Goal: Task Accomplishment & Management: Manage account settings

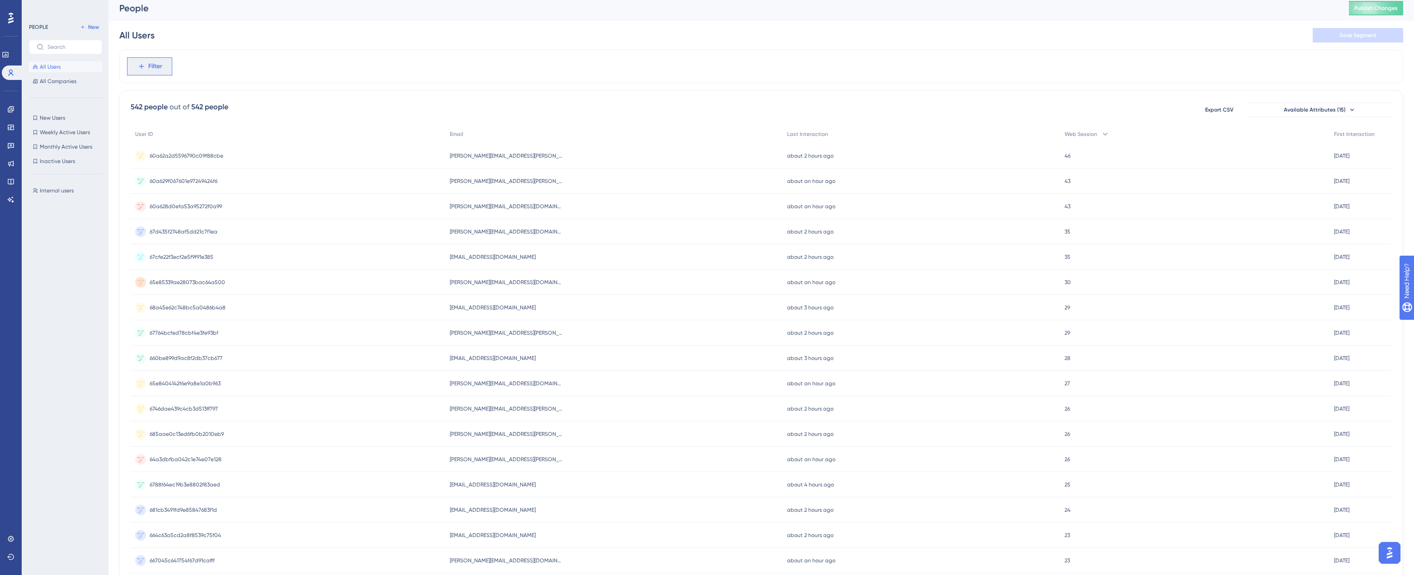
click at [144, 64] on icon at bounding box center [141, 66] width 8 height 8
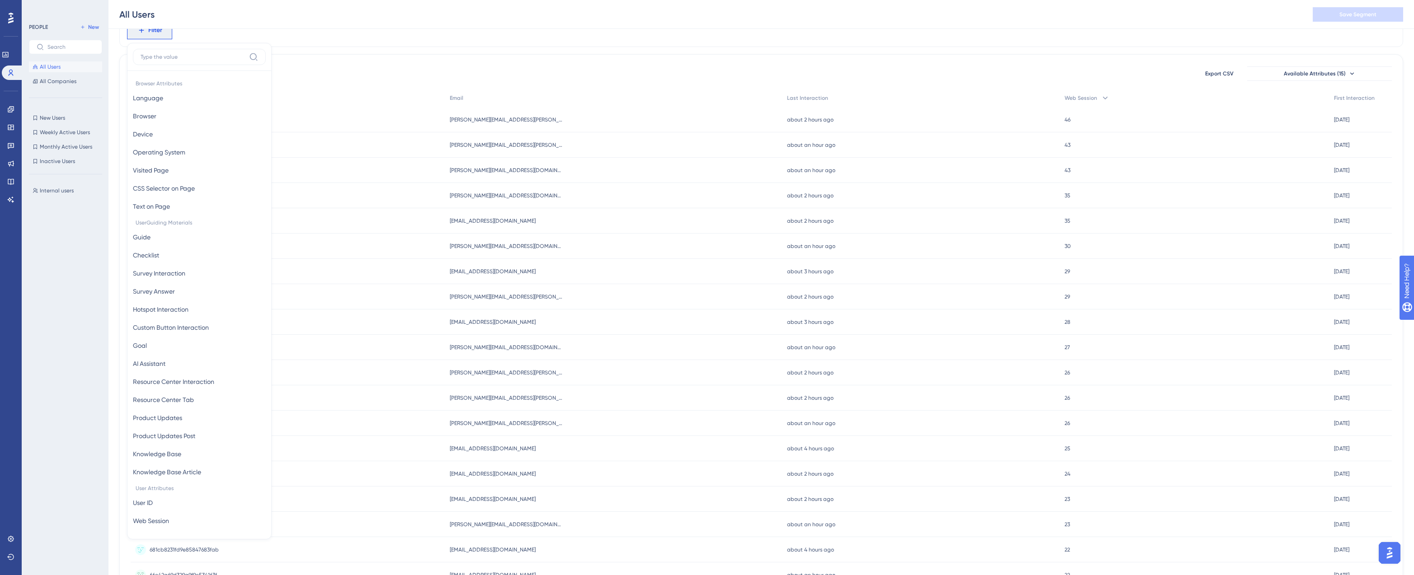
click at [331, 49] on div "Filter Browser Attributes Language Language Browser Browser Device Device Opera…" at bounding box center [761, 334] width 1284 height 640
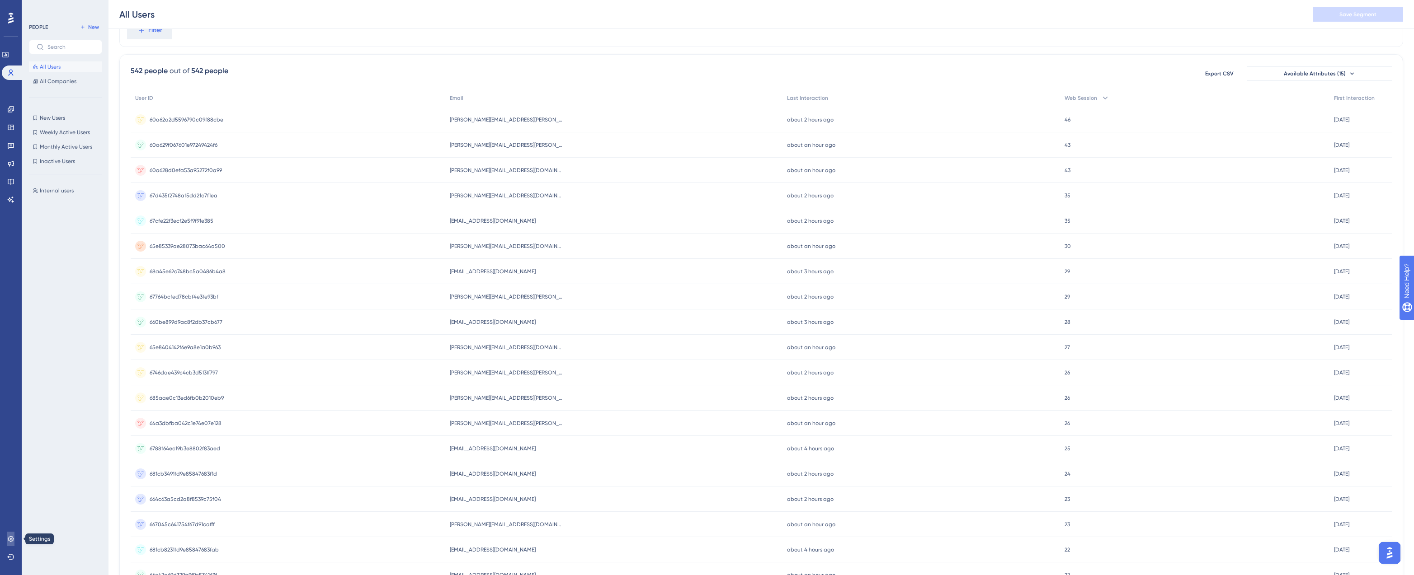
click at [14, 532] on link at bounding box center [10, 539] width 7 height 14
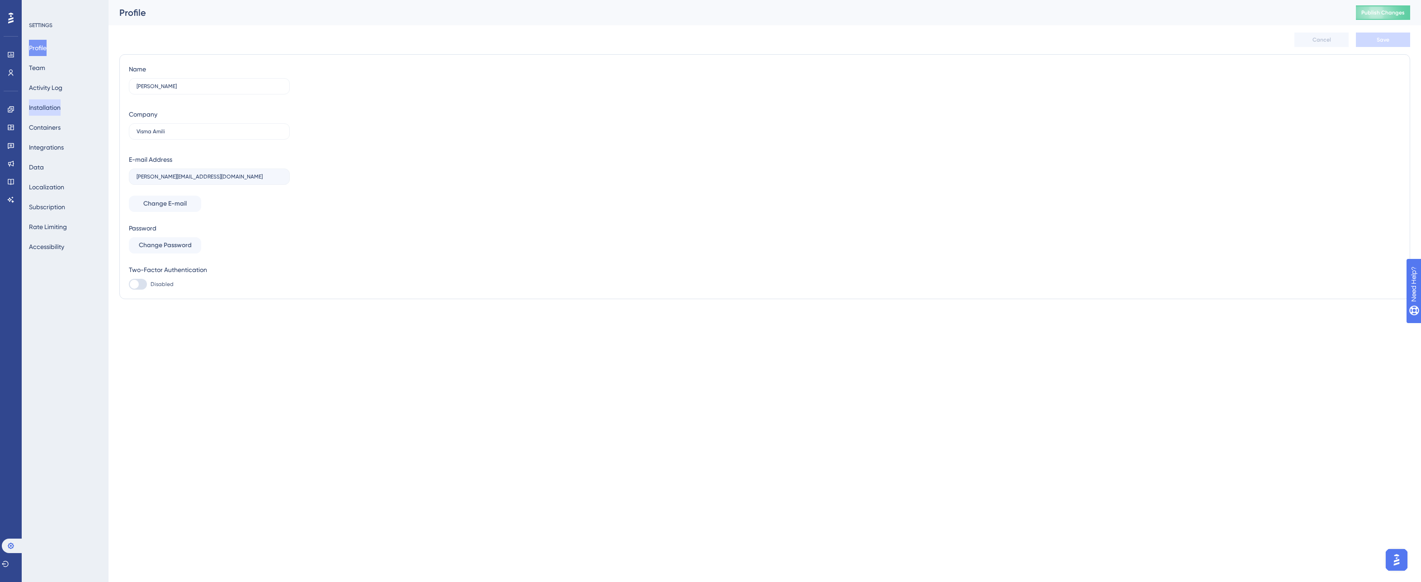
click at [44, 101] on button "Installation" at bounding box center [45, 107] width 32 height 16
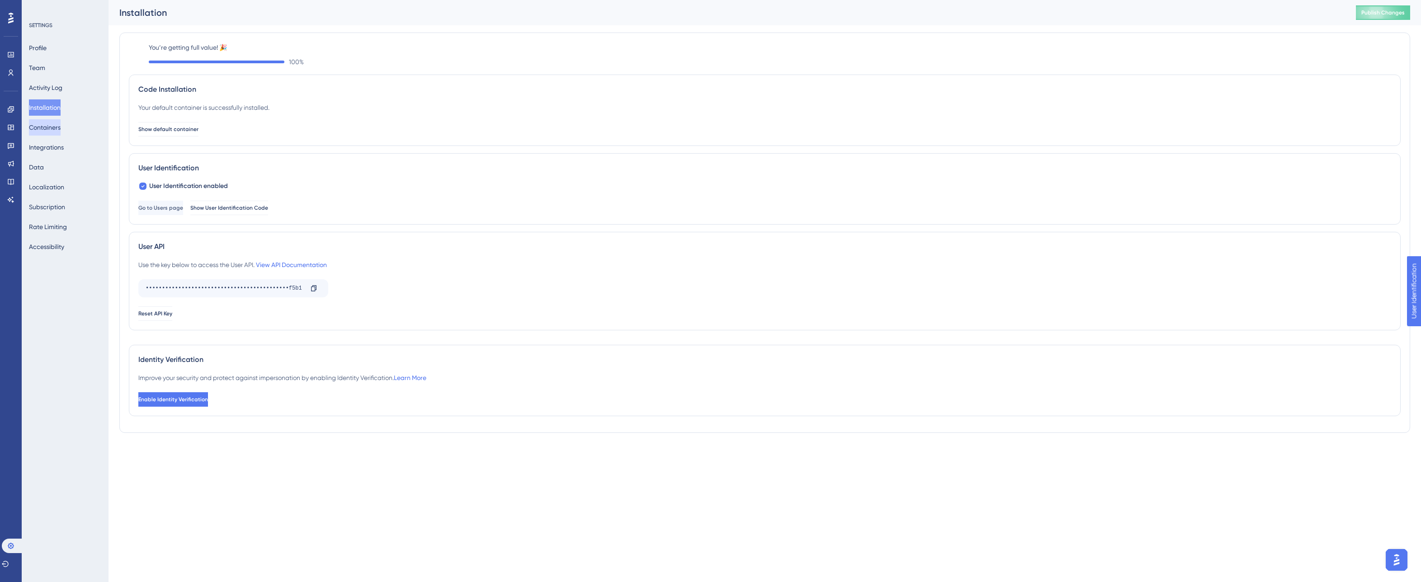
click at [58, 124] on button "Containers" at bounding box center [45, 127] width 32 height 16
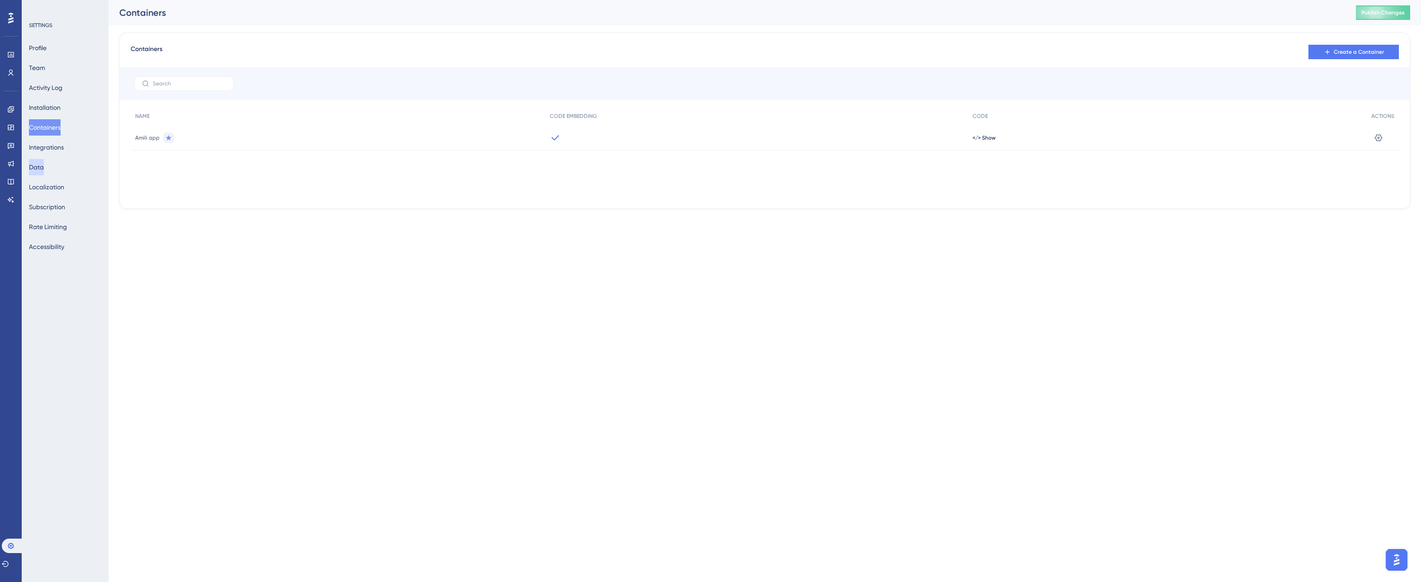
click at [44, 175] on button "Data" at bounding box center [36, 167] width 15 height 16
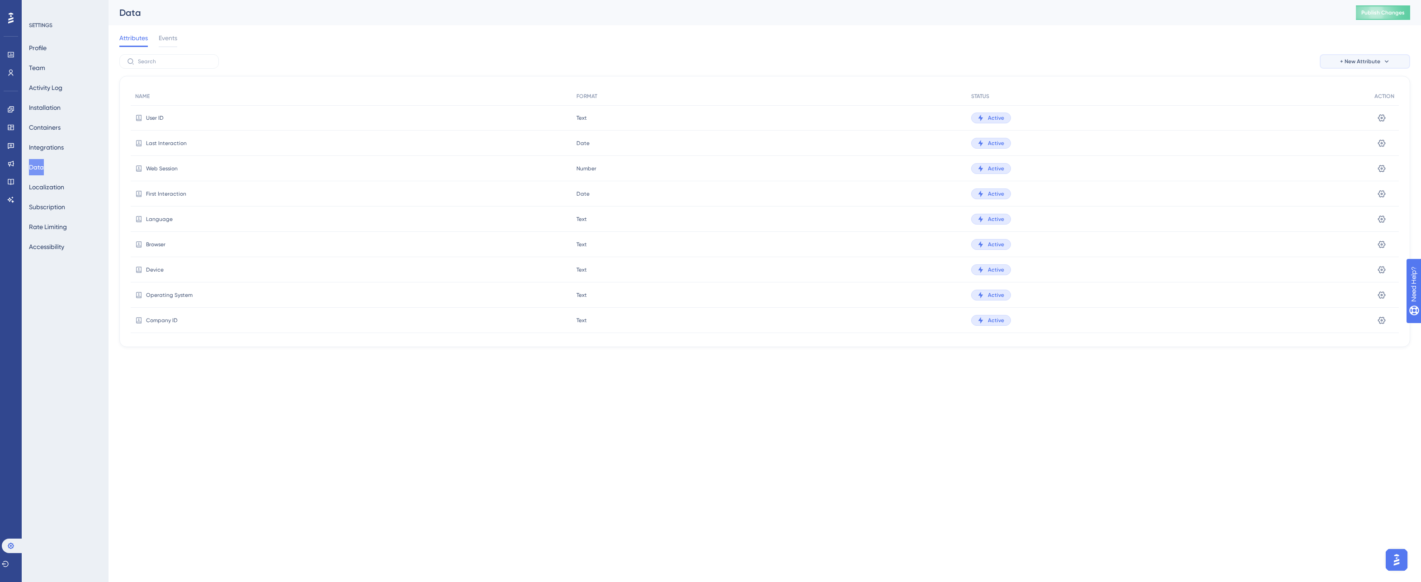
click at [1355, 58] on span "+ New Attribute" at bounding box center [1360, 61] width 40 height 7
click at [1354, 87] on span "Custom Attribute" at bounding box center [1349, 87] width 49 height 11
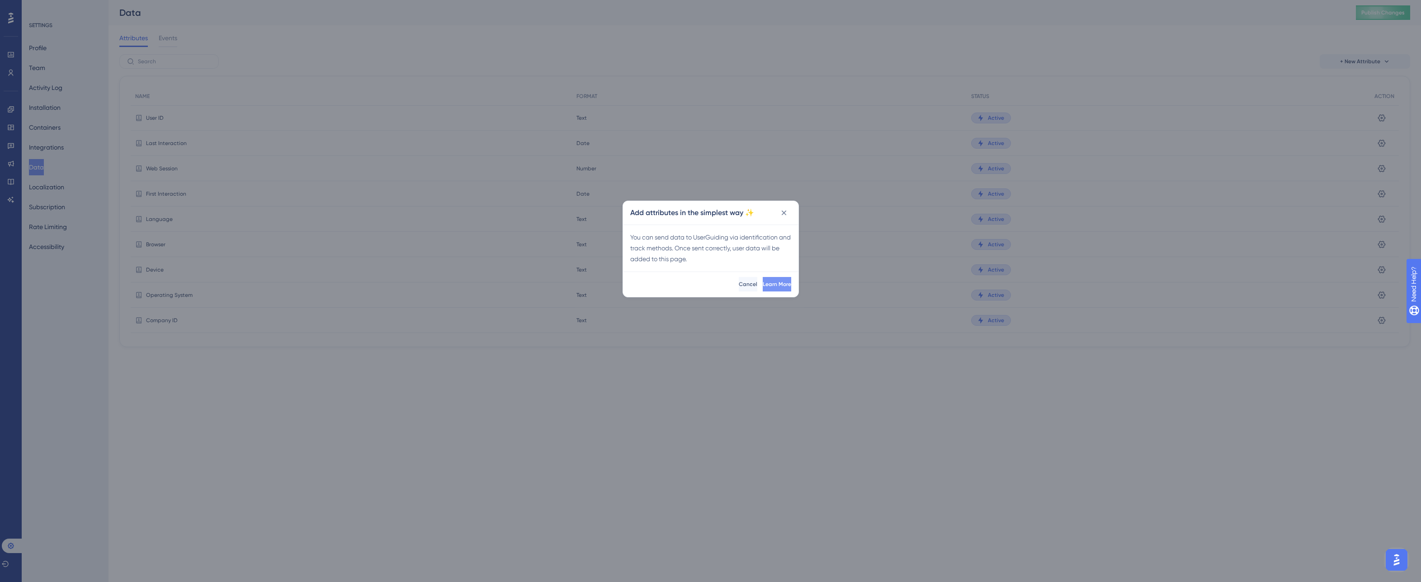
click at [762, 283] on button "Learn More" at bounding box center [776, 284] width 28 height 14
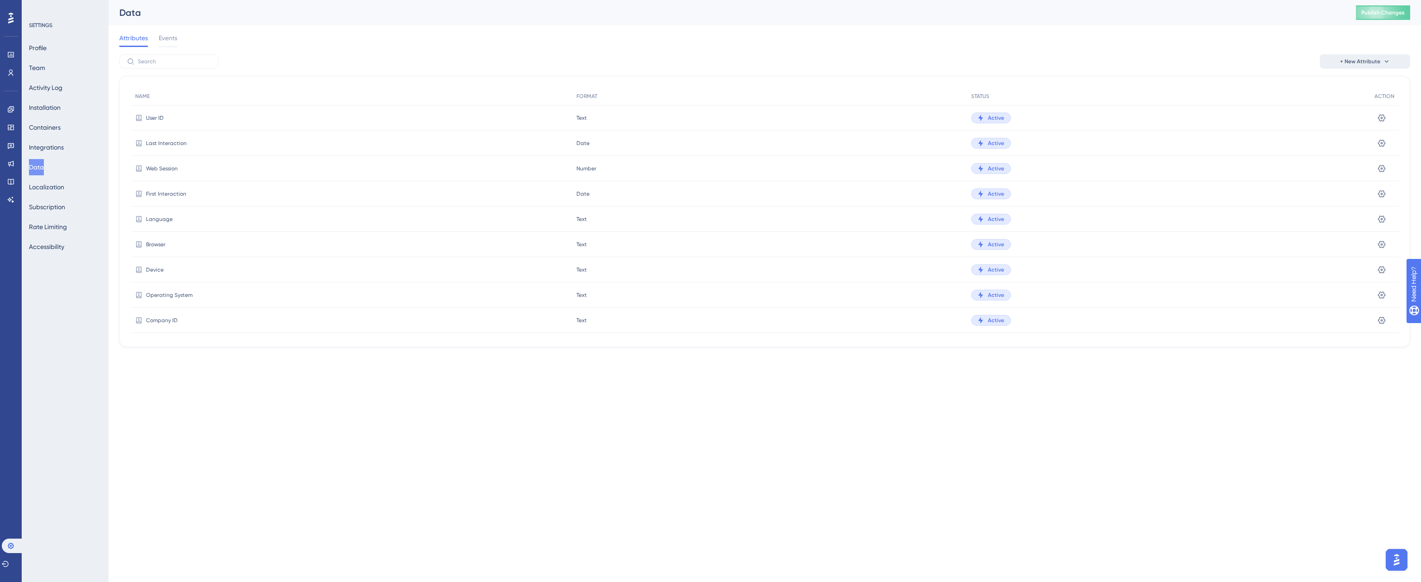
drag, startPoint x: 1276, startPoint y: 45, endPoint x: 1391, endPoint y: 57, distance: 115.4
click at [1276, 45] on div "Attributes Events" at bounding box center [764, 39] width 1290 height 29
click at [1357, 60] on span "+ New Attribute" at bounding box center [1360, 61] width 40 height 7
click at [1362, 85] on span "Custom Attribute" at bounding box center [1349, 87] width 49 height 11
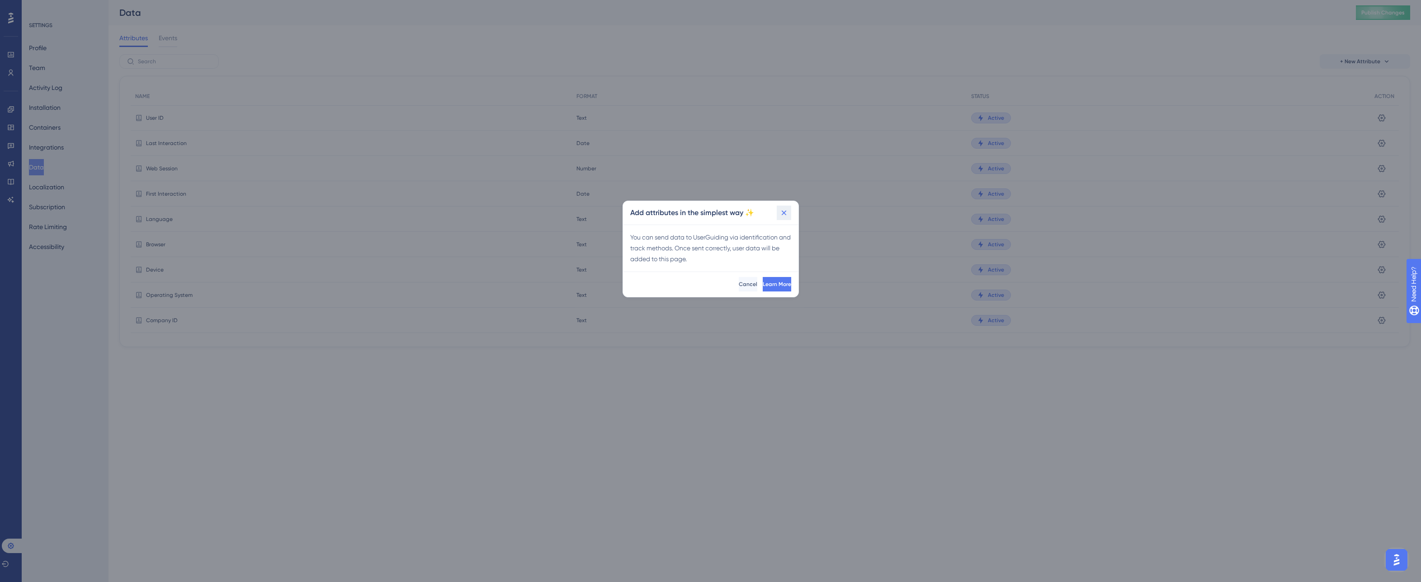
click at [781, 209] on icon at bounding box center [783, 212] width 9 height 9
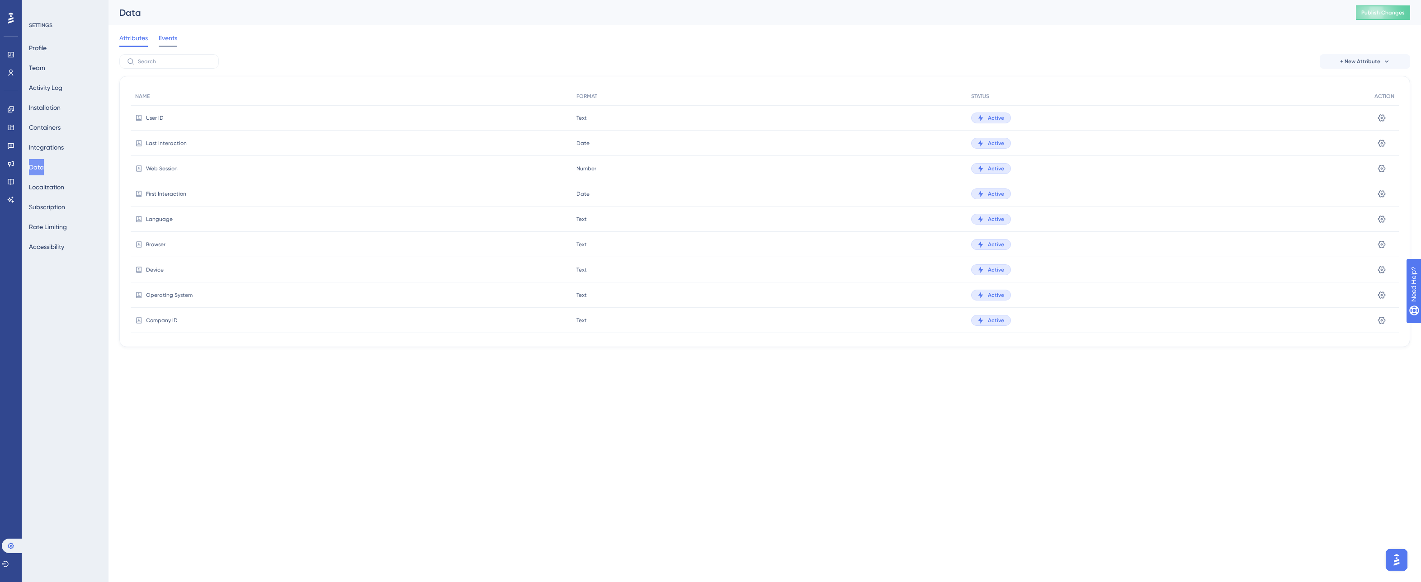
click at [161, 42] on span "Events" at bounding box center [168, 38] width 19 height 11
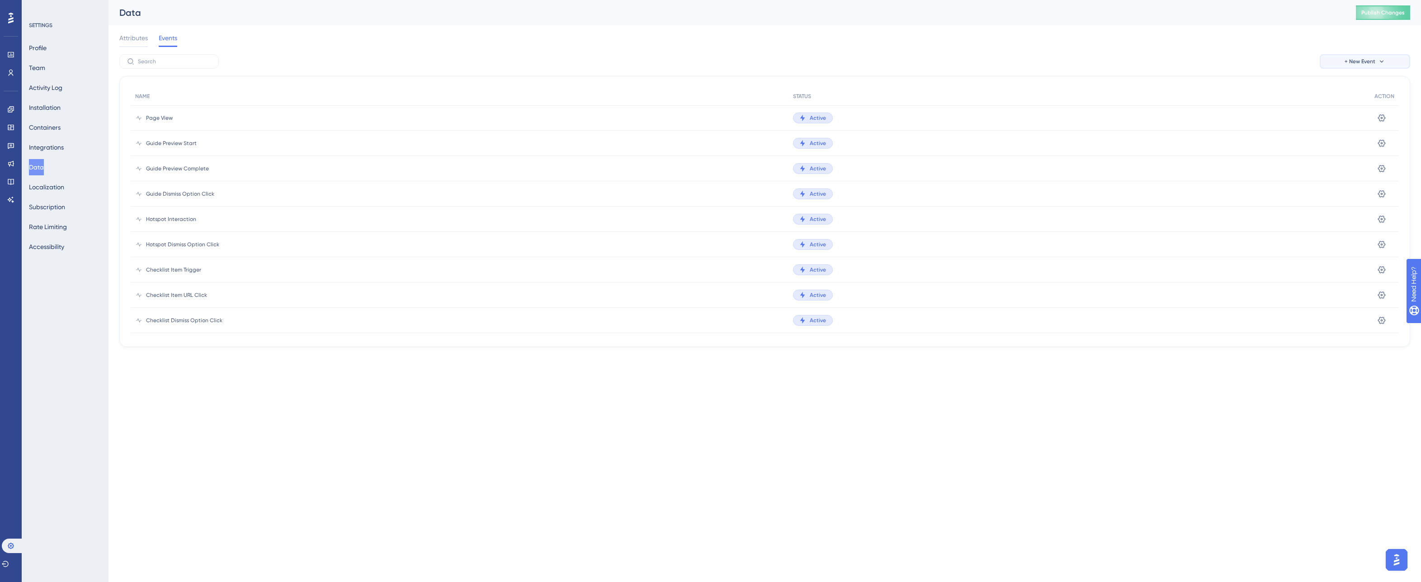
click at [1370, 62] on span "+ New Event" at bounding box center [1359, 61] width 31 height 7
click at [1141, 58] on div "+ New Event Custom Event Custom Event Event from Attribute Event from Attribute" at bounding box center [764, 61] width 1290 height 14
click at [53, 111] on button "Installation" at bounding box center [45, 107] width 32 height 16
click at [56, 125] on button "Containers" at bounding box center [45, 127] width 32 height 16
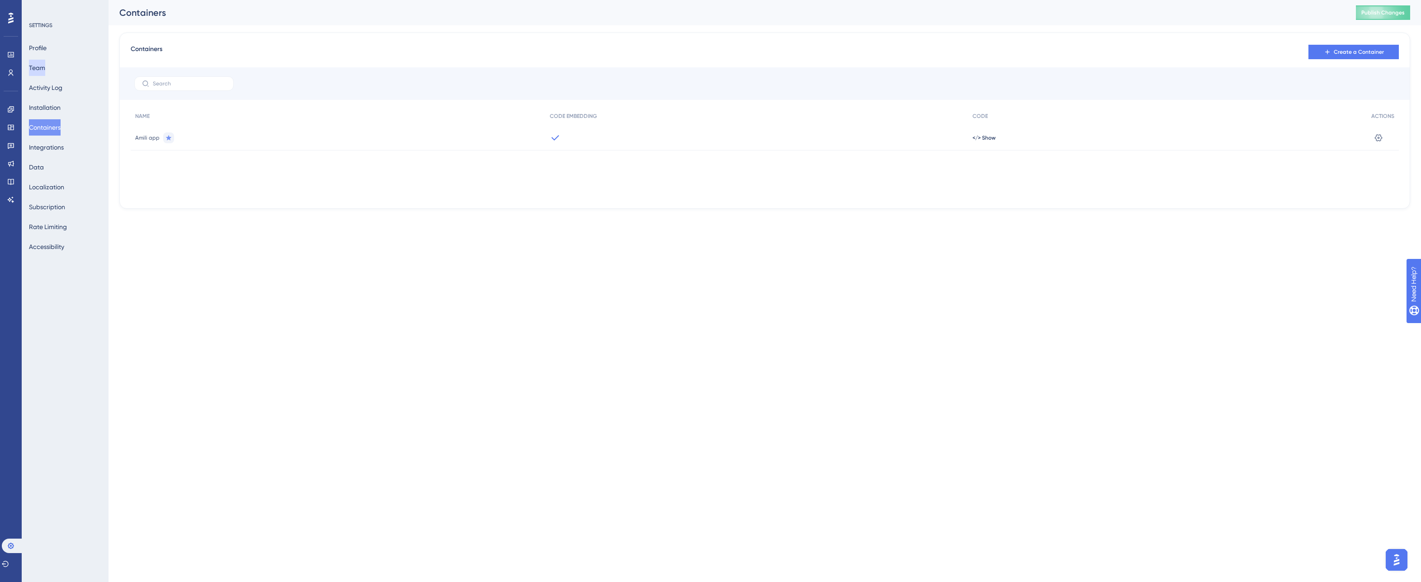
click at [45, 72] on button "Team" at bounding box center [37, 68] width 16 height 16
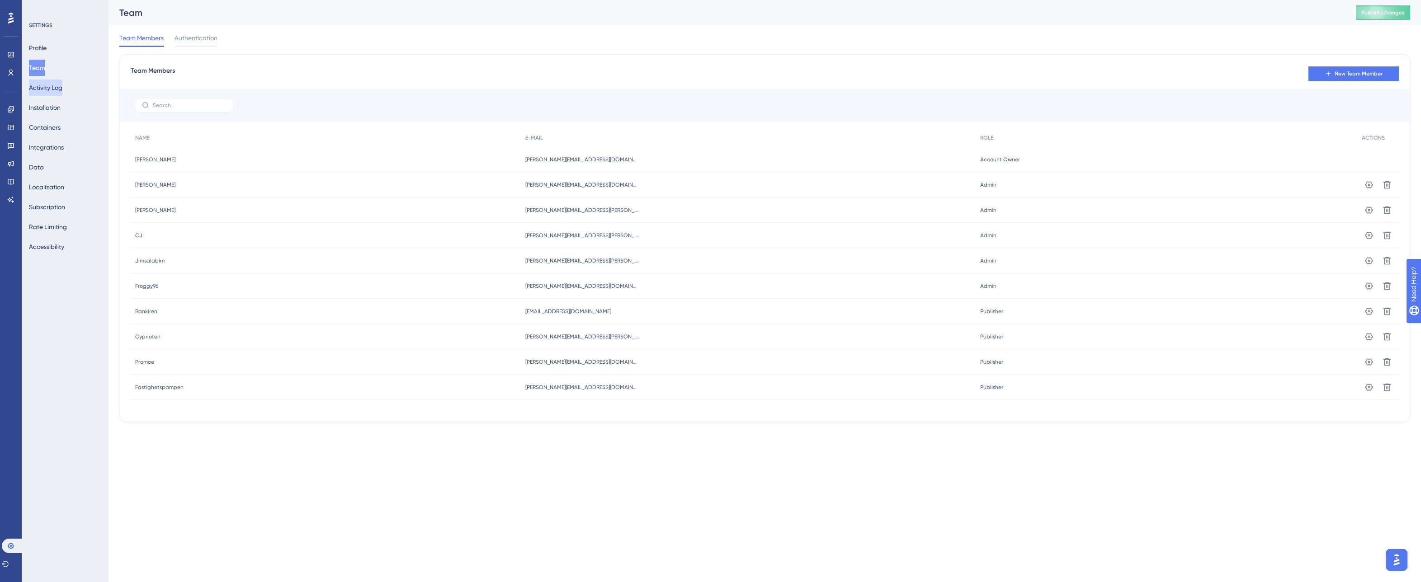
click at [56, 88] on button "Activity Log" at bounding box center [45, 88] width 33 height 16
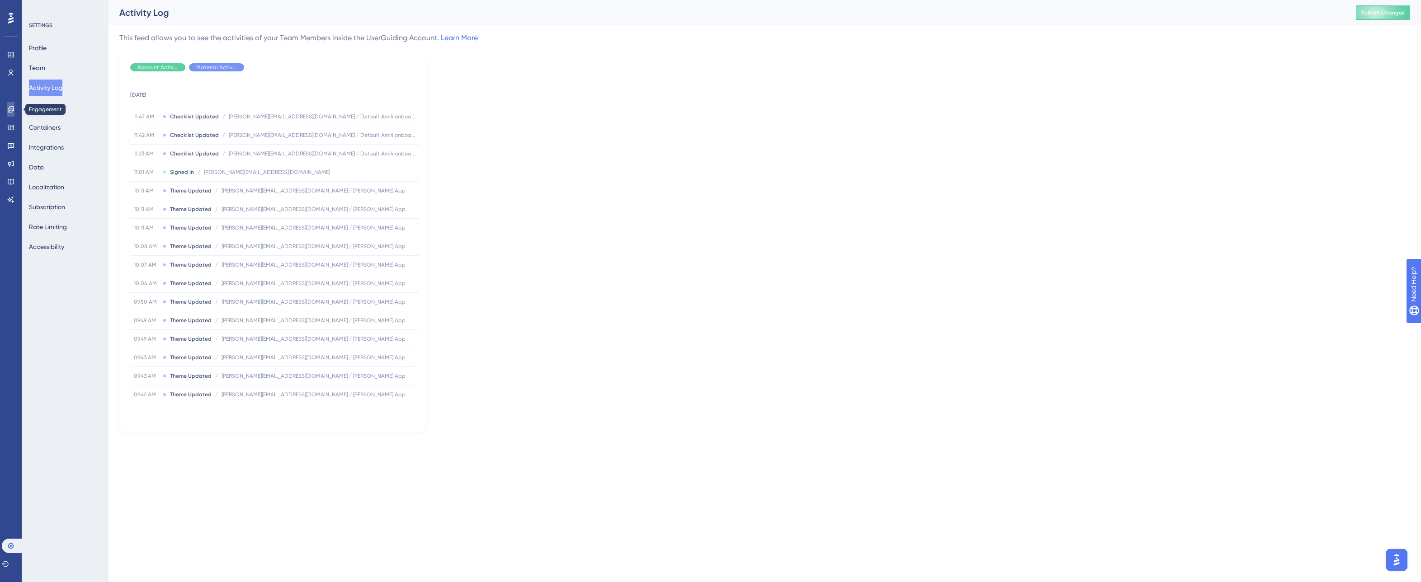
click at [11, 112] on icon at bounding box center [11, 109] width 6 height 6
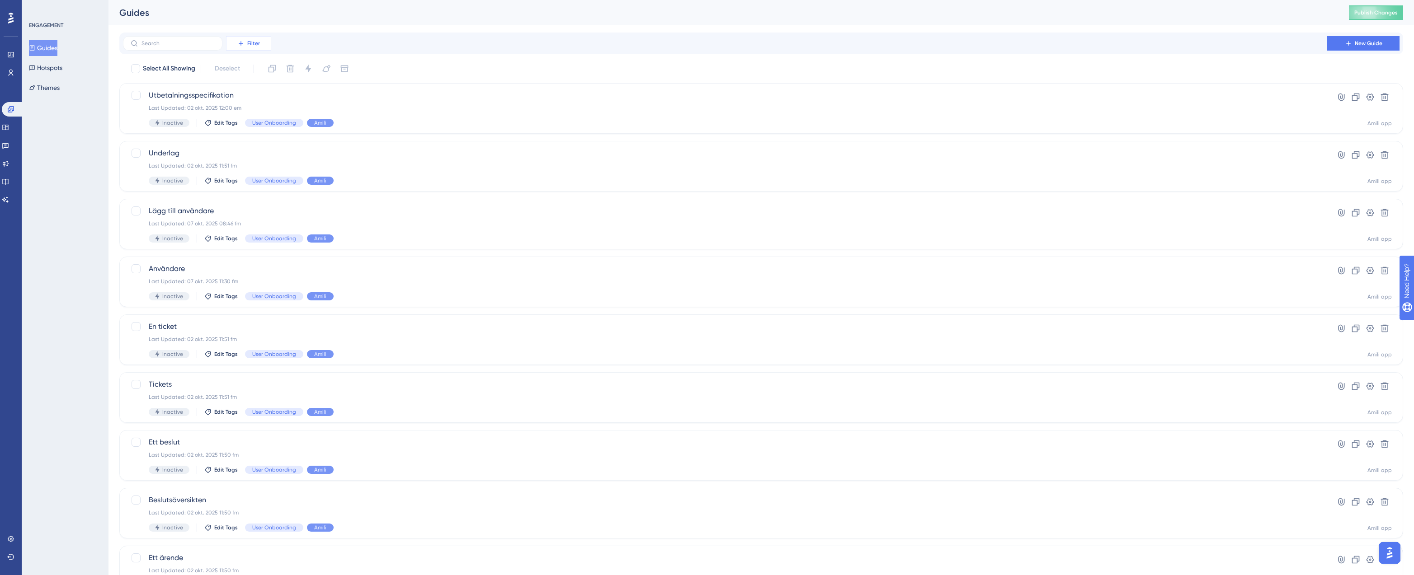
click at [253, 45] on span "Filter" at bounding box center [253, 43] width 13 height 7
click at [296, 41] on div "Filter Tags Tags Segments Segments Containers Containers Status Status Date Cre…" at bounding box center [761, 43] width 1276 height 14
click at [9, 55] on icon at bounding box center [10, 54] width 7 height 7
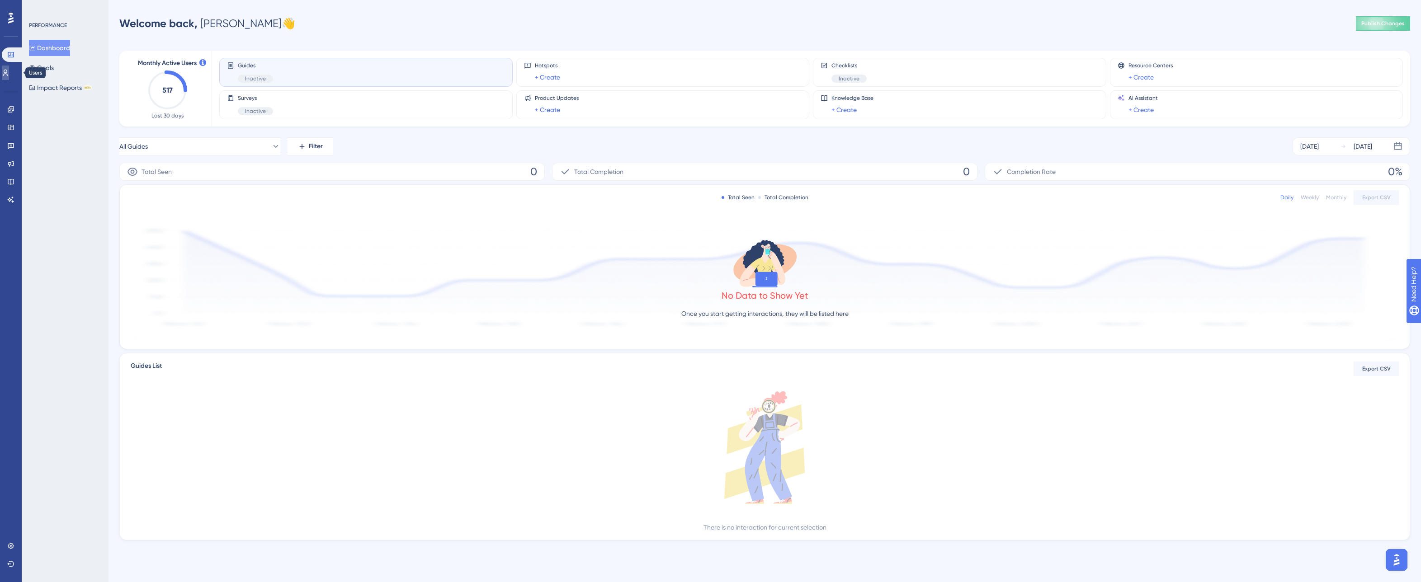
click at [8, 70] on icon at bounding box center [5, 73] width 5 height 6
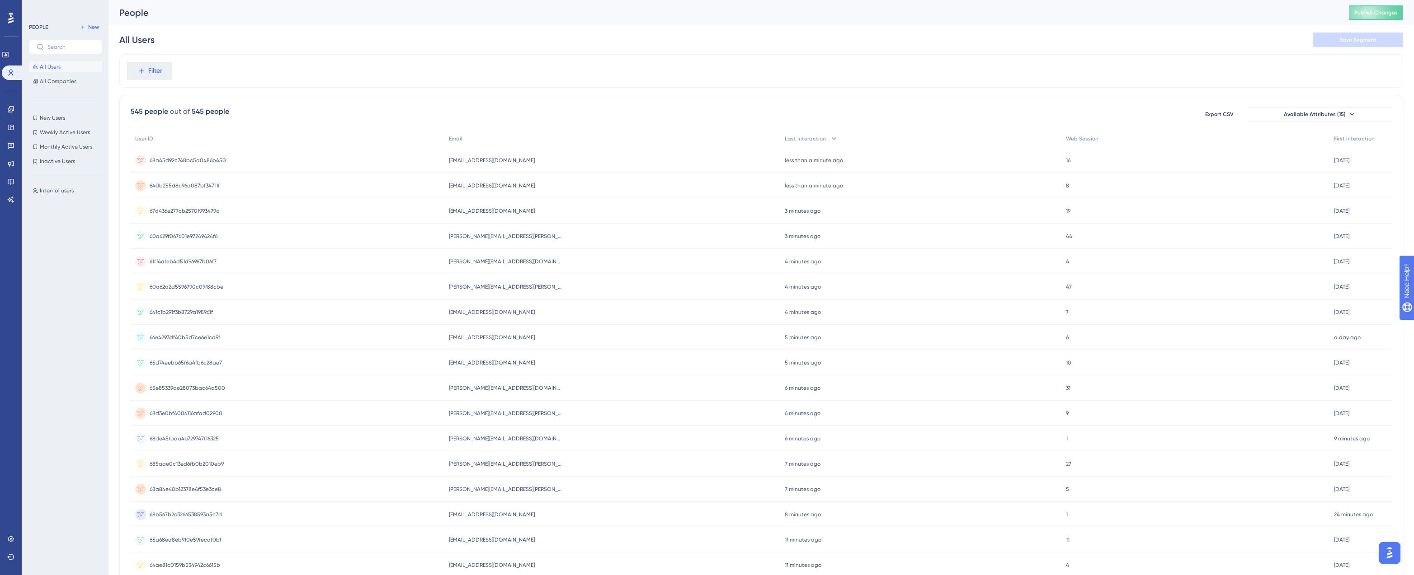
click at [52, 215] on div "Internal users Internal users" at bounding box center [68, 370] width 79 height 377
click at [92, 28] on span "New" at bounding box center [93, 27] width 11 height 7
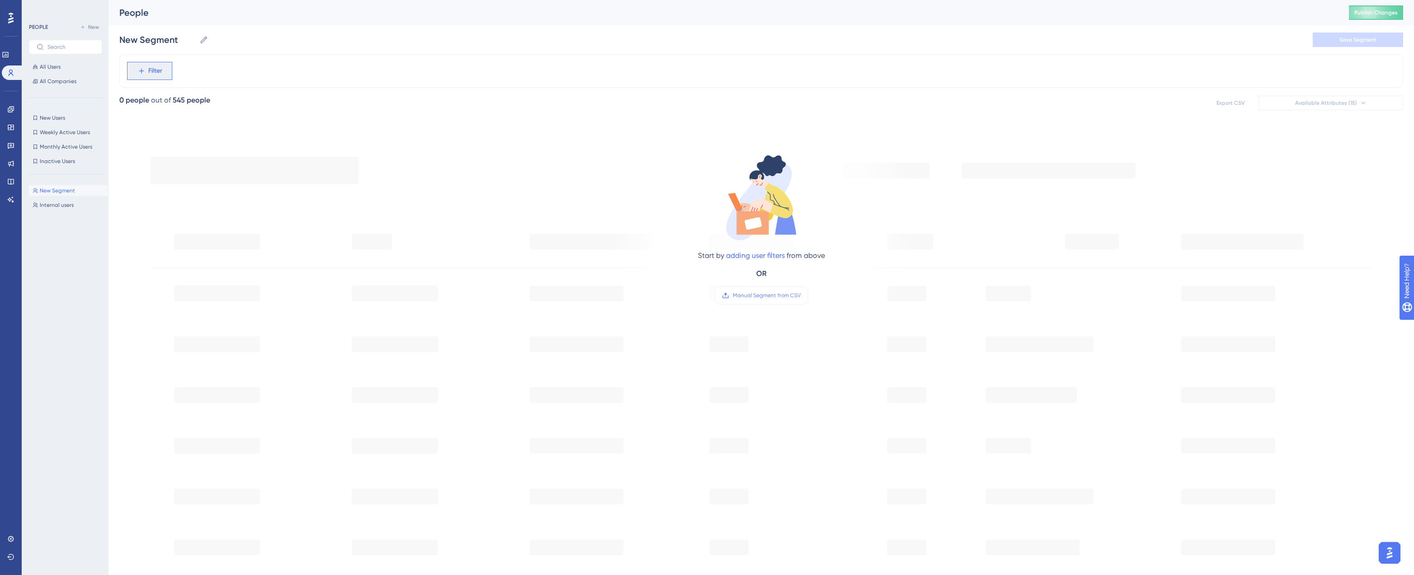
click at [156, 66] on span "Filter" at bounding box center [155, 71] width 14 height 11
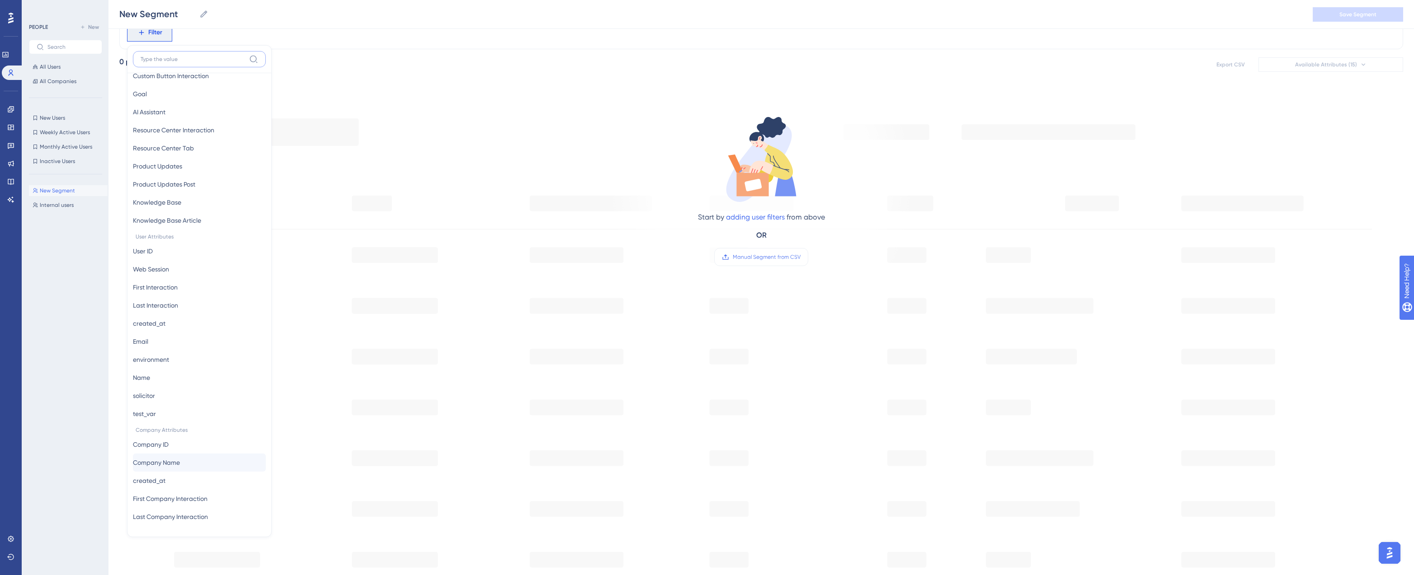
scroll to position [53, 0]
click at [175, 390] on button "solicitor solicitor" at bounding box center [199, 385] width 133 height 18
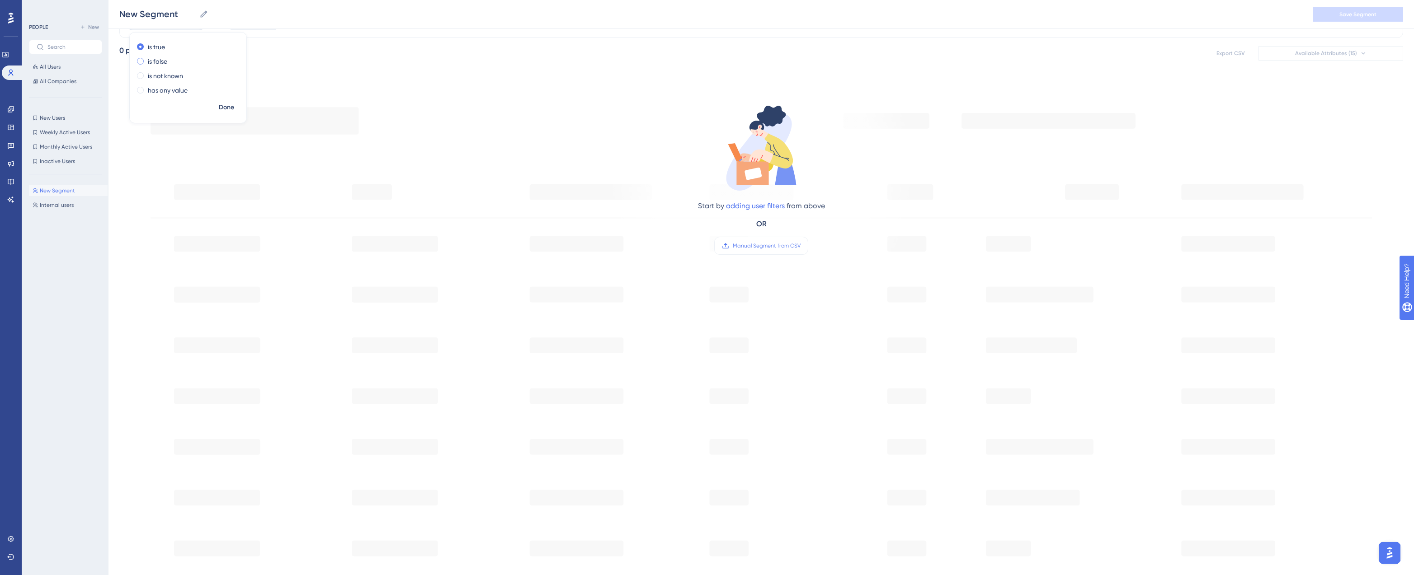
click at [154, 61] on label "is false" at bounding box center [157, 61] width 19 height 11
click at [228, 103] on span "Done" at bounding box center [226, 107] width 15 height 11
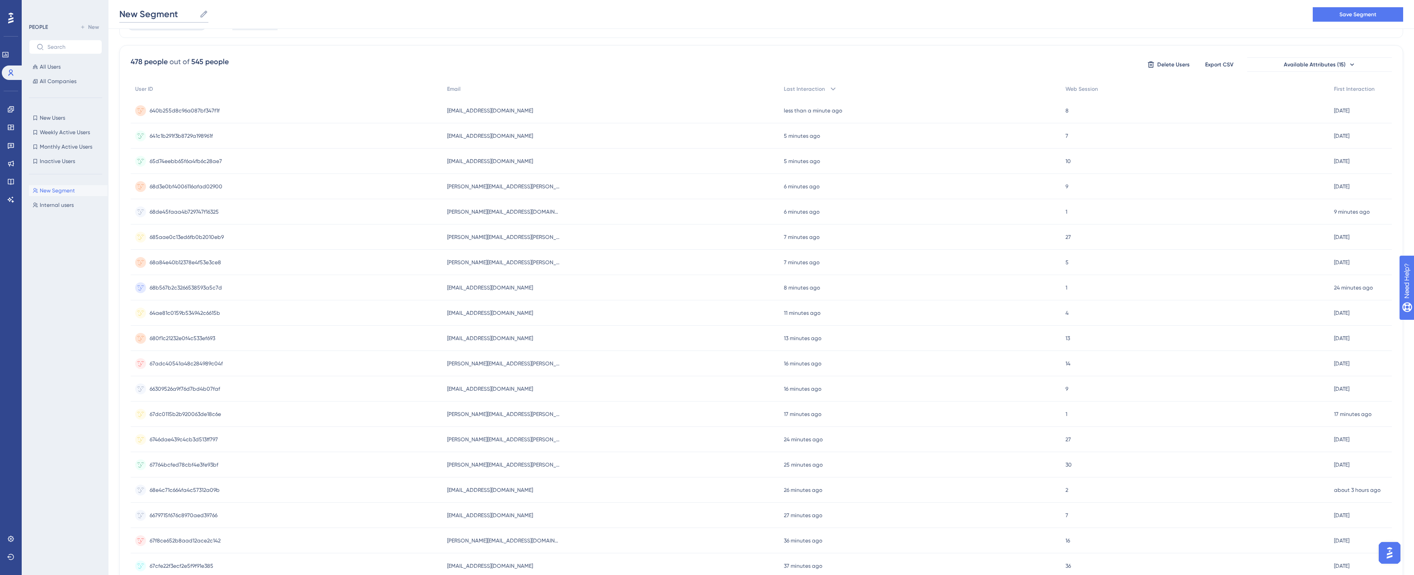
click at [155, 14] on input "New Segment" at bounding box center [157, 14] width 76 height 13
click at [1355, 19] on button "Save Segment" at bounding box center [1358, 14] width 90 height 14
click at [64, 251] on div "Customers Customers Internal users Internal users" at bounding box center [68, 370] width 79 height 377
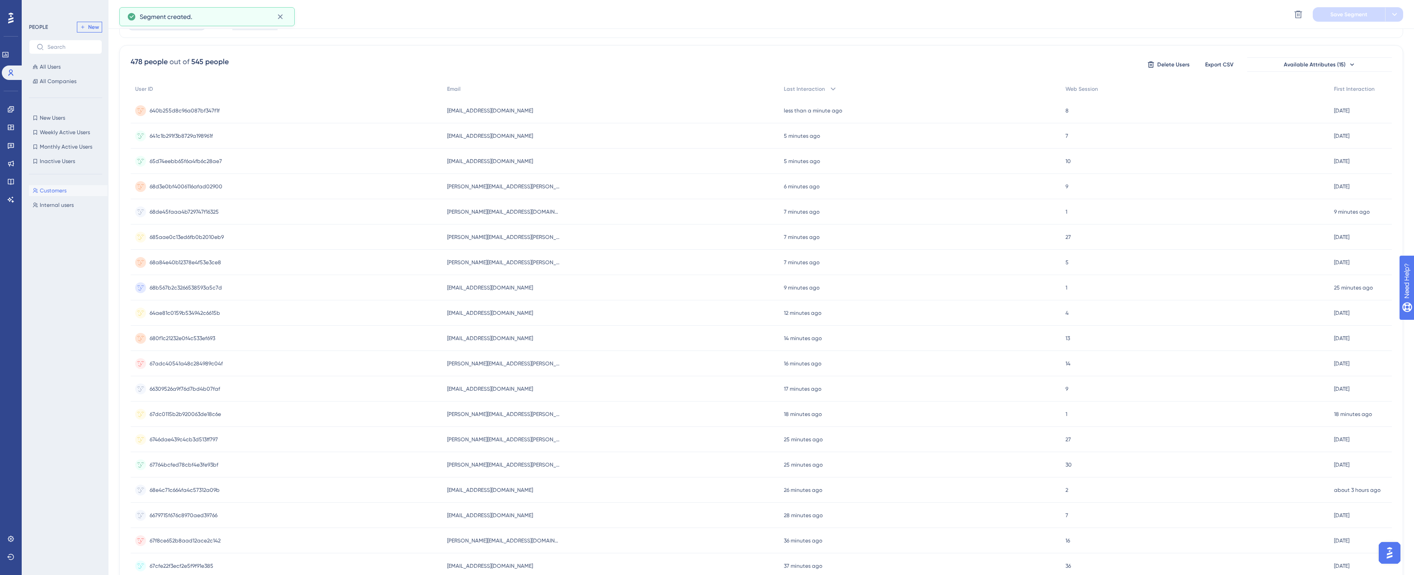
click at [90, 31] on button "New" at bounding box center [89, 27] width 25 height 11
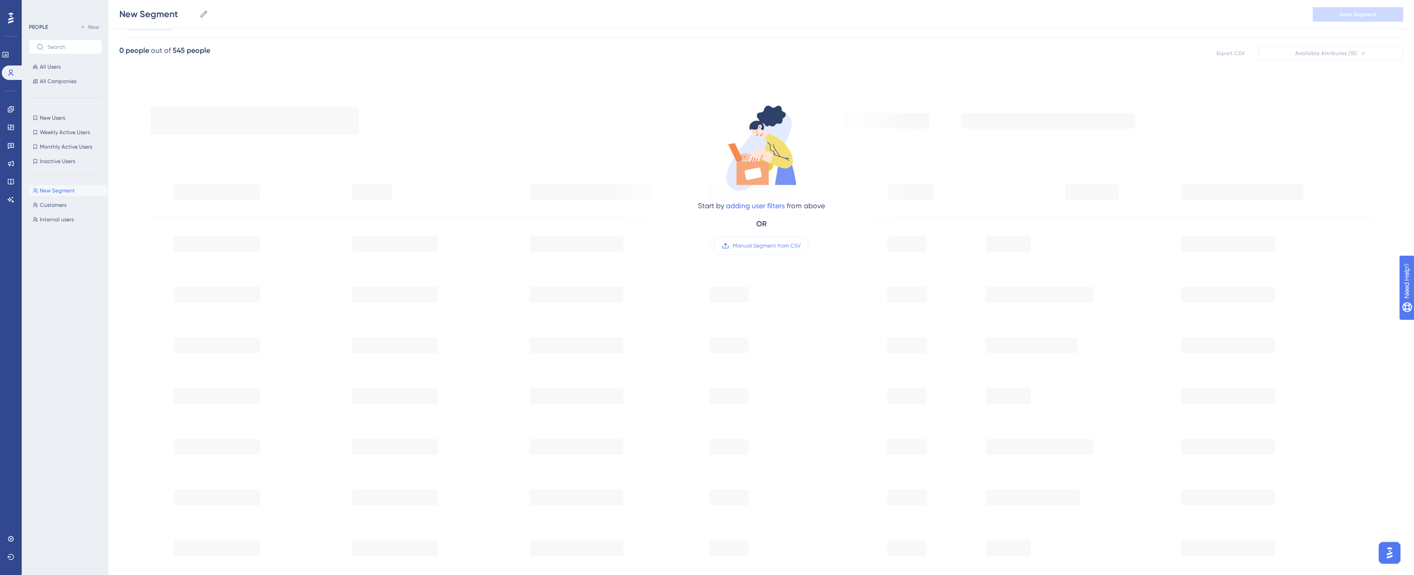
drag, startPoint x: 283, startPoint y: 18, endPoint x: 257, endPoint y: 16, distance: 26.7
click at [283, 18] on div "New Segment New Segment Save Segment" at bounding box center [760, 14] width 1305 height 29
click at [161, 16] on input "New Segment" at bounding box center [157, 14] width 76 height 13
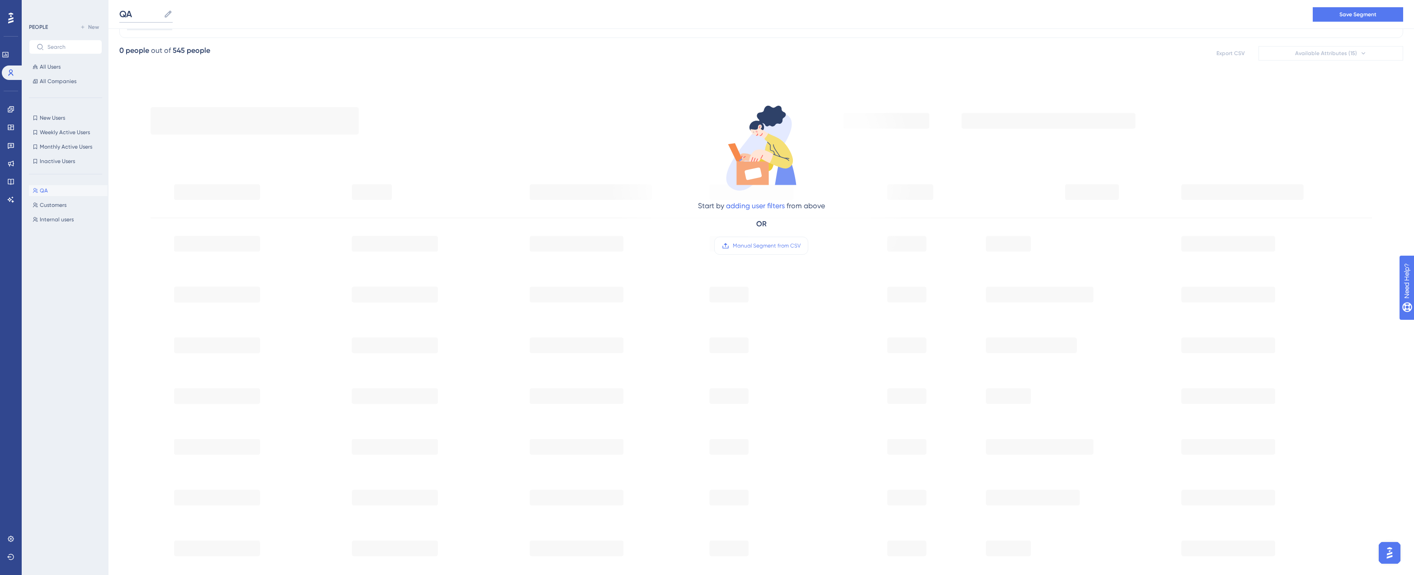
click at [127, 19] on input "QA" at bounding box center [139, 14] width 41 height 13
click at [171, 5] on div "QA QA Save Segment" at bounding box center [760, 14] width 1305 height 29
click at [141, 14] on input "QA" at bounding box center [139, 14] width 41 height 13
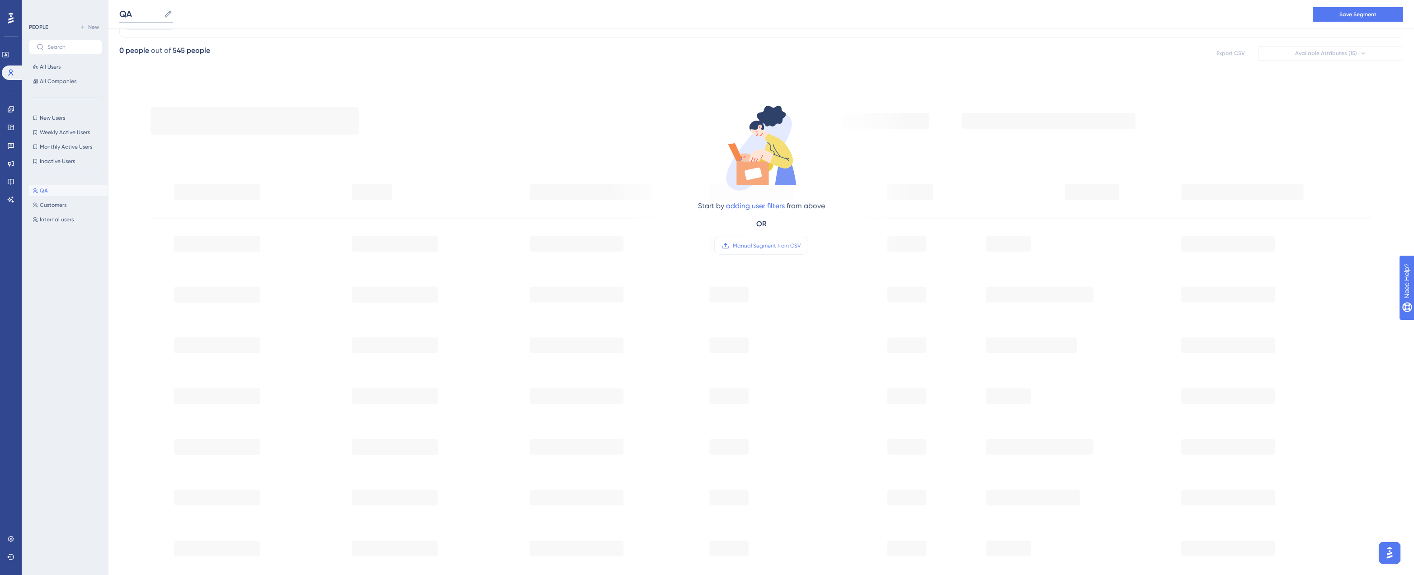
click at [141, 14] on input "QA" at bounding box center [139, 14] width 41 height 13
type input "UserGuding QA team"
click at [250, 20] on div "UserGuding QA team UserGuding QA team Save Segment" at bounding box center [760, 14] width 1305 height 29
click at [187, 55] on div "545 people" at bounding box center [192, 50] width 38 height 11
click at [300, 14] on div "UserGuding QA team UserGuding QA team Save Segment" at bounding box center [760, 14] width 1305 height 29
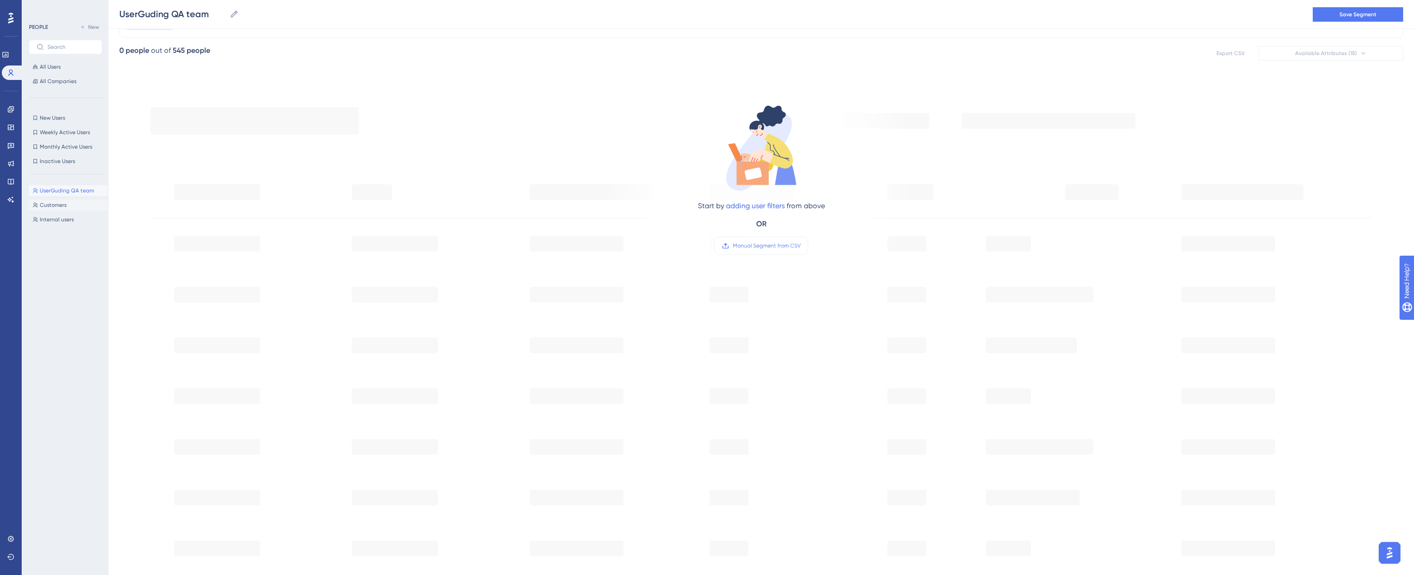
click at [1135, 1] on div "UserGuding QA team UserGuding QA team Save Segment" at bounding box center [760, 14] width 1305 height 29
click at [41, 206] on span "Customers" at bounding box center [53, 205] width 27 height 7
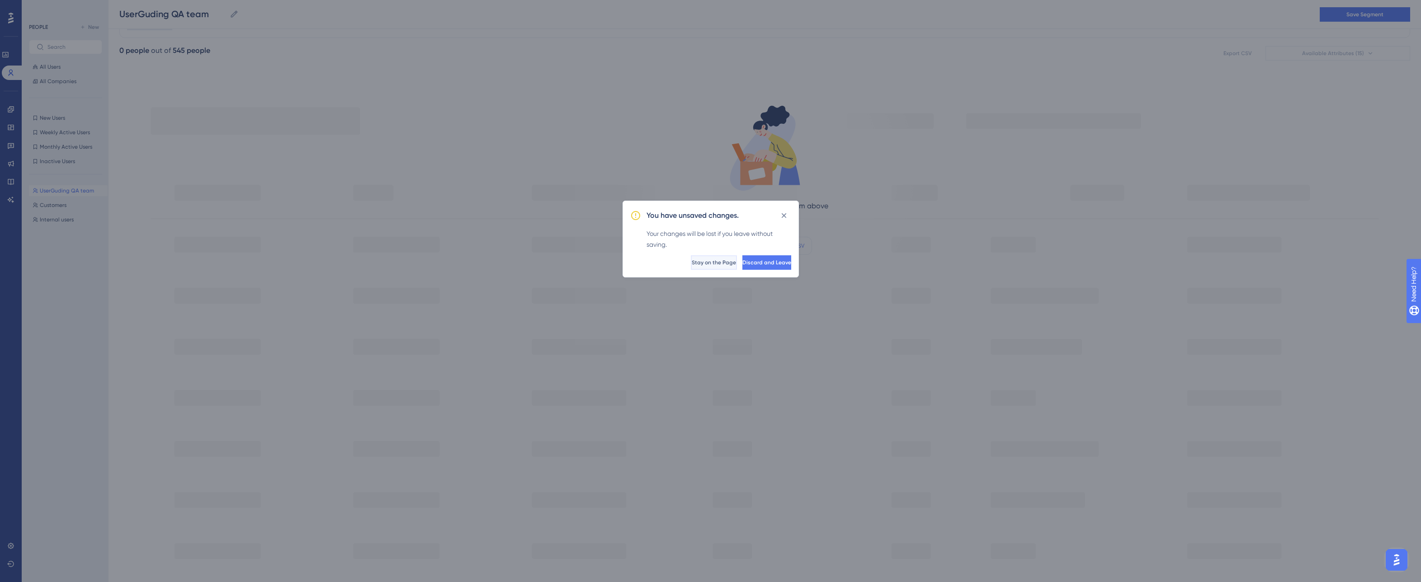
drag, startPoint x: 673, startPoint y: 261, endPoint x: 645, endPoint y: 246, distance: 31.5
click at [692, 261] on span "Stay on the Page" at bounding box center [714, 262] width 44 height 7
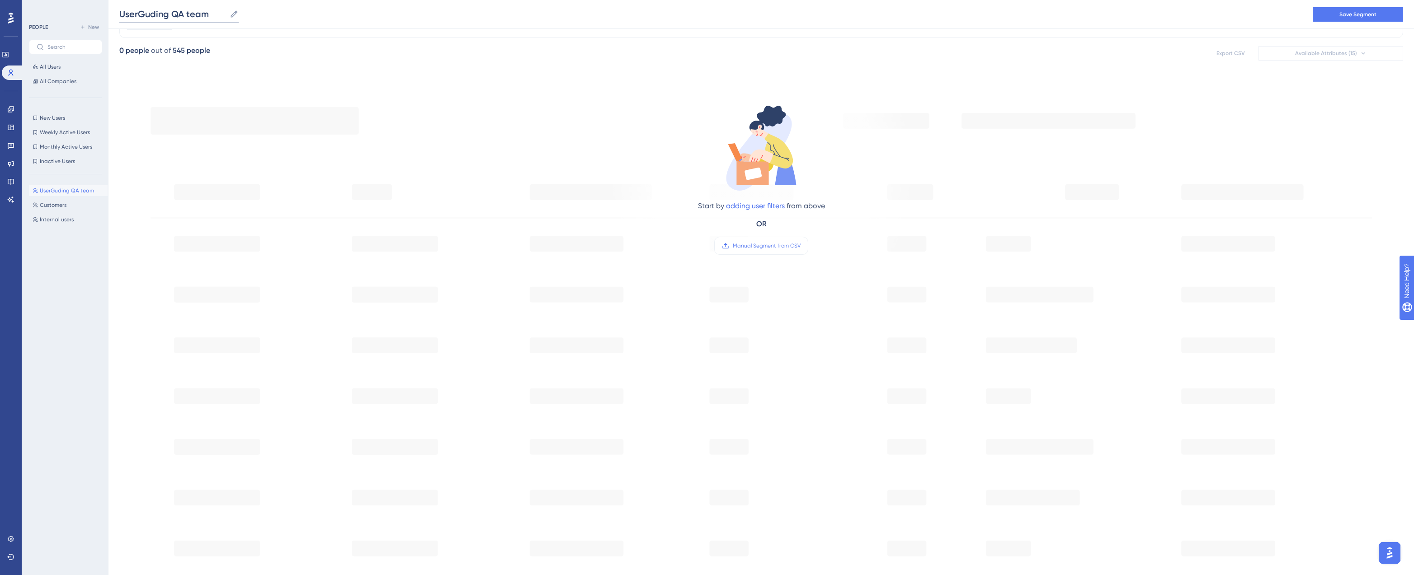
click at [198, 13] on input "UserGuding QA team" at bounding box center [172, 14] width 107 height 13
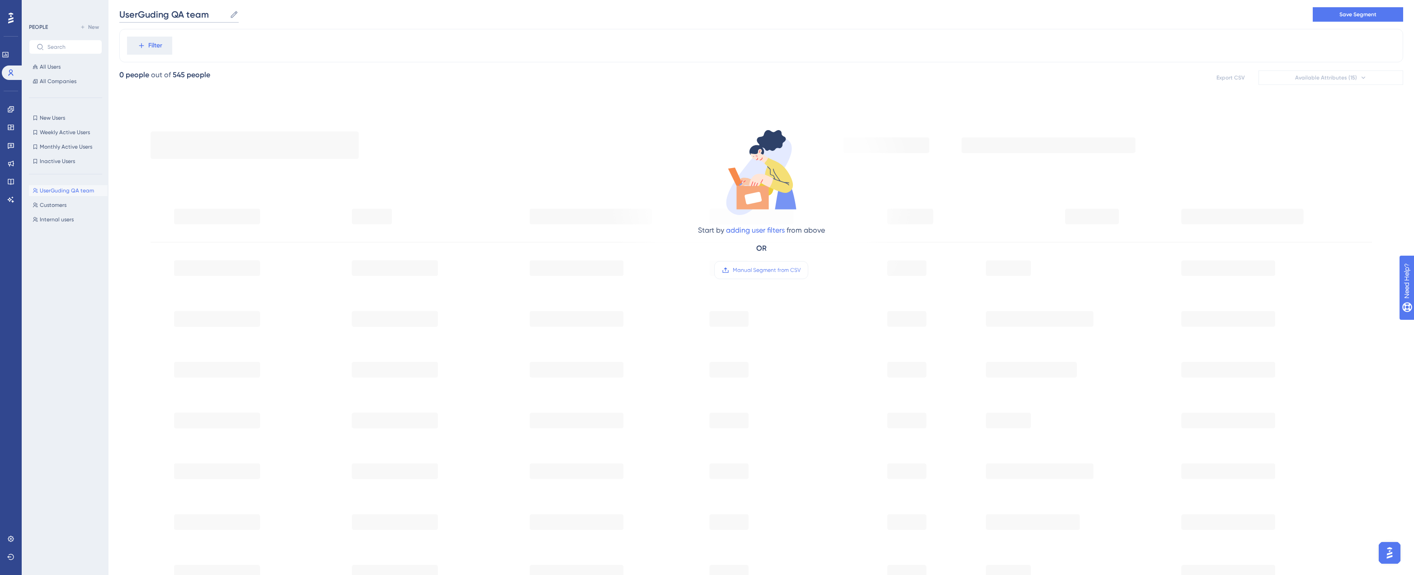
scroll to position [0, 0]
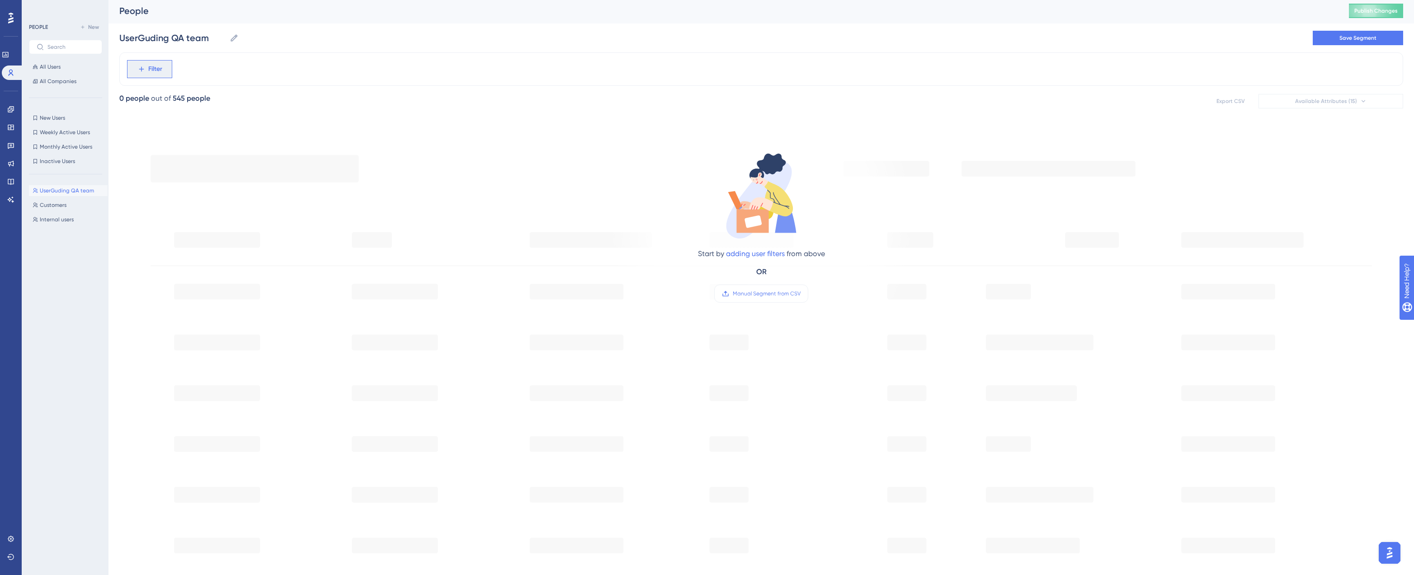
click at [164, 66] on button "Filter" at bounding box center [149, 69] width 45 height 18
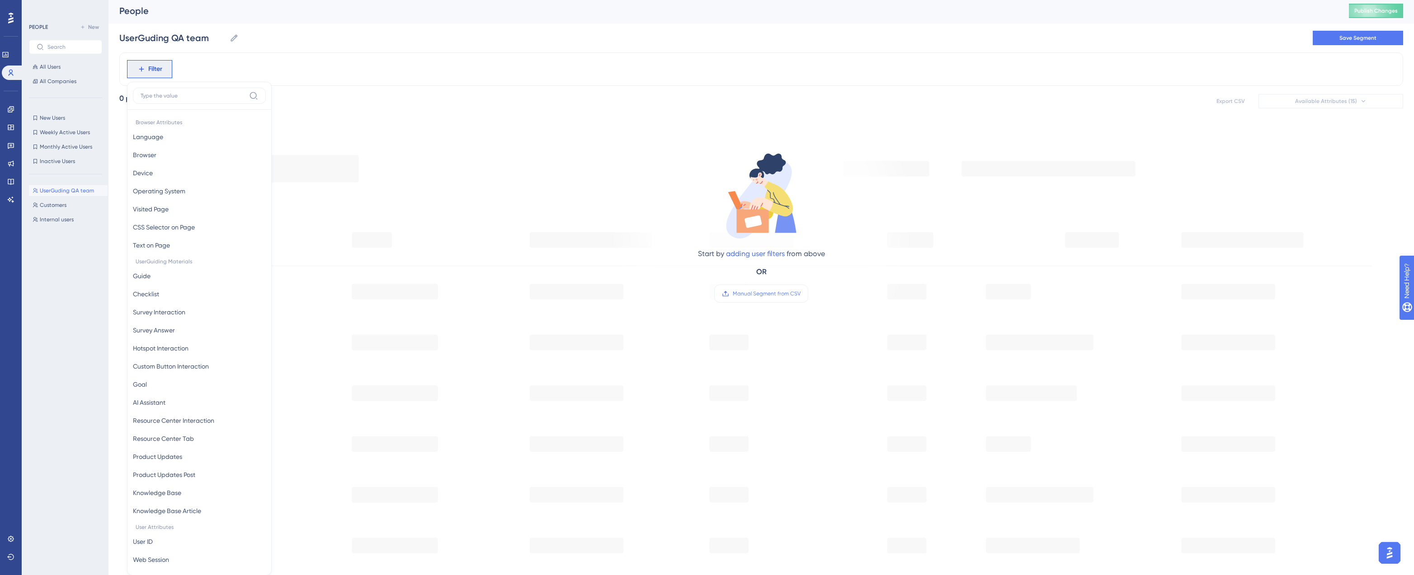
scroll to position [43, 0]
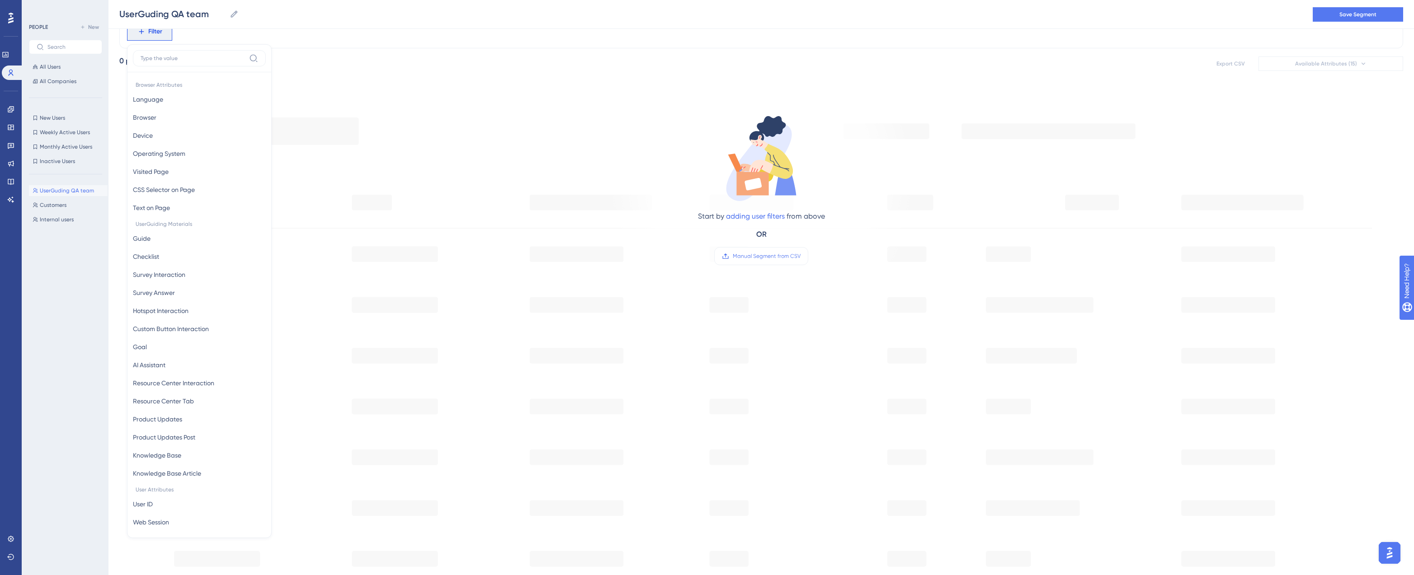
click at [204, 57] on input at bounding box center [193, 58] width 105 height 7
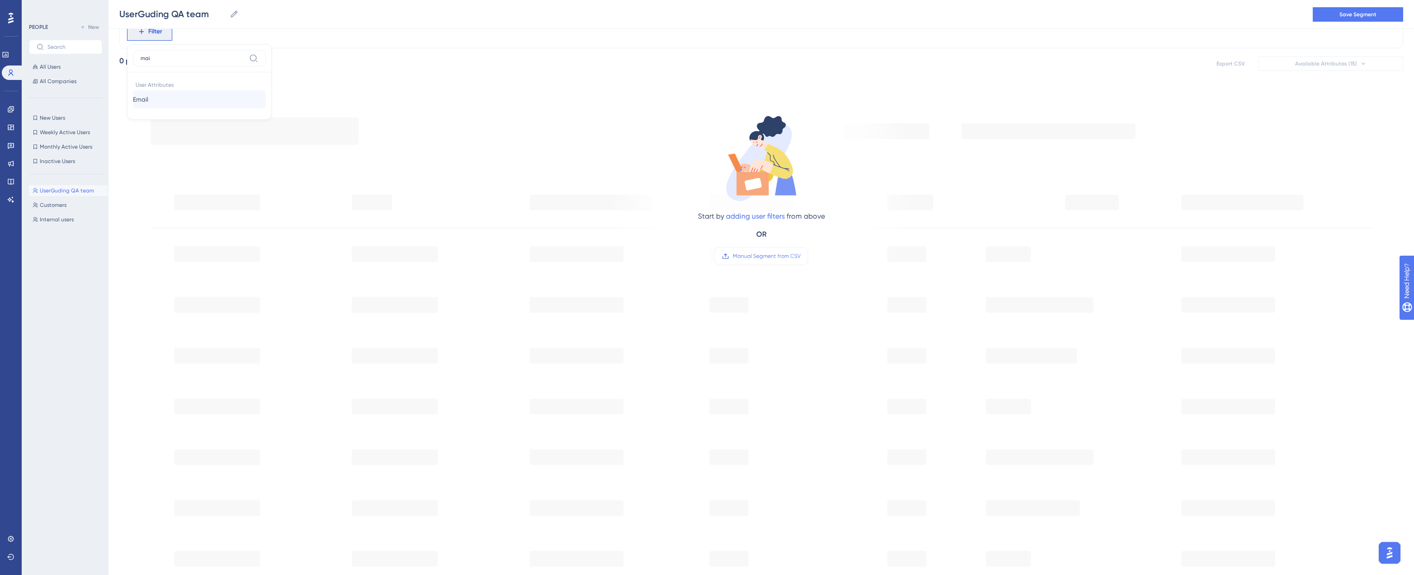
type input "mai"
click at [177, 96] on button "Email Email" at bounding box center [199, 99] width 133 height 18
click at [186, 75] on input "text" at bounding box center [187, 74] width 84 height 6
click at [171, 76] on input "text" at bounding box center [187, 74] width 84 height 6
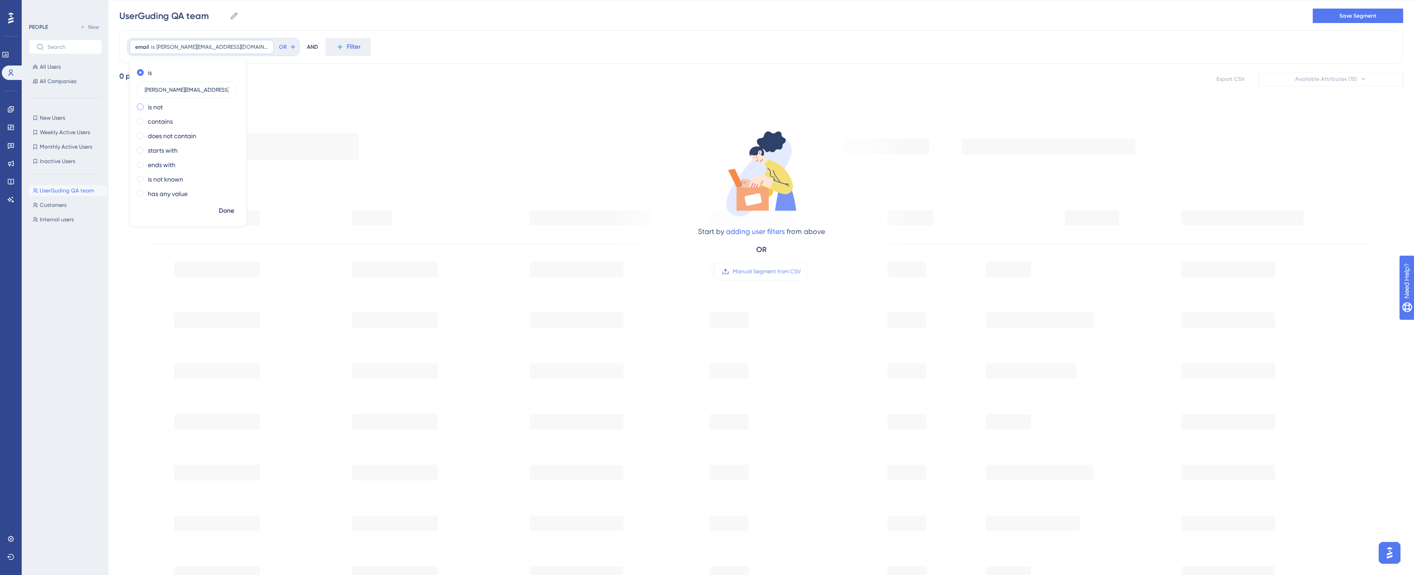
scroll to position [23, 0]
type input "Niklas.larsson@visma.com"
click at [223, 206] on button "Done" at bounding box center [226, 212] width 25 height 16
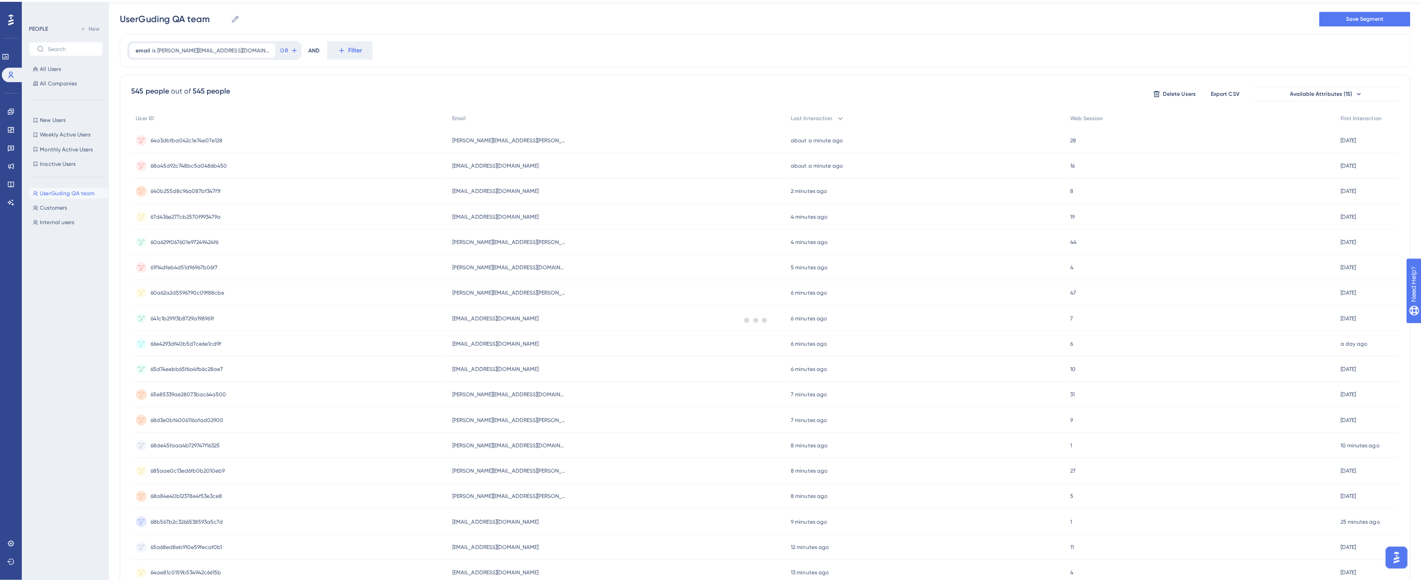
scroll to position [0, 0]
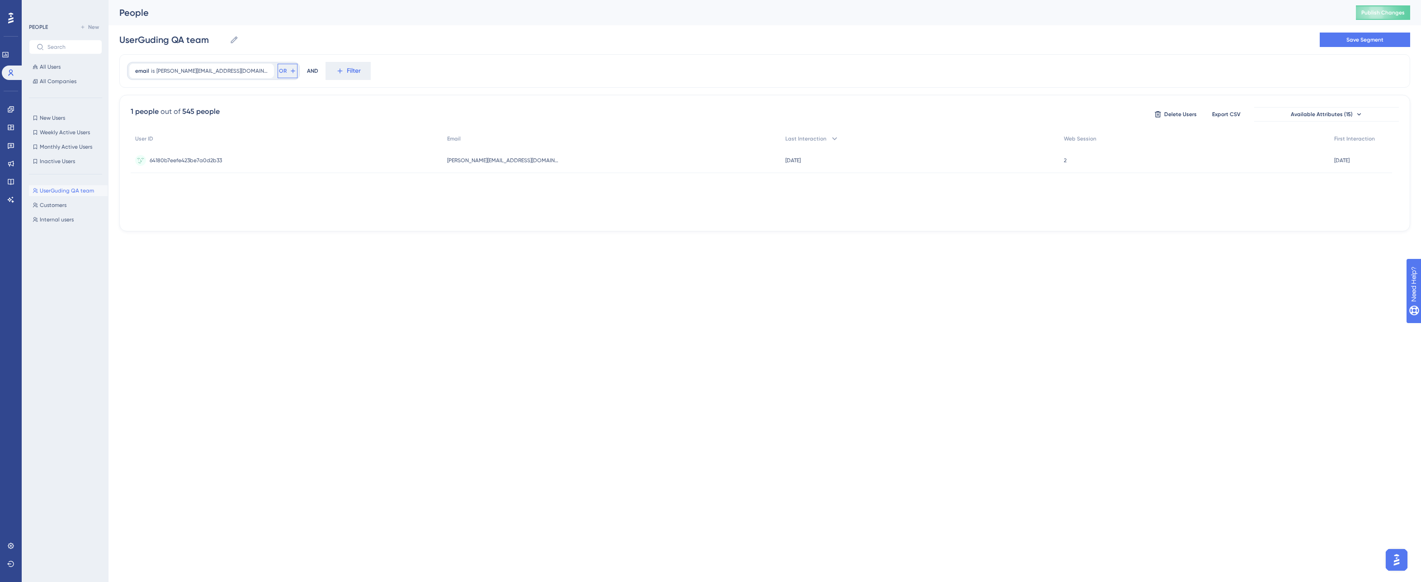
click at [289, 69] on icon at bounding box center [292, 70] width 7 height 7
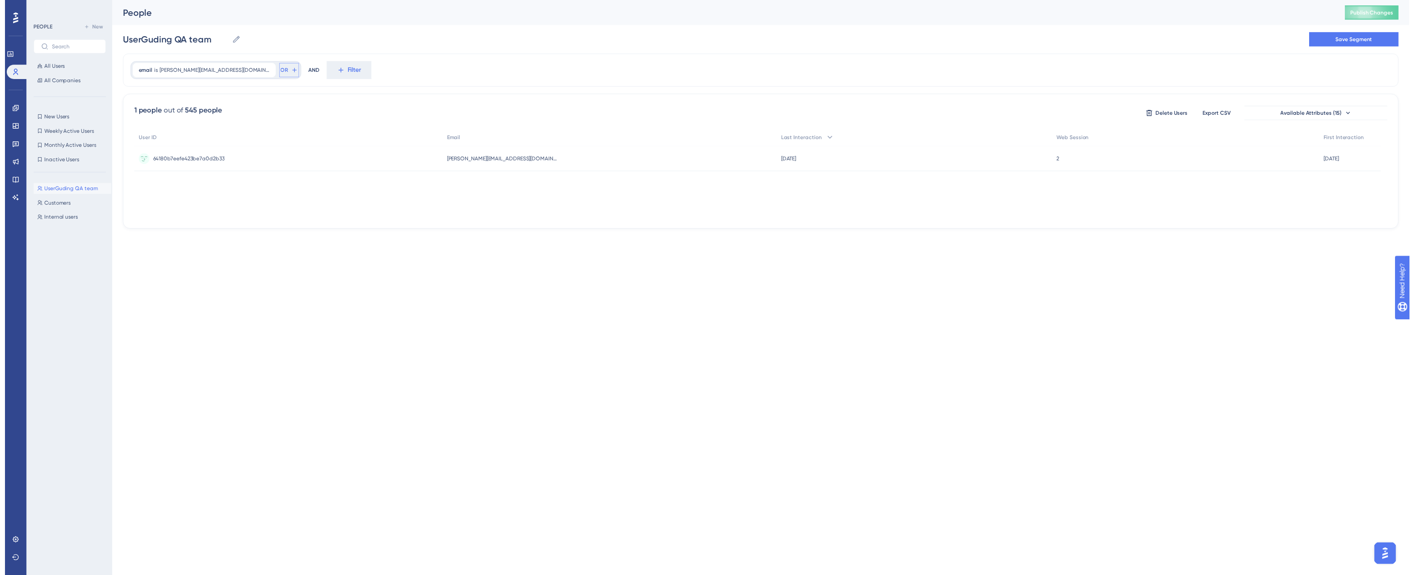
scroll to position [41, 0]
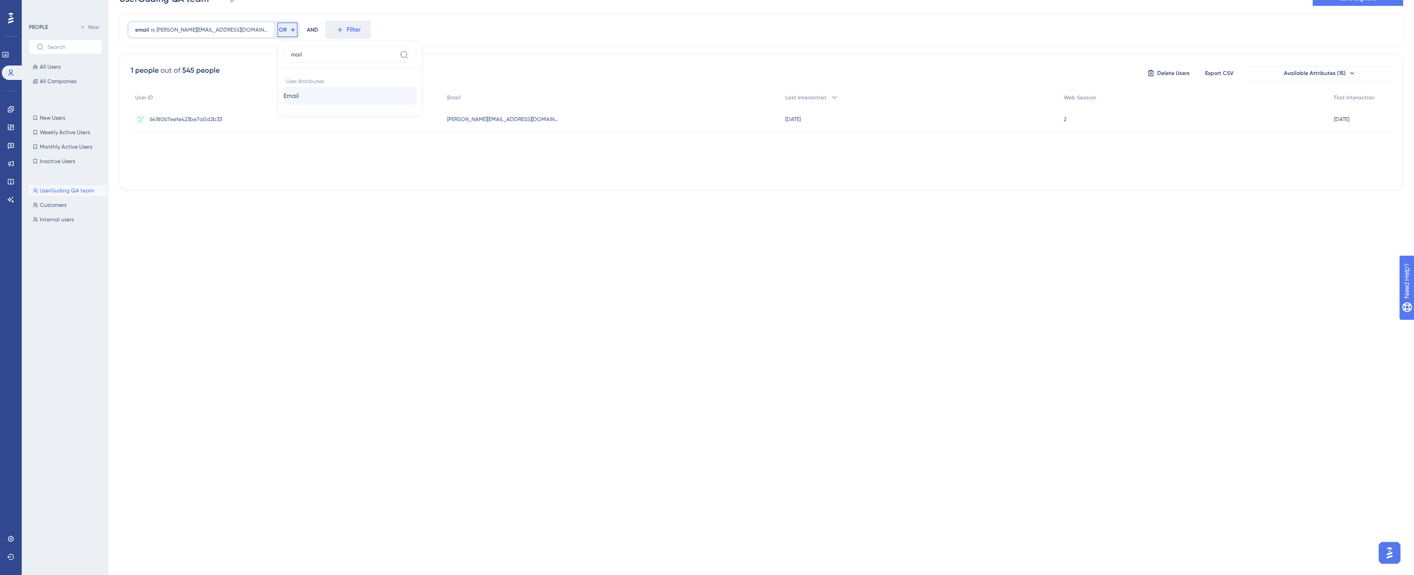
type input "mail"
click at [283, 92] on button "Email Email" at bounding box center [349, 96] width 133 height 18
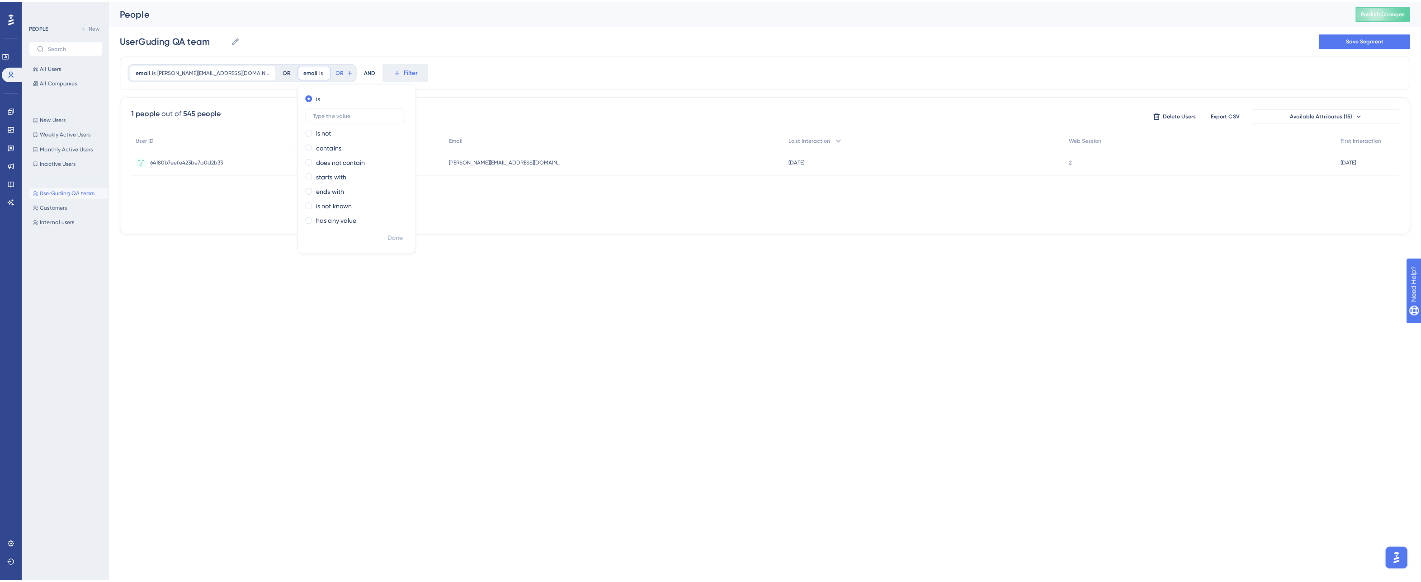
scroll to position [0, 0]
click at [311, 111] on input "text" at bounding box center [353, 114] width 84 height 6
paste input "[PERSON_NAME][EMAIL_ADDRESS][DOMAIN_NAME]"
type input "[PERSON_NAME][EMAIL_ADDRESS][DOMAIN_NAME]"
click at [386, 230] on span "Done" at bounding box center [393, 235] width 15 height 11
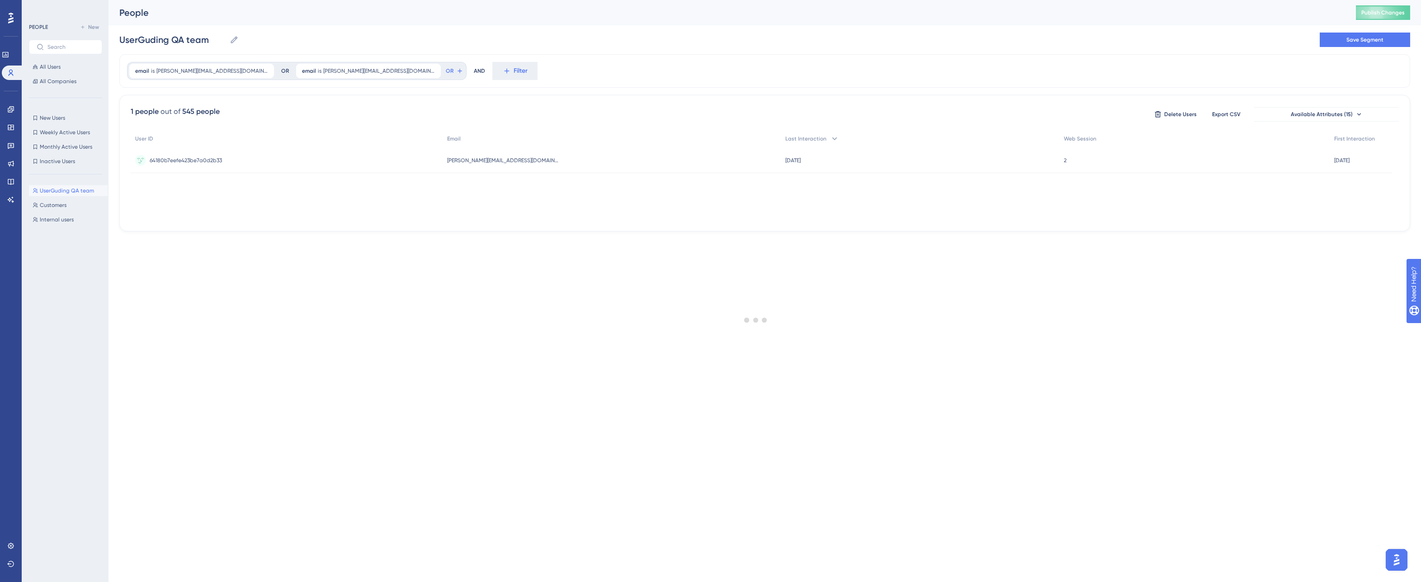
click at [361, 71] on div at bounding box center [755, 319] width 1330 height 517
click at [368, 70] on div at bounding box center [755, 319] width 1330 height 517
click at [444, 71] on button "OR" at bounding box center [454, 71] width 20 height 14
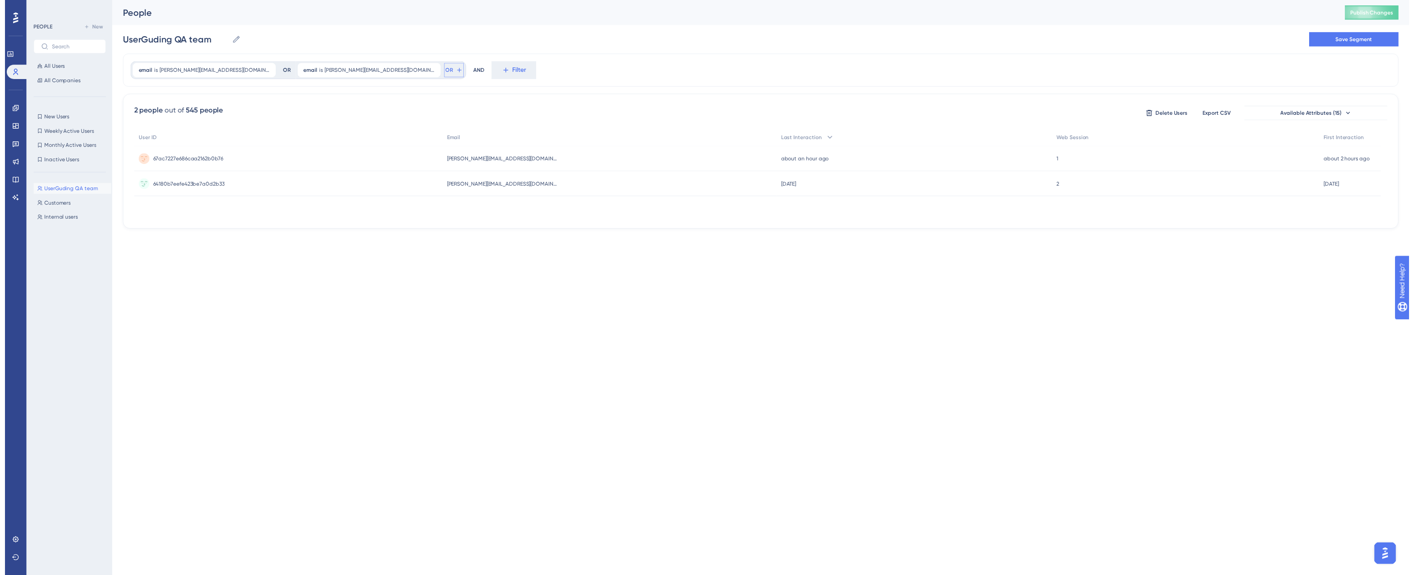
scroll to position [41, 0]
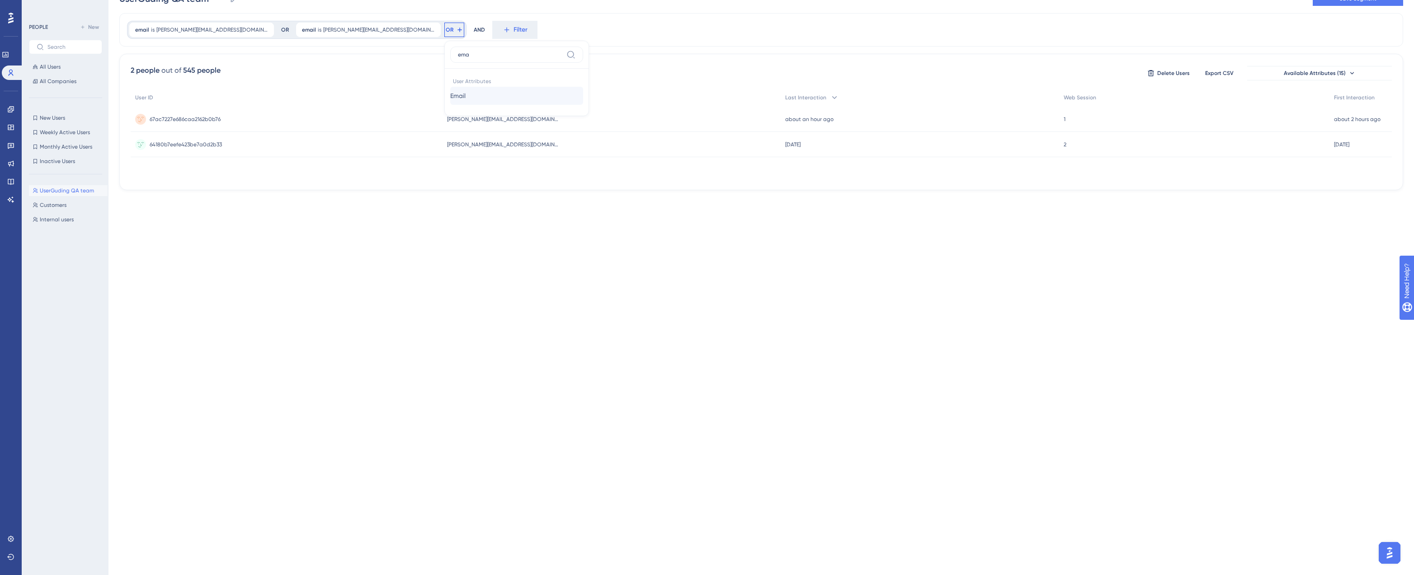
type input "ema"
click at [450, 97] on span "Email" at bounding box center [457, 95] width 15 height 11
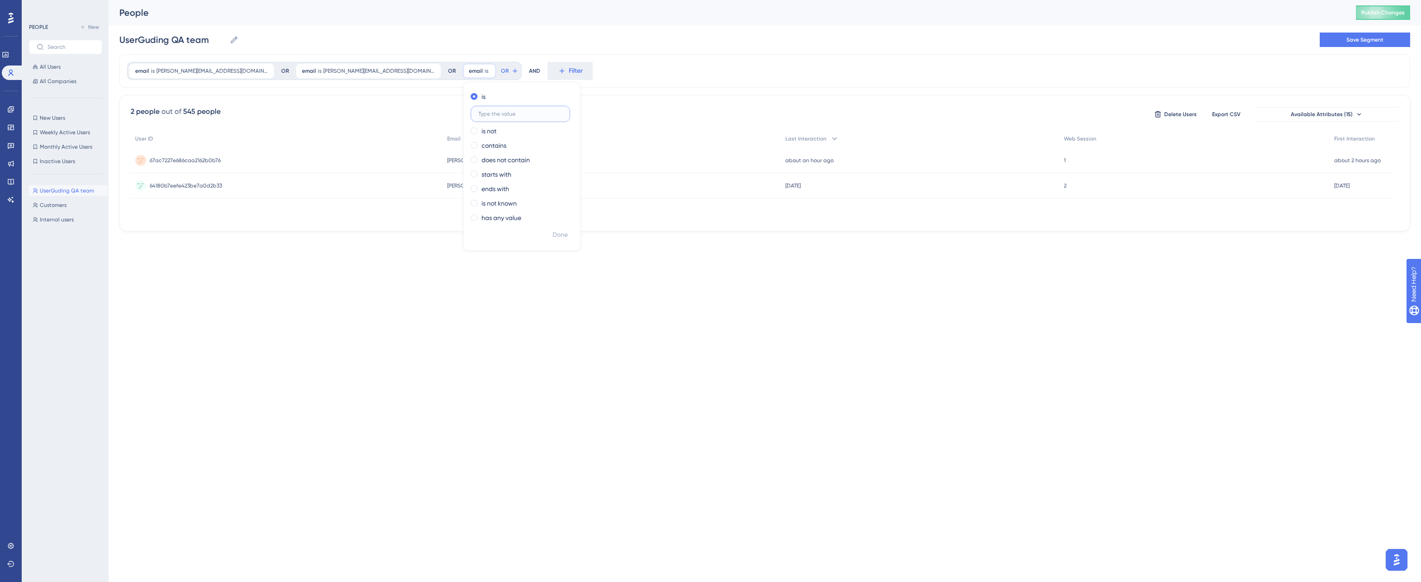
click at [478, 112] on input "text" at bounding box center [520, 114] width 84 height 6
paste input "[PERSON_NAME][EMAIL_ADDRESS][PERSON_NAME][DOMAIN_NAME]"
type input "[PERSON_NAME][EMAIL_ADDRESS][PERSON_NAME][DOMAIN_NAME]"
click at [552, 232] on span "Done" at bounding box center [559, 235] width 15 height 11
click at [612, 71] on span "OR" at bounding box center [616, 70] width 8 height 7
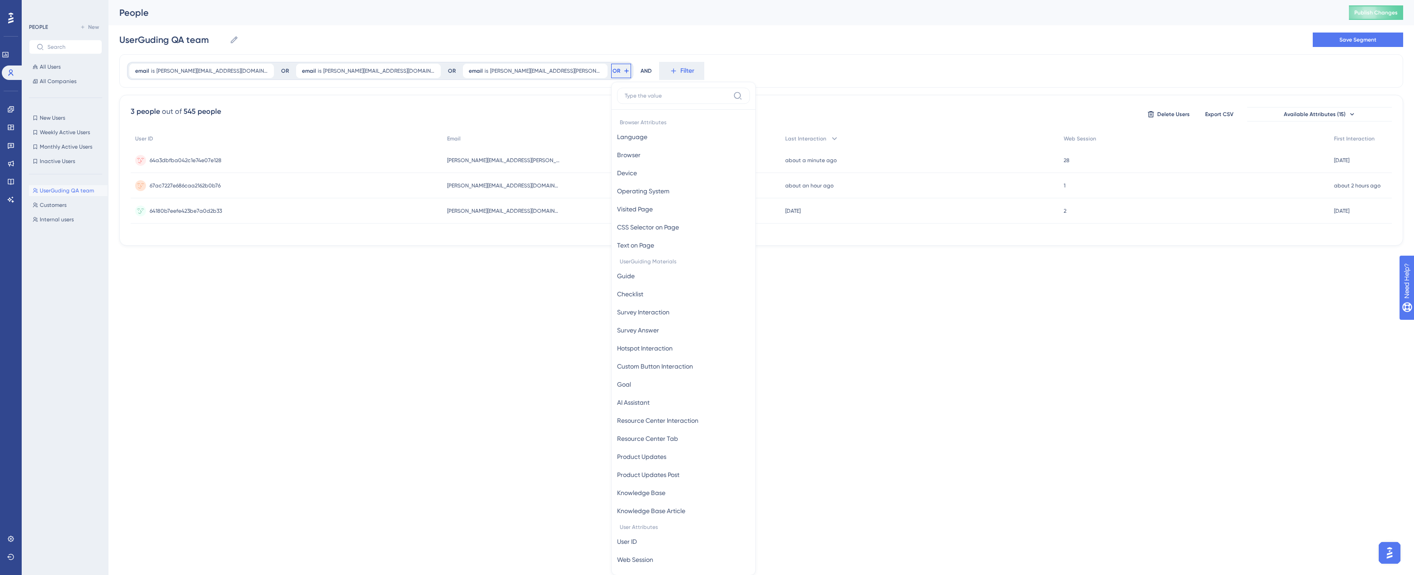
scroll to position [41, 0]
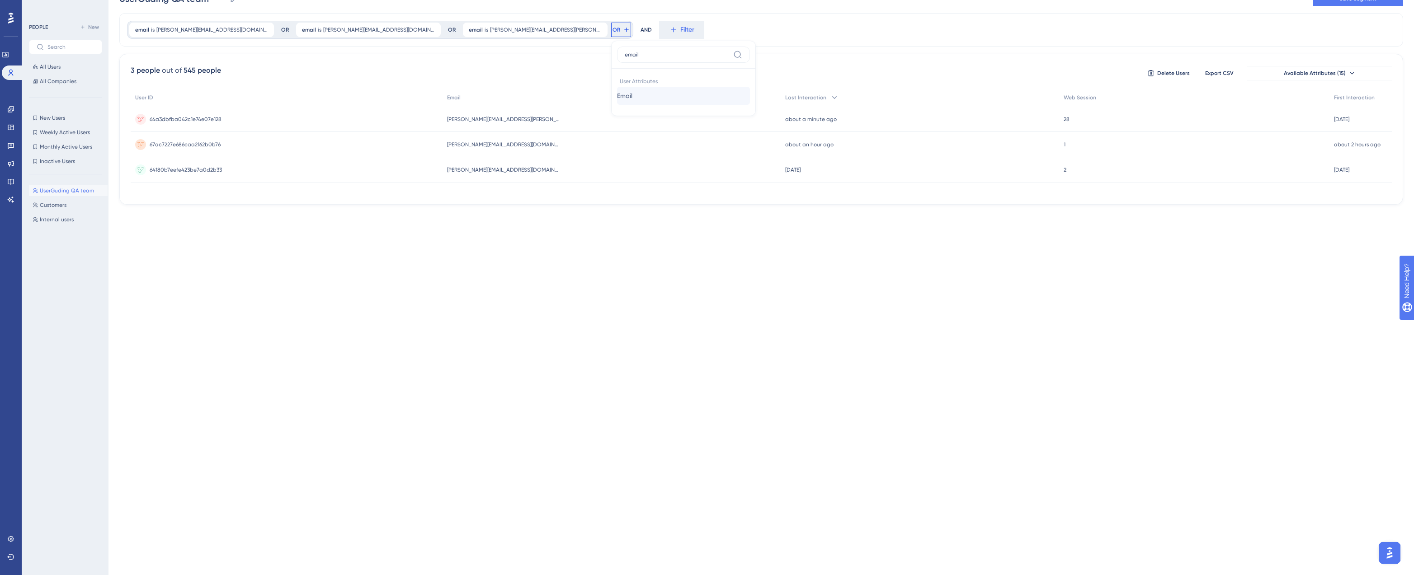
type input "email"
click at [617, 93] on button "Email Email" at bounding box center [683, 96] width 133 height 18
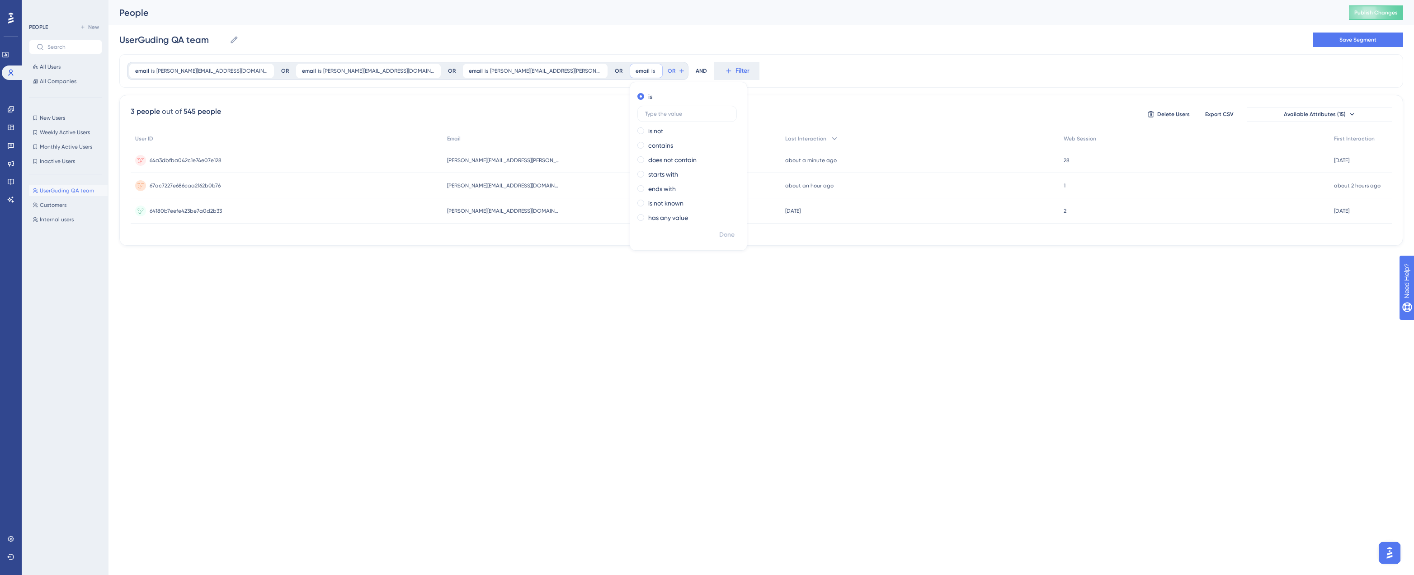
scroll to position [0, 0]
paste input "[PERSON_NAME][EMAIL_ADDRESS][DOMAIN_NAME]"
type input "[PERSON_NAME][EMAIL_ADDRESS][DOMAIN_NAME]"
click at [719, 237] on span "Done" at bounding box center [726, 235] width 15 height 11
click at [1347, 42] on span "Save Segment" at bounding box center [1364, 39] width 37 height 7
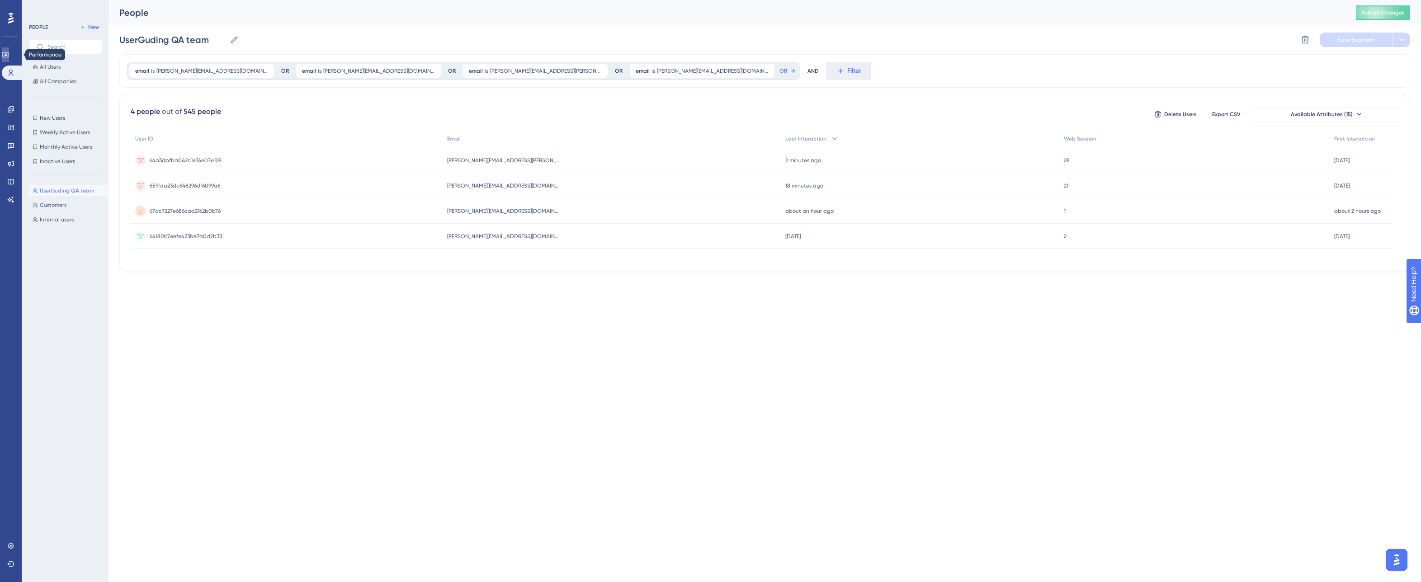
click at [9, 54] on icon at bounding box center [5, 54] width 7 height 7
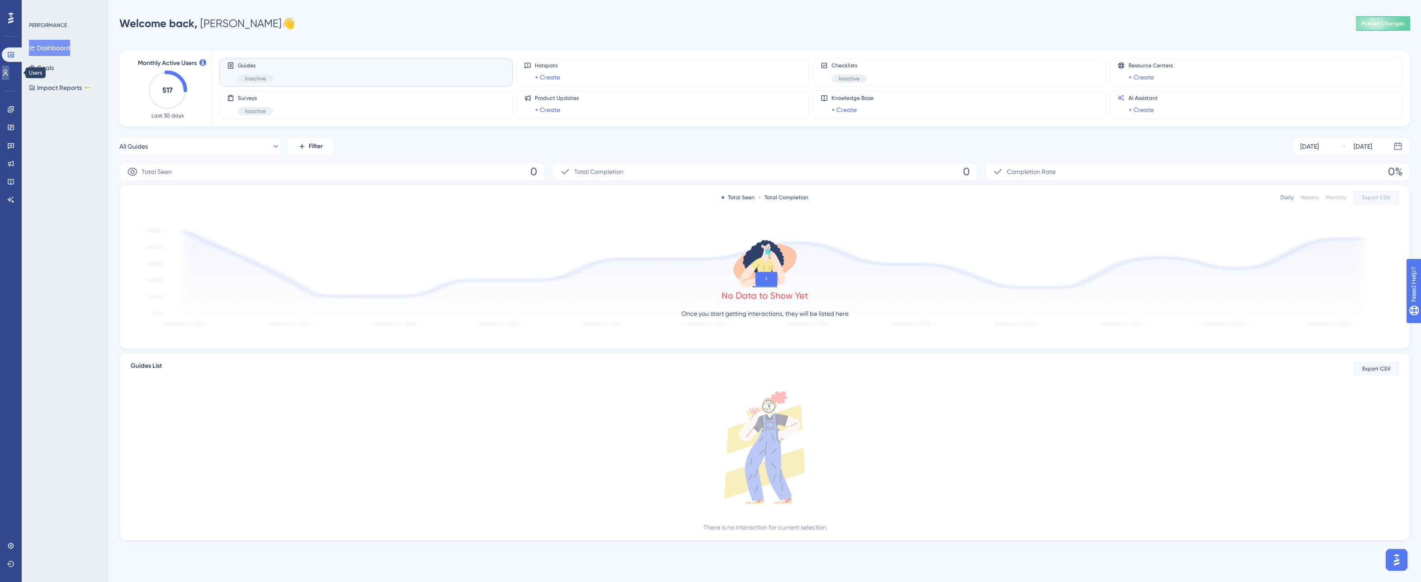
click at [7, 71] on icon at bounding box center [5, 72] width 7 height 7
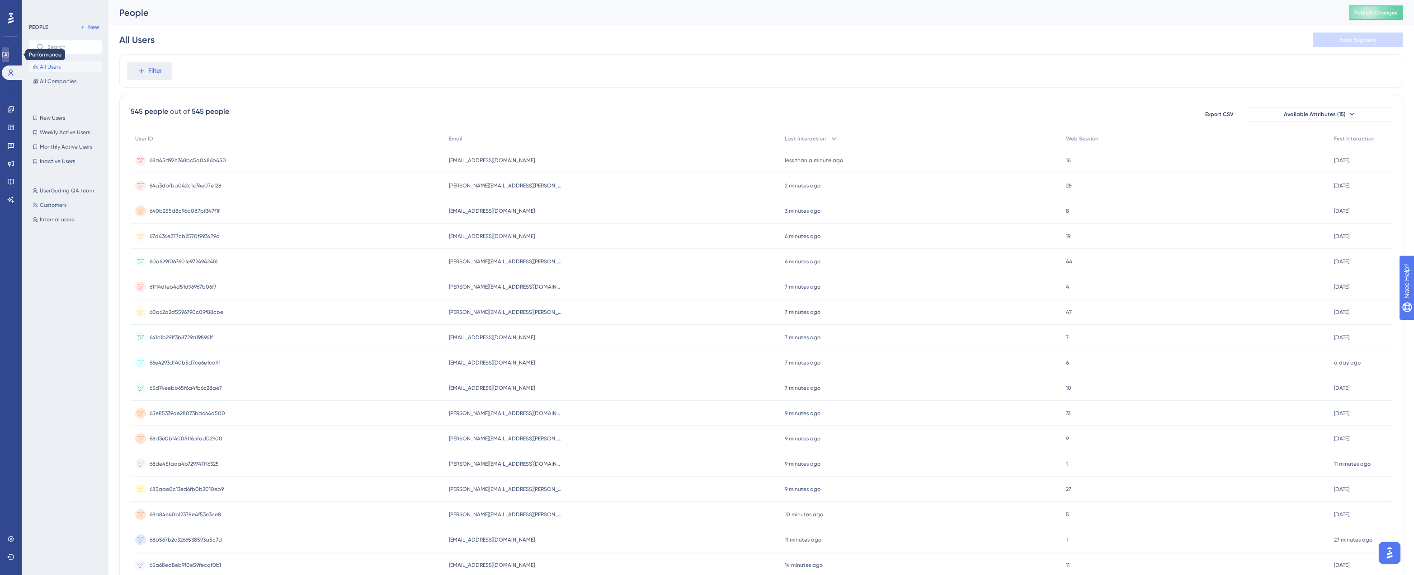
click at [9, 53] on icon at bounding box center [5, 54] width 7 height 7
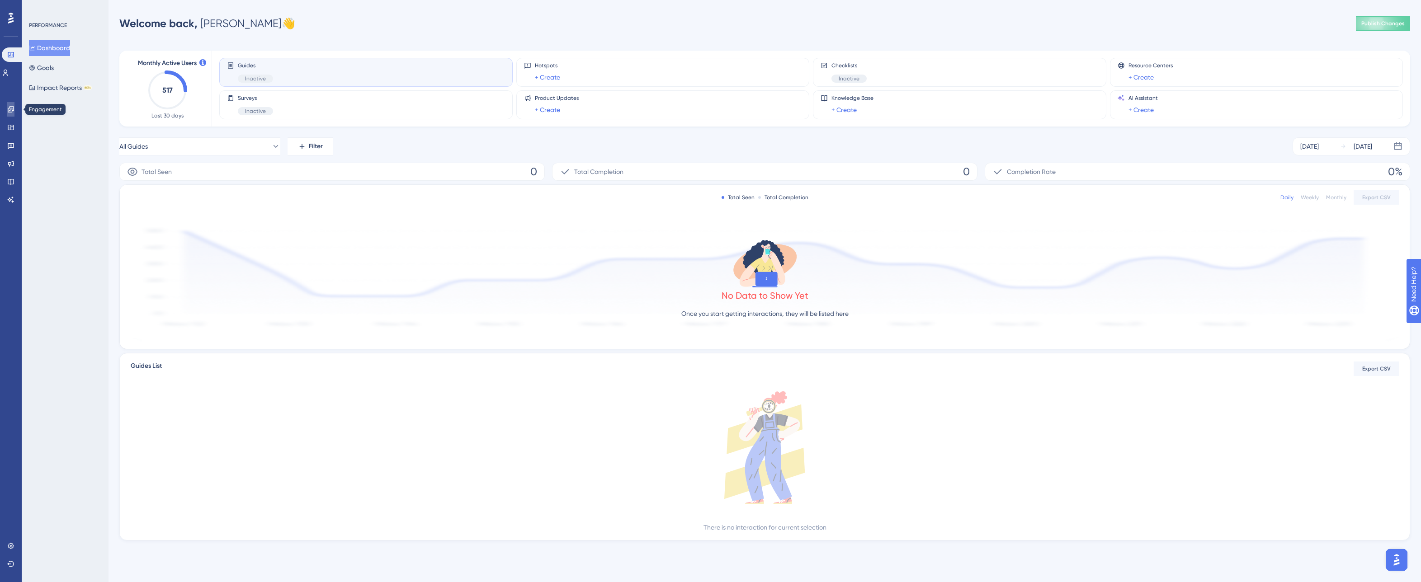
click at [13, 104] on link at bounding box center [10, 109] width 7 height 14
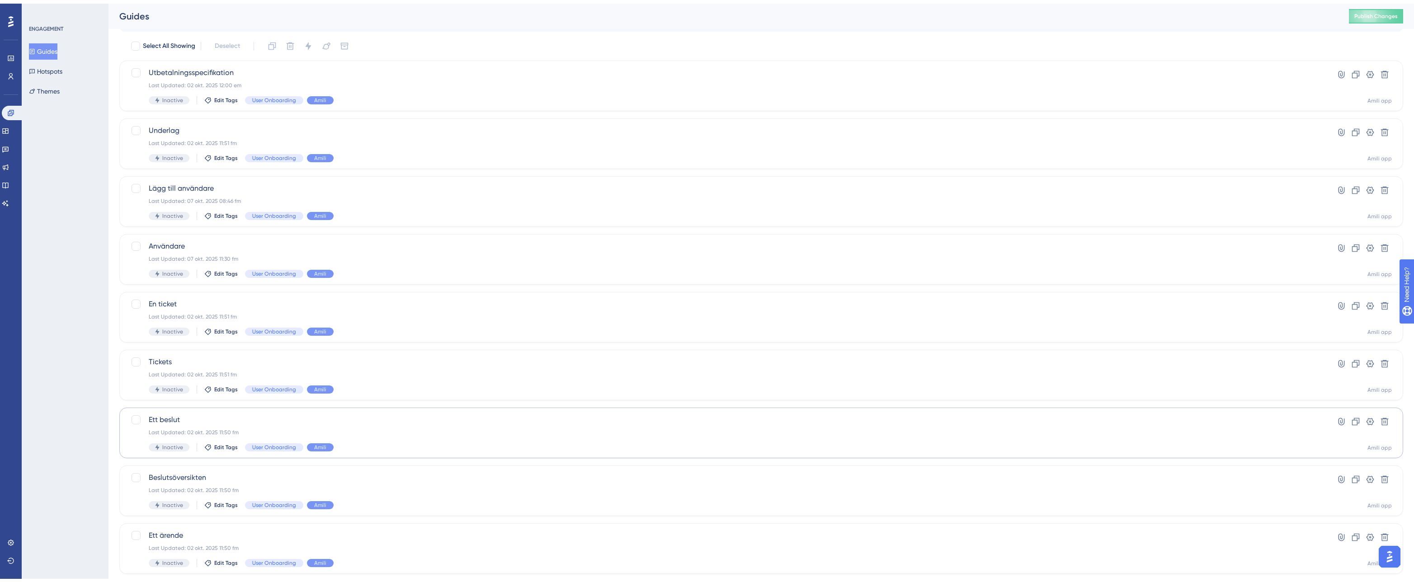
scroll to position [119, 0]
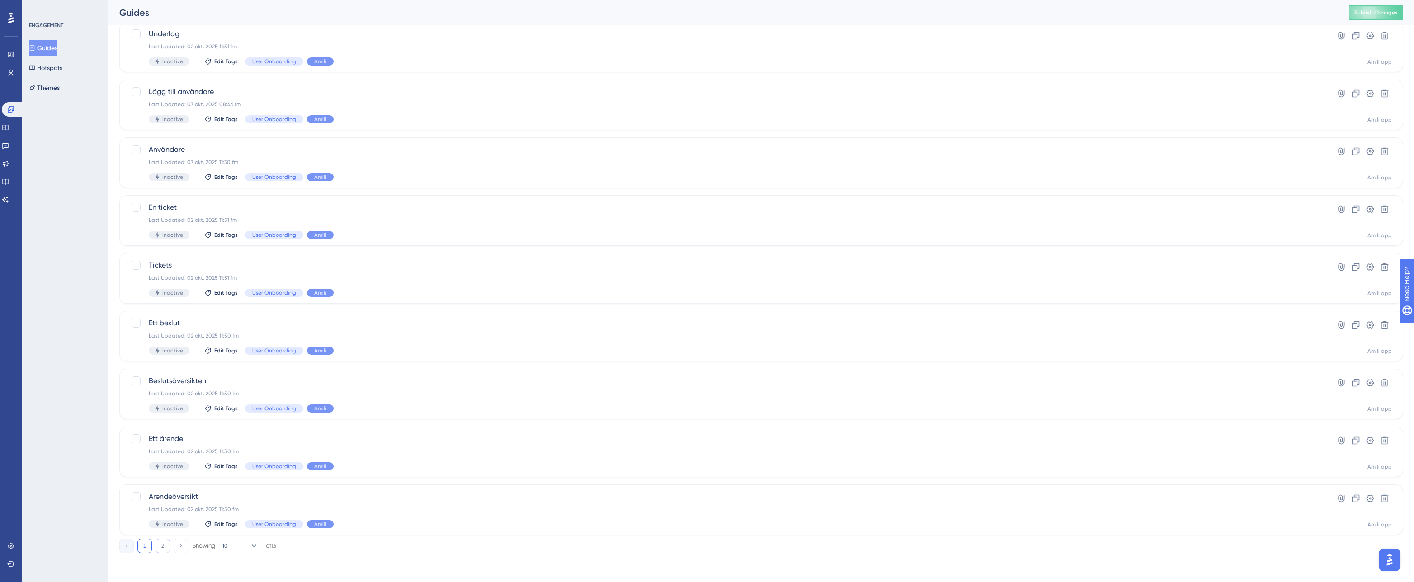
click at [162, 547] on button "2" at bounding box center [162, 546] width 14 height 14
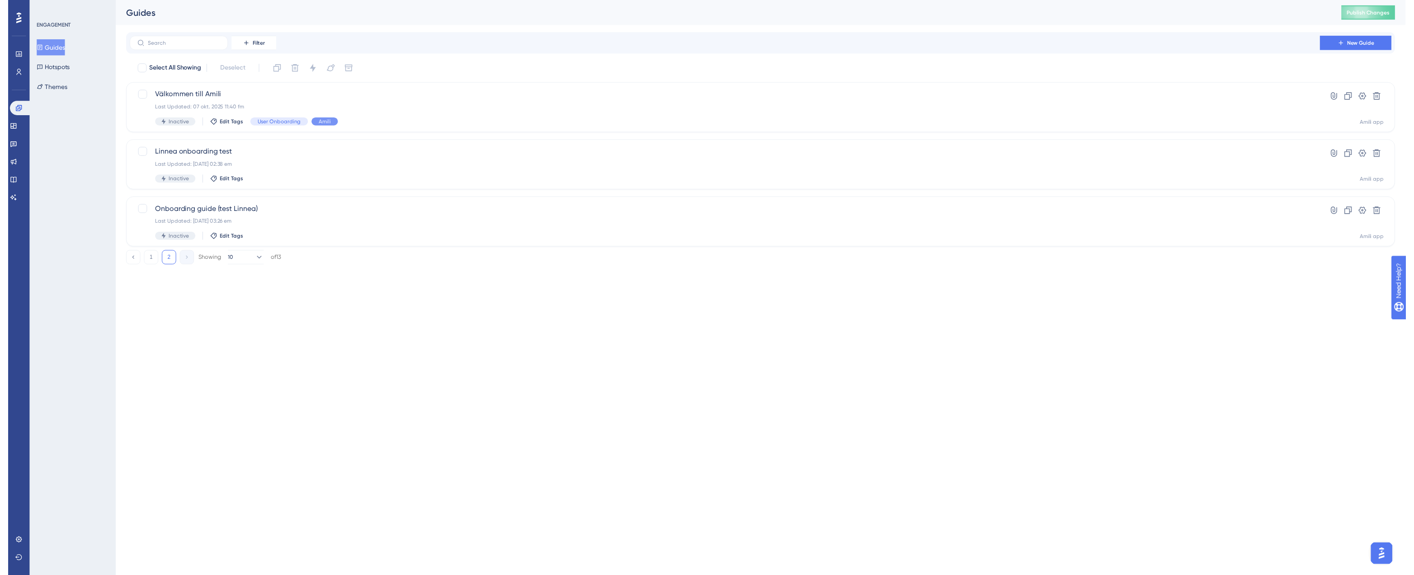
scroll to position [0, 0]
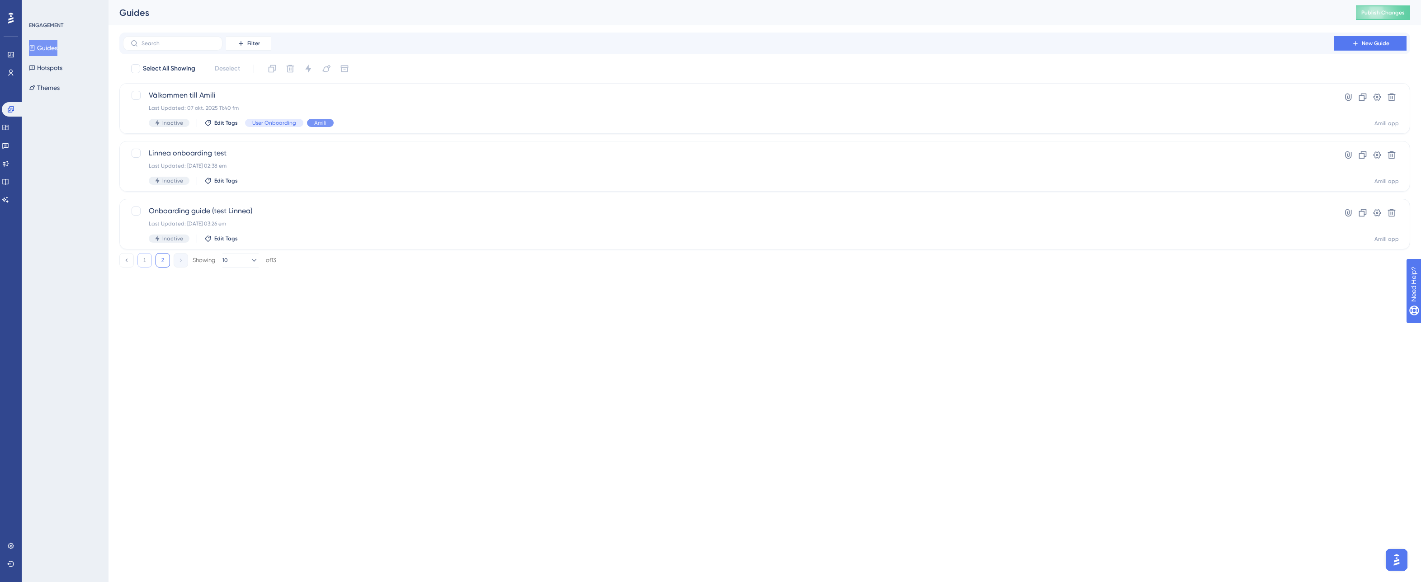
click at [148, 255] on button "1" at bounding box center [144, 260] width 14 height 14
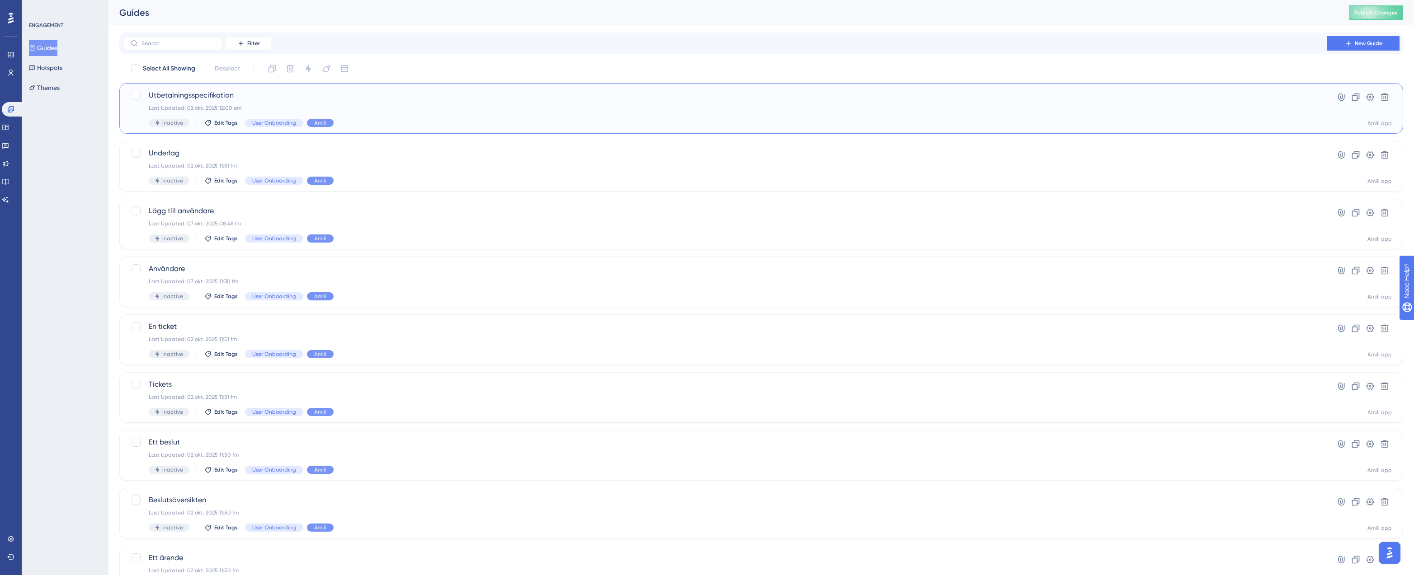
click at [255, 104] on div "Last Updated: 02 okt. 2025 12:00 em" at bounding box center [725, 107] width 1153 height 7
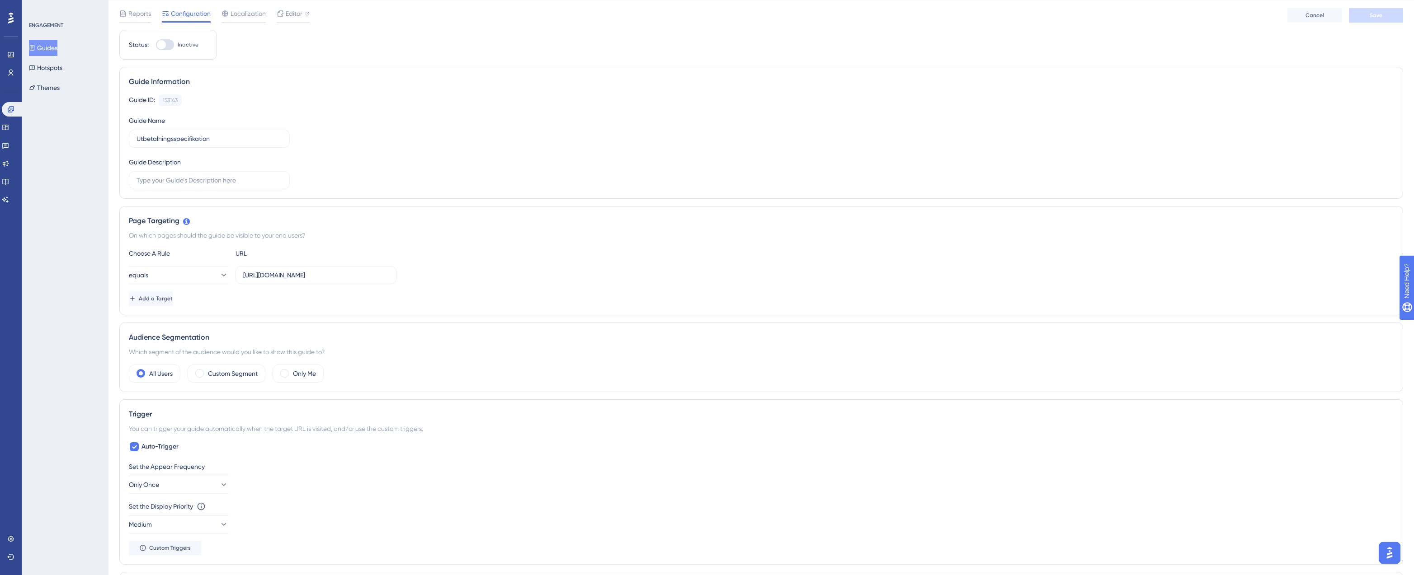
scroll to position [23, 0]
click at [193, 279] on button "equals" at bounding box center [178, 277] width 99 height 18
click at [389, 256] on div "Choose A Rule URL" at bounding box center [761, 255] width 1265 height 11
click at [235, 375] on label "Custom Segment" at bounding box center [233, 375] width 50 height 11
click at [199, 401] on button "matches" at bounding box center [178, 403] width 99 height 18
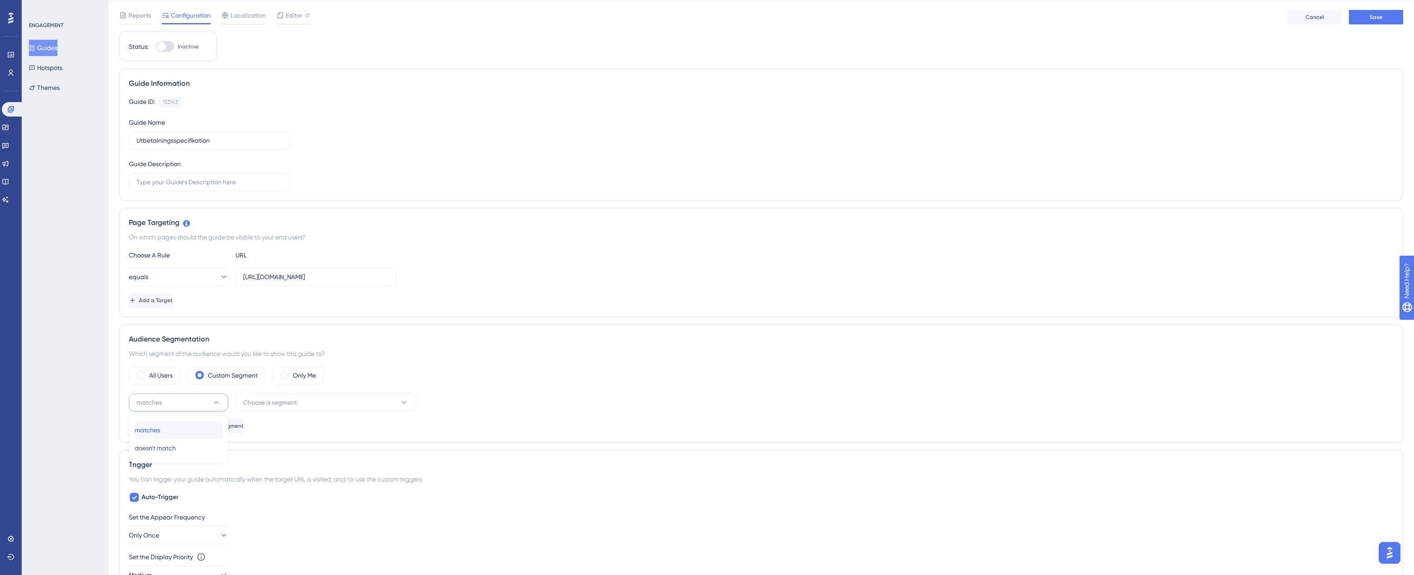
drag, startPoint x: 179, startPoint y: 435, endPoint x: 200, endPoint y: 426, distance: 23.1
click at [179, 435] on div "matches matches" at bounding box center [179, 430] width 88 height 18
click at [288, 404] on span "Choose a segment" at bounding box center [270, 402] width 54 height 11
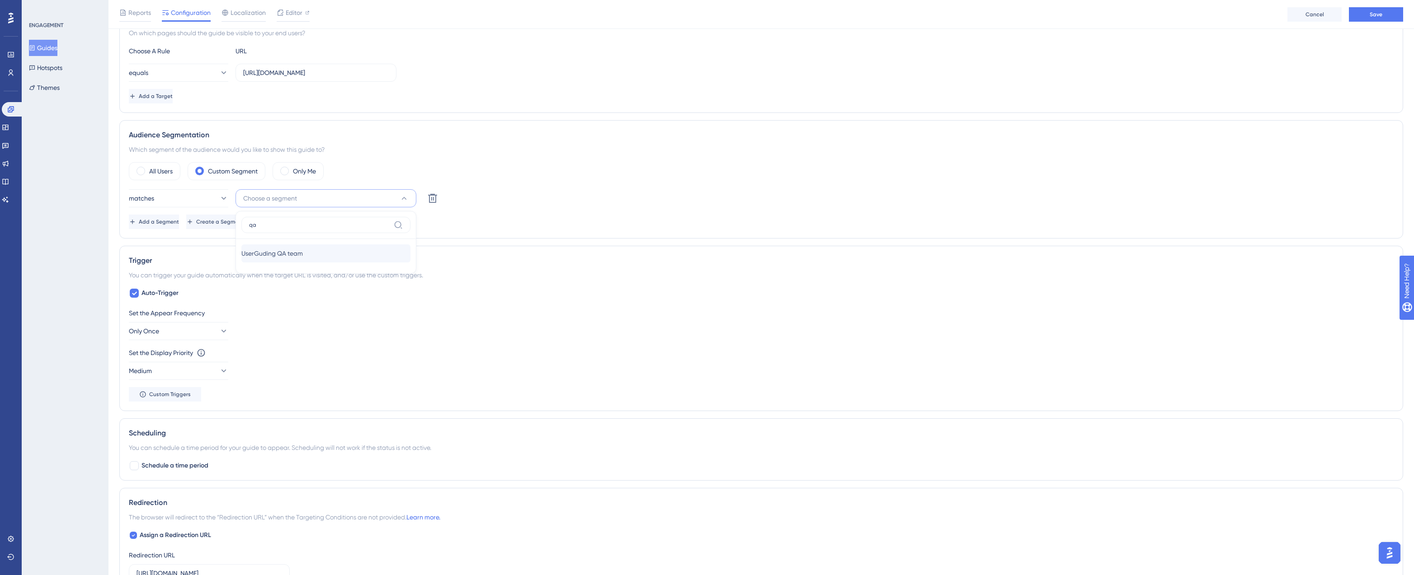
type input "qa"
click at [296, 248] on span "UserGuding QA team" at bounding box center [271, 253] width 61 height 11
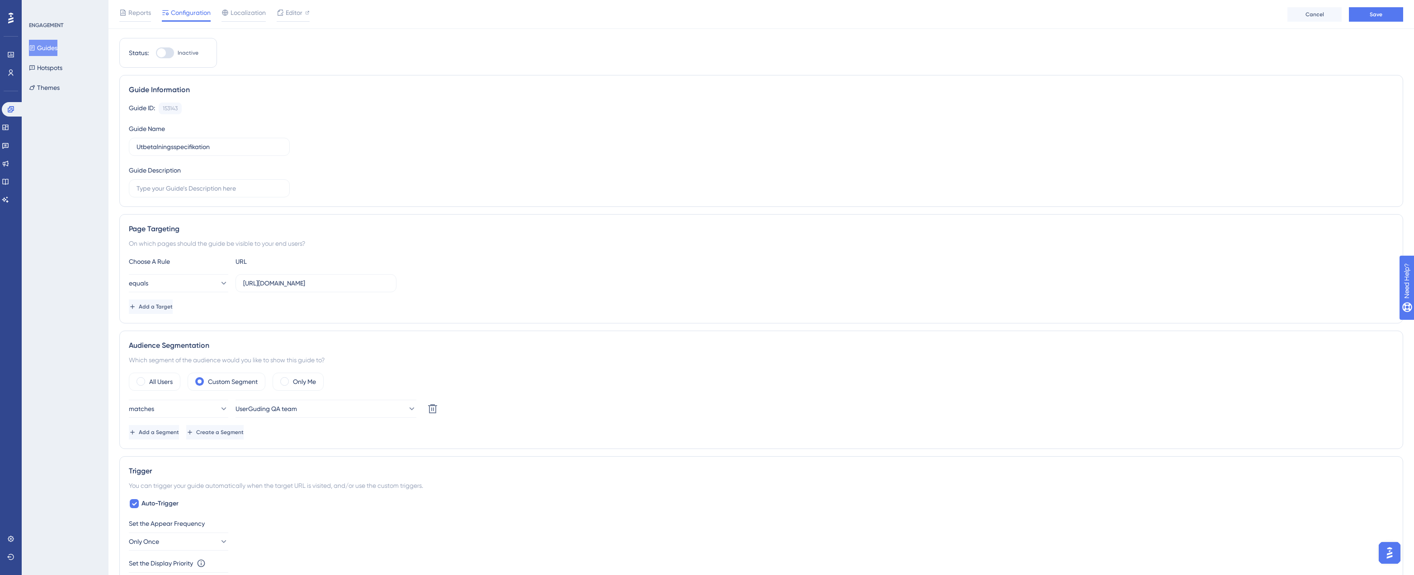
scroll to position [0, 0]
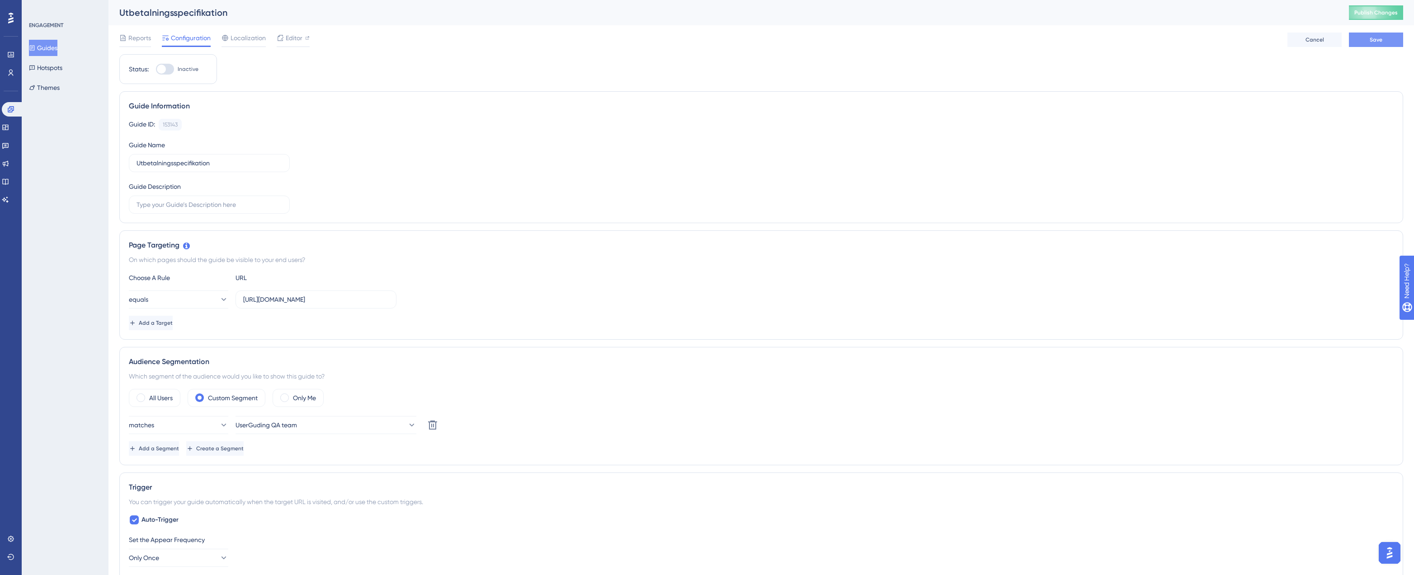
click at [1378, 40] on span "Save" at bounding box center [1375, 39] width 13 height 7
click at [1380, 15] on button "Publish Changes" at bounding box center [1376, 9] width 54 height 14
click at [288, 40] on span "Editor" at bounding box center [294, 38] width 17 height 11
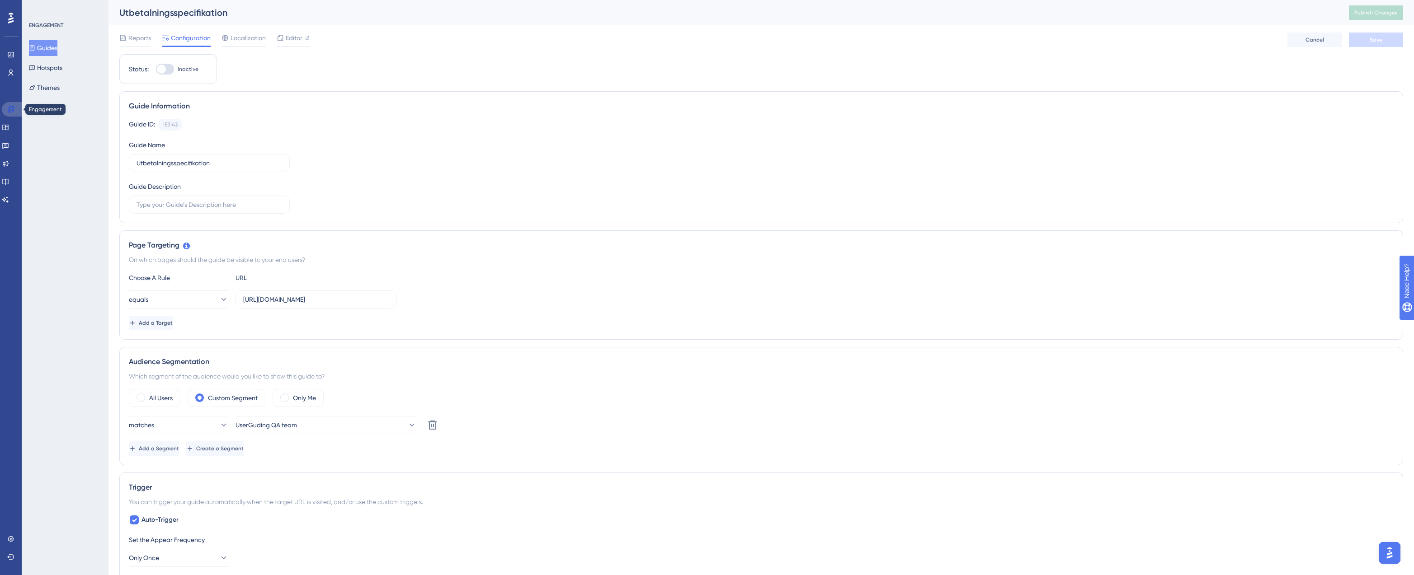
click at [9, 112] on icon at bounding box center [11, 109] width 6 height 6
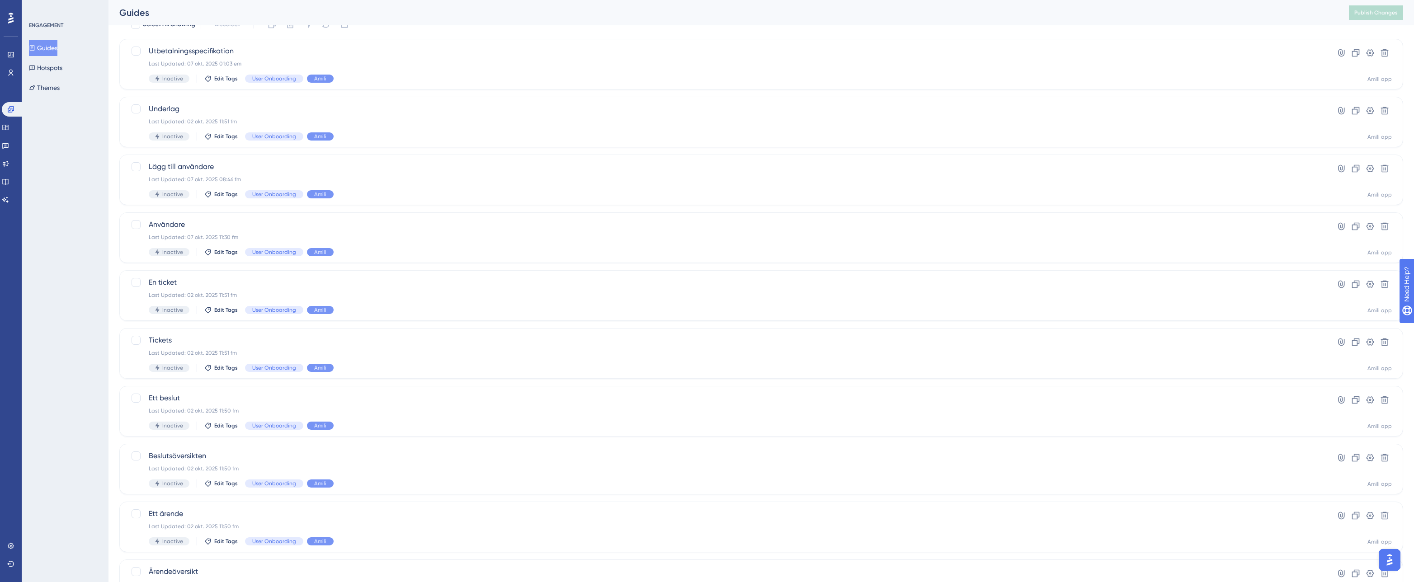
scroll to position [40, 0]
click at [289, 62] on div "Utbetalningsspecifikation Last Updated: 07 okt. 2025 01:03 em Inactive Edit Tag…" at bounding box center [725, 68] width 1153 height 37
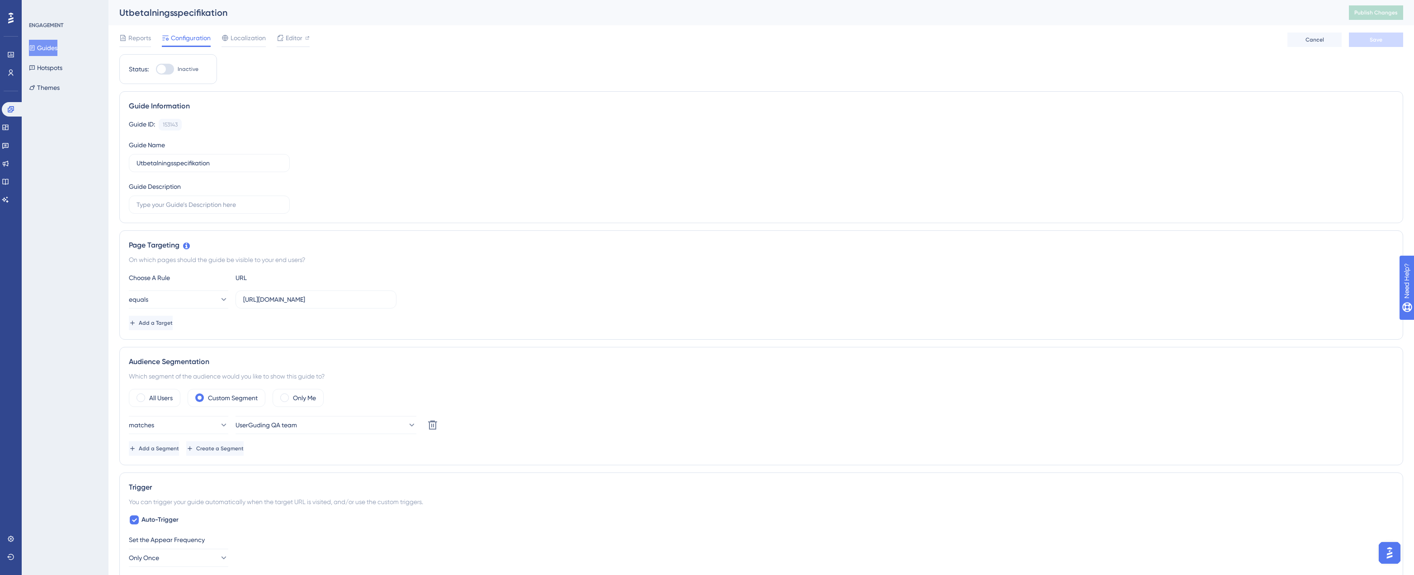
click at [167, 69] on div at bounding box center [165, 69] width 18 height 11
click at [156, 69] on input "Inactive" at bounding box center [155, 69] width 0 height 0
checkbox input "true"
click at [1381, 42] on span "Save" at bounding box center [1375, 39] width 13 height 7
click at [1366, 13] on span "Publish Changes" at bounding box center [1375, 12] width 43 height 7
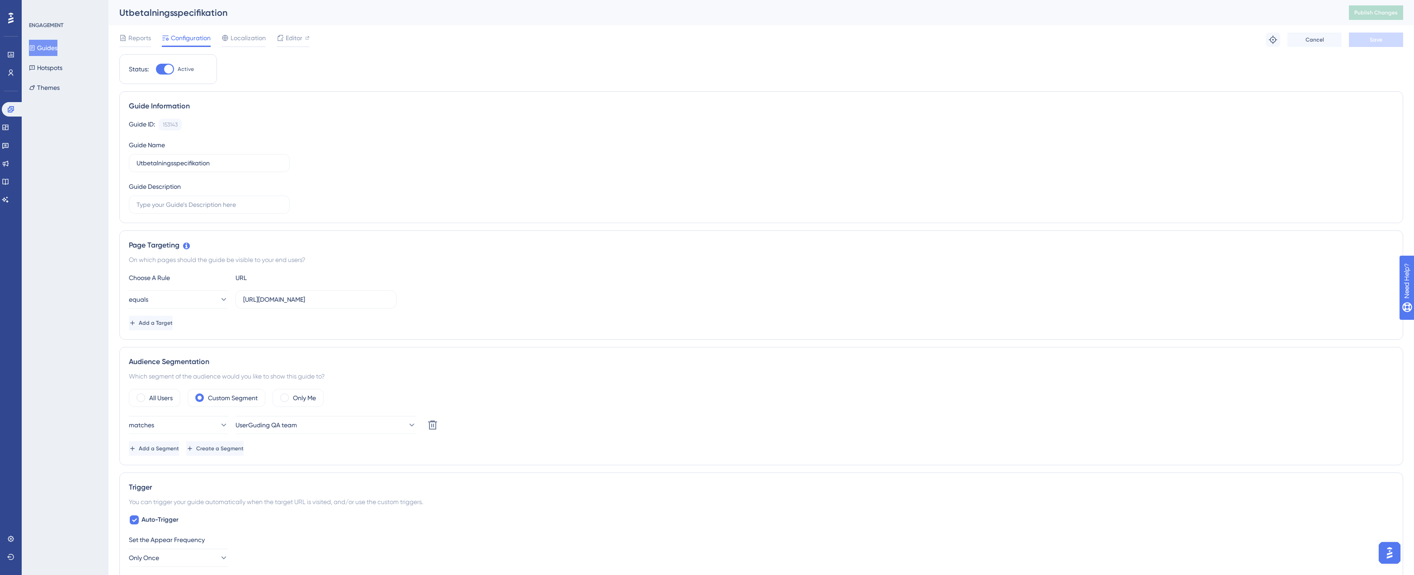
click at [503, 59] on div "Status: Active Guide Information Guide ID: 153143 Copy Guide Name Utbetalningss…" at bounding box center [761, 516] width 1284 height 925
click at [49, 50] on button "Guides" at bounding box center [43, 48] width 28 height 16
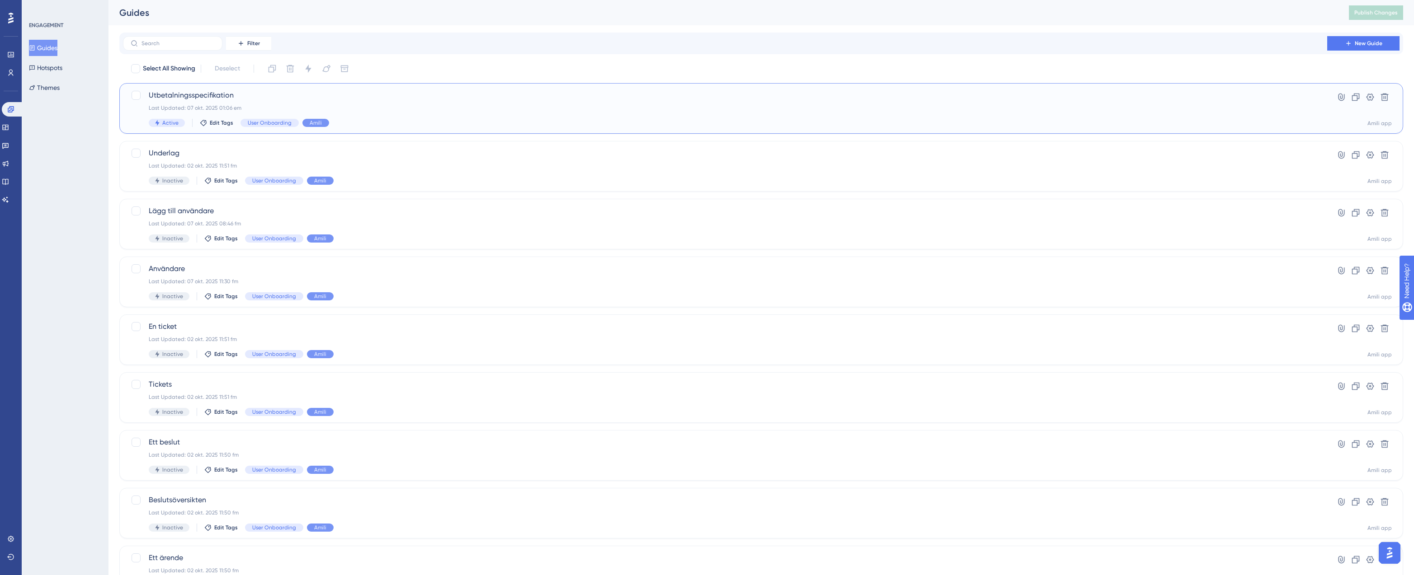
click at [238, 104] on div "Utbetalningsspecifikation Last Updated: 07 okt. 2025 01:06 em Active Edit Tags …" at bounding box center [725, 108] width 1153 height 37
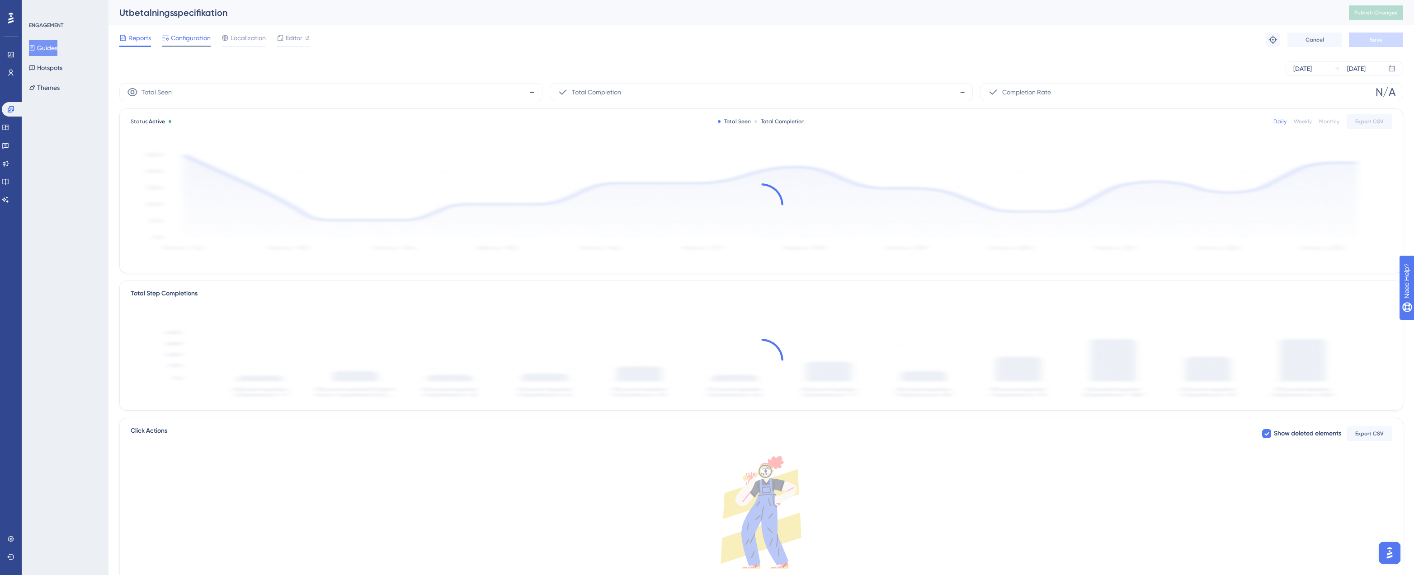
click at [195, 37] on span "Configuration" at bounding box center [191, 38] width 40 height 11
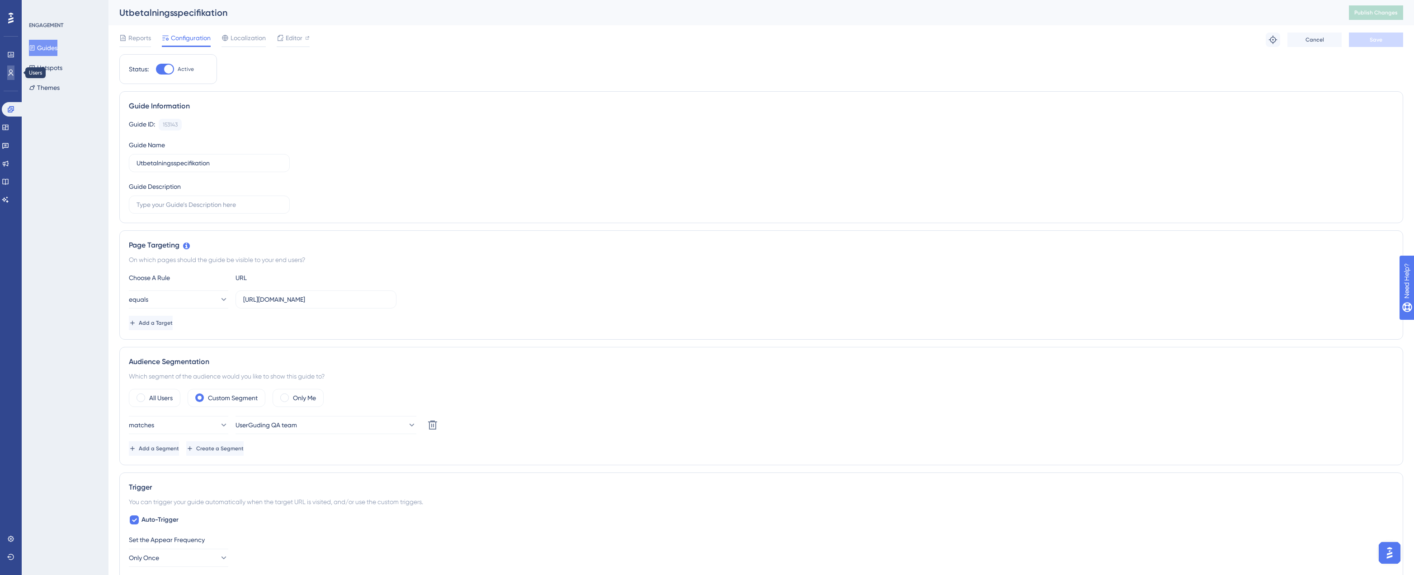
click at [11, 68] on link at bounding box center [10, 73] width 7 height 14
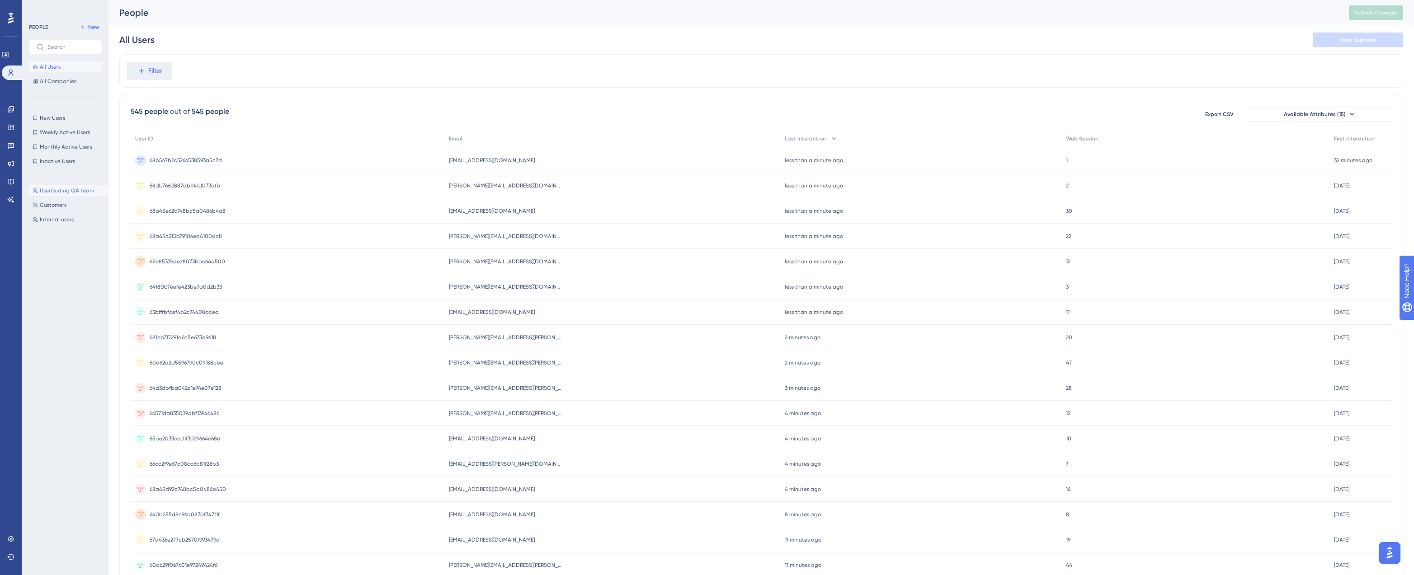
click at [57, 193] on span "UserGuding QA team" at bounding box center [67, 190] width 54 height 7
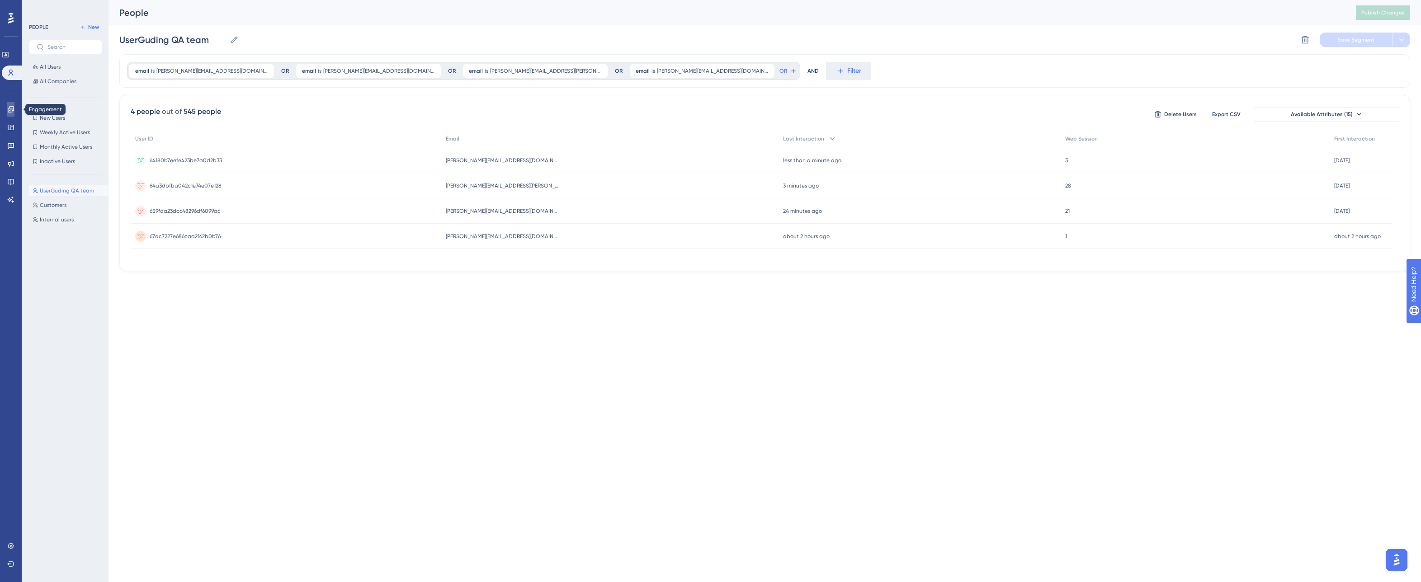
click at [12, 106] on icon at bounding box center [11, 109] width 6 height 6
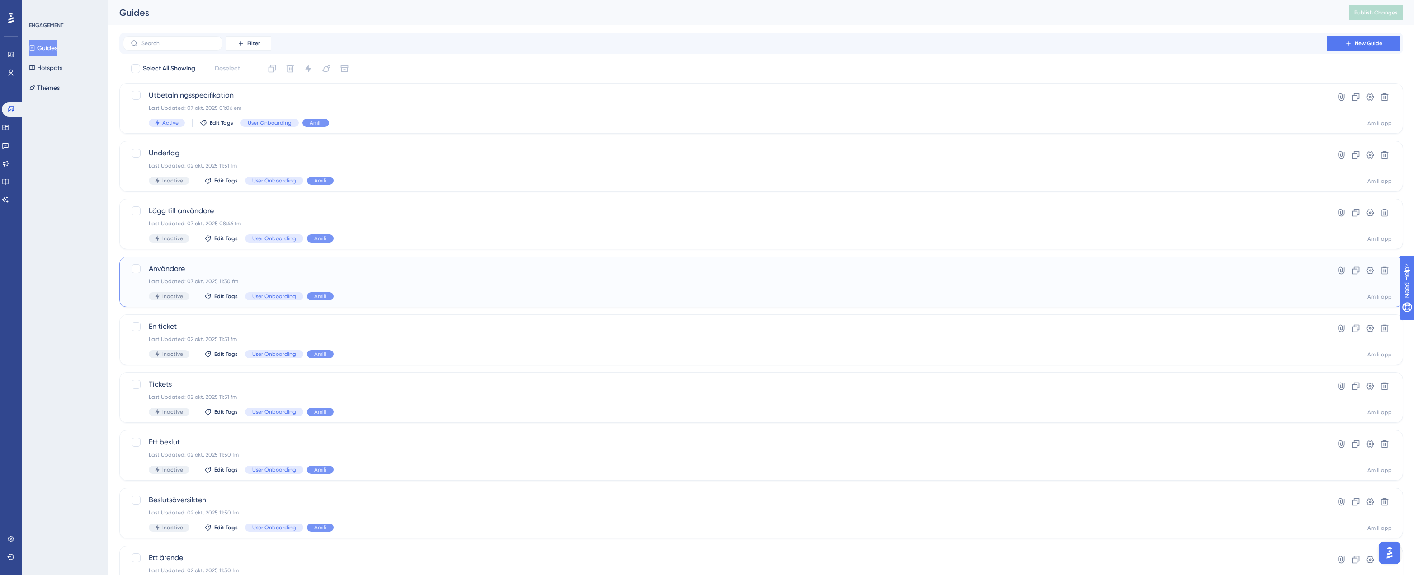
click at [196, 270] on span "Användare" at bounding box center [725, 269] width 1153 height 11
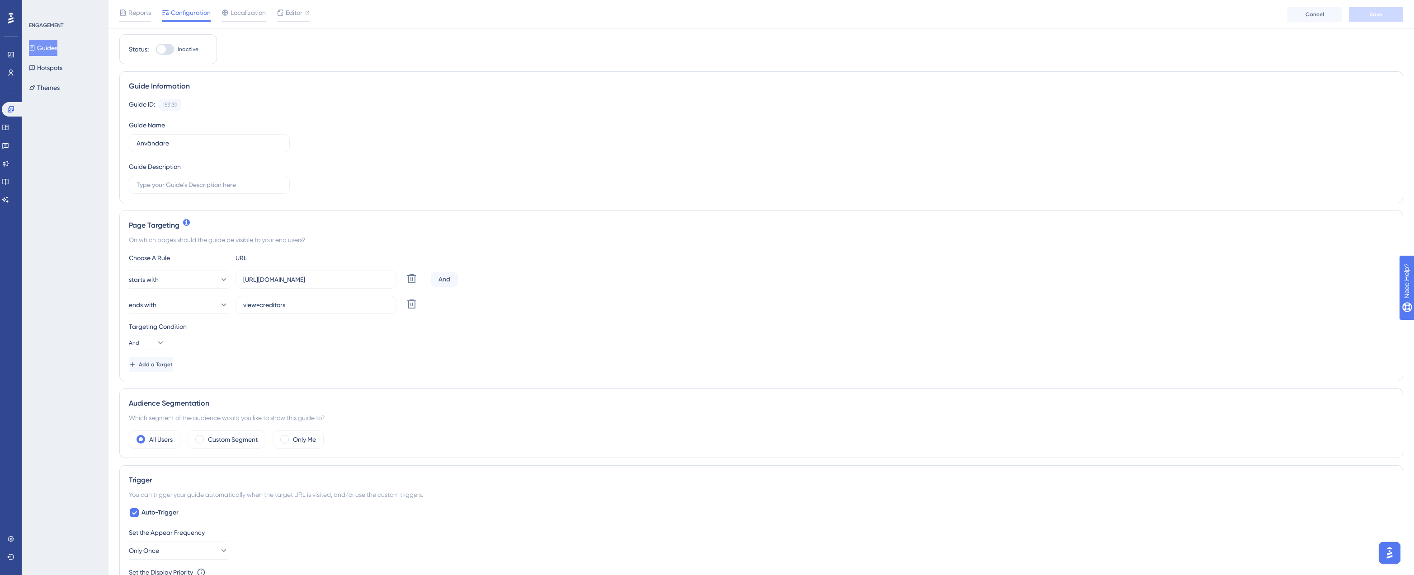
scroll to position [73, 0]
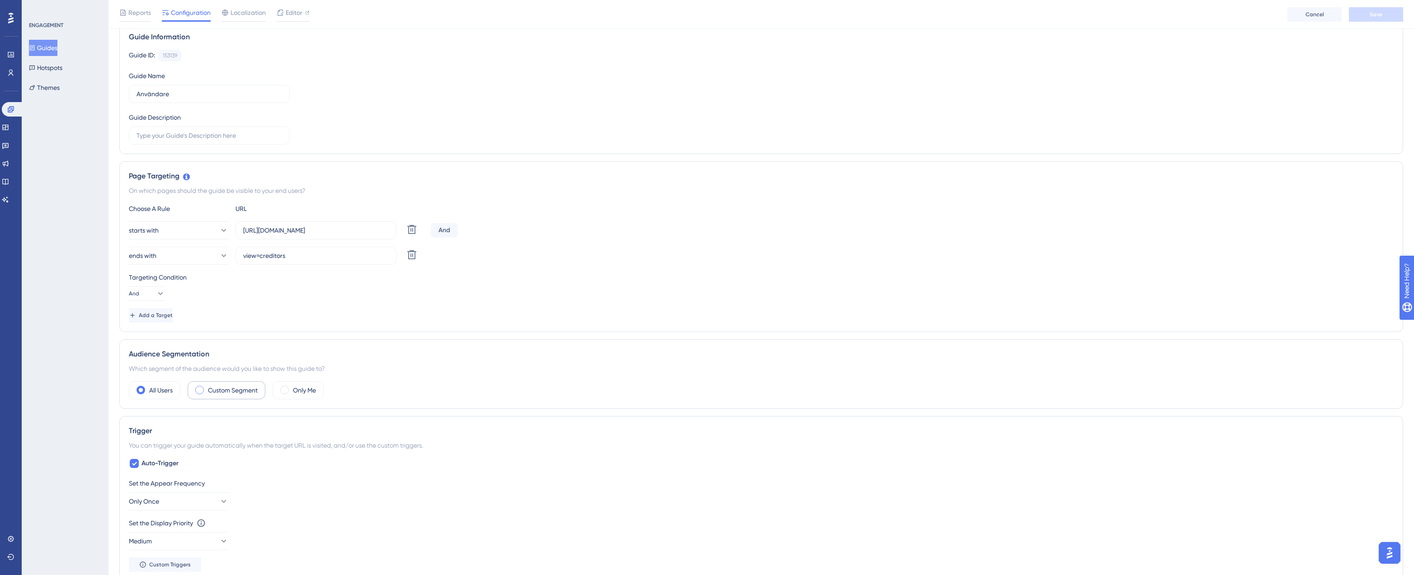
click at [216, 383] on div "Custom Segment" at bounding box center [227, 390] width 78 height 18
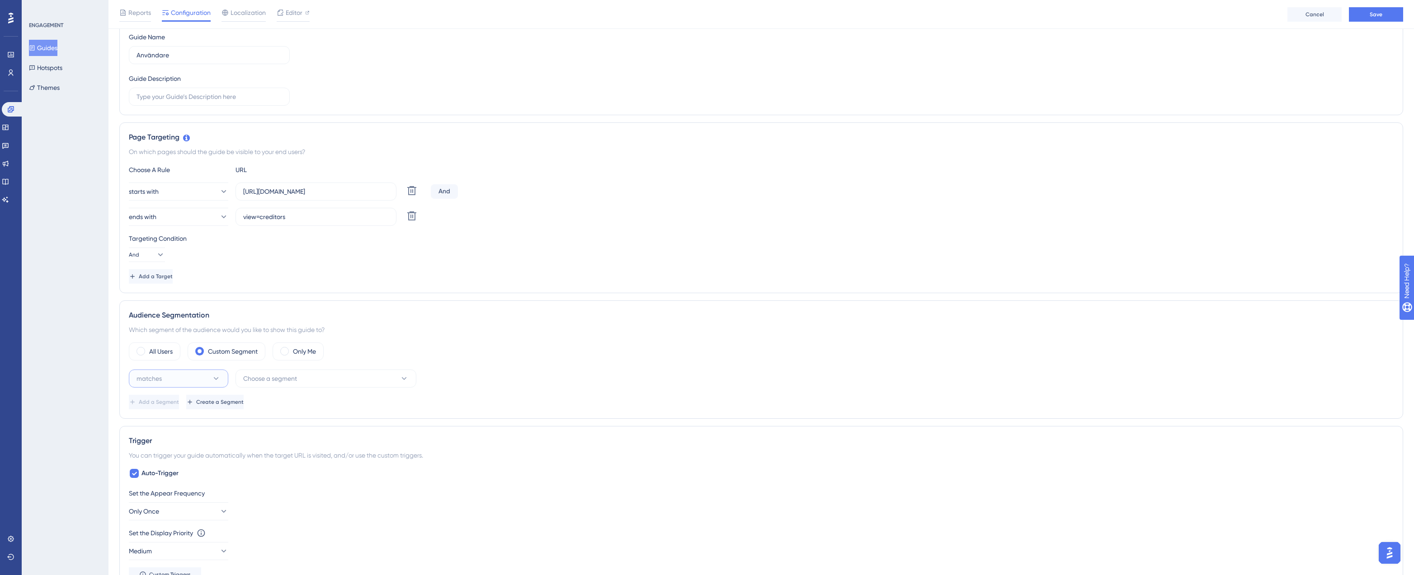
scroll to position [110, 0]
click at [211, 377] on button "matches" at bounding box center [178, 380] width 99 height 18
click at [186, 406] on div "matches matches" at bounding box center [179, 408] width 88 height 18
click at [286, 382] on span "Choose a segment" at bounding box center [270, 380] width 54 height 11
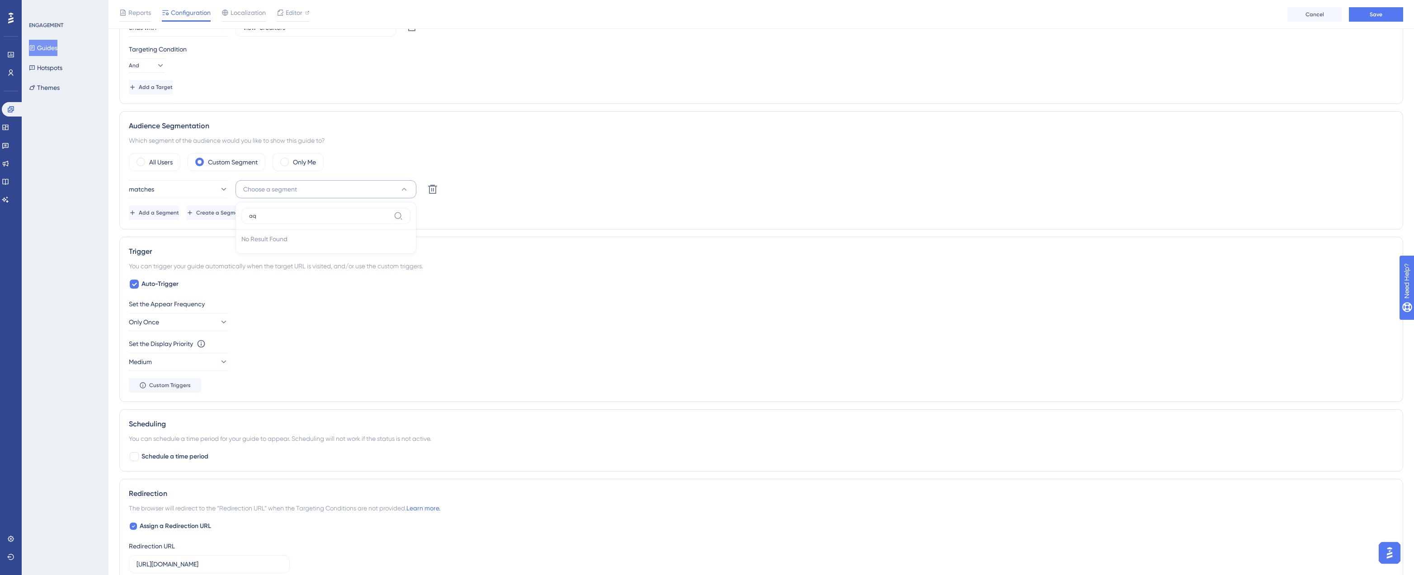
type input "a"
type input "qa"
click at [277, 241] on span "UserGuding QA team" at bounding box center [271, 244] width 61 height 11
drag, startPoint x: 486, startPoint y: 164, endPoint x: 481, endPoint y: 167, distance: 5.5
click at [486, 164] on div "All Users Custom Segment Only Me" at bounding box center [761, 162] width 1265 height 18
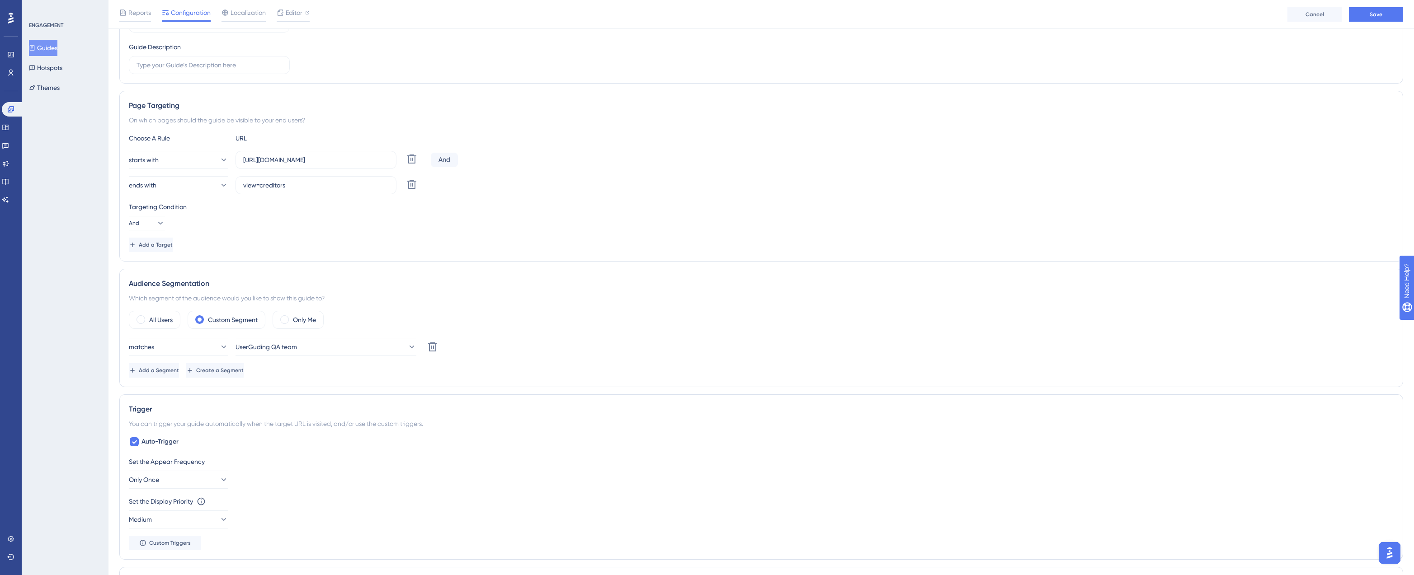
scroll to position [0, 0]
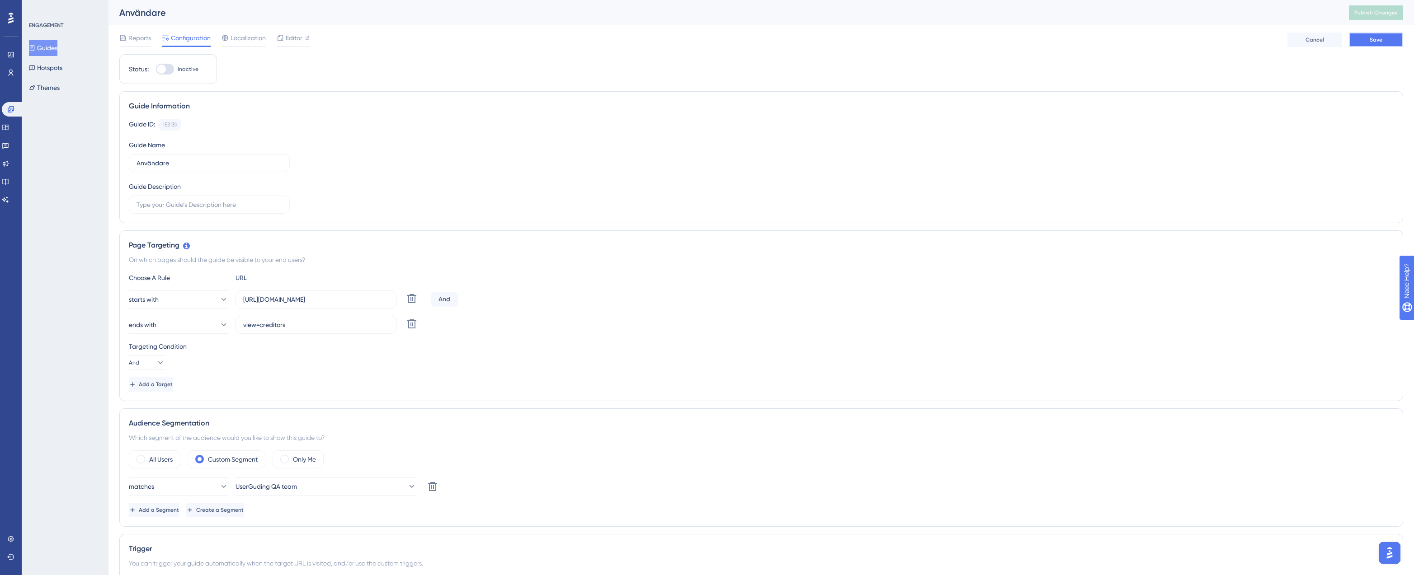
click at [1365, 44] on button "Save" at bounding box center [1376, 40] width 54 height 14
click at [165, 70] on div at bounding box center [161, 69] width 9 height 9
click at [156, 70] on input "Inactive" at bounding box center [155, 69] width 0 height 0
checkbox input "true"
click at [1369, 42] on span "Save" at bounding box center [1375, 39] width 13 height 7
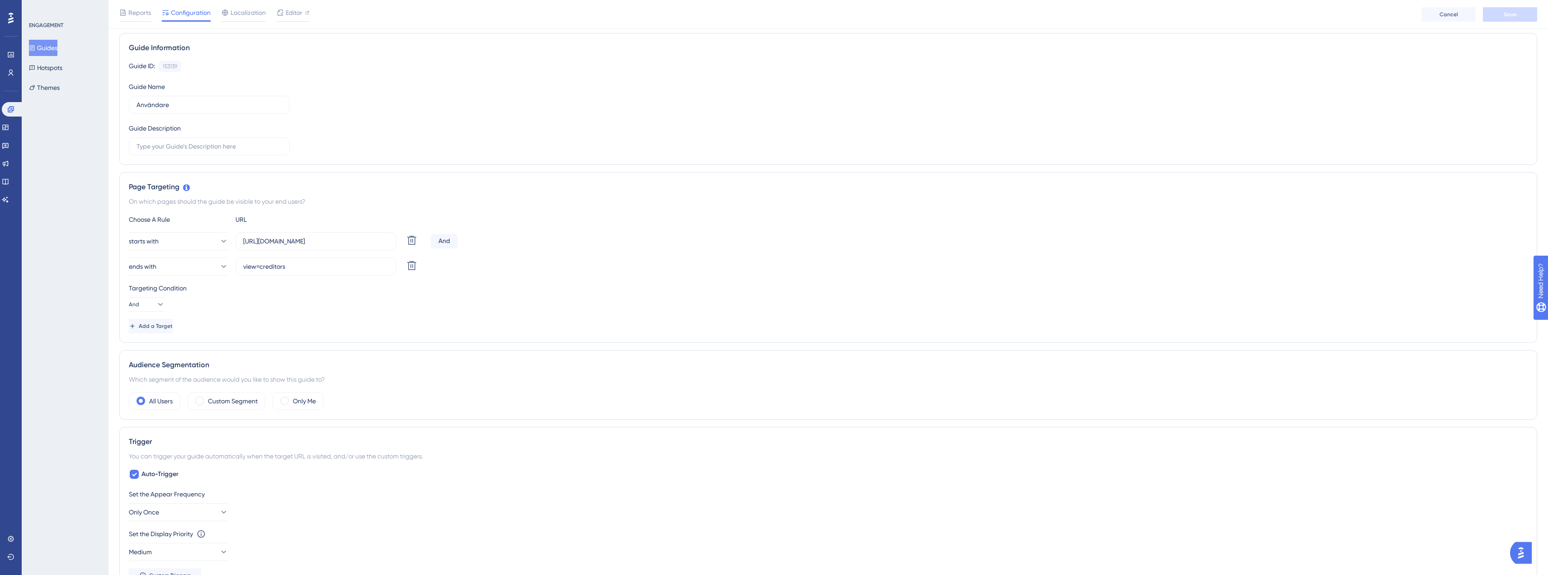
scroll to position [103, 0]
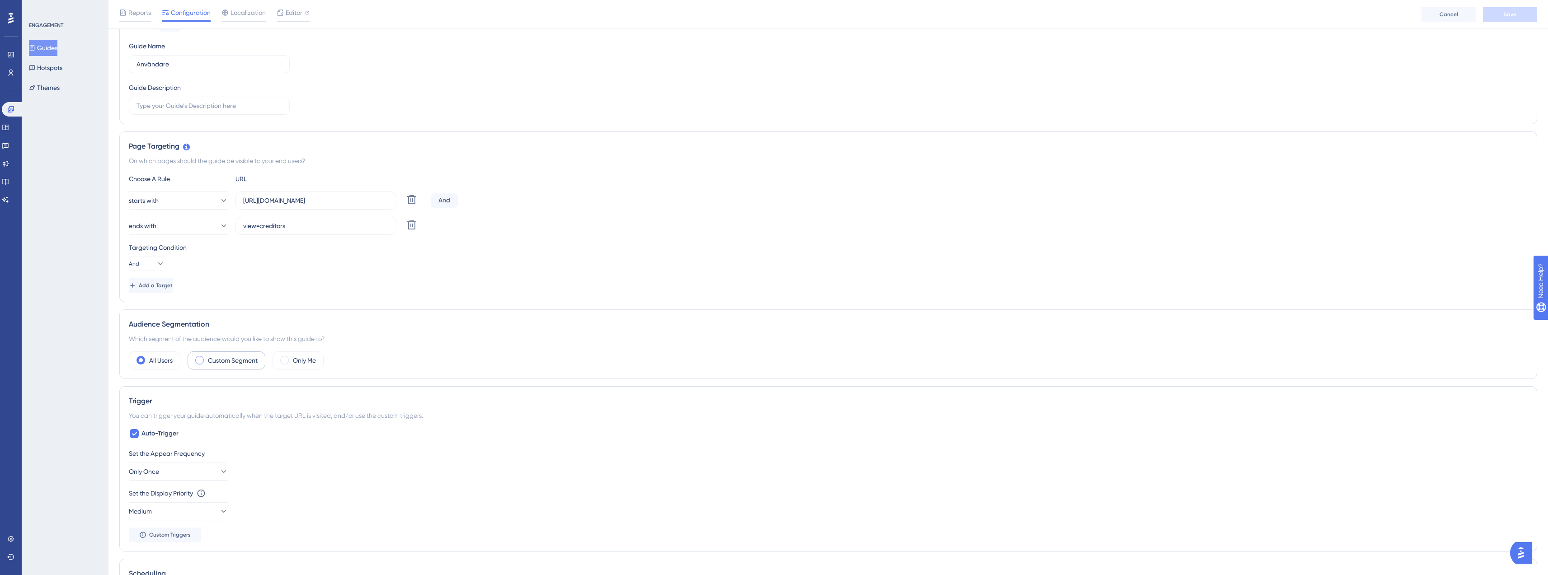
click at [202, 361] on span at bounding box center [199, 360] width 9 height 9
click at [207, 358] on input "radio" at bounding box center [207, 358] width 0 height 0
click at [203, 390] on button "matches" at bounding box center [178, 388] width 99 height 18
click at [177, 408] on div "matches matches" at bounding box center [178, 415] width 73 height 18
click at [268, 383] on span "Choose a segment" at bounding box center [270, 387] width 54 height 11
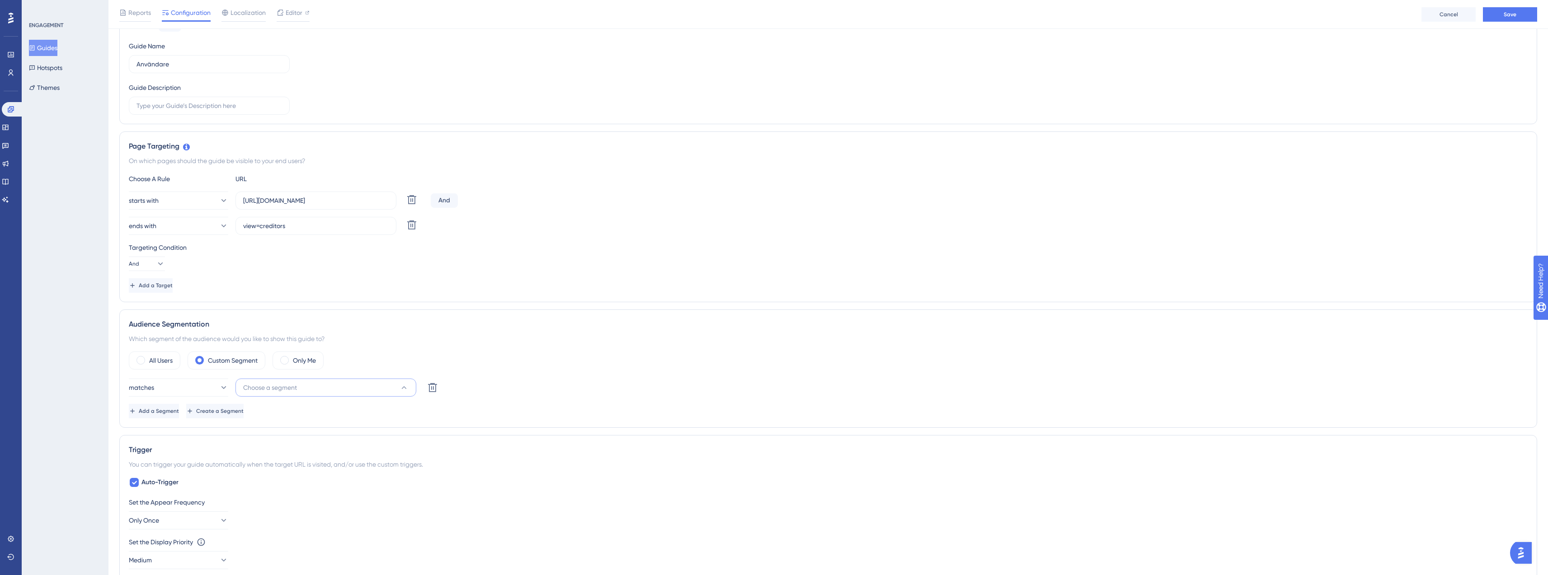
scroll to position [300, 0]
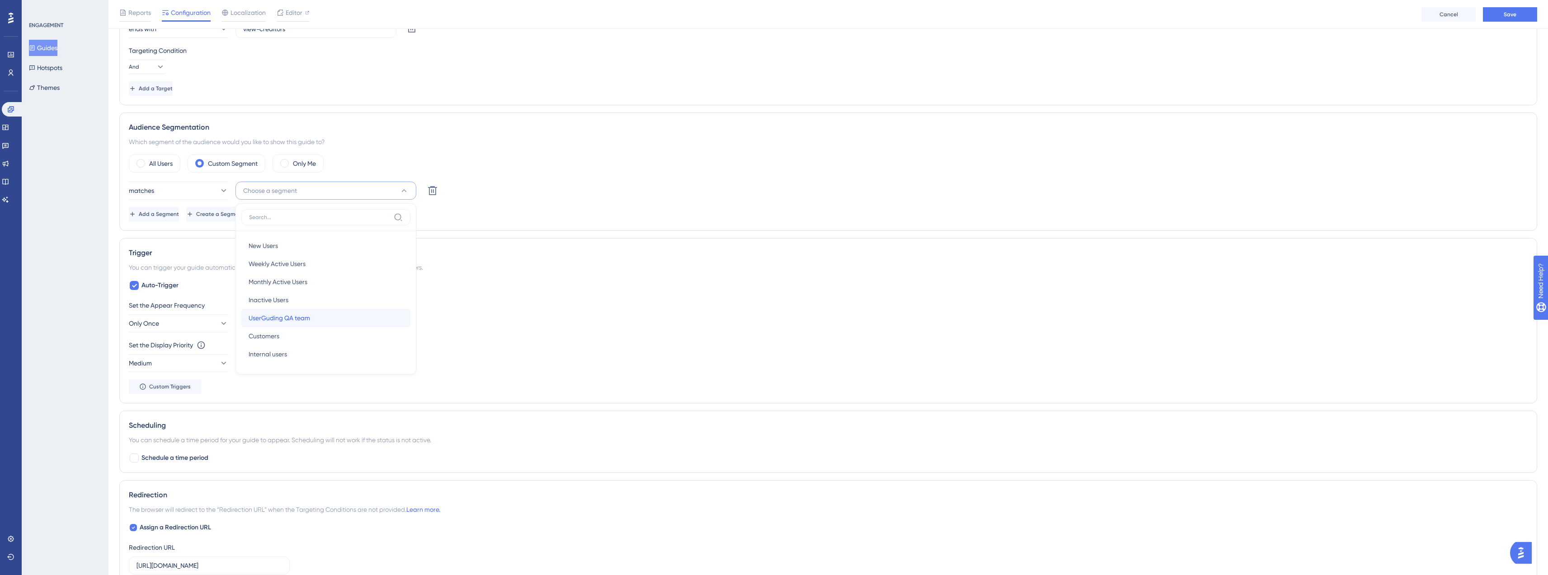
click at [285, 321] on span "UserGuding QA team" at bounding box center [279, 318] width 61 height 11
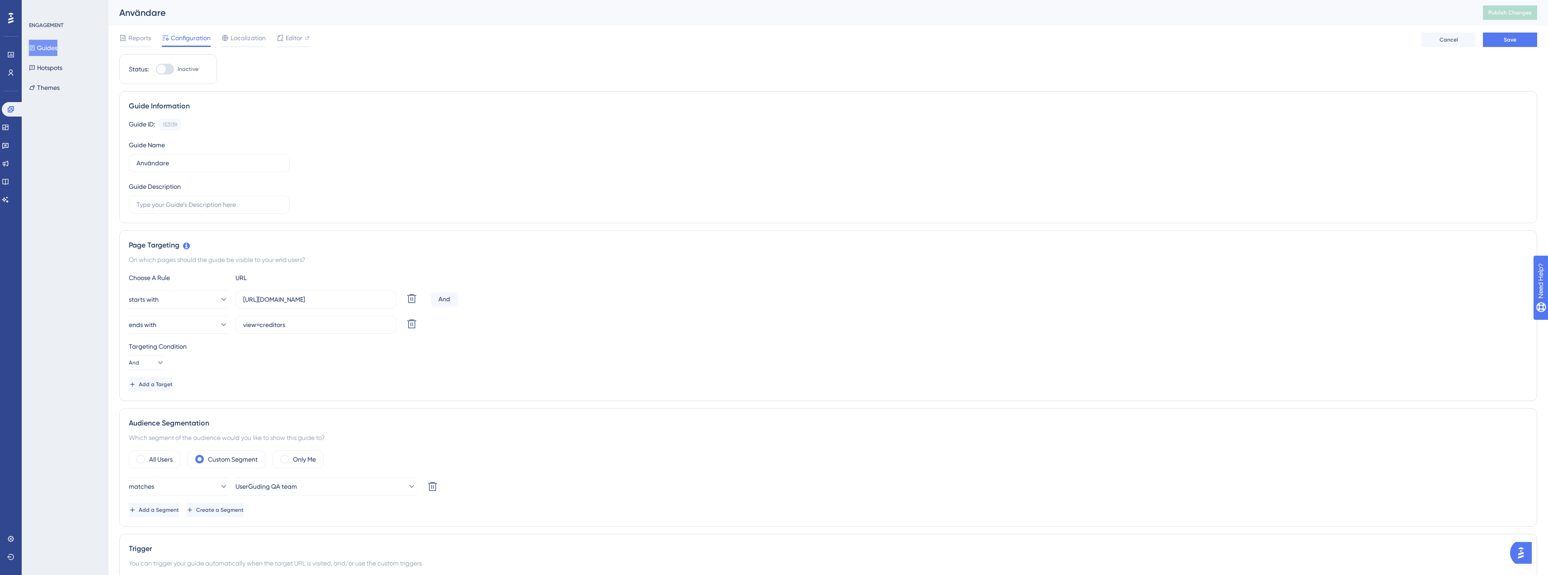
click at [171, 69] on div at bounding box center [165, 69] width 18 height 11
click at [156, 69] on input "Inactive" at bounding box center [155, 69] width 0 height 0
checkbox input "true"
click at [1504, 38] on span "Save" at bounding box center [1510, 39] width 13 height 7
click at [54, 48] on button "Guides" at bounding box center [43, 48] width 28 height 16
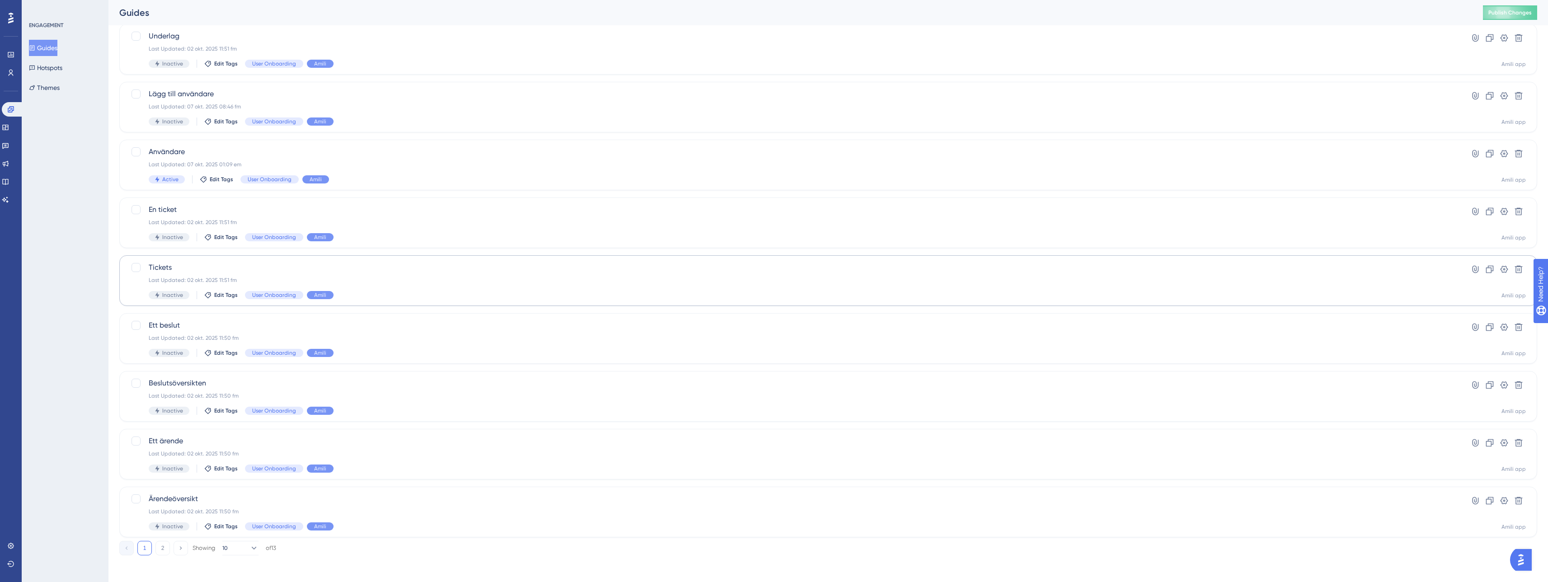
scroll to position [119, 0]
click at [204, 157] on div "Användare Last Updated: 07 okt. 2025 01:09 em Active Edit Tags User Onboarding …" at bounding box center [792, 162] width 1287 height 37
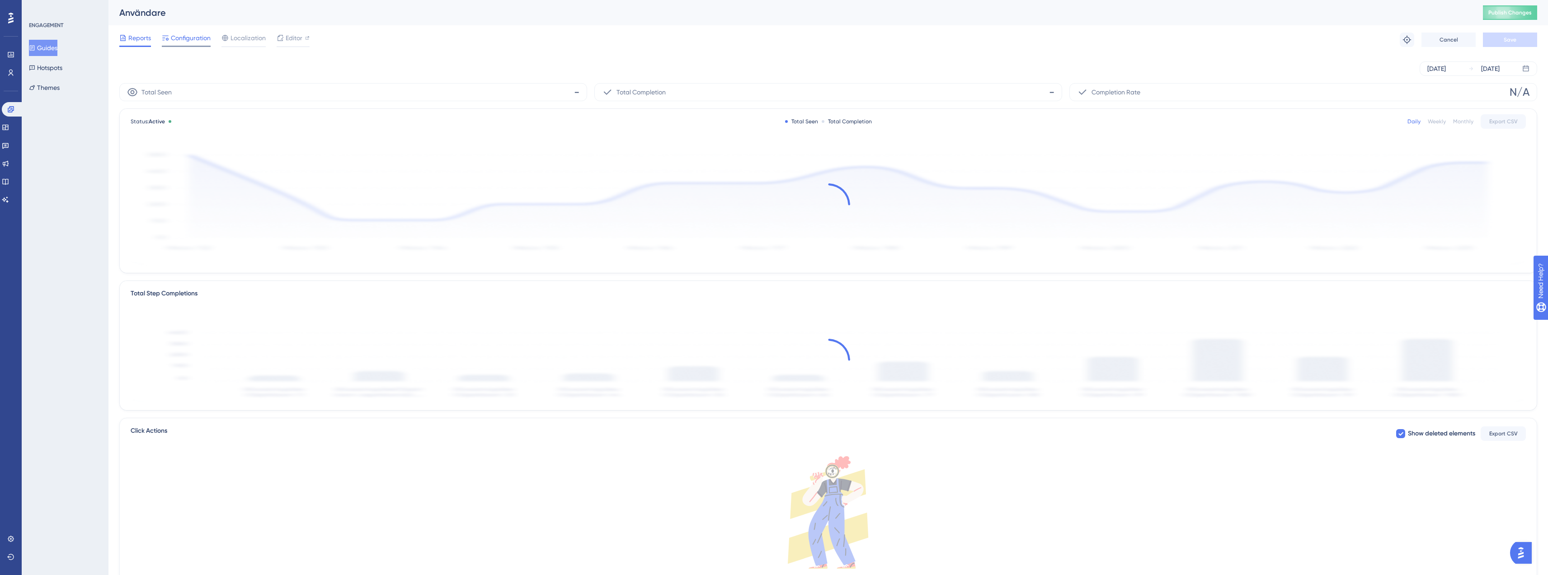
click at [196, 43] on div "Configuration" at bounding box center [186, 40] width 49 height 14
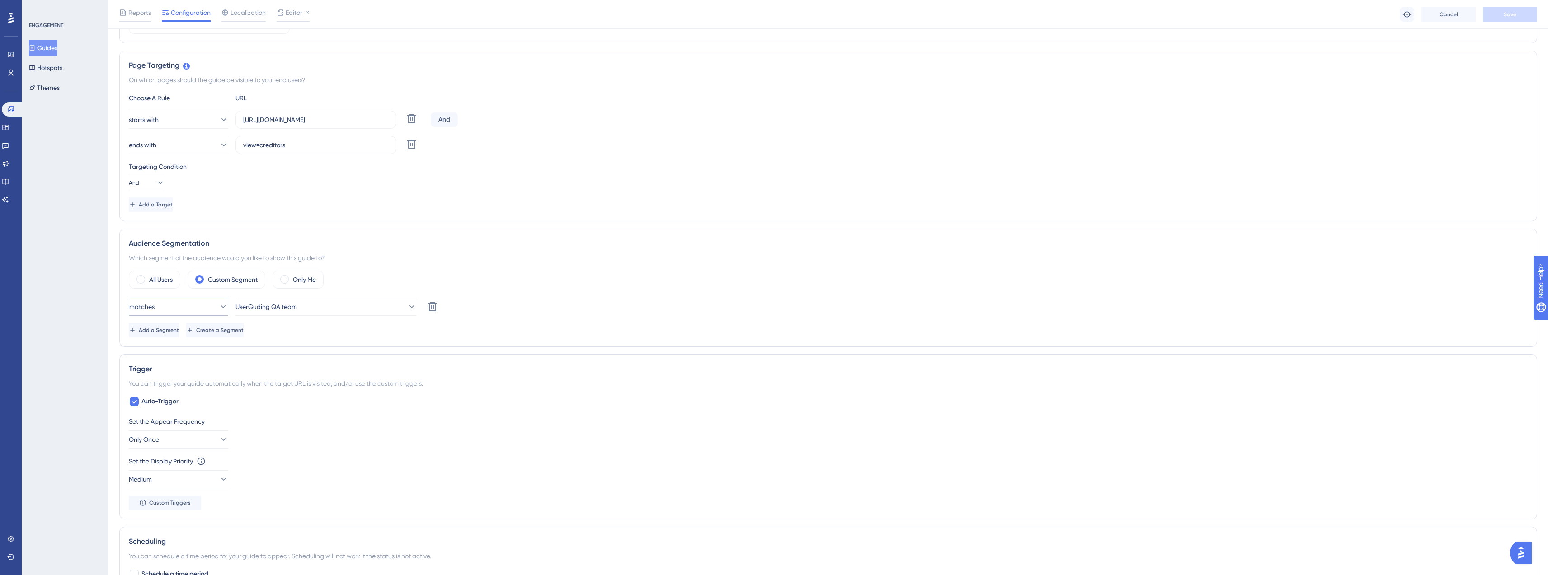
scroll to position [188, 0]
click at [13, 59] on link at bounding box center [10, 54] width 7 height 14
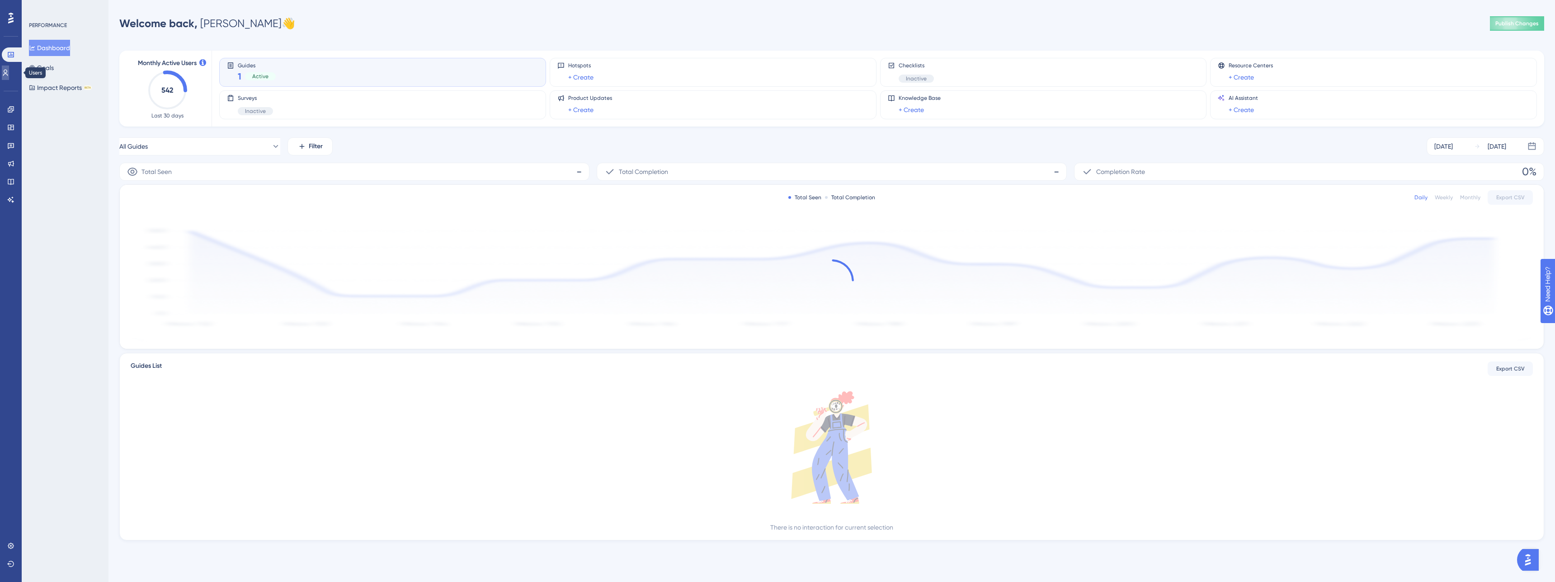
click at [9, 69] on icon at bounding box center [5, 72] width 7 height 7
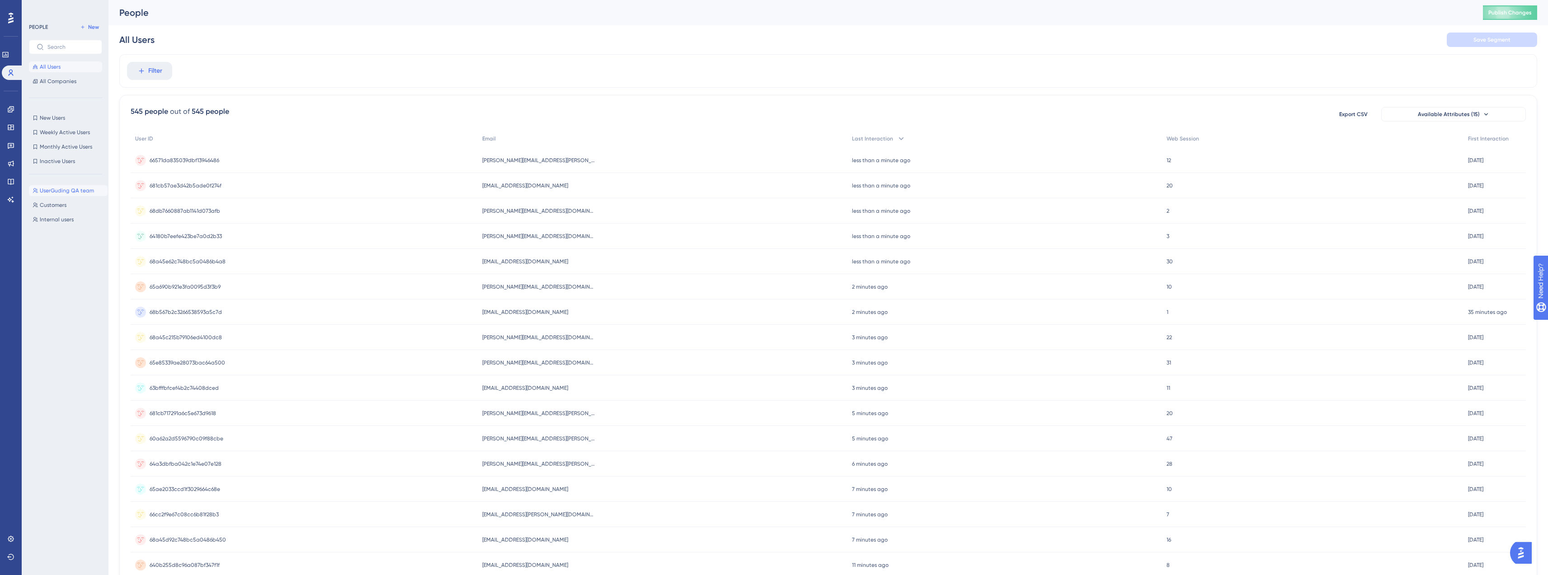
click at [55, 193] on span "UserGuding QA team" at bounding box center [67, 190] width 54 height 7
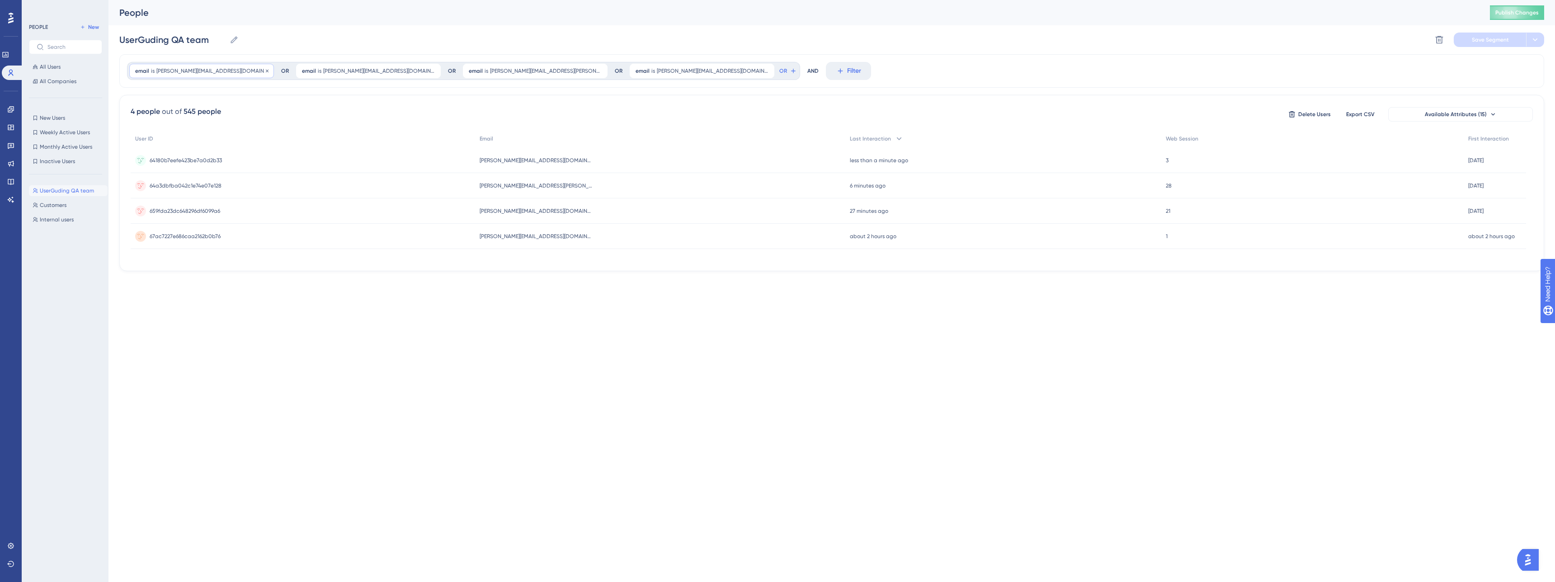
click at [185, 73] on span "Niklas.larsson@visma.com" at bounding box center [212, 70] width 112 height 7
drag, startPoint x: 148, startPoint y: 116, endPoint x: 141, endPoint y: 117, distance: 6.4
click at [141, 117] on label "Niklas.larsson@visma.com" at bounding box center [186, 114] width 99 height 16
click at [145, 114] on input "Niklas.larsson@visma.com" at bounding box center [187, 114] width 84 height 6
click at [146, 113] on input "Niklas.larsson@visma.com" at bounding box center [187, 114] width 84 height 6
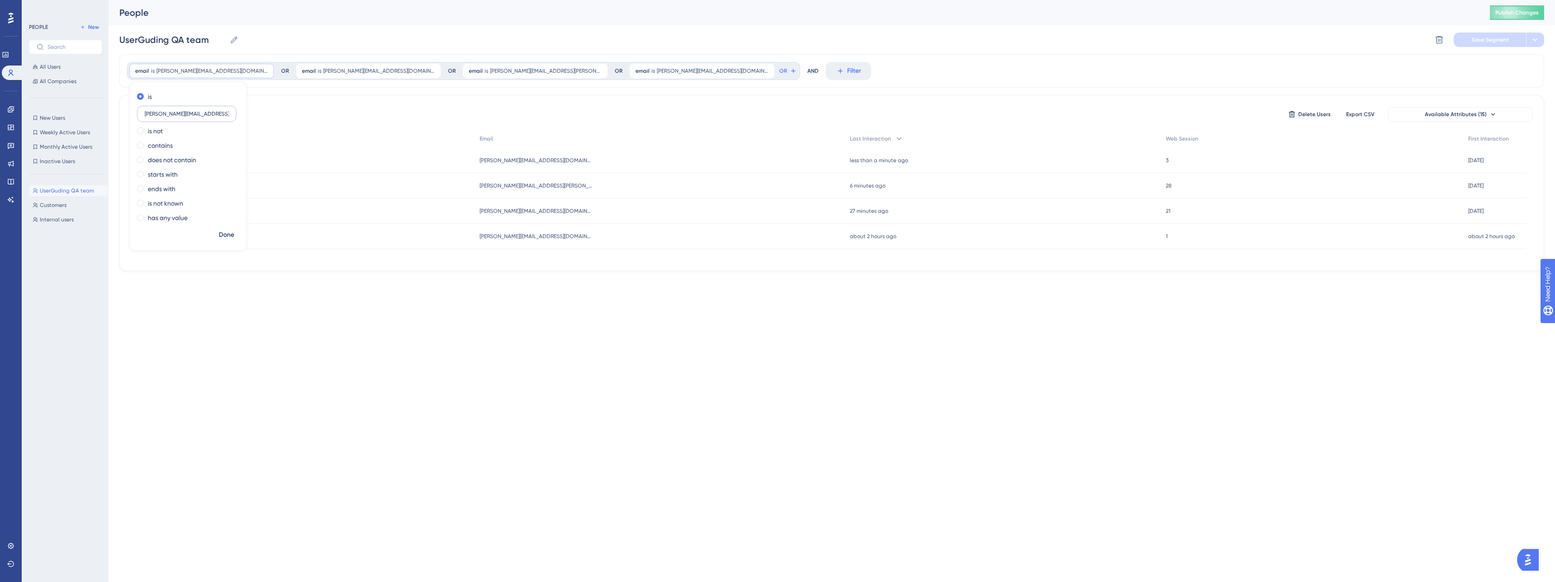
click at [146, 113] on input "Niklas.larsson@visma.com" at bounding box center [187, 114] width 84 height 6
type input "[PERSON_NAME][EMAIL_ADDRESS][DOMAIN_NAME]"
click at [226, 236] on span "Done" at bounding box center [226, 235] width 15 height 11
click at [1477, 43] on button "Save Segment" at bounding box center [1490, 40] width 72 height 14
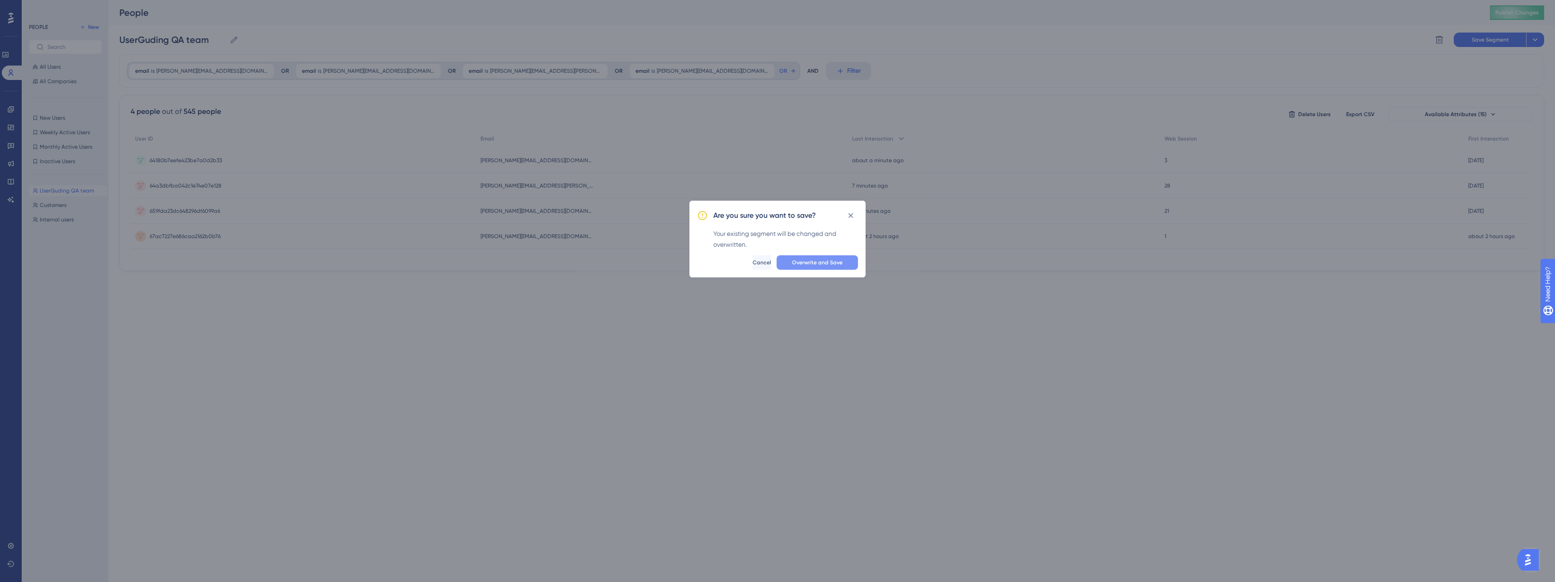
click at [830, 268] on button "Overwrite and Save" at bounding box center [816, 262] width 81 height 14
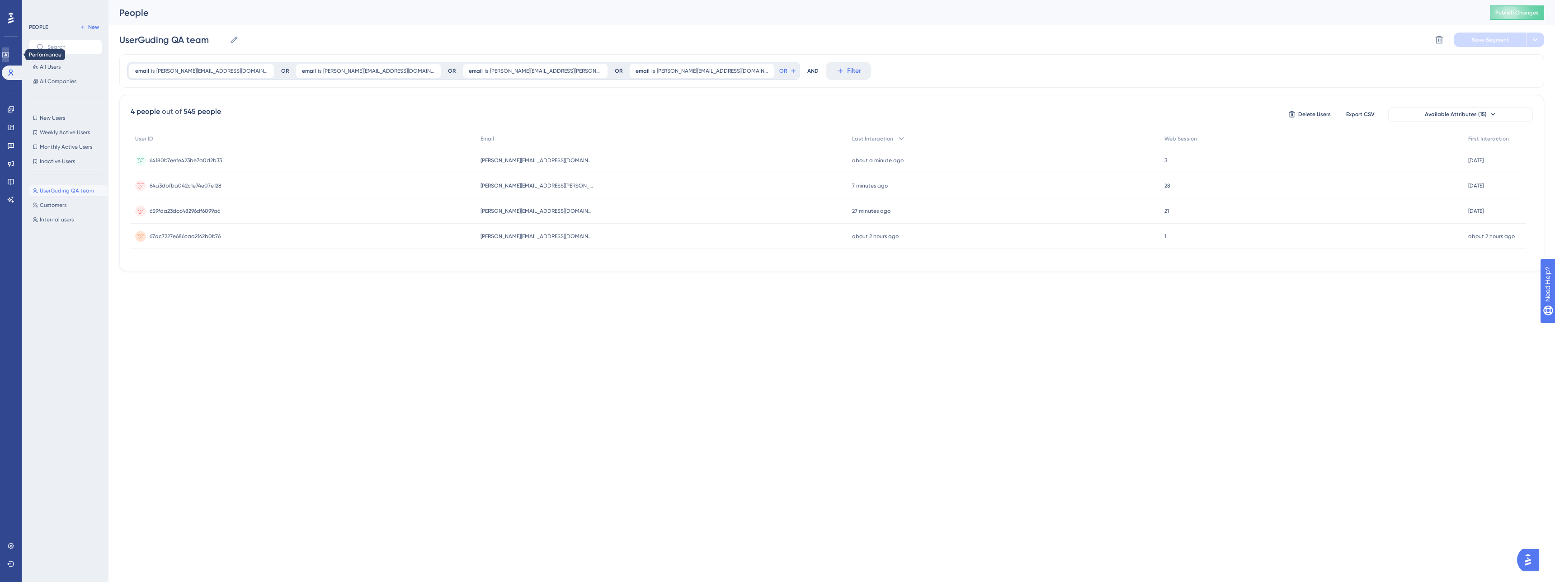
click at [9, 60] on link at bounding box center [5, 54] width 7 height 14
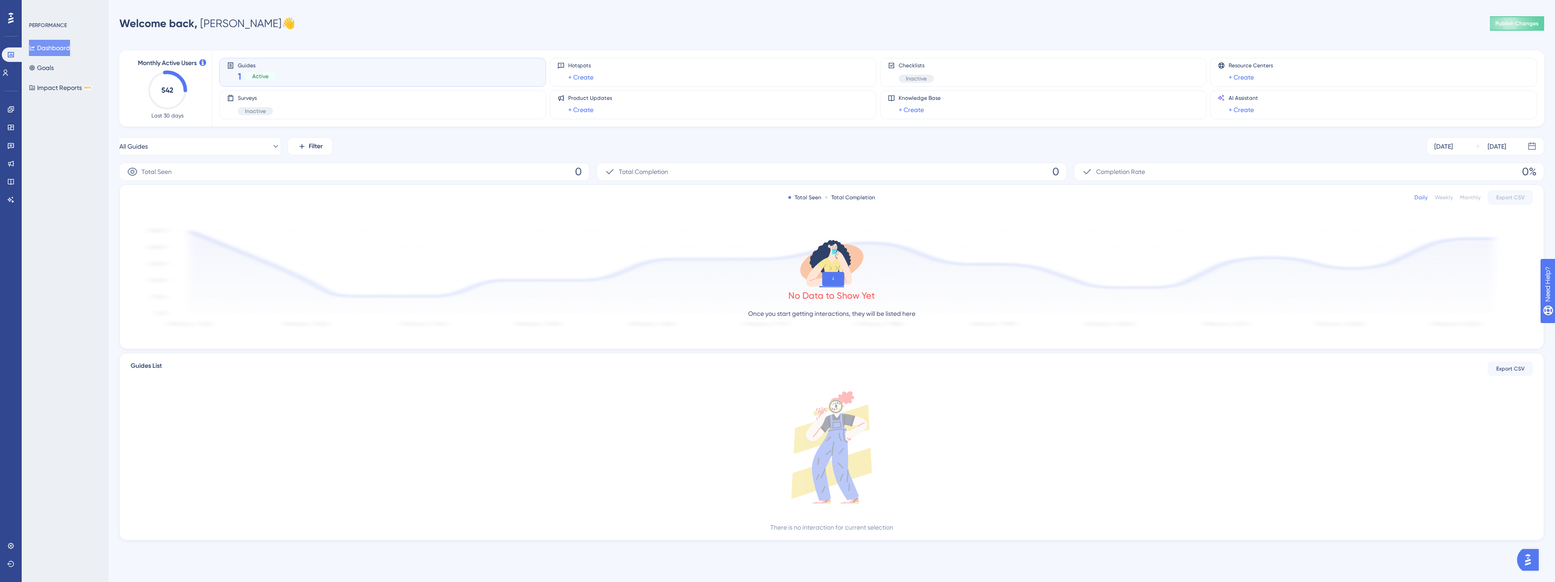
click at [291, 71] on div "Guides 1 Active" at bounding box center [382, 72] width 311 height 21
click at [306, 72] on div "Guides 2 Active" at bounding box center [382, 72] width 311 height 21
click at [249, 147] on button "All Guides" at bounding box center [199, 146] width 161 height 18
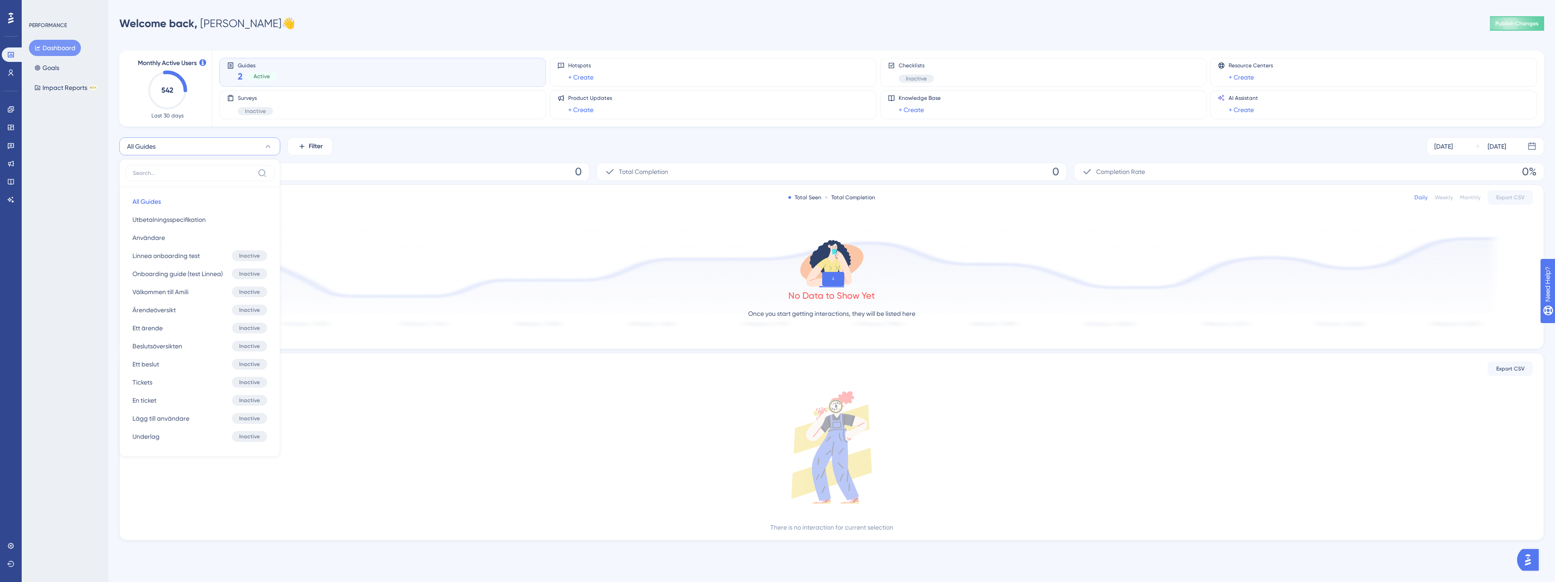
click at [407, 131] on div "Monthly Active Users 542 Last 30 days Guides 2 Active Hotspots + Create Checkli…" at bounding box center [831, 290] width 1425 height 501
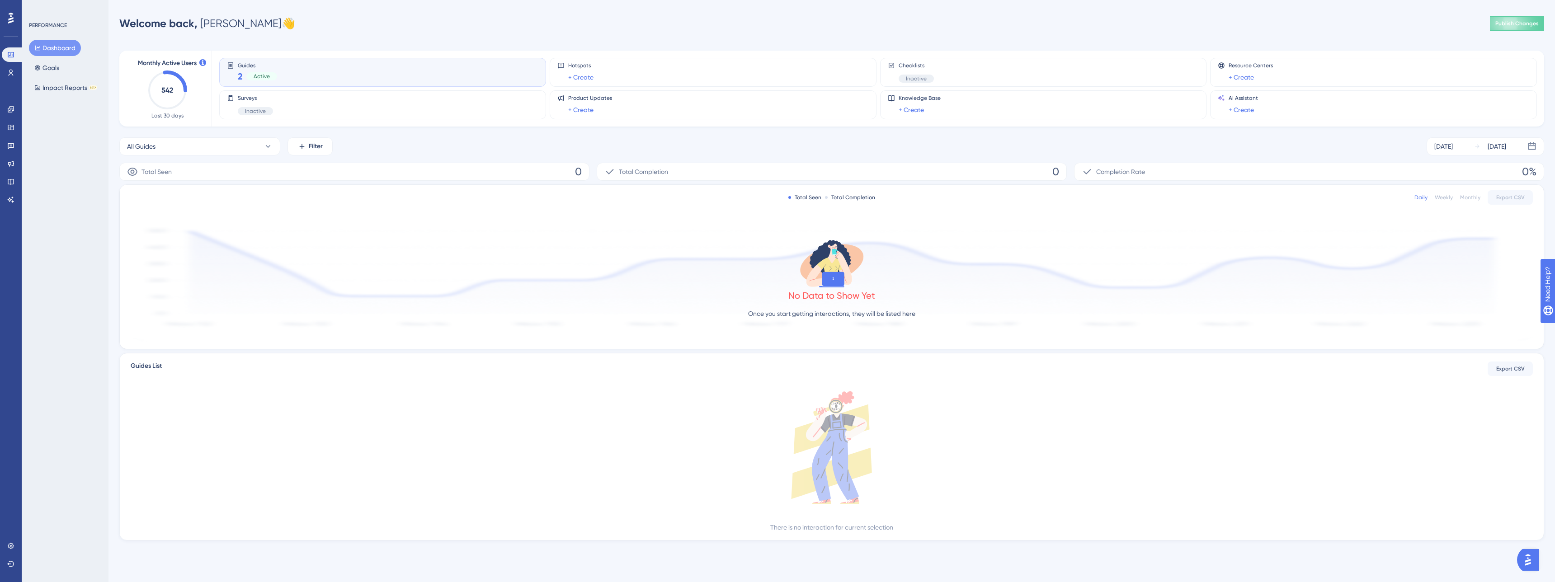
click at [274, 73] on div "Active" at bounding box center [261, 76] width 31 height 8
click at [445, 67] on div "Guides 2 Active" at bounding box center [382, 72] width 311 height 21
click at [307, 104] on div "Surveys Inactive" at bounding box center [382, 104] width 311 height 21
click at [328, 76] on div "Guides 2 Active" at bounding box center [382, 72] width 311 height 21
click at [228, 148] on button "All Guides" at bounding box center [199, 146] width 161 height 18
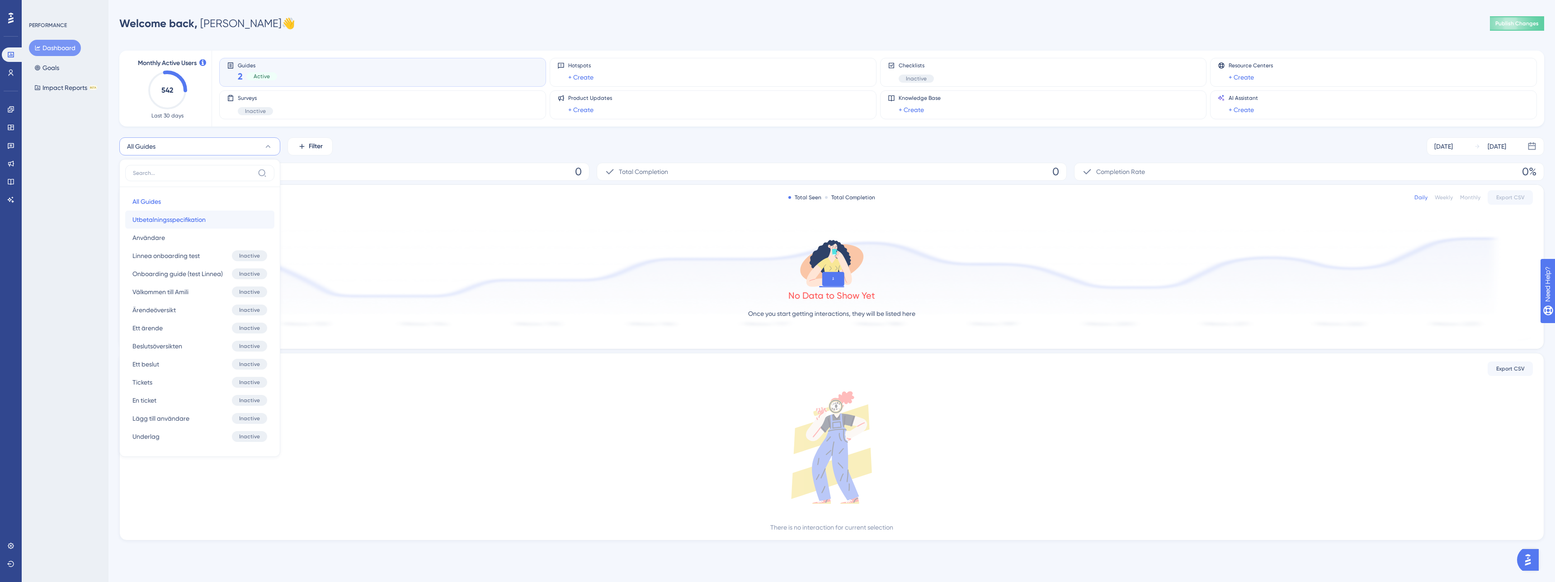
click at [185, 217] on span "Utbetalningsspecifikation" at bounding box center [168, 219] width 73 height 11
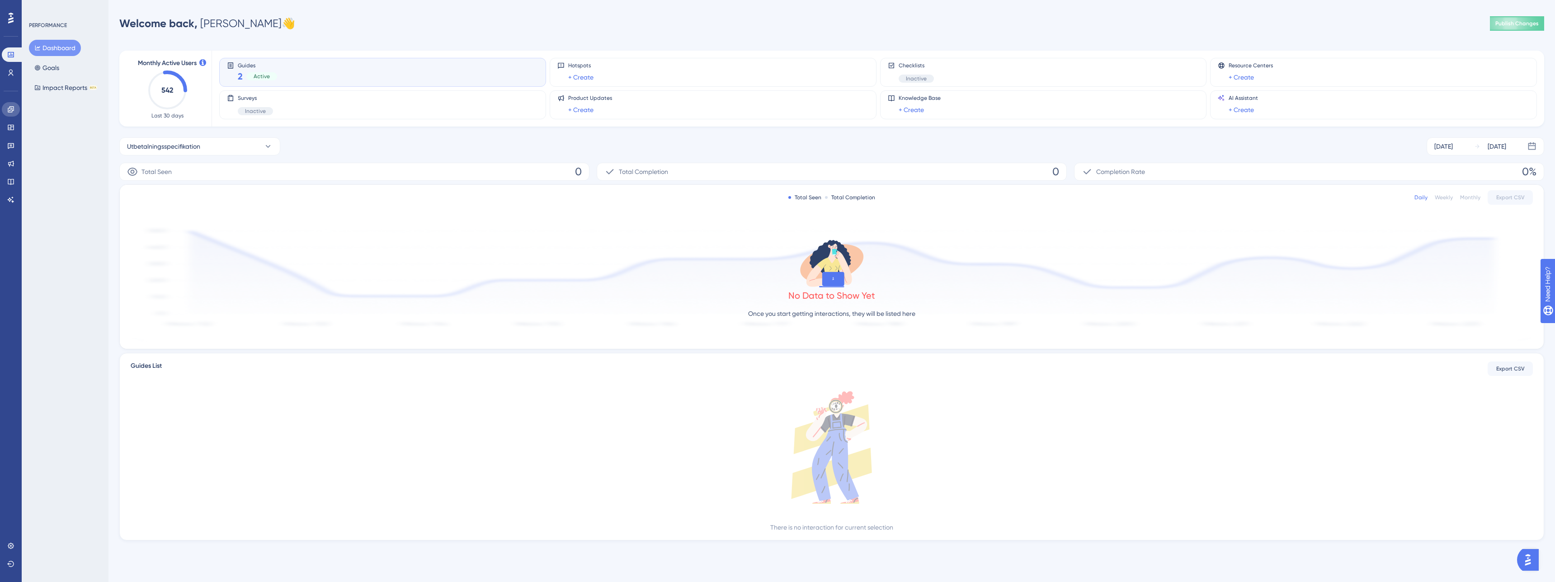
click at [9, 114] on link at bounding box center [11, 109] width 18 height 14
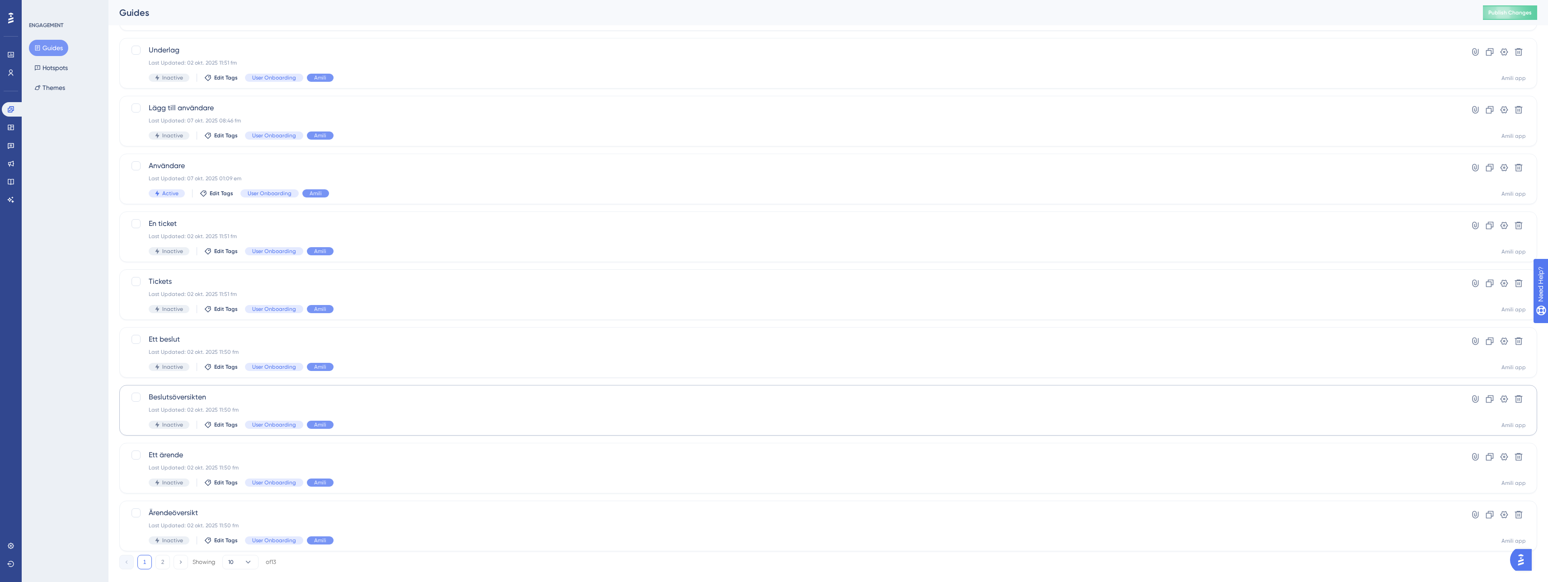
scroll to position [119, 0]
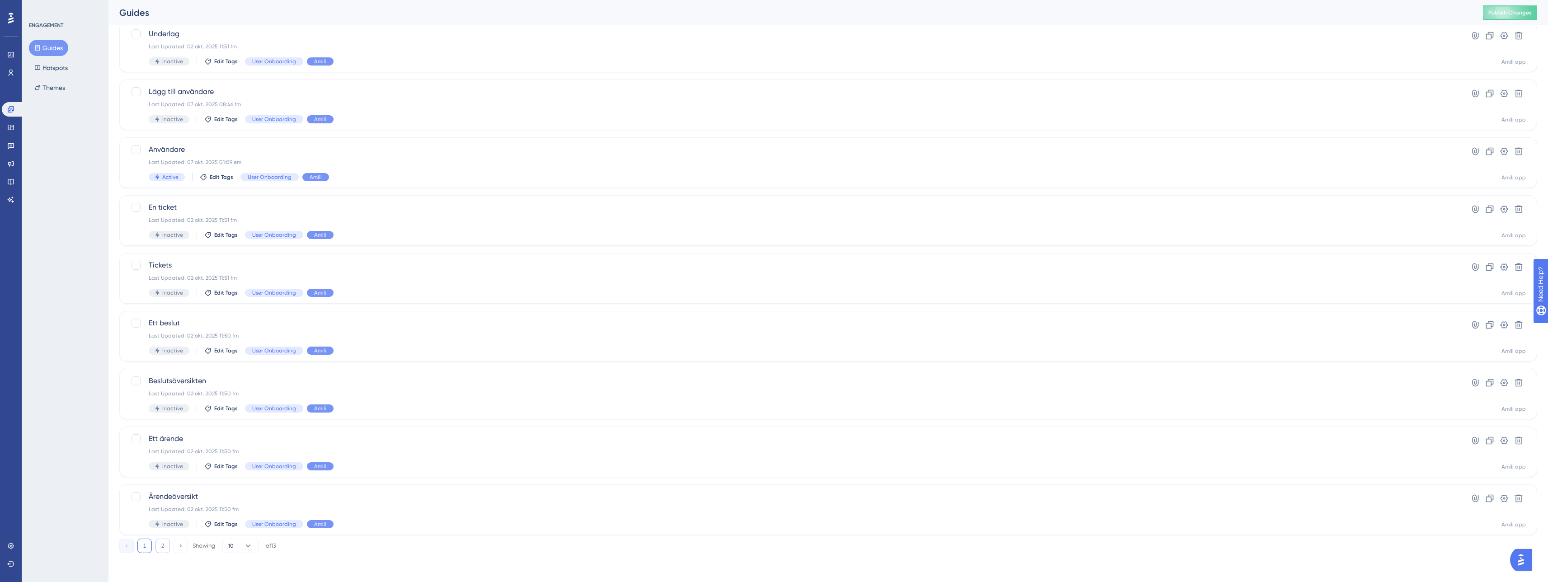
click at [162, 551] on button "2" at bounding box center [162, 546] width 14 height 14
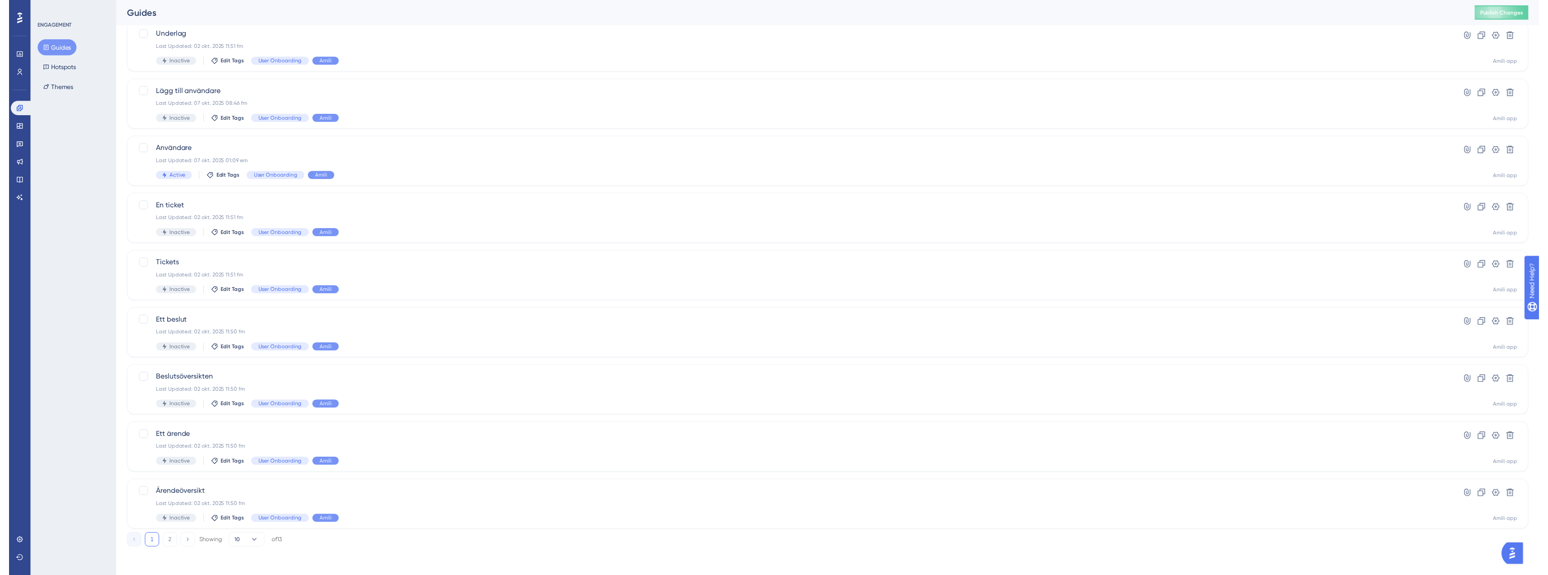
scroll to position [0, 0]
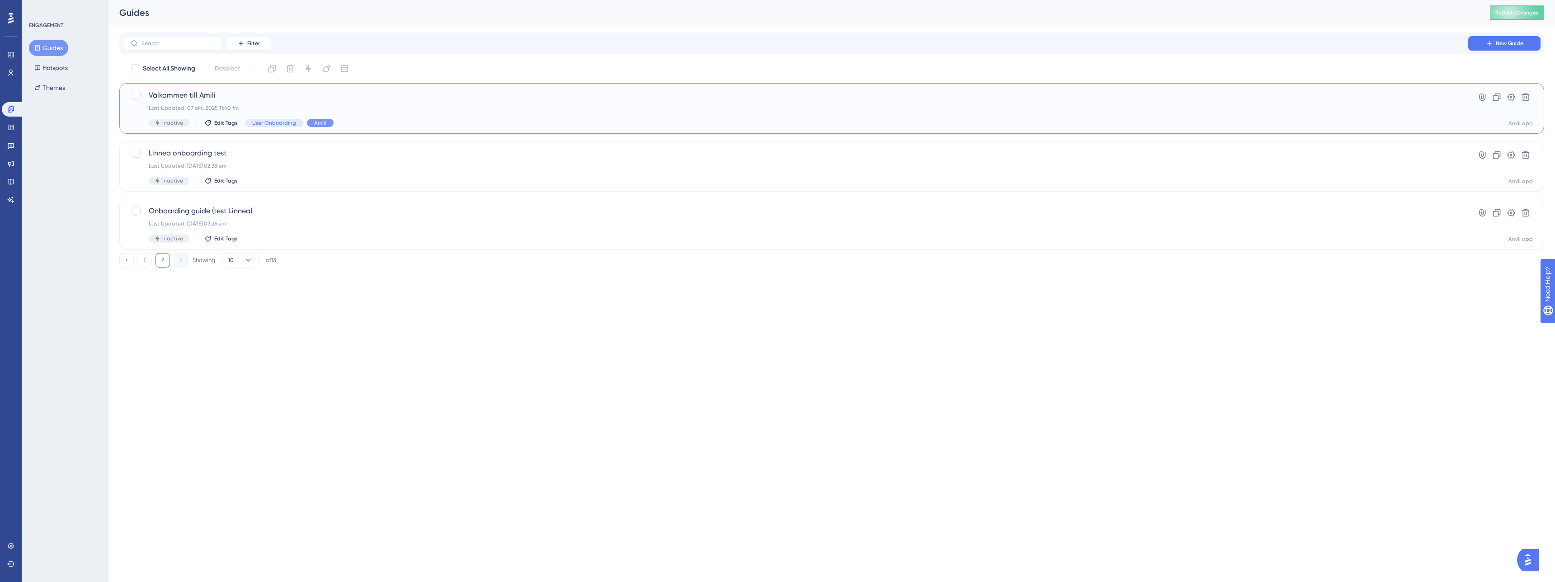
click at [264, 102] on div "Välkommen till Amili Last Updated: 07 okt. 2025 11:40 fm Inactive Edit Tags Use…" at bounding box center [796, 108] width 1294 height 37
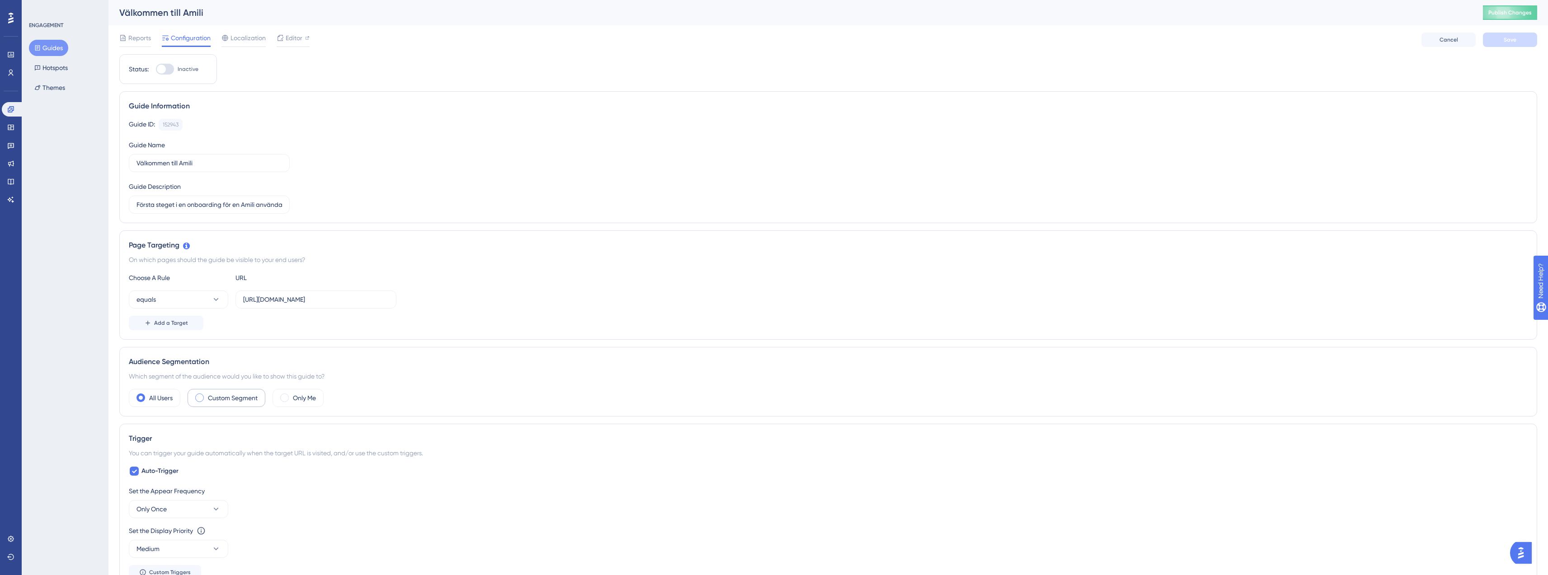
click at [206, 402] on div "Custom Segment" at bounding box center [227, 398] width 78 height 18
click at [195, 428] on button "matches" at bounding box center [178, 425] width 99 height 18
click at [186, 446] on div "matches matches" at bounding box center [178, 453] width 73 height 18
click at [267, 422] on span "Choose a segment" at bounding box center [270, 425] width 54 height 11
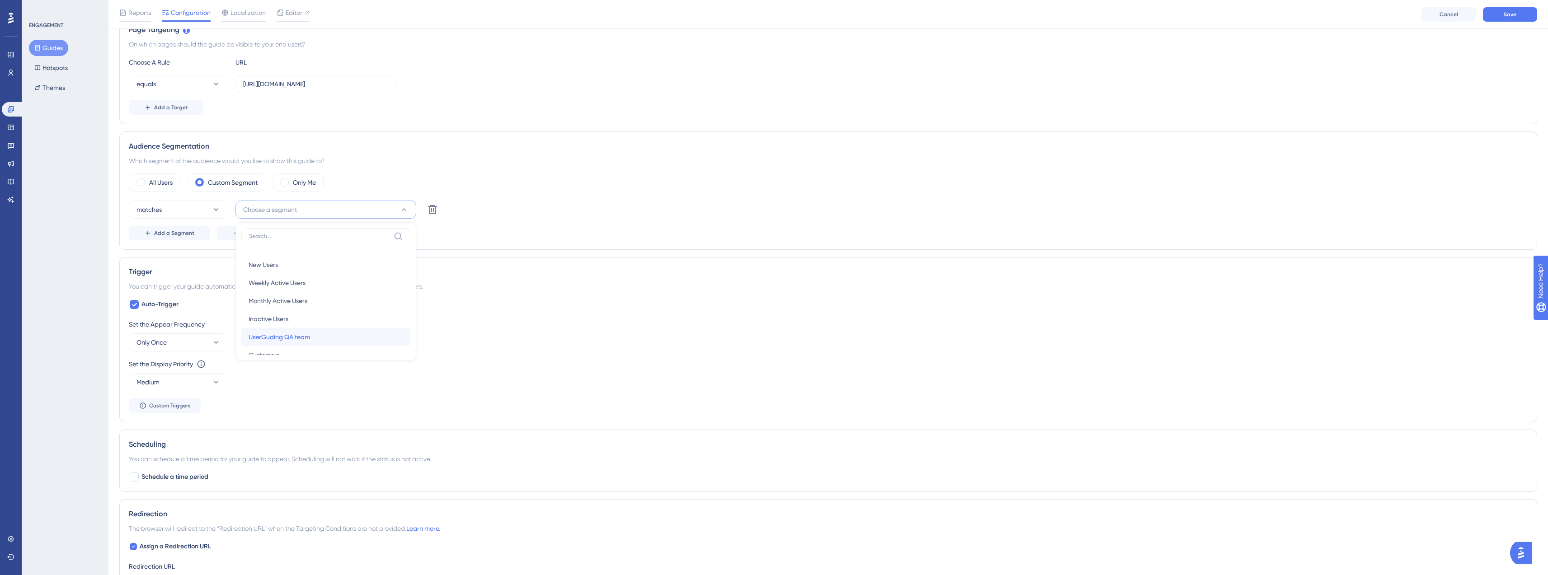
click at [281, 334] on span "UserGuding QA team" at bounding box center [279, 337] width 61 height 11
click at [322, 230] on div "Add a Segment Create a Segment" at bounding box center [828, 233] width 1399 height 14
click at [516, 174] on div "All Users Custom Segment Only Me" at bounding box center [828, 183] width 1399 height 18
click at [485, 178] on div "All Users Custom Segment Only Me" at bounding box center [828, 183] width 1399 height 18
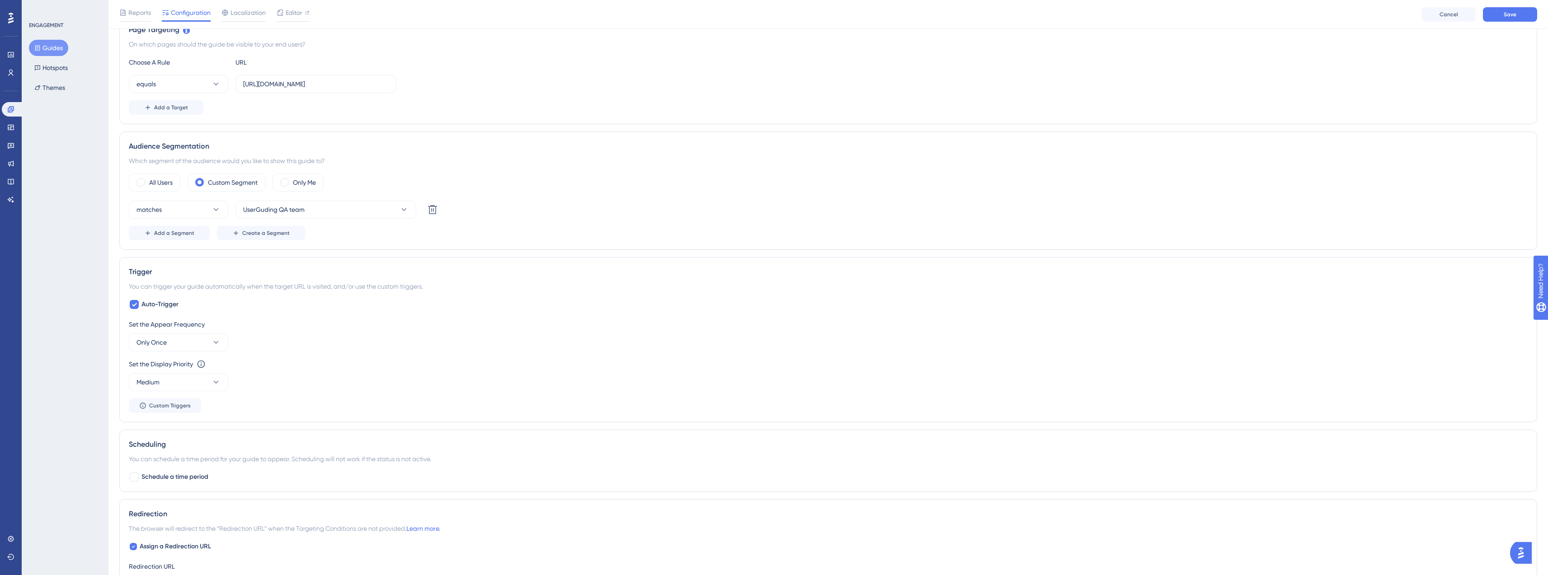
scroll to position [0, 0]
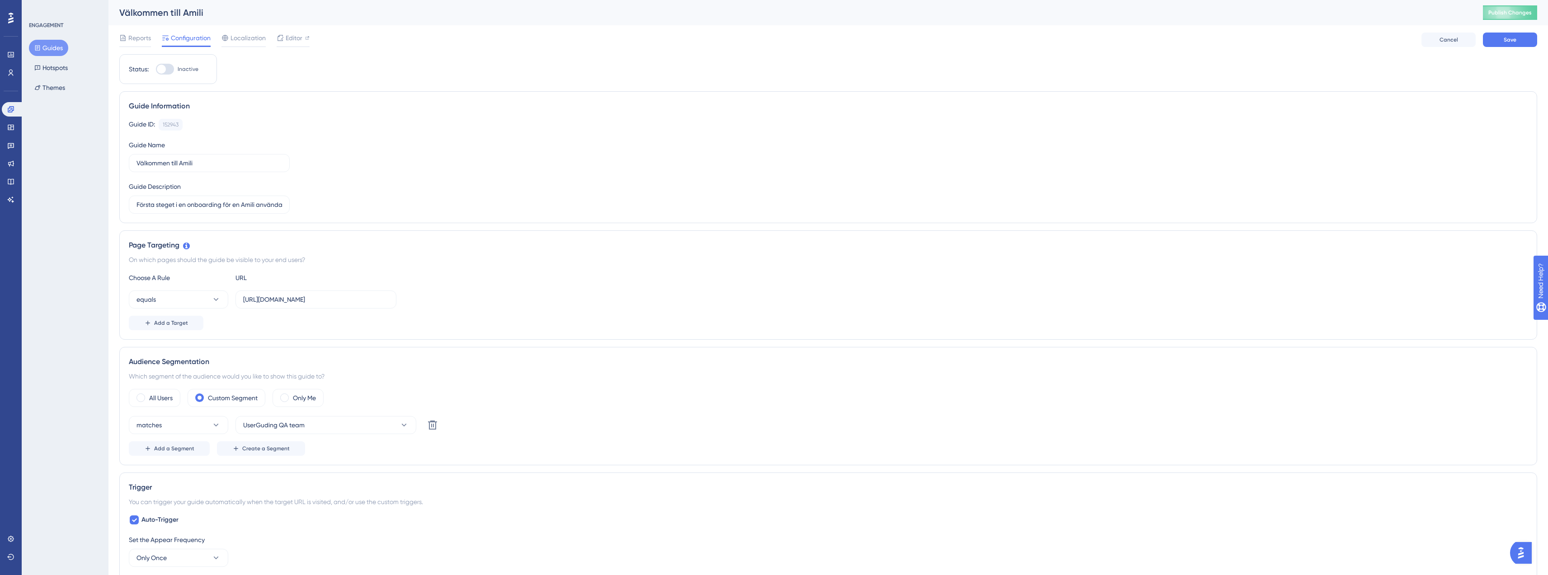
click at [172, 74] on div at bounding box center [165, 69] width 18 height 11
click at [156, 70] on input "Inactive" at bounding box center [155, 69] width 0 height 0
checkbox input "true"
click at [1511, 37] on span "Save" at bounding box center [1510, 39] width 13 height 7
click at [239, 43] on span "Localization" at bounding box center [248, 38] width 35 height 11
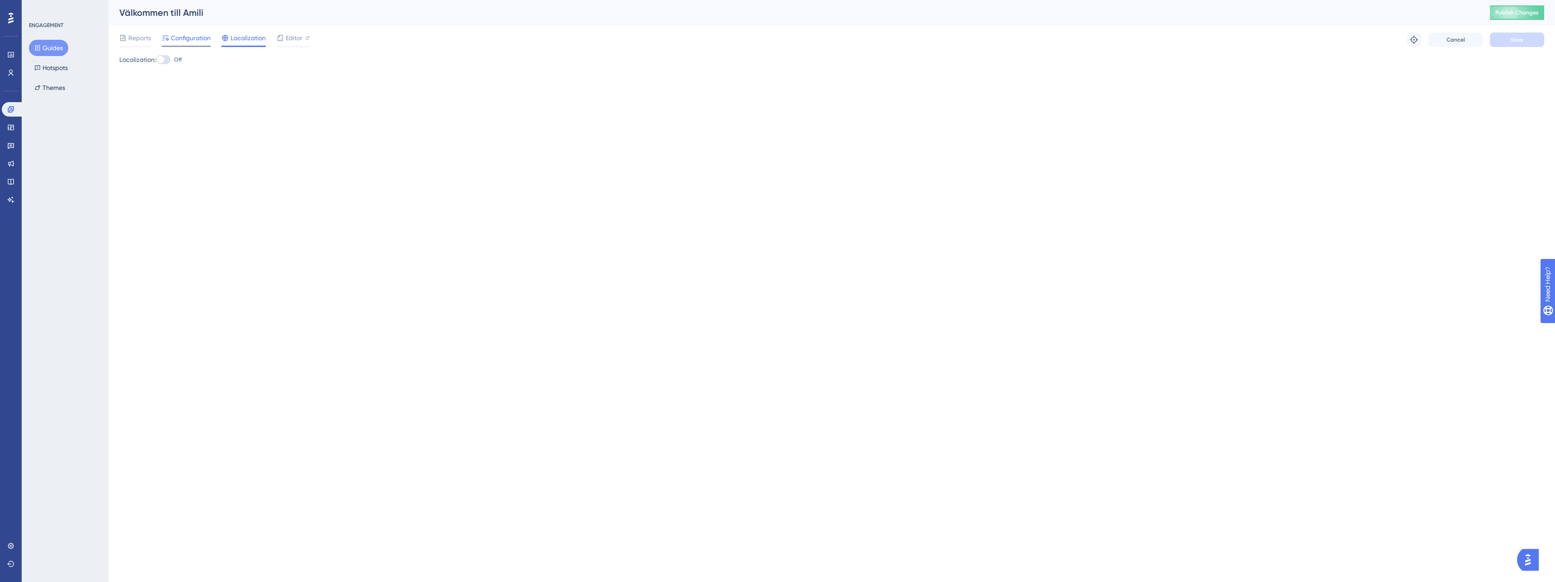
click at [185, 39] on span "Configuration" at bounding box center [191, 38] width 40 height 11
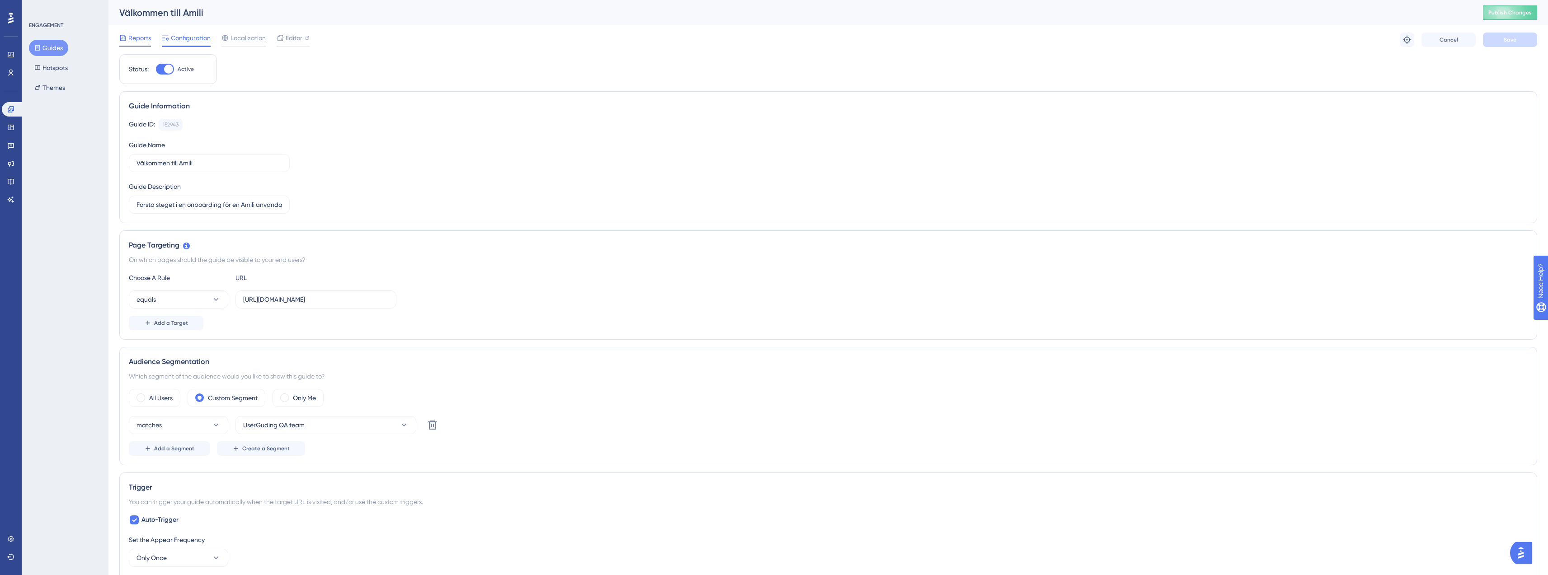
click at [141, 41] on span "Reports" at bounding box center [139, 38] width 23 height 11
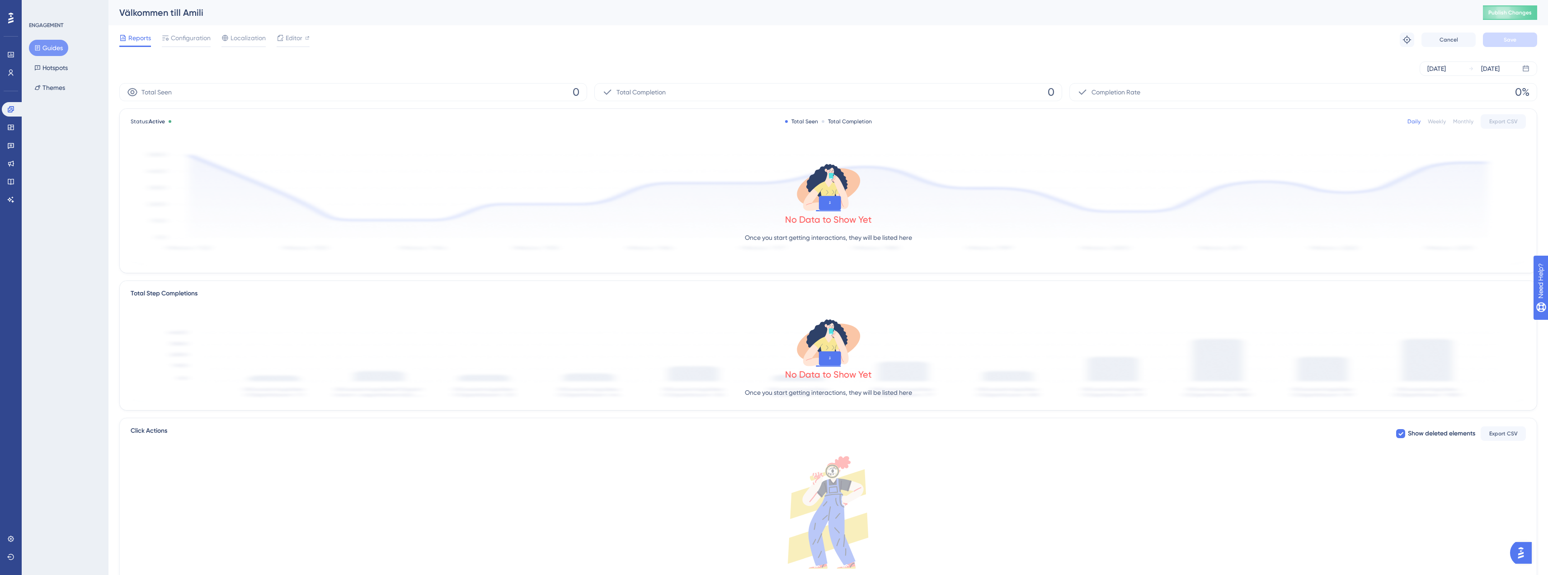
click at [47, 51] on button "Guides" at bounding box center [48, 48] width 39 height 16
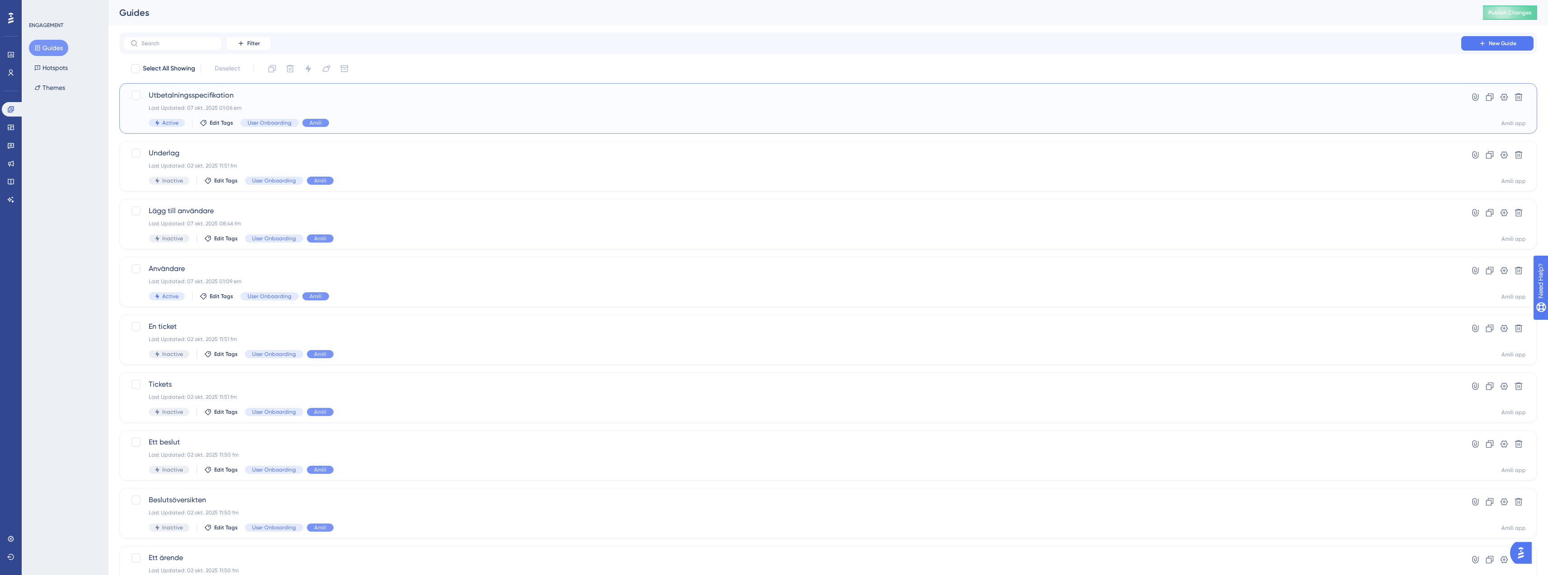
click at [243, 93] on span "Utbetalningsspecifikation" at bounding box center [792, 95] width 1287 height 11
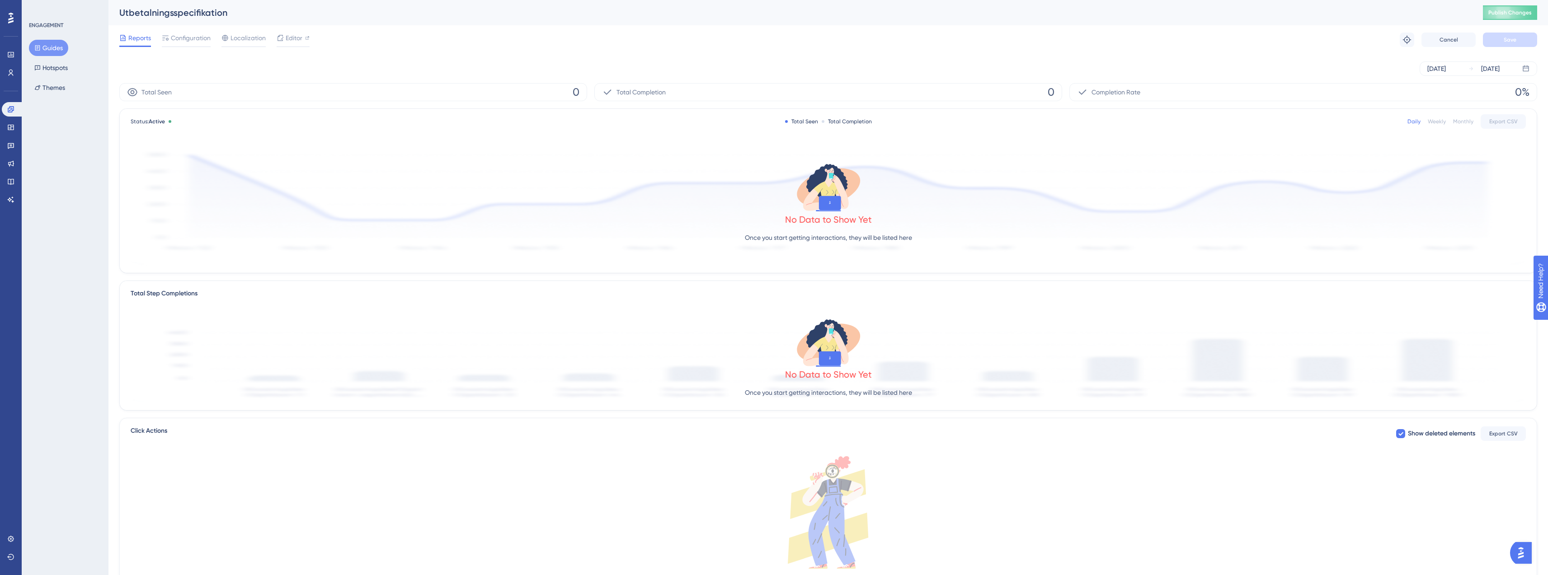
click at [569, 64] on div "Oct 01 2025 Oct 07 2025" at bounding box center [828, 68] width 1418 height 14
click at [35, 46] on icon at bounding box center [37, 47] width 5 height 5
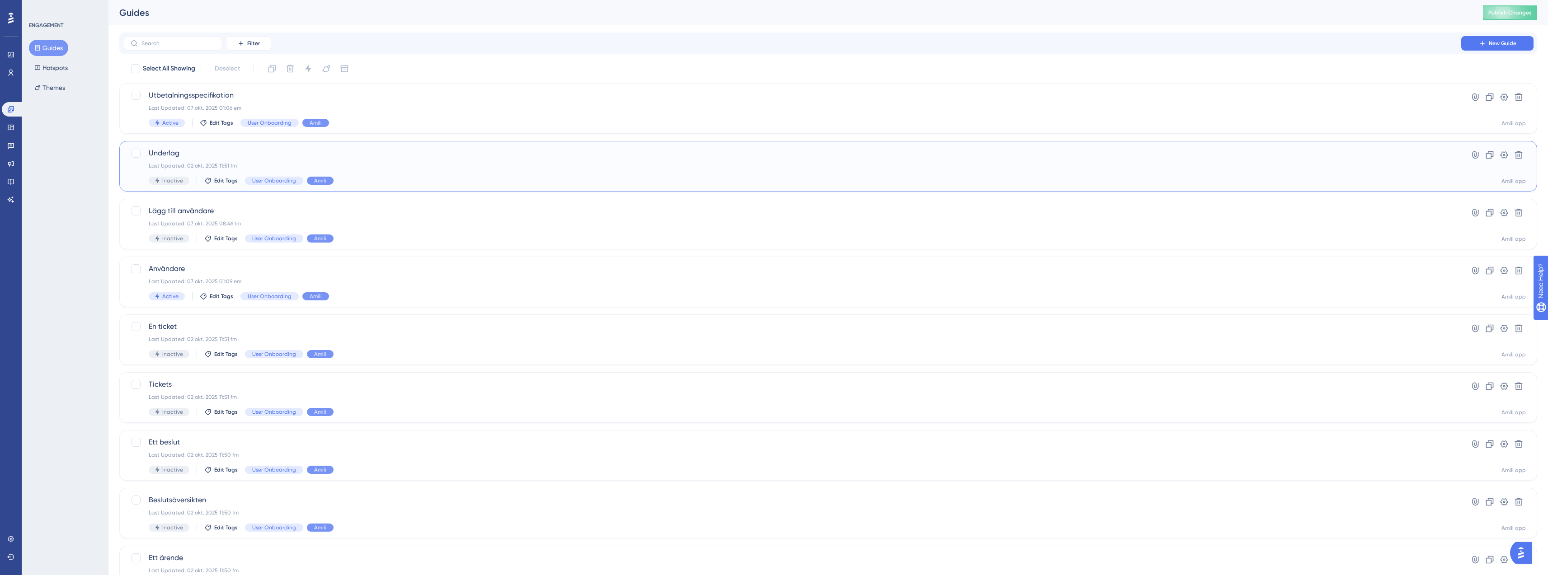
click at [236, 159] on div "Underlag Last Updated: 02 okt. 2025 11:51 fm Inactive Edit Tags User Onboarding…" at bounding box center [792, 166] width 1287 height 37
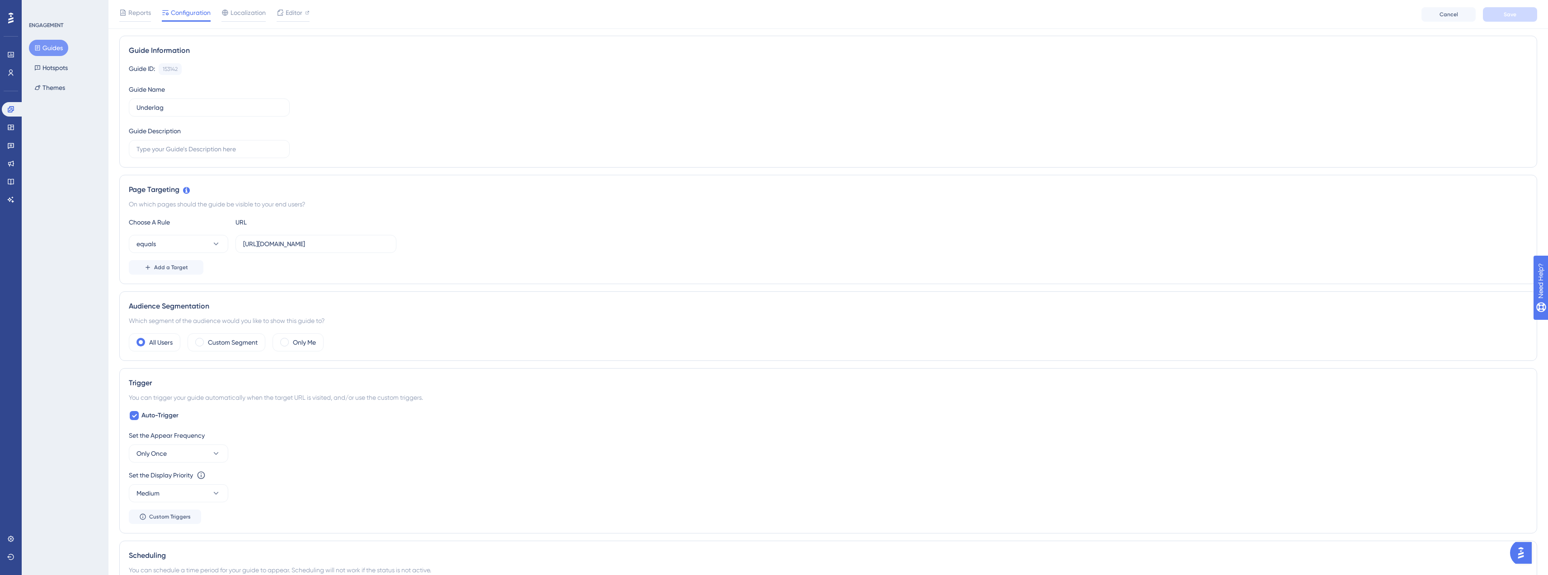
scroll to position [78, 0]
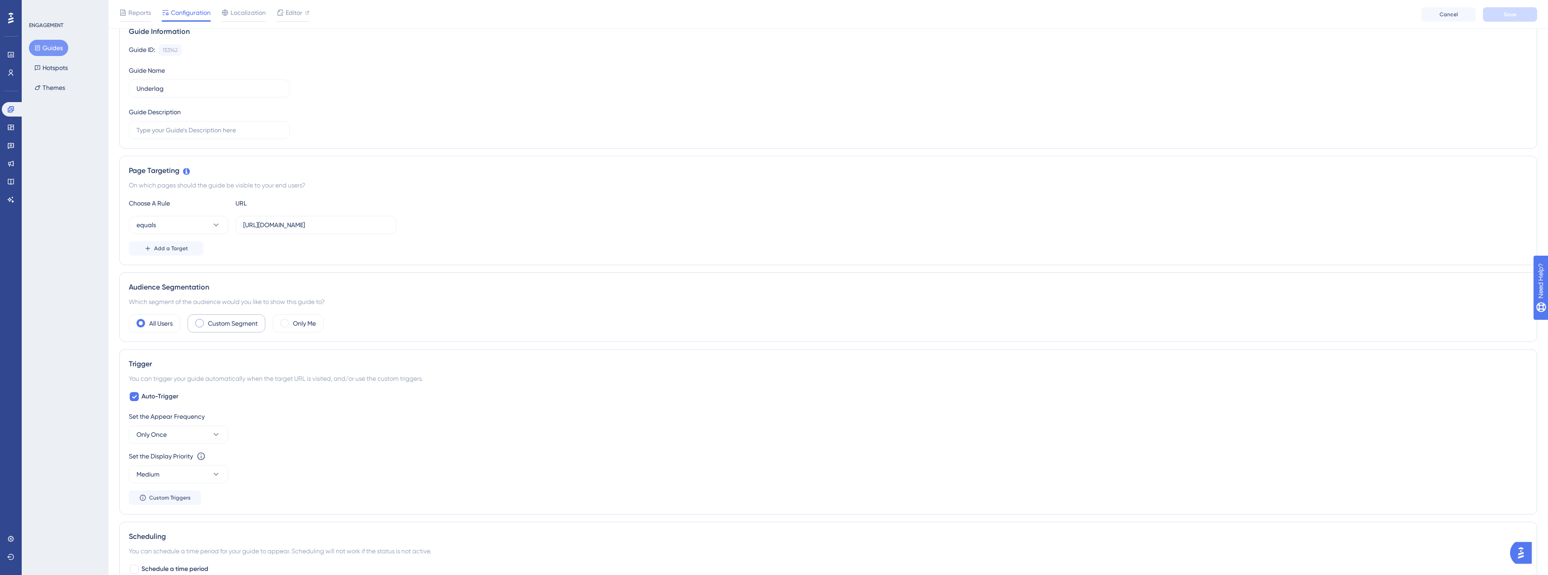
click at [202, 325] on span at bounding box center [199, 323] width 9 height 9
click at [207, 320] on input "radio" at bounding box center [207, 320] width 0 height 0
click at [201, 353] on button "matches" at bounding box center [178, 351] width 99 height 18
click at [255, 355] on span "Choose a segment" at bounding box center [270, 350] width 54 height 11
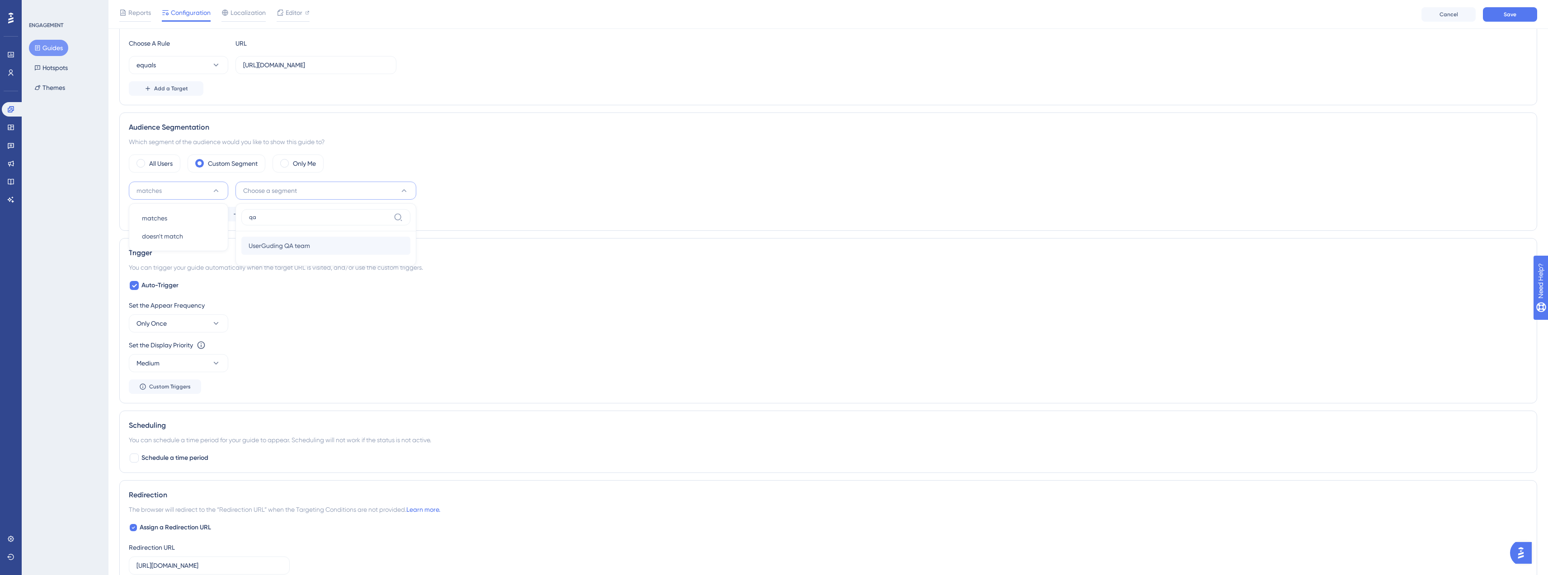
type input "qa"
click at [286, 241] on span "UserGuding QA team" at bounding box center [279, 245] width 61 height 11
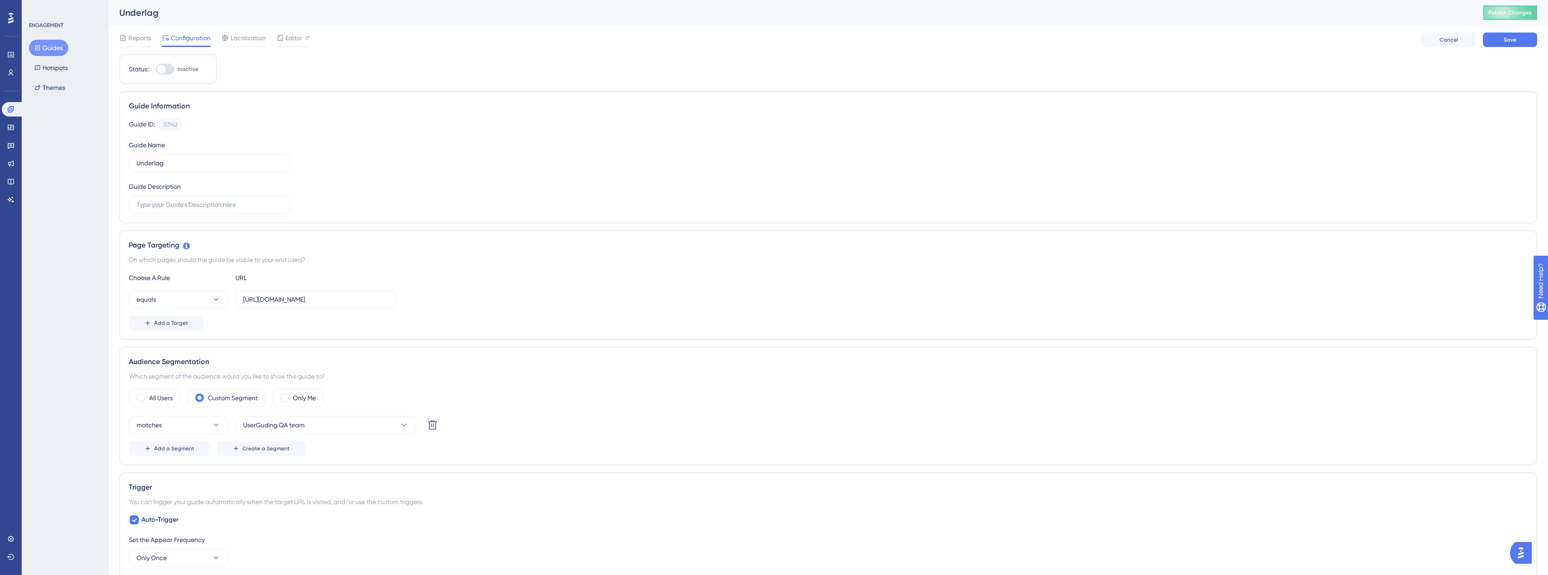
click at [171, 70] on div at bounding box center [165, 69] width 18 height 11
click at [156, 70] on input "Inactive" at bounding box center [155, 69] width 0 height 0
checkbox input "true"
click at [1506, 37] on span "Save" at bounding box center [1510, 39] width 13 height 7
click at [57, 50] on button "Guides" at bounding box center [48, 48] width 39 height 16
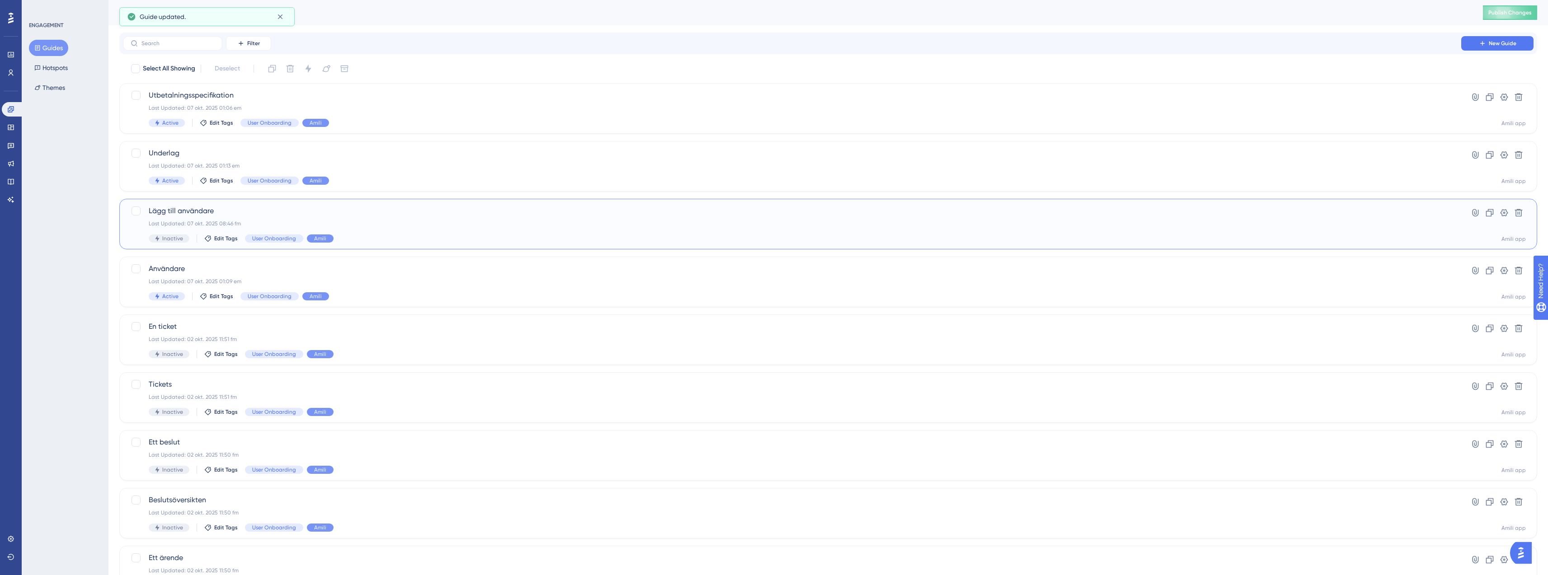
click at [192, 217] on div "Lägg till användare Last Updated: 07 okt. 2025 08:46 fm Inactive Edit Tags User…" at bounding box center [792, 224] width 1287 height 37
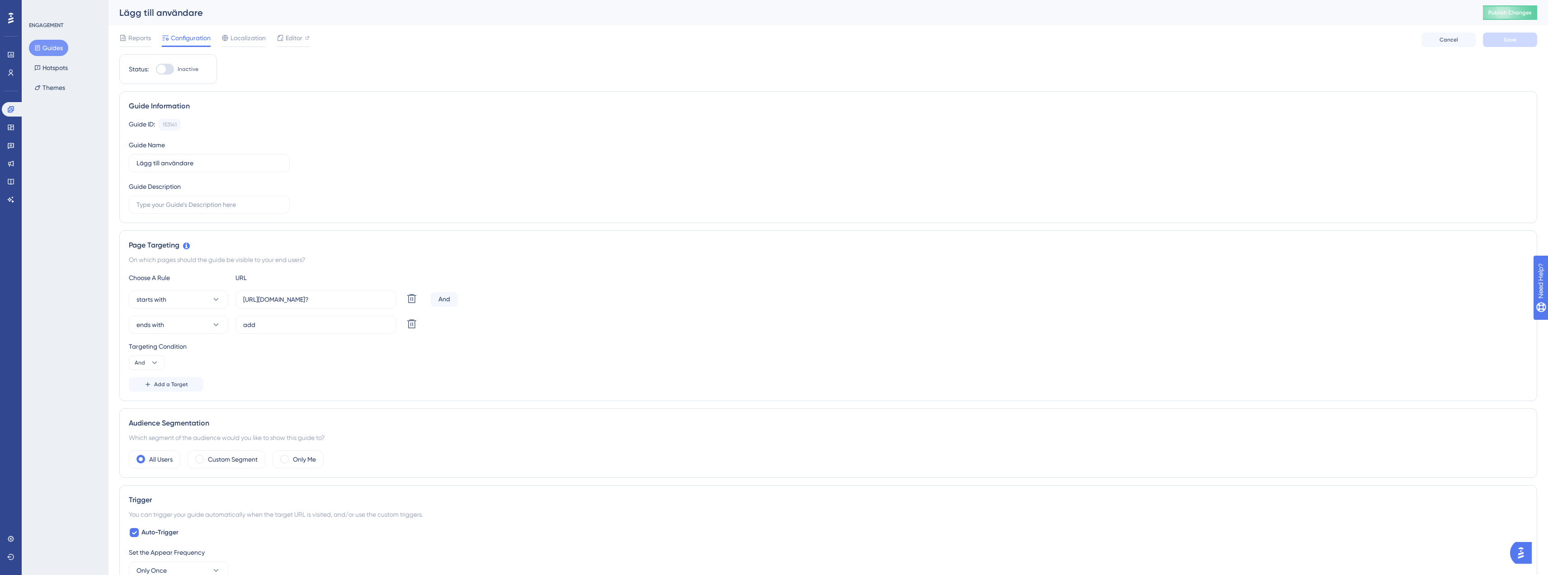
scroll to position [24, 0]
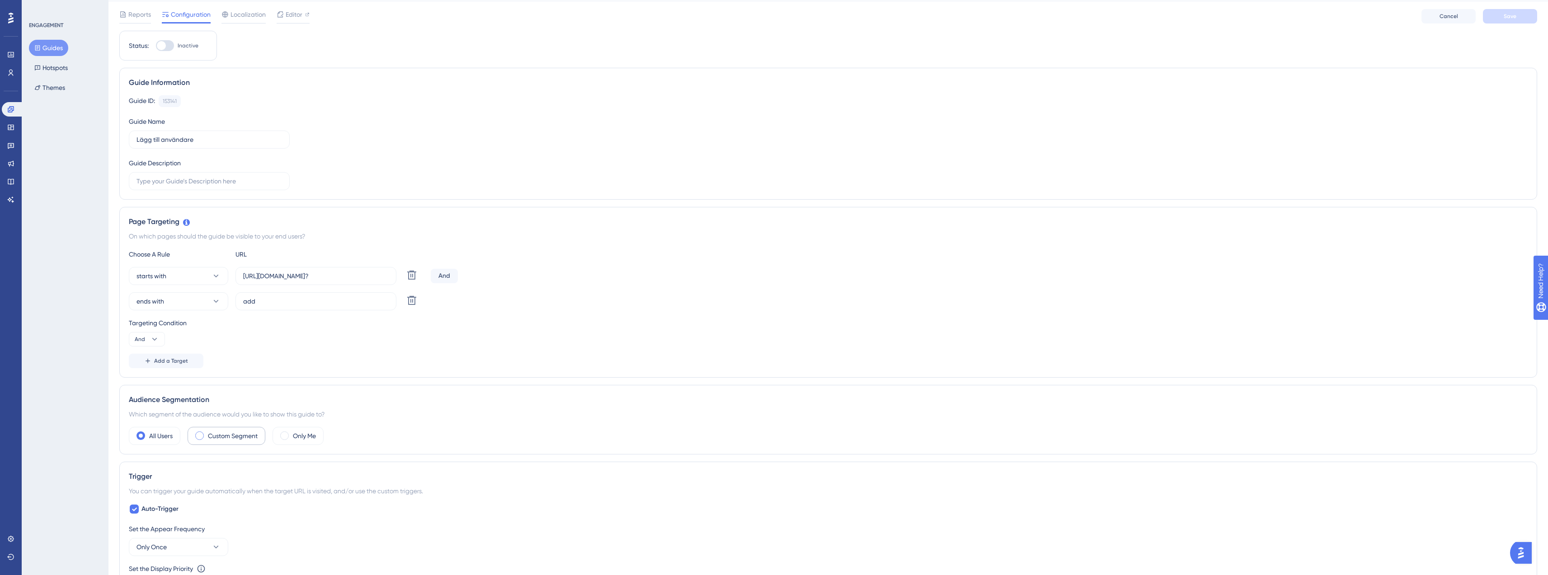
click at [219, 441] on label "Custom Segment" at bounding box center [233, 436] width 50 height 11
click at [262, 463] on span "Choose a segment" at bounding box center [270, 463] width 54 height 11
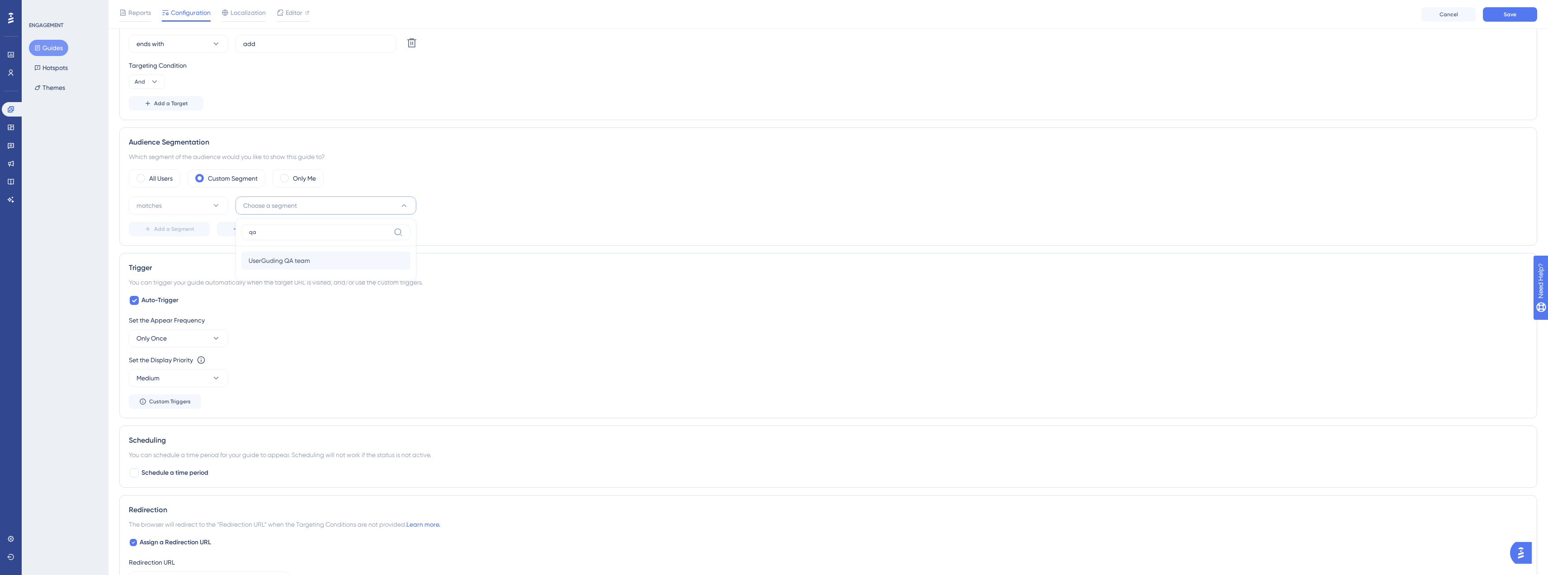
type input "qa"
click at [280, 265] on span "UserGuding QA team" at bounding box center [279, 260] width 61 height 11
click at [552, 192] on div "All Users Custom Segment Only Me matches UserGuding QA team Delete Add a Segmen…" at bounding box center [828, 202] width 1399 height 67
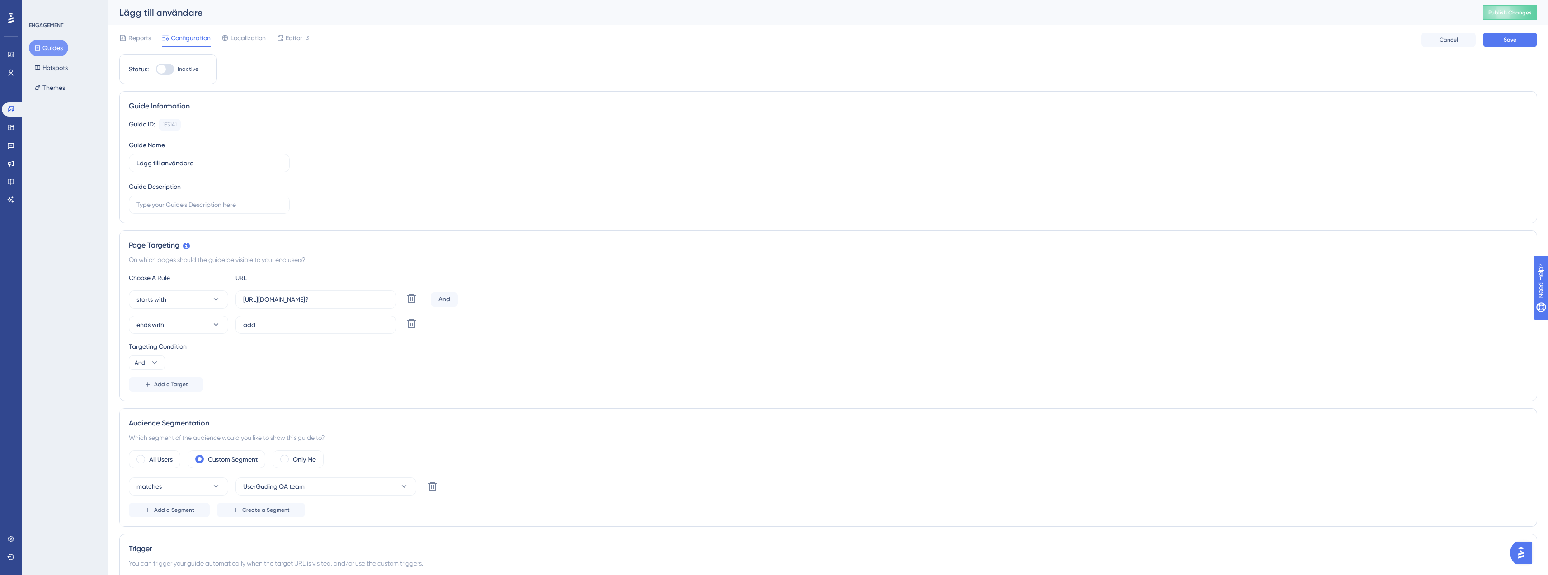
click at [169, 76] on div "Status: Inactive" at bounding box center [168, 69] width 98 height 30
click at [169, 72] on div at bounding box center [165, 69] width 18 height 11
click at [156, 70] on input "Inactive" at bounding box center [155, 69] width 0 height 0
checkbox input "true"
click at [1505, 42] on span "Save" at bounding box center [1510, 39] width 13 height 7
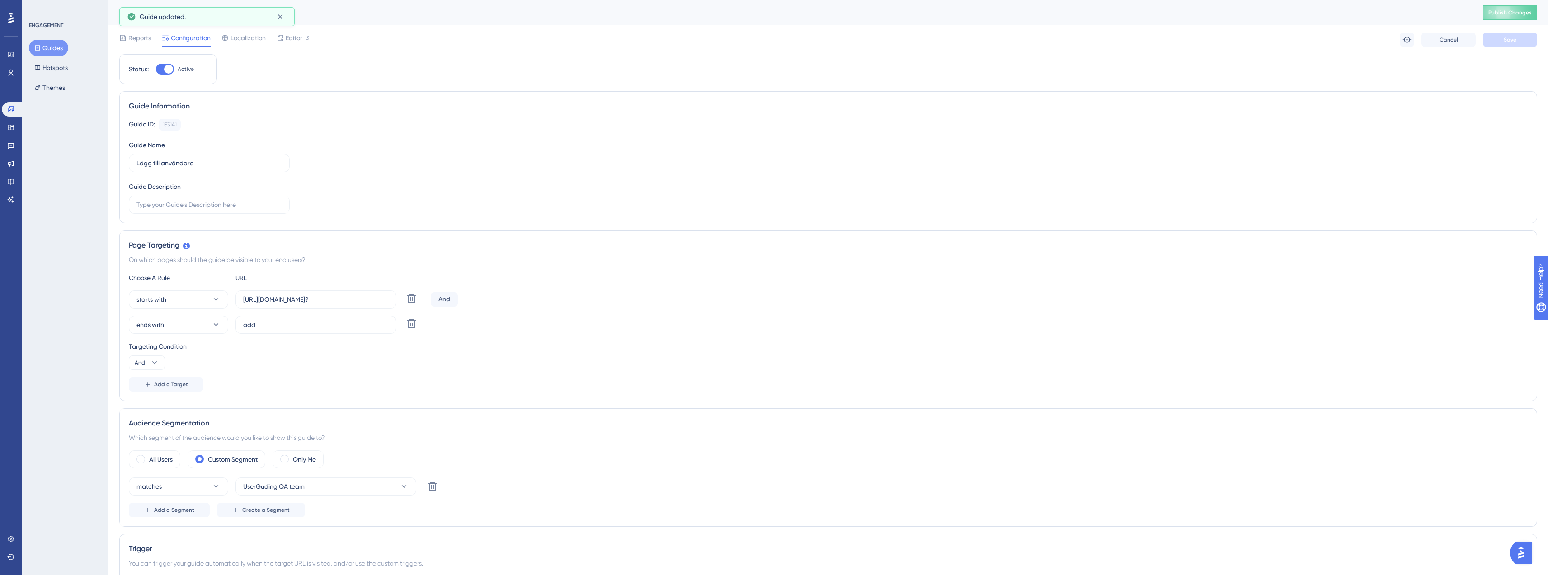
click at [59, 51] on button "Guides" at bounding box center [48, 48] width 39 height 16
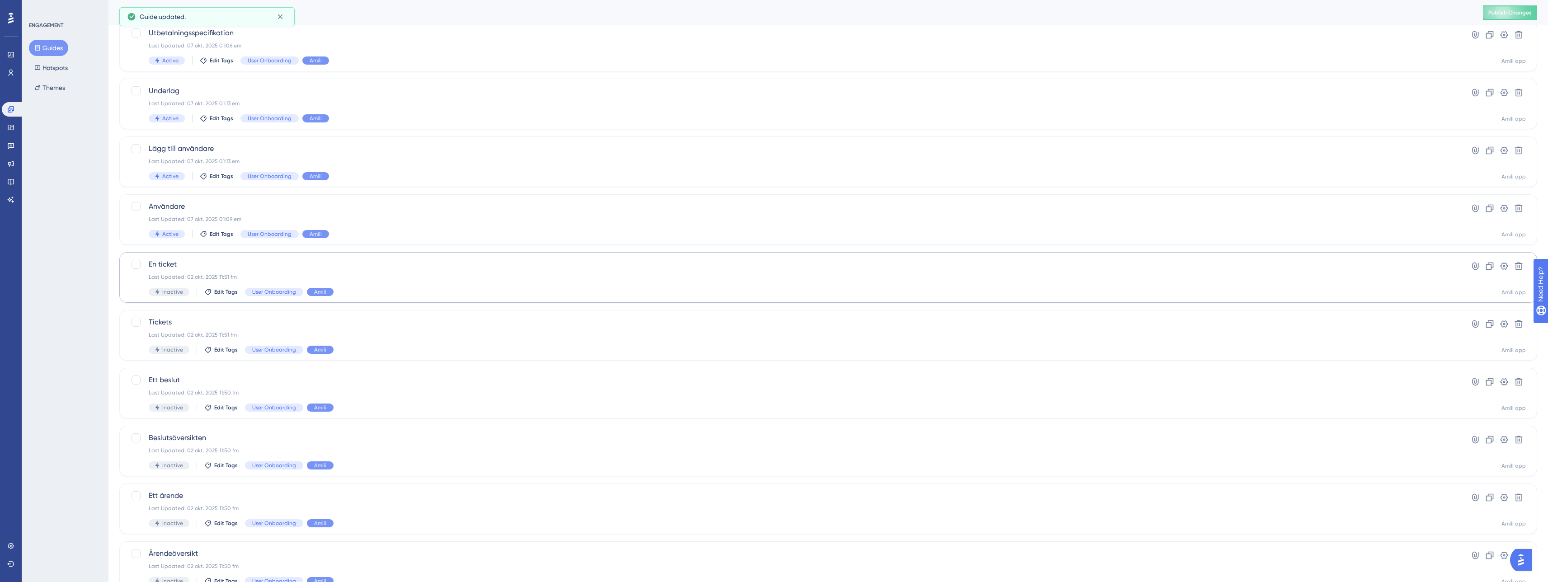
scroll to position [72, 0]
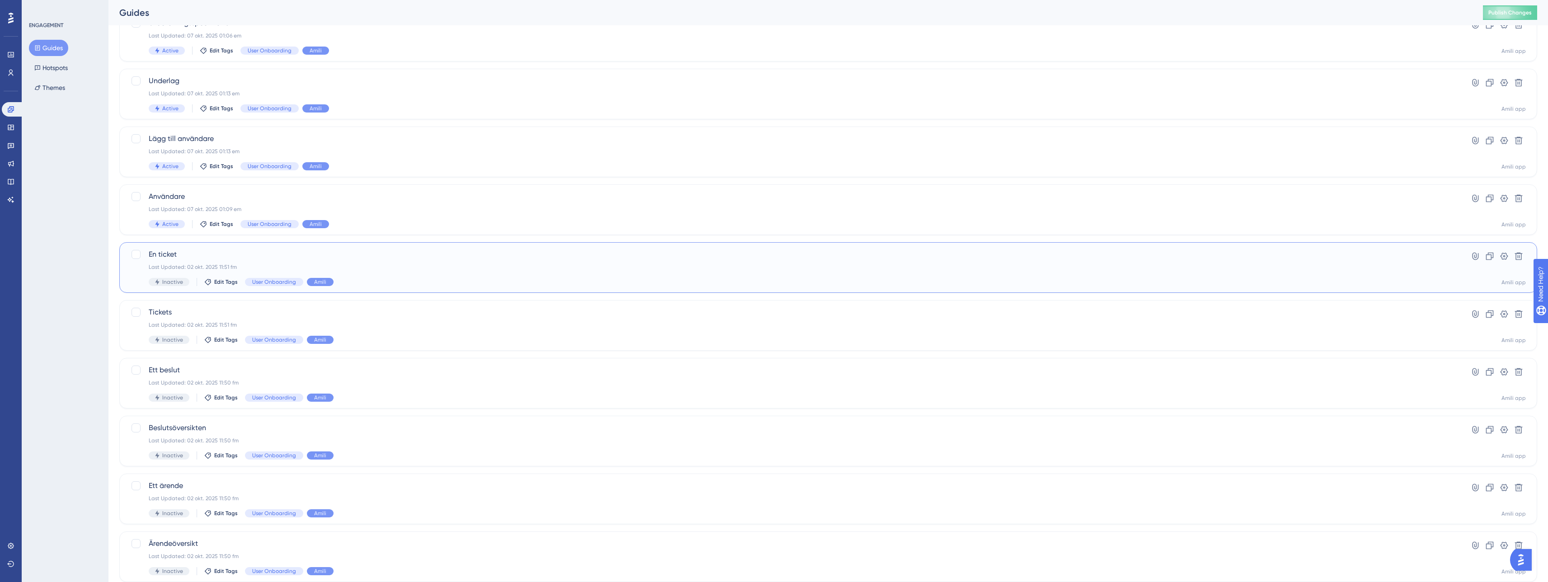
click at [237, 259] on span "En ticket" at bounding box center [792, 254] width 1287 height 11
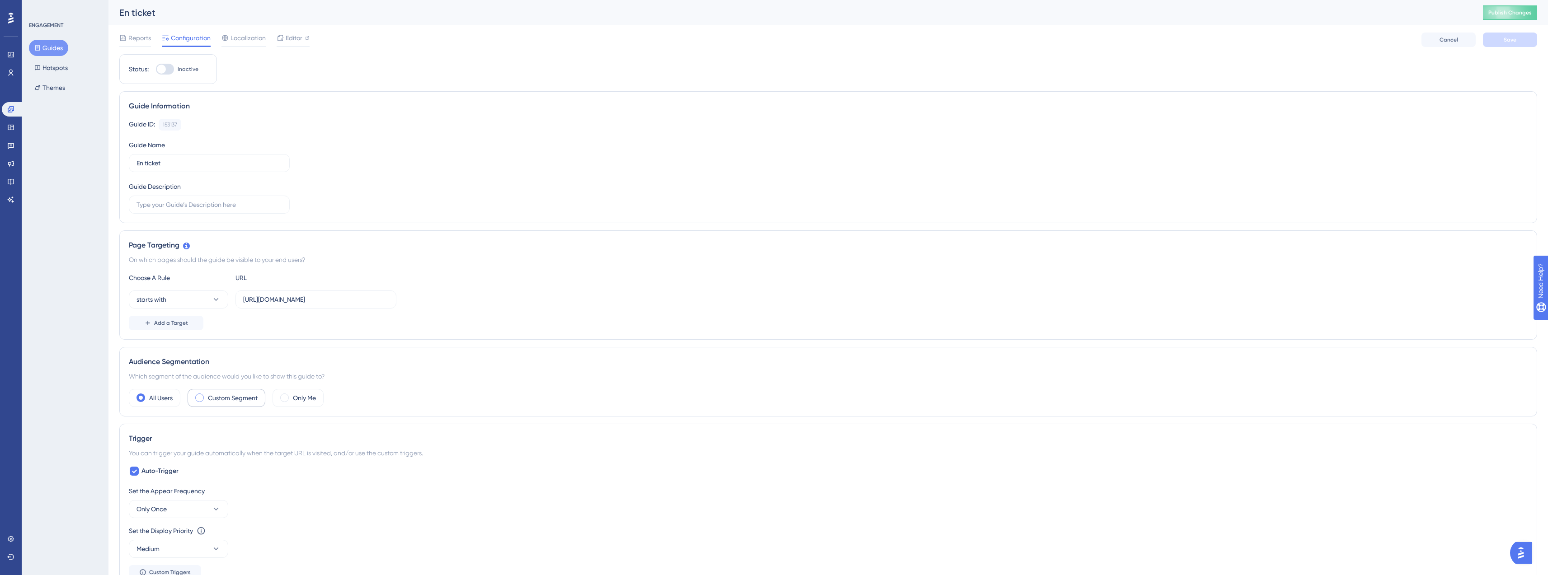
click at [202, 403] on div "Custom Segment" at bounding box center [227, 398] width 78 height 18
click at [202, 427] on button "matches" at bounding box center [178, 425] width 99 height 18
click at [183, 454] on div "matches matches" at bounding box center [178, 453] width 73 height 18
click at [265, 423] on span "Choose a segment" at bounding box center [270, 425] width 54 height 11
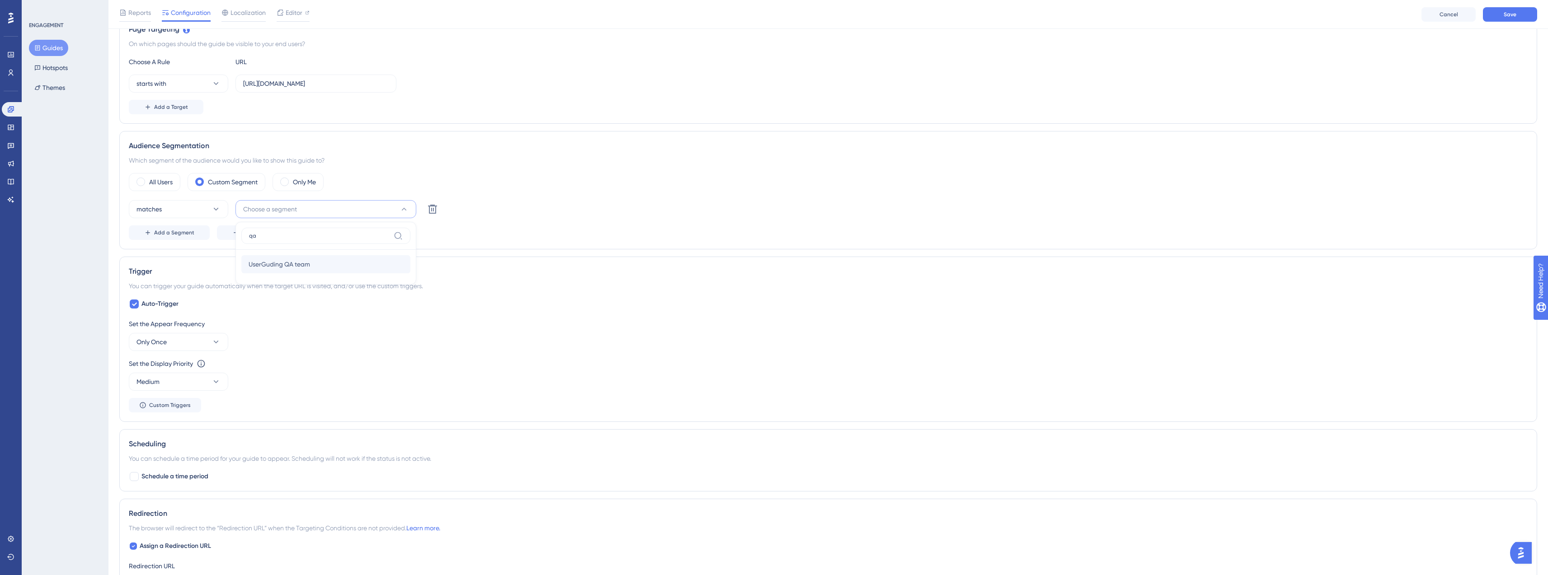
type input "qa"
click at [282, 261] on span "UserGuding QA team" at bounding box center [279, 264] width 61 height 11
click at [497, 153] on div "Audience Segmentation Which segment of the audience would you like to show this…" at bounding box center [828, 190] width 1418 height 118
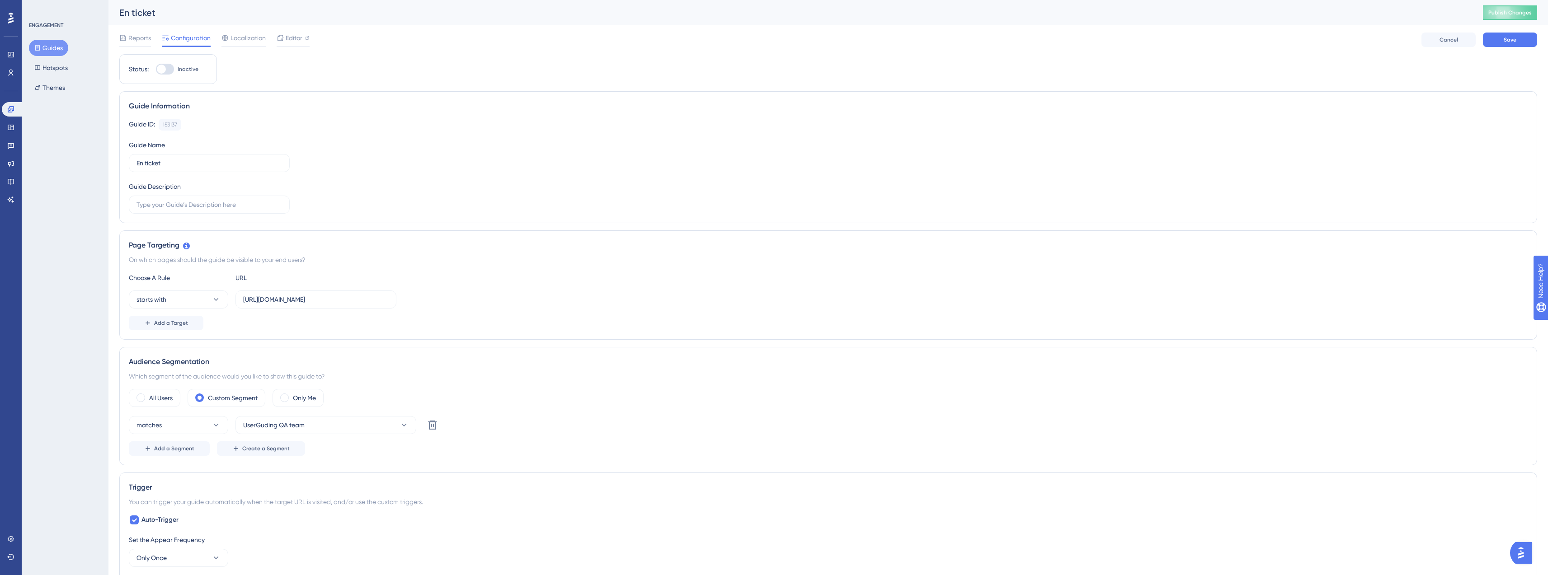
click at [170, 71] on div at bounding box center [165, 69] width 18 height 11
click at [156, 70] on input "Inactive" at bounding box center [155, 69] width 0 height 0
checkbox input "true"
click at [1511, 41] on span "Save" at bounding box center [1510, 39] width 13 height 7
click at [57, 48] on button "Guides" at bounding box center [48, 48] width 39 height 16
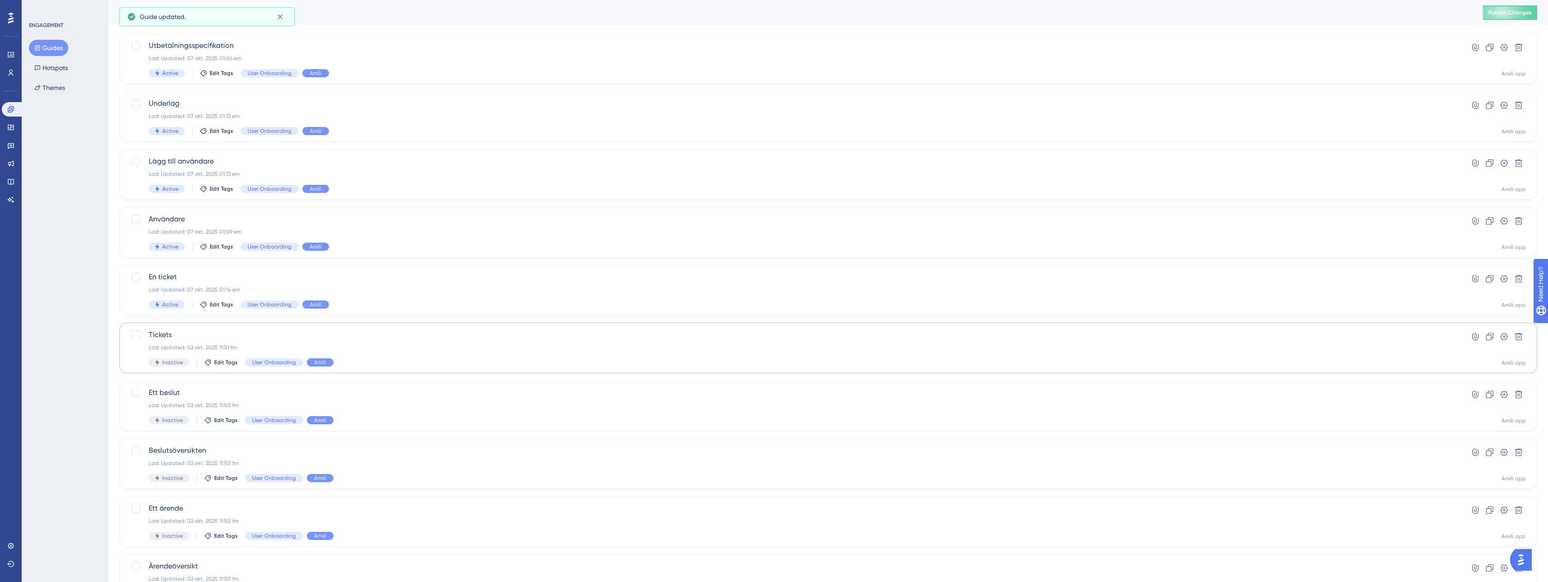
scroll to position [51, 0]
click at [215, 335] on span "Tickets" at bounding box center [792, 333] width 1287 height 11
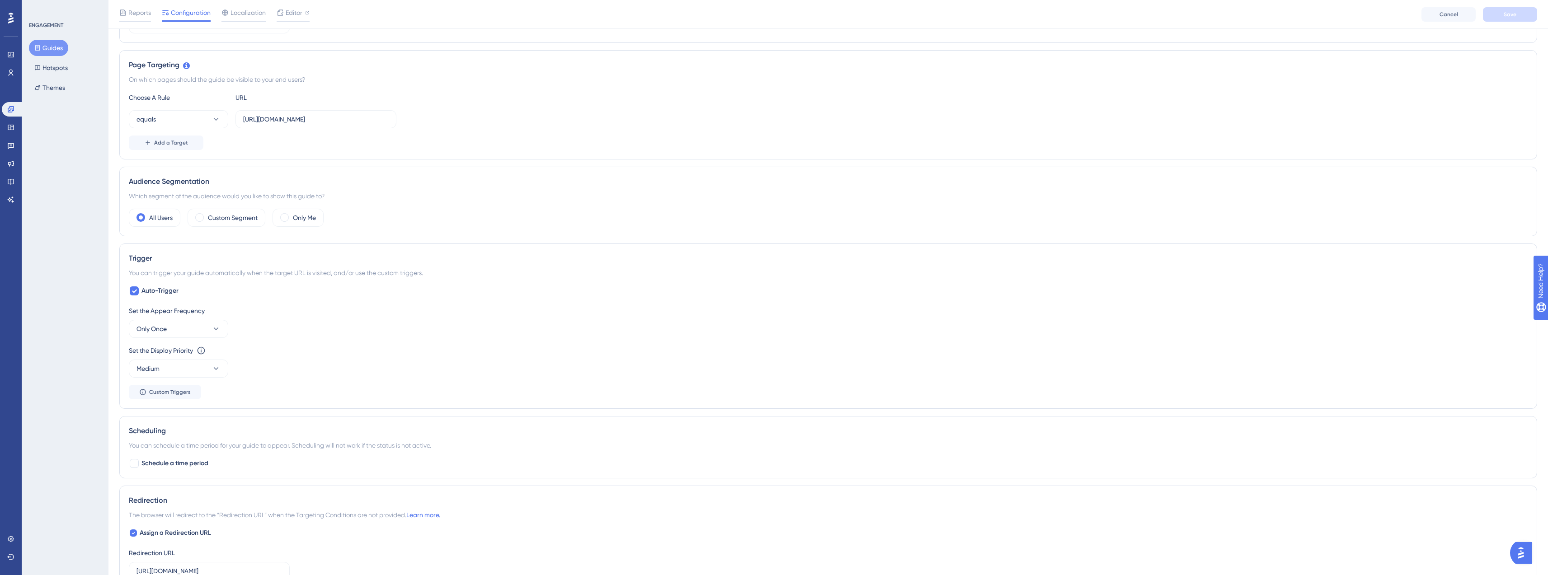
scroll to position [183, 0]
click at [209, 223] on label "Custom Segment" at bounding box center [233, 218] width 50 height 11
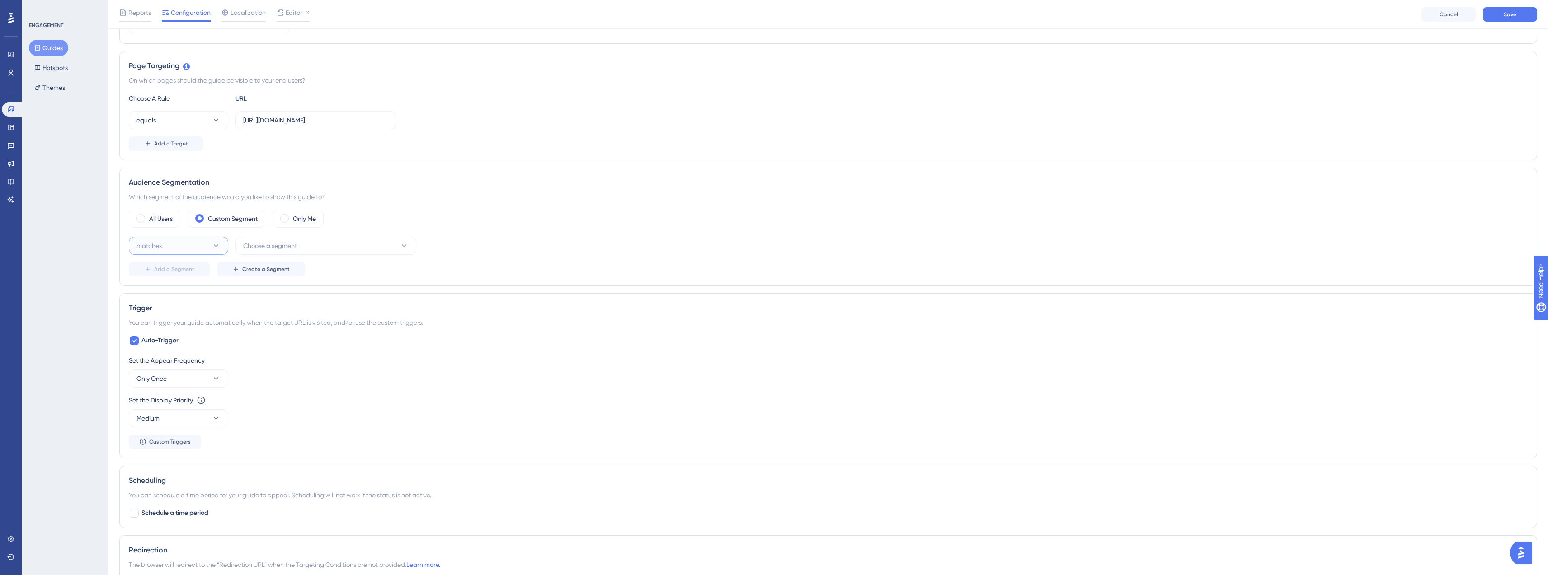
click at [184, 252] on button "matches" at bounding box center [178, 246] width 99 height 18
click at [178, 268] on div "matches matches" at bounding box center [178, 273] width 73 height 18
click at [290, 244] on span "Choose a segment" at bounding box center [270, 245] width 54 height 11
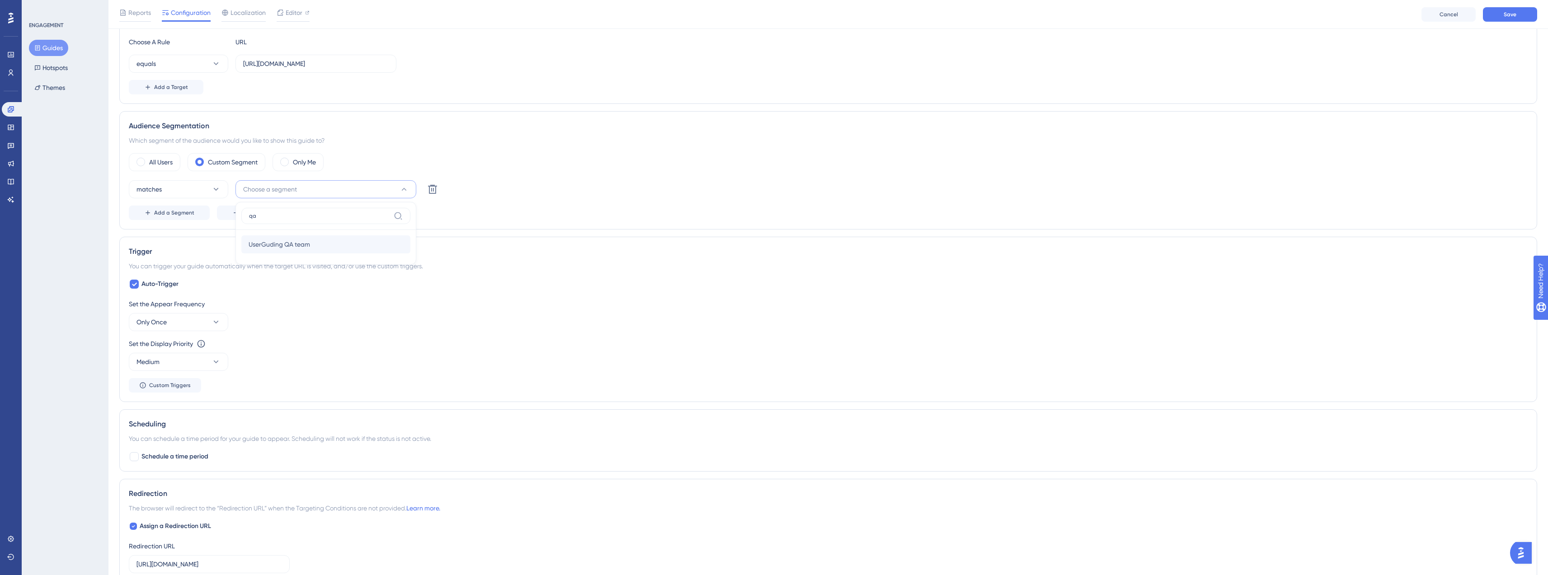
type input "qa"
click at [288, 243] on span "UserGuding QA team" at bounding box center [279, 244] width 61 height 11
click at [560, 185] on div "matches UserGuding QA team Delete" at bounding box center [828, 189] width 1399 height 18
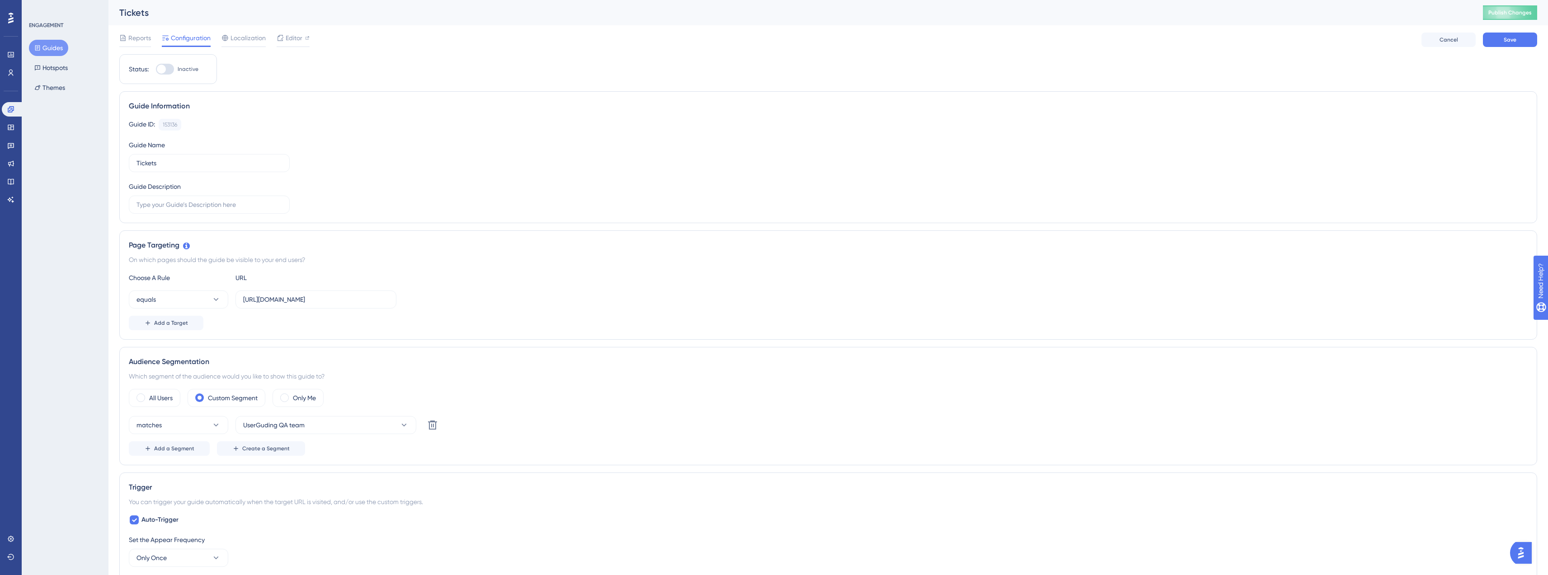
click at [169, 72] on div at bounding box center [165, 69] width 18 height 11
click at [156, 70] on input "Inactive" at bounding box center [155, 69] width 0 height 0
checkbox input "true"
click at [1513, 42] on span "Save" at bounding box center [1510, 39] width 13 height 7
click at [53, 49] on button "Guides" at bounding box center [48, 48] width 39 height 16
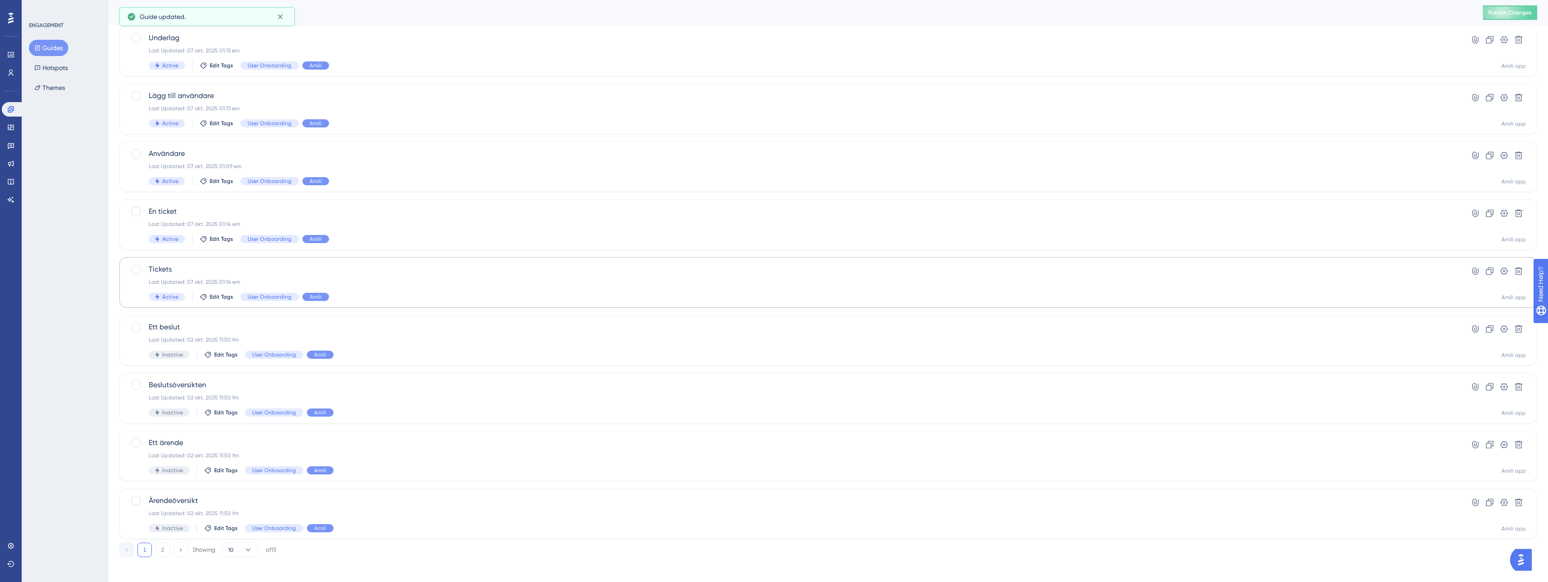
scroll to position [119, 0]
click at [216, 332] on div "Last Updated: 02 okt. 2025 11:50 fm" at bounding box center [792, 335] width 1287 height 7
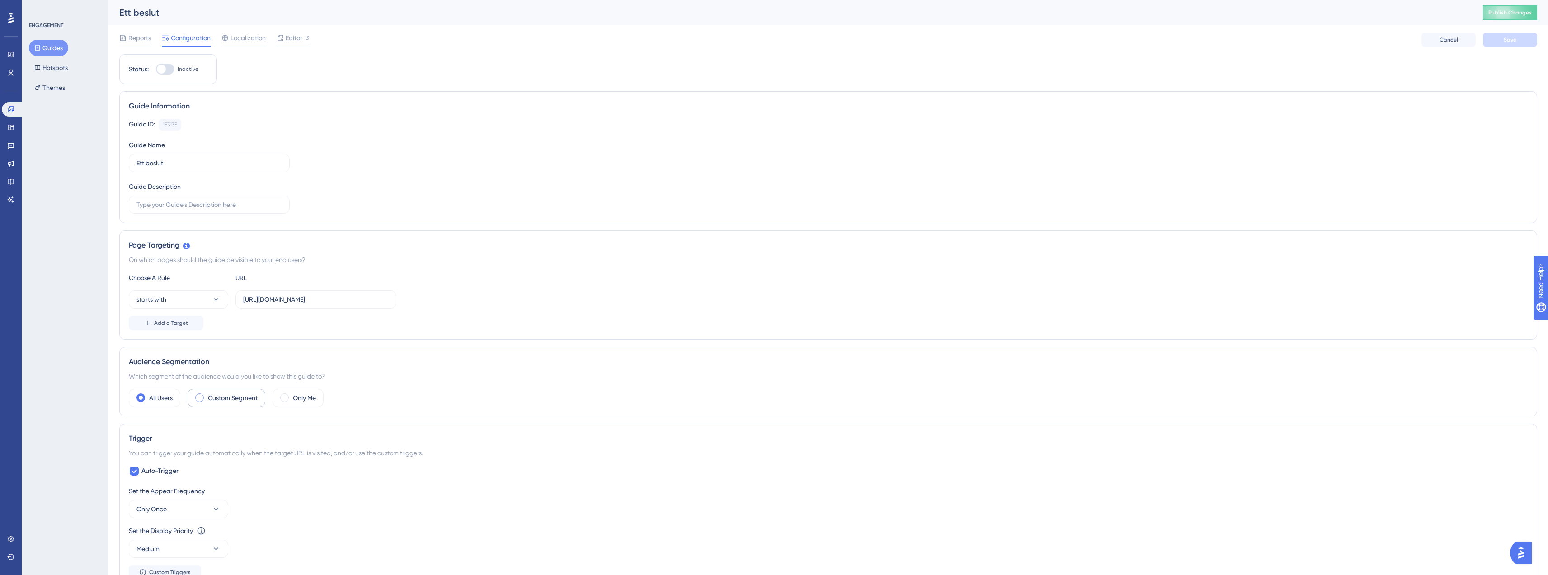
click at [207, 398] on div "Custom Segment" at bounding box center [227, 398] width 78 height 18
click at [193, 423] on button "matches" at bounding box center [178, 425] width 99 height 18
click at [178, 451] on div "matches matches" at bounding box center [178, 453] width 73 height 18
click at [282, 419] on button "Choose a segment" at bounding box center [325, 425] width 181 height 18
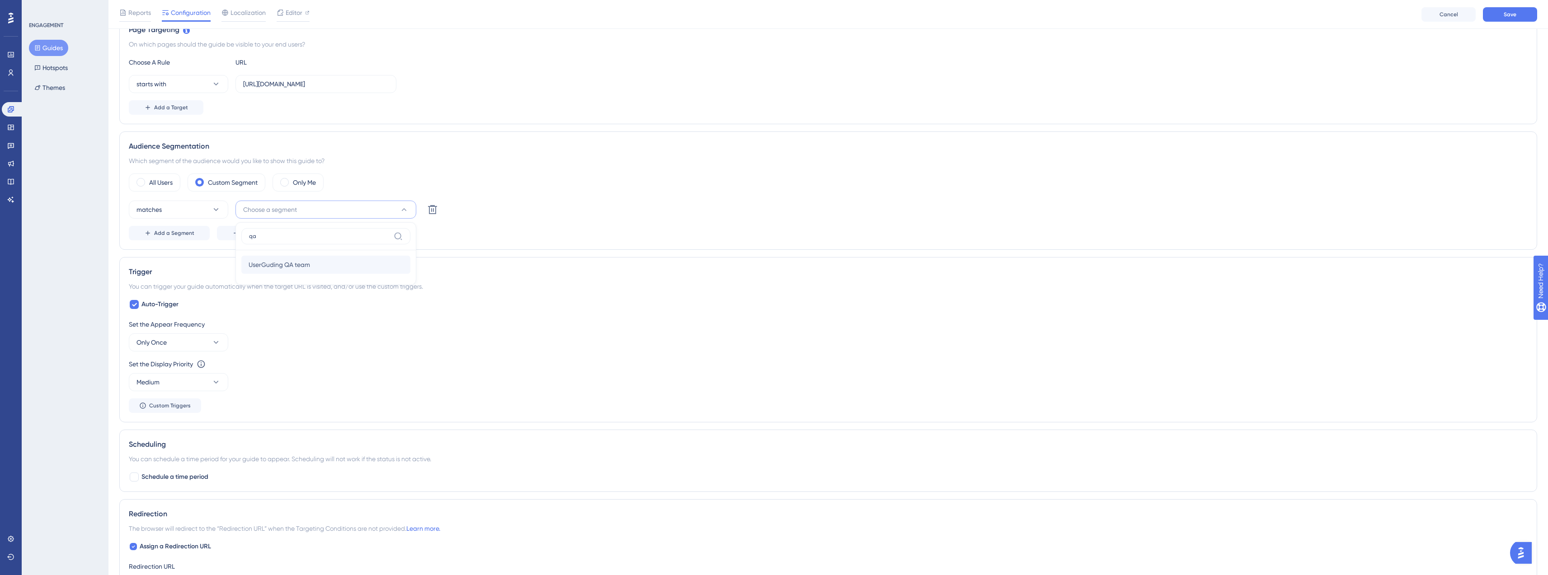
type input "qa"
click at [282, 259] on span "UserGuding QA team" at bounding box center [279, 264] width 61 height 11
click at [513, 200] on div "All Users Custom Segment Only Me matches UserGuding QA team Delete Add a Segmen…" at bounding box center [828, 207] width 1399 height 67
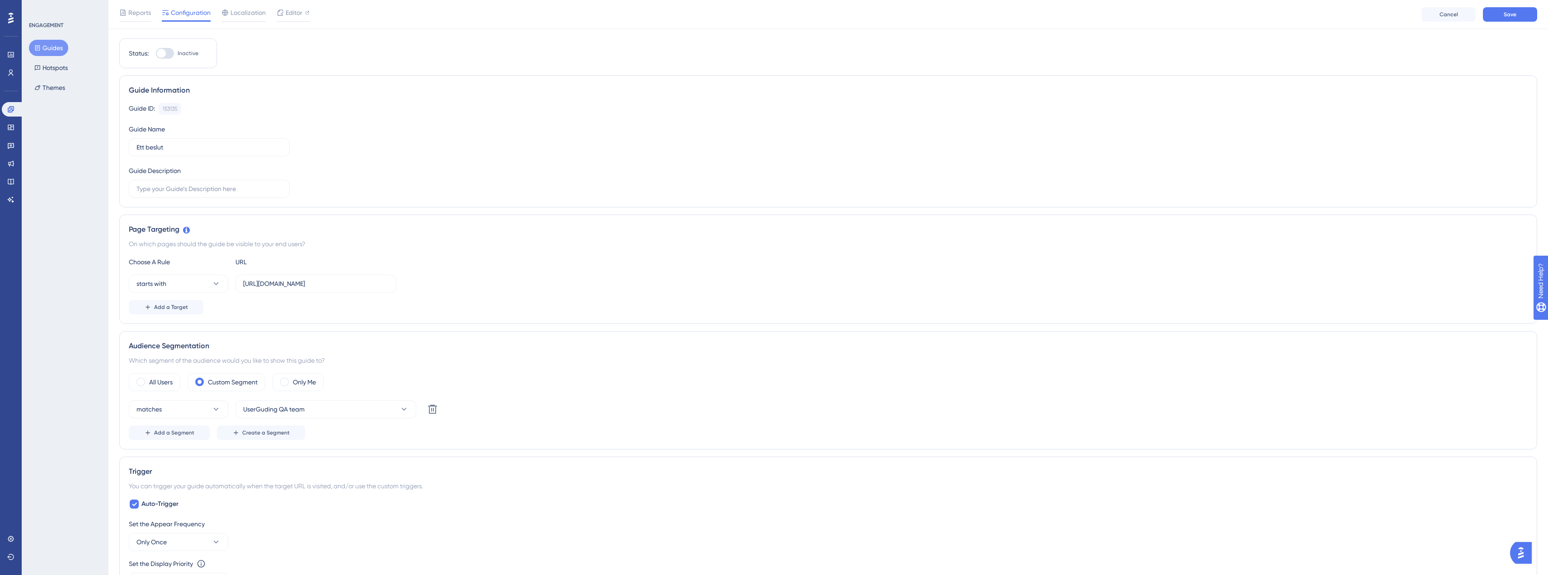
scroll to position [0, 0]
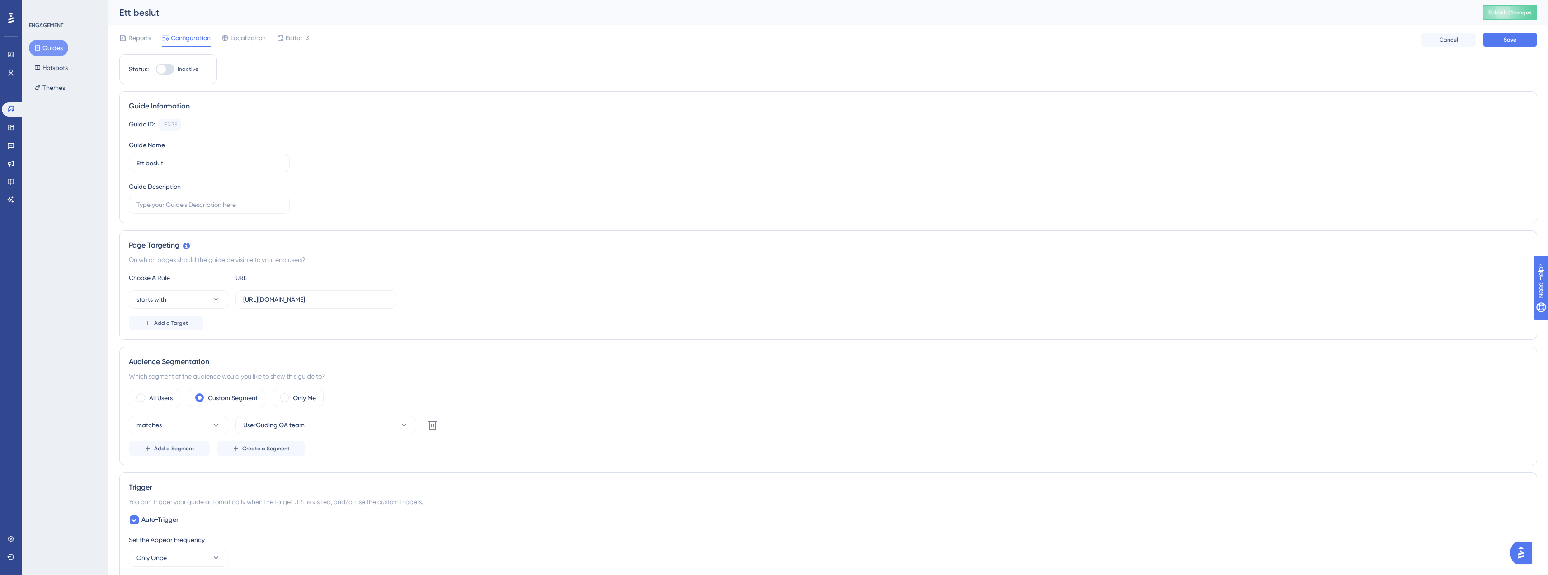
click at [175, 69] on label "Inactive" at bounding box center [177, 69] width 42 height 11
click at [156, 69] on input "Inactive" at bounding box center [155, 69] width 0 height 0
checkbox input "true"
click at [1526, 38] on button "Save" at bounding box center [1510, 40] width 54 height 14
click at [57, 43] on button "Guides" at bounding box center [48, 48] width 39 height 16
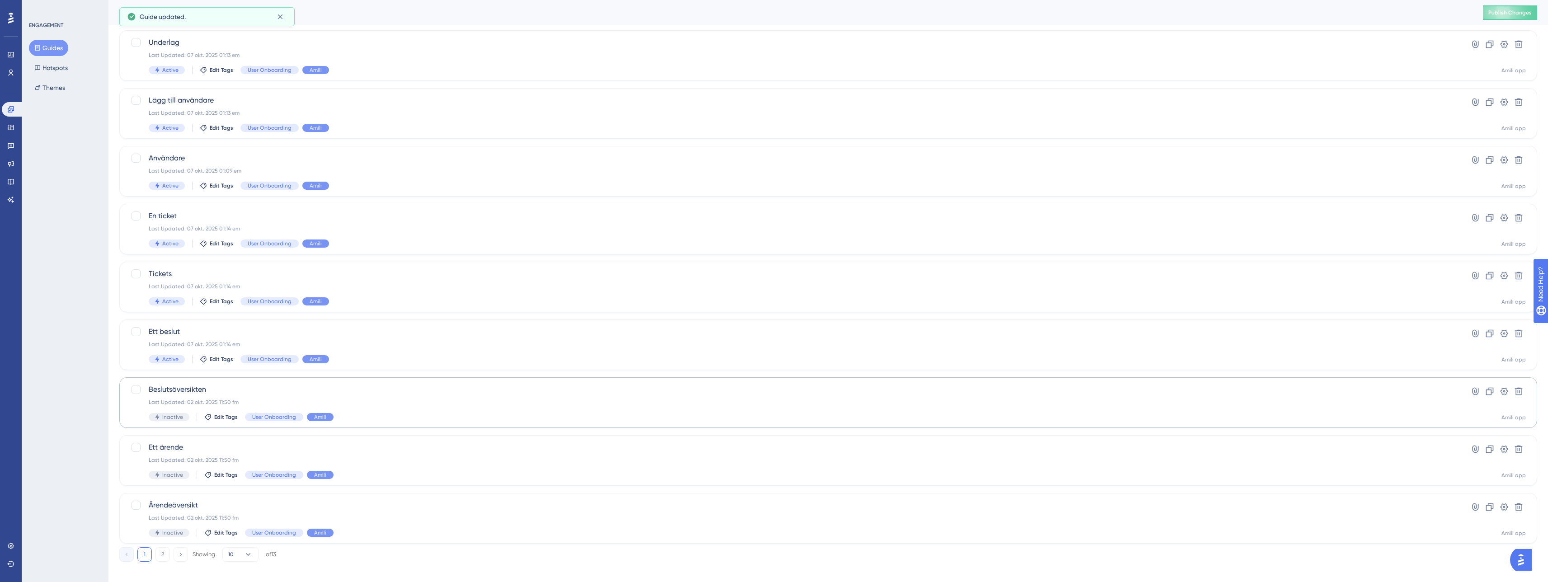
scroll to position [119, 0]
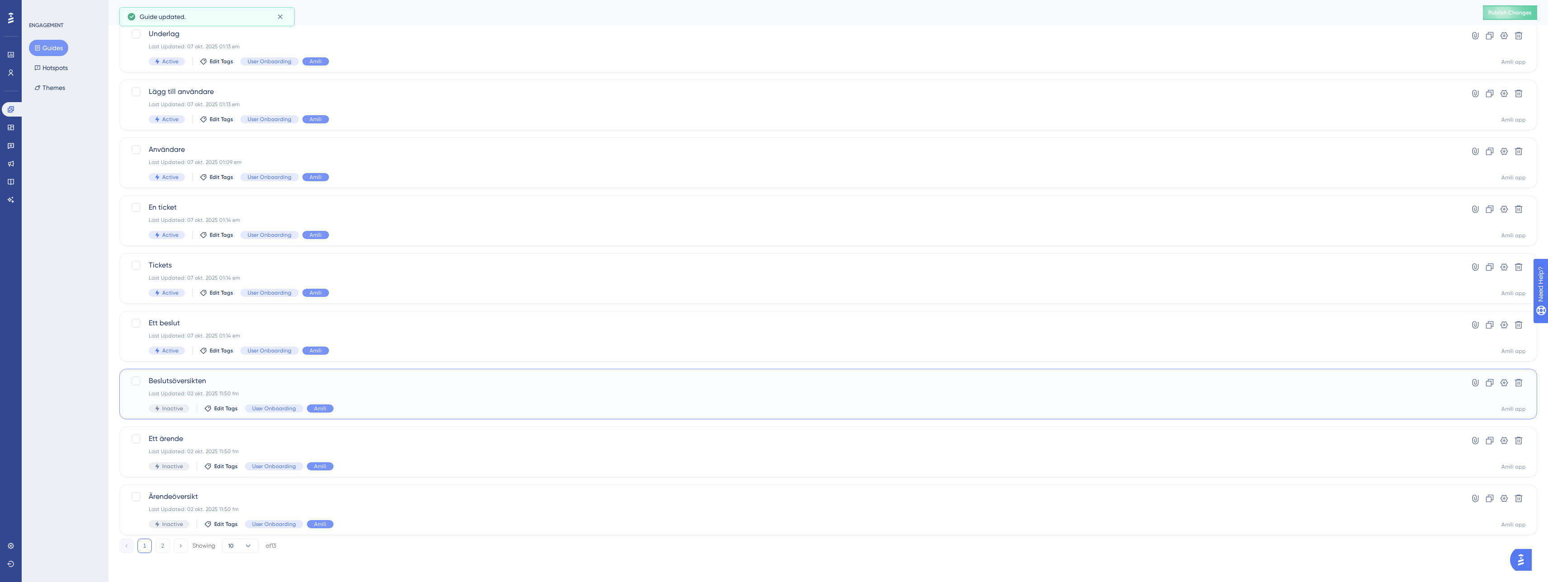
click at [253, 388] on div "Beslutsöversikten Last Updated: 02 okt. 2025 11:50 fm Inactive Edit Tags User O…" at bounding box center [792, 394] width 1287 height 37
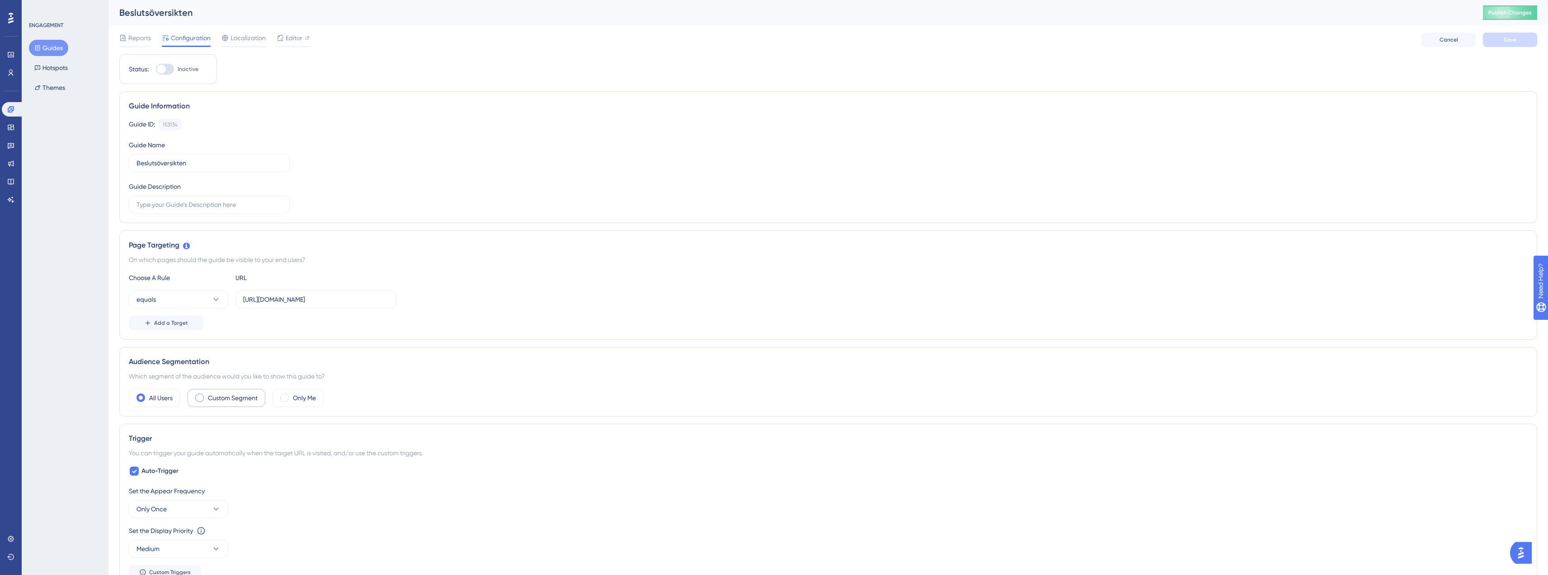
click at [200, 405] on div "Custom Segment" at bounding box center [227, 398] width 78 height 18
click at [209, 423] on button "matches" at bounding box center [178, 425] width 99 height 18
click at [190, 442] on div "matches matches doesn't match doesn't match" at bounding box center [178, 462] width 99 height 48
click at [186, 447] on div "matches matches" at bounding box center [178, 453] width 73 height 18
click at [274, 421] on span "Choose a segment" at bounding box center [270, 425] width 54 height 11
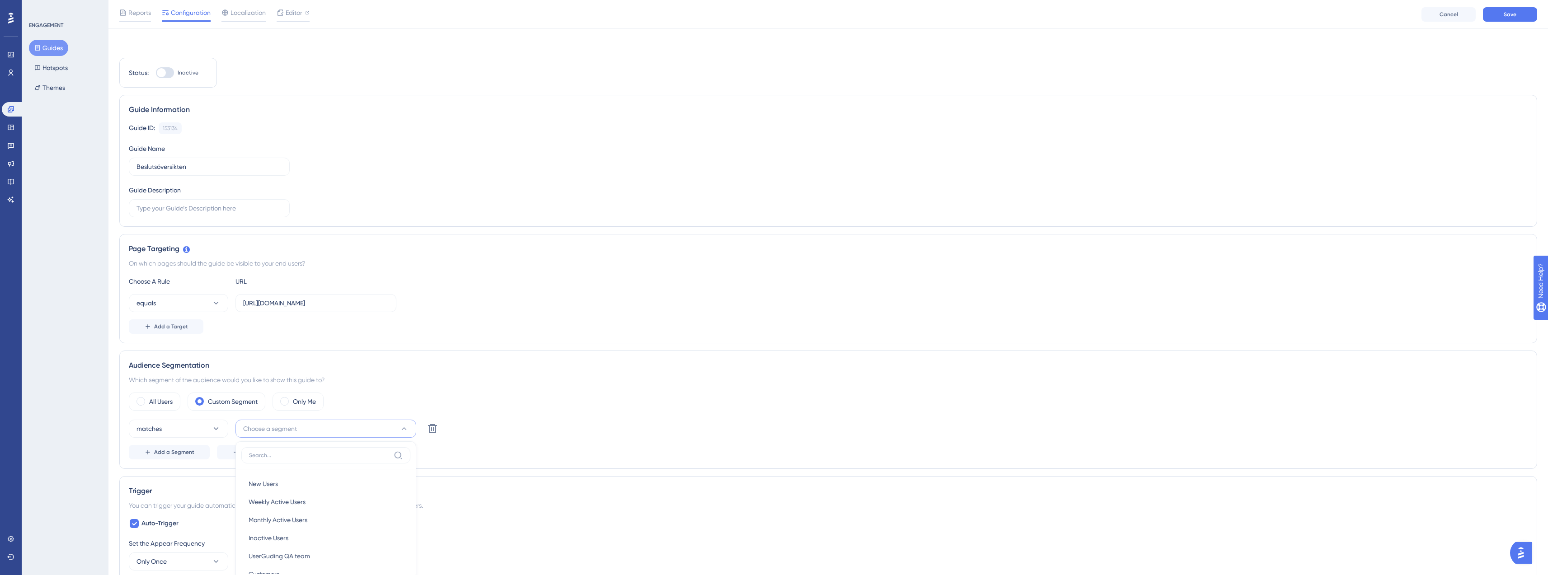
scroll to position [218, 0]
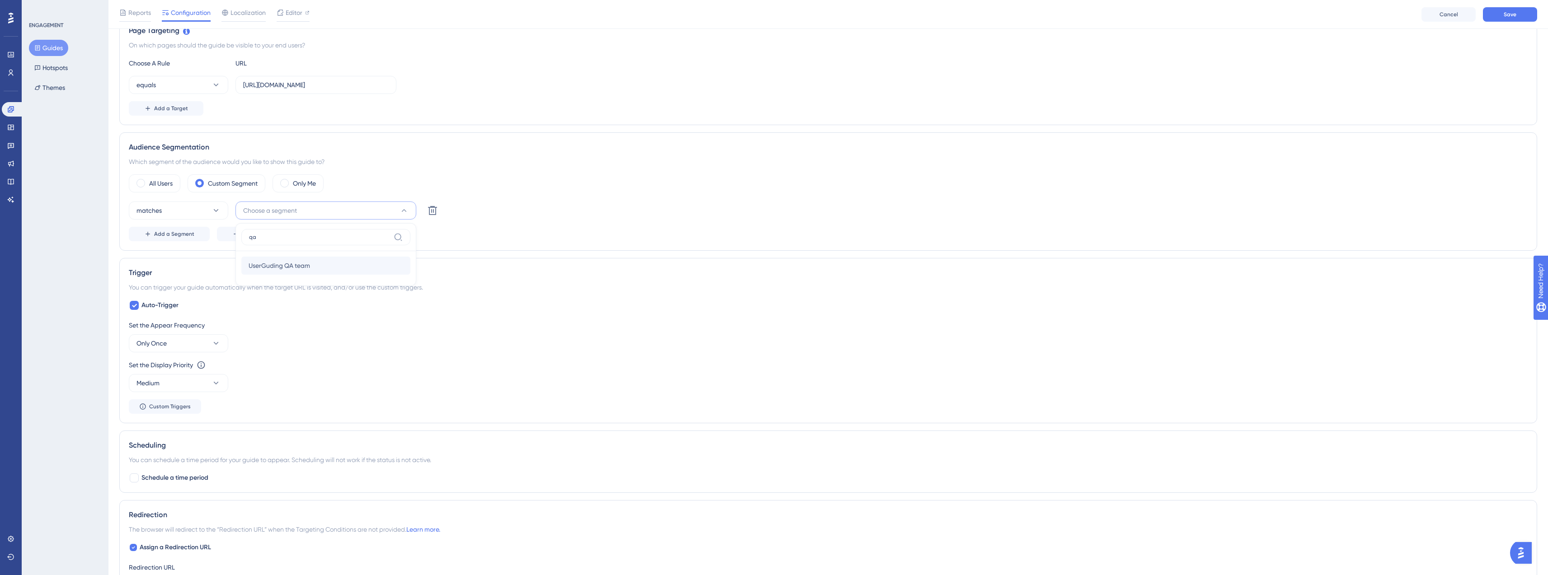
type input "qa"
click at [281, 261] on span "UserGuding QA team" at bounding box center [279, 265] width 61 height 11
click at [554, 208] on div "matches UserGuding QA team Delete" at bounding box center [828, 211] width 1399 height 18
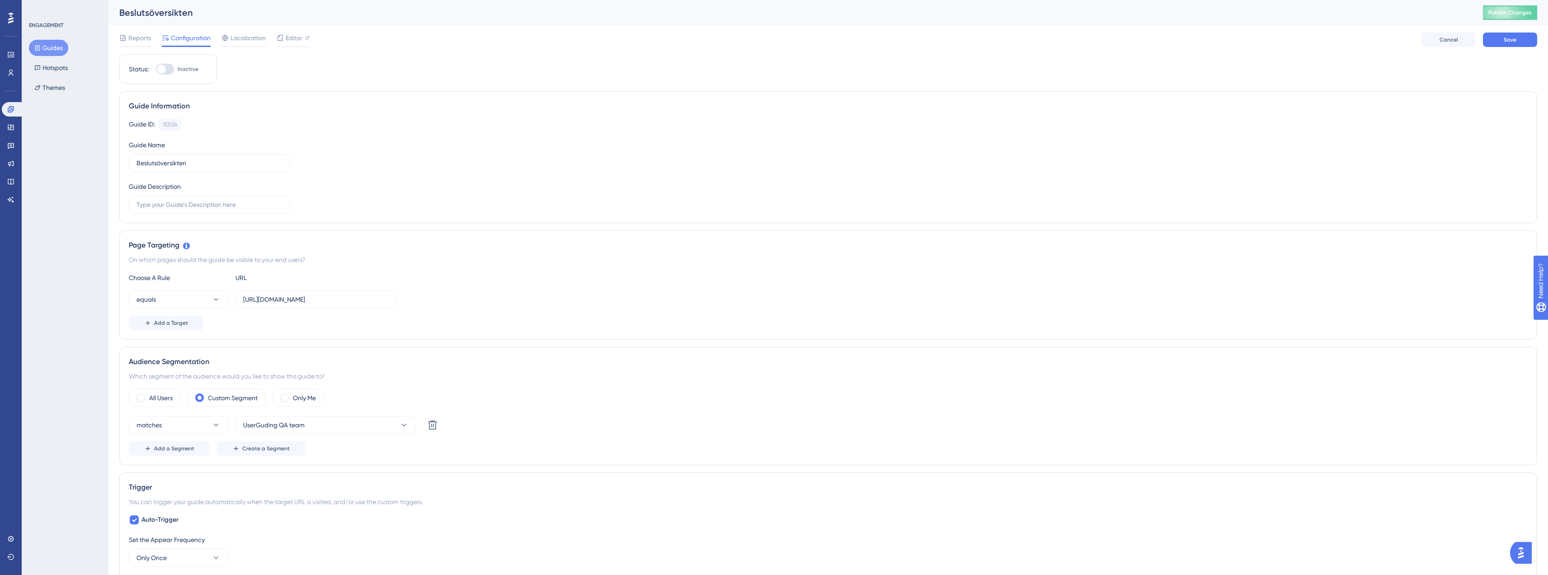
click at [168, 67] on div at bounding box center [165, 69] width 18 height 11
click at [156, 69] on input "Inactive" at bounding box center [155, 69] width 0 height 0
checkbox input "true"
click at [1524, 39] on button "Save" at bounding box center [1510, 40] width 54 height 14
click at [51, 48] on button "Guides" at bounding box center [48, 48] width 39 height 16
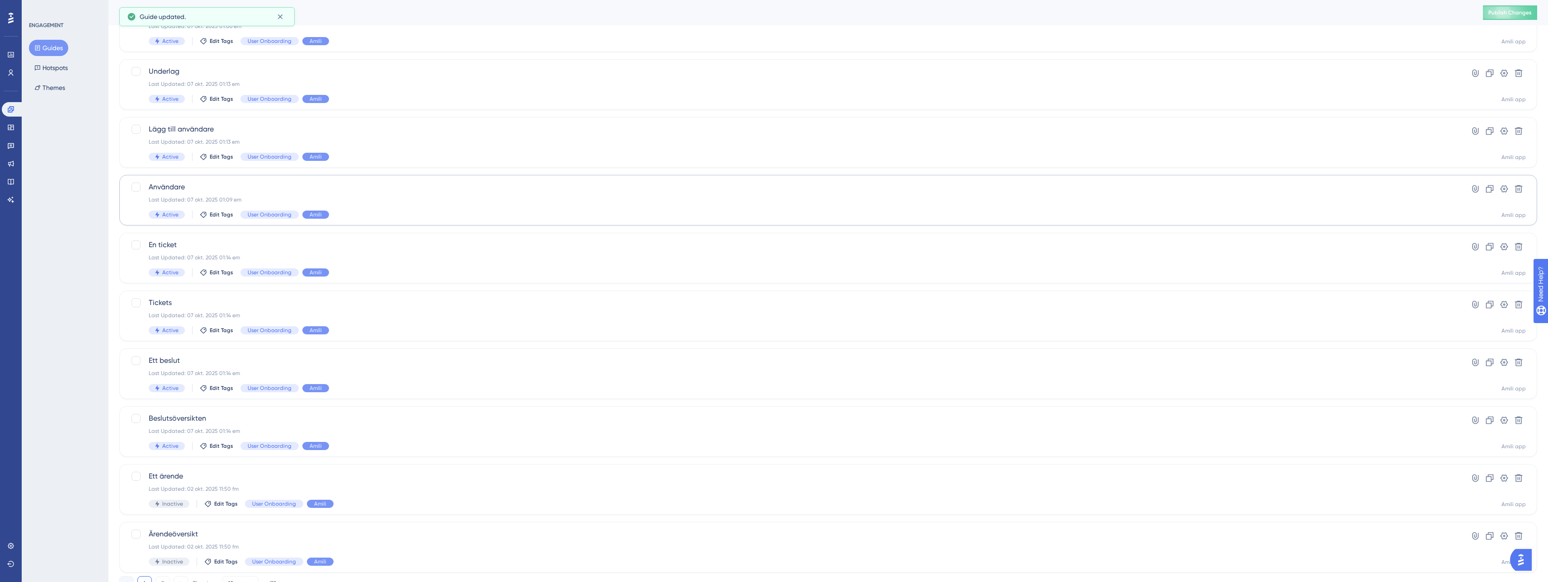
scroll to position [119, 0]
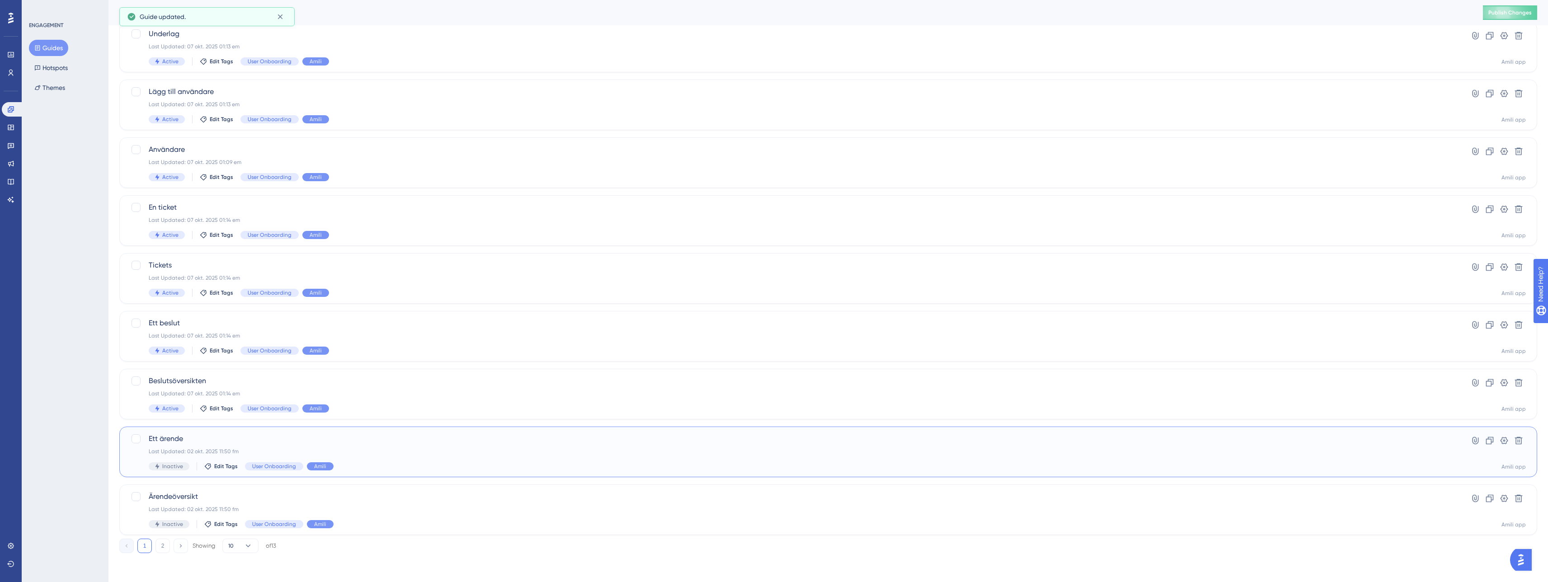
click at [355, 443] on span "Ett ärende" at bounding box center [792, 438] width 1287 height 11
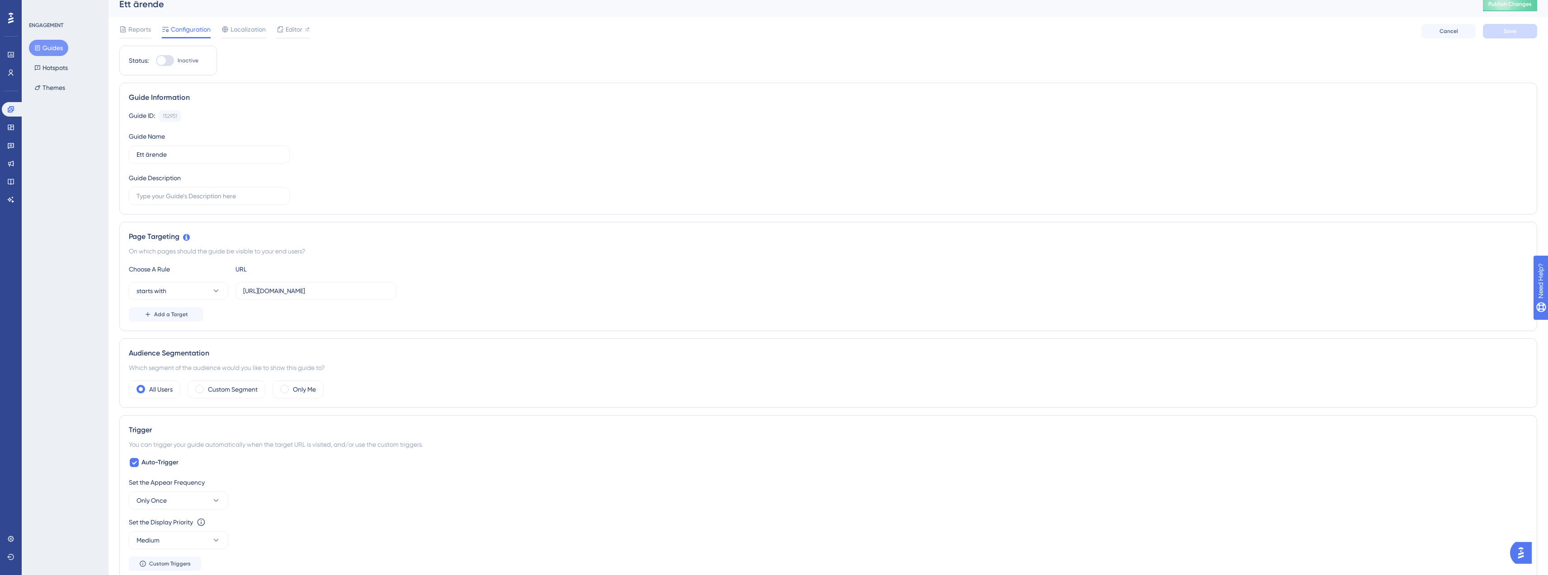
scroll to position [8, 0]
click at [224, 385] on label "Custom Segment" at bounding box center [233, 390] width 50 height 11
click at [212, 414] on icon at bounding box center [216, 417] width 9 height 9
drag, startPoint x: 174, startPoint y: 442, endPoint x: 207, endPoint y: 433, distance: 33.2
click at [175, 442] on div "matches matches" at bounding box center [178, 445] width 73 height 18
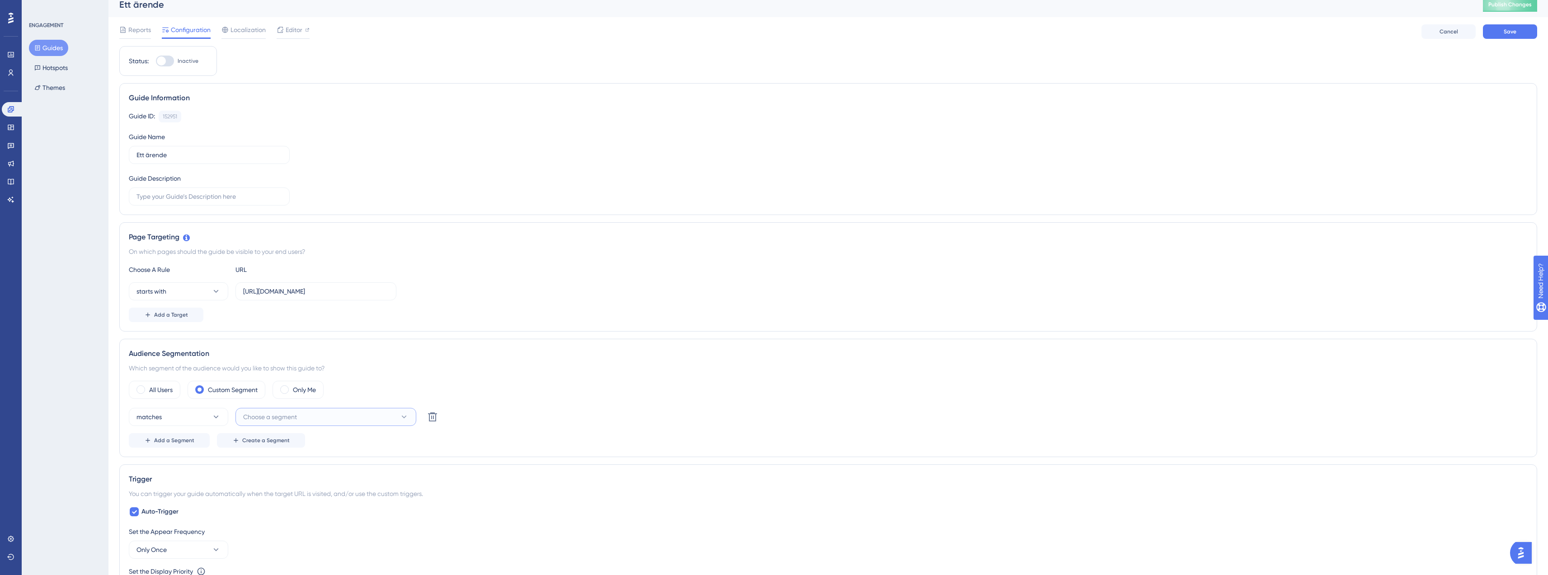
click at [257, 421] on span "Choose a segment" at bounding box center [270, 417] width 54 height 11
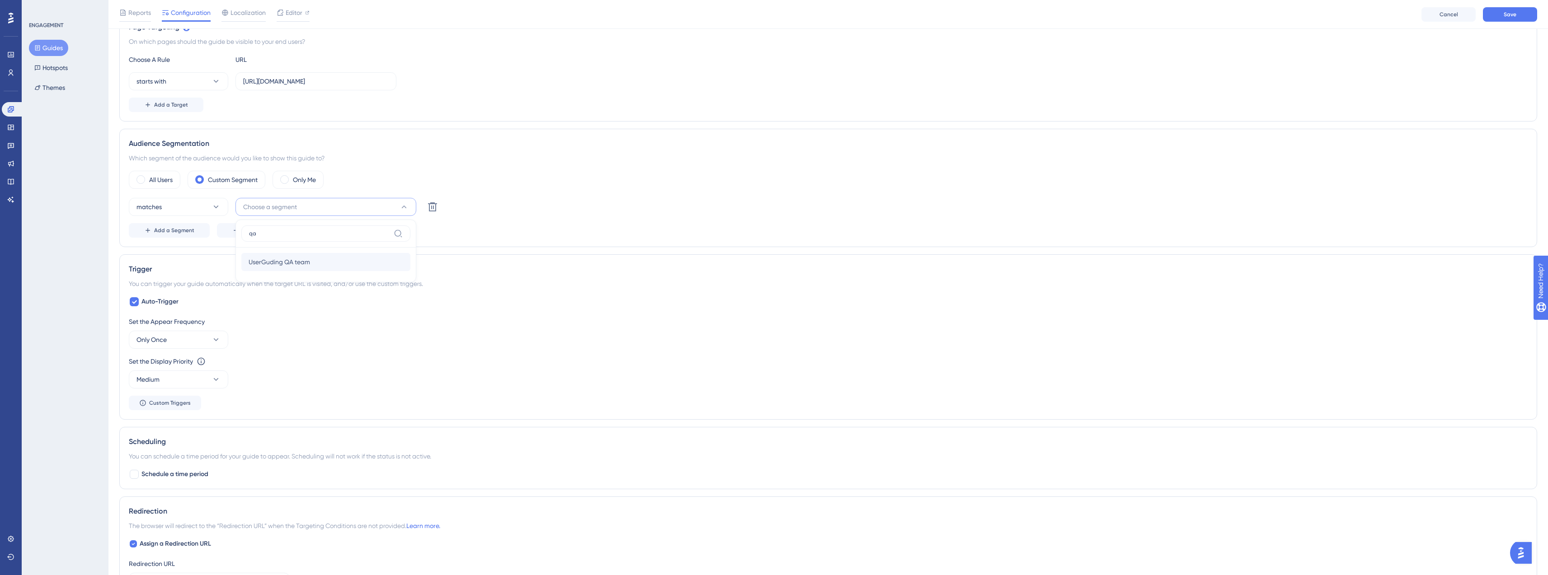
type input "qa"
click at [282, 265] on span "UserGuding QA team" at bounding box center [279, 262] width 61 height 11
click at [636, 164] on div "Audience Segmentation Which segment of the audience would you like to show this…" at bounding box center [828, 188] width 1418 height 118
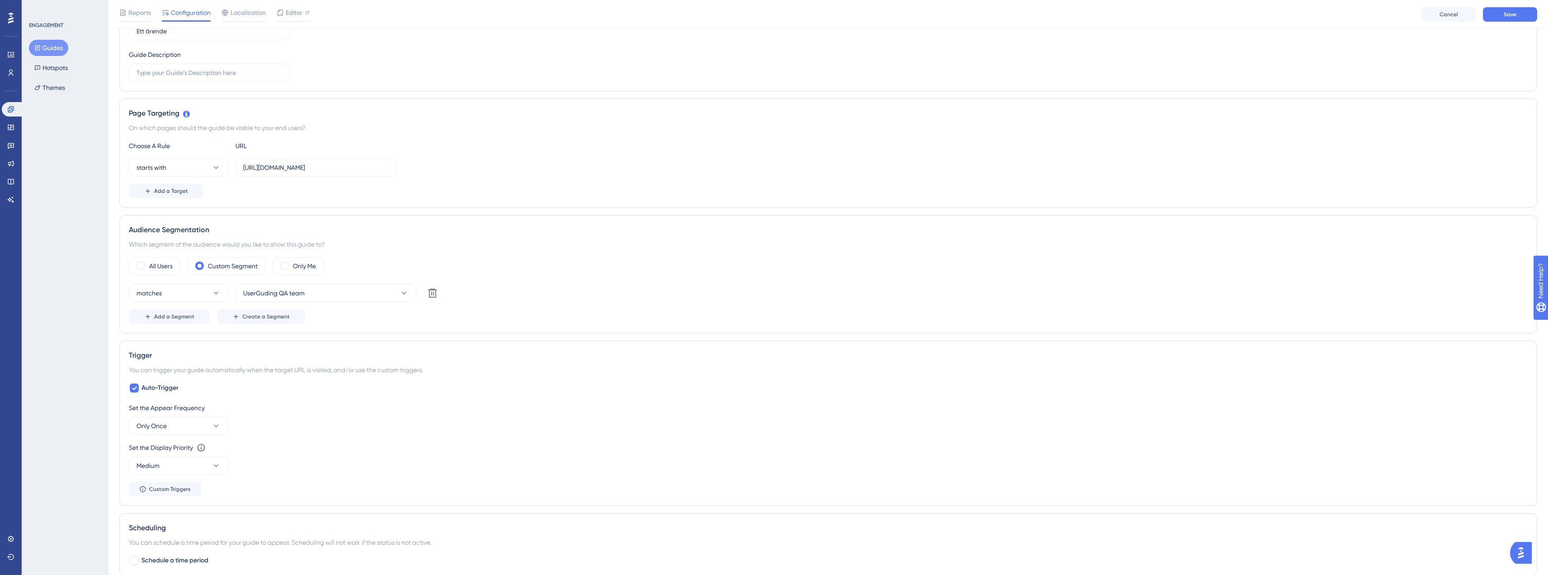
scroll to position [0, 0]
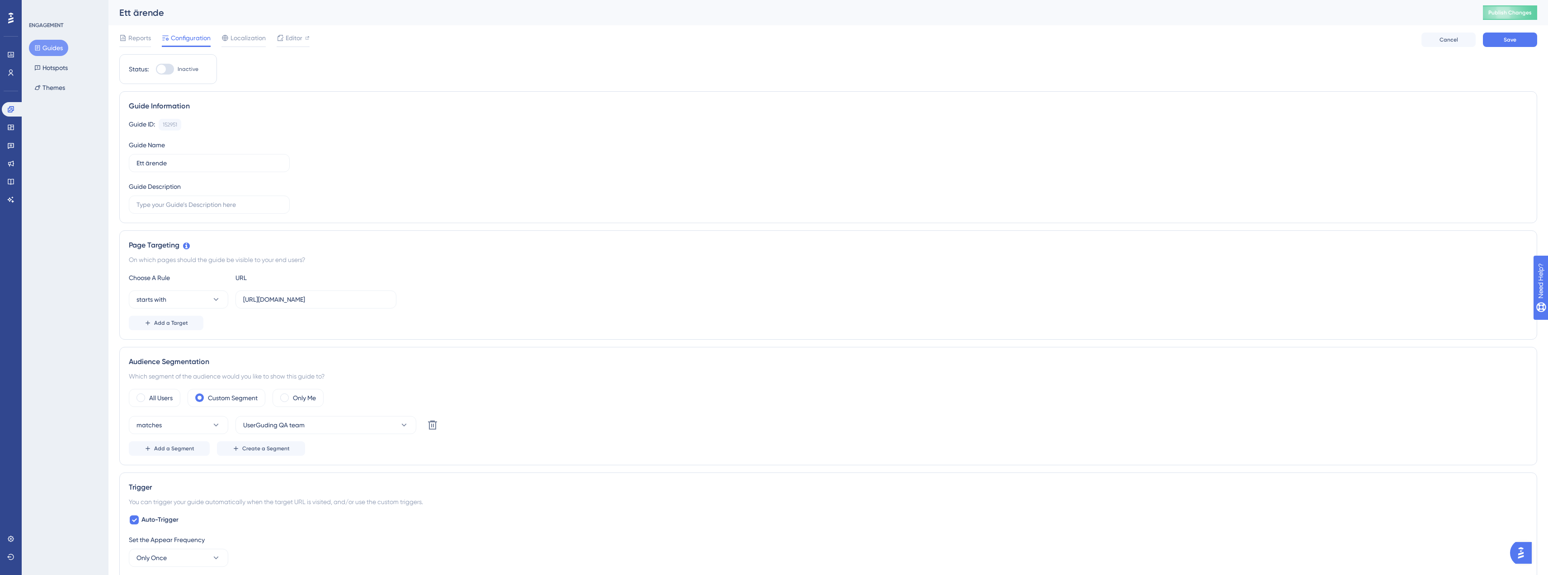
click at [170, 71] on div at bounding box center [165, 69] width 18 height 11
click at [156, 70] on input "Inactive" at bounding box center [155, 69] width 0 height 0
checkbox input "true"
click at [1525, 42] on button "Save" at bounding box center [1510, 40] width 54 height 14
click at [59, 48] on button "Guides" at bounding box center [48, 48] width 39 height 16
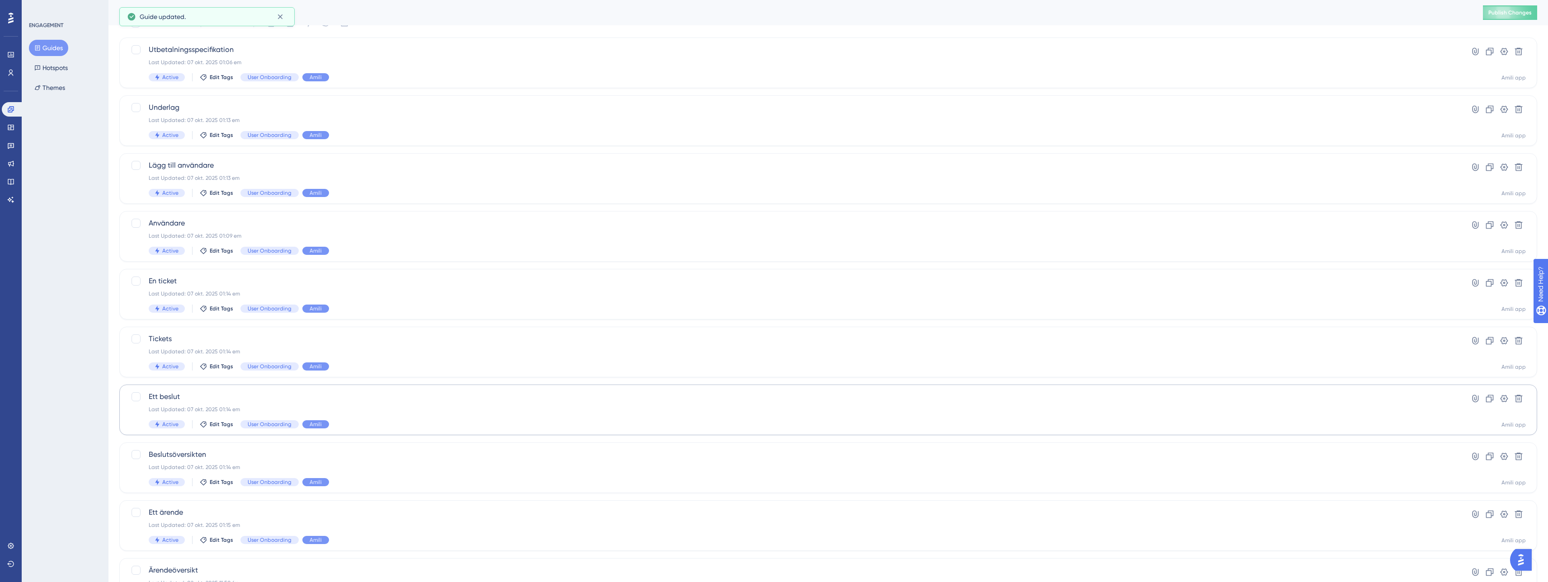
scroll to position [119, 0]
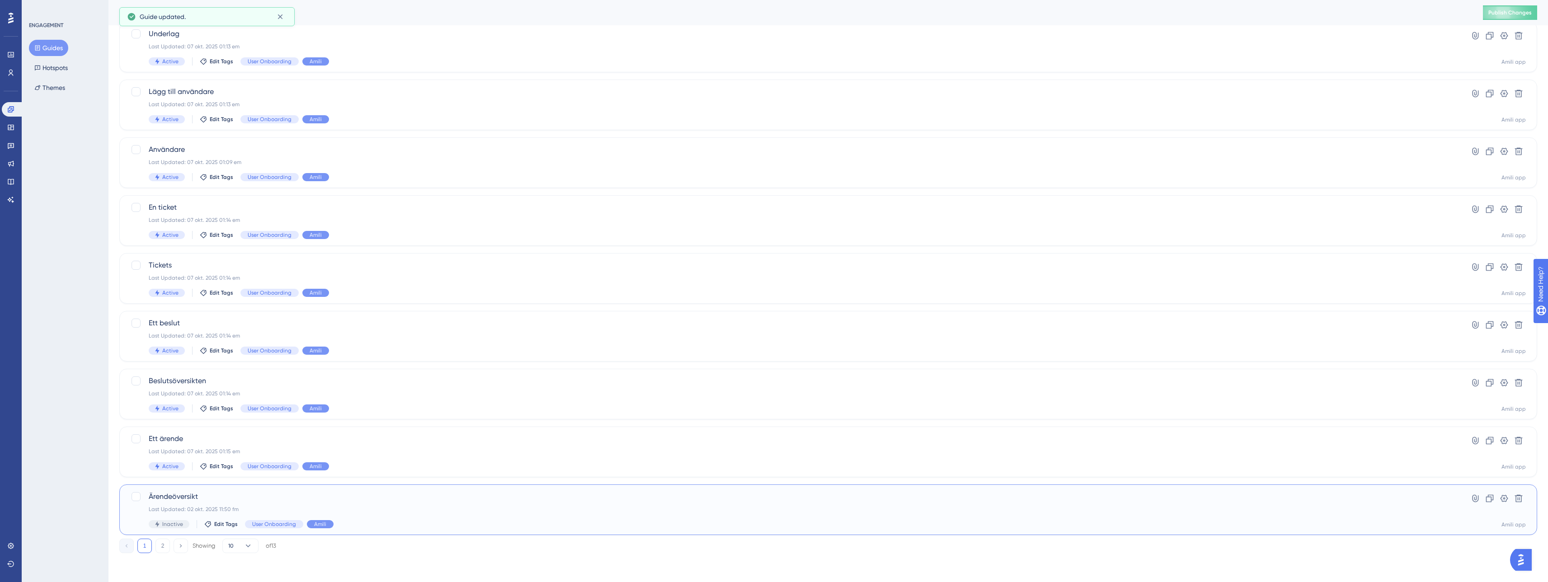
click at [230, 506] on div "Last Updated: 02 okt. 2025 11:50 fm" at bounding box center [792, 509] width 1287 height 7
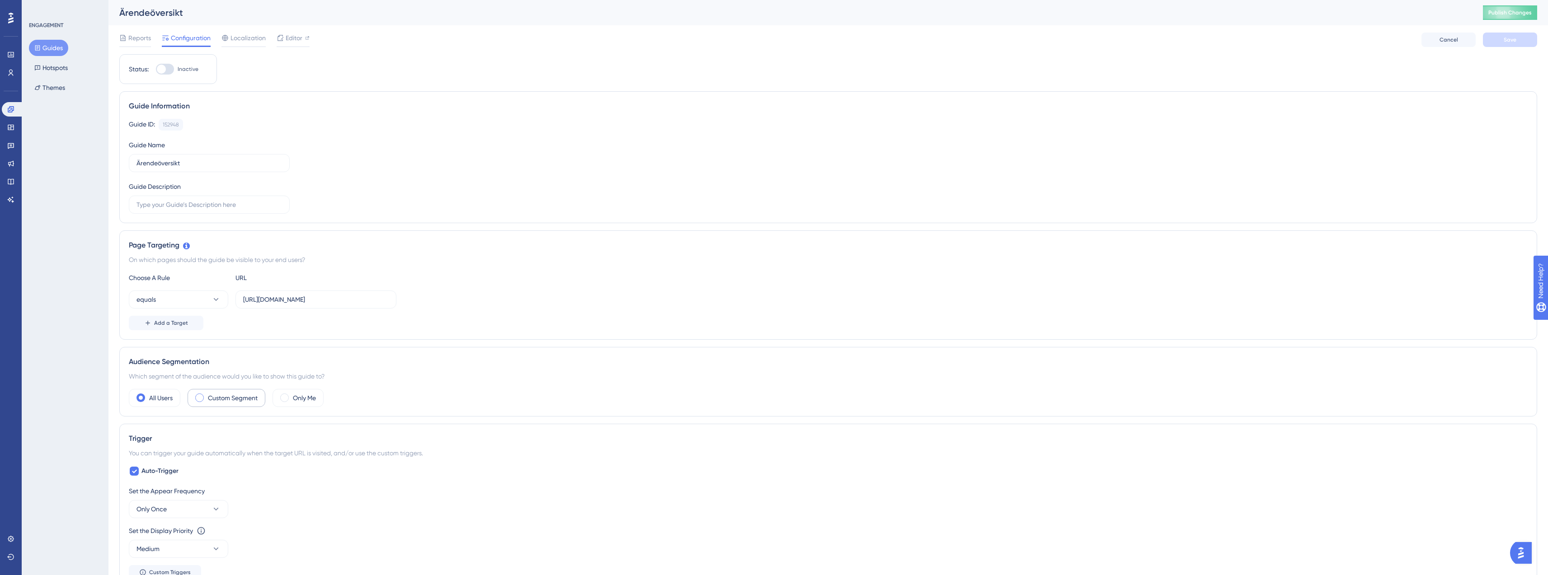
click at [203, 406] on div "Custom Segment" at bounding box center [227, 398] width 78 height 18
click at [174, 426] on button "matches" at bounding box center [178, 425] width 99 height 18
click at [176, 458] on div "matches matches" at bounding box center [178, 453] width 73 height 18
click at [258, 419] on button "Choose a segment" at bounding box center [325, 425] width 181 height 18
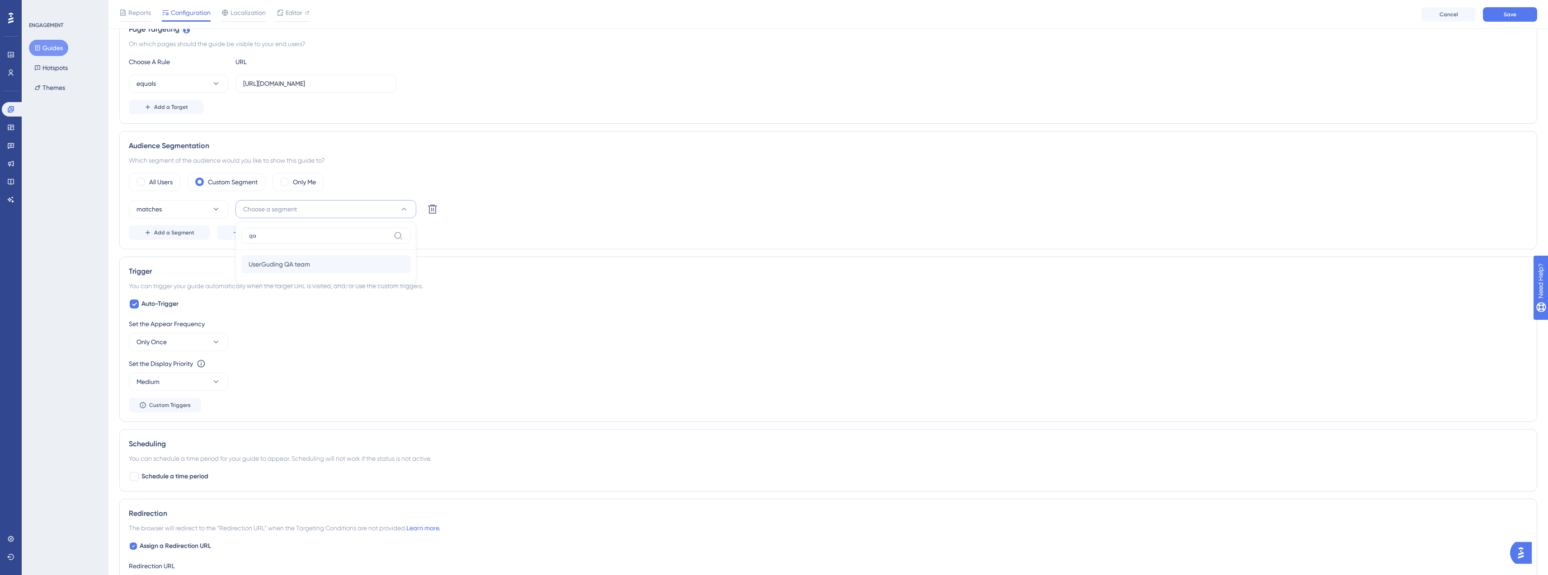
type input "qa"
click at [294, 260] on span "UserGuding QA team" at bounding box center [279, 264] width 61 height 11
click at [540, 223] on div "matches UserGuding QA team Delete Add a Segment Create a Segment" at bounding box center [828, 220] width 1399 height 40
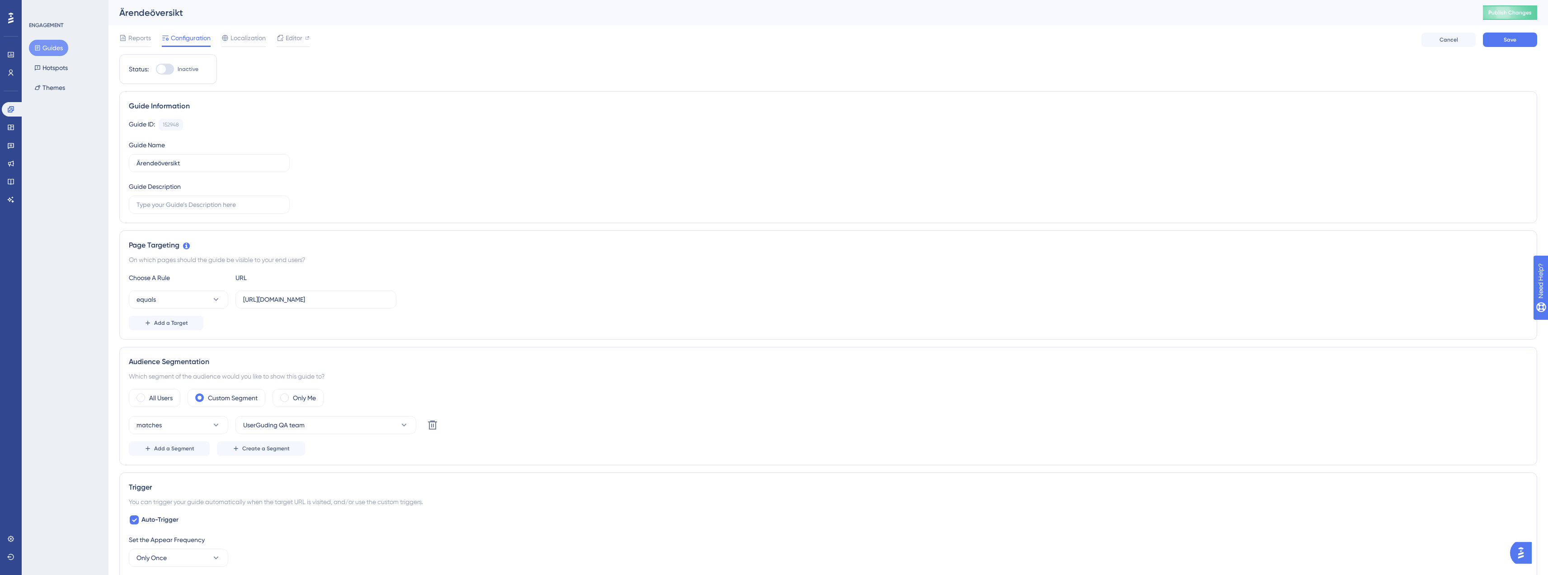
click at [172, 66] on div at bounding box center [165, 69] width 18 height 11
click at [156, 69] on input "Inactive" at bounding box center [155, 69] width 0 height 0
checkbox input "true"
click at [1488, 42] on button "Save" at bounding box center [1510, 40] width 54 height 14
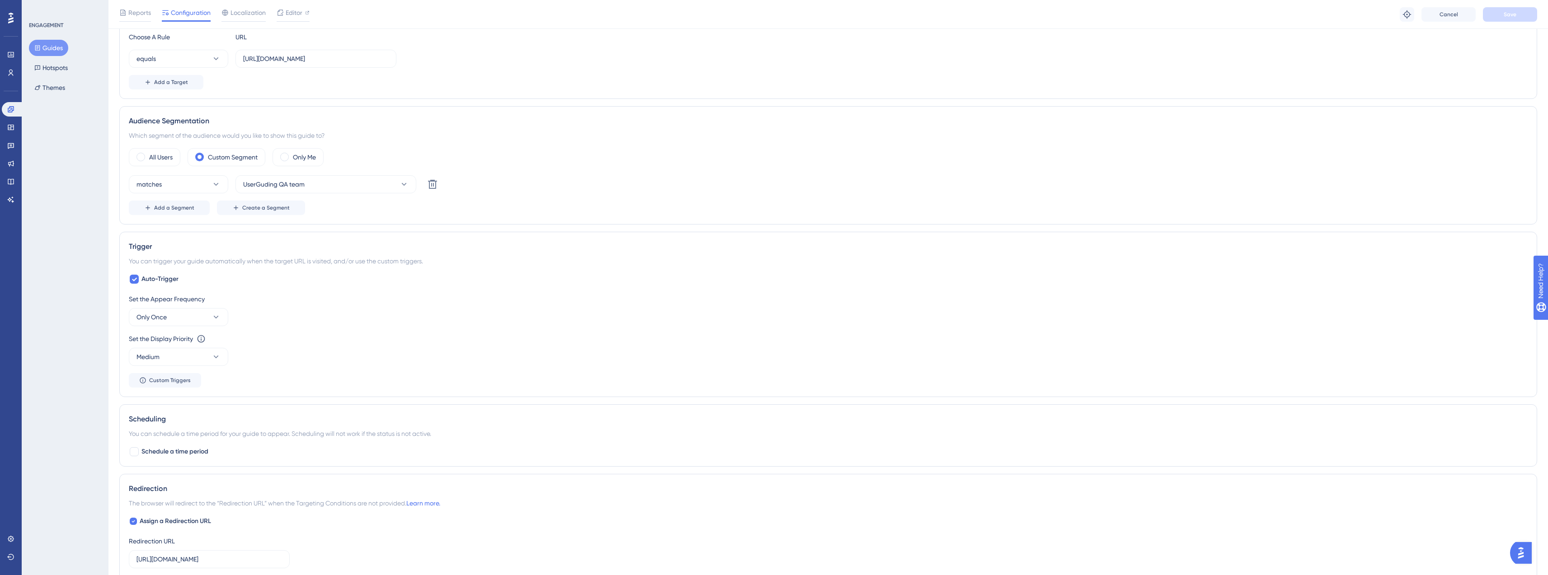
scroll to position [0, 0]
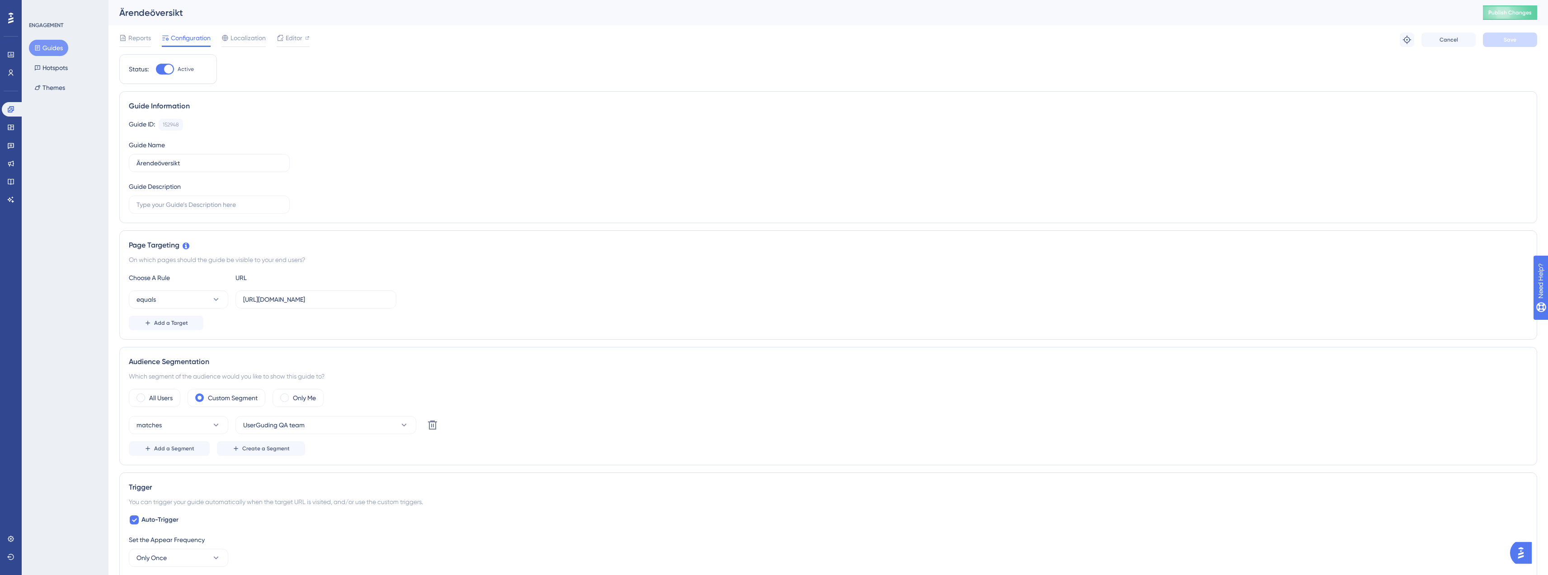
click at [36, 51] on icon at bounding box center [37, 48] width 6 height 6
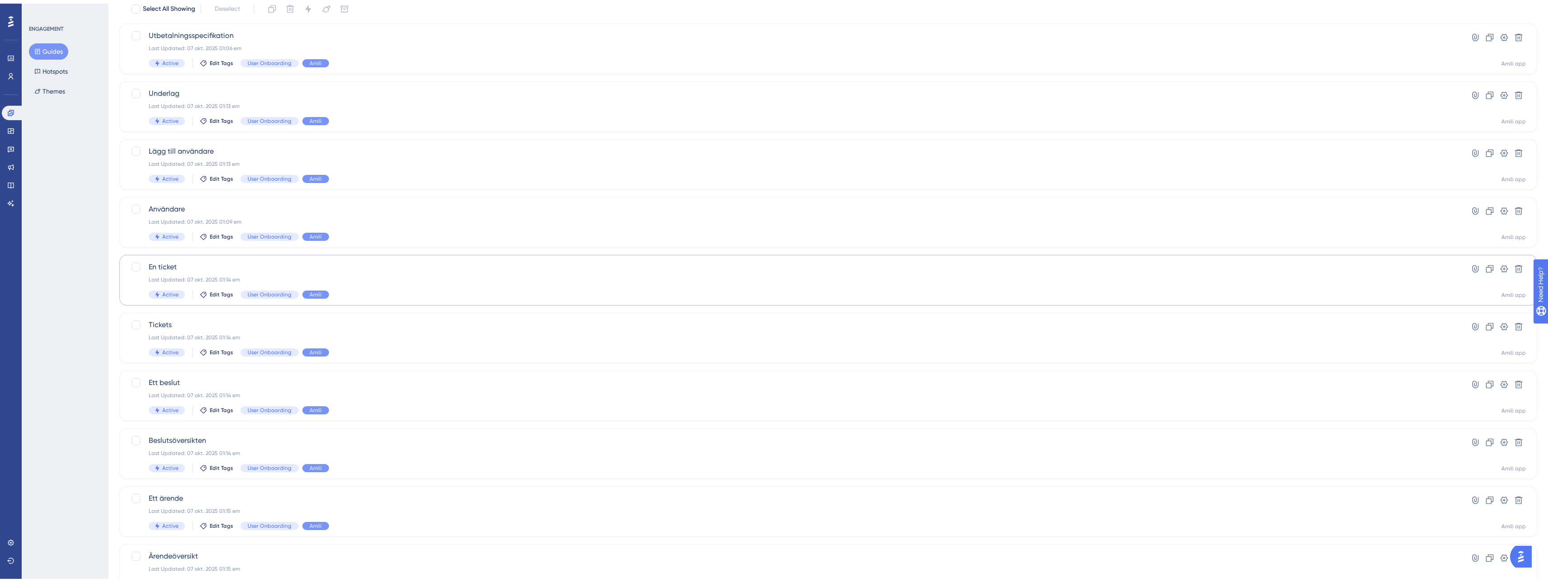
scroll to position [119, 0]
click at [164, 545] on button "2" at bounding box center [162, 546] width 14 height 14
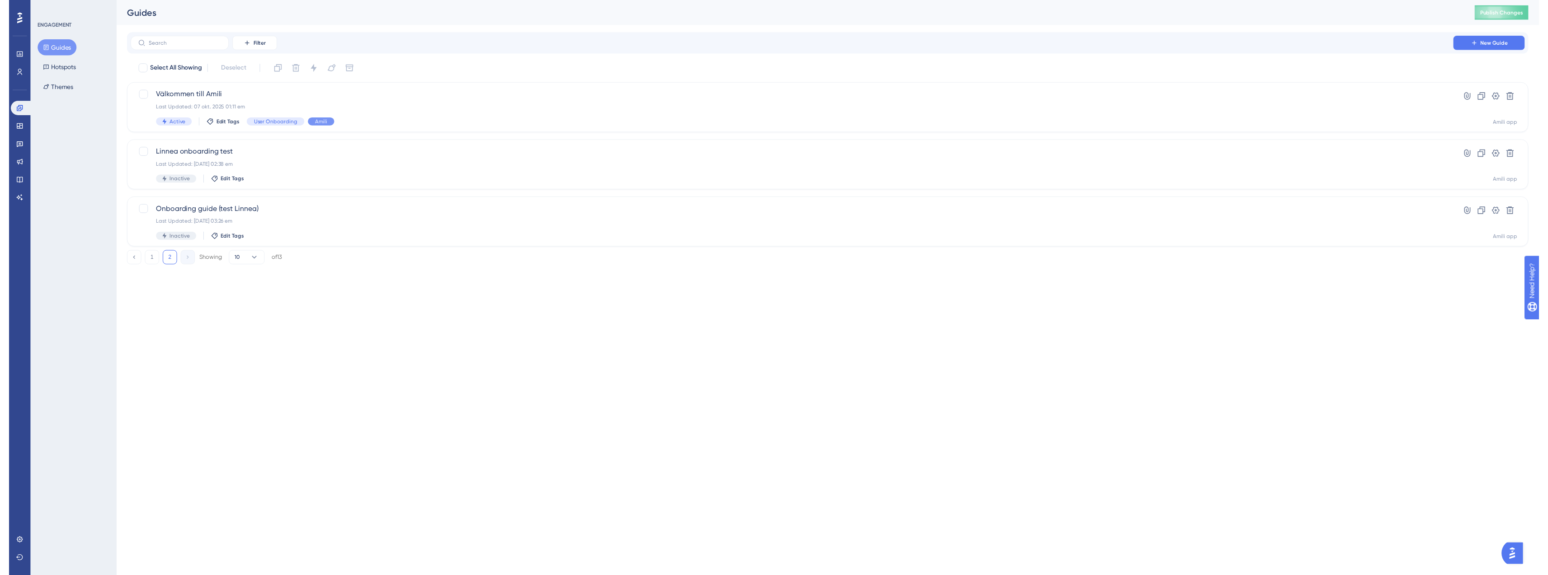
scroll to position [0, 0]
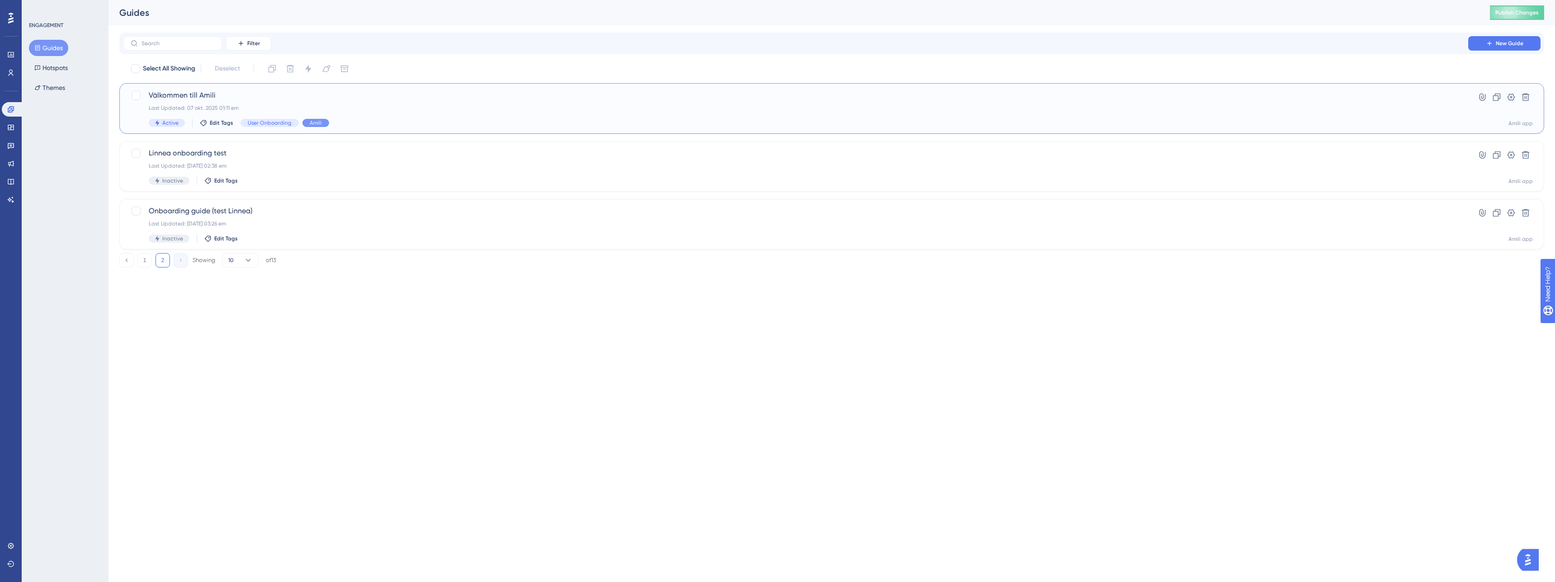
click at [271, 105] on div "Last Updated: 07 okt. 2025 01:11 em" at bounding box center [796, 107] width 1294 height 7
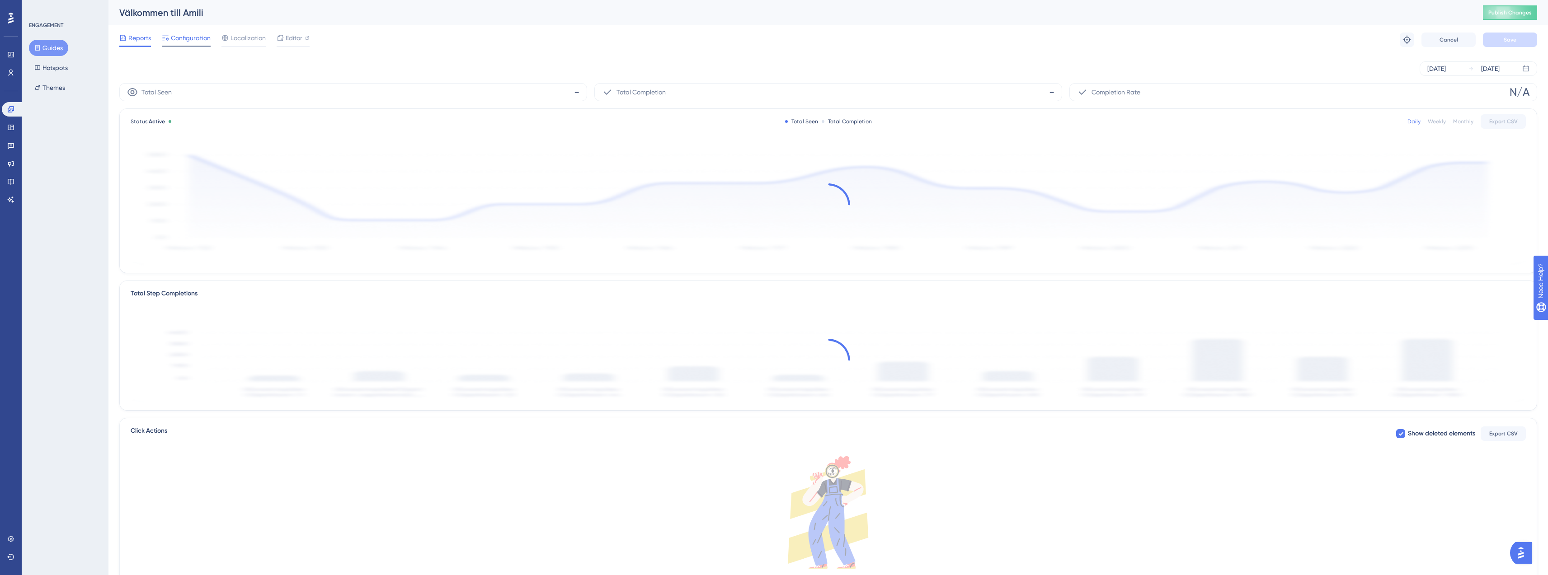
click at [190, 42] on span "Configuration" at bounding box center [191, 38] width 40 height 11
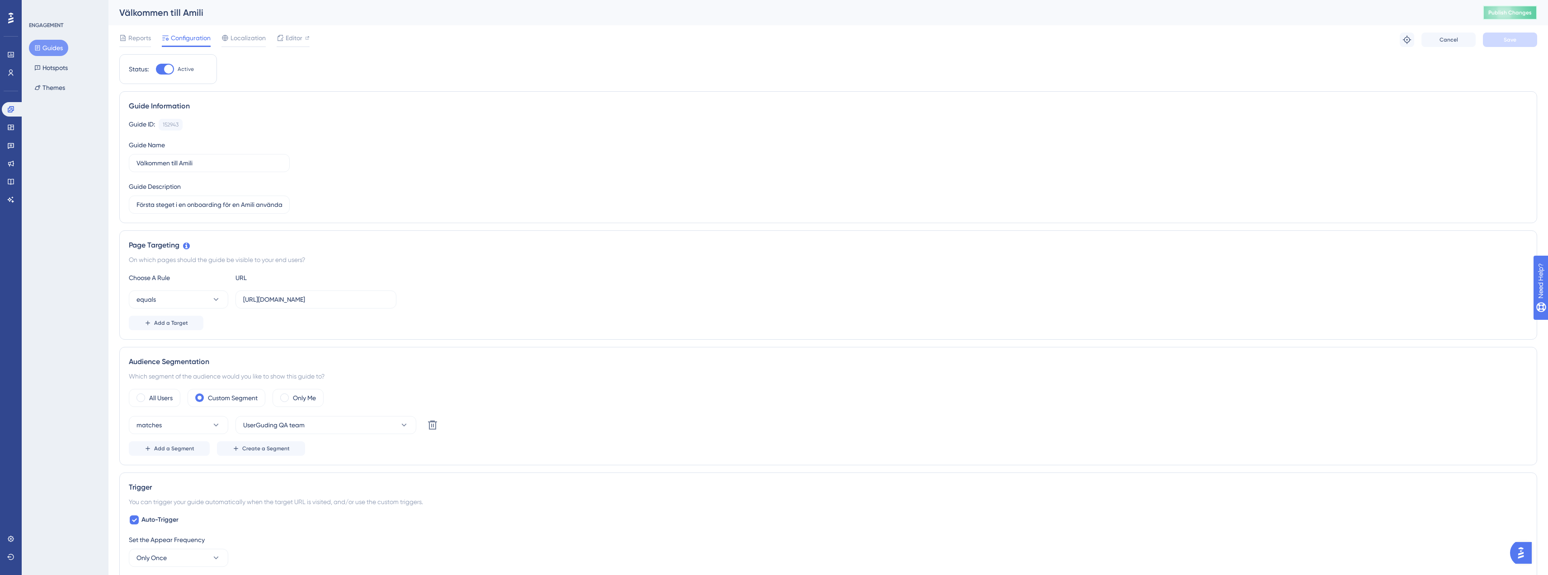
click at [1503, 19] on button "Publish Changes" at bounding box center [1510, 12] width 54 height 14
click at [52, 49] on button "Guides" at bounding box center [48, 48] width 39 height 16
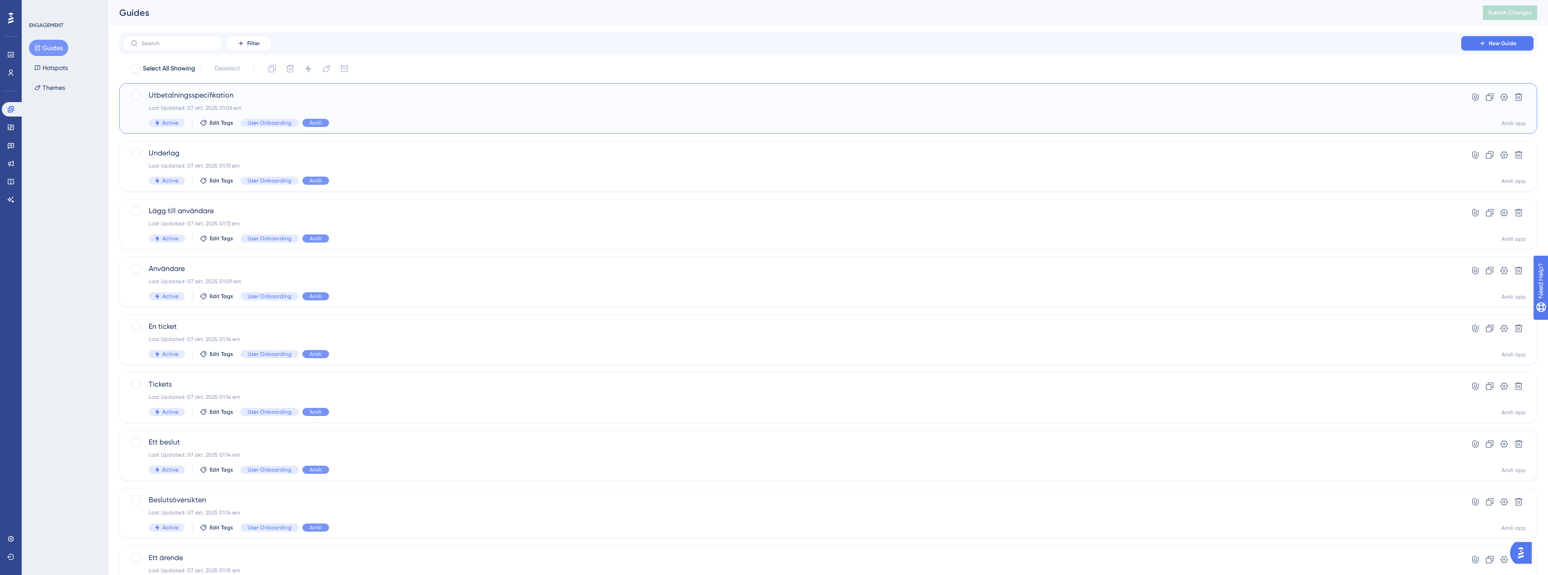
click at [374, 99] on span "Utbetalningsspecifikation" at bounding box center [792, 95] width 1287 height 11
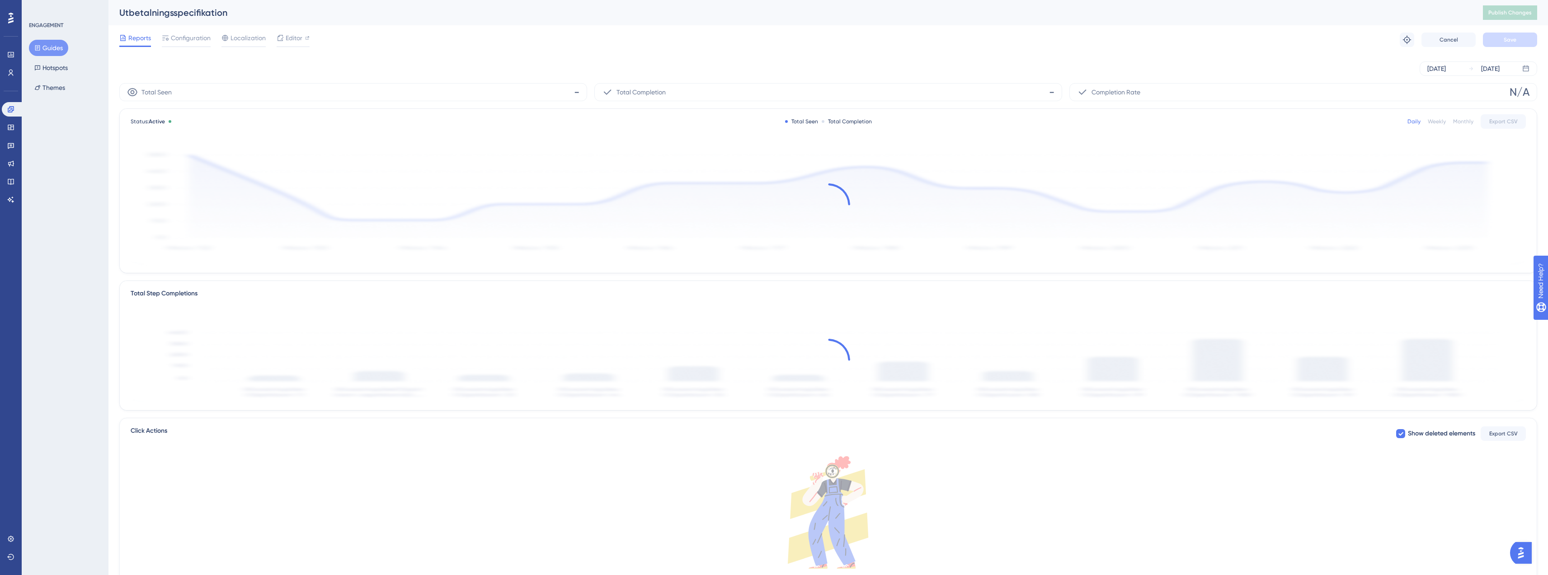
click at [182, 48] on div "Reports Configuration Localization Editor Troubleshoot Cancel Save" at bounding box center [828, 39] width 1418 height 29
click at [183, 42] on span "Configuration" at bounding box center [191, 38] width 40 height 11
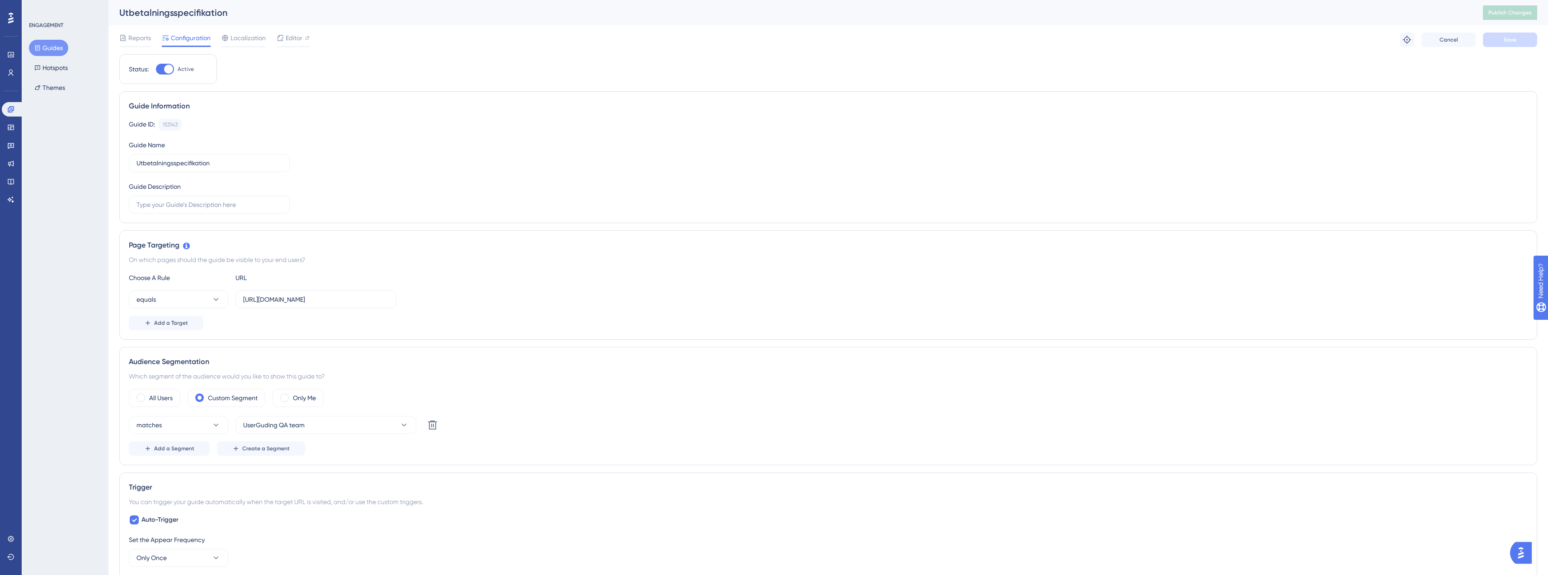
click at [47, 52] on button "Guides" at bounding box center [48, 48] width 39 height 16
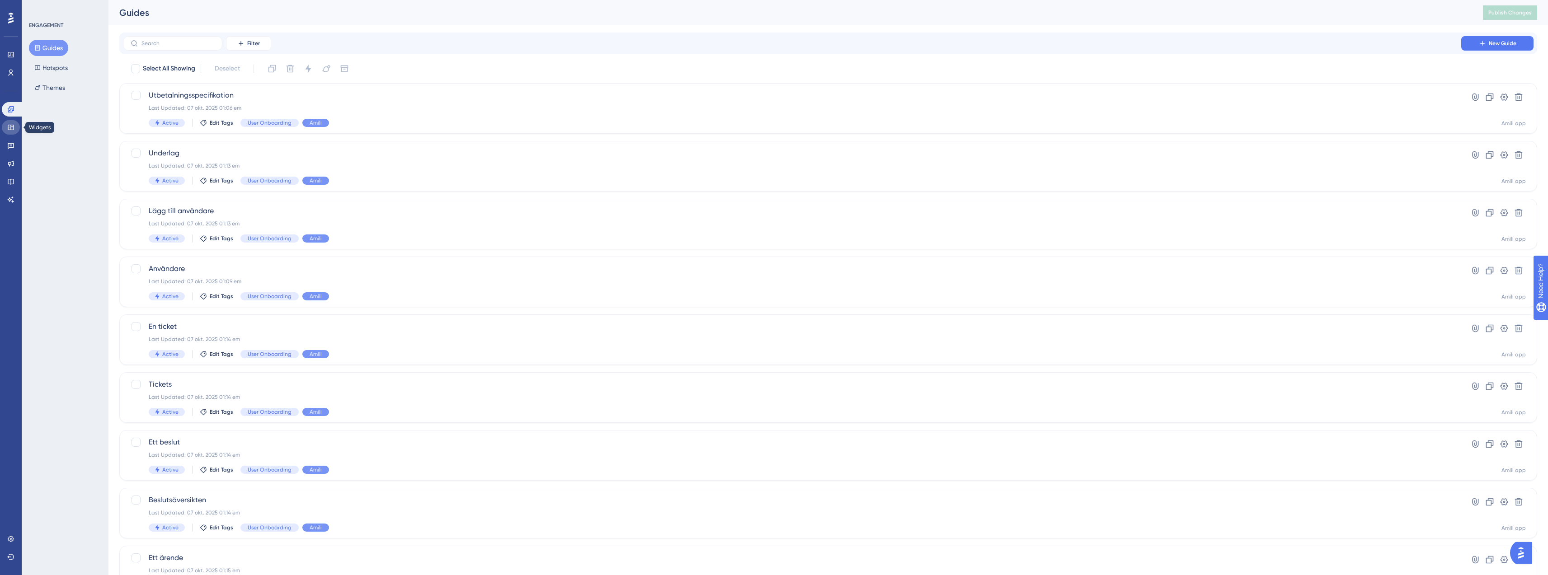
click at [11, 123] on link at bounding box center [11, 127] width 18 height 14
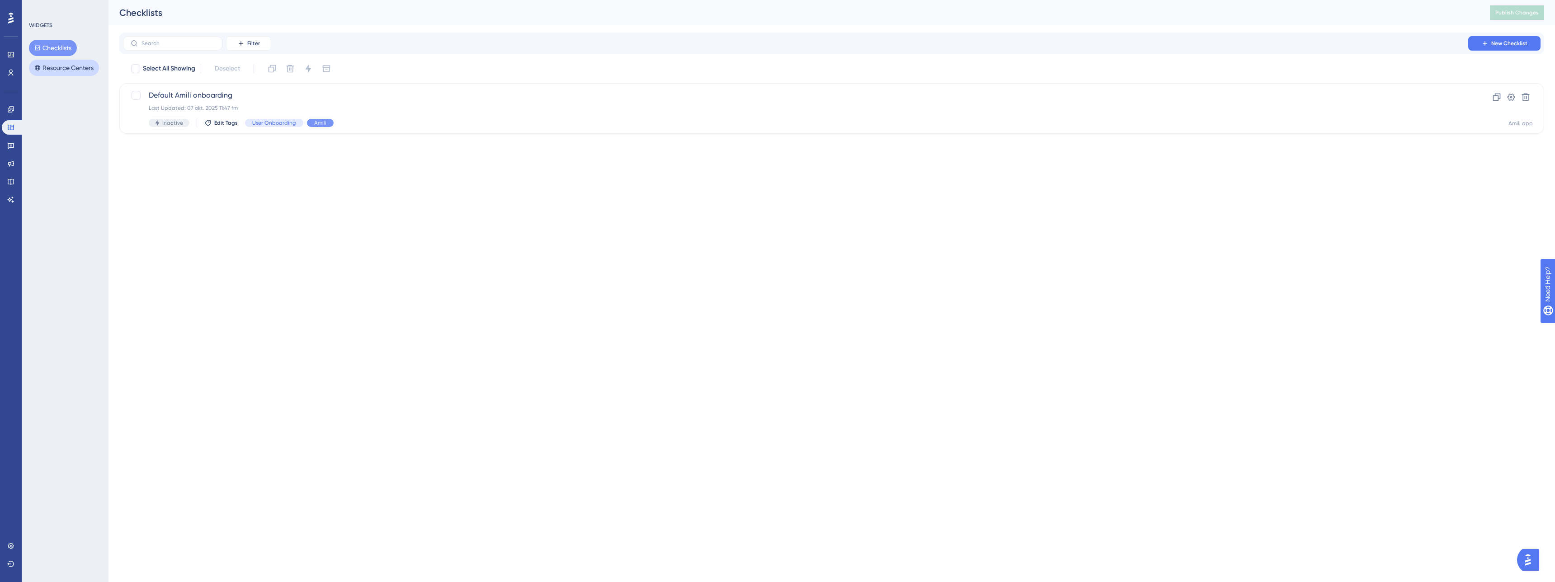
click at [69, 70] on button "Resource Centers" at bounding box center [64, 68] width 70 height 16
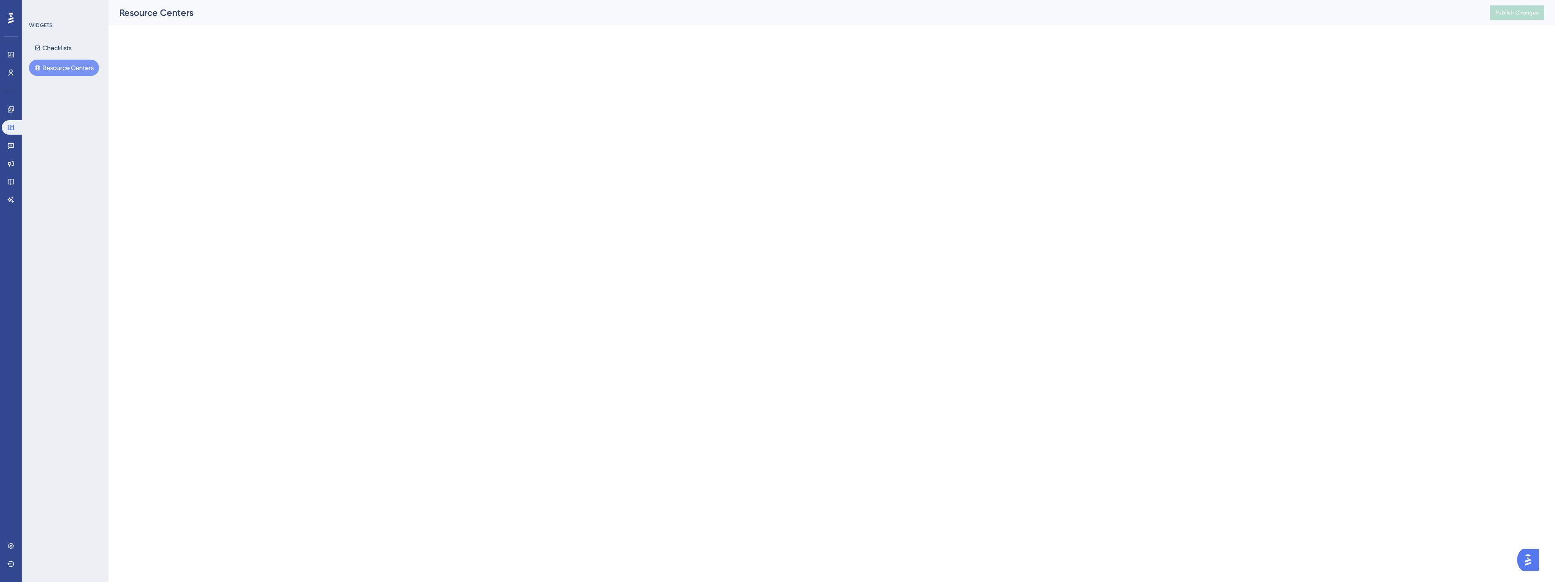
click at [62, 57] on div "Checklists Resource Centers" at bounding box center [65, 58] width 73 height 36
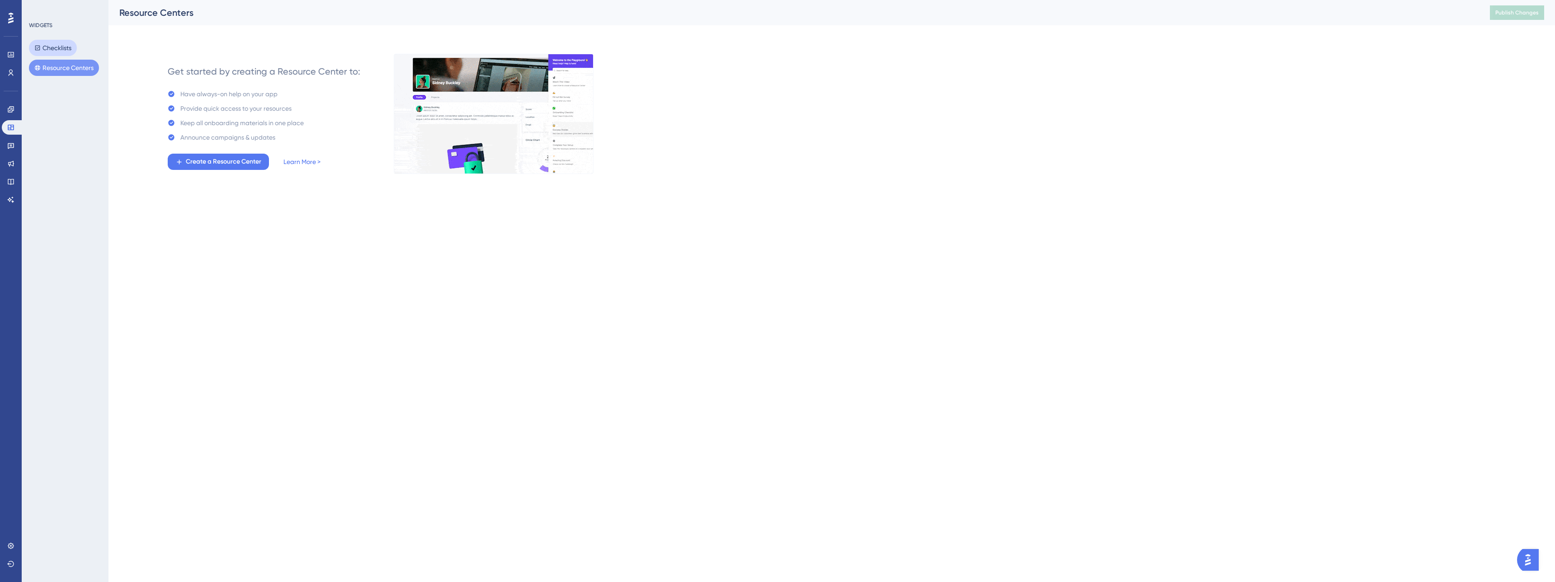
click at [61, 52] on button "Checklists" at bounding box center [53, 48] width 48 height 16
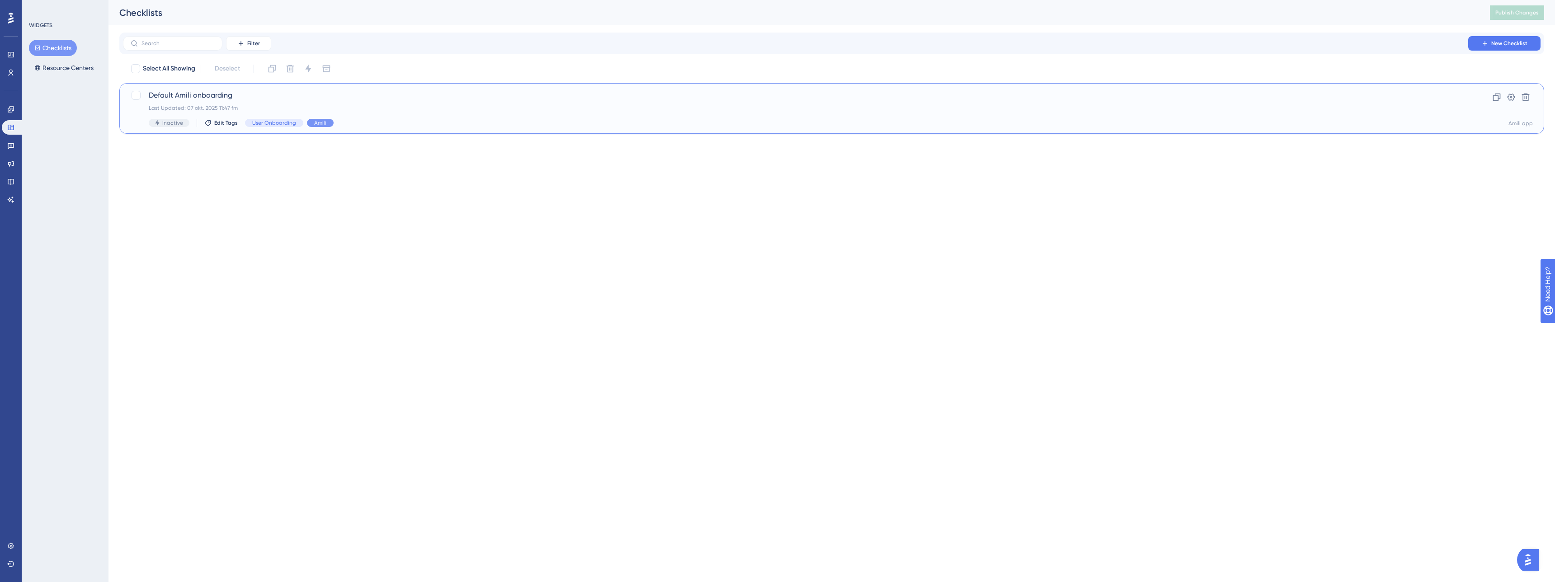
click at [285, 92] on span "Default Amili onboarding" at bounding box center [796, 95] width 1294 height 11
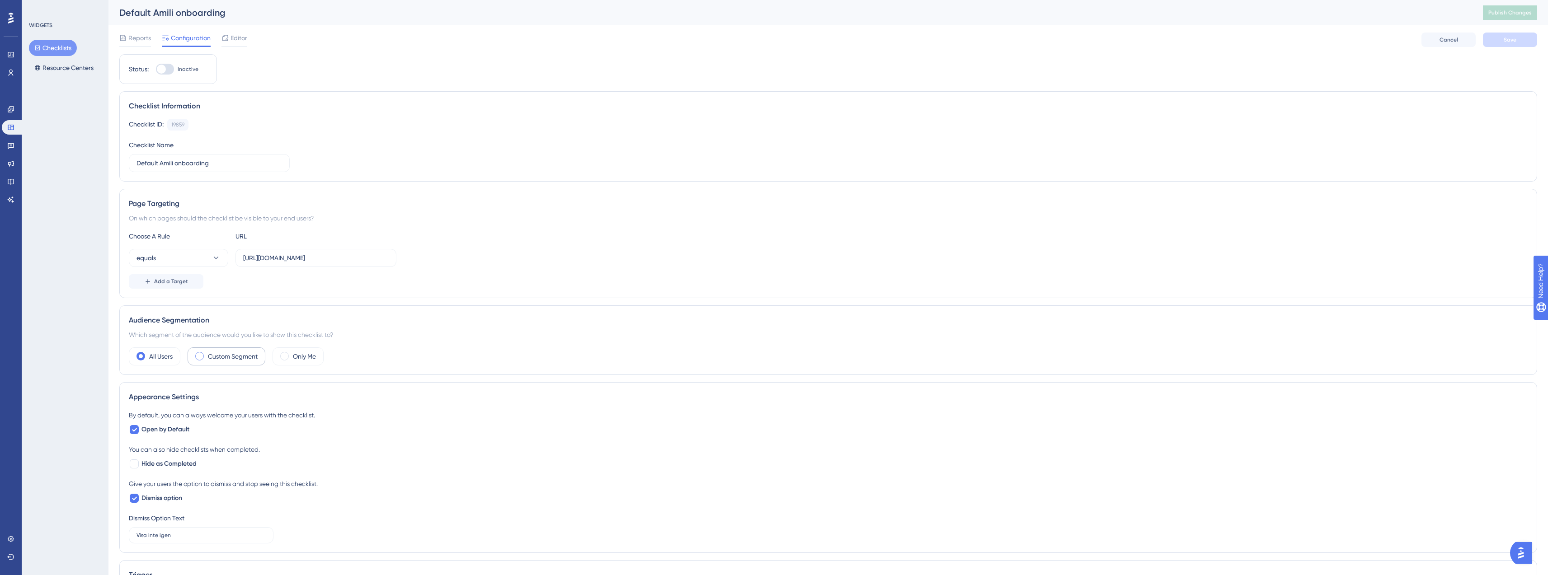
click at [230, 356] on label "Custom Segment" at bounding box center [233, 356] width 50 height 11
click at [200, 381] on button "matches" at bounding box center [178, 384] width 99 height 18
click at [180, 415] on div "matches matches" at bounding box center [178, 411] width 73 height 18
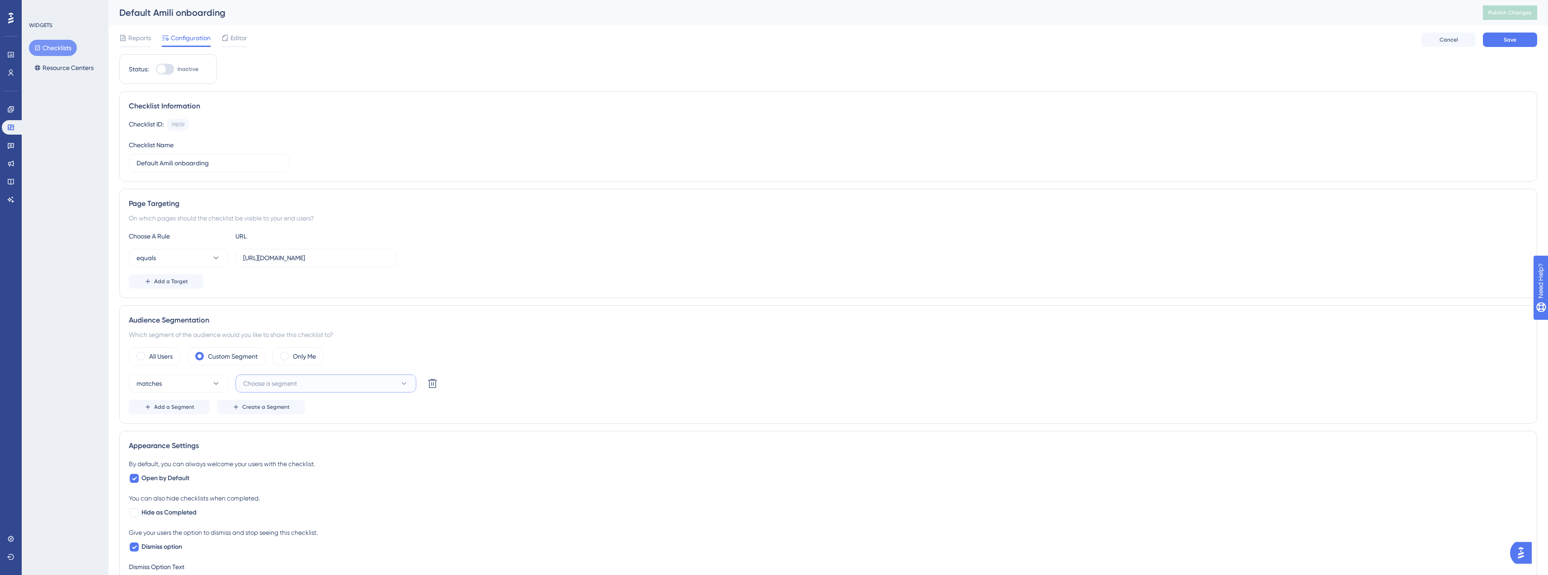
click at [267, 381] on span "Choose a segment" at bounding box center [270, 383] width 54 height 11
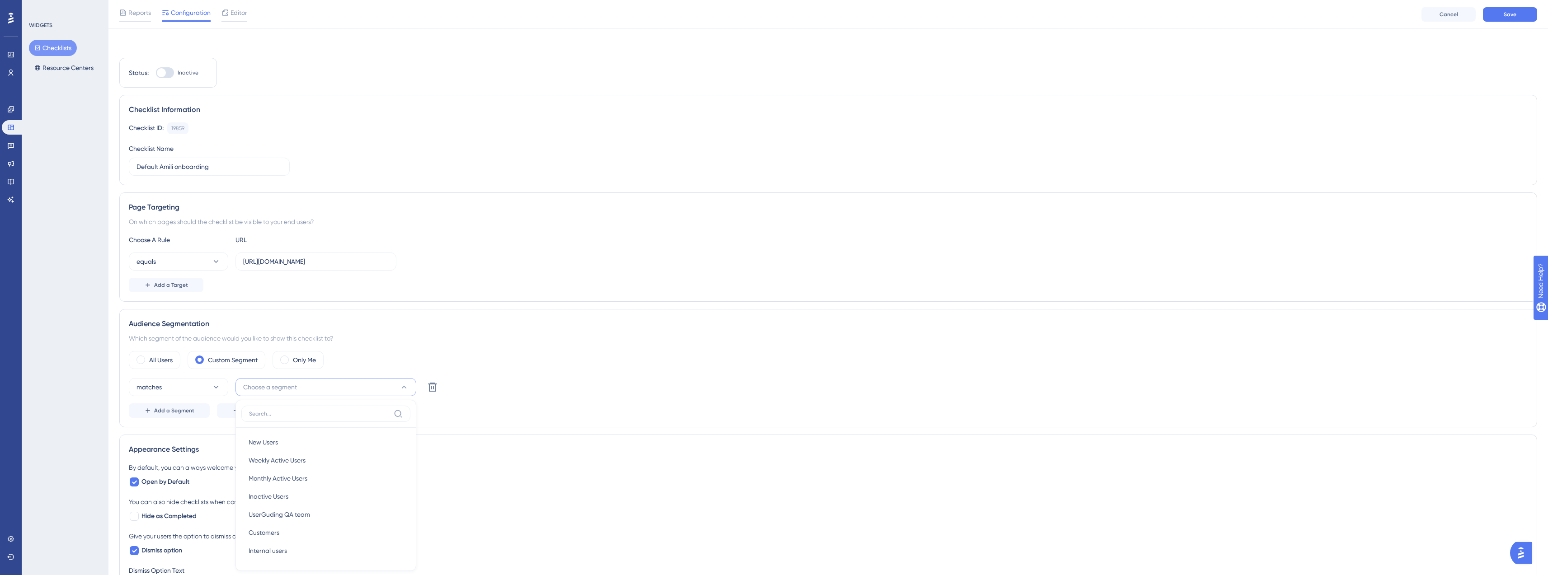
scroll to position [194, 0]
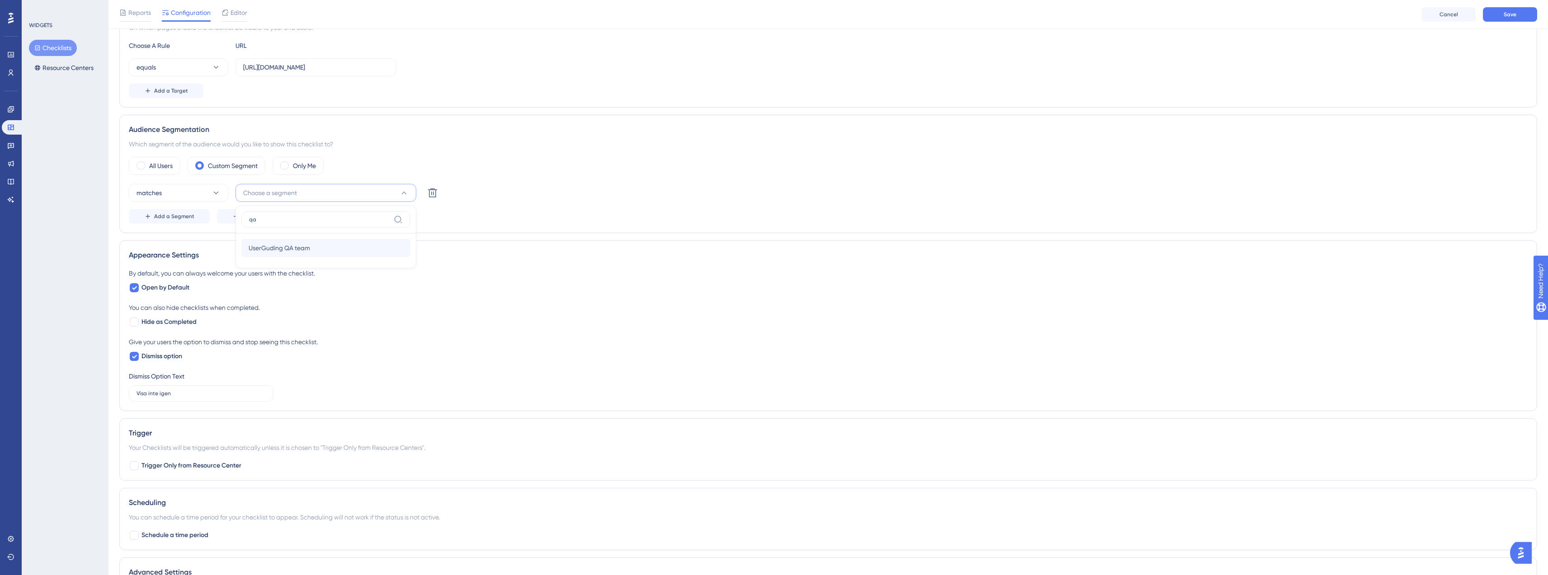
type input "qa"
click at [282, 246] on span "UserGuding QA team" at bounding box center [279, 248] width 61 height 11
click at [528, 186] on div "matches UserGuding QA team Delete" at bounding box center [828, 193] width 1399 height 18
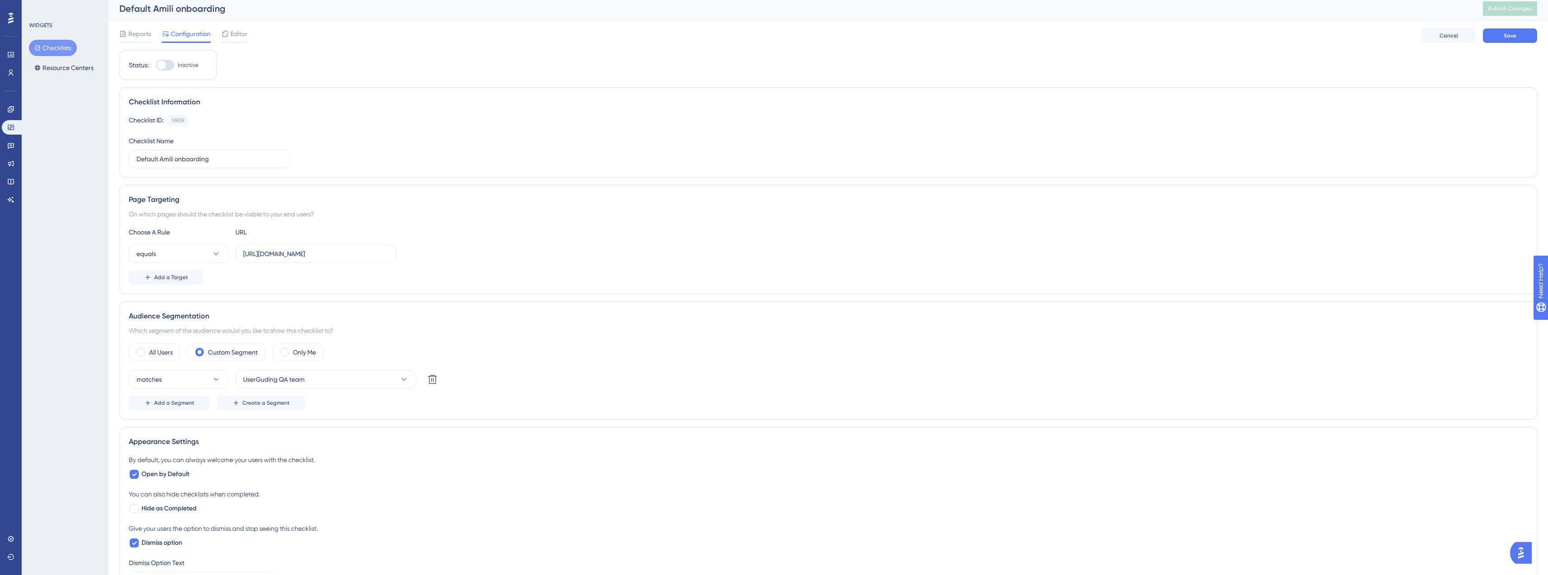
scroll to position [0, 0]
click at [165, 69] on div at bounding box center [161, 69] width 9 height 9
click at [156, 69] on input "Inactive" at bounding box center [155, 69] width 0 height 0
checkbox input "true"
click at [1512, 42] on span "Save" at bounding box center [1510, 39] width 13 height 7
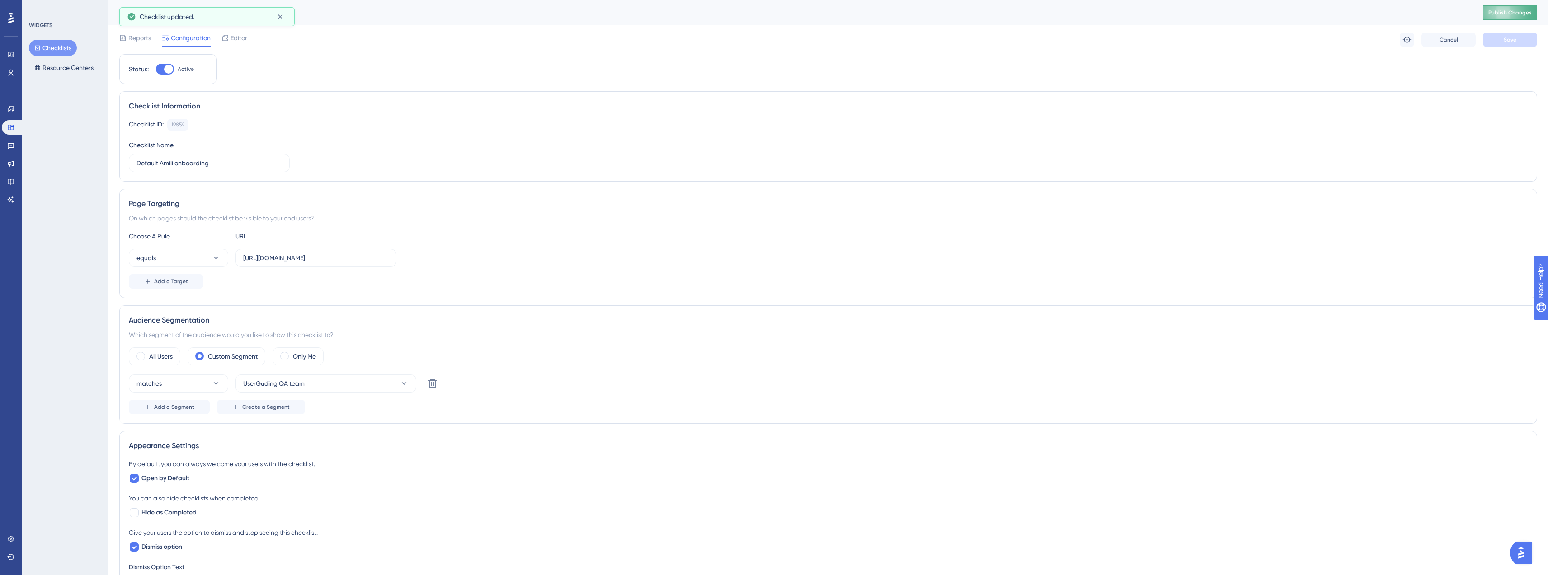
click at [1520, 6] on button "Publish Changes" at bounding box center [1510, 12] width 54 height 14
click at [1264, 56] on div "Status: Active Checklist Information Checklist ID: 19859 Copy Checklist Name De…" at bounding box center [828, 447] width 1418 height 786
click at [15, 110] on link at bounding box center [11, 109] width 18 height 14
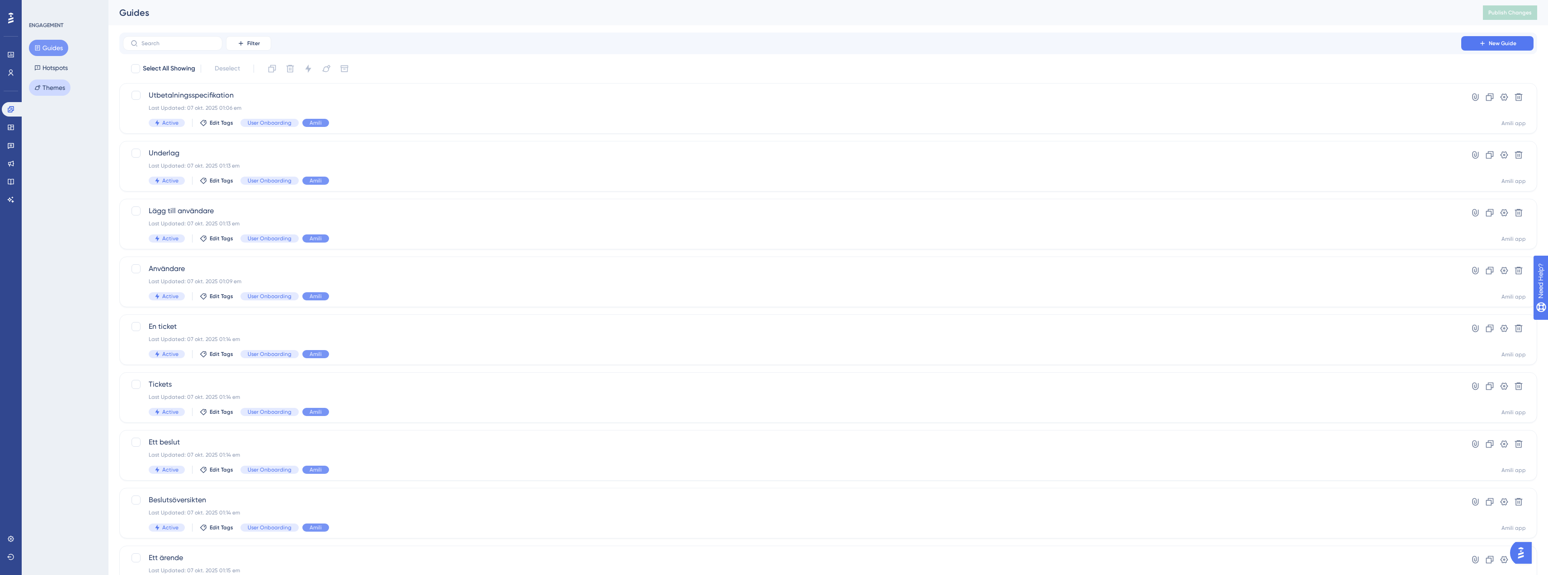
click at [54, 91] on button "Themes" at bounding box center [50, 88] width 42 height 16
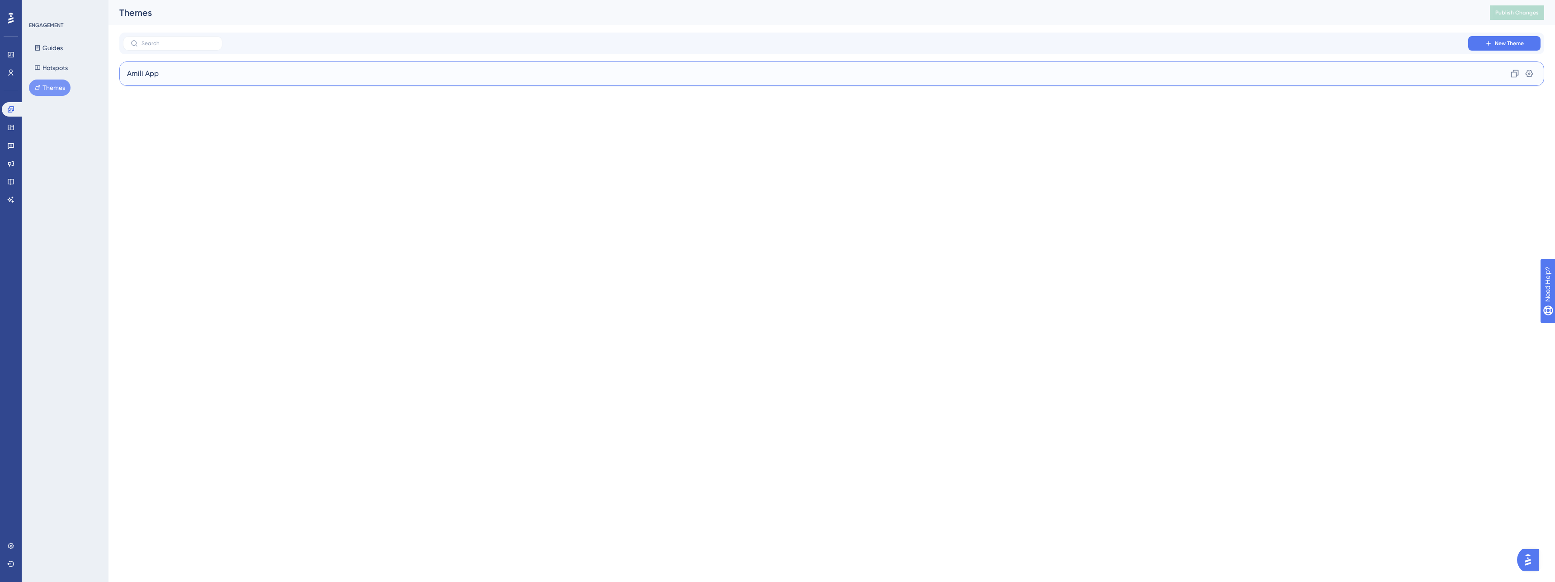
click at [187, 78] on div "Amili App Clone Settings" at bounding box center [831, 73] width 1425 height 24
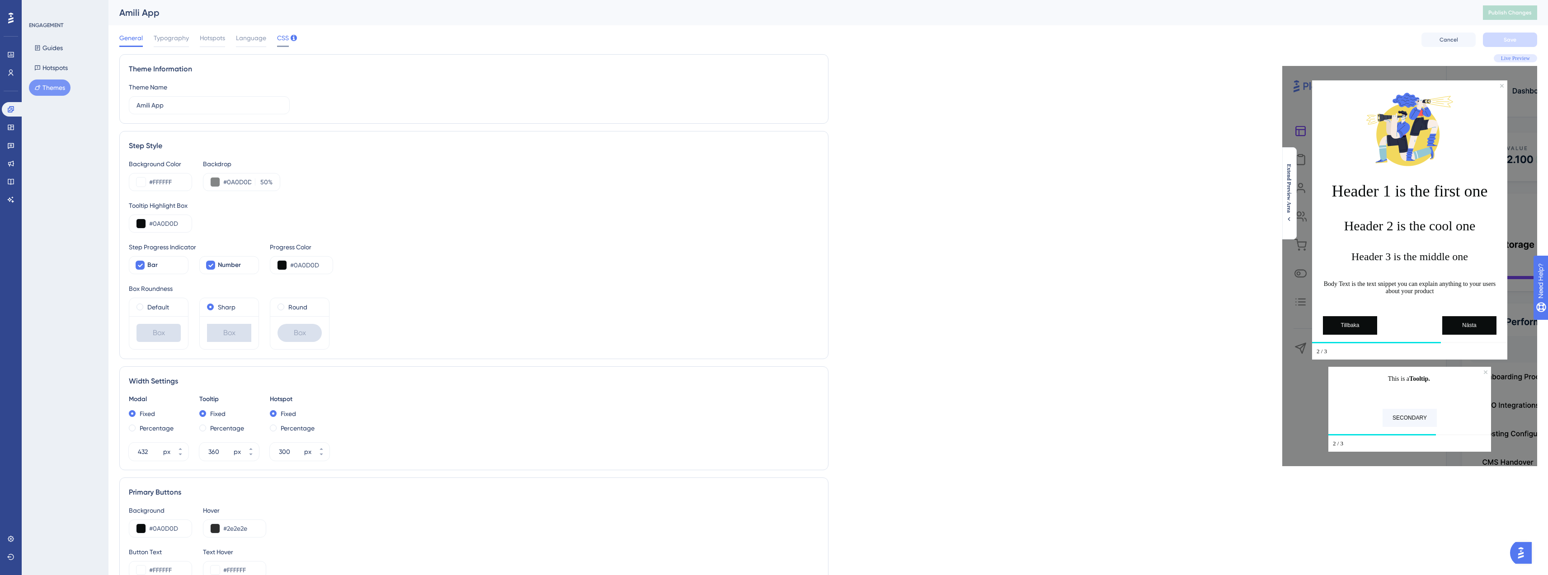
click at [284, 33] on span "CSS" at bounding box center [283, 38] width 12 height 11
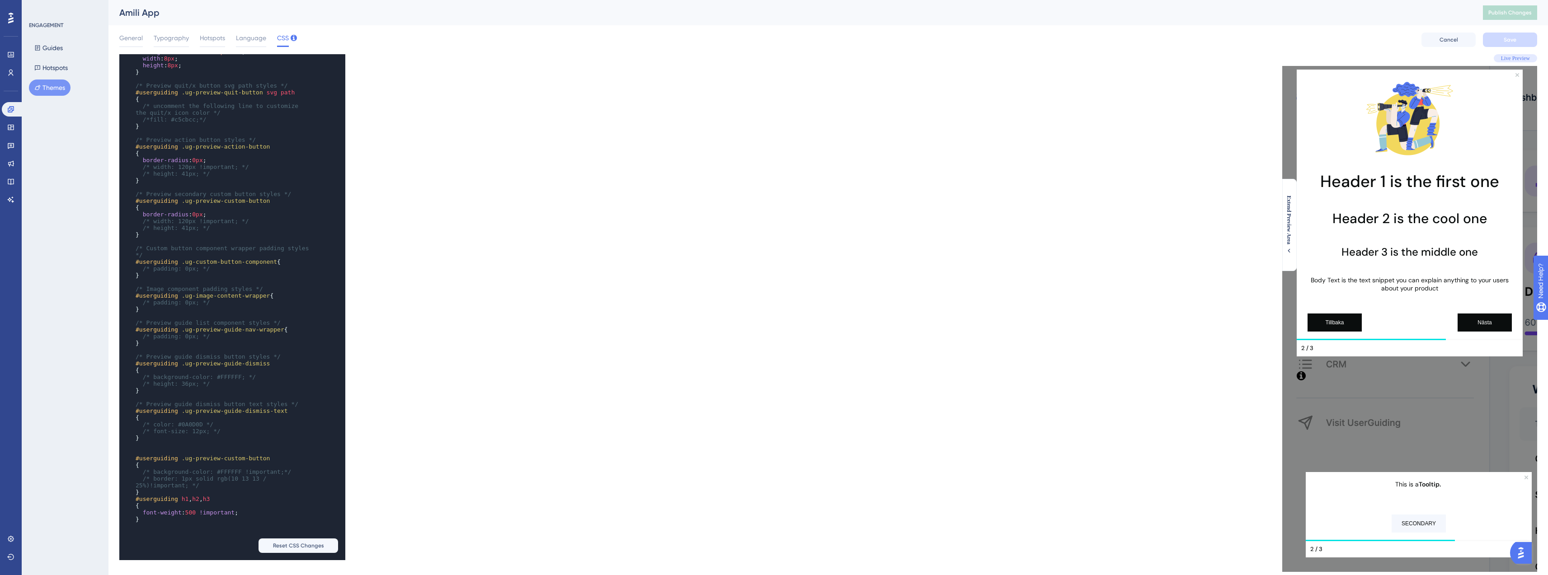
scroll to position [26, 0]
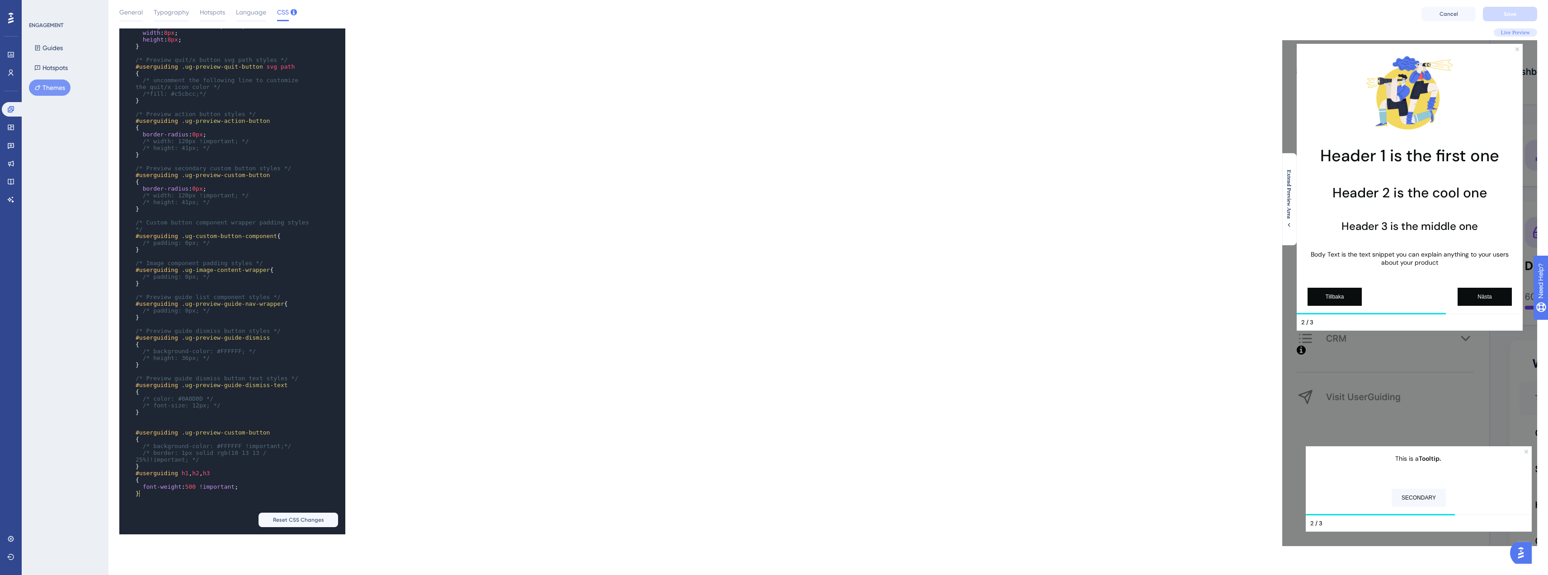
click at [174, 490] on pre "}" at bounding box center [223, 493] width 179 height 7
click at [136, 471] on span "#userguiding" at bounding box center [157, 470] width 42 height 7
click at [138, 476] on pre "​" at bounding box center [223, 477] width 179 height 7
type textarea "@import url('https://fonts.googleapis.com/css?family=Roboto:400,500,700');"
drag, startPoint x: 240, startPoint y: 492, endPoint x: 134, endPoint y: 483, distance: 106.6
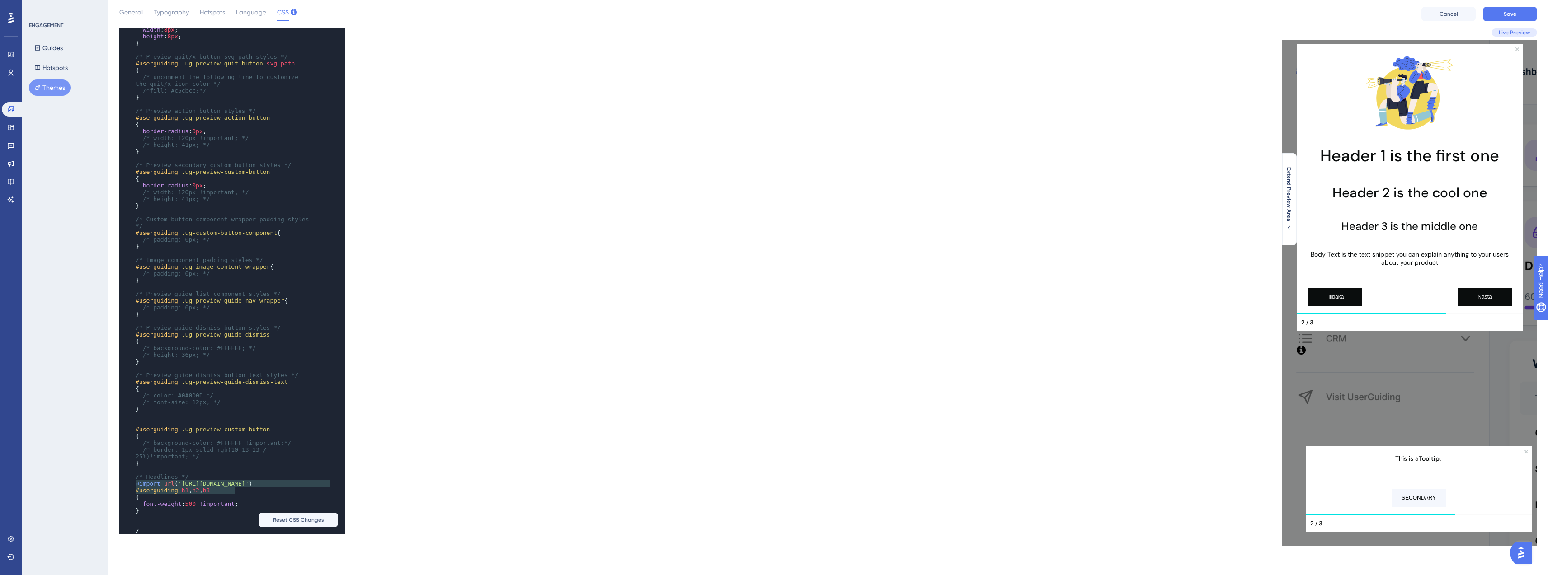
click at [134, 483] on pre "@import url ( 'https://fonts.googleapis.com/css?family=Roboto:400,500,700' );" at bounding box center [223, 483] width 179 height 7
paste textarea "Code editor"
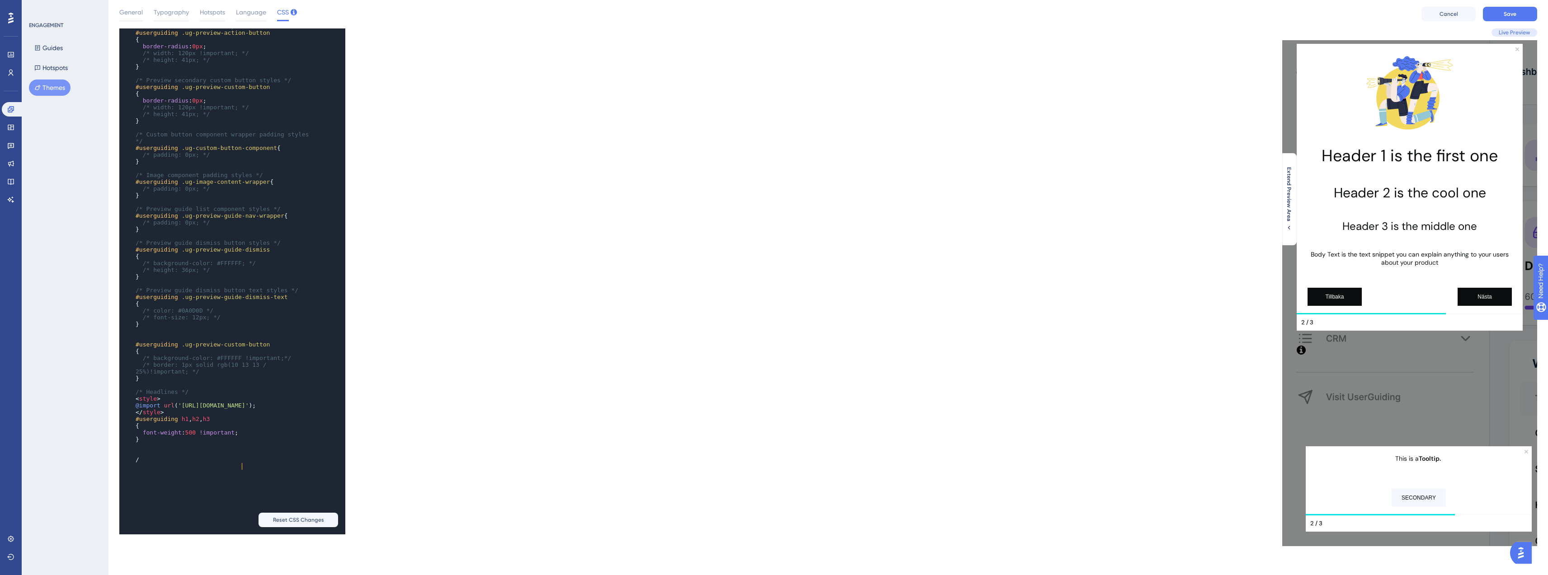
click at [260, 436] on pre "font-weight : 500 !important ;" at bounding box center [223, 432] width 179 height 7
type textarea "<style> @import url('https://fonts.googleapis.com/css2?family=DM+Sans:ital,opsz…"
drag, startPoint x: 180, startPoint y: 440, endPoint x: 133, endPoint y: 398, distance: 63.1
click at [133, 398] on div "x width : 8px ; height : 8px ; justify-content : flex-end ; align-items : flex-…" at bounding box center [219, 172] width 201 height 632
paste textarea "Code editor"
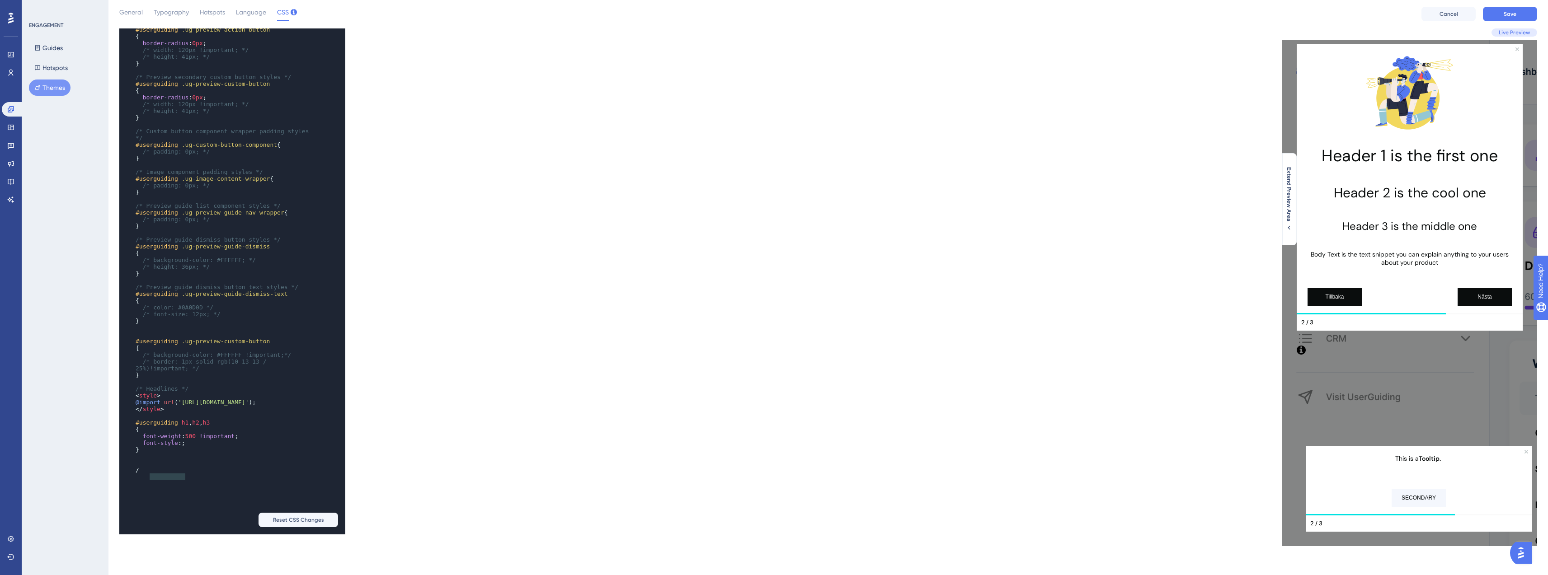
type textarea "font-style:;"
drag, startPoint x: 213, startPoint y: 475, endPoint x: 138, endPoint y: 477, distance: 75.1
click at [138, 447] on pre "font-style :;" at bounding box center [223, 443] width 179 height 7
paste textarea "Code editor"
type textarea "<style> @import url('https://fonts.googleapis.com/css2?family=DM+Sans:ital,opsz…"
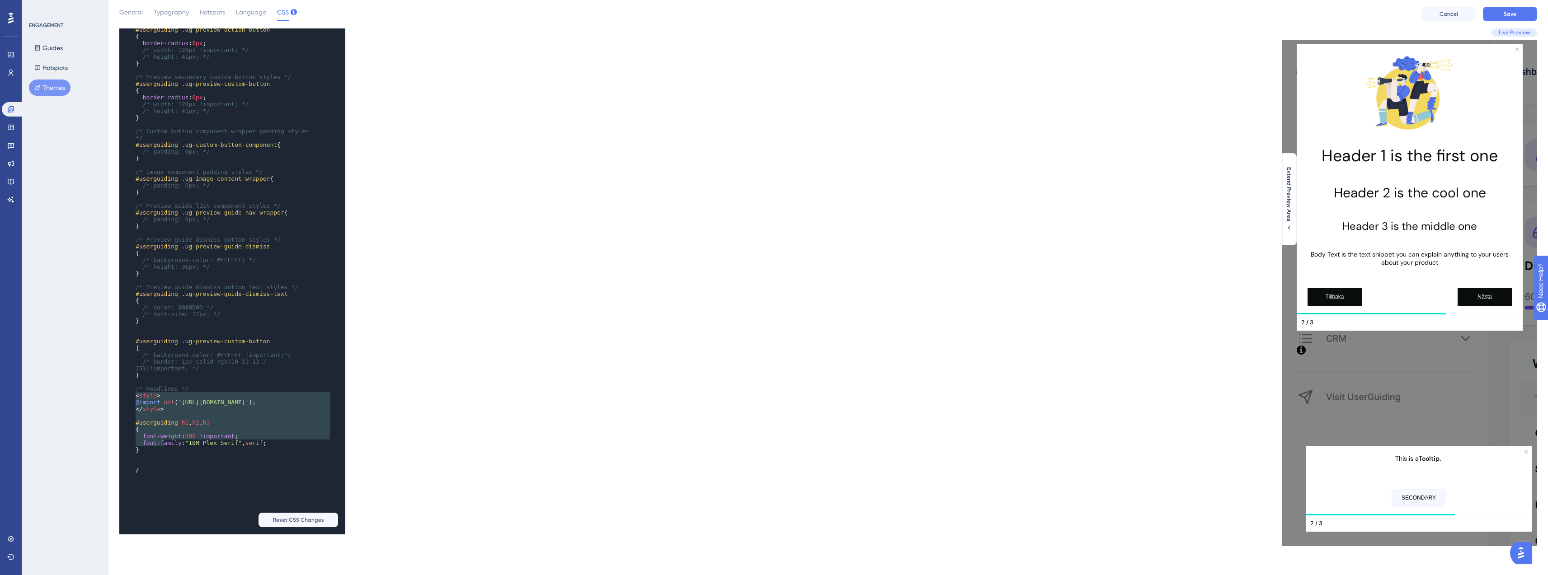
drag, startPoint x: 174, startPoint y: 442, endPoint x: 131, endPoint y: 399, distance: 61.4
click at [131, 399] on div "x width : 8px ; height : 8px ; justify-content : flex-end ; align-items : flex-…" at bounding box center [219, 175] width 201 height 639
paste textarea "Code editor"
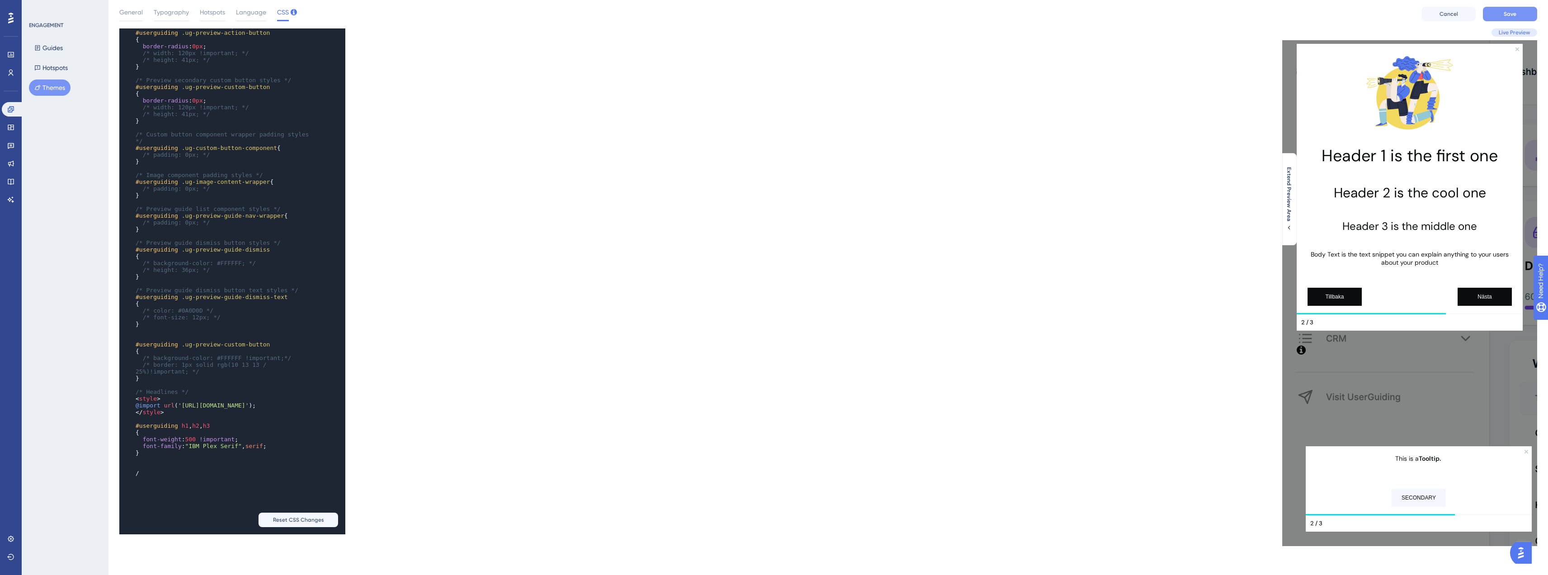
click at [1507, 12] on span "Save" at bounding box center [1510, 13] width 13 height 7
click at [221, 429] on pre "#userguiding h1 , h2 , h3" at bounding box center [223, 426] width 179 height 7
click at [165, 395] on pre "< style >" at bounding box center [223, 398] width 179 height 7
click at [178, 416] on pre "</ style >" at bounding box center [223, 412] width 179 height 7
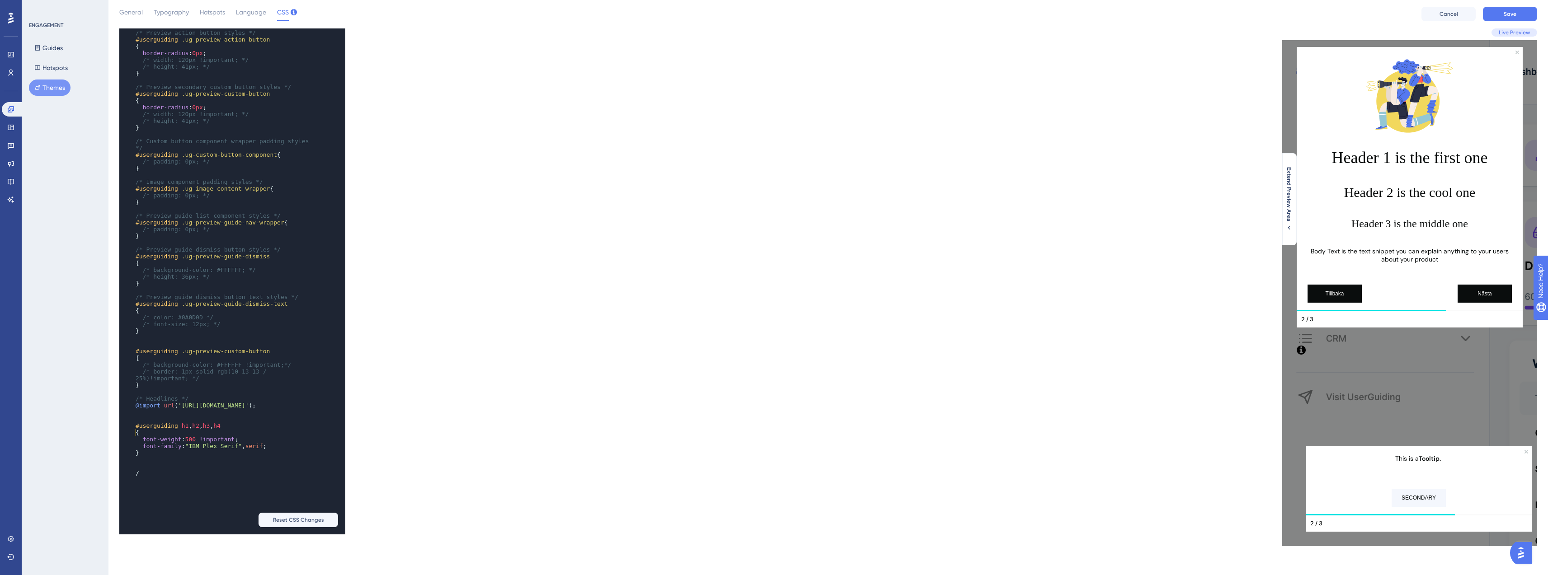
scroll to position [1088, 0]
click at [1499, 10] on button "Save" at bounding box center [1510, 14] width 54 height 14
click at [12, 110] on icon at bounding box center [11, 109] width 6 height 6
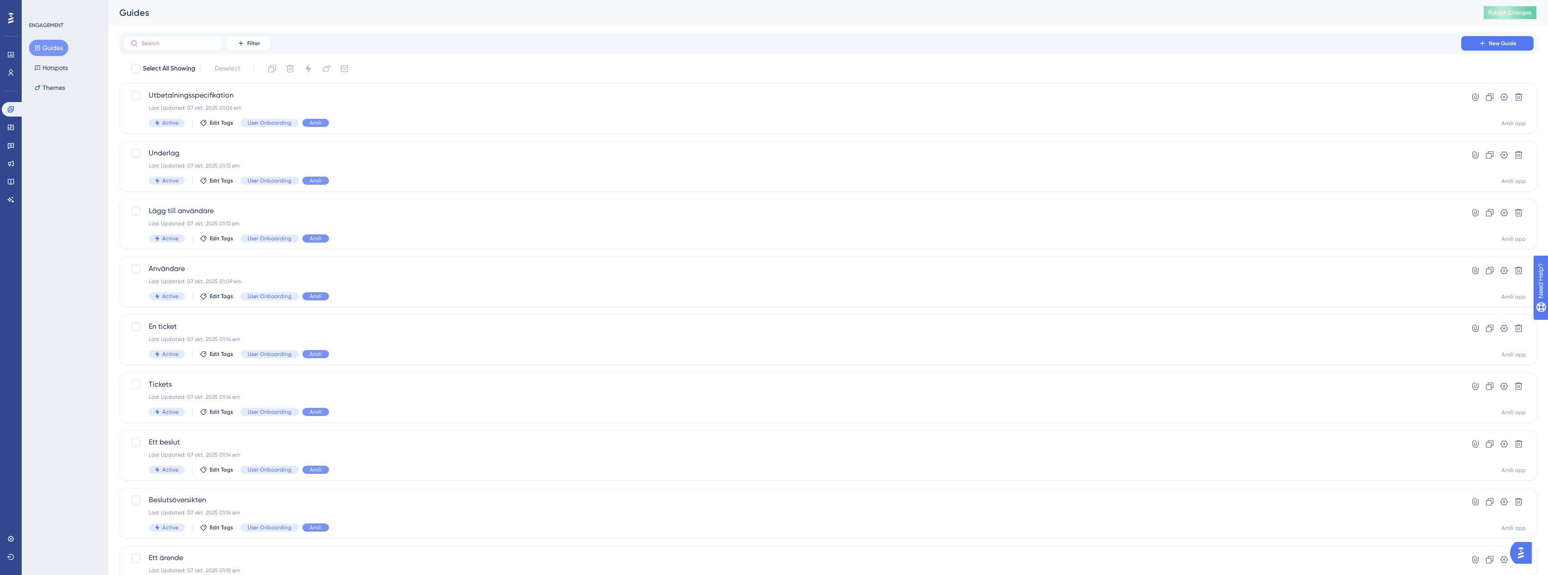
click at [1509, 14] on span "Publish Changes" at bounding box center [1509, 12] width 43 height 7
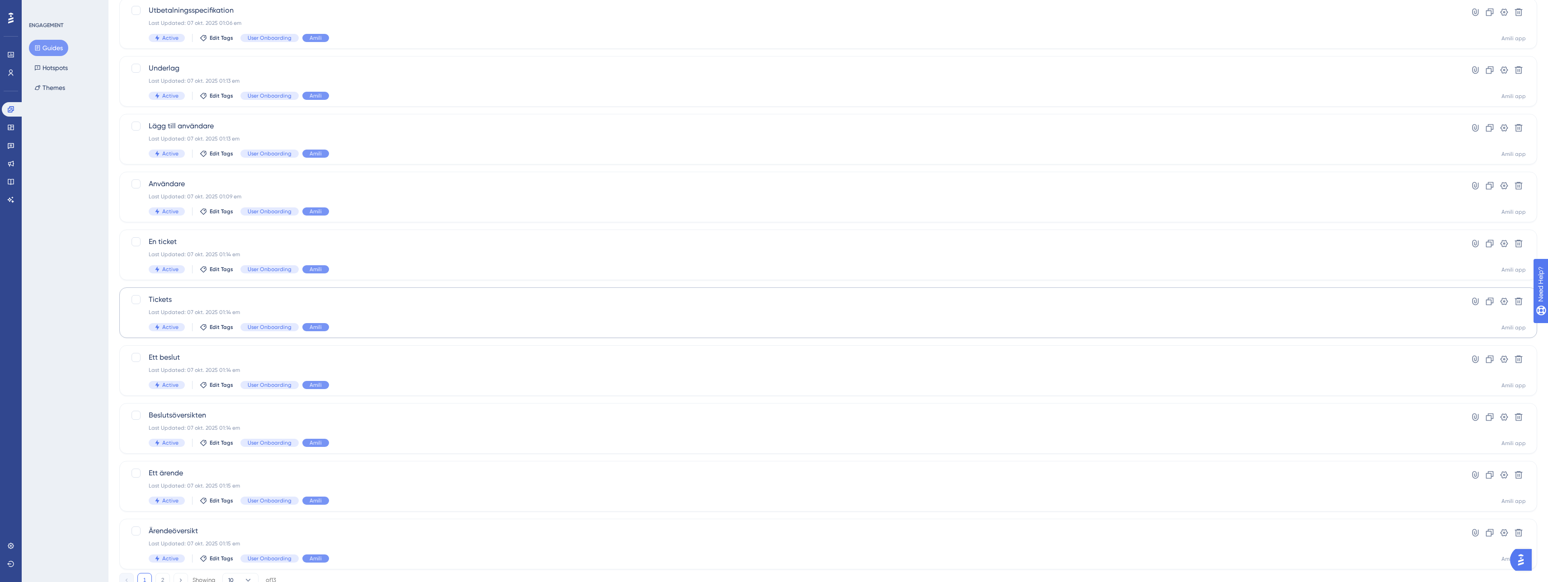
scroll to position [119, 0]
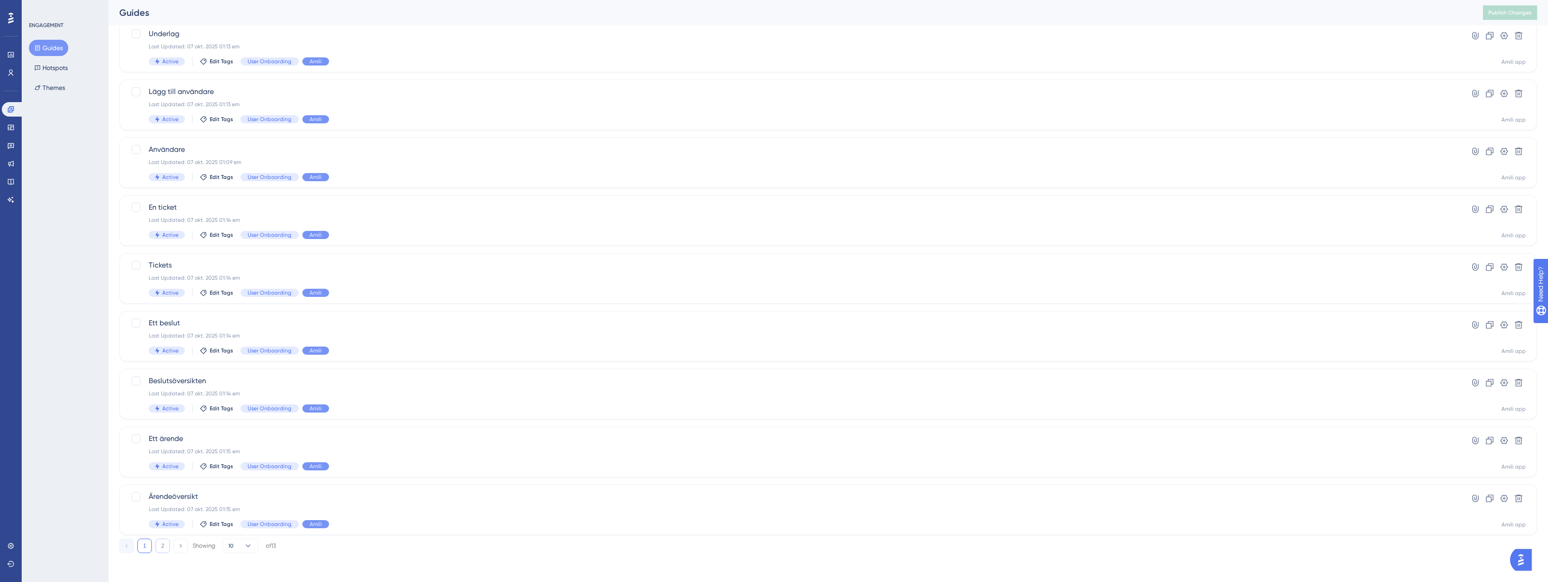
click at [163, 541] on button "2" at bounding box center [162, 546] width 14 height 14
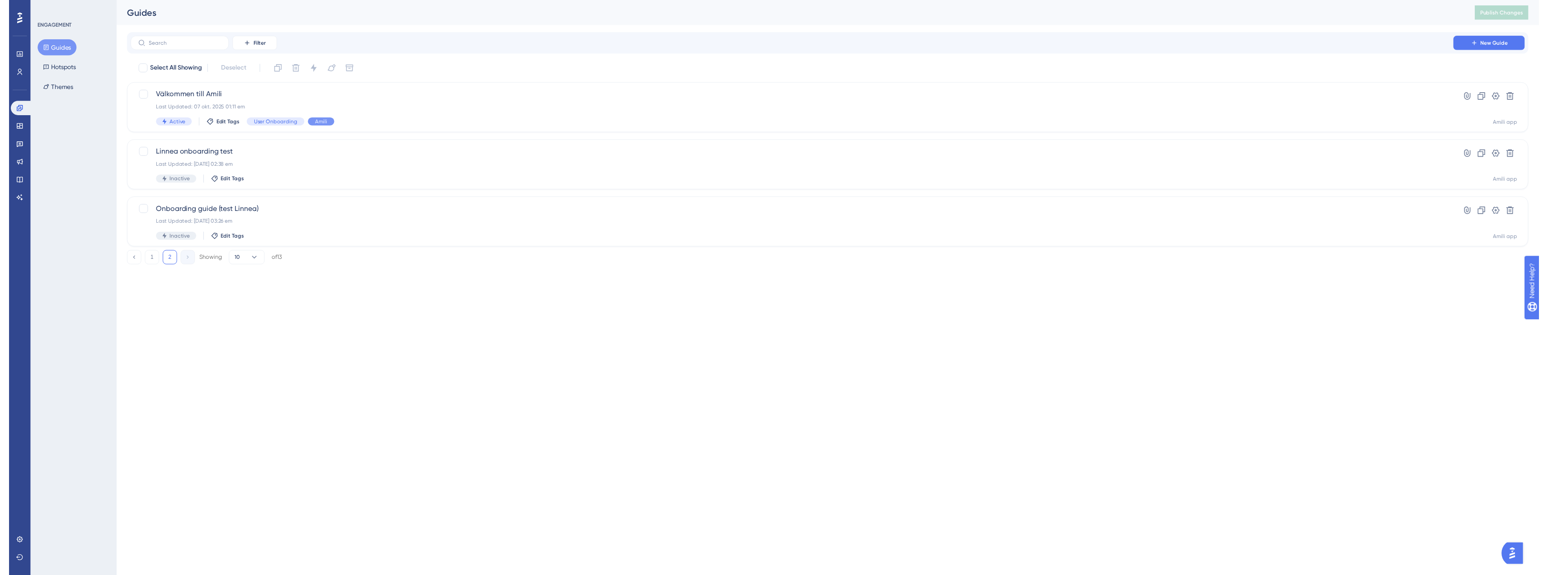
scroll to position [0, 0]
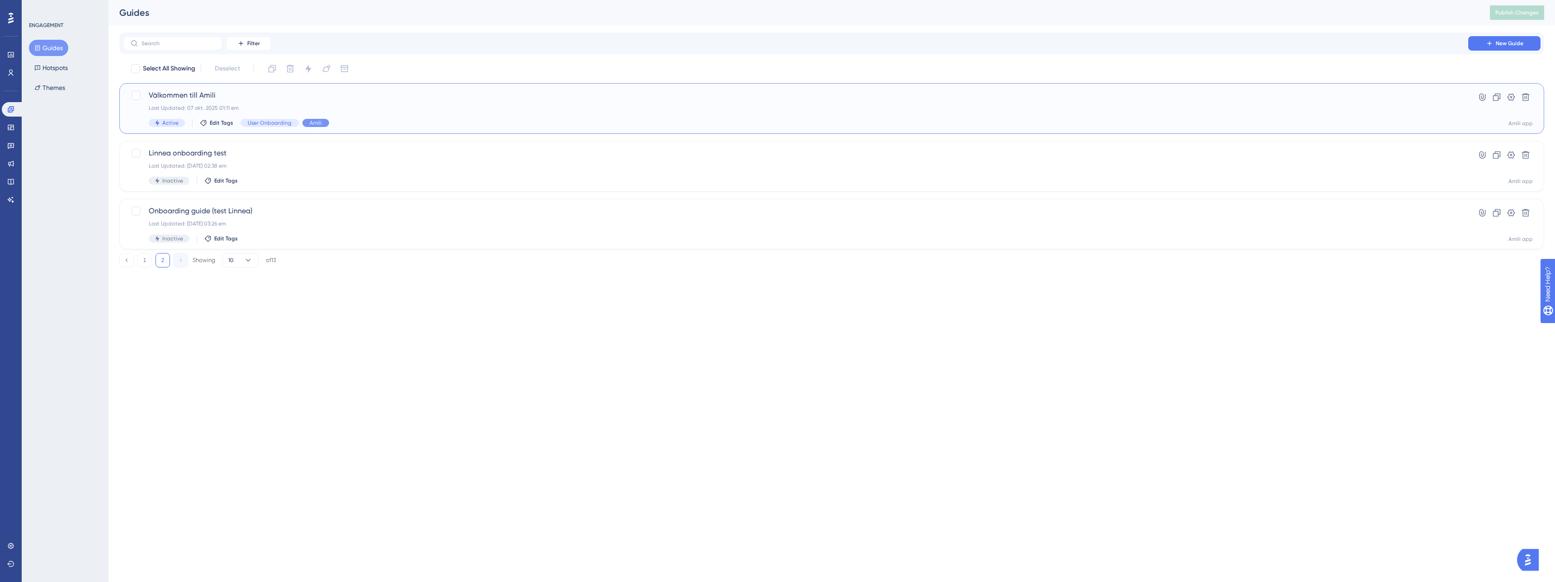
click at [251, 98] on span "Välkommen till Amili" at bounding box center [796, 95] width 1294 height 11
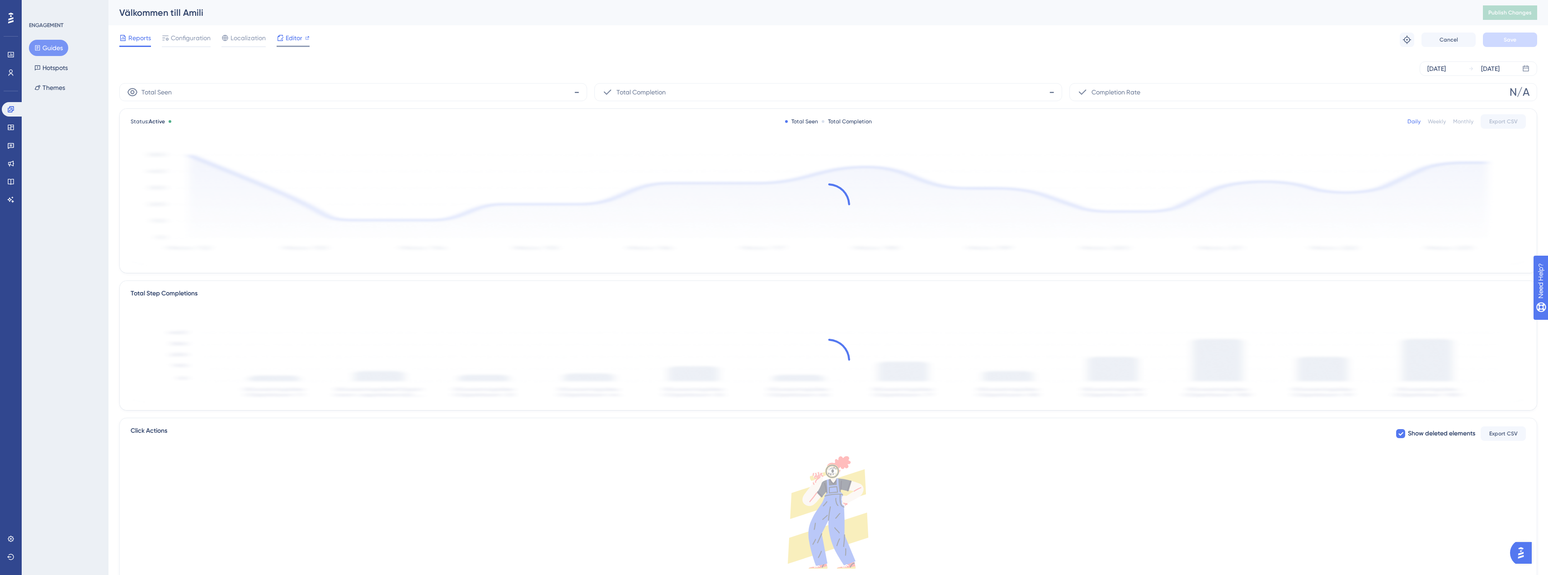
click at [294, 41] on span "Editor" at bounding box center [294, 38] width 17 height 11
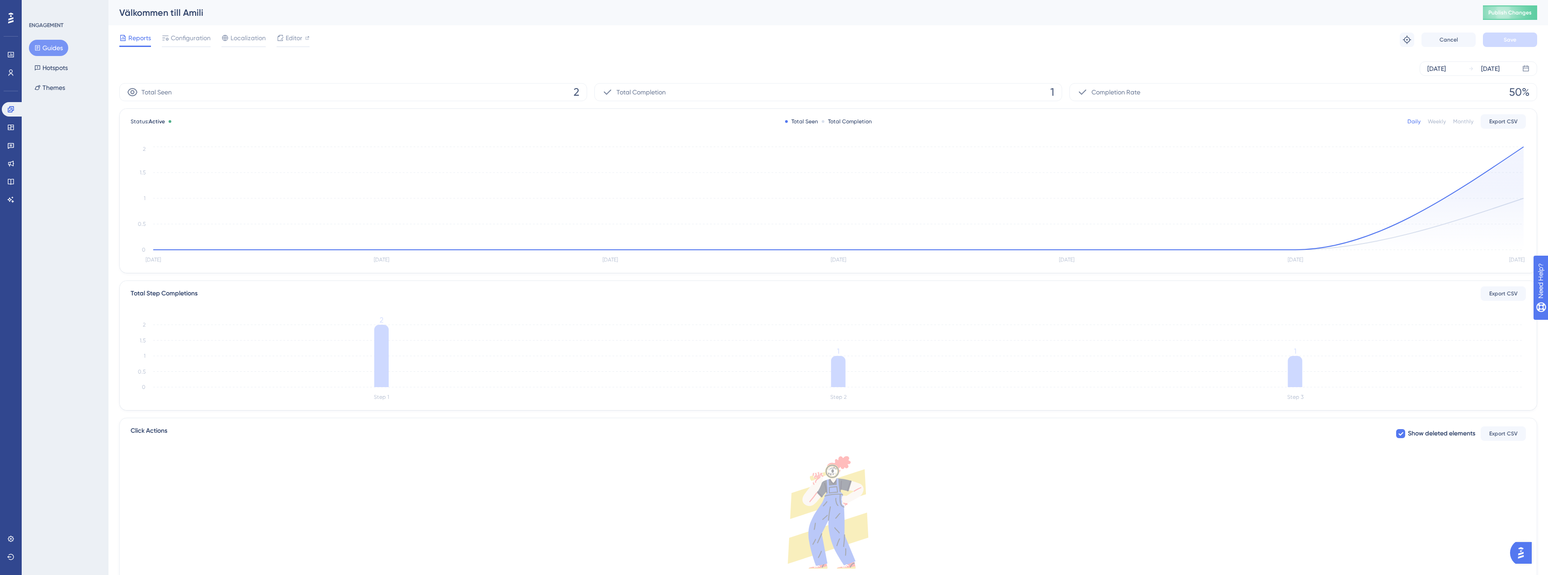
click at [58, 50] on button "Guides" at bounding box center [48, 48] width 39 height 16
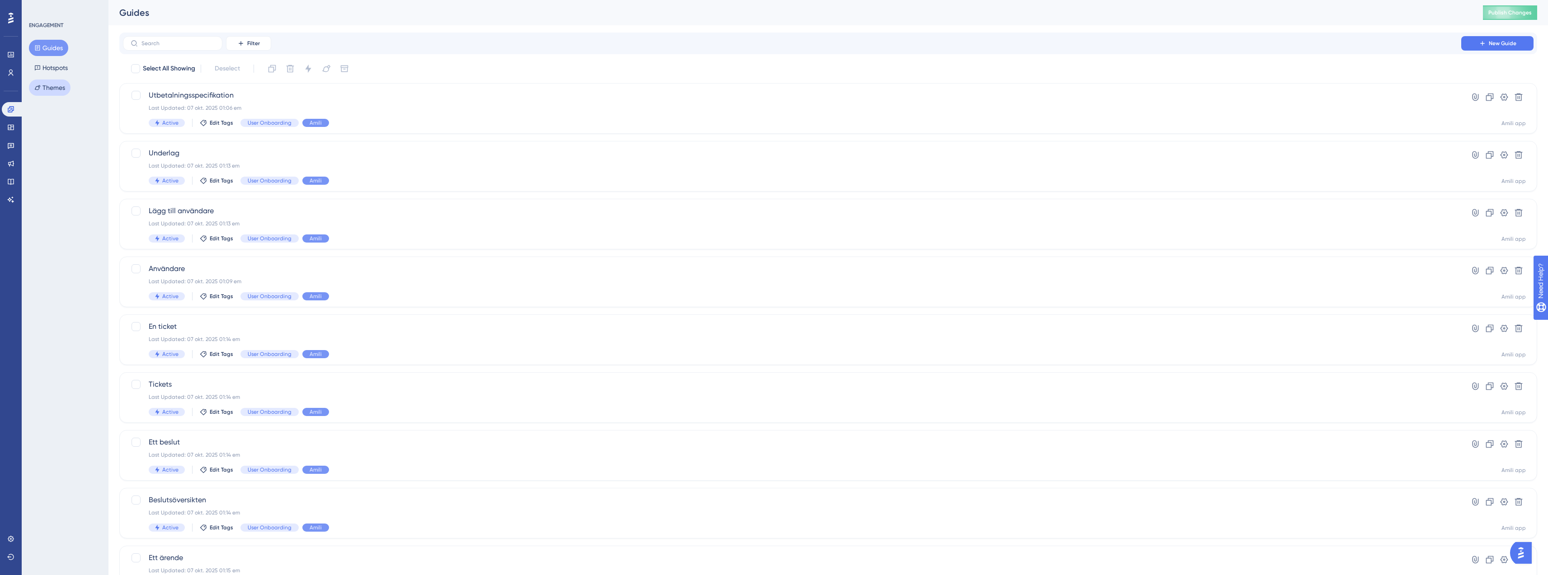
click at [57, 90] on button "Themes" at bounding box center [50, 88] width 42 height 16
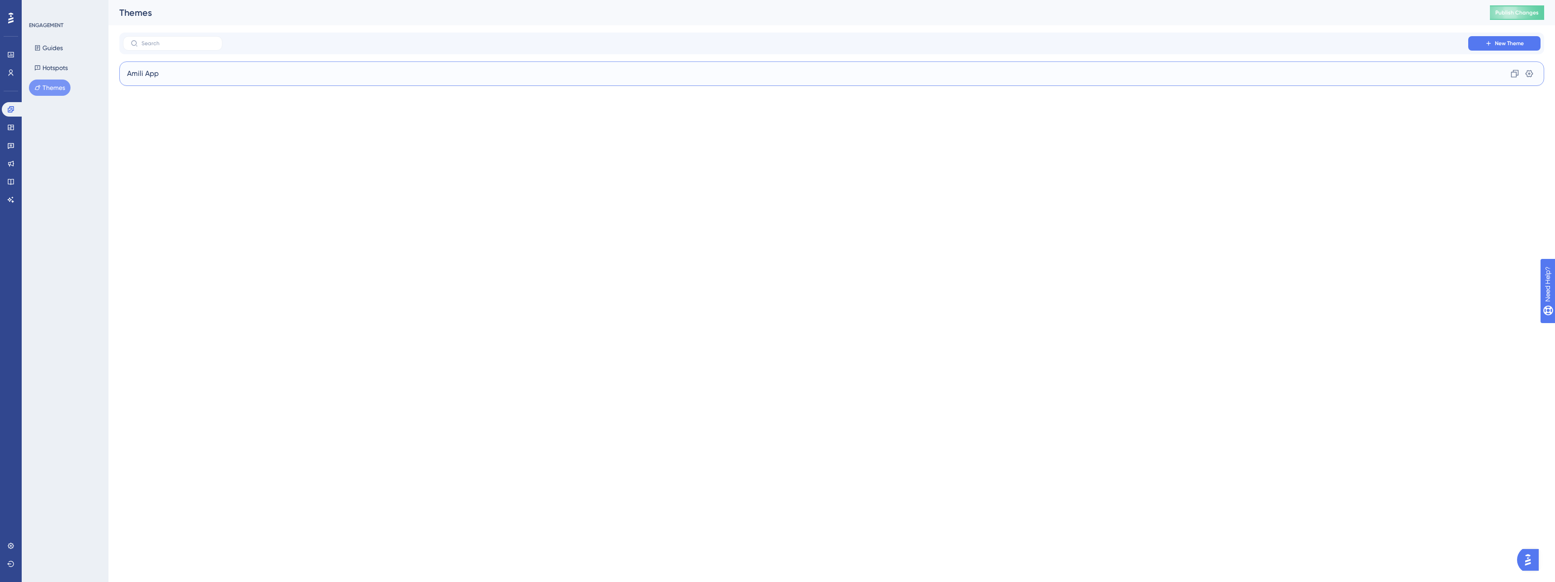
click at [162, 78] on div "Amili App Clone Settings" at bounding box center [831, 73] width 1425 height 24
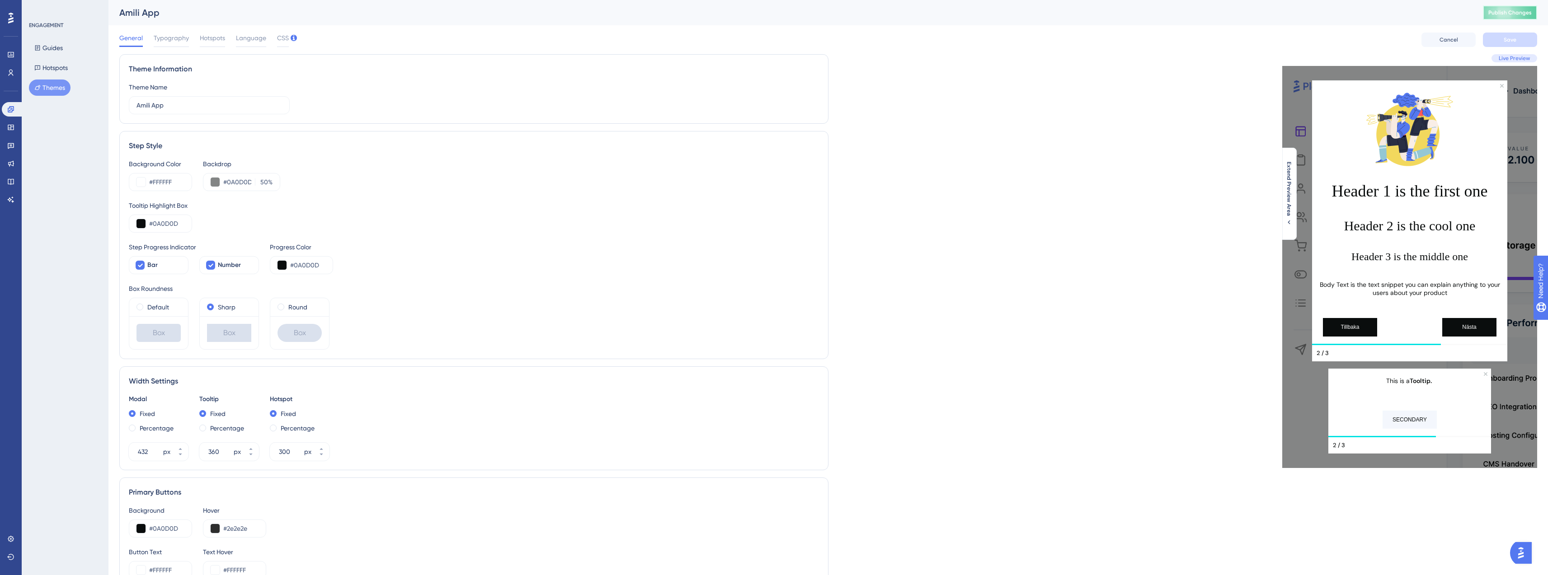
click at [1498, 10] on span "Publish Changes" at bounding box center [1509, 12] width 43 height 7
click at [1520, 58] on span "Live Preview" at bounding box center [1514, 58] width 31 height 7
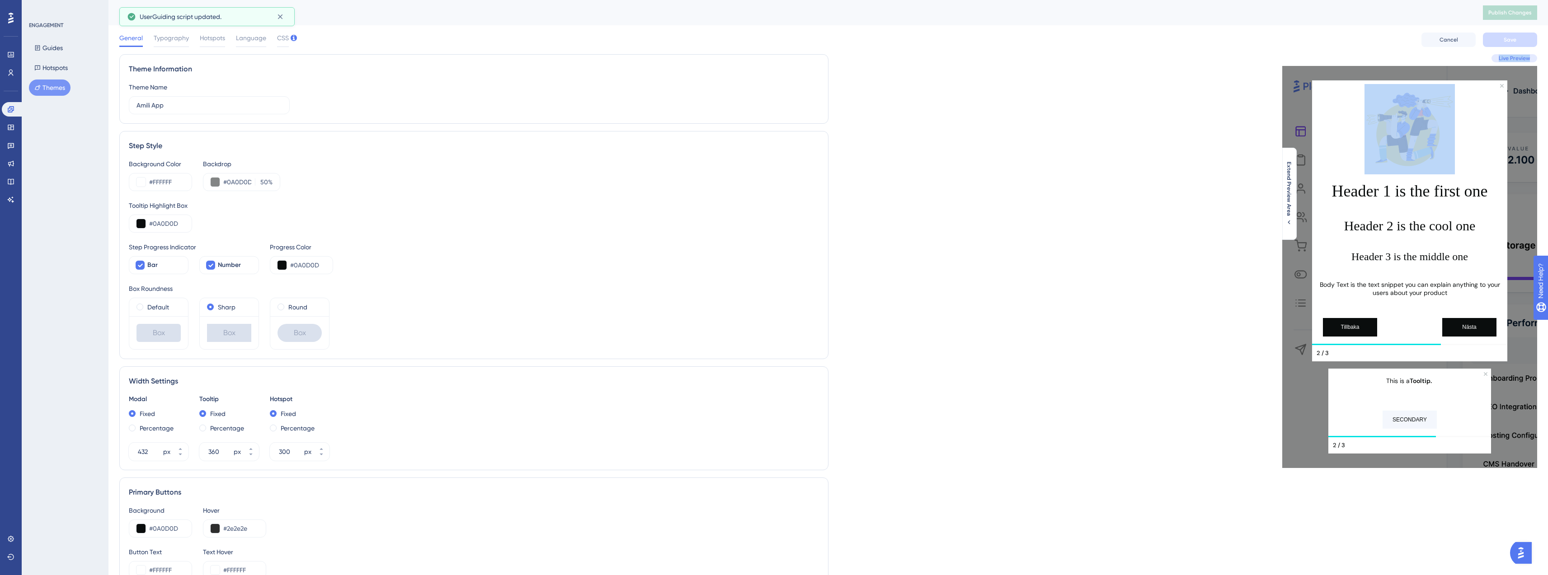
click at [1520, 58] on span "Live Preview" at bounding box center [1514, 58] width 31 height 7
click at [1473, 108] on div at bounding box center [1409, 129] width 181 height 90
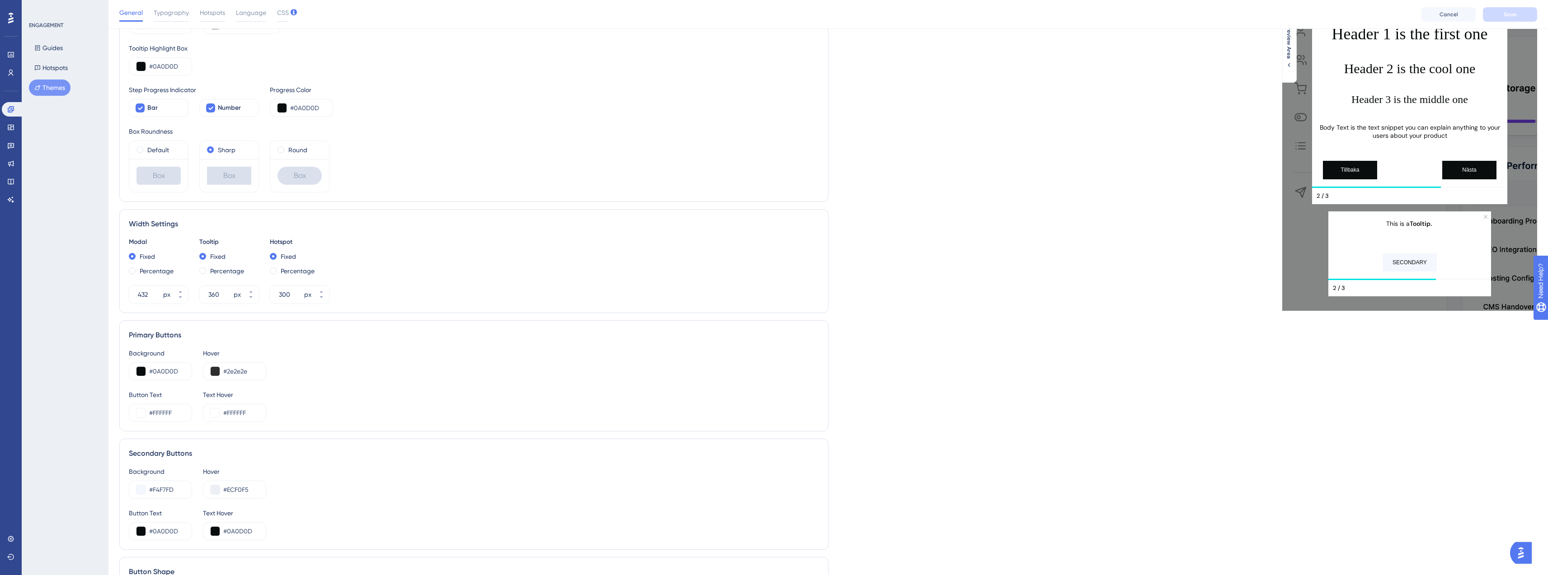
scroll to position [163, 0]
click at [215, 371] on button at bounding box center [215, 369] width 9 height 9
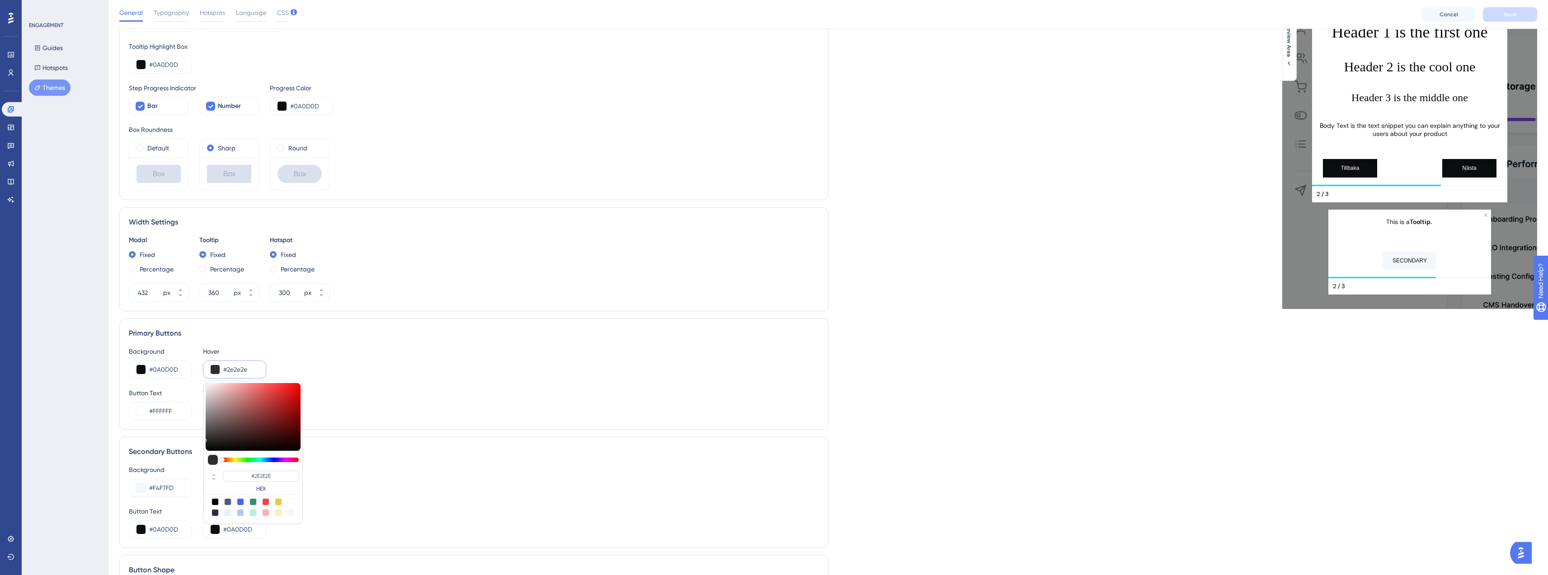
click at [270, 489] on label "HEX" at bounding box center [261, 488] width 76 height 7
click at [254, 489] on label "HEX" at bounding box center [261, 488] width 76 height 7
click at [339, 358] on div "Background #0A0D0D Hover #2e2e2e #2E2E2E HEX" at bounding box center [474, 362] width 690 height 33
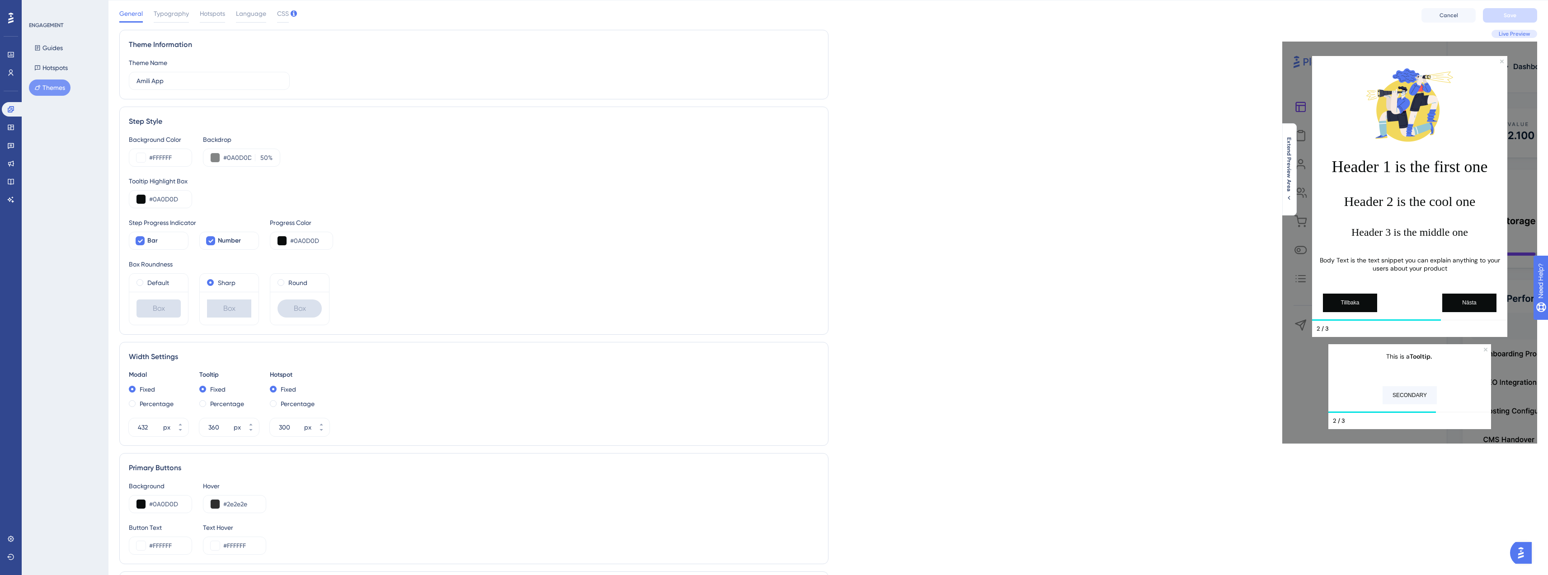
scroll to position [0, 0]
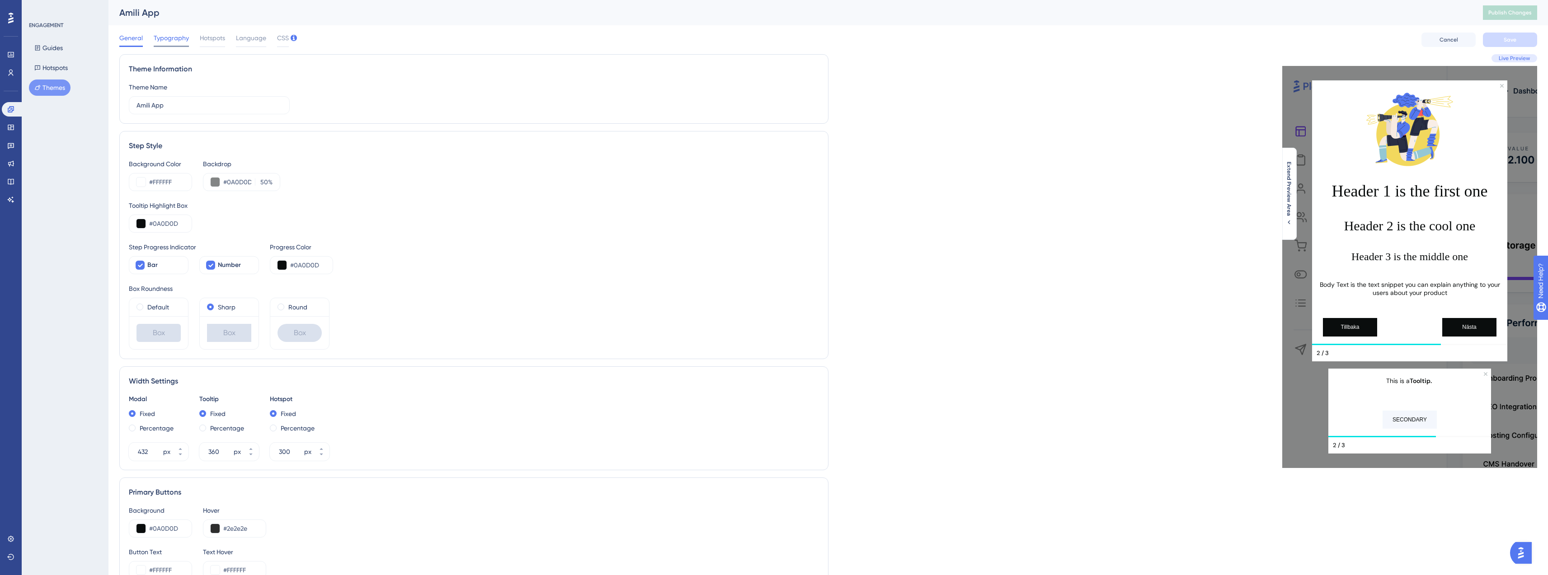
click at [174, 44] on div "Typography" at bounding box center [171, 40] width 35 height 14
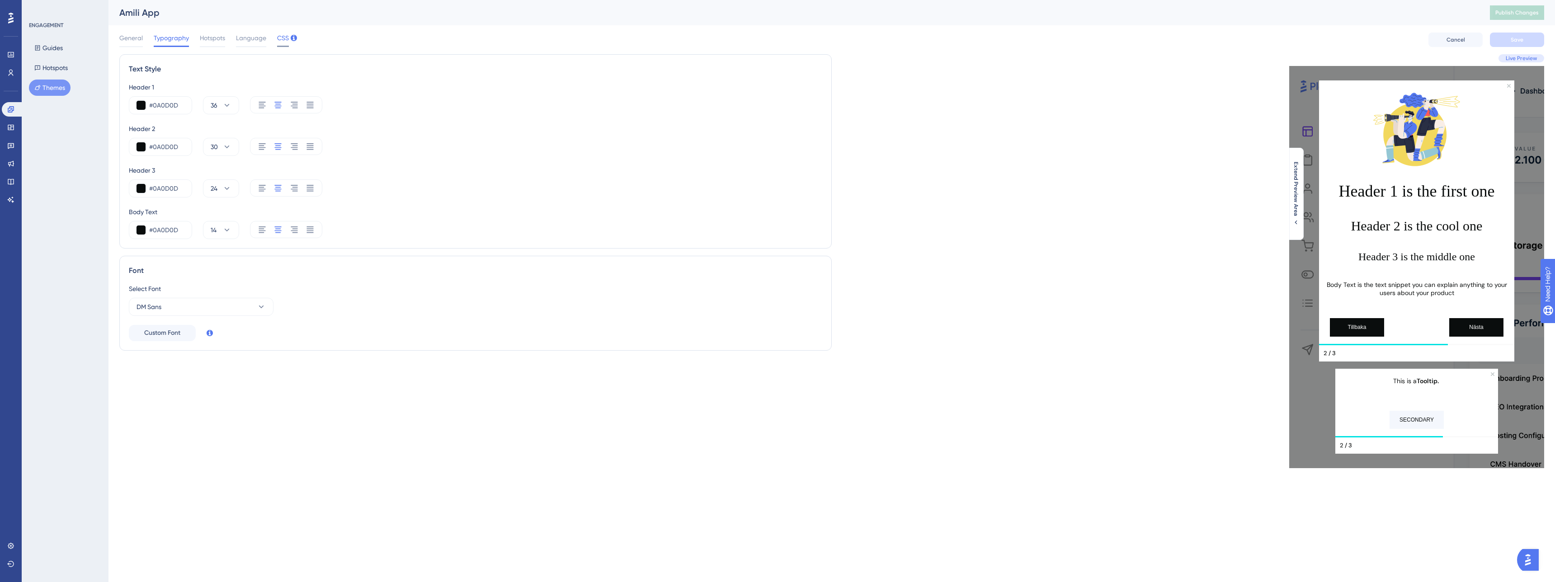
click at [278, 39] on span "CSS" at bounding box center [283, 38] width 12 height 11
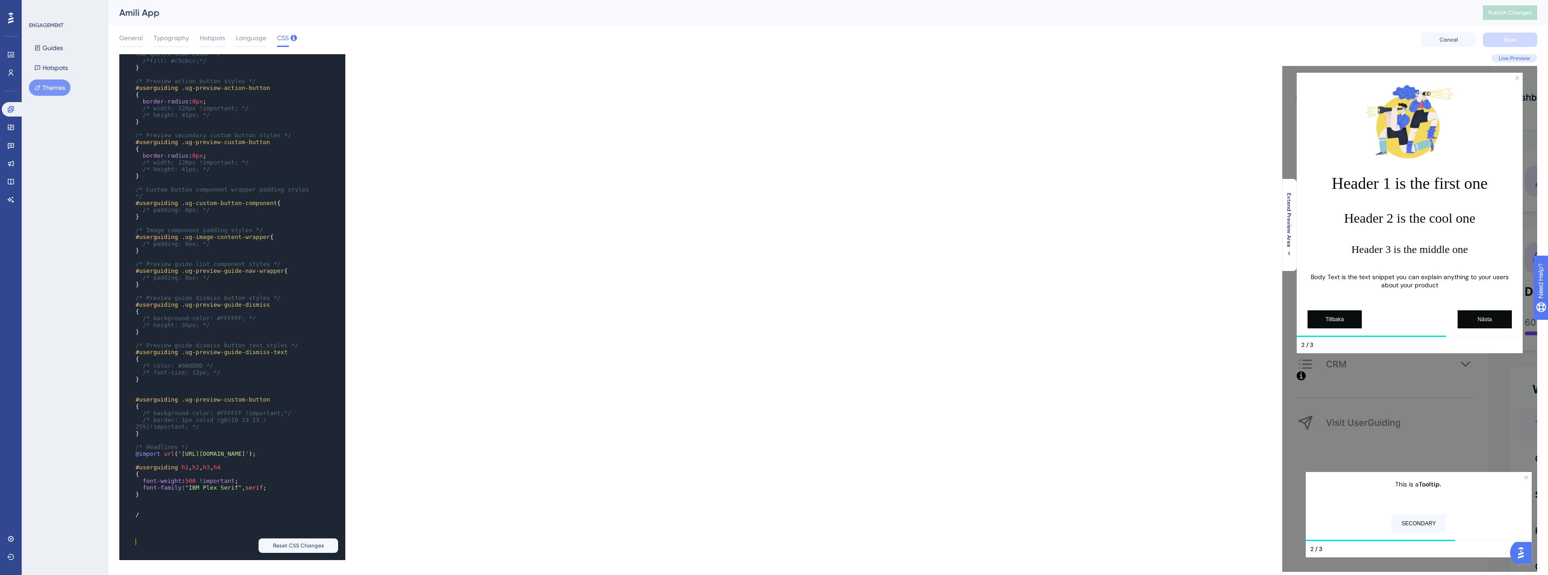
scroll to position [1088, 0]
type textarea "!important"
drag, startPoint x: 203, startPoint y: 481, endPoint x: 238, endPoint y: 480, distance: 34.4
click at [238, 469] on span "font-weight : 500 !important ;" at bounding box center [187, 465] width 103 height 7
click at [267, 475] on span "font-family : "IBM Plex Serif" , serif ;" at bounding box center [201, 472] width 131 height 7
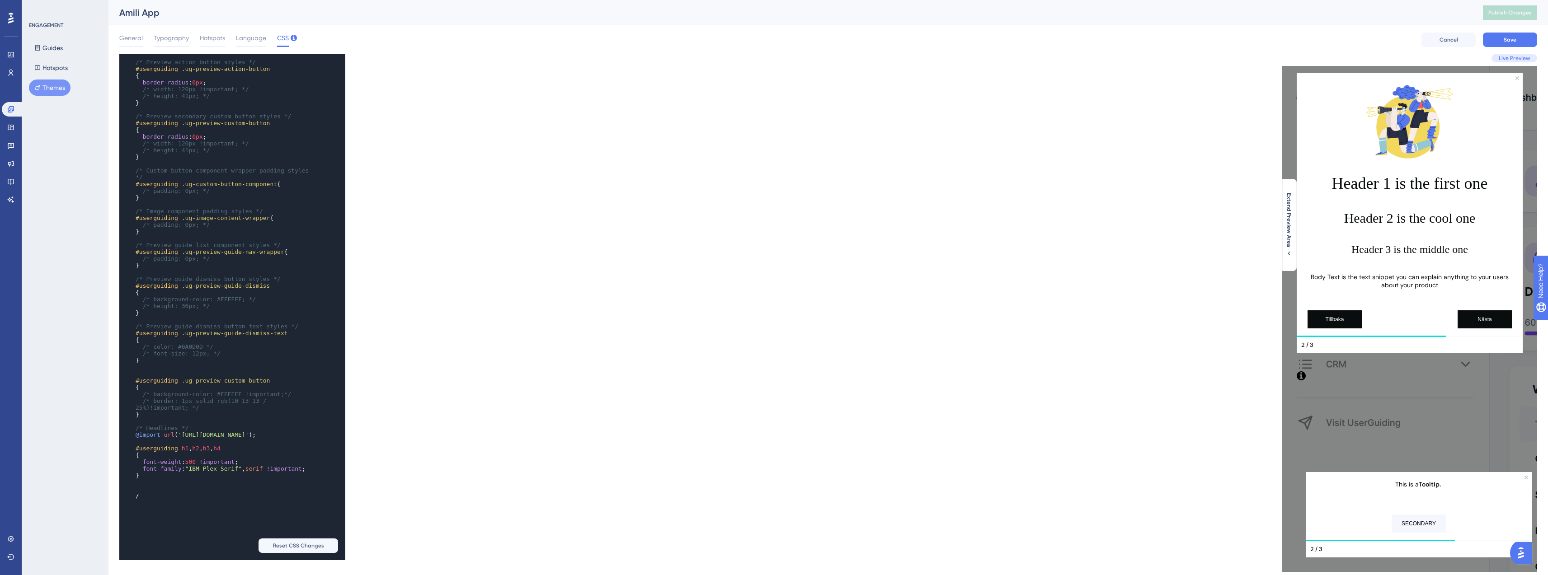
click at [496, 414] on div "x width : 8px ; height : 8px ; justify-content : flex-end ; align-items : flex-…" at bounding box center [473, 307] width 709 height 506
click at [1494, 40] on button "Save" at bounding box center [1510, 40] width 54 height 14
click at [1508, 12] on span "Publish Changes" at bounding box center [1509, 12] width 43 height 7
click at [15, 109] on link at bounding box center [13, 109] width 22 height 14
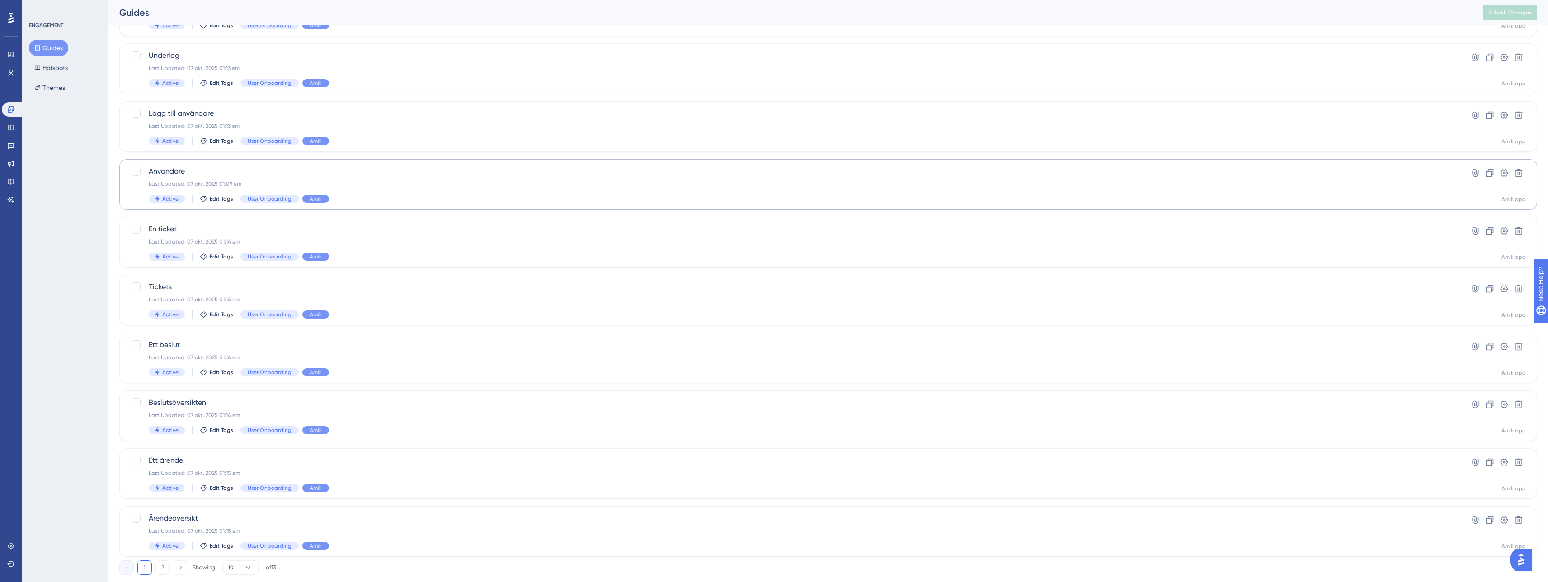
scroll to position [119, 0]
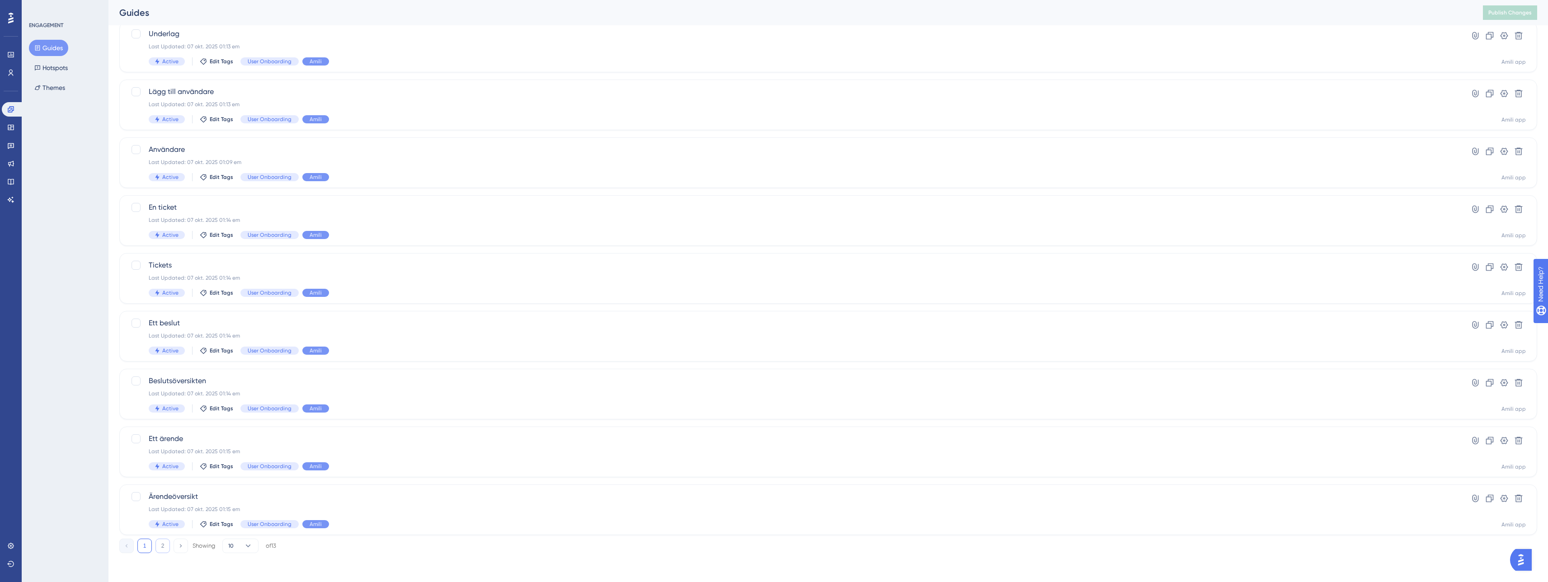
click at [162, 541] on button "2" at bounding box center [162, 546] width 14 height 14
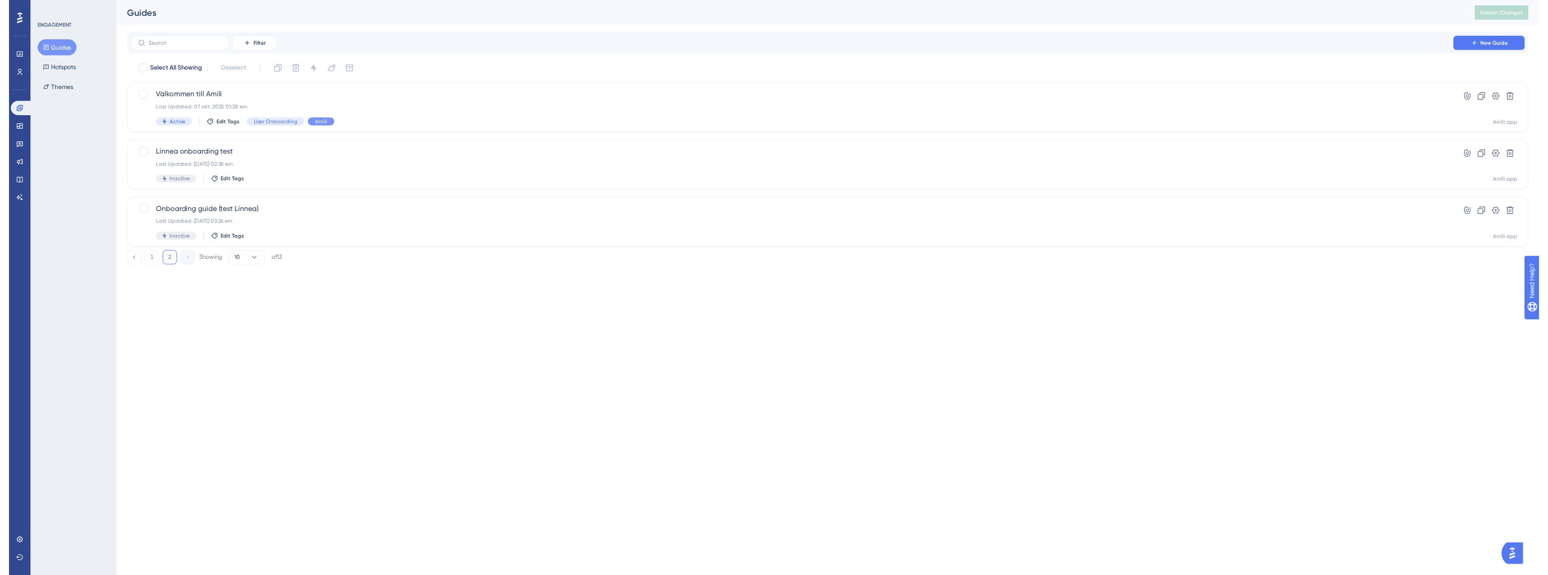
scroll to position [0, 0]
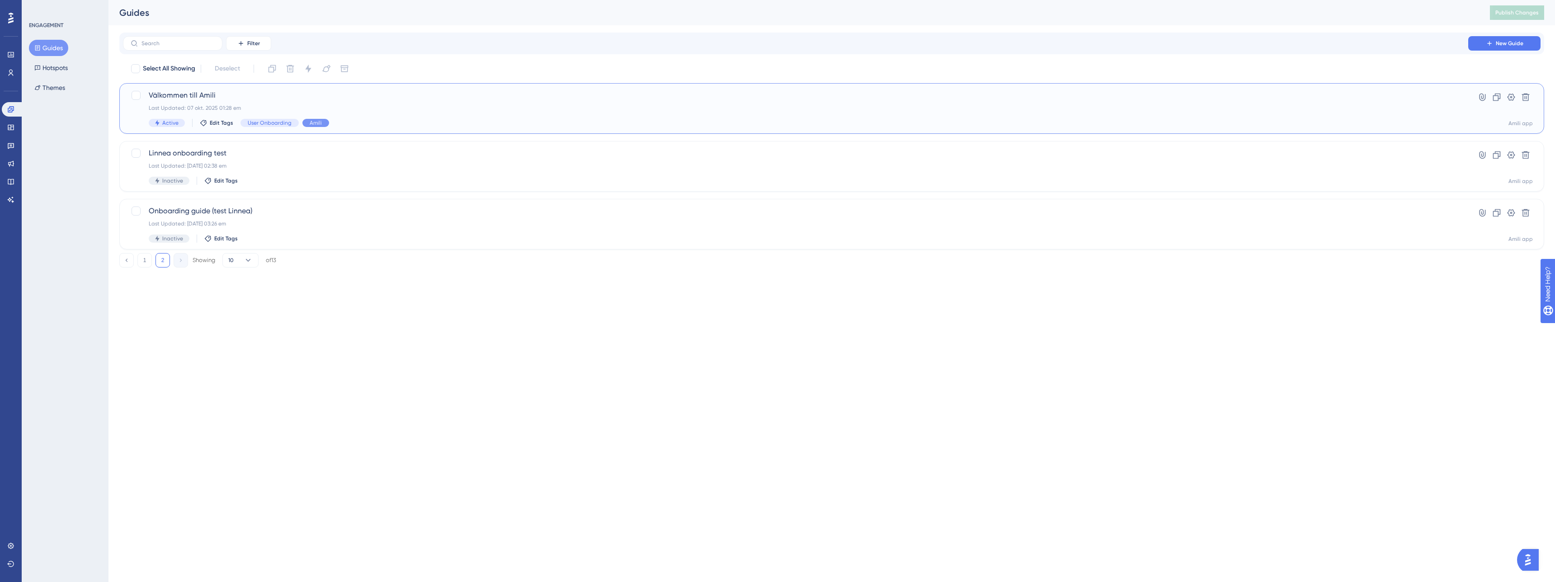
click at [226, 109] on div "Last Updated: 07 okt. 2025 01:28 em" at bounding box center [796, 107] width 1294 height 7
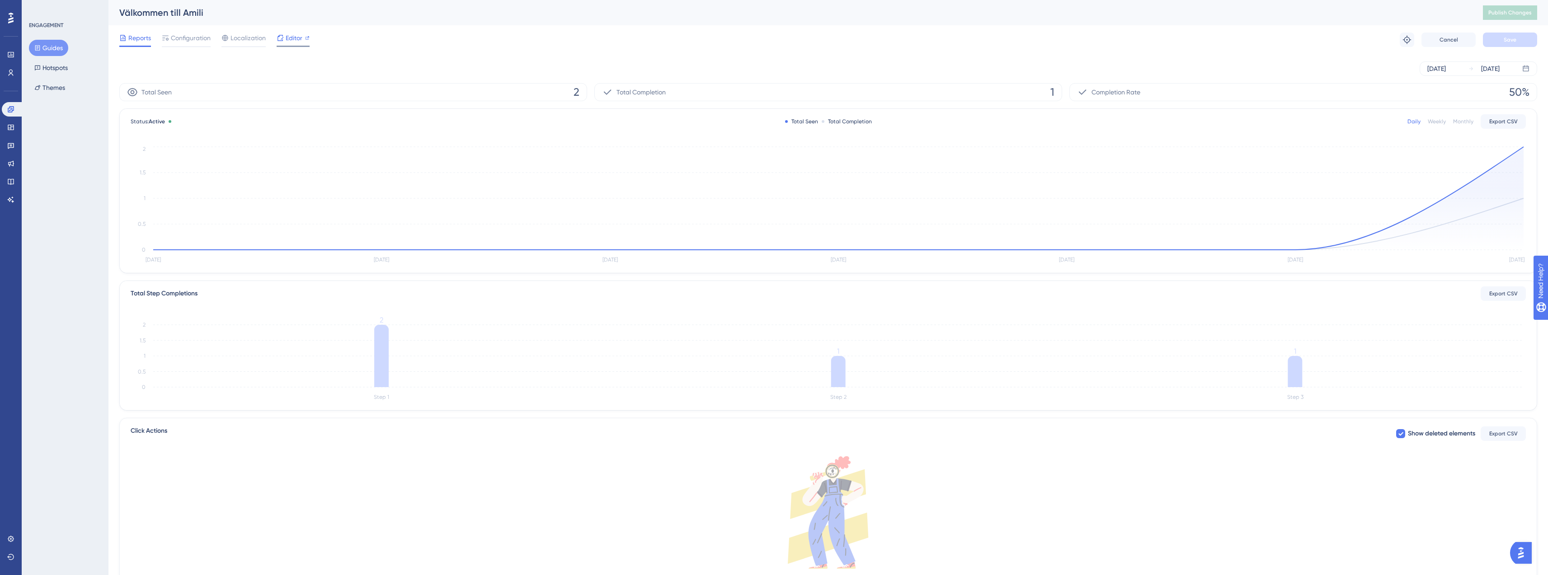
click at [288, 42] on span "Editor" at bounding box center [294, 38] width 17 height 11
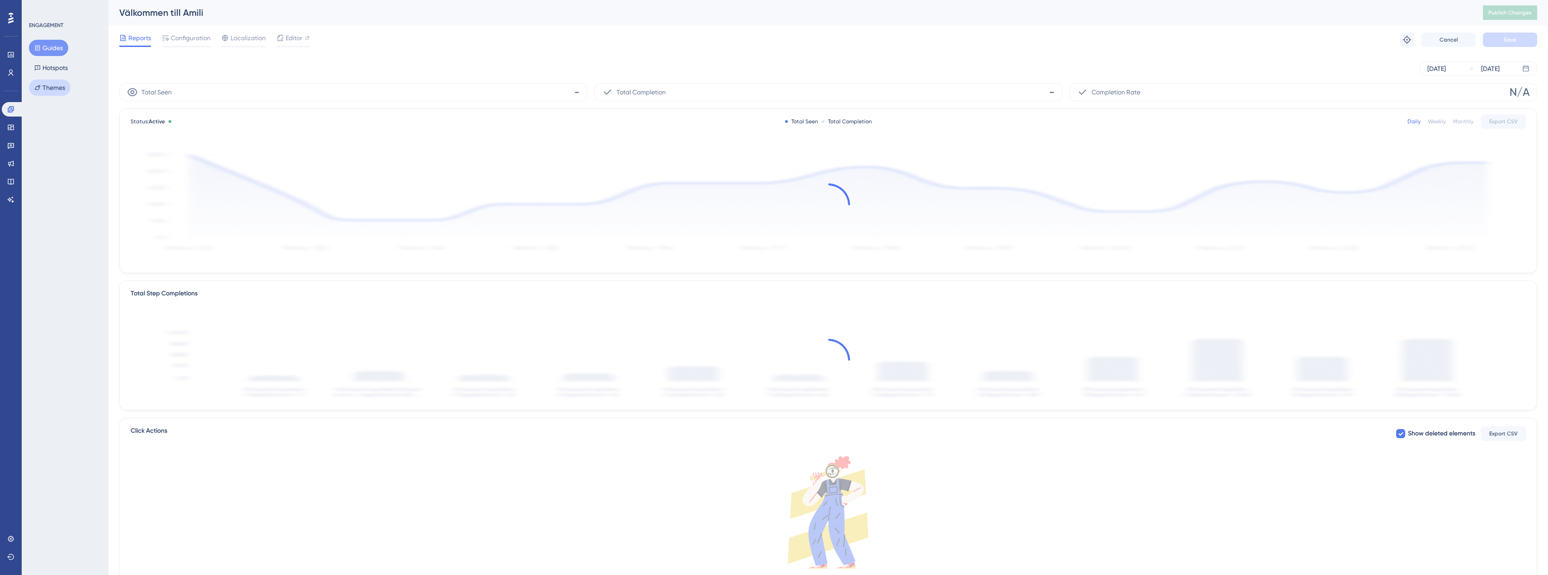
click at [56, 87] on button "Themes" at bounding box center [50, 88] width 42 height 16
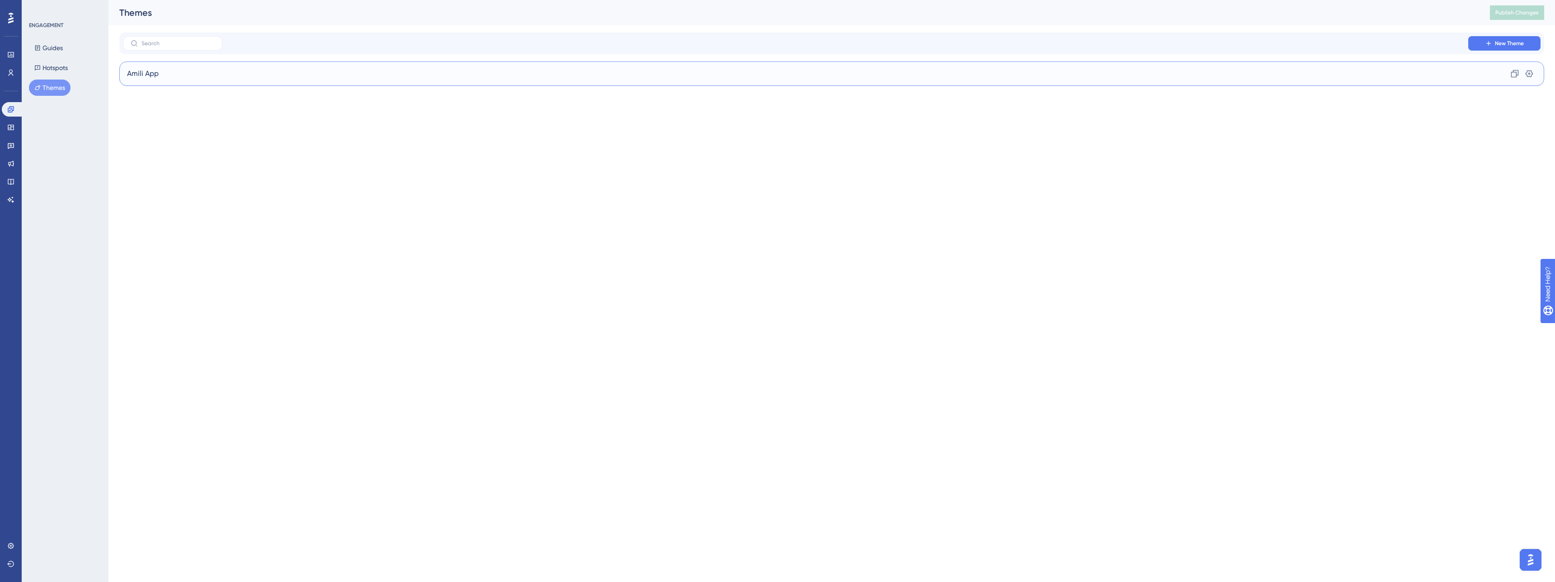
click at [182, 77] on div "Amili App Clone Settings" at bounding box center [831, 73] width 1425 height 24
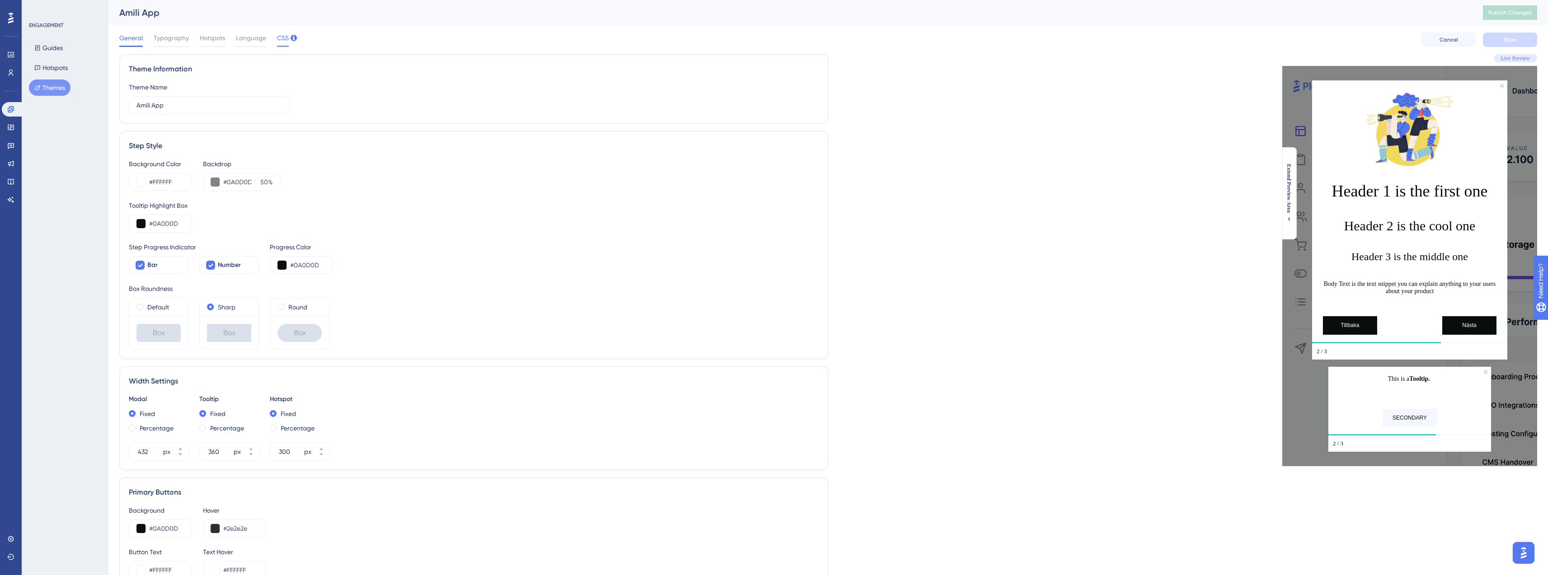
click at [280, 38] on span "CSS" at bounding box center [283, 38] width 12 height 11
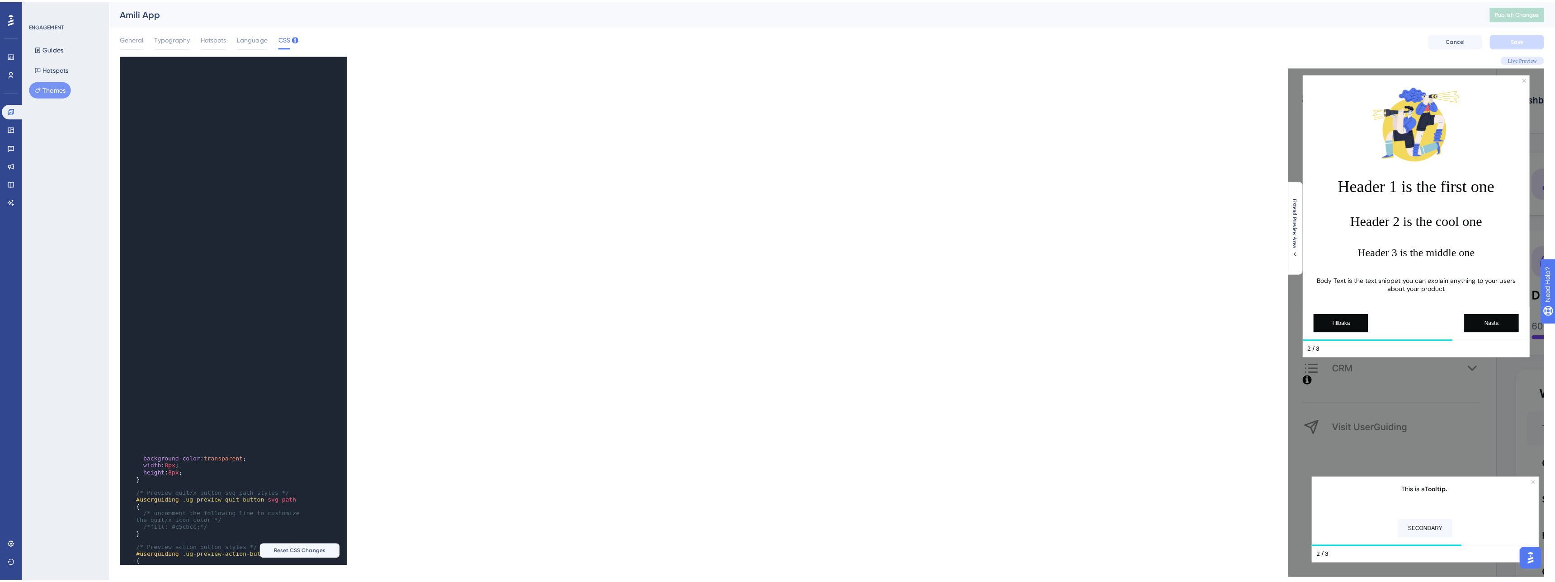
scroll to position [1095, 0]
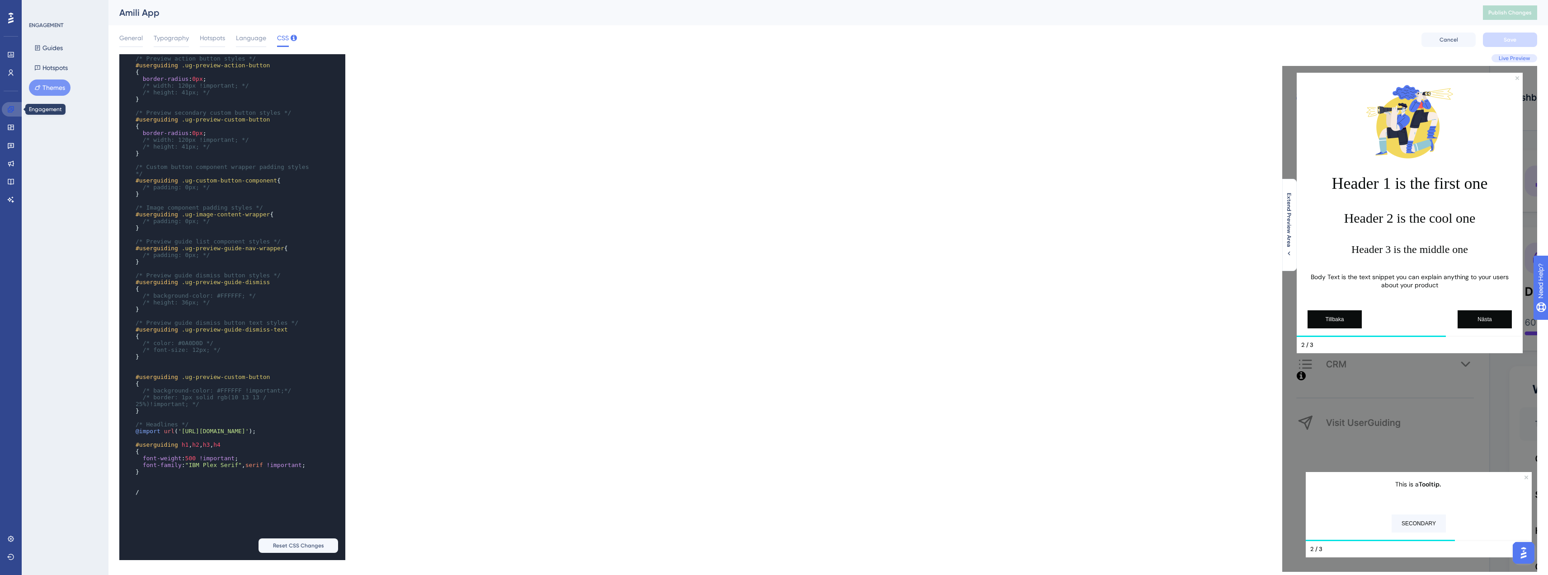
click at [8, 114] on link at bounding box center [13, 109] width 22 height 14
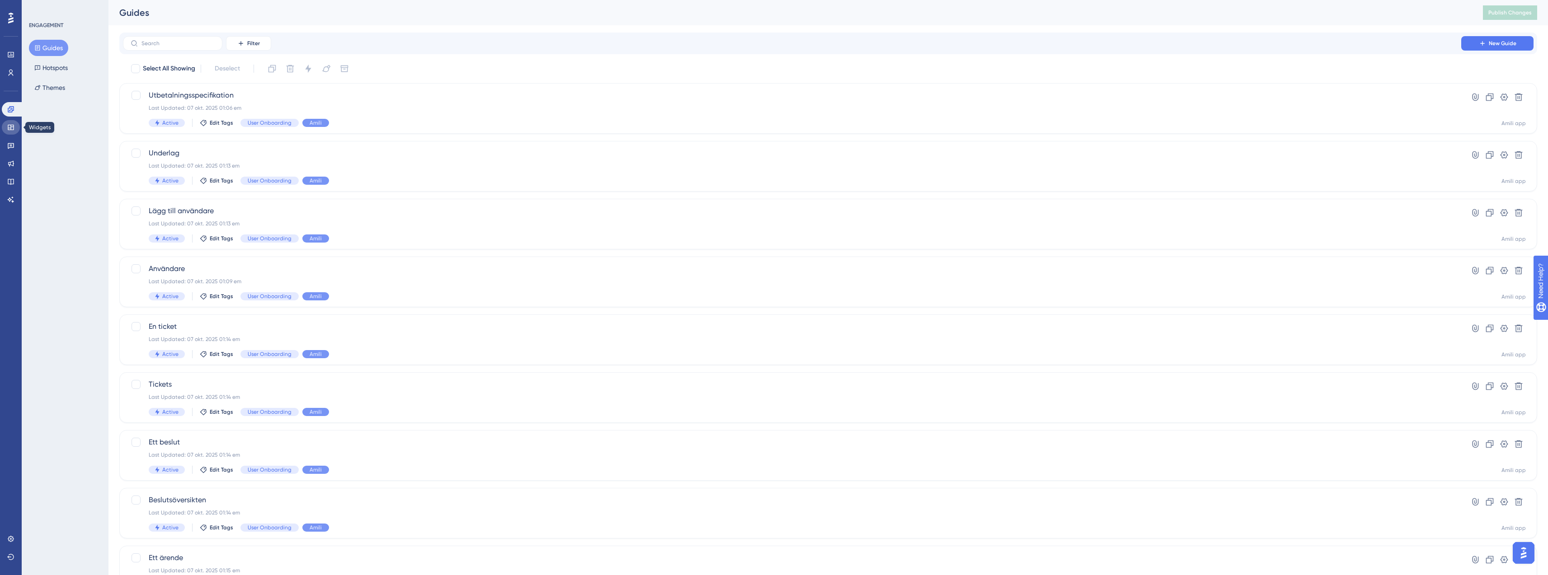
click at [10, 125] on icon at bounding box center [11, 127] width 6 height 5
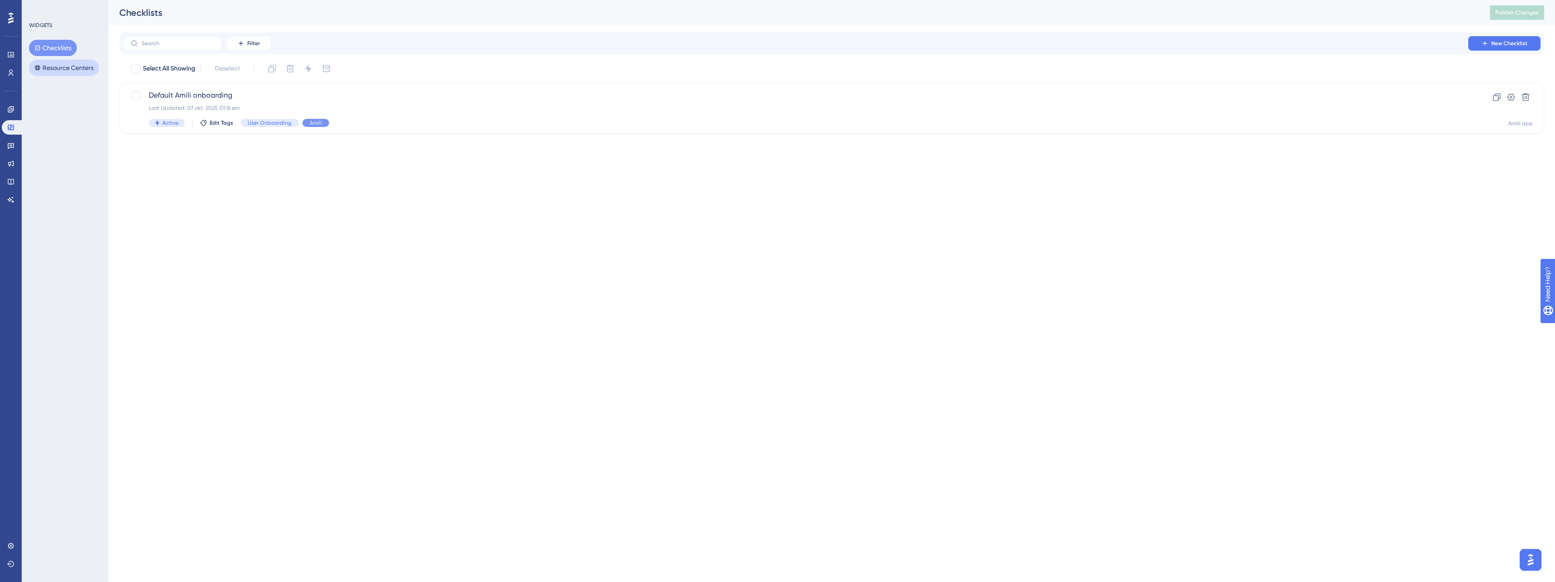
click at [71, 71] on button "Resource Centers" at bounding box center [64, 68] width 70 height 16
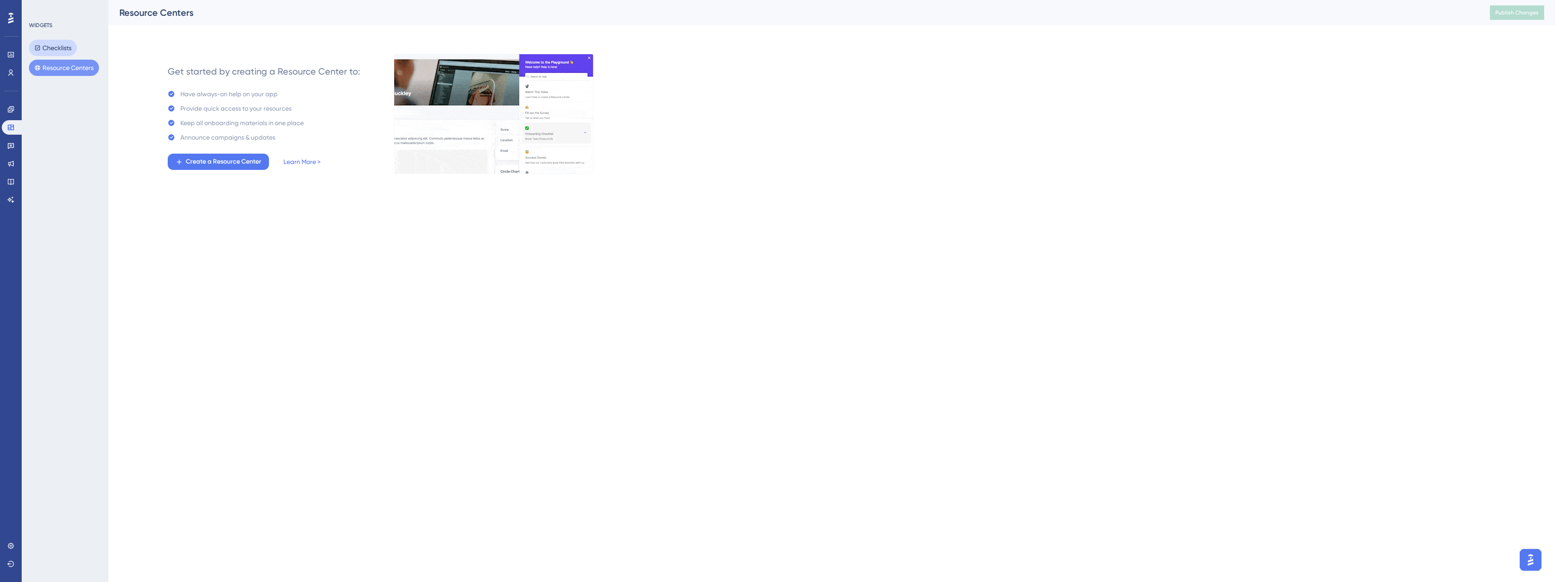
click at [71, 47] on button "Checklists" at bounding box center [53, 48] width 48 height 16
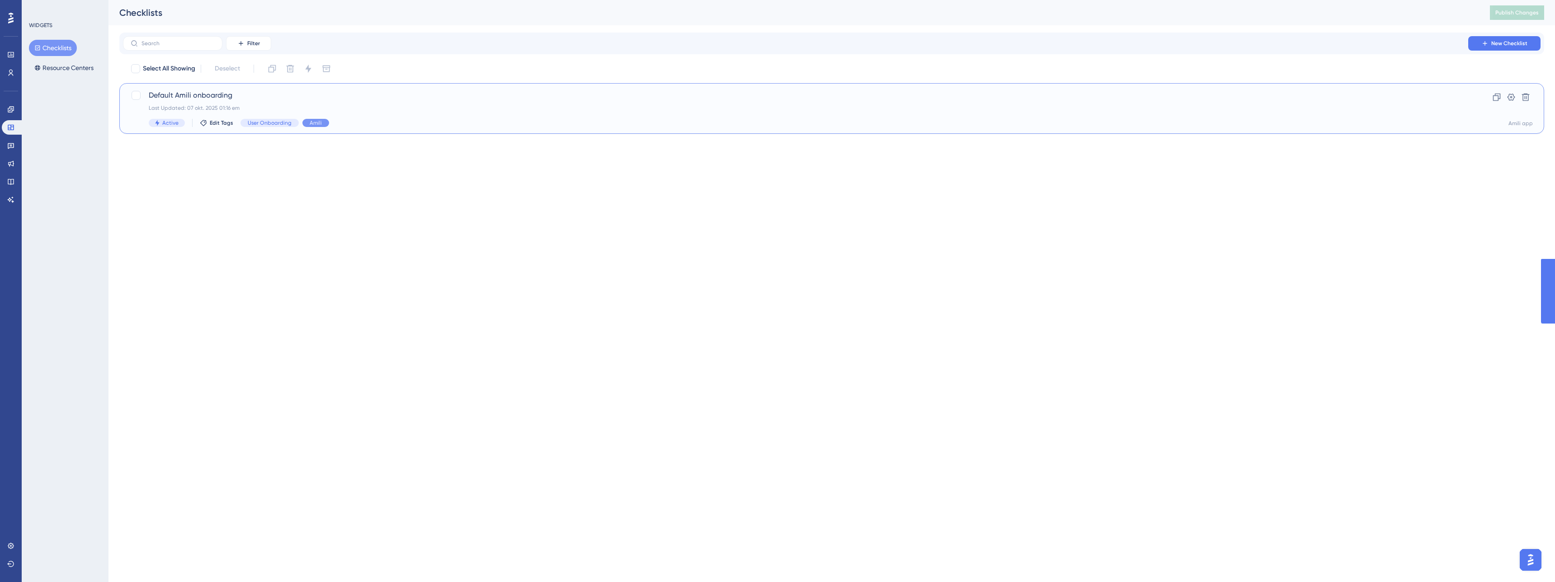
click at [293, 100] on span "Default Amili onboarding" at bounding box center [796, 95] width 1294 height 11
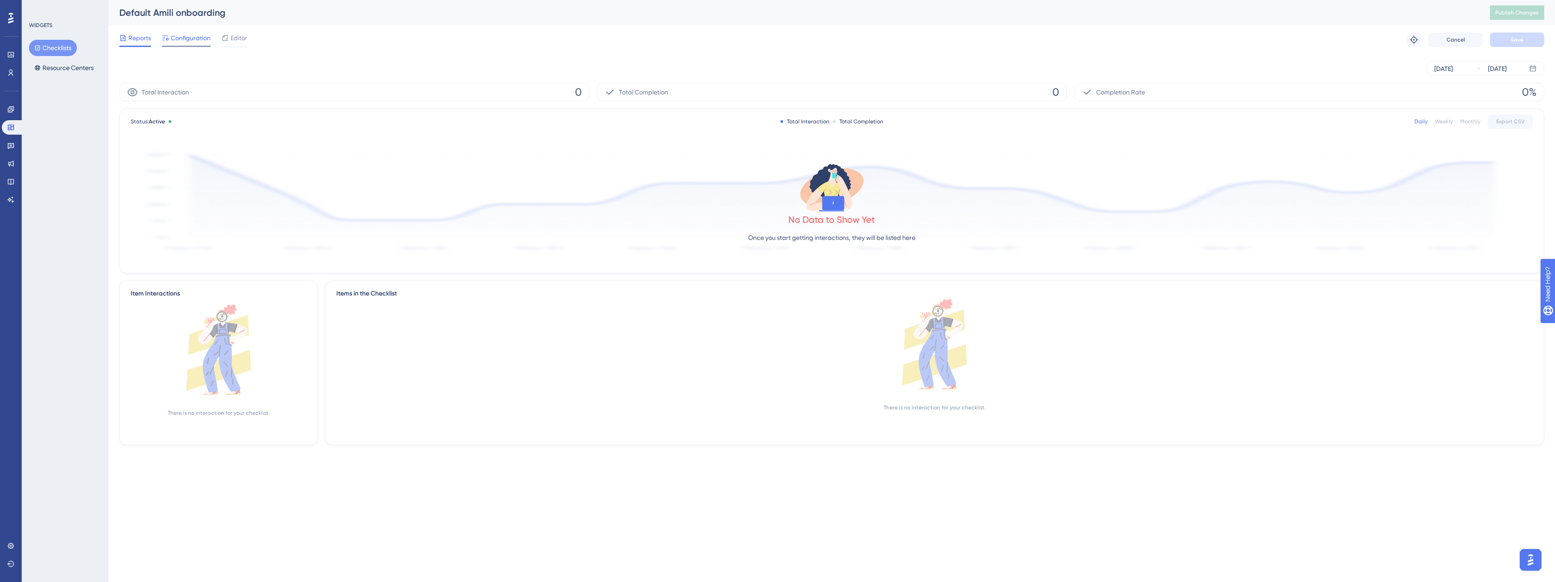
click at [192, 41] on span "Configuration" at bounding box center [191, 38] width 40 height 11
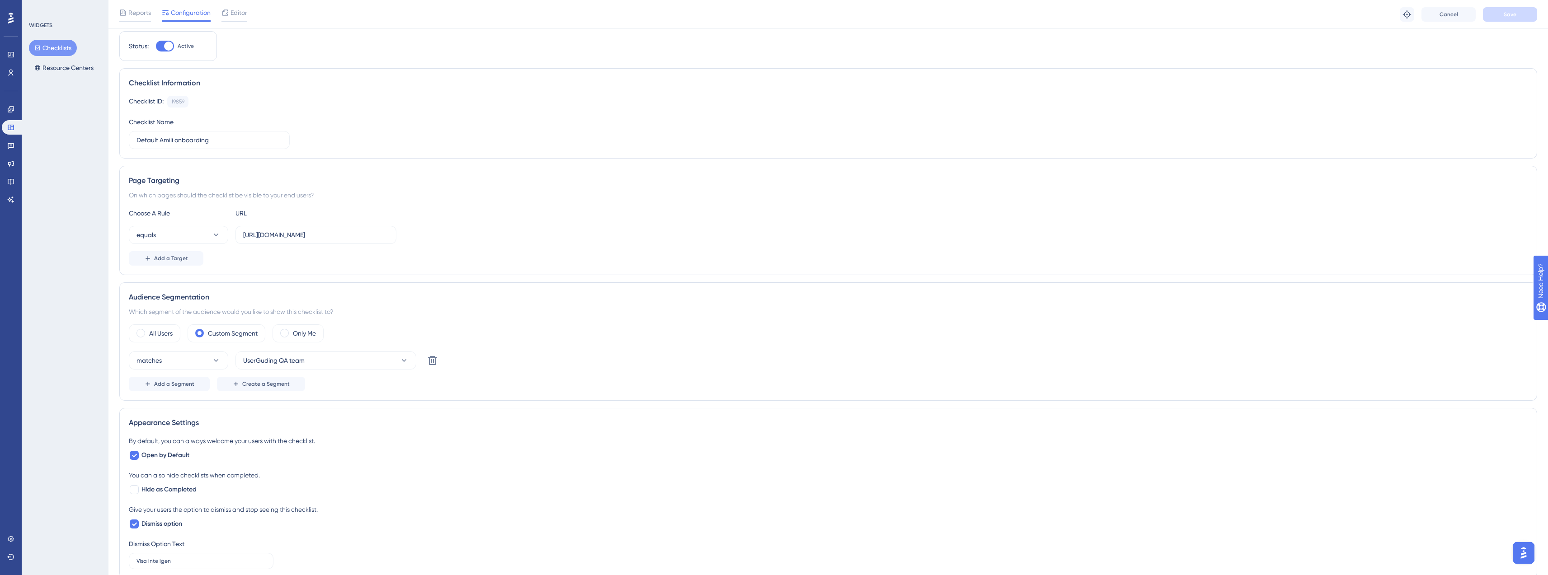
scroll to position [27, 0]
click at [285, 235] on input "[URL][DOMAIN_NAME]" at bounding box center [316, 235] width 146 height 10
click at [273, 232] on input "[URL][DOMAIN_NAME]" at bounding box center [316, 235] width 146 height 10
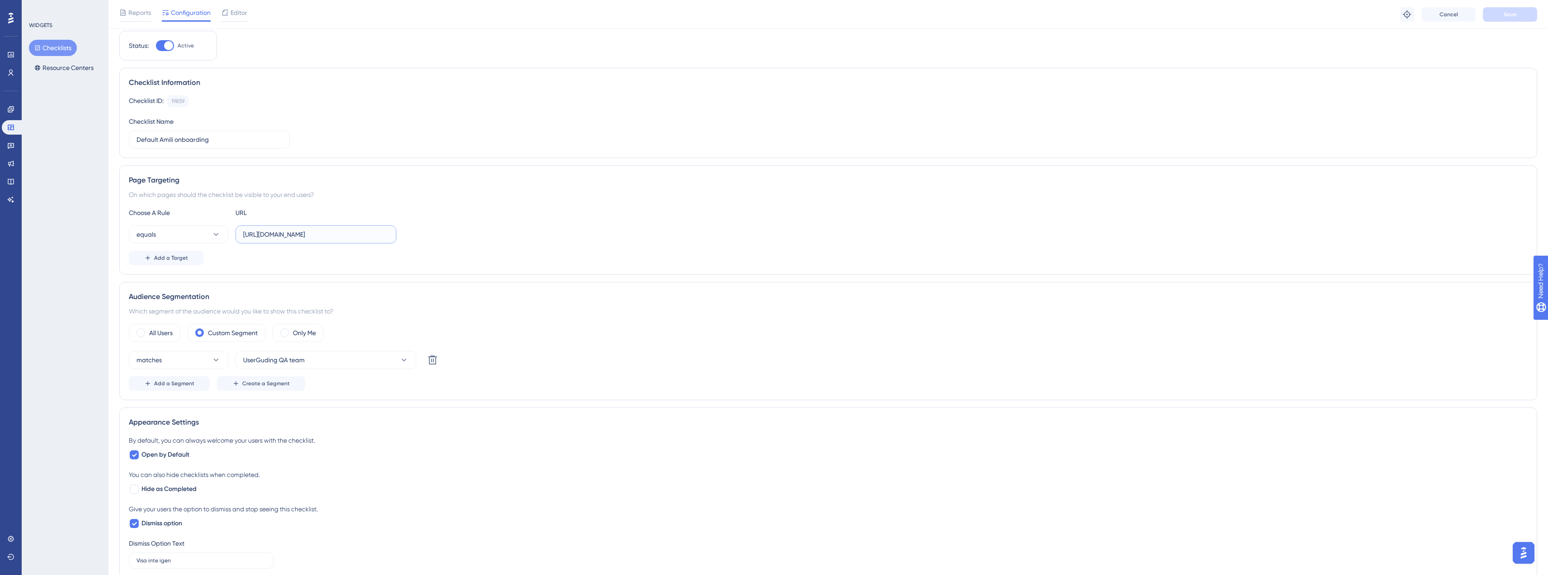
click at [298, 232] on input "[URL][DOMAIN_NAME]" at bounding box center [316, 235] width 146 height 10
type input "[URL][DOMAIN_NAME]"
click at [1505, 18] on button "Save" at bounding box center [1510, 14] width 54 height 14
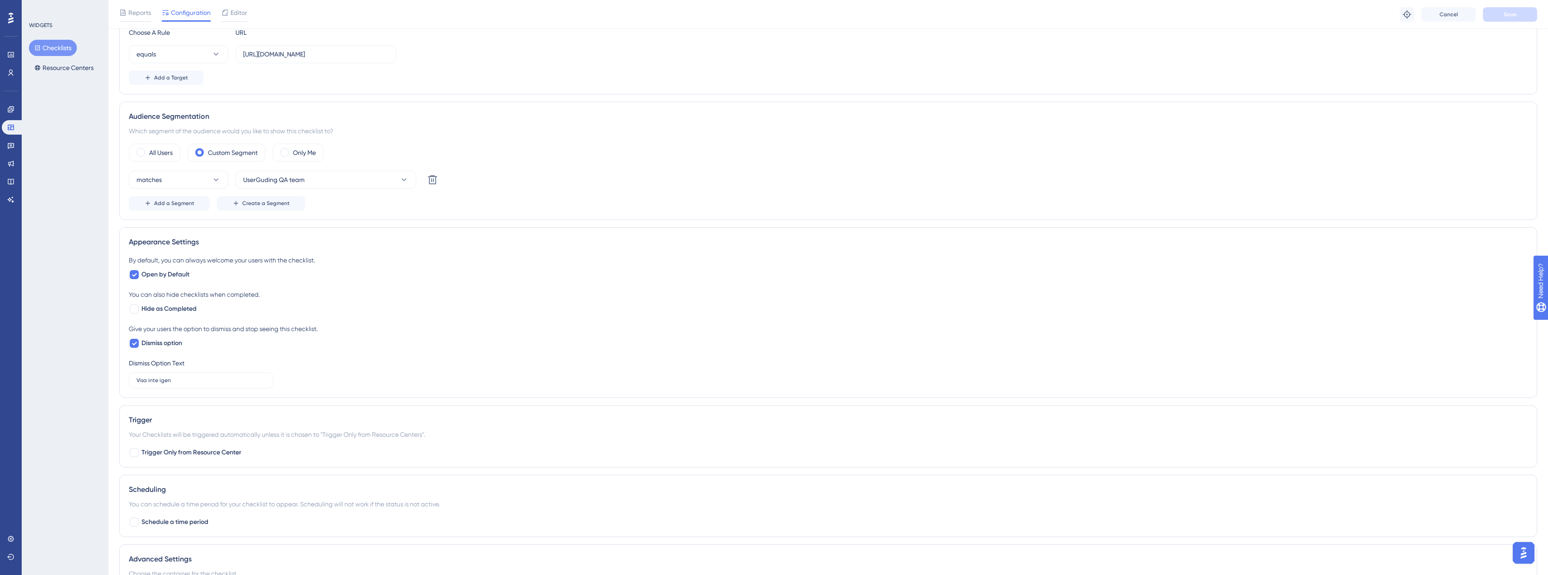
scroll to position [209, 0]
click at [142, 309] on span "Hide as Completed" at bounding box center [168, 307] width 55 height 11
checkbox input "true"
drag, startPoint x: 141, startPoint y: 328, endPoint x: 206, endPoint y: 321, distance: 65.9
click at [206, 321] on div "By default, you can always welcome your users with the checklist. Open by Defau…" at bounding box center [828, 321] width 1399 height 134
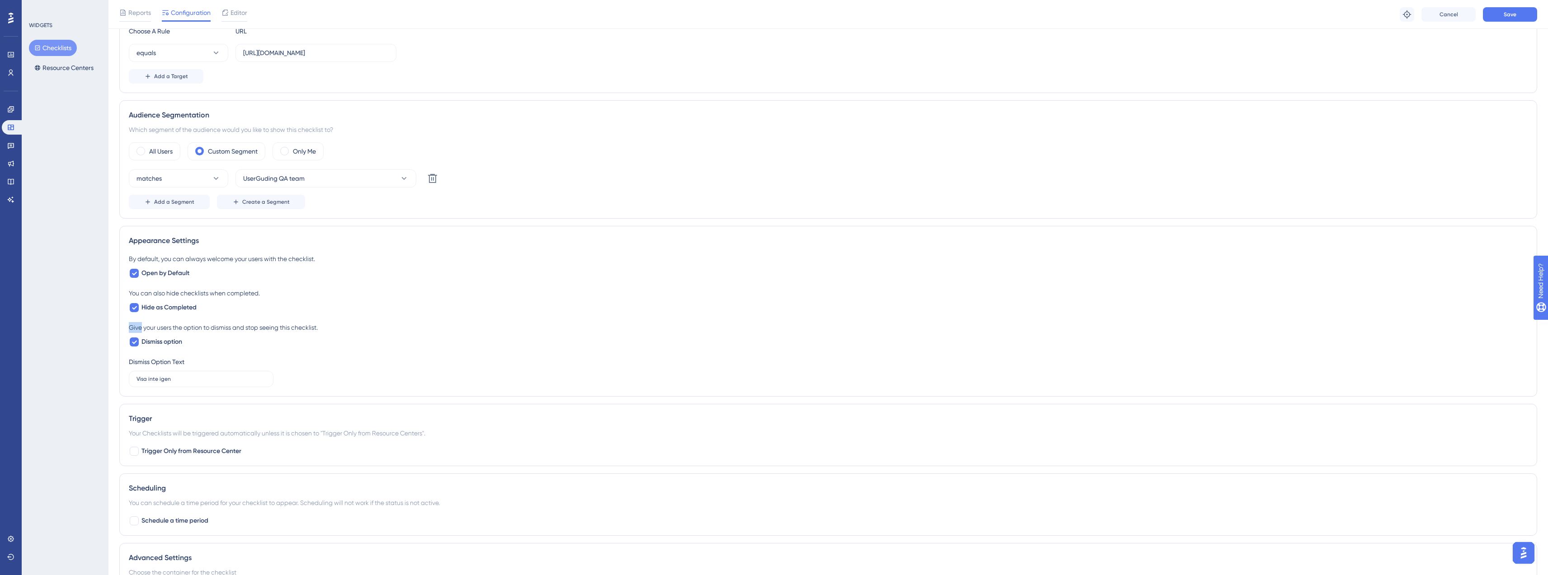
click at [206, 321] on div "By default, you can always welcome your users with the checklist. Open by Defau…" at bounding box center [828, 321] width 1399 height 134
drag, startPoint x: 243, startPoint y: 328, endPoint x: 202, endPoint y: 328, distance: 40.7
click at [202, 328] on div "Give your users the option to dismiss and stop seeing this checklist." at bounding box center [828, 327] width 1399 height 11
click at [173, 376] on input "Visa inte igen" at bounding box center [196, 379] width 121 height 6
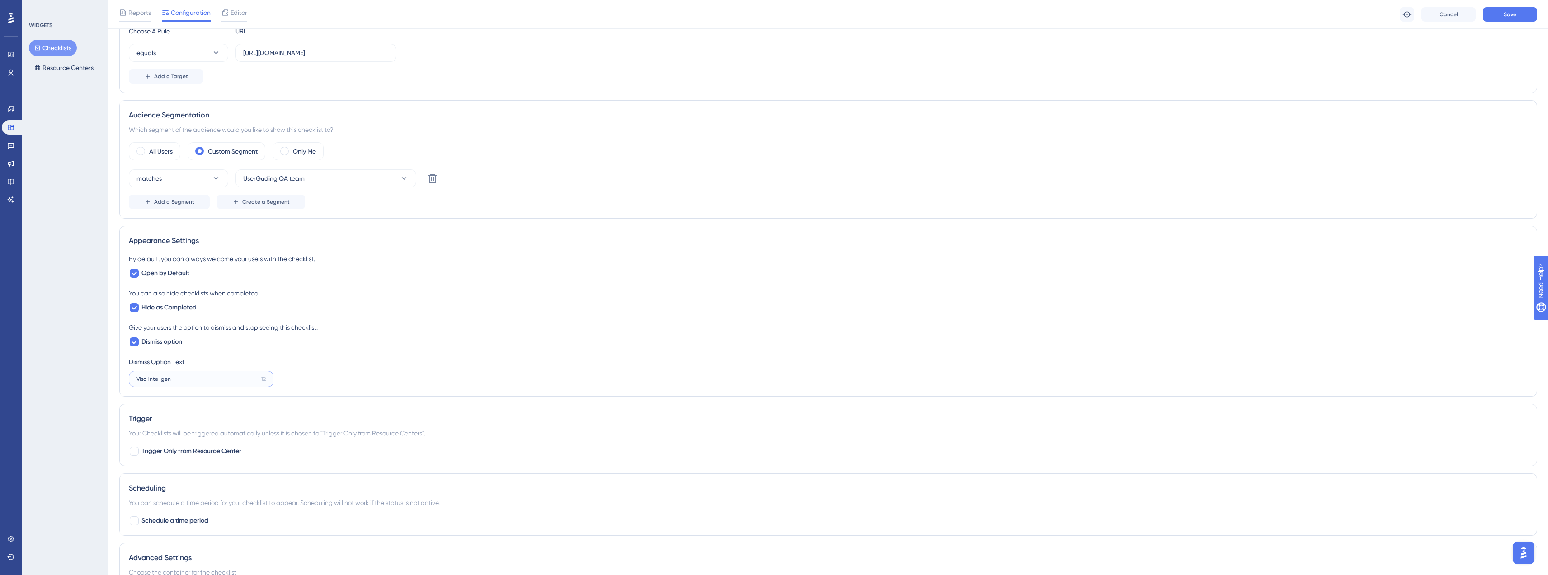
click at [173, 376] on input "Visa inte igen" at bounding box center [196, 379] width 121 height 6
click at [203, 348] on div "By default, you can always welcome your users with the checklist. Open by Defau…" at bounding box center [828, 321] width 1399 height 134
click at [173, 344] on span "Dismiss option" at bounding box center [161, 342] width 41 height 11
checkbox input "false"
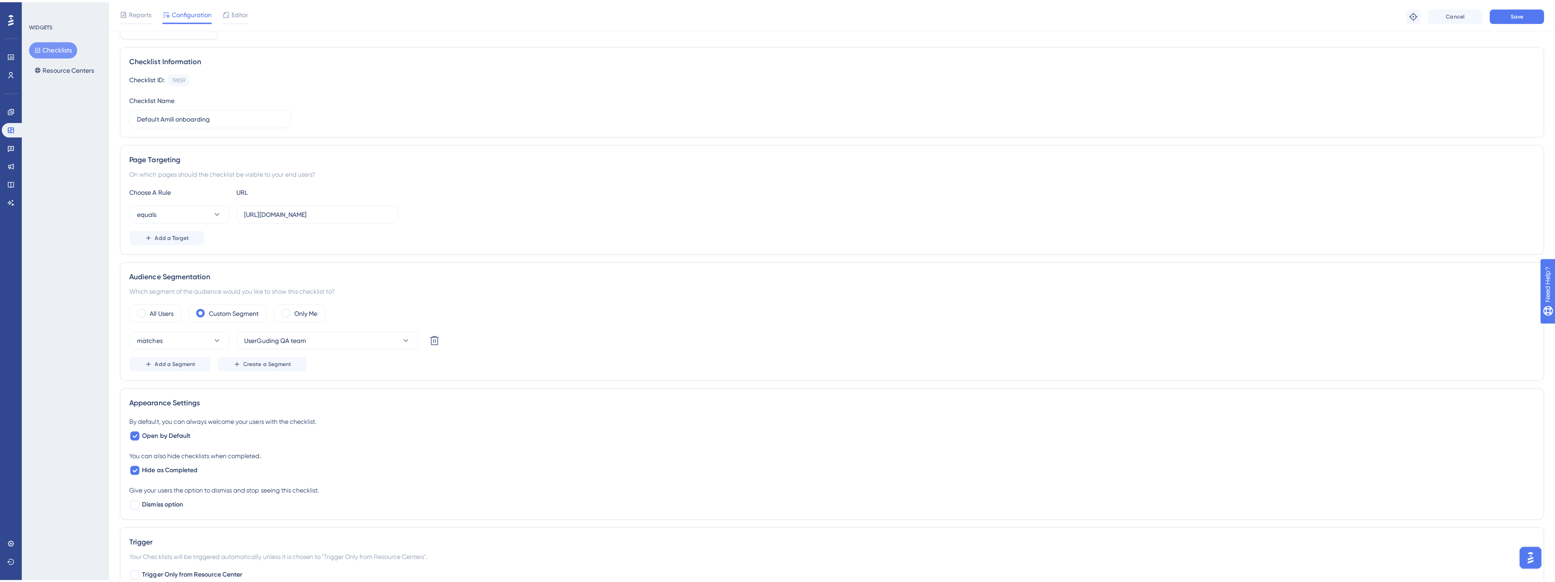
scroll to position [0, 0]
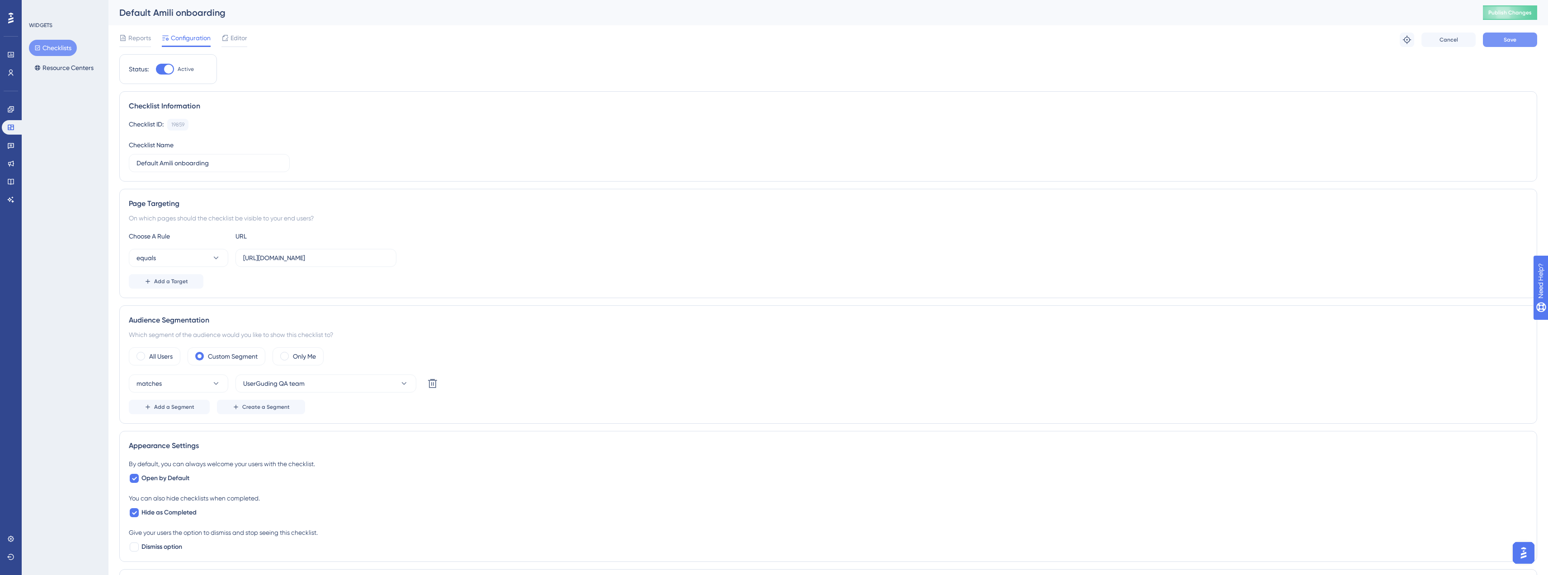
click at [1522, 42] on button "Save" at bounding box center [1510, 40] width 54 height 14
click at [1537, 7] on button "Publish Changes" at bounding box center [1510, 12] width 54 height 14
click at [234, 39] on span "Editor" at bounding box center [239, 38] width 17 height 11
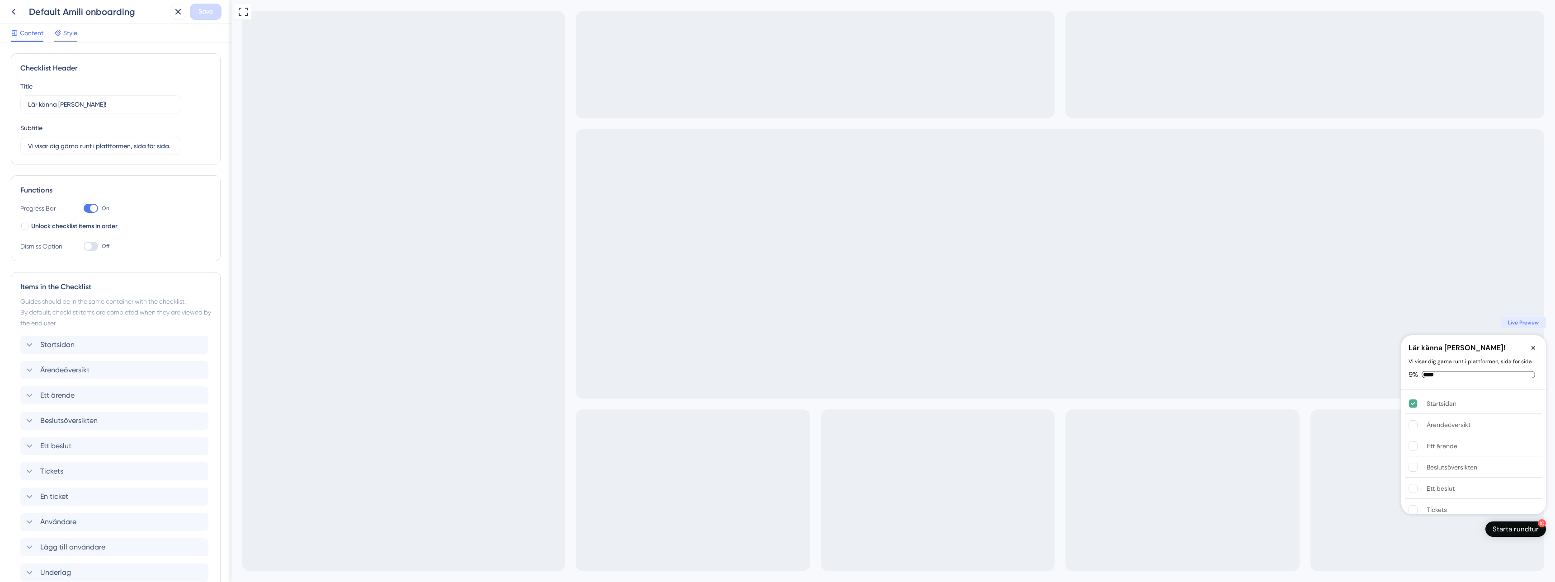
click at [71, 35] on span "Style" at bounding box center [70, 33] width 14 height 11
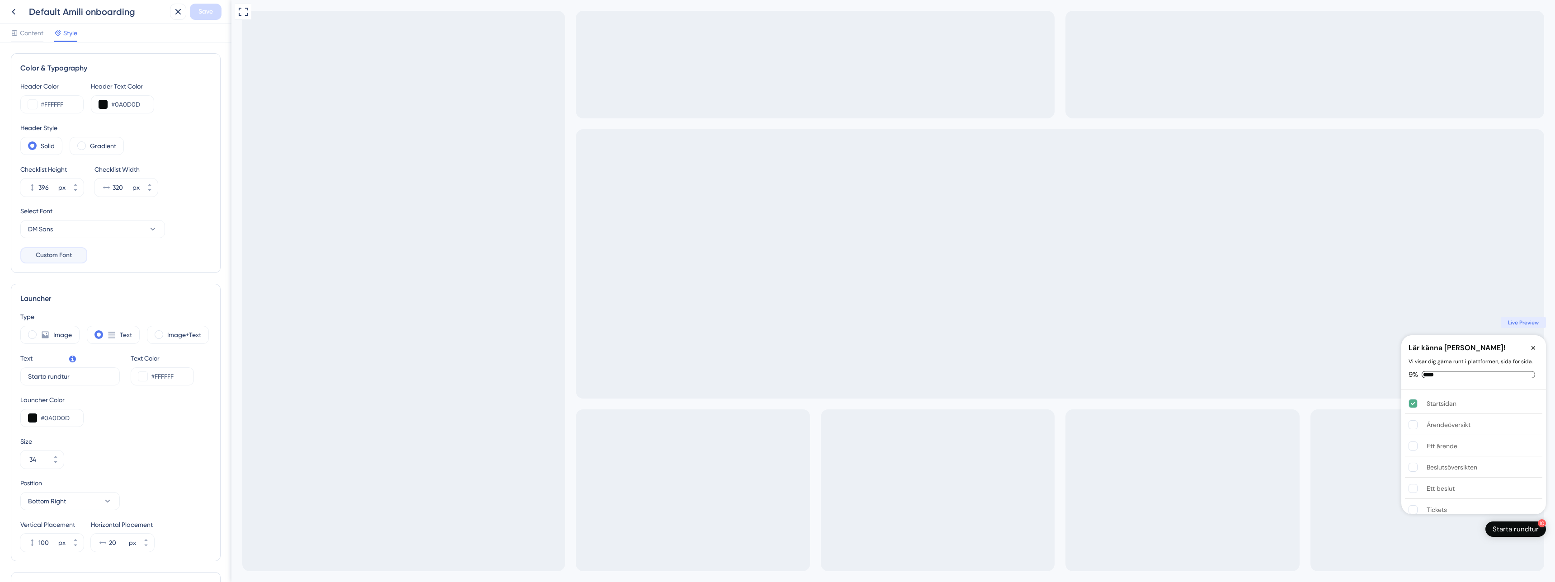
click at [62, 252] on span "Custom Font" at bounding box center [54, 255] width 36 height 11
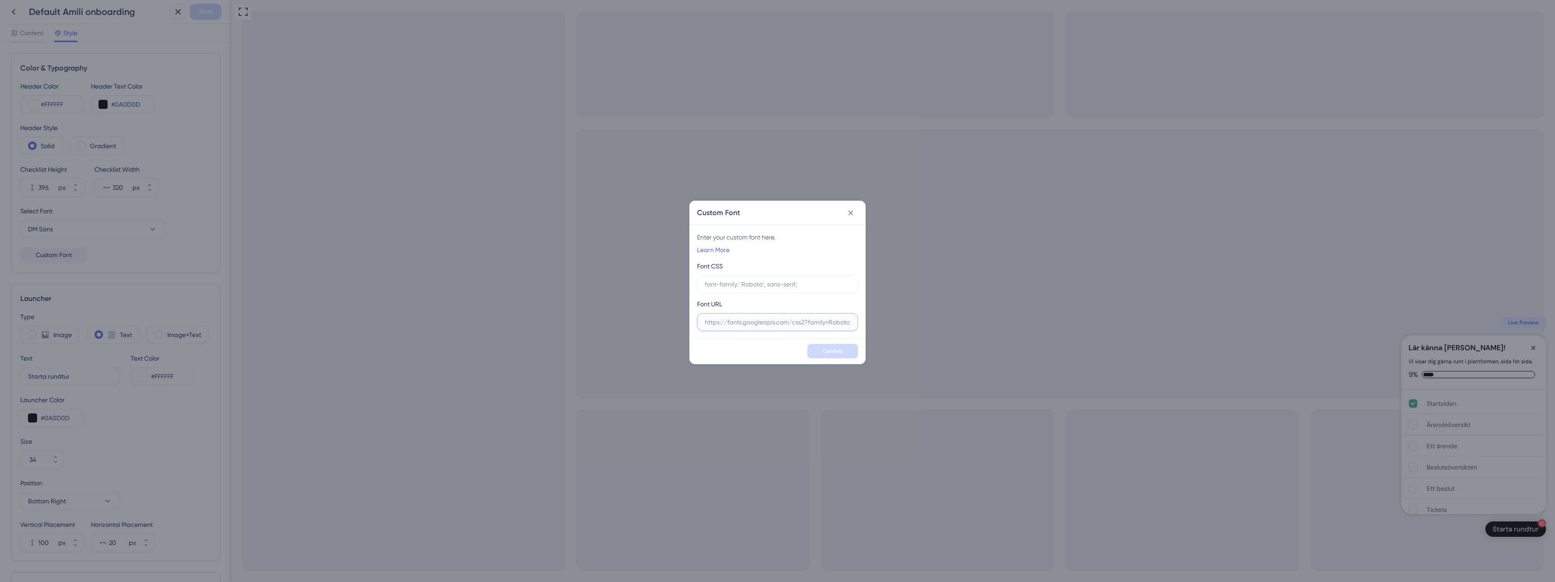
click at [760, 319] on input "text" at bounding box center [778, 322] width 146 height 10
click at [759, 287] on input "text" at bounding box center [778, 284] width 146 height 10
click at [852, 209] on icon at bounding box center [850, 212] width 9 height 9
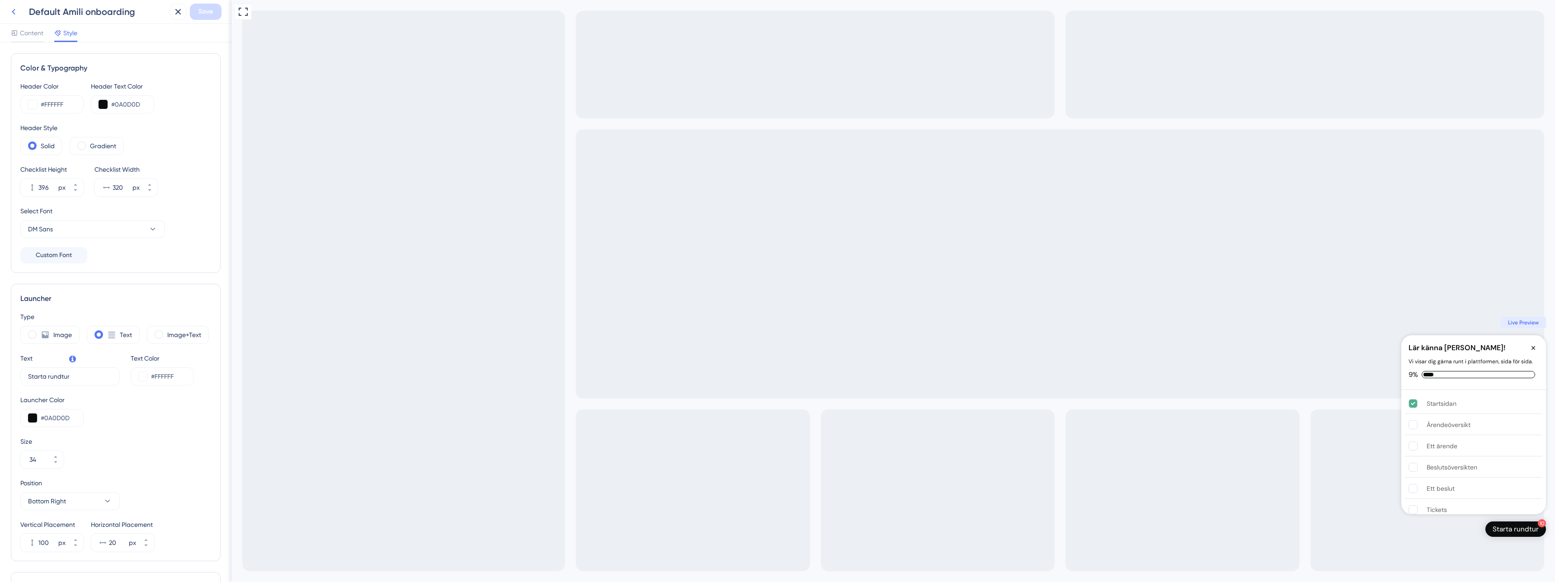
click at [19, 11] on button at bounding box center [13, 12] width 16 height 16
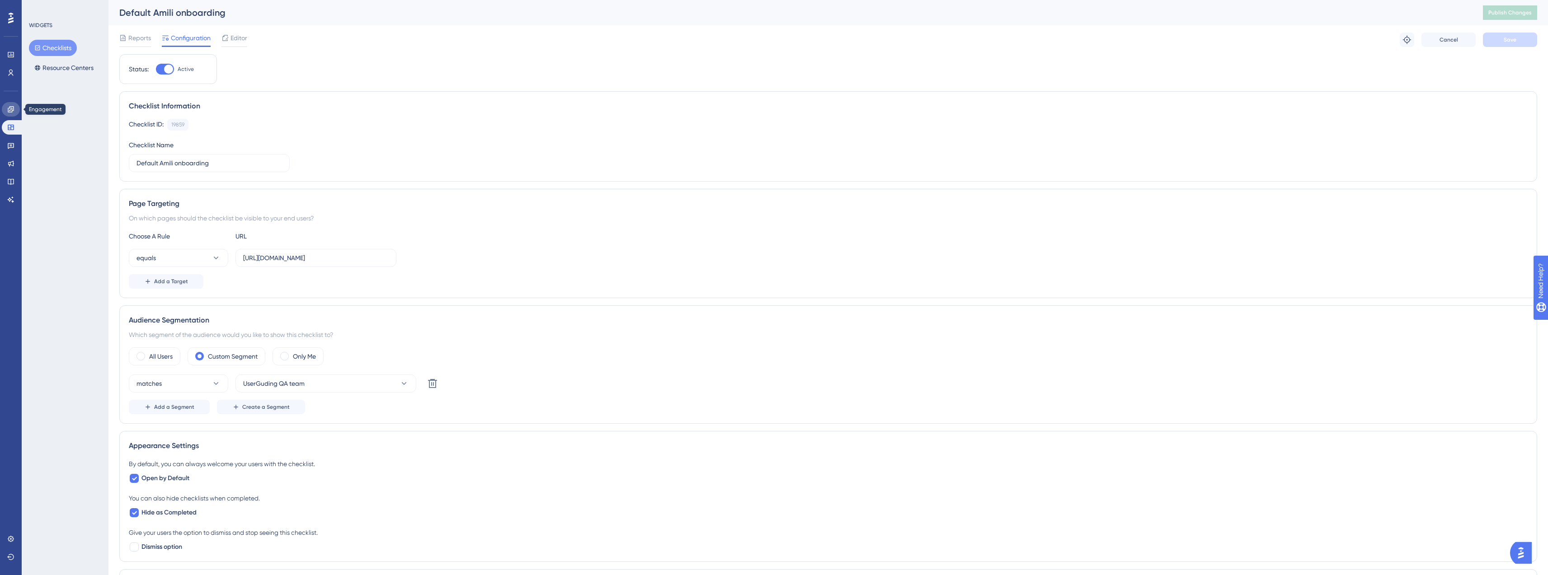
click at [9, 106] on icon at bounding box center [11, 109] width 6 height 6
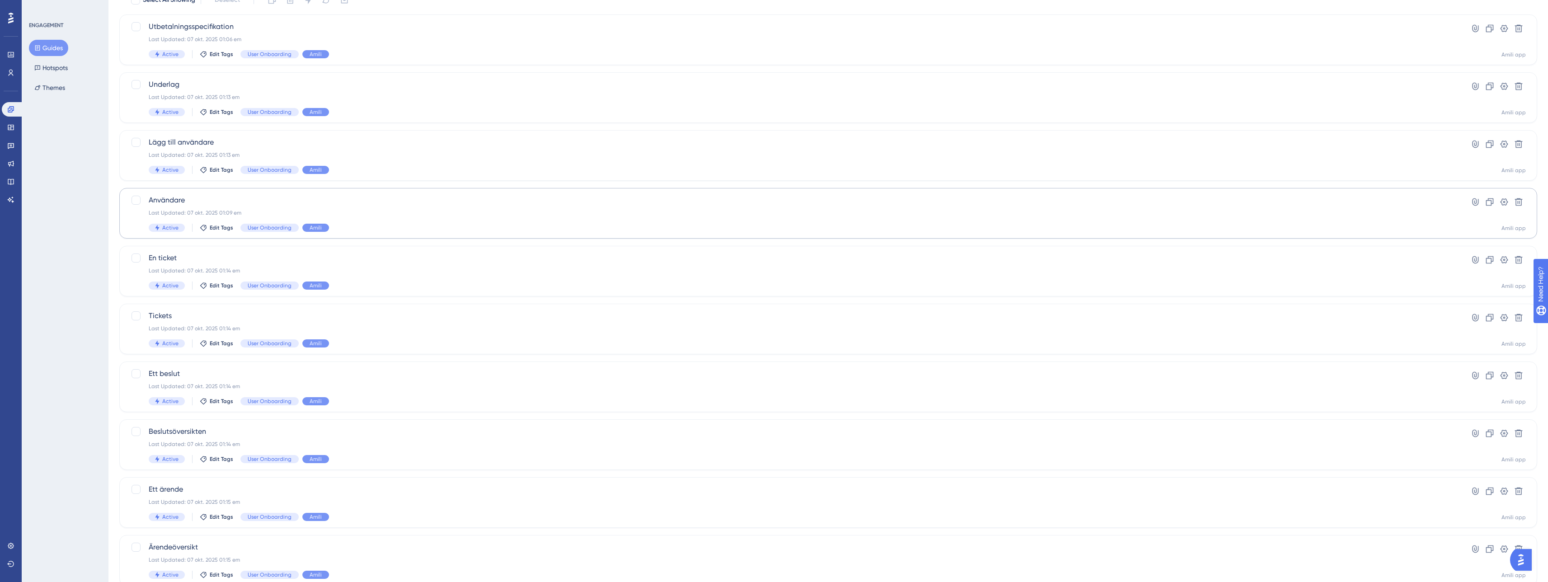
scroll to position [119, 0]
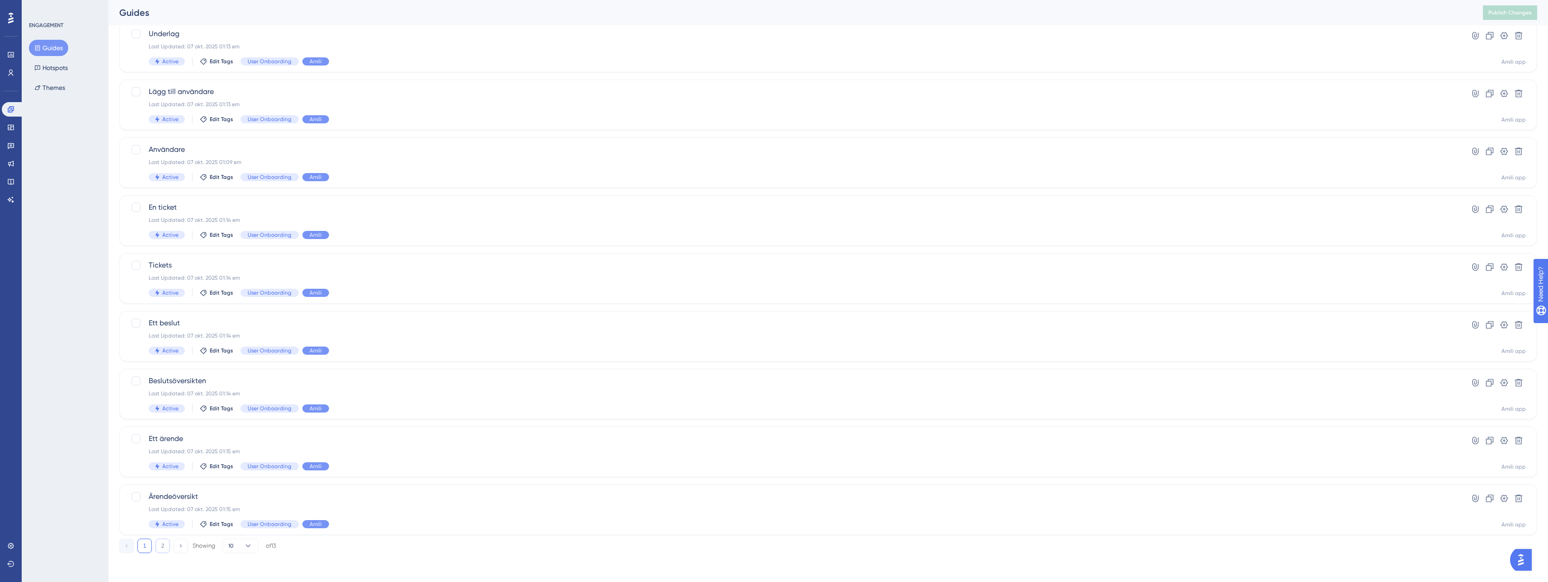
click at [160, 548] on button "2" at bounding box center [162, 546] width 14 height 14
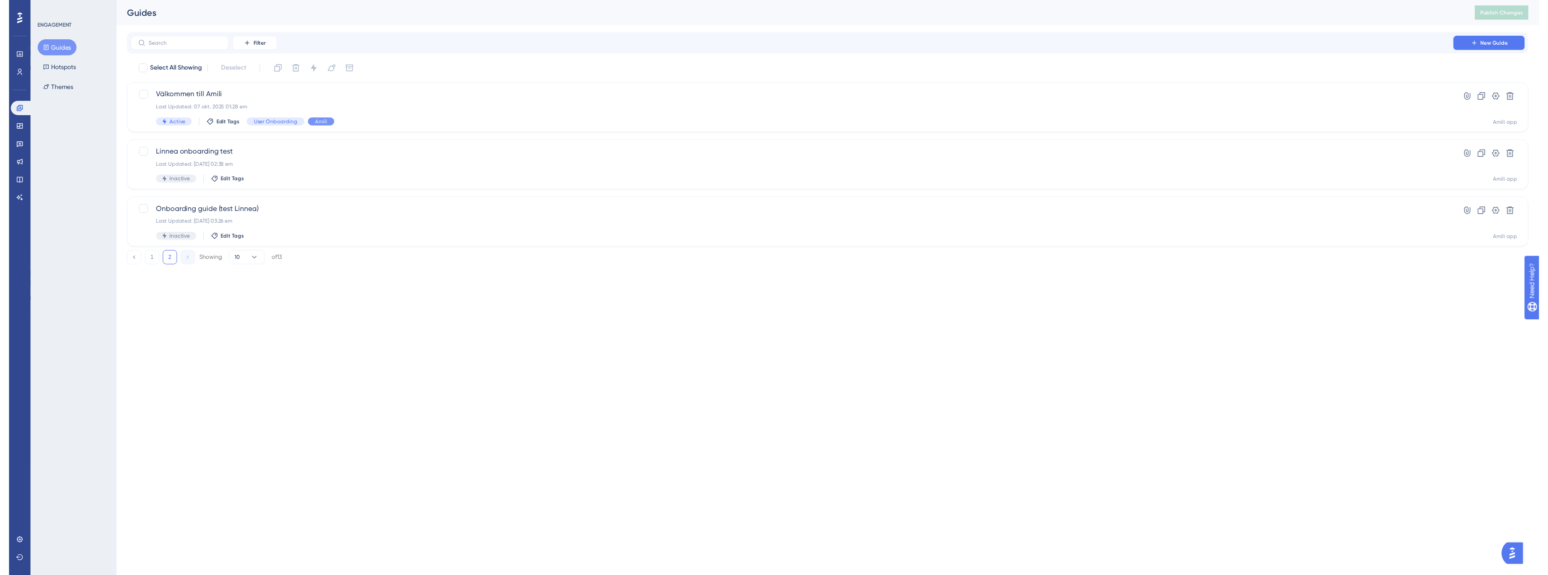
scroll to position [0, 0]
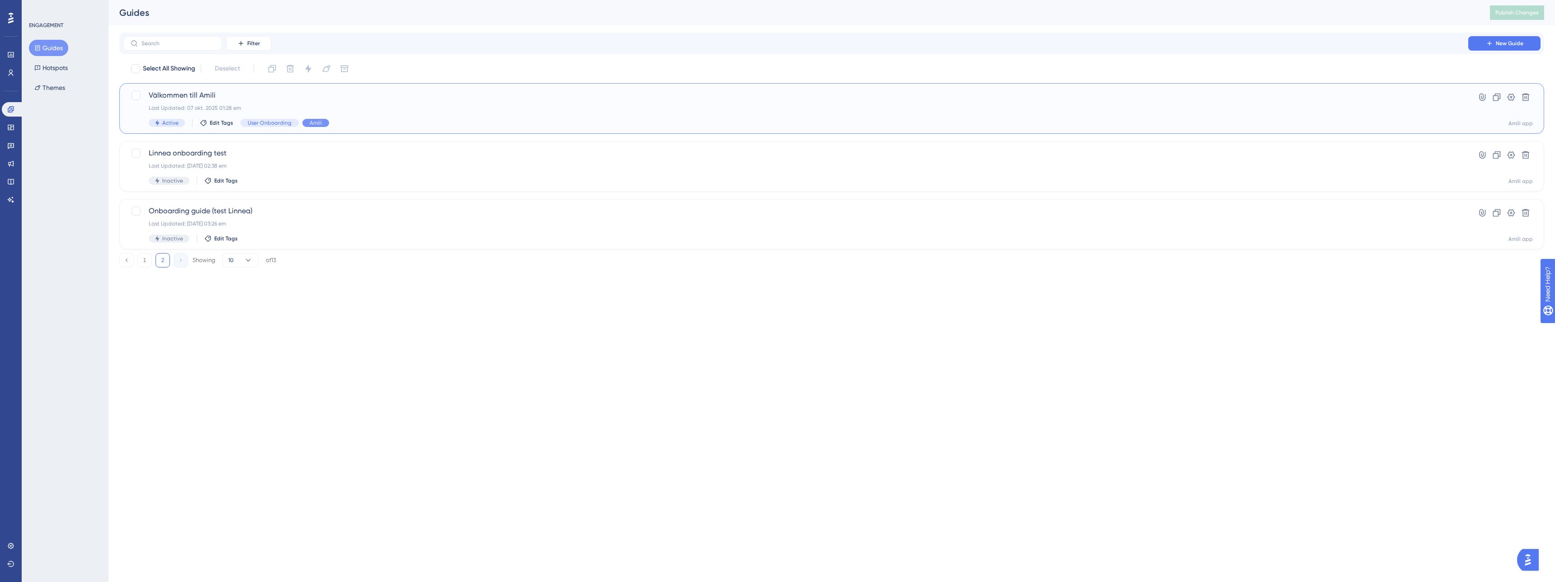
click at [226, 100] on span "Välkommen till Amili" at bounding box center [796, 95] width 1294 height 11
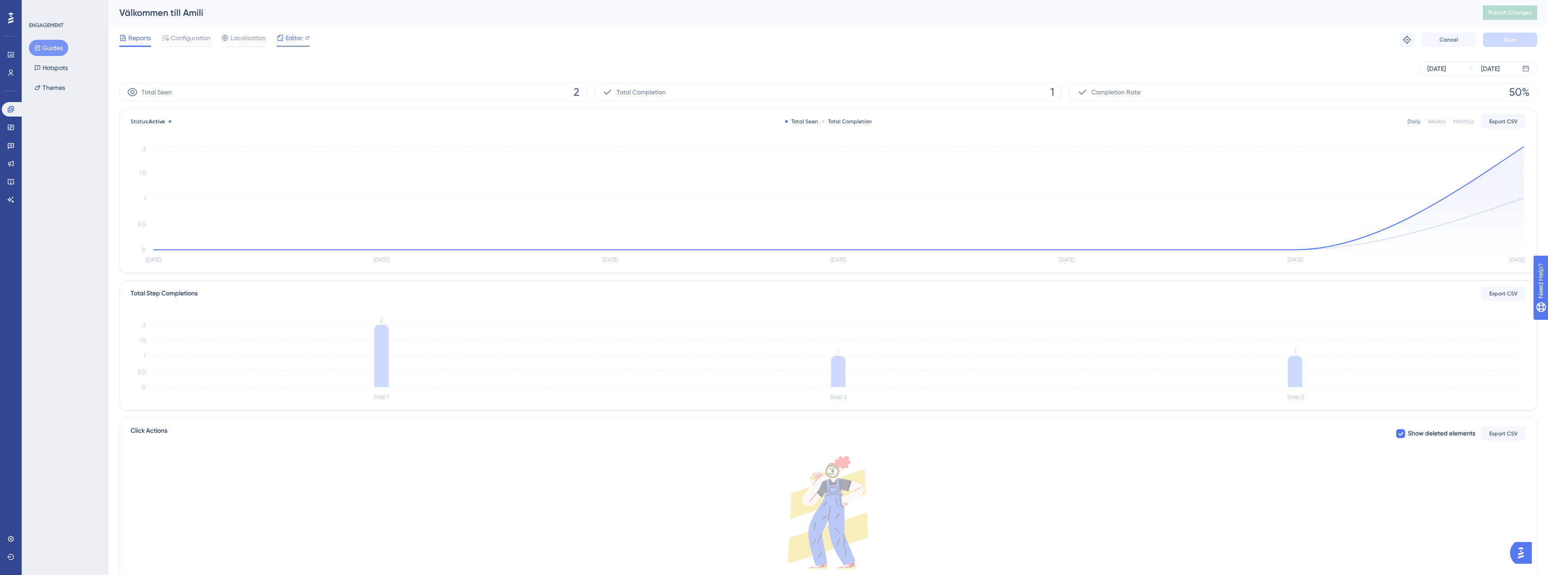
click at [289, 34] on span "Editor" at bounding box center [294, 38] width 17 height 11
click at [12, 109] on icon at bounding box center [11, 109] width 6 height 6
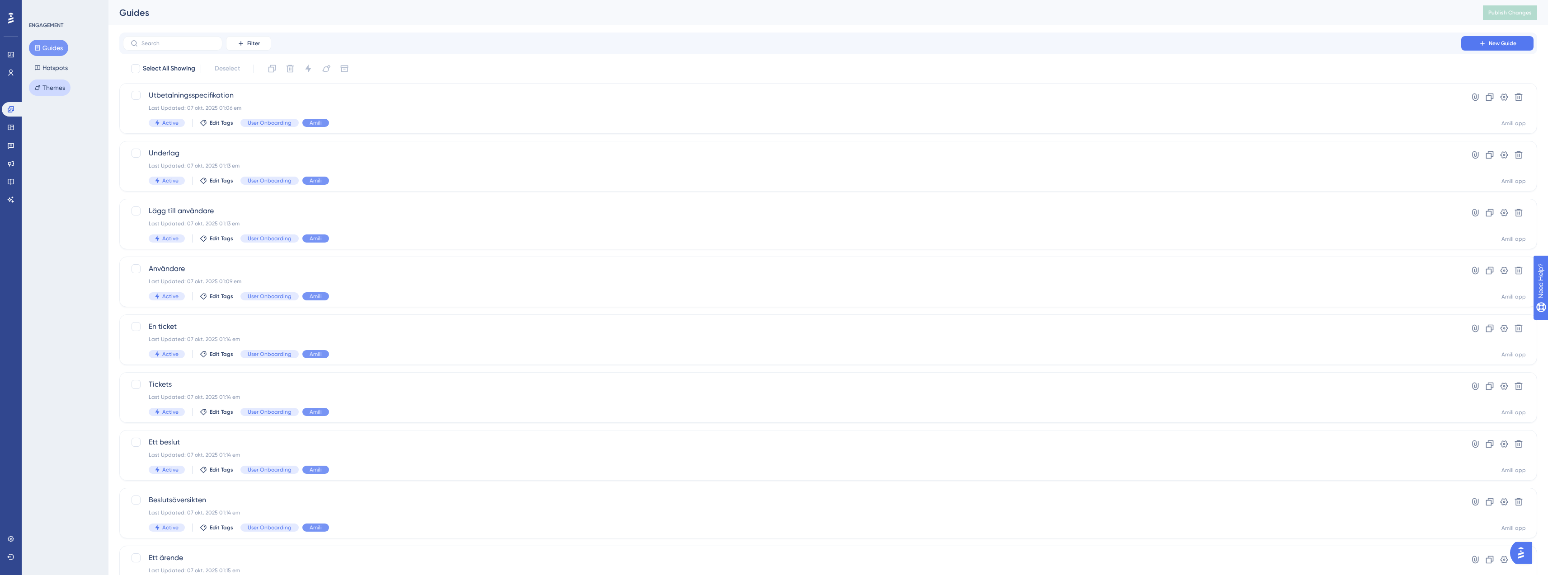
click at [49, 86] on button "Themes" at bounding box center [50, 88] width 42 height 16
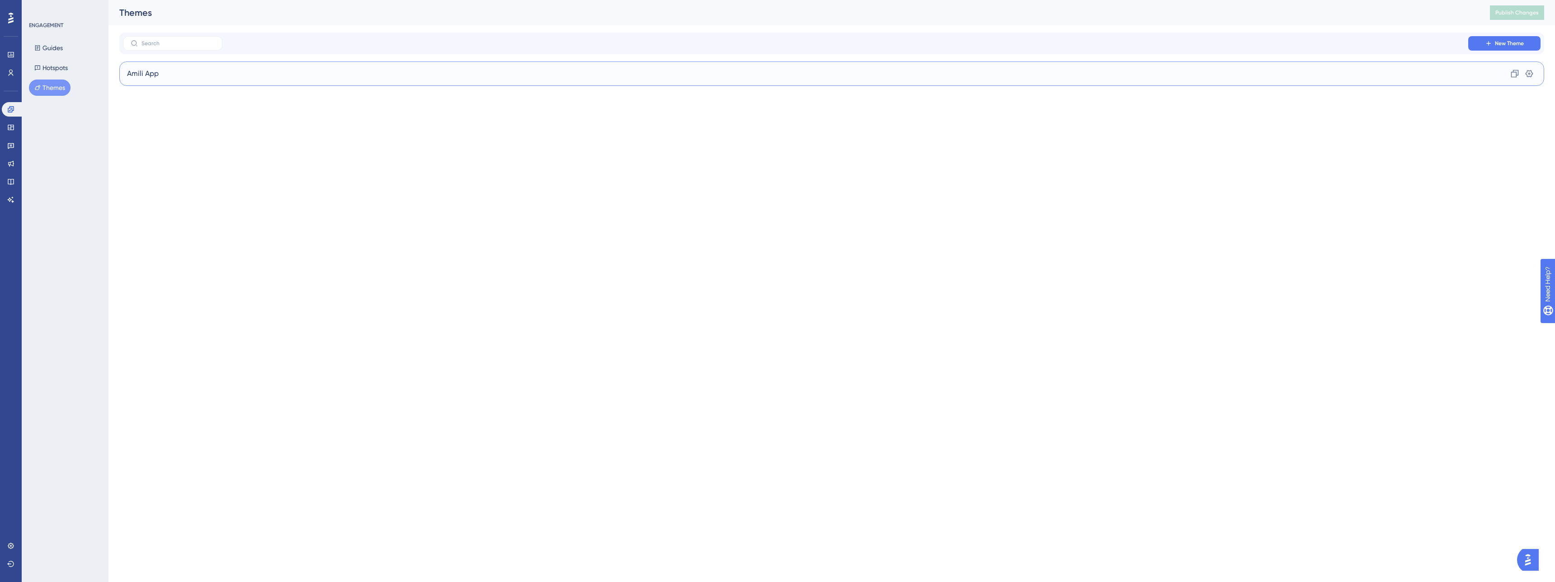
click at [165, 72] on div "Amili App Clone Settings" at bounding box center [831, 73] width 1425 height 24
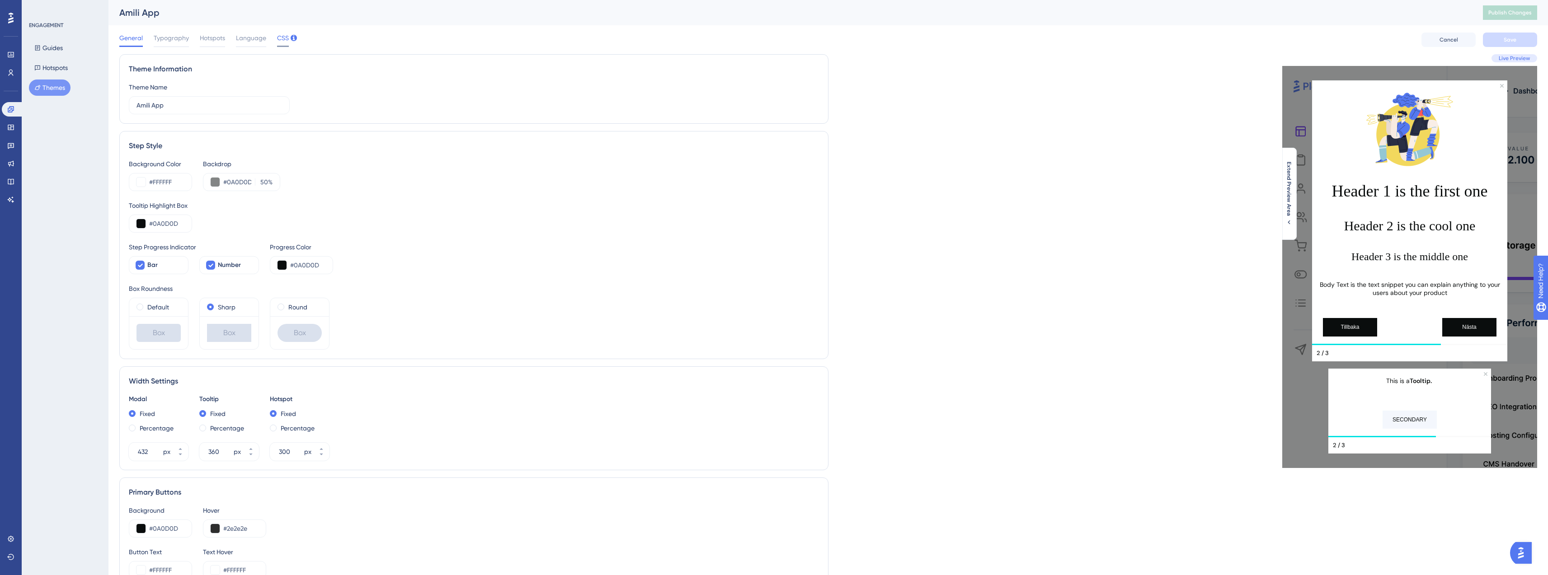
click at [286, 40] on span "CSS" at bounding box center [283, 38] width 12 height 11
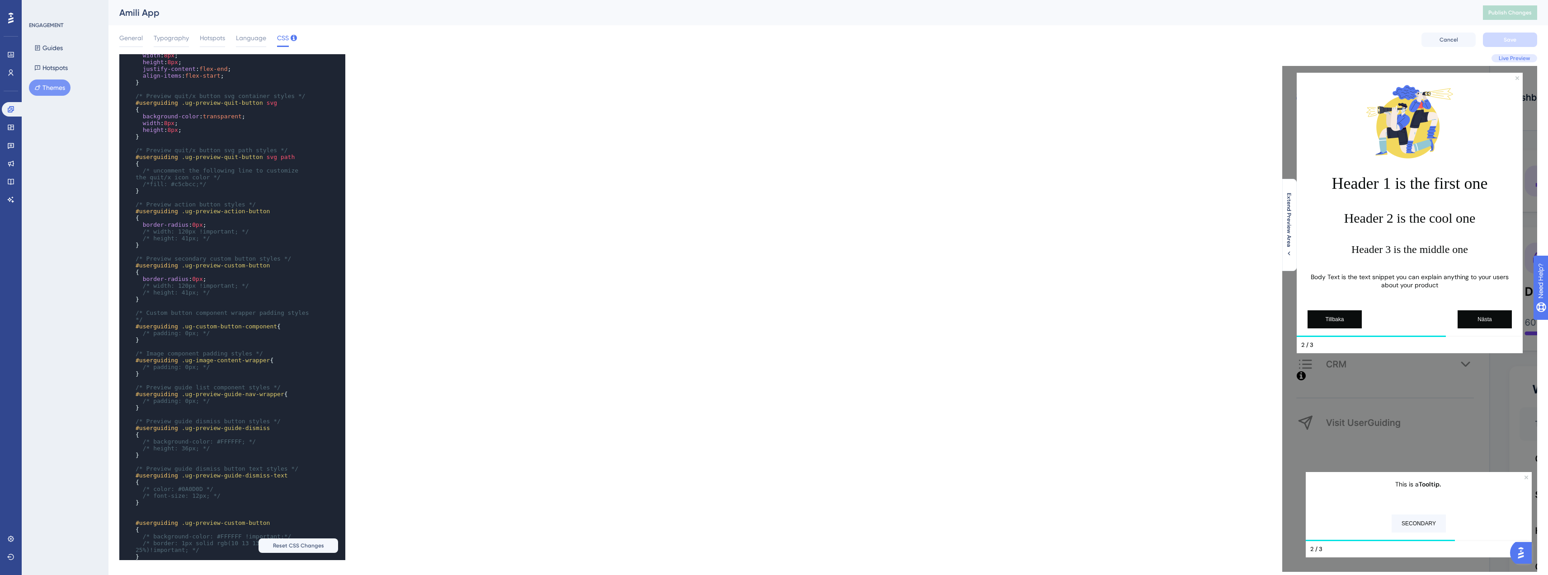
scroll to position [1095, 0]
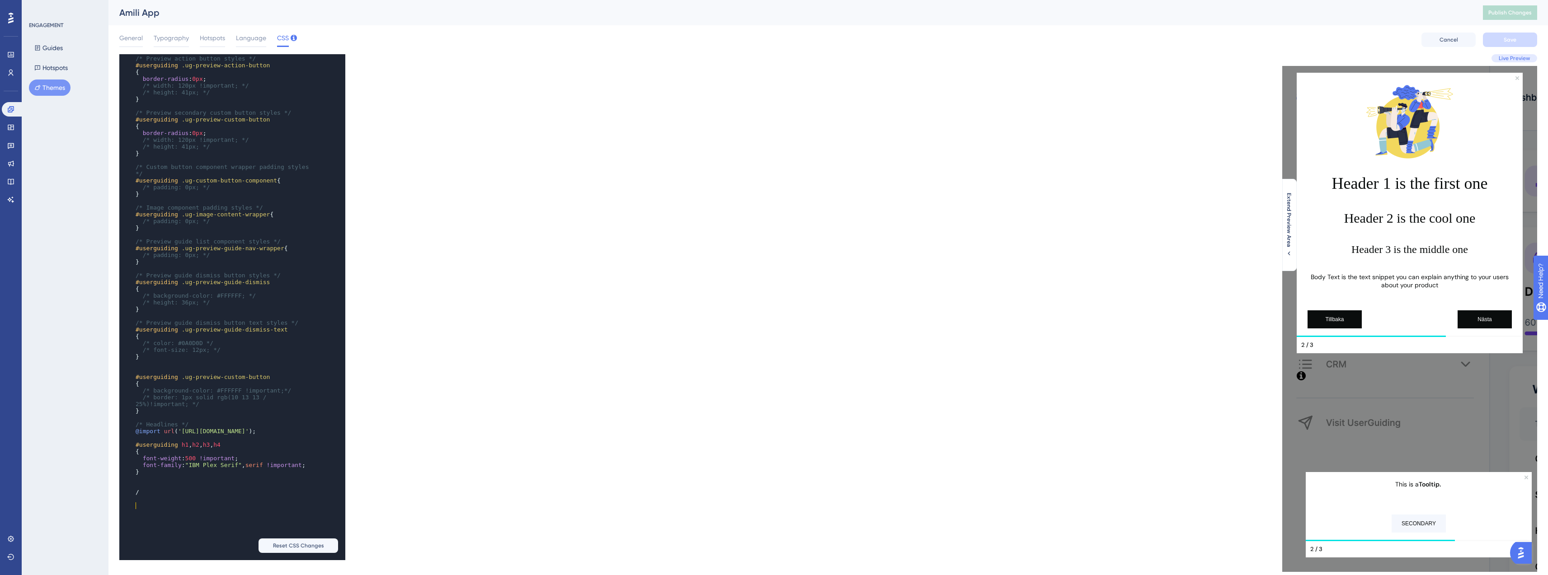
click at [155, 482] on pre "​" at bounding box center [223, 478] width 179 height 7
click at [155, 496] on pre "/" at bounding box center [223, 492] width 179 height 7
type textarea "{"
drag, startPoint x: 141, startPoint y: 478, endPoint x: 136, endPoint y: 478, distance: 5.0
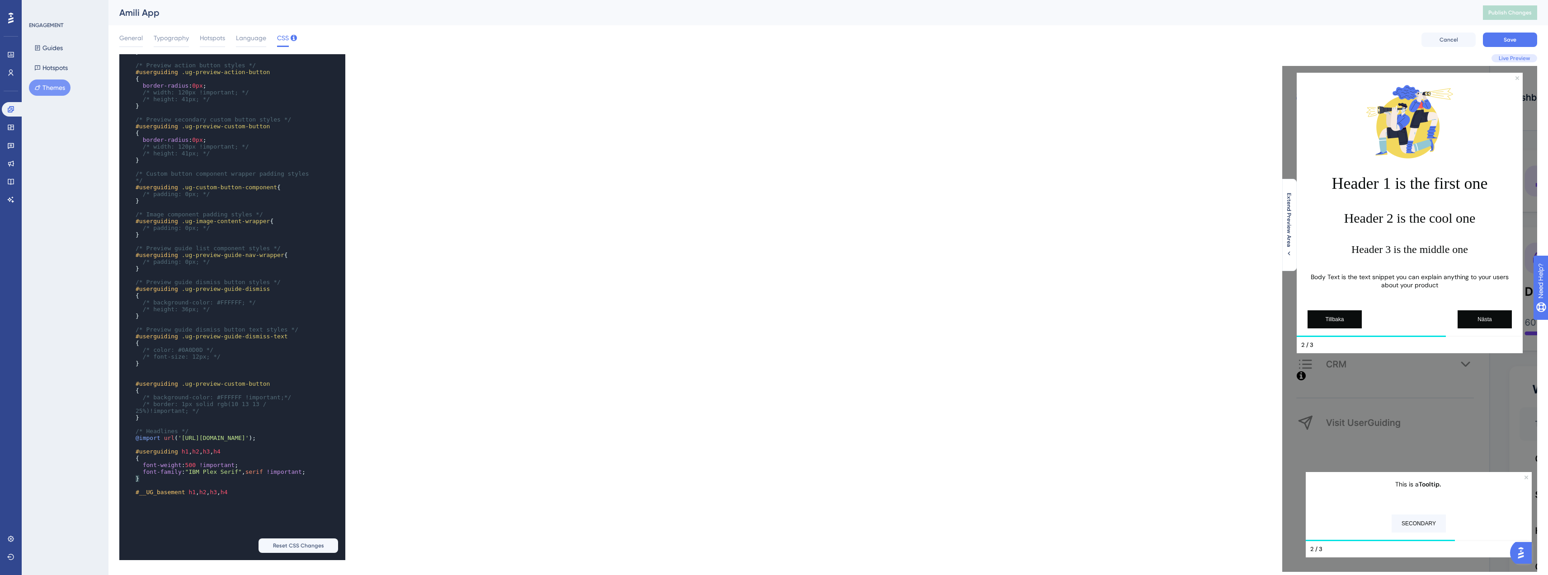
click at [136, 462] on pre "{" at bounding box center [223, 458] width 179 height 7
click at [236, 496] on pre "#__UG_basement h1 , h2 , h3 , h4" at bounding box center [223, 492] width 179 height 7
drag, startPoint x: 148, startPoint y: 502, endPoint x: 137, endPoint y: 502, distance: 10.8
click at [136, 479] on pre "}" at bounding box center [223, 475] width 179 height 7
type textarea "}"
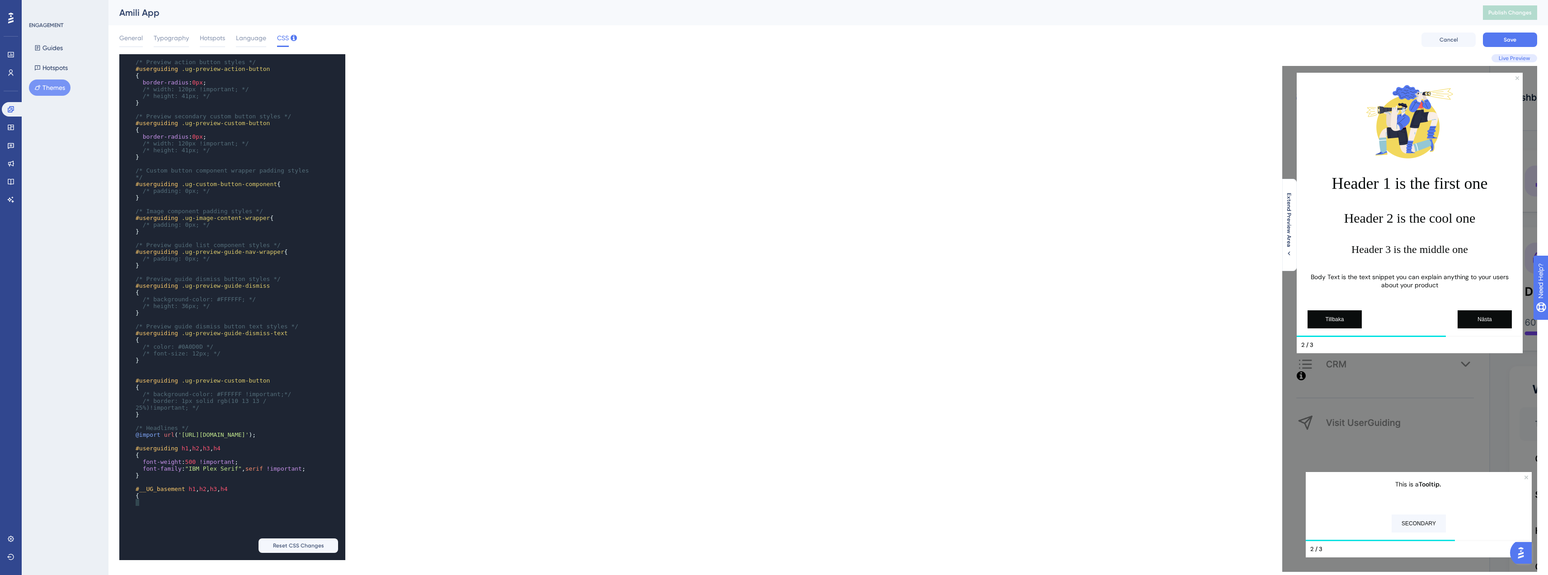
click at [152, 506] on pre "​" at bounding box center [223, 502] width 179 height 7
type textarea "}"
drag, startPoint x: 140, startPoint y: 512, endPoint x: 134, endPoint y: 511, distance: 5.4
click at [134, 487] on pre "}" at bounding box center [223, 483] width 179 height 7
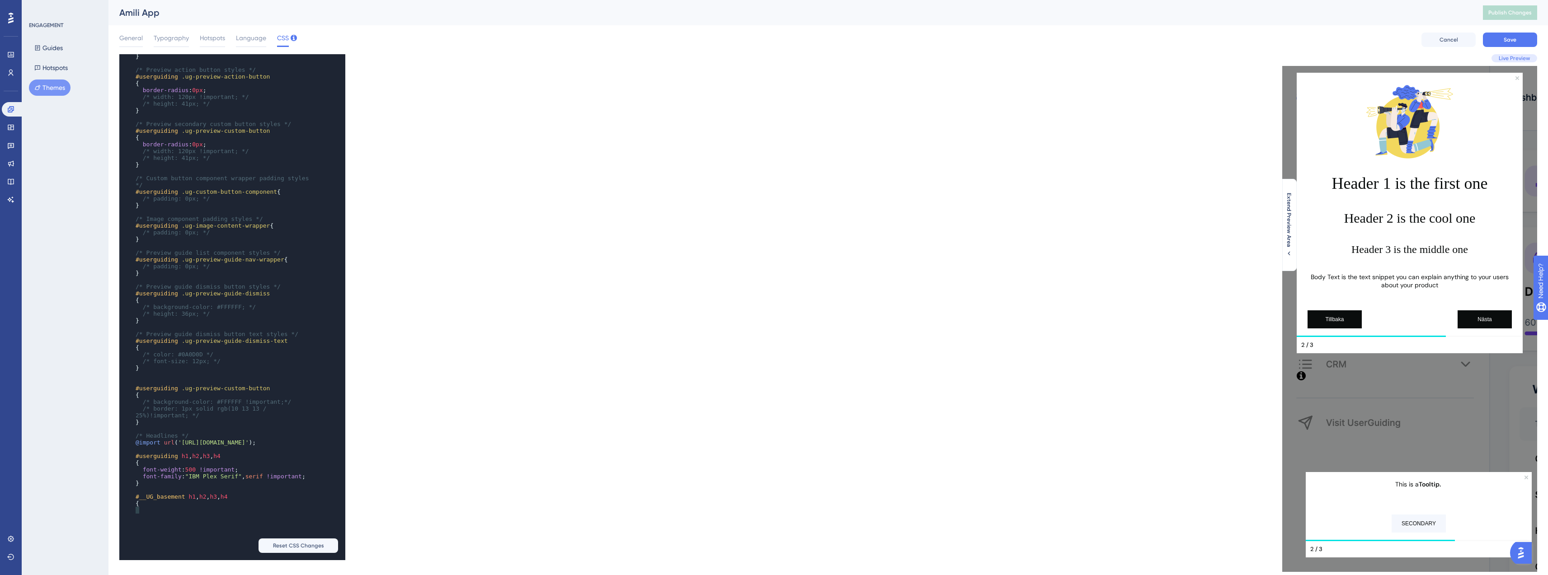
scroll to position [1080, 0]
click at [142, 528] on div "x justify-content : flex-end ; align-items : flex-start ; } ​ /* Preview quit/x…" at bounding box center [219, 219] width 201 height 619
paste textarea "t;"
type textarea "font-family: "IBM Plex Serif", serif !important;"
drag, startPoint x: 187, startPoint y: 495, endPoint x: 139, endPoint y: 489, distance: 48.3
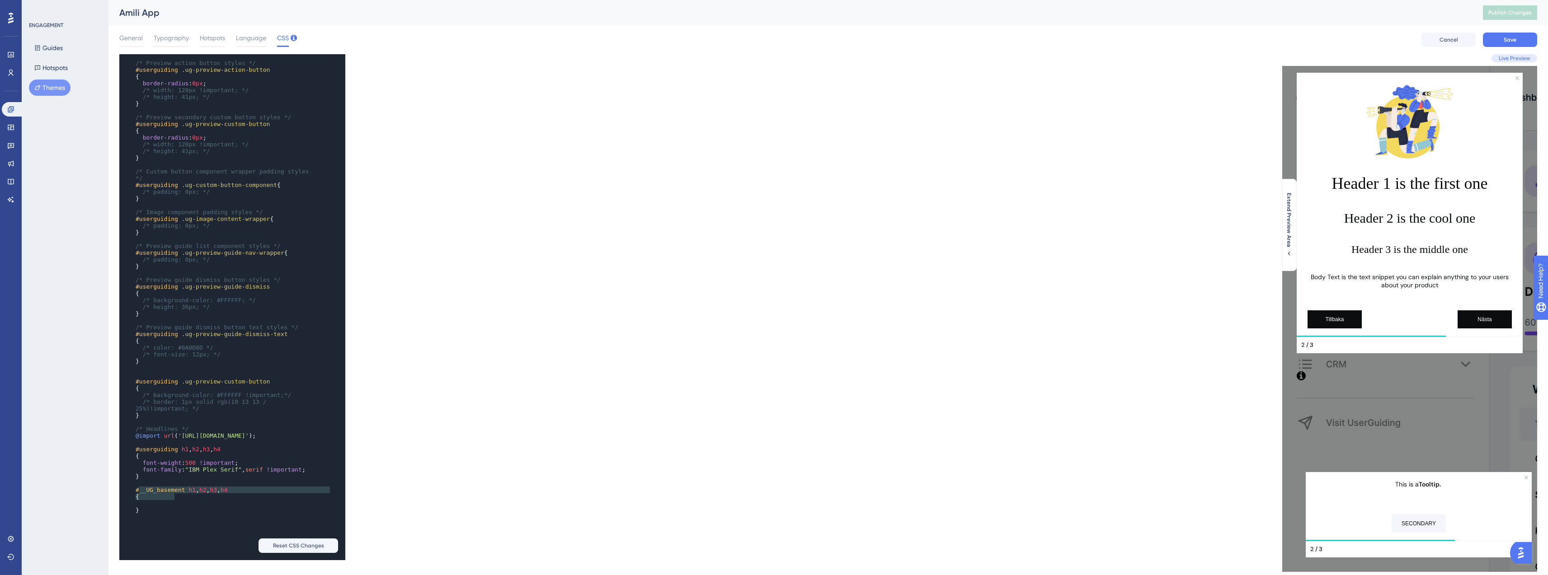
click at [139, 473] on pre "font-family : "IBM Plex Serif" , serif !important ;" at bounding box center [223, 469] width 179 height 7
click at [153, 507] on pre "​" at bounding box center [223, 503] width 179 height 7
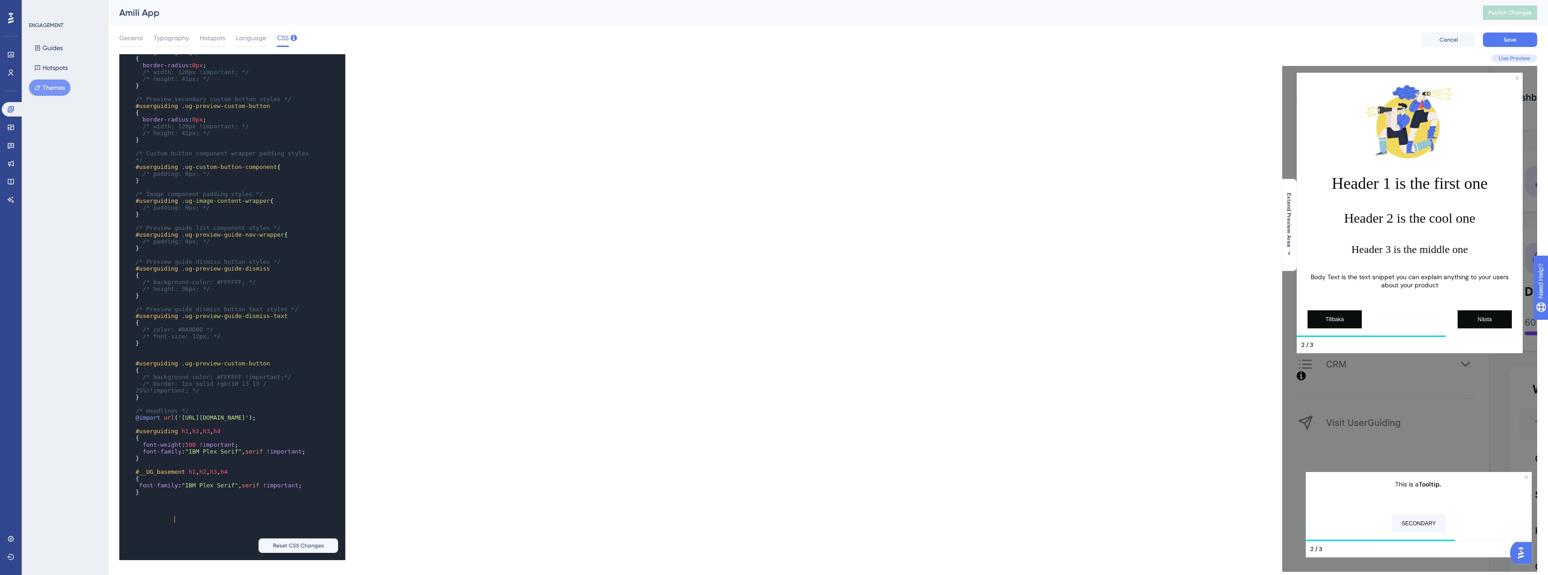
scroll to position [1101, 0]
click at [1512, 36] on span "Save" at bounding box center [1510, 39] width 13 height 7
click at [1516, 12] on span "Publish Changes" at bounding box center [1509, 12] width 43 height 7
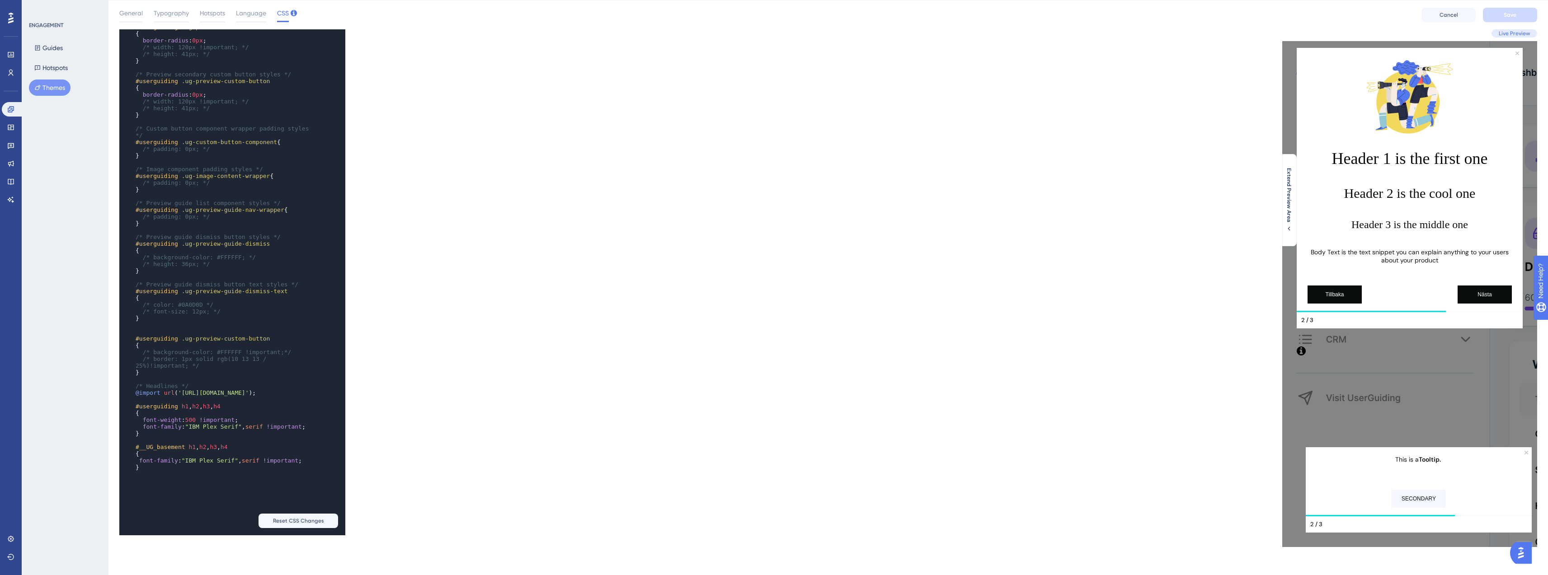
scroll to position [26, 0]
click at [182, 409] on span "h1" at bounding box center [185, 405] width 7 height 7
paste textarea "Code editor"
type textarea "#__UG_basement"
drag, startPoint x: 185, startPoint y: 475, endPoint x: 133, endPoint y: 475, distance: 52.4
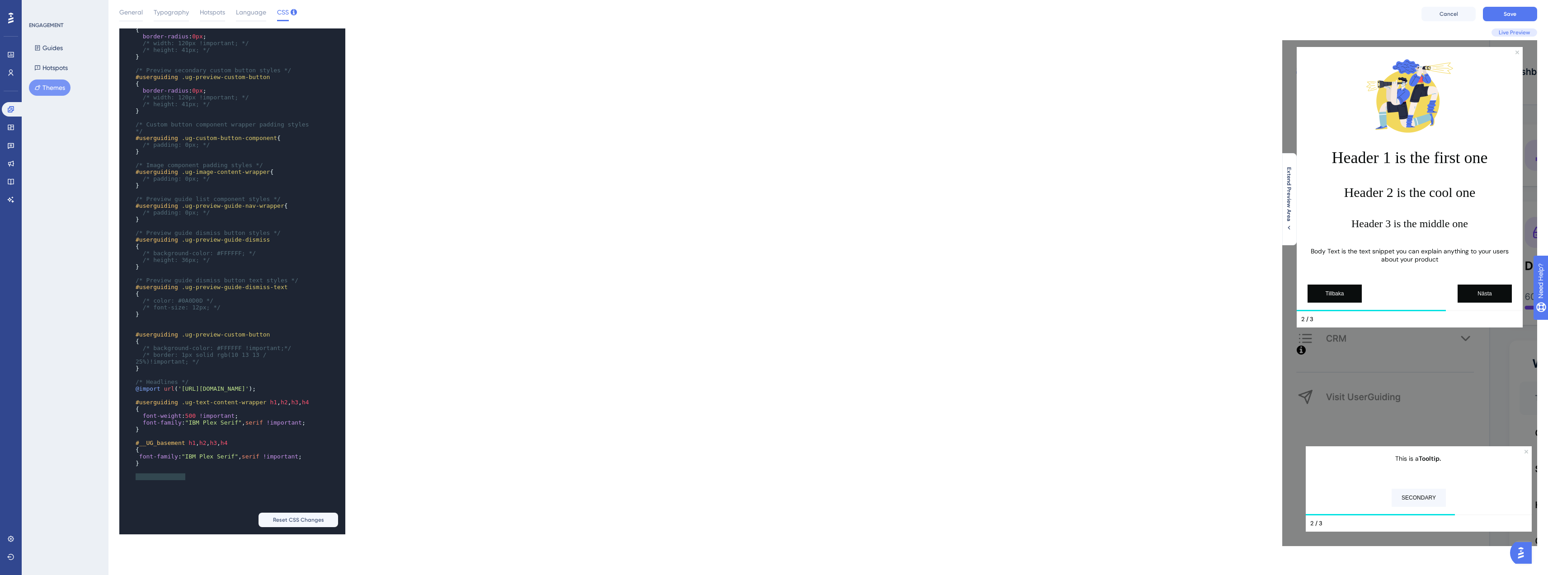
click at [133, 475] on div "x #userguiding .ug-preview-quit-button svg { background-color : transparent ; w…" at bounding box center [219, 188] width 201 height 585
click at [180, 406] on span "#userguiding .ug-text-content-wrapper h1 , h2 , h3 , h4" at bounding box center [223, 402] width 174 height 7
type textarea "#userguiding"
drag, startPoint x: 180, startPoint y: 422, endPoint x: 136, endPoint y: 422, distance: 44.3
click at [136, 406] on span "#userguiding .ug-text-content-wrapper h1 , h2 , h3 , h4" at bounding box center [223, 402] width 174 height 7
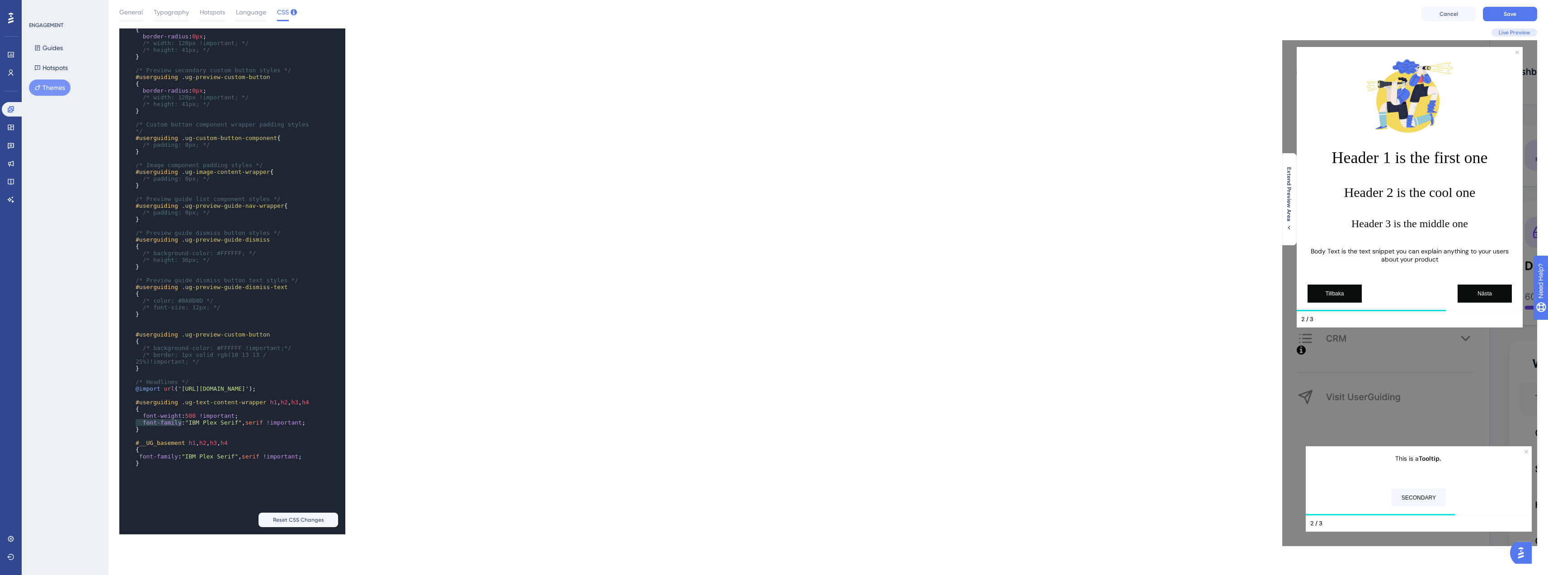
click at [136, 447] on span "#__UG_basement" at bounding box center [161, 443] width 50 height 7
paste textarea "Code editor"
type textarea ".ug-text-content-wrapper"
drag, startPoint x: 183, startPoint y: 421, endPoint x: 266, endPoint y: 422, distance: 83.2
click at [266, 406] on span "#userguiding .ug-text-content-wrapper h1 , h2 , h3 , h4" at bounding box center [223, 402] width 174 height 7
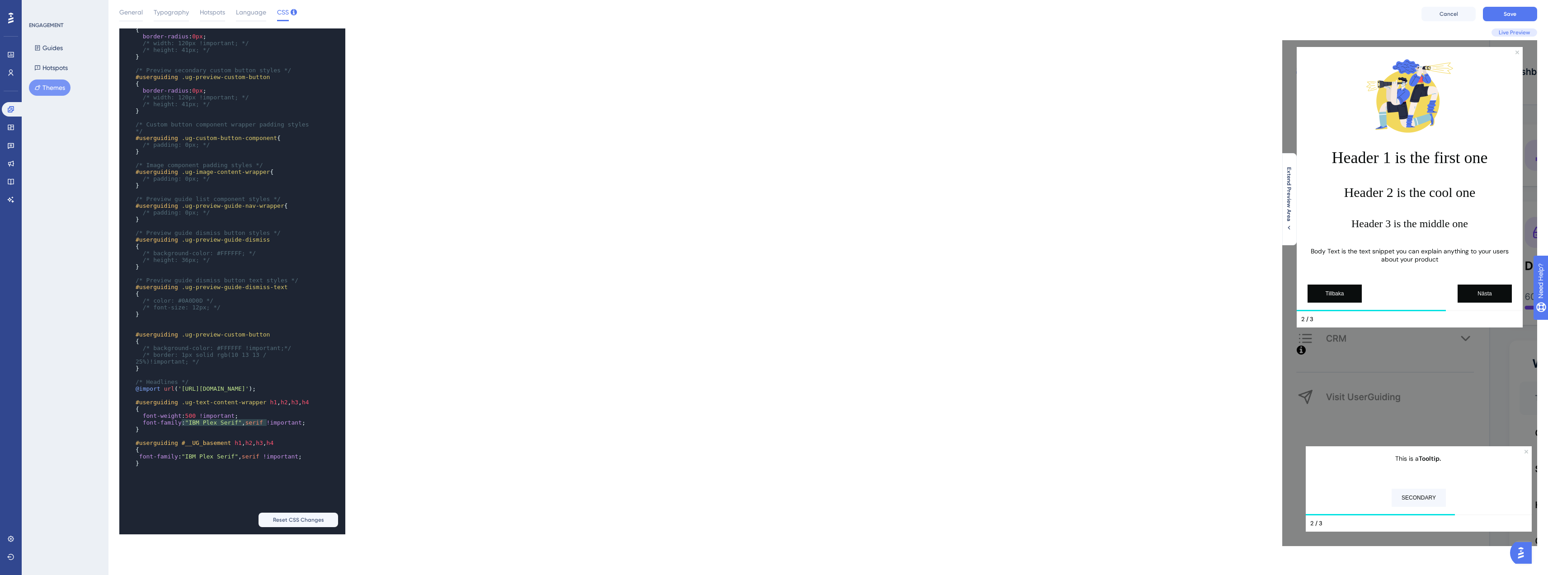
click at [235, 447] on span "h1" at bounding box center [238, 443] width 7 height 7
paste textarea "Code editor"
click at [470, 378] on div "x #userguiding .ug-preview-quit-button svg { background-color : transparent ; w…" at bounding box center [473, 281] width 709 height 506
click at [1512, 12] on span "Save" at bounding box center [1510, 13] width 13 height 7
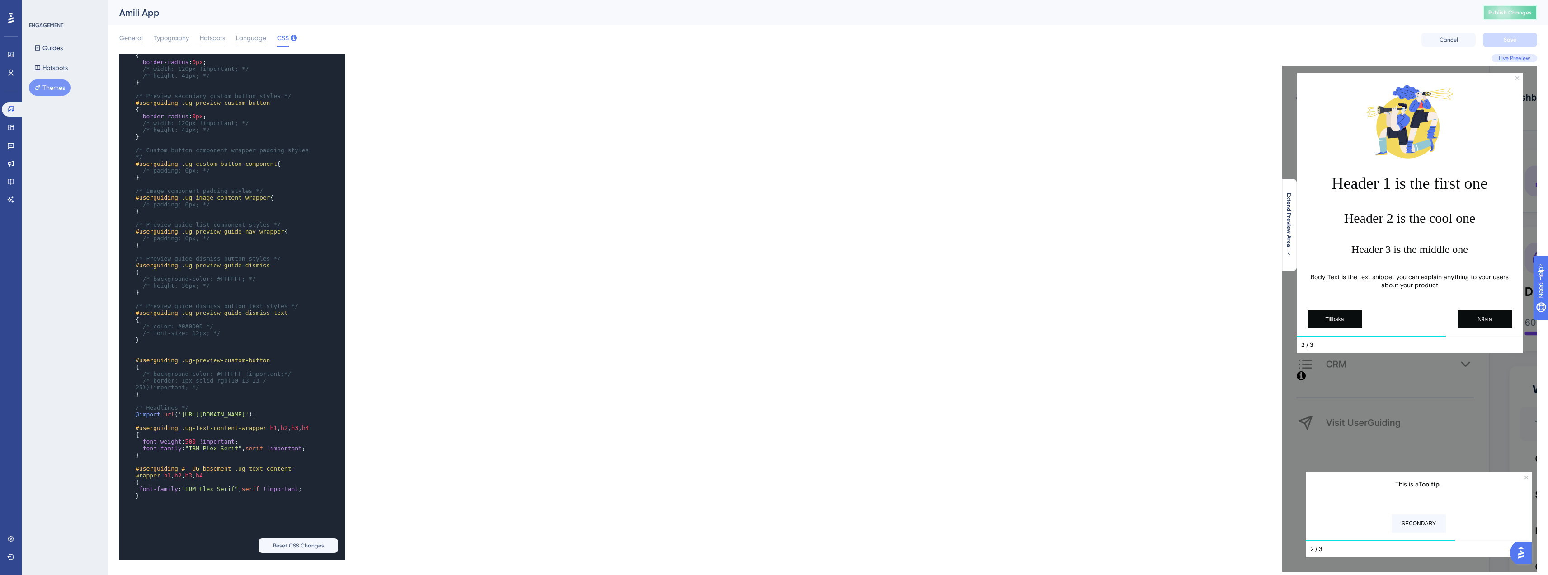
click at [1516, 16] on button "Publish Changes" at bounding box center [1510, 12] width 54 height 14
type textarea "#userguiding #__UG_basement .ug-text-content-wrapper h1,h2,h3,h4 { font-family:…"
drag, startPoint x: 193, startPoint y: 541, endPoint x: 135, endPoint y: 495, distance: 74.4
click at [135, 495] on div "x #userguiding .ug-preview-quit-button svg { background-color : transparent ; w…" at bounding box center [219, 218] width 201 height 592
click at [136, 466] on span "​" at bounding box center [136, 462] width 0 height 7
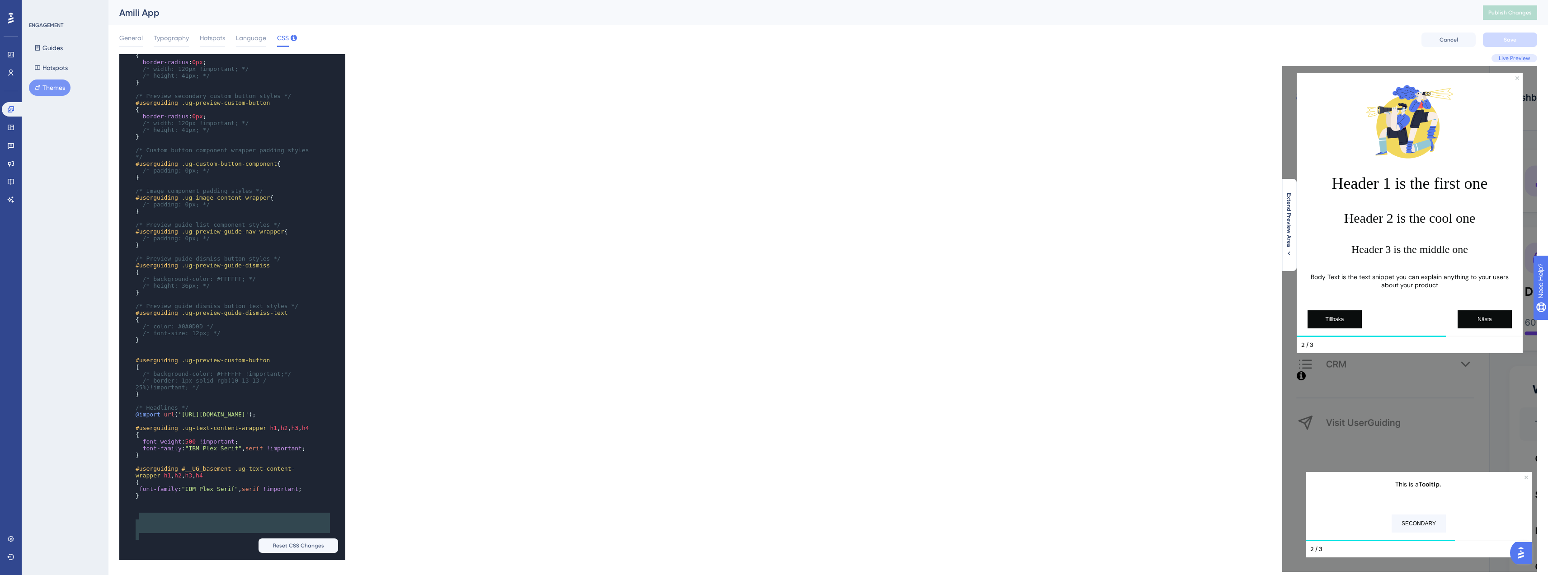
type textarea "#userguiding #__UG_basement .ug-text-content-wrapper h1,h2,h3,h4 { font-family:…"
drag, startPoint x: 141, startPoint y: 539, endPoint x: 128, endPoint y: 501, distance: 40.3
click at [128, 501] on div "x #userguiding .ug-preview-quit-button svg { background-color : transparent ; w…" at bounding box center [219, 218] width 201 height 592
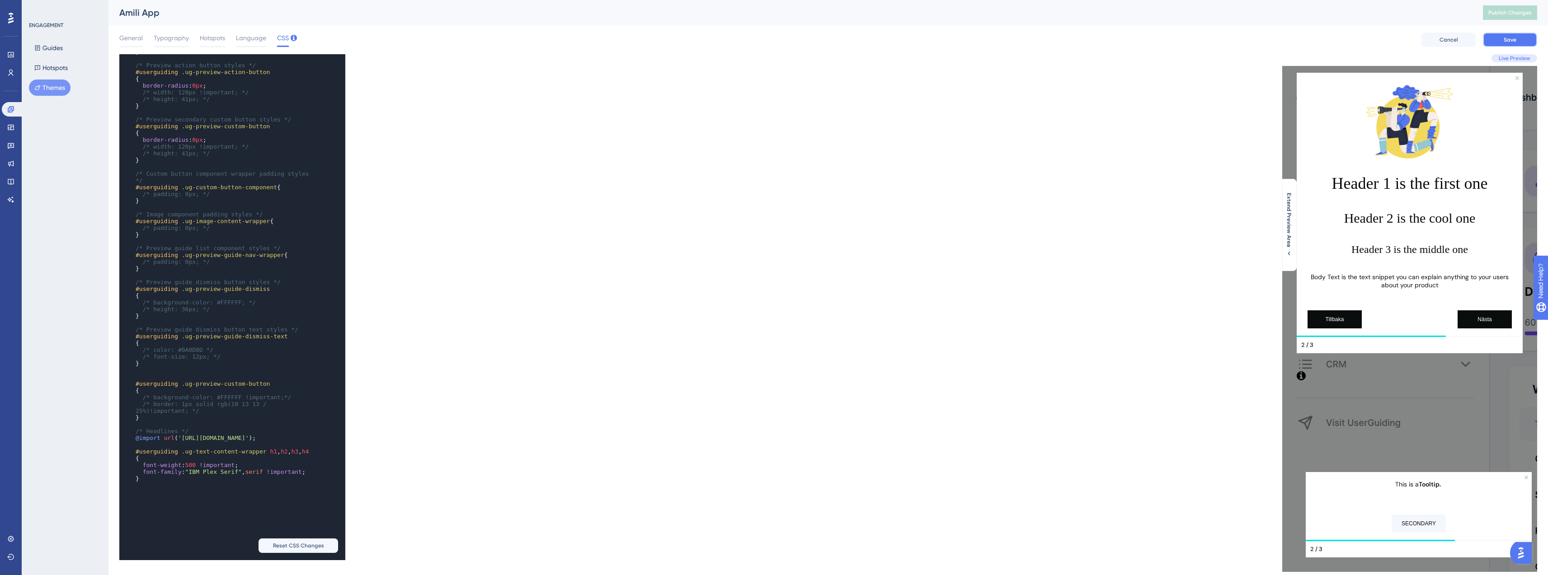
click at [1523, 35] on button "Save" at bounding box center [1510, 40] width 54 height 14
click at [1515, 14] on span "Publish Changes" at bounding box center [1509, 12] width 43 height 7
click at [180, 455] on span "#userguiding .ug-text-content-wrapper h1 , h2 , h3 , h4" at bounding box center [223, 451] width 174 height 7
click at [268, 455] on span "#userguiding .ug-text-content-wrapper h1 , h2 , h3 , h4" at bounding box center [223, 451] width 174 height 7
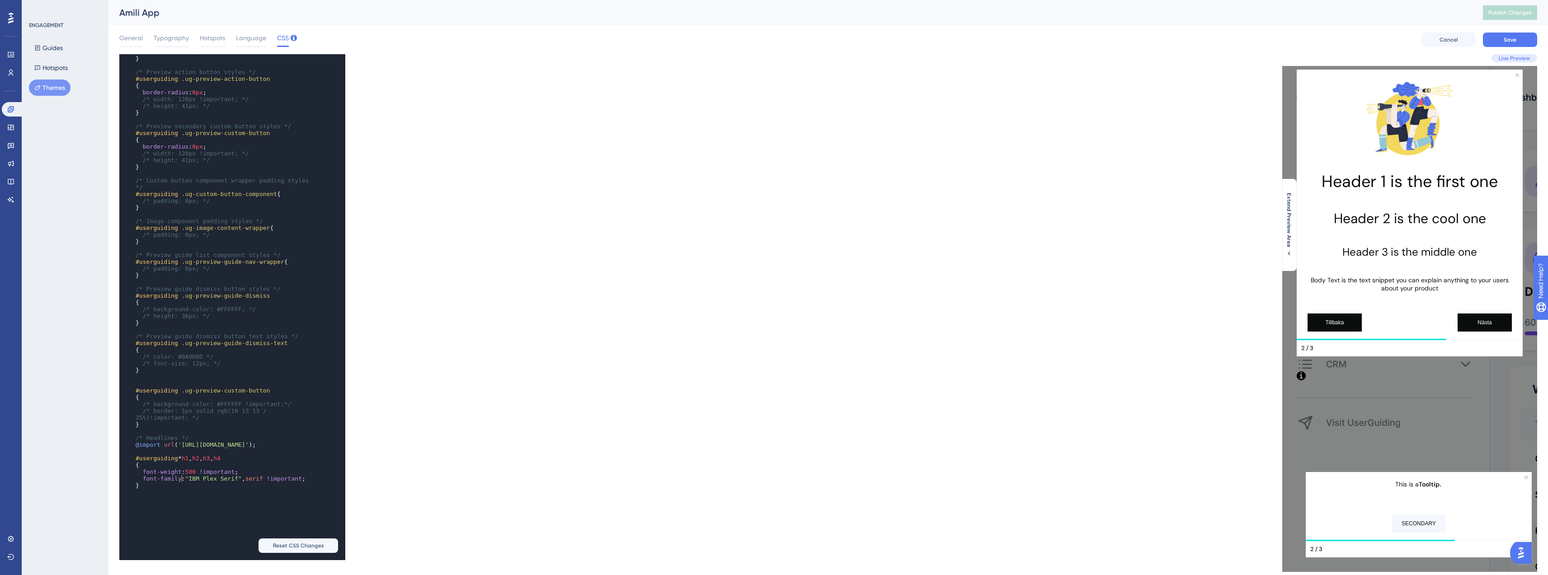
click at [254, 469] on pre "{" at bounding box center [223, 465] width 179 height 7
click at [239, 462] on pre "#userguiding * h1 , h2 , h3 , h4" at bounding box center [223, 458] width 179 height 7
click at [183, 462] on span "#userguiding * h1 , h2 , h3 , h4" at bounding box center [178, 458] width 85 height 7
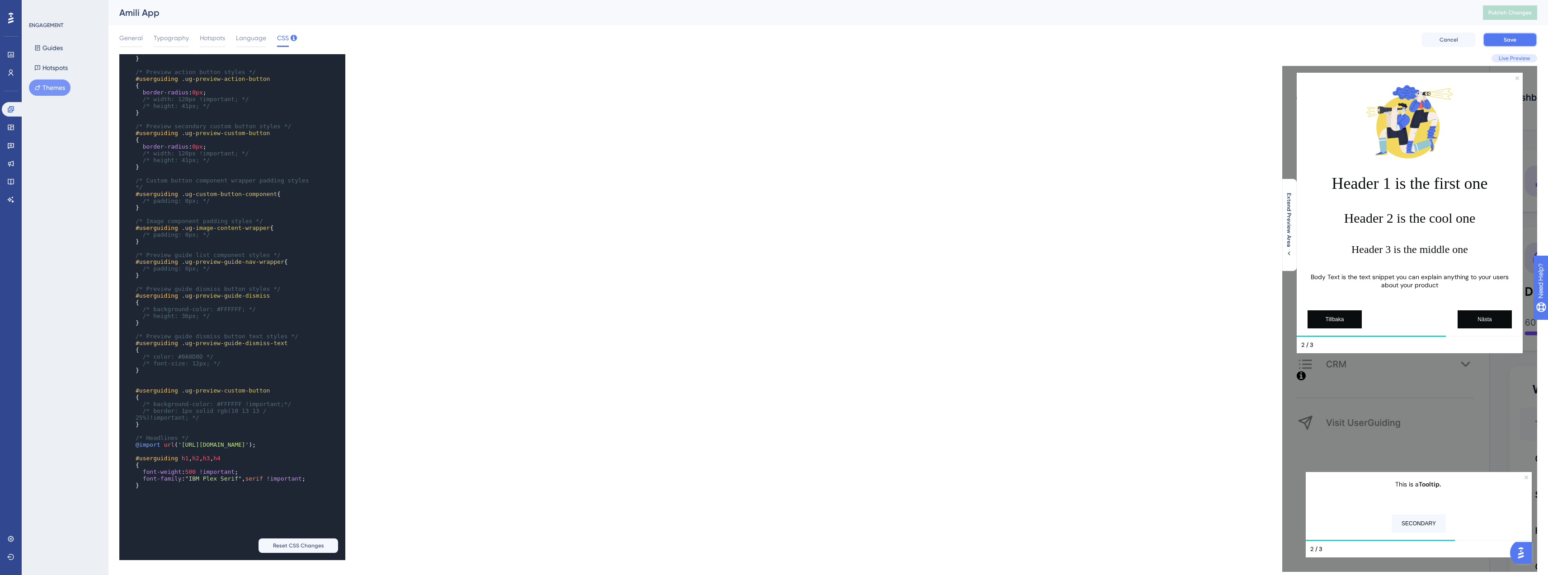
click at [1491, 39] on button "Save" at bounding box center [1510, 40] width 54 height 14
click at [200, 503] on pre "​" at bounding box center [223, 499] width 179 height 7
paste textarea "ortant; }"
type textarea "h1, h2, h3, h4 { font-weight: 500 !important; font-family: "IBM Plex Serif", se…"
drag, startPoint x: 151, startPoint y: 507, endPoint x: 183, endPoint y: 477, distance: 43.2
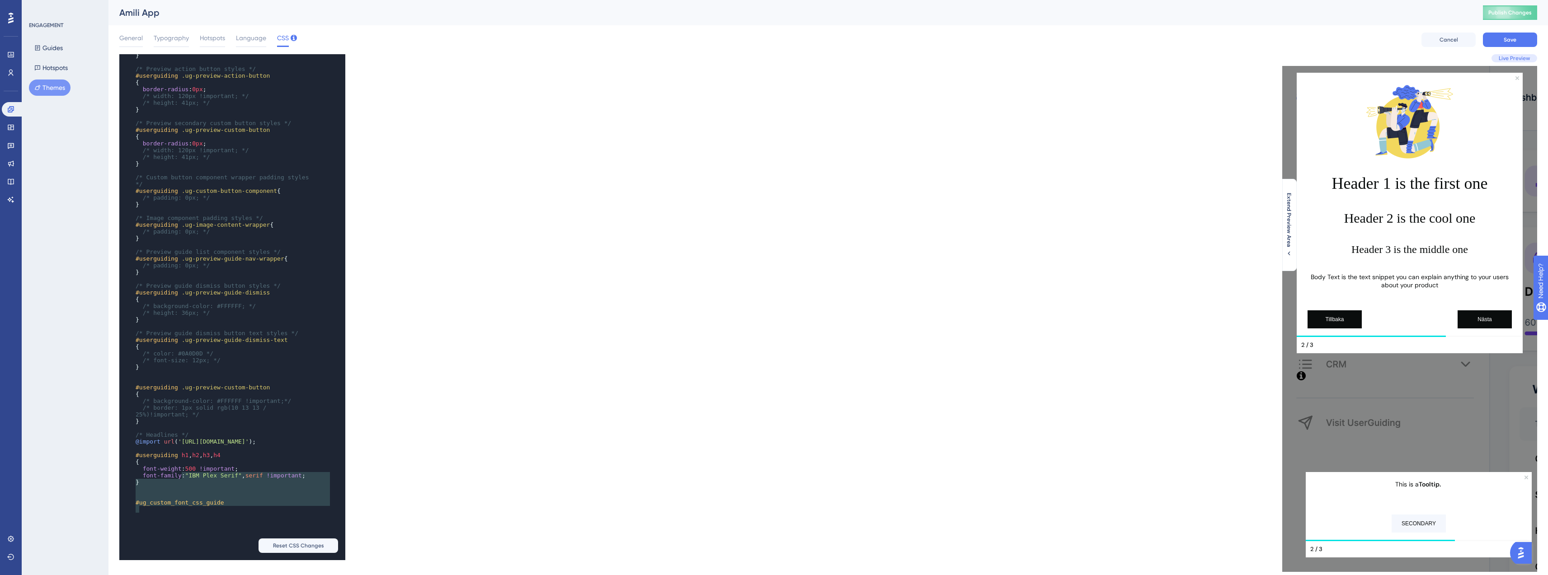
click at [183, 477] on div "#userguiding .ug-preview-quit-button svg { background-color : transparent ; wid…" at bounding box center [223, 235] width 179 height 542
click at [237, 506] on pre "#ug_custom_font_css_guide" at bounding box center [223, 502] width 179 height 7
paste textarea "Code editor"
click at [223, 506] on span "#ug_custom_font_css_guideh1" at bounding box center [183, 502] width 95 height 7
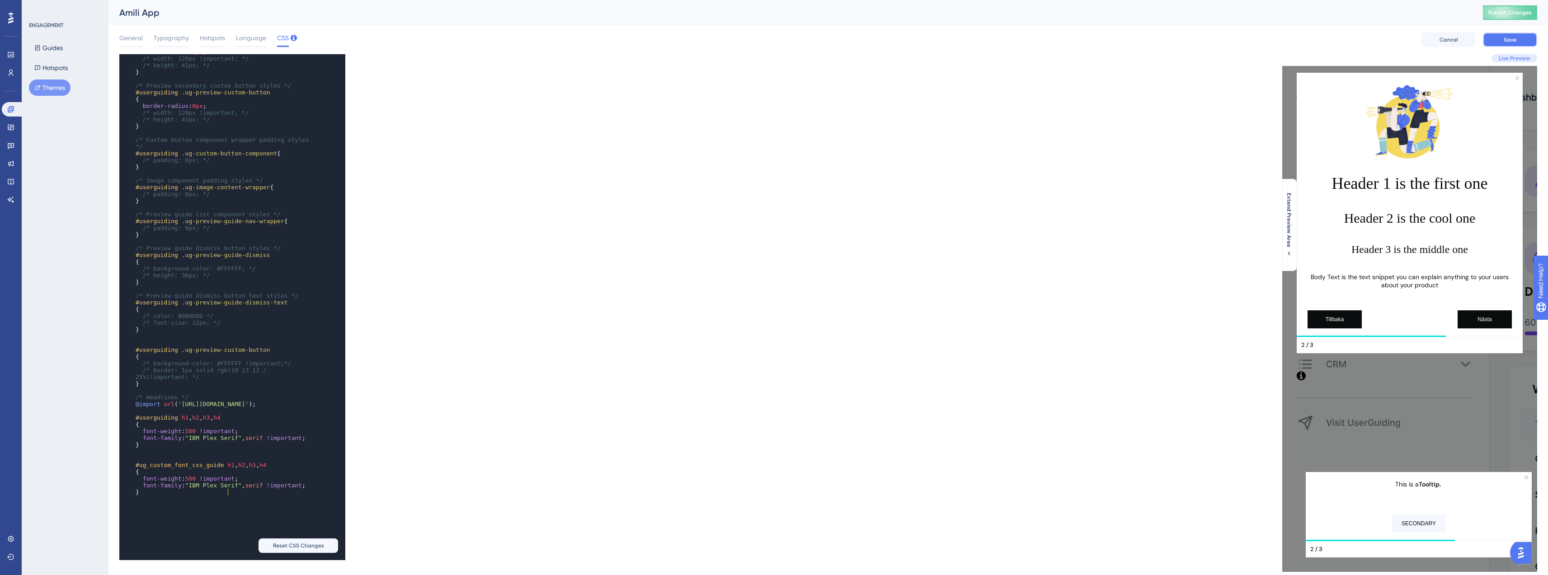
click at [1511, 34] on button "Save" at bounding box center [1510, 40] width 54 height 14
click at [1527, 18] on button "Publish Changes" at bounding box center [1510, 12] width 54 height 14
type textarea "#ug_custom_font_css_guide h1, h2, h3, h4 {"
drag, startPoint x: 144, startPoint y: 493, endPoint x: 128, endPoint y: 485, distance: 18.0
click at [128, 485] on div "x #userguiding .ug-preview-quit-button svg { background-color : transparent ; w…" at bounding box center [219, 211] width 201 height 598
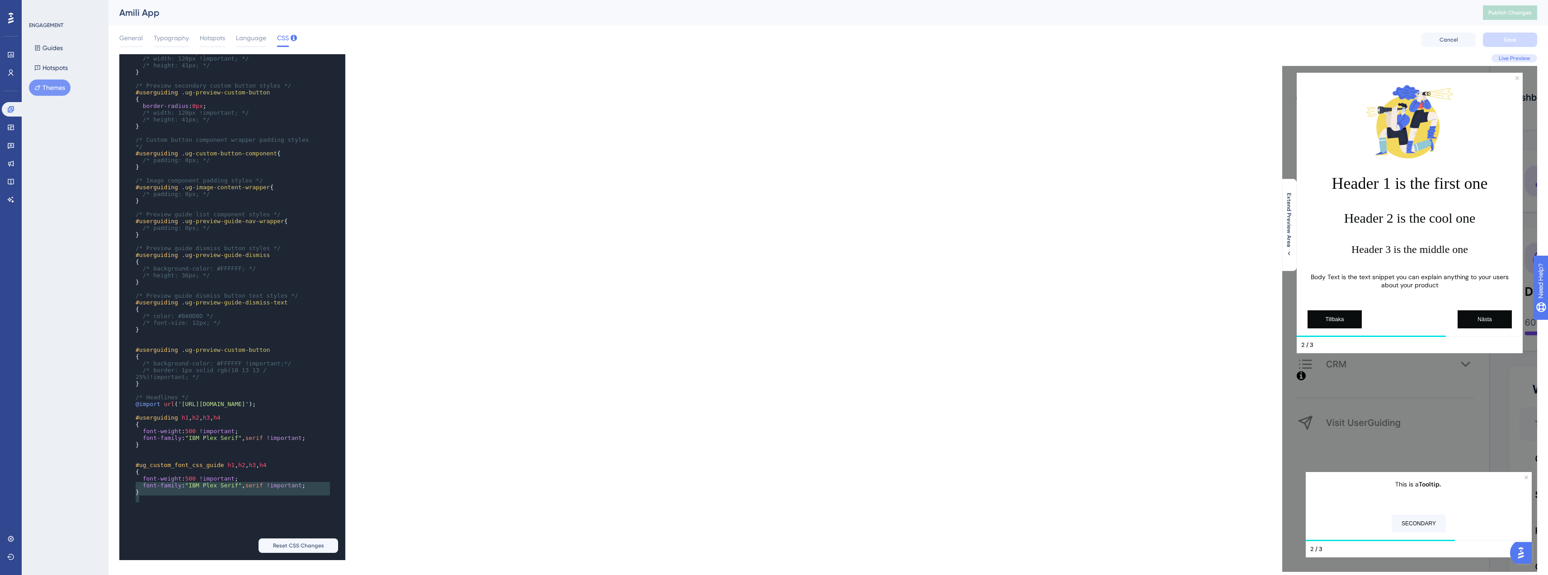
click at [128, 485] on div "x #userguiding .ug-preview-quit-button svg { background-color : transparent ; w…" at bounding box center [219, 211] width 201 height 598
type textarea "#ug_custom_font_css_guide h1, h2, h3, h4 {"
drag, startPoint x: 142, startPoint y: 495, endPoint x: 128, endPoint y: 490, distance: 14.4
click at [128, 490] on div "x #userguiding .ug-preview-quit-button svg { background-color : transparent ; w…" at bounding box center [219, 211] width 201 height 598
paste textarea "Code editor"
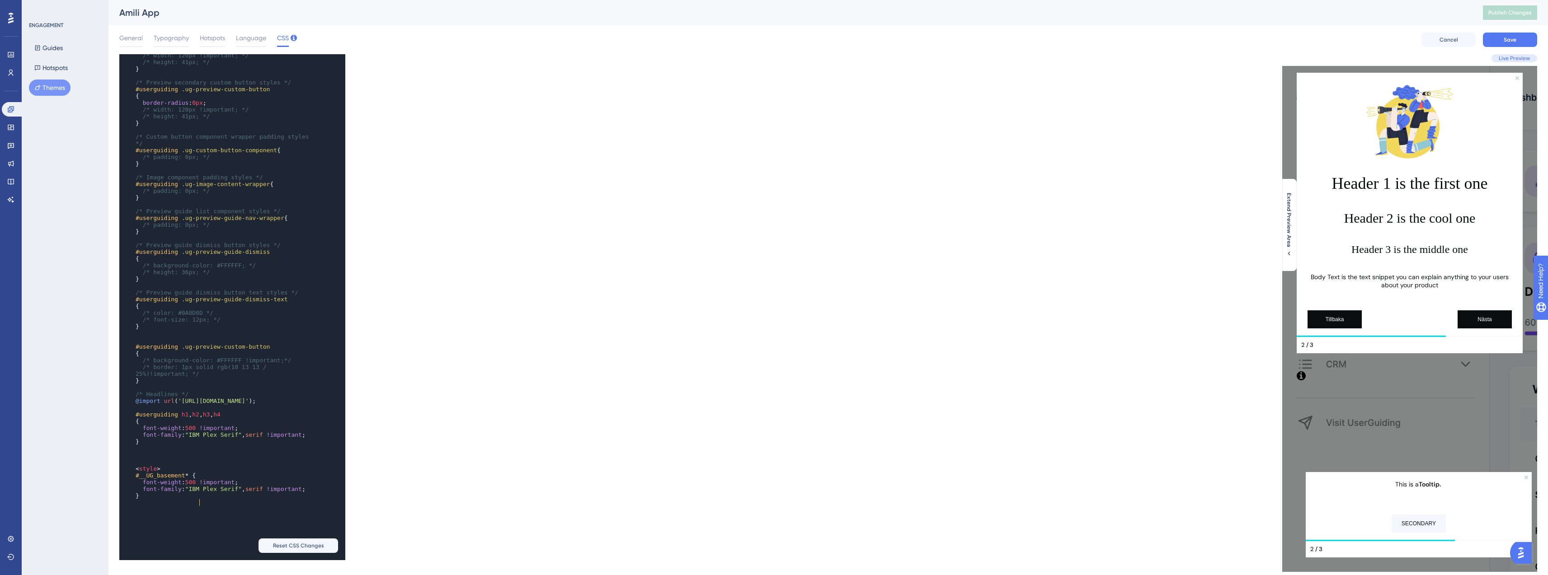
click at [162, 472] on pre "< style >" at bounding box center [223, 469] width 179 height 7
type textarea "font-weight: 500 !important;"
drag, startPoint x: 245, startPoint y: 503, endPoint x: 129, endPoint y: 504, distance: 115.3
click at [129, 504] on div "x #userguiding .ug-preview-quit-button svg { background-color : transparent ; w…" at bounding box center [219, 211] width 201 height 598
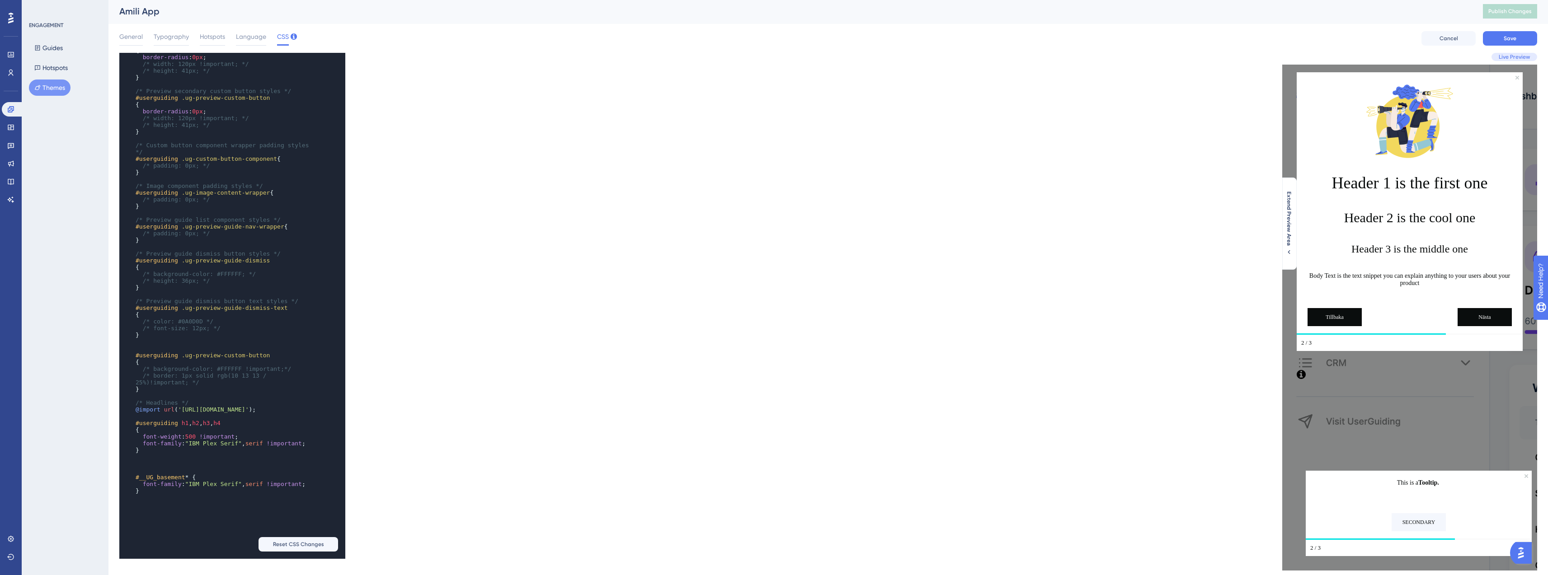
scroll to position [2, 0]
click at [1515, 45] on div "General Typography Hotspots Language CSS Cancel Save" at bounding box center [828, 38] width 1418 height 29
click at [1515, 44] on button "Save" at bounding box center [1510, 38] width 54 height 14
click at [1525, 9] on span "Publish Changes" at bounding box center [1509, 10] width 43 height 7
click at [9, 528] on div "Performance Users Engagement Widgets Feedback Product Updates Knowledge Base AI…" at bounding box center [11, 287] width 22 height 575
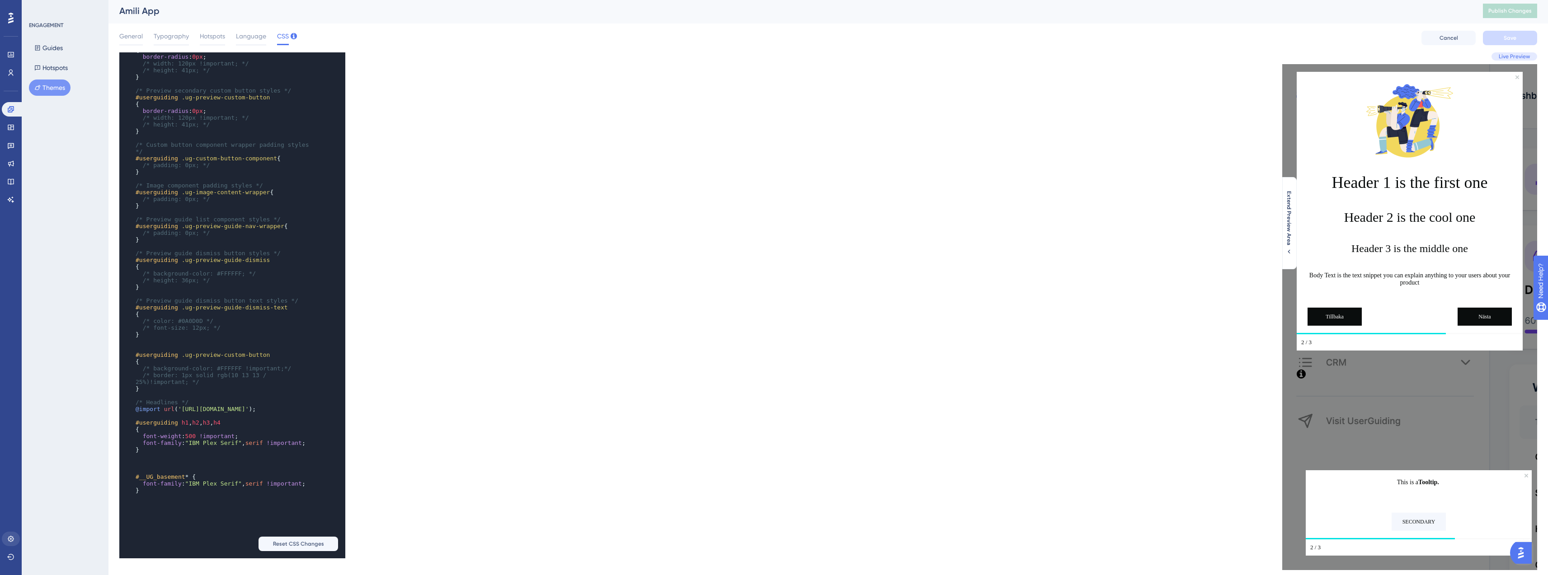
click at [9, 531] on div "Performance Users Engagement Widgets Feedback Product Updates Knowledge Base AI…" at bounding box center [11, 287] width 22 height 575
click at [11, 535] on link at bounding box center [11, 539] width 18 height 14
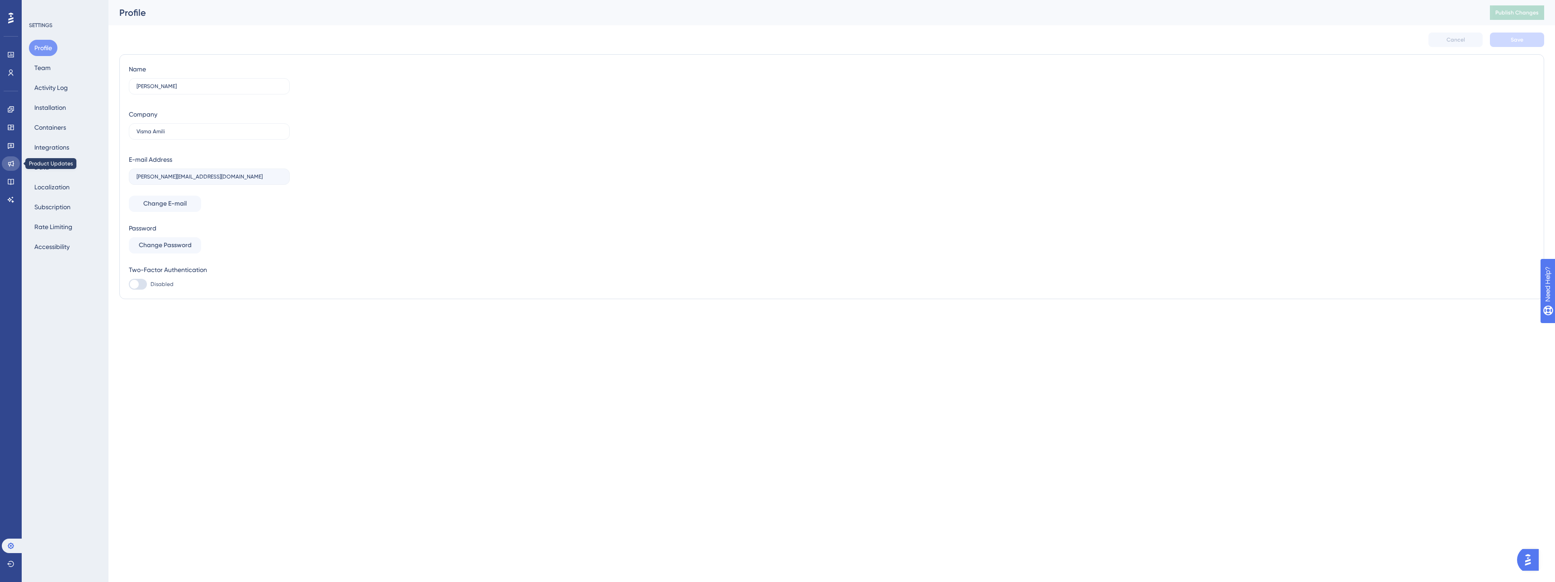
click at [8, 168] on link at bounding box center [11, 163] width 18 height 14
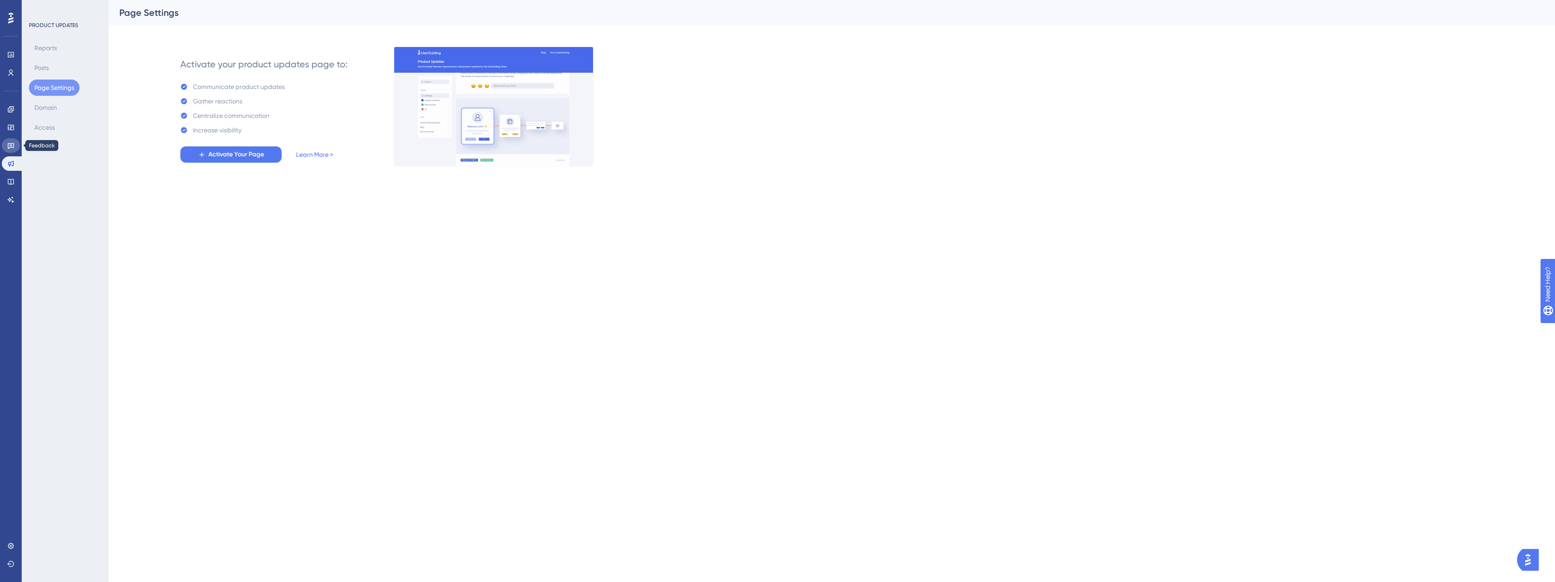
click at [13, 147] on icon at bounding box center [11, 146] width 6 height 6
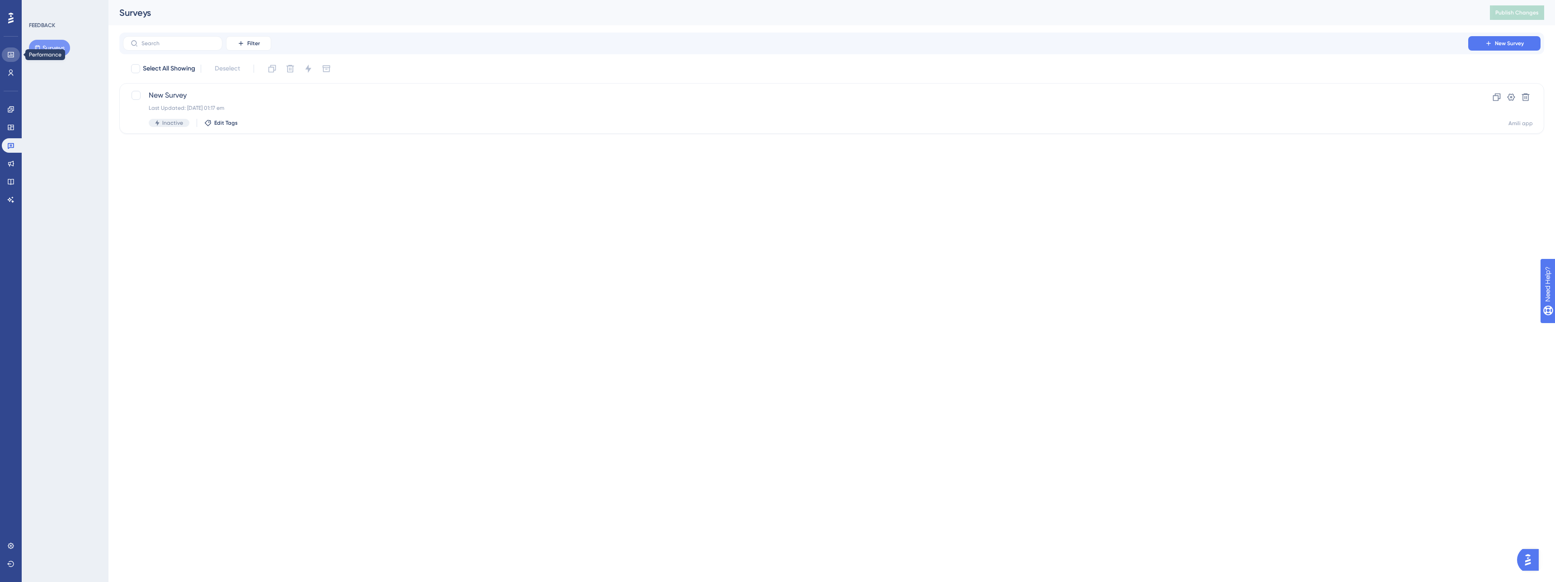
click at [12, 49] on link at bounding box center [11, 54] width 18 height 14
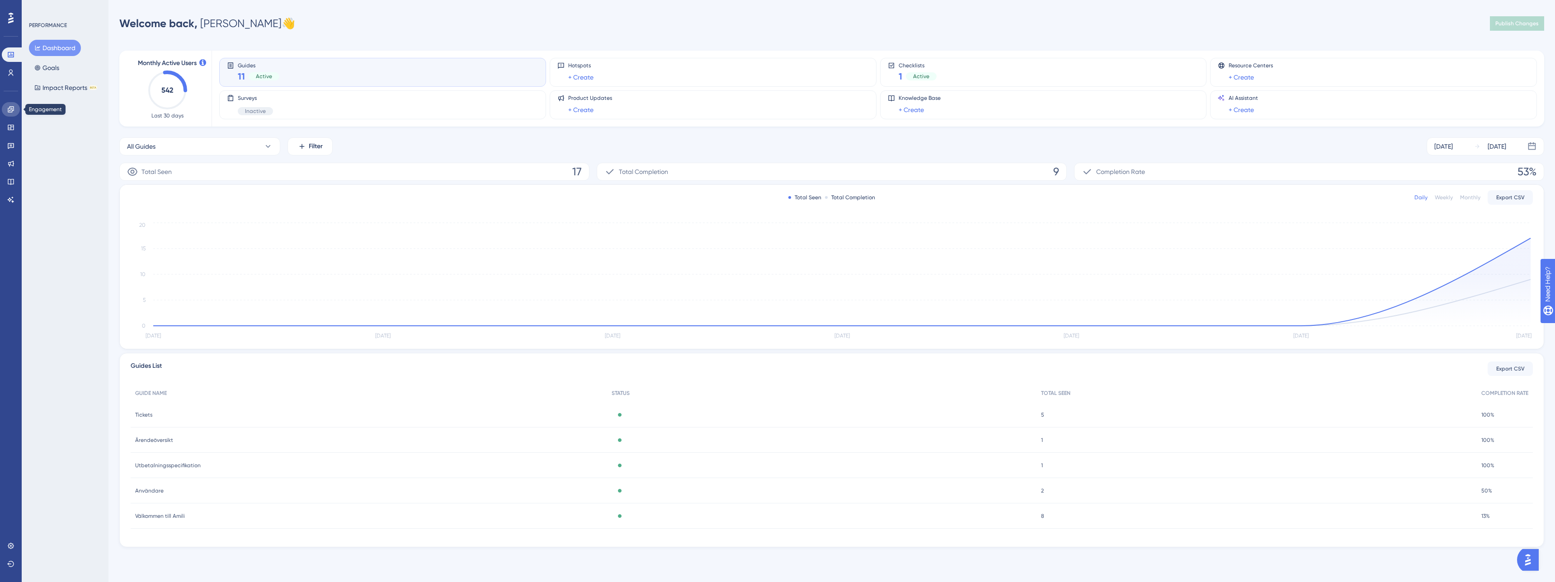
click at [14, 107] on icon at bounding box center [10, 109] width 7 height 7
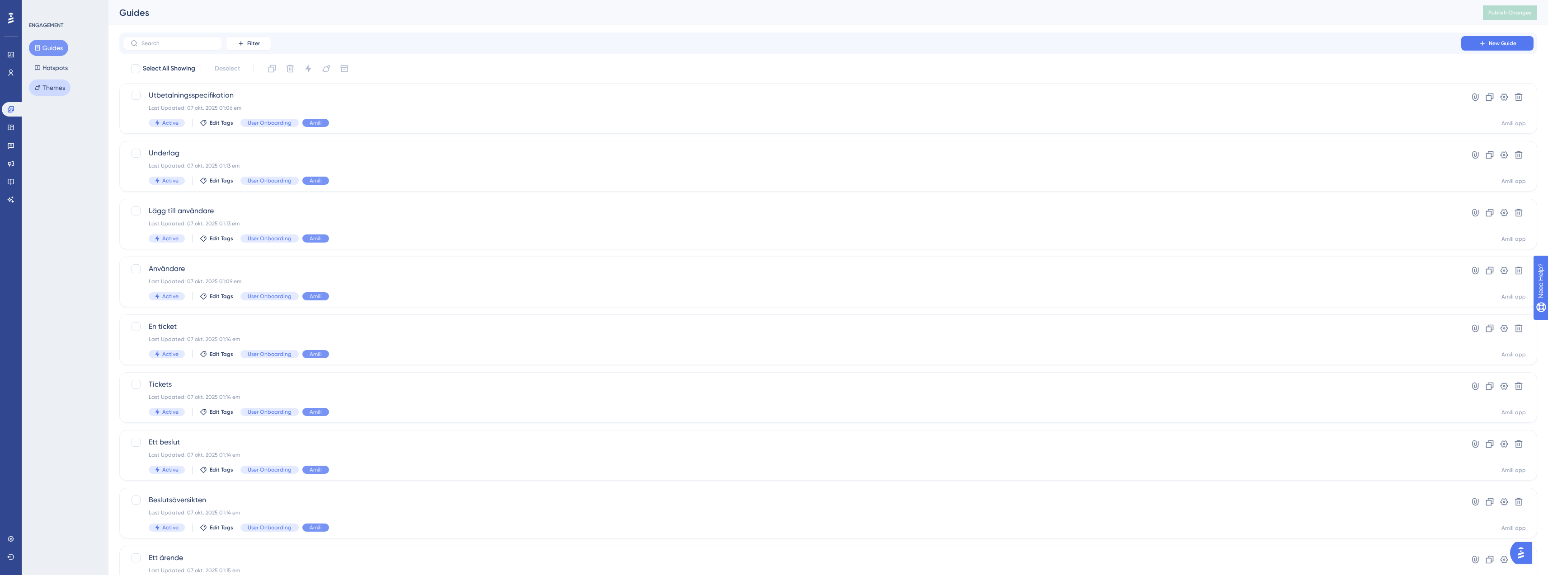
click at [49, 87] on button "Themes" at bounding box center [50, 88] width 42 height 16
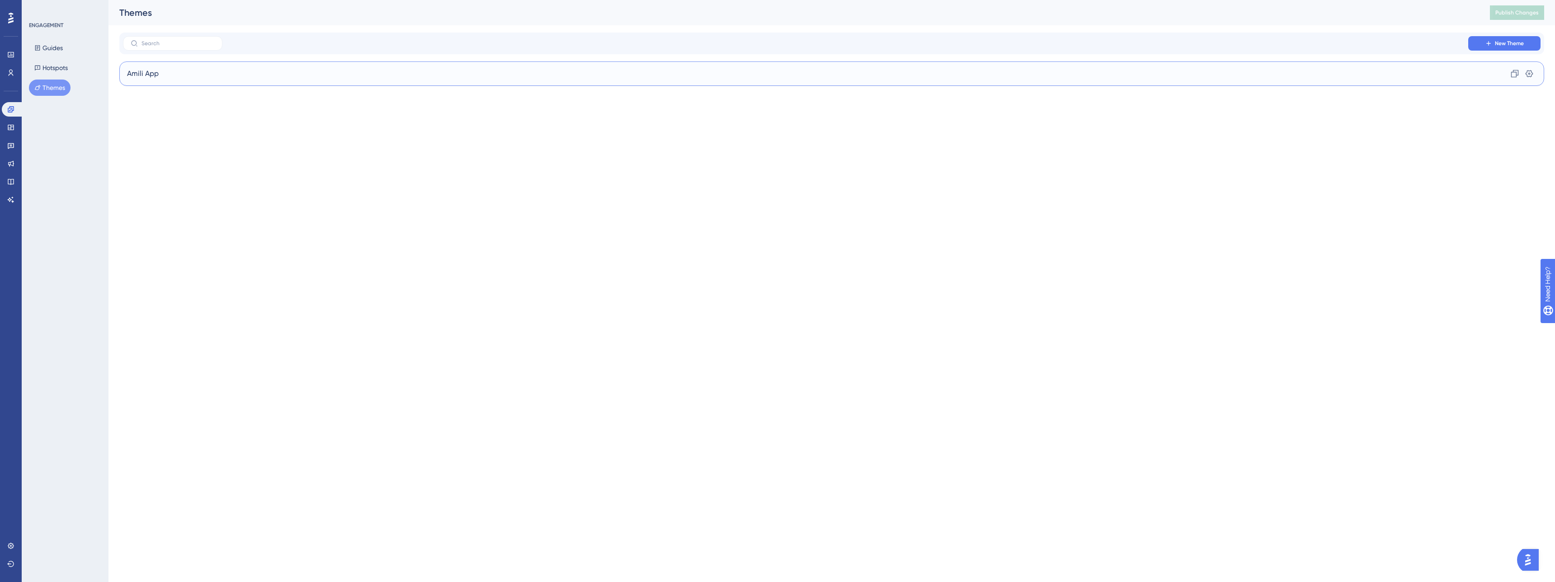
click at [226, 73] on div "Amili App Clone Settings" at bounding box center [831, 73] width 1425 height 24
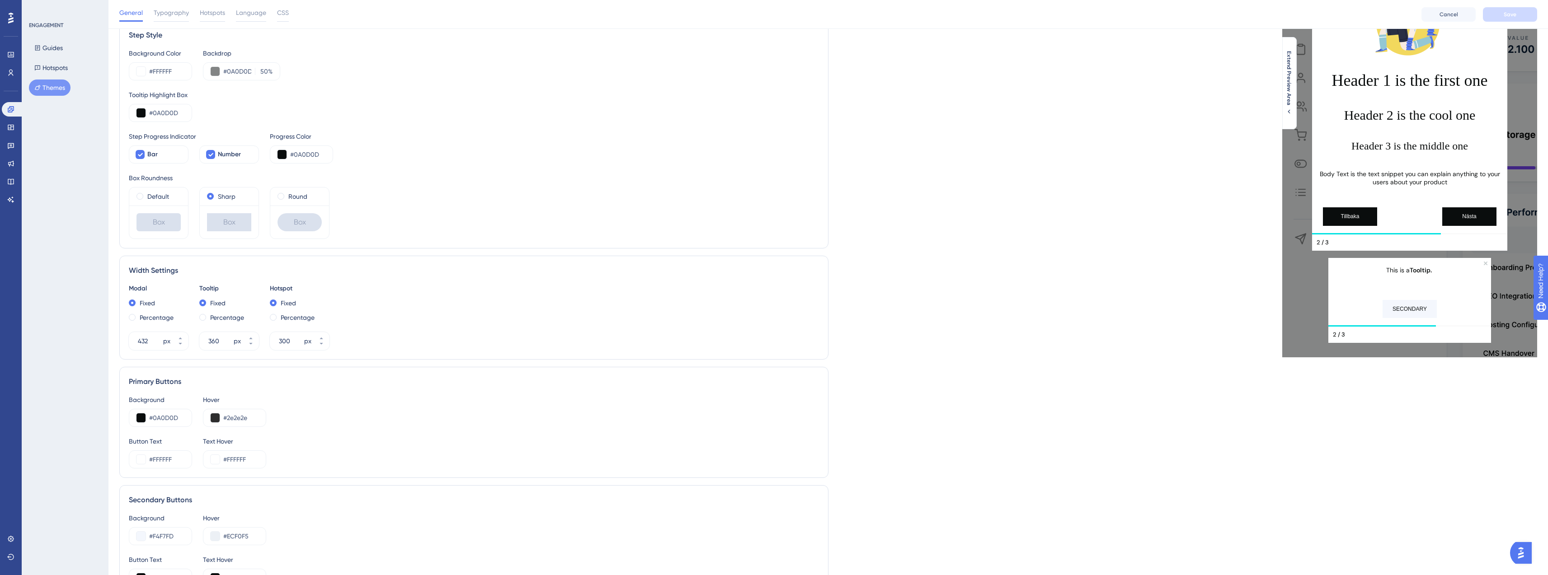
scroll to position [153, 0]
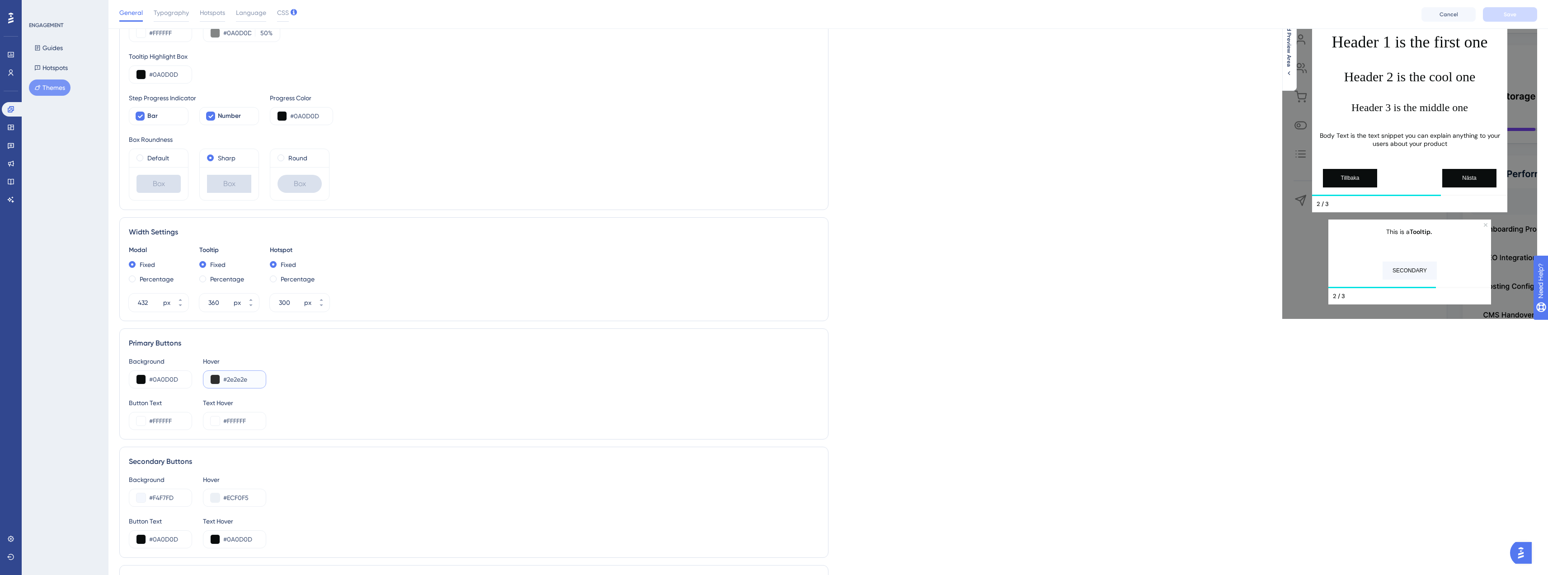
click at [247, 381] on input "#2e2e2e" at bounding box center [240, 379] width 35 height 11
paste input "12B2B"
type input "#212B2B"
click at [342, 370] on div "Background #0A0D0D Hover #212B2B" at bounding box center [474, 372] width 690 height 33
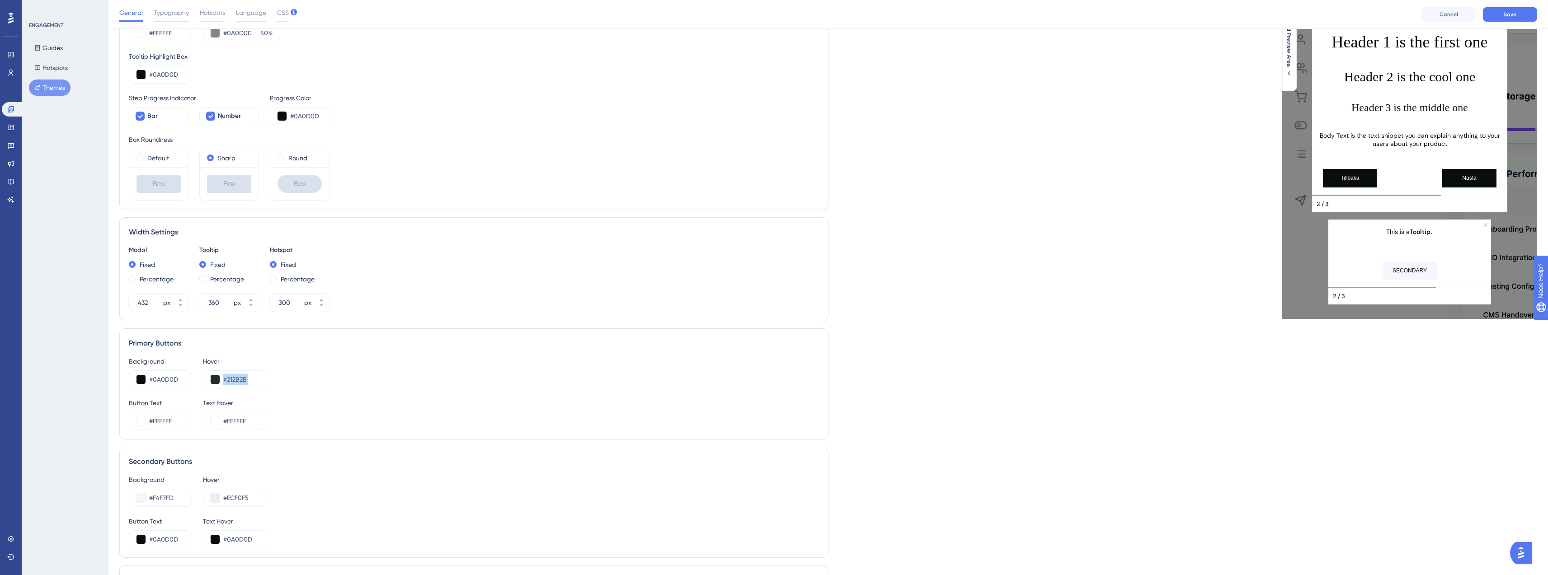
click at [342, 370] on div "Background #0A0D0D Hover #212B2B" at bounding box center [474, 372] width 690 height 33
click at [459, 374] on div "Background #0A0D0D Hover #212B2B" at bounding box center [474, 372] width 690 height 33
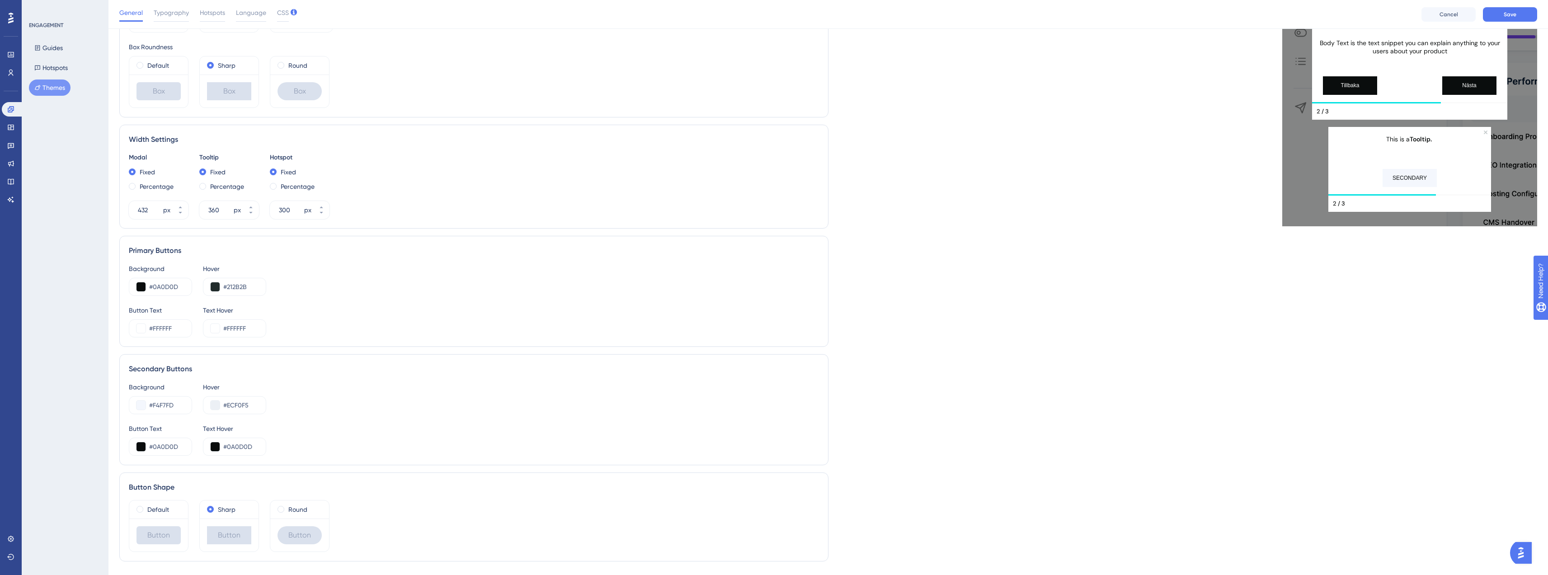
scroll to position [246, 0]
click at [168, 407] on input "#F4F7FD" at bounding box center [166, 405] width 35 height 11
click at [157, 405] on input "#F4F7FD" at bounding box center [166, 405] width 35 height 11
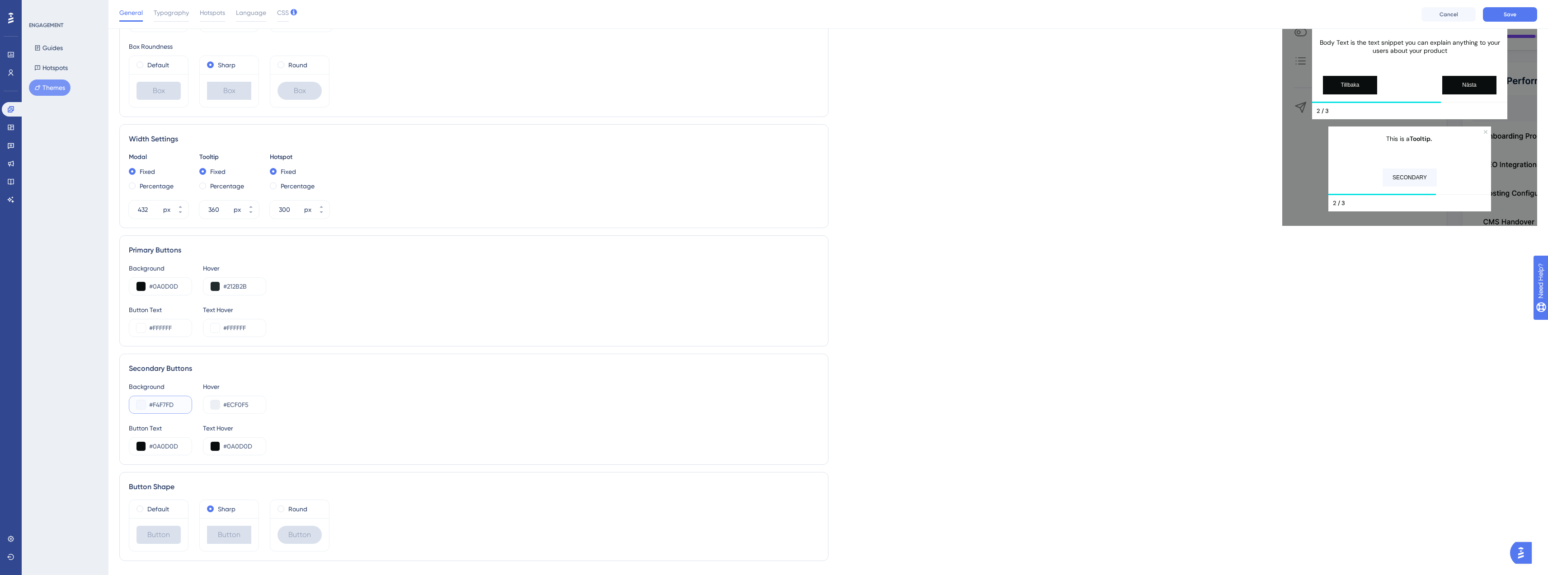
click at [161, 404] on input "#F4F7FD" at bounding box center [166, 405] width 35 height 11
paste input "2F2F2"
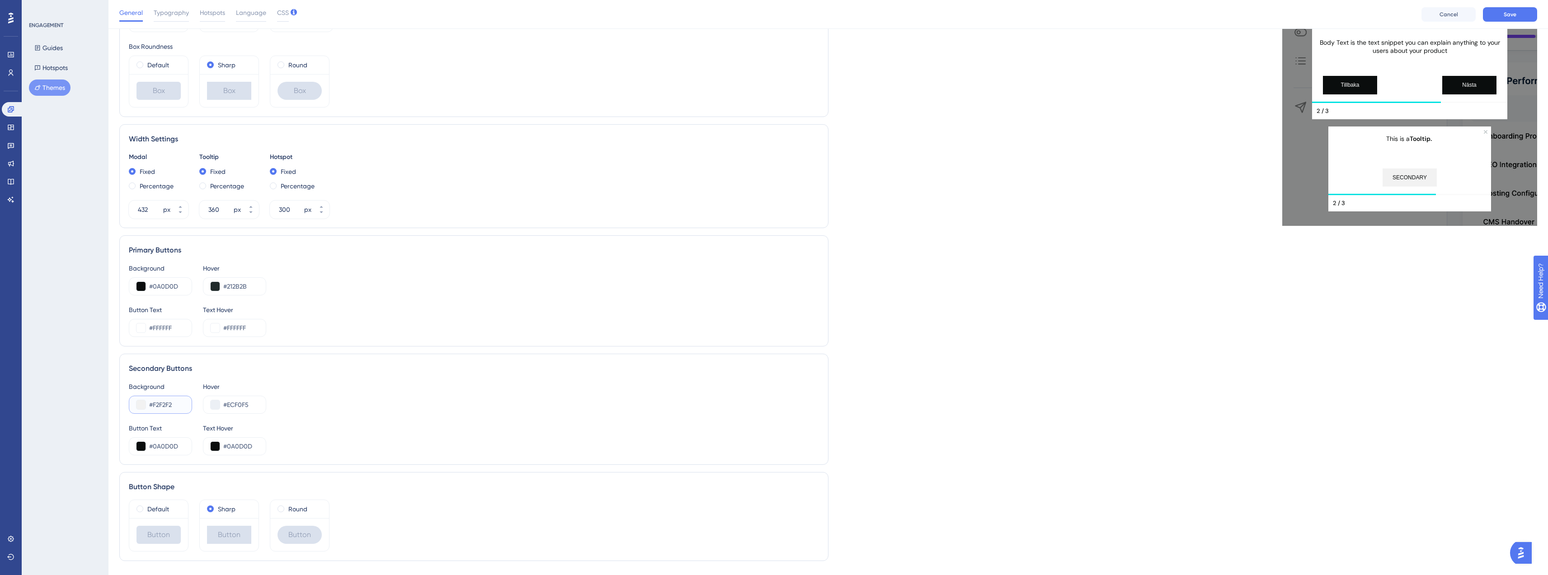
type input "#F2F2F2"
click at [238, 405] on input "#ECF0F5" at bounding box center [240, 405] width 35 height 11
paste input "6E6E6"
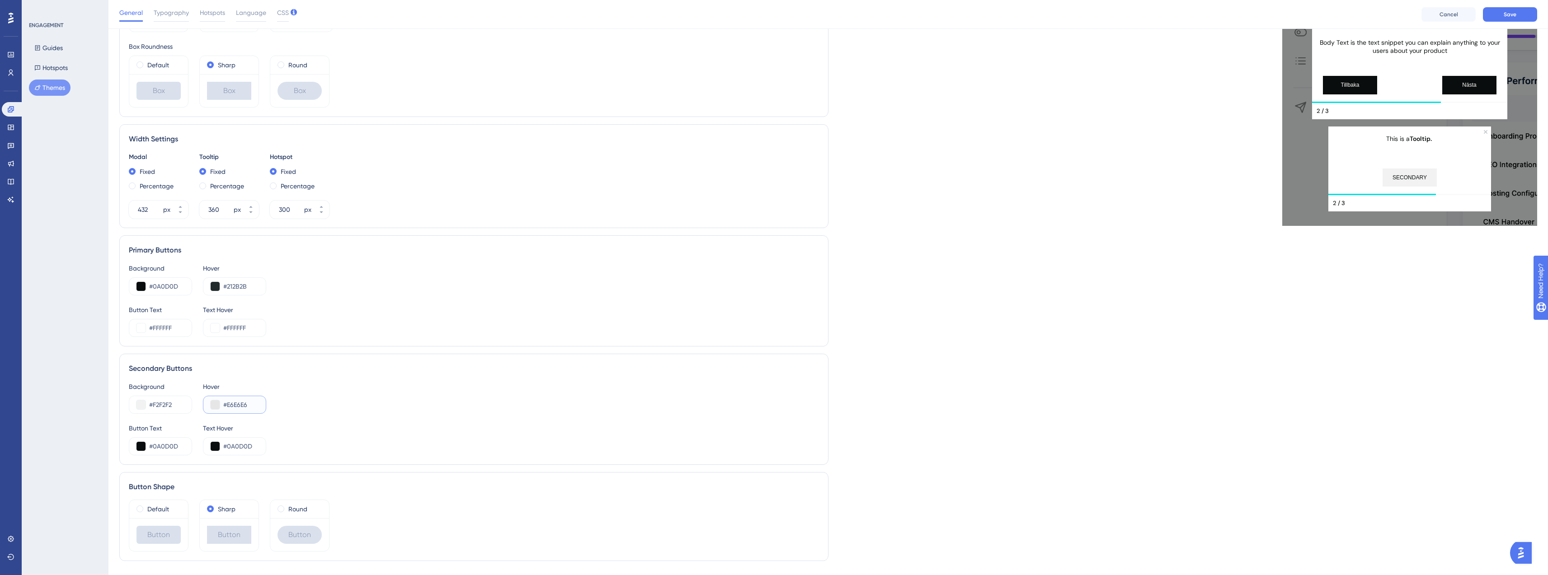
type input "#E6E6E6"
click at [351, 408] on div "Background #F2F2F2 Hover #E6E6E6" at bounding box center [474, 397] width 690 height 33
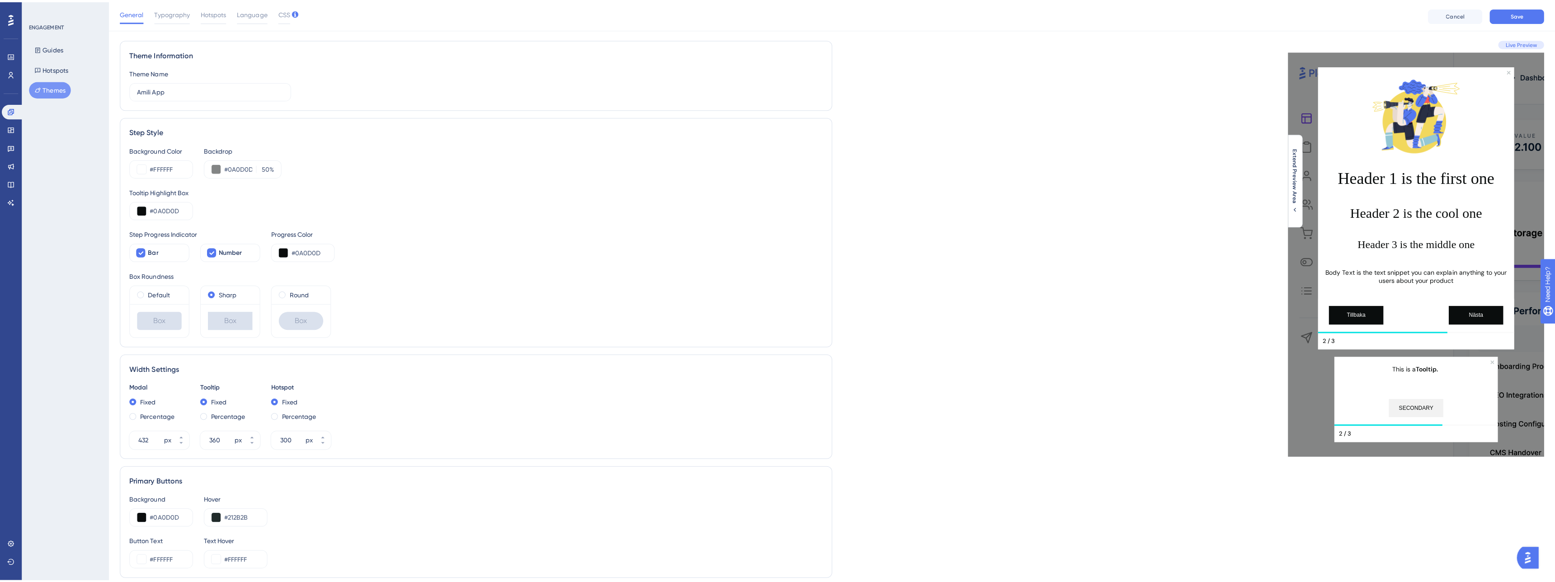
scroll to position [0, 0]
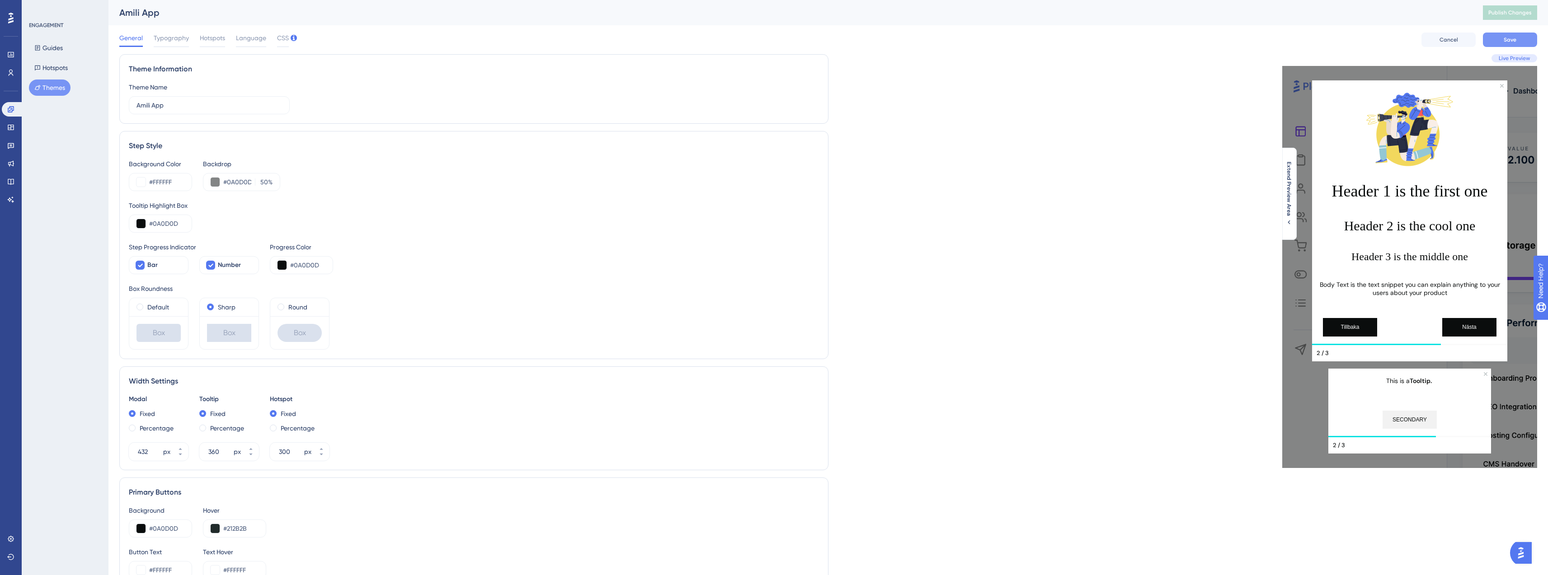
click at [1524, 43] on button "Save" at bounding box center [1510, 40] width 54 height 14
click at [1285, 198] on span "Extend Preview Area" at bounding box center [1288, 189] width 7 height 54
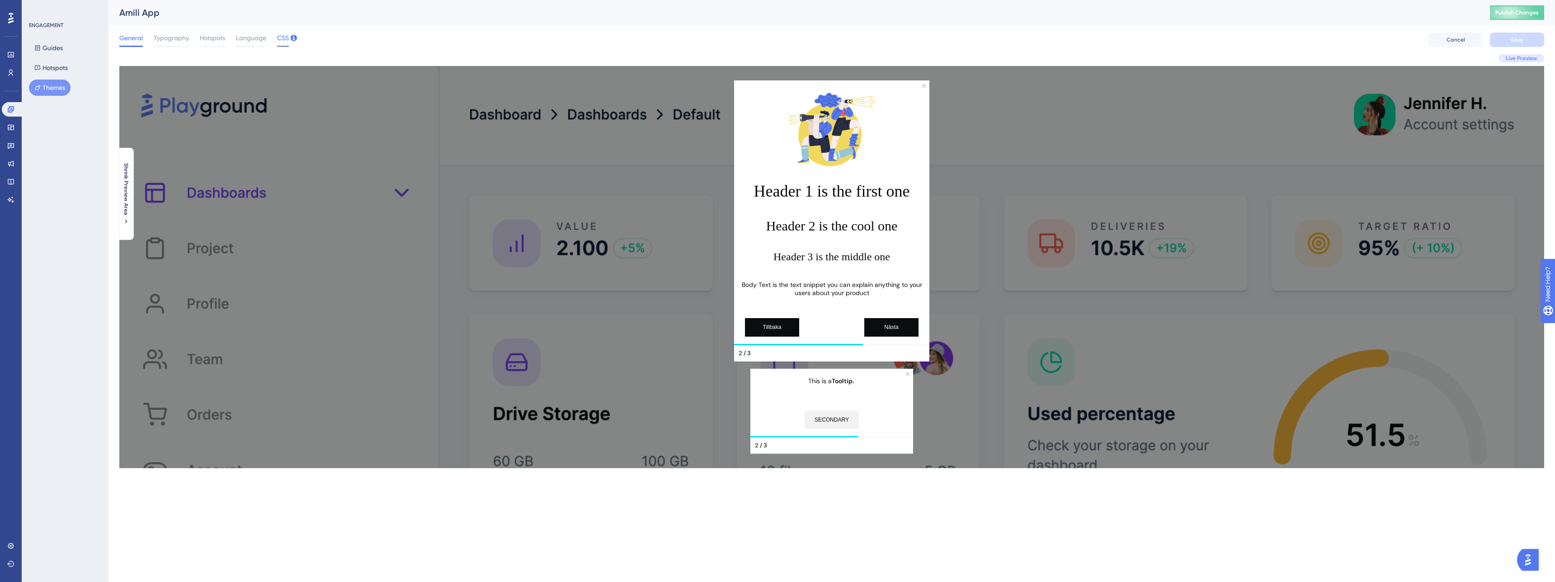
click at [280, 44] on div "CSS" at bounding box center [283, 40] width 12 height 14
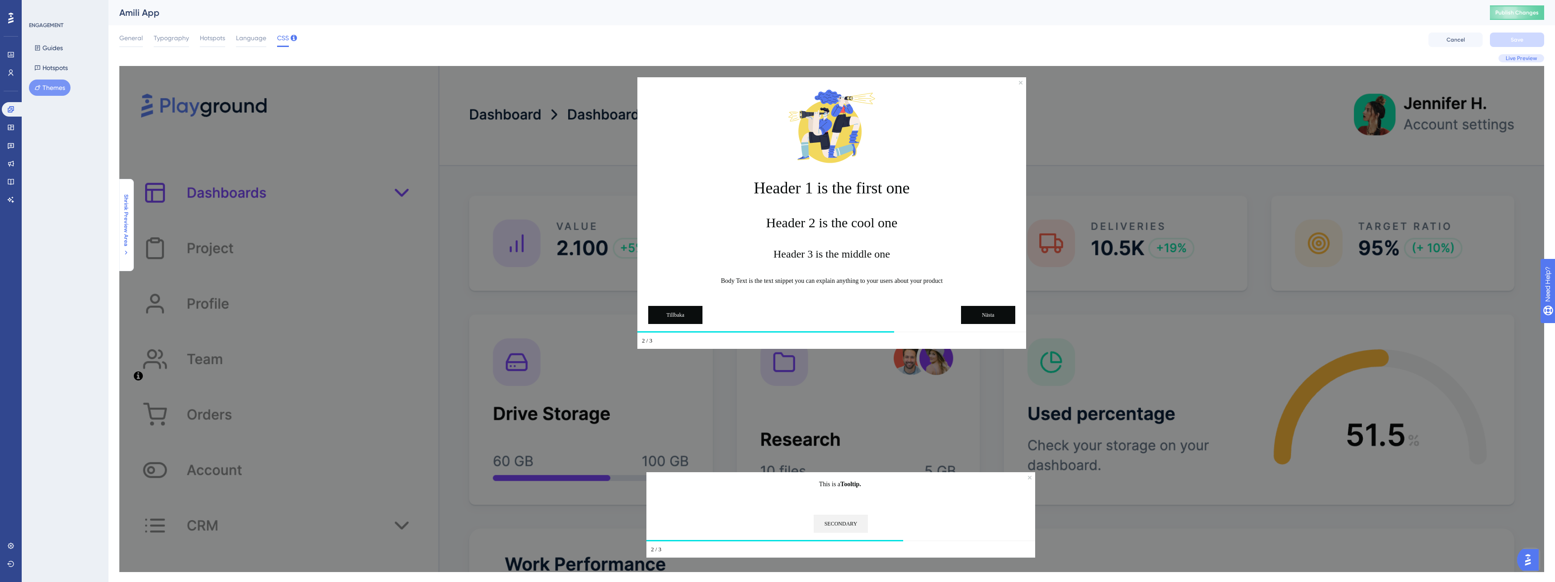
click at [128, 220] on span "Shrink Preview Area" at bounding box center [125, 220] width 7 height 52
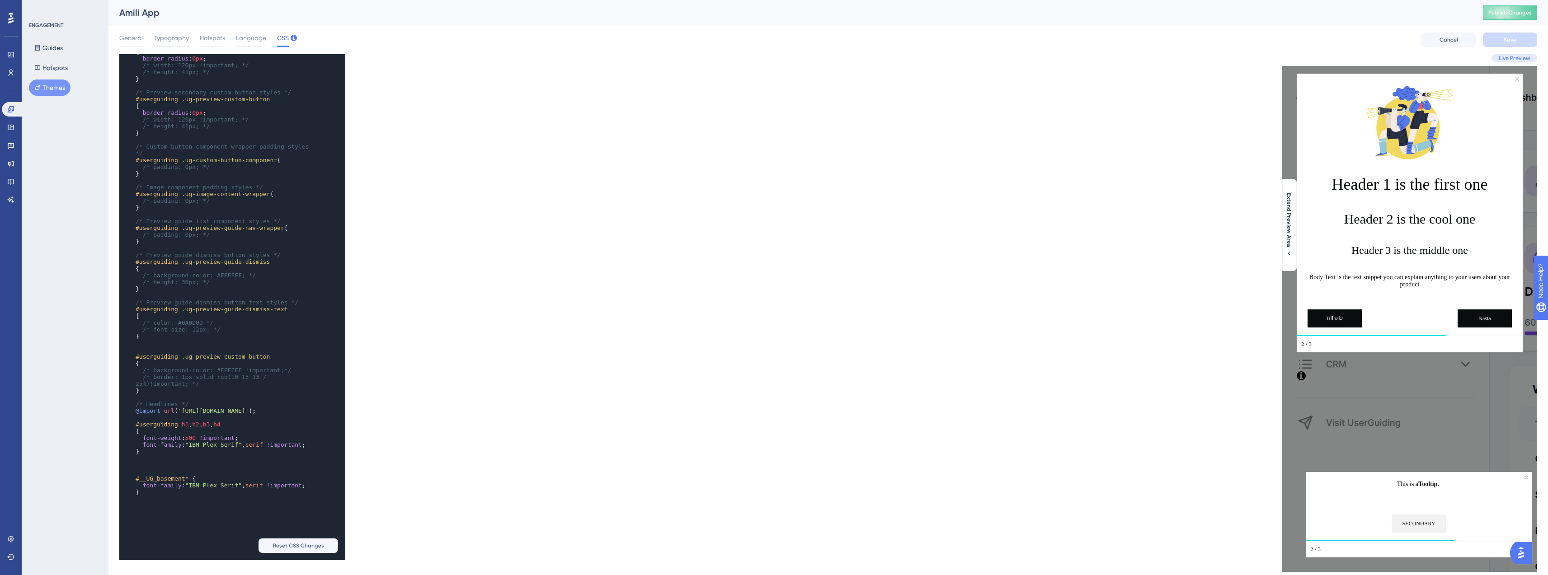
scroll to position [26, 0]
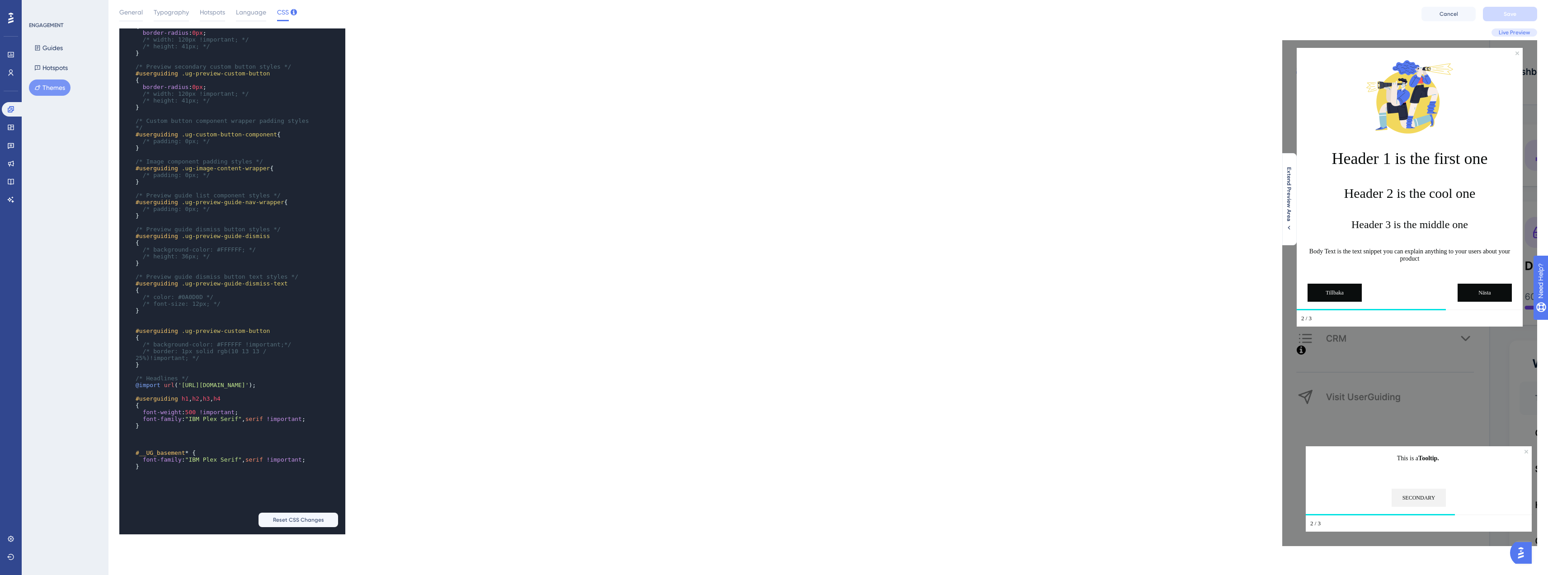
click at [136, 456] on span "#__UG_basement" at bounding box center [161, 453] width 50 height 7
type textarea "*"
click at [242, 456] on span ".frame-content #__UG_basement * {" at bounding box center [192, 453] width 113 height 7
click at [438, 333] on div "x #userguiding .ug-preview-quit-button { width : 8px ; height : 8px ; justify-c…" at bounding box center [473, 281] width 709 height 506
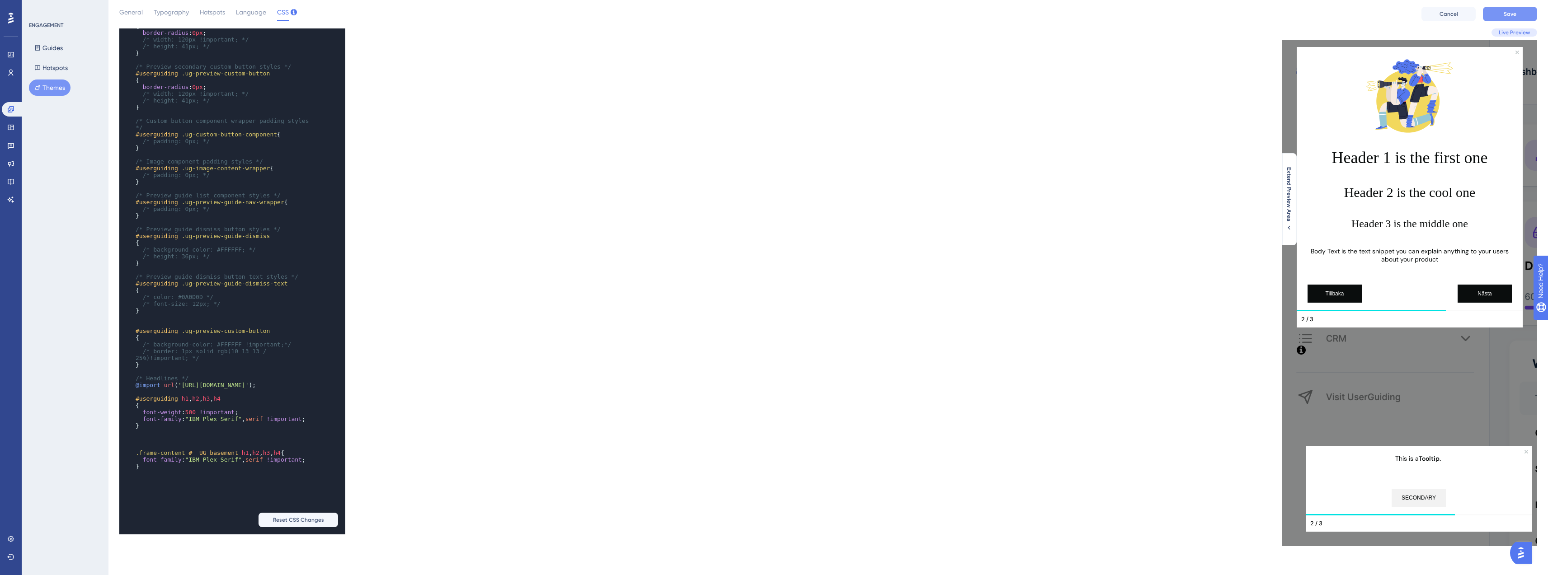
click at [1500, 14] on button "Save" at bounding box center [1510, 14] width 54 height 14
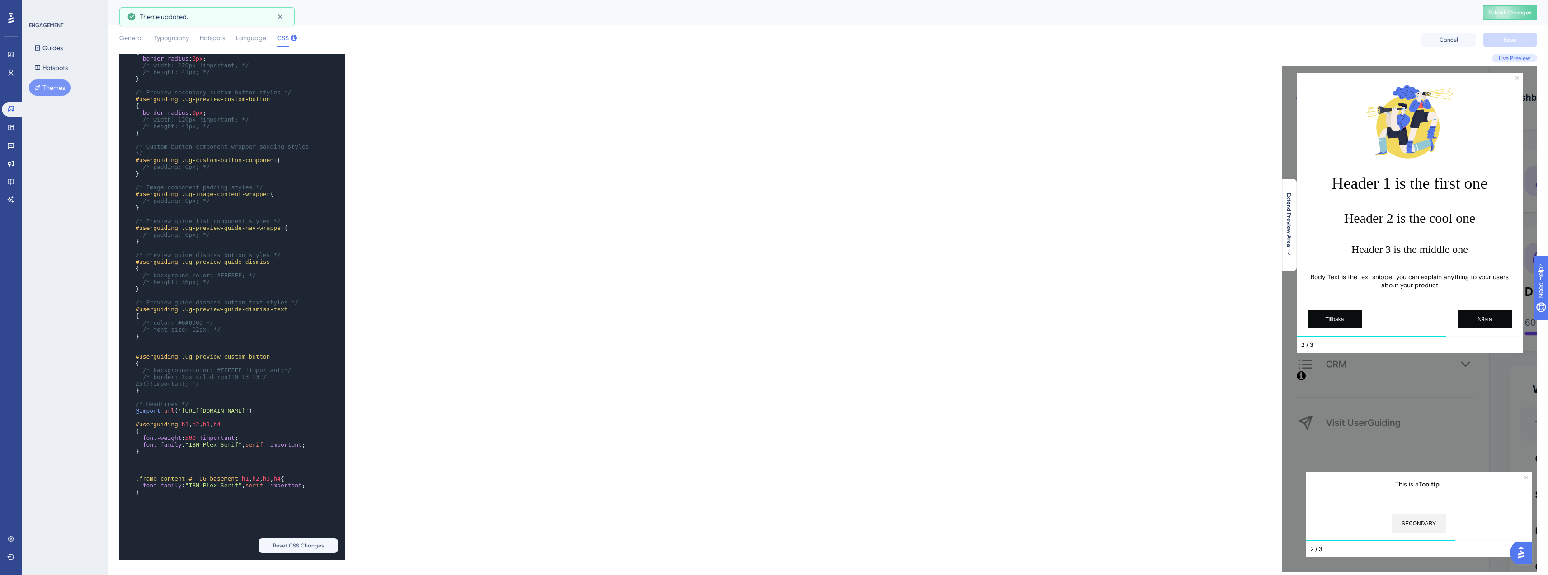
click at [143, 421] on pre "​" at bounding box center [223, 417] width 179 height 7
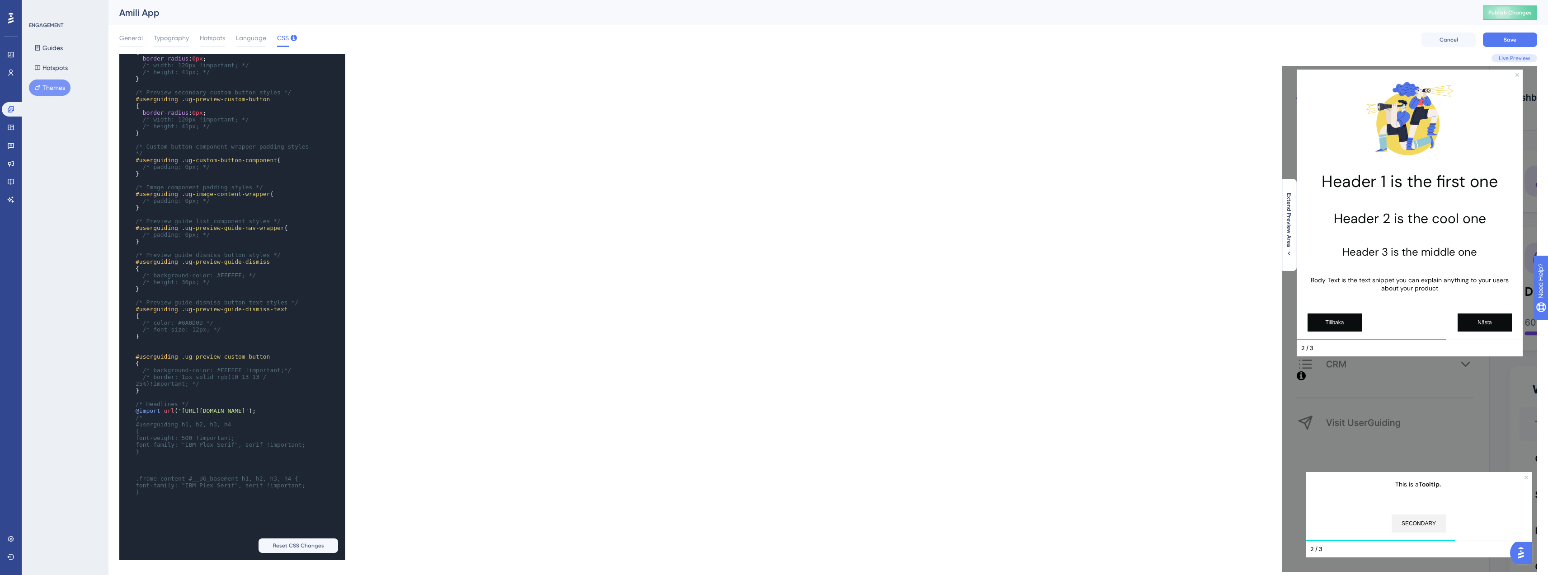
click at [143, 462] on pre "​" at bounding box center [223, 458] width 179 height 7
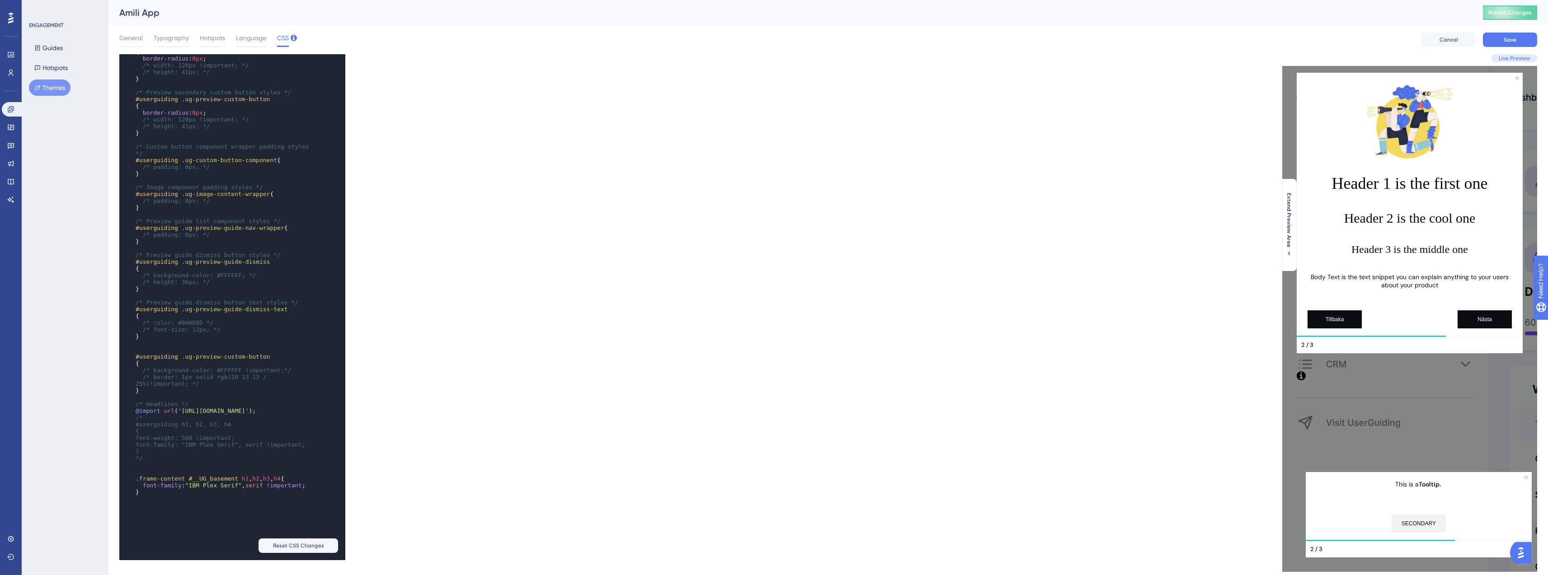
click at [705, 301] on div "x #userguiding .ug-preview-quit-button { width : 8px ; height : 8px ; justify-c…" at bounding box center [473, 307] width 709 height 506
click at [148, 462] on pre "*/" at bounding box center [223, 458] width 179 height 7
type textarea "font-weight: 500 !important;"
drag, startPoint x: 254, startPoint y: 454, endPoint x: 118, endPoint y: 458, distance: 136.1
click at [118, 458] on div "Performance Users Engagement Widgets Feedback Product Updates Knowledge Base AI…" at bounding box center [828, 293] width 1440 height 587
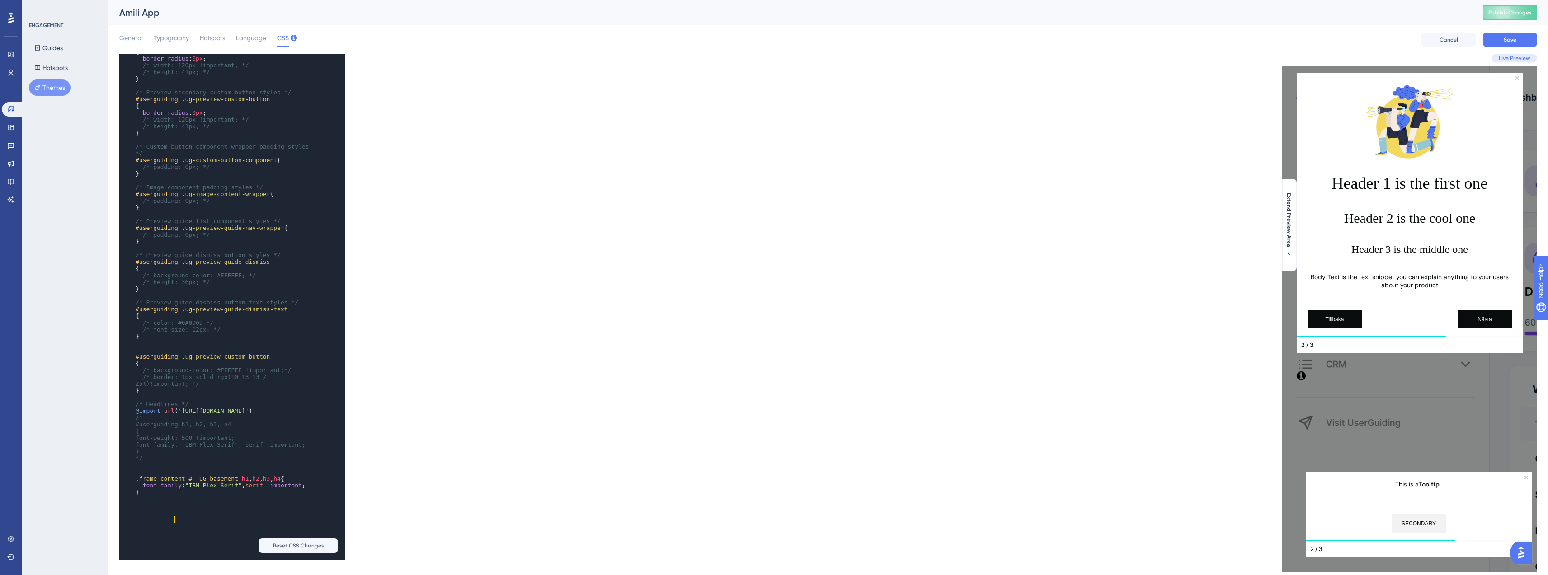
click at [206, 489] on pre "font-family : "IBM Plex Serif" , serif !important ;" at bounding box center [223, 485] width 179 height 7
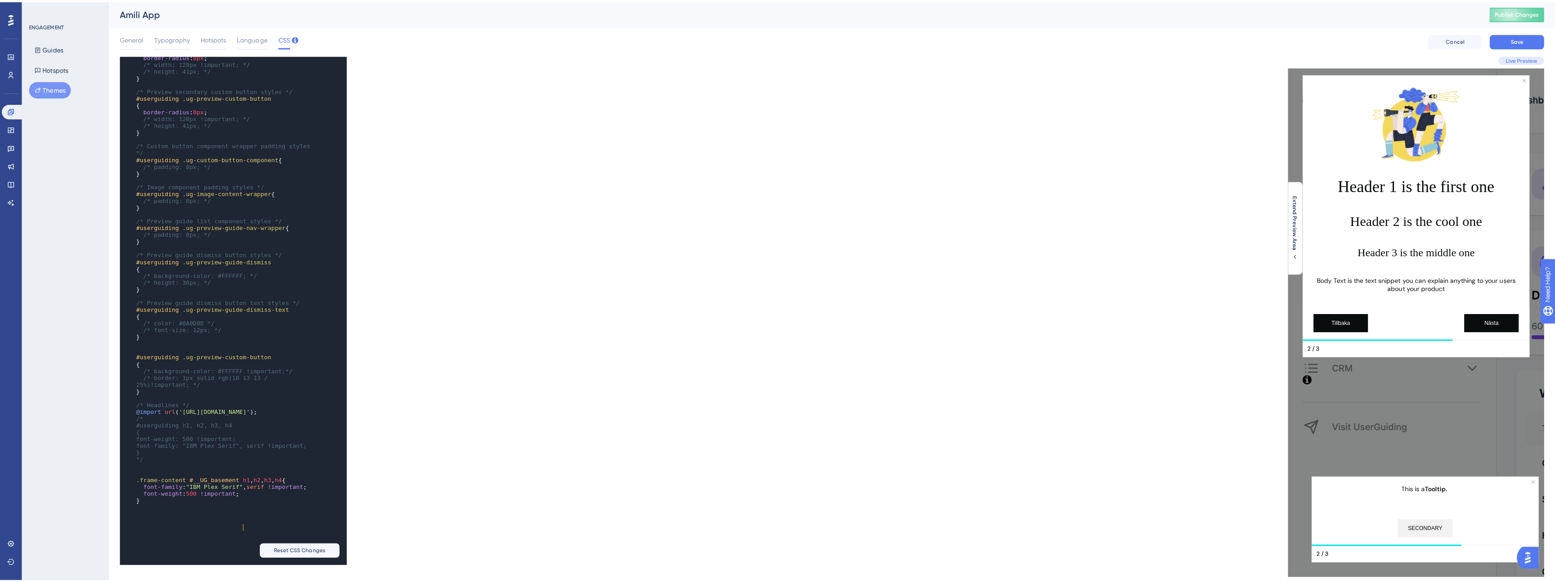
scroll to position [1117, 0]
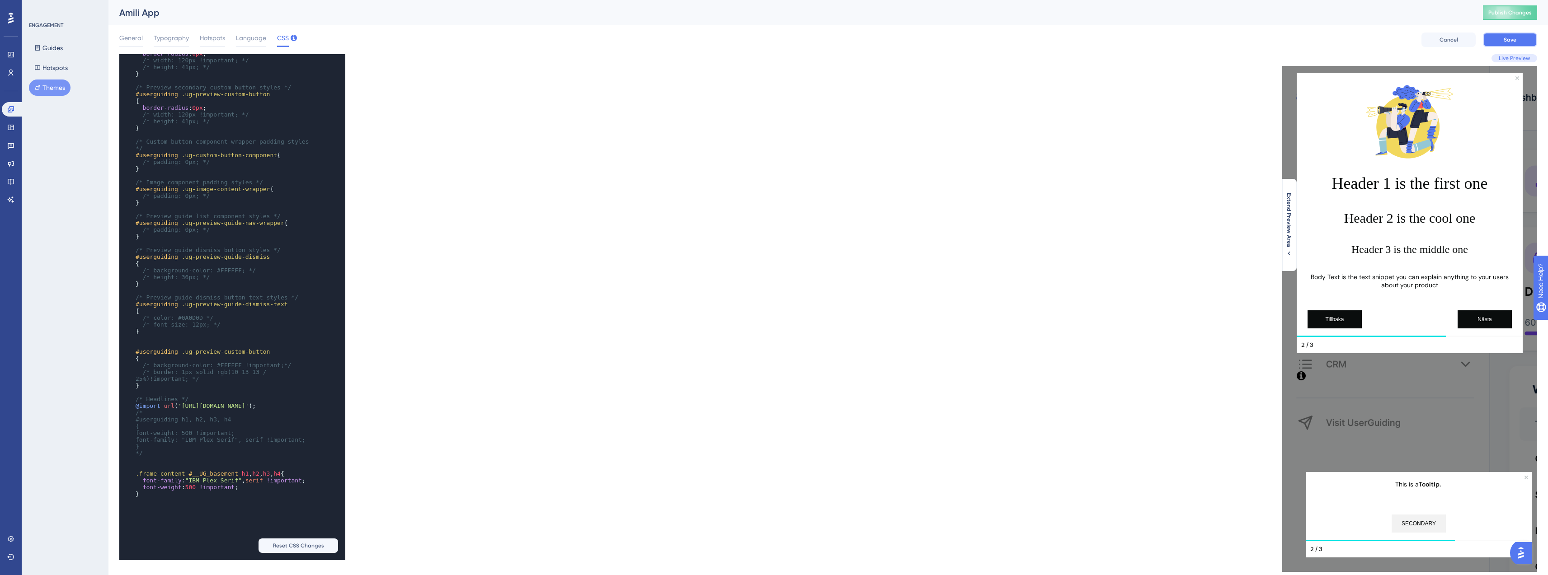
click at [1495, 43] on button "Save" at bounding box center [1510, 40] width 54 height 14
click at [1510, 16] on span "Publish Changes" at bounding box center [1509, 12] width 43 height 7
click at [240, 477] on span ".frame-content #__UG_basement h1 , h2 , h3 , h4 {" at bounding box center [210, 474] width 149 height 7
click at [1500, 35] on button "Save" at bounding box center [1510, 40] width 54 height 14
click at [1515, 15] on span "Publish Changes" at bounding box center [1509, 12] width 43 height 7
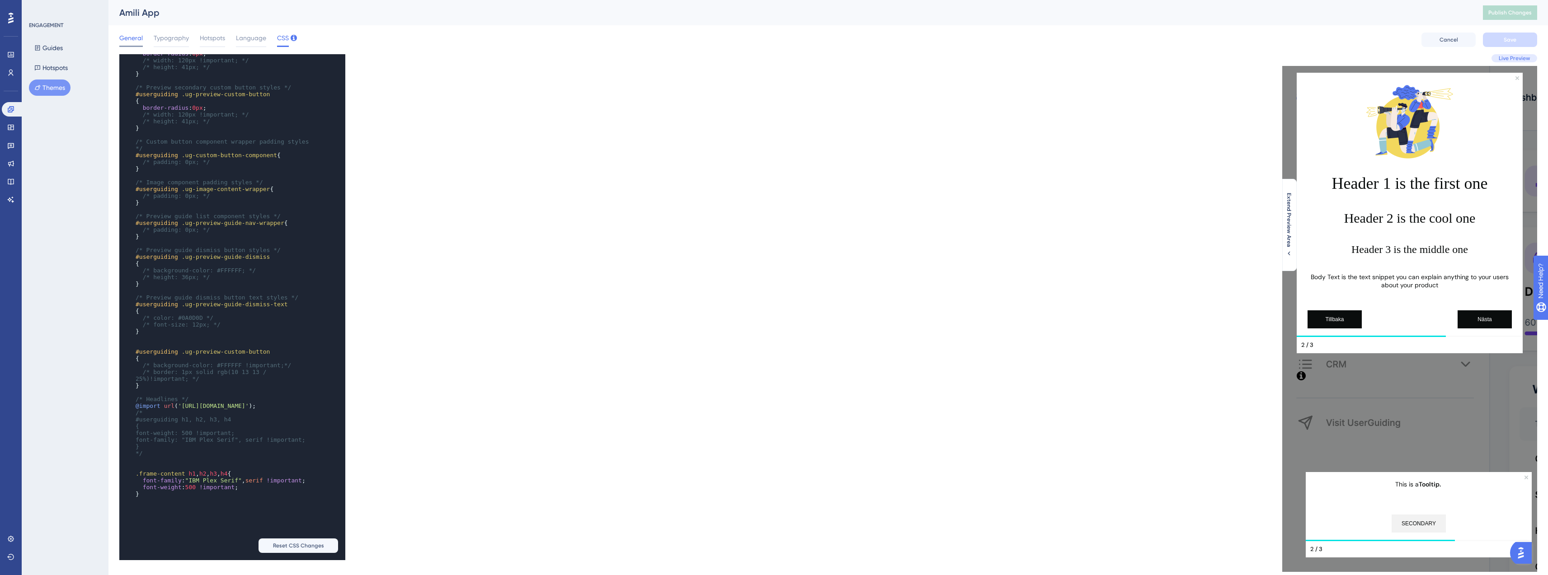
click at [131, 40] on span "General" at bounding box center [131, 38] width 24 height 11
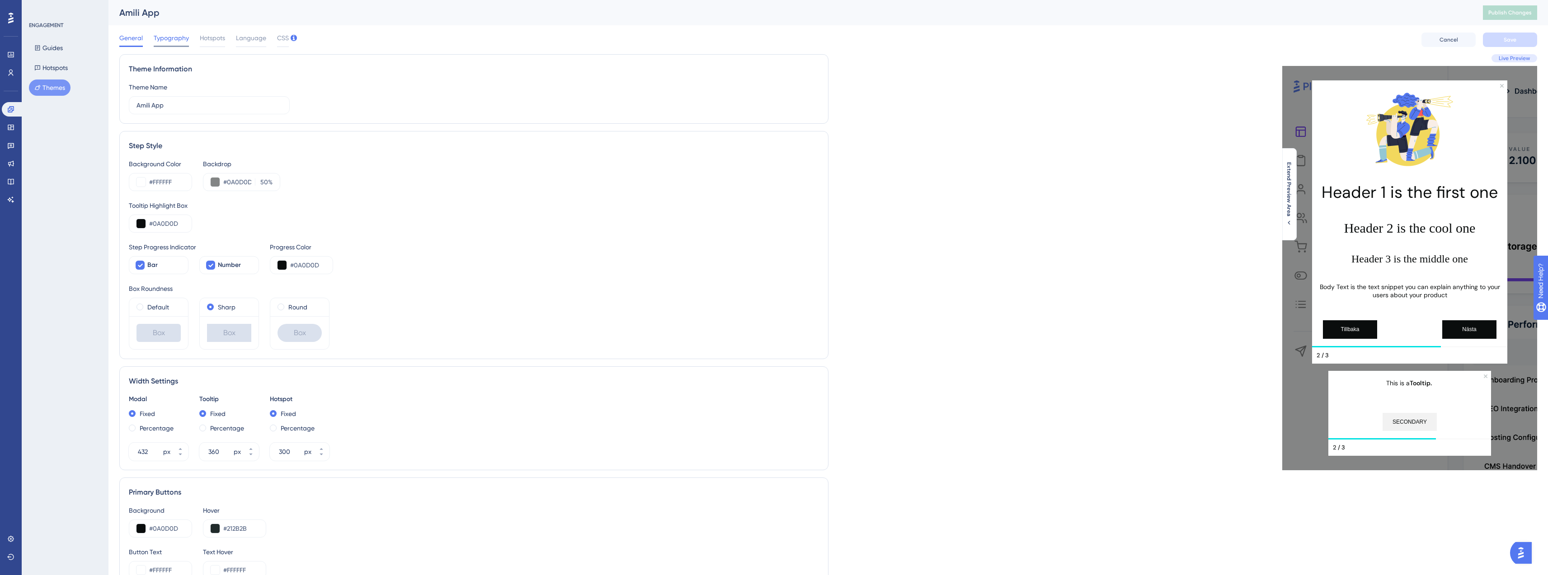
click at [174, 44] on div "Typography" at bounding box center [171, 40] width 35 height 14
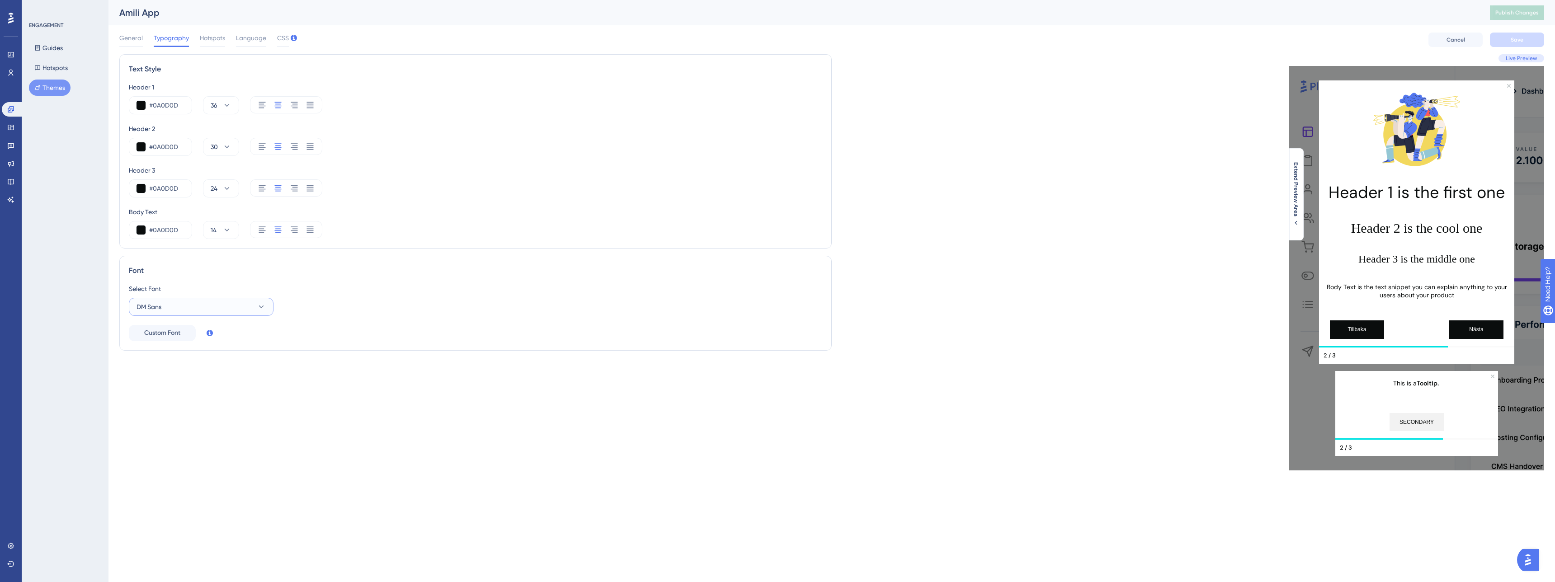
click at [169, 308] on button "DM Sans" at bounding box center [201, 307] width 145 height 18
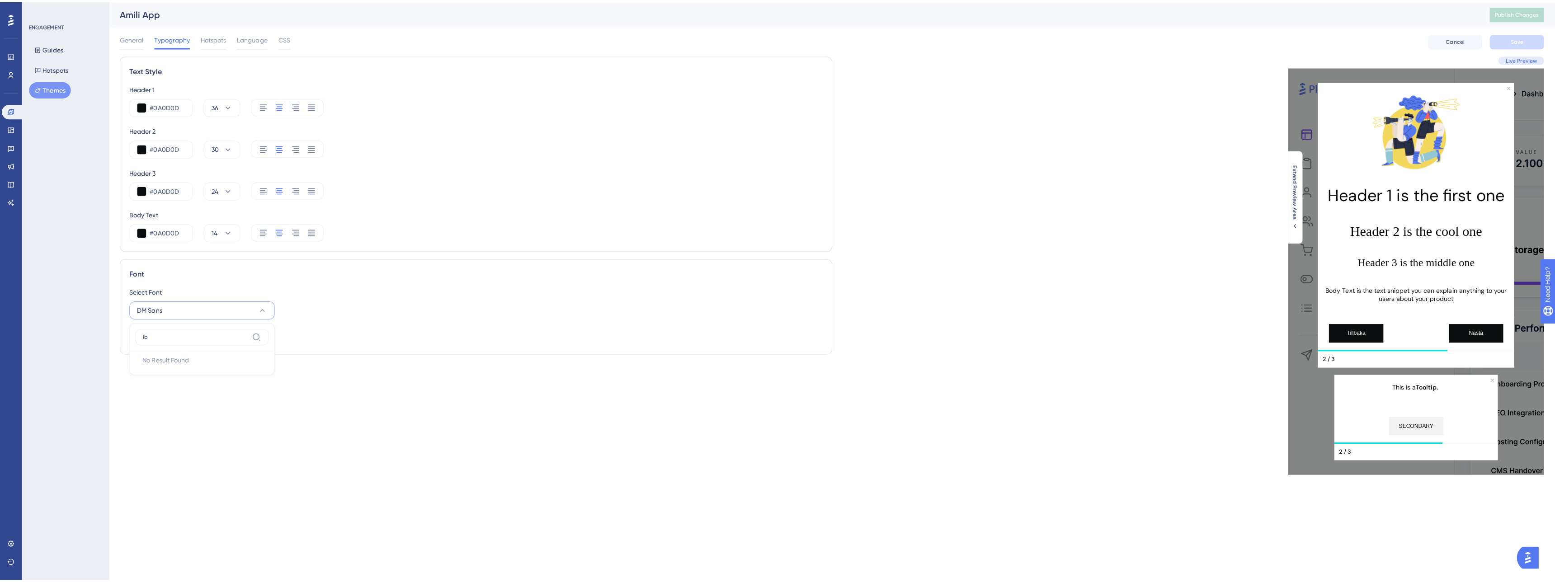
scroll to position [0, 0]
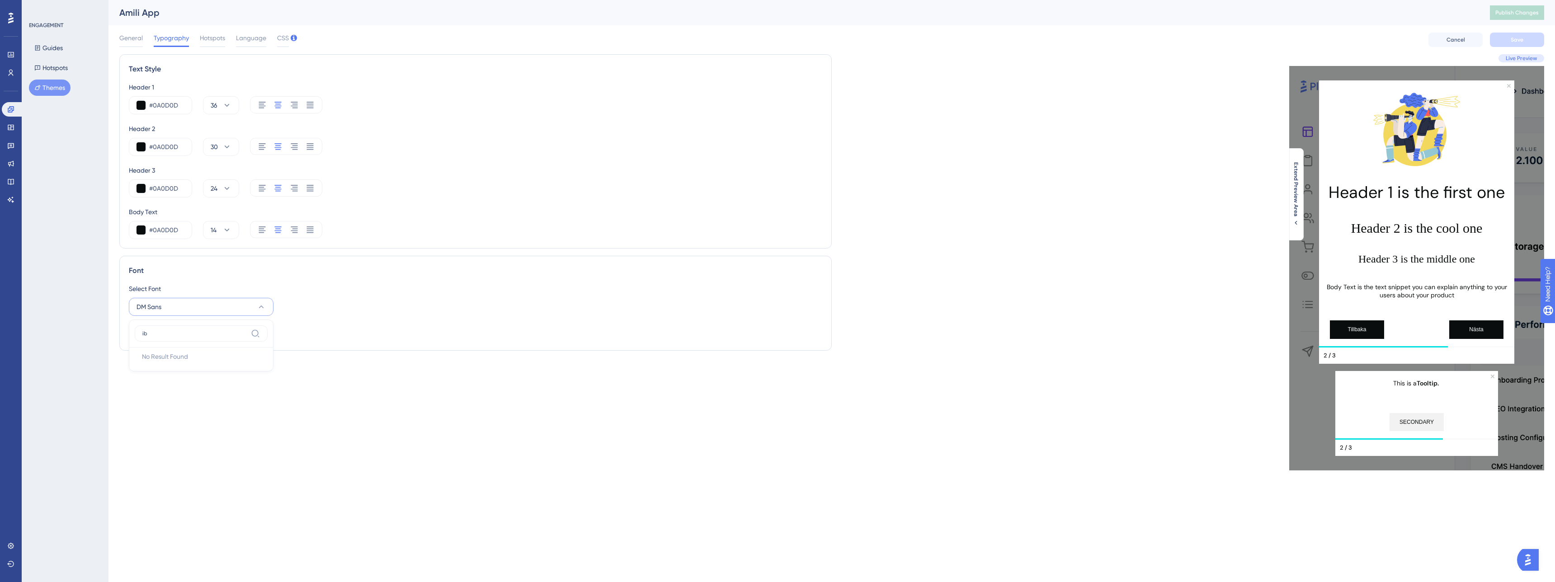
type input "i"
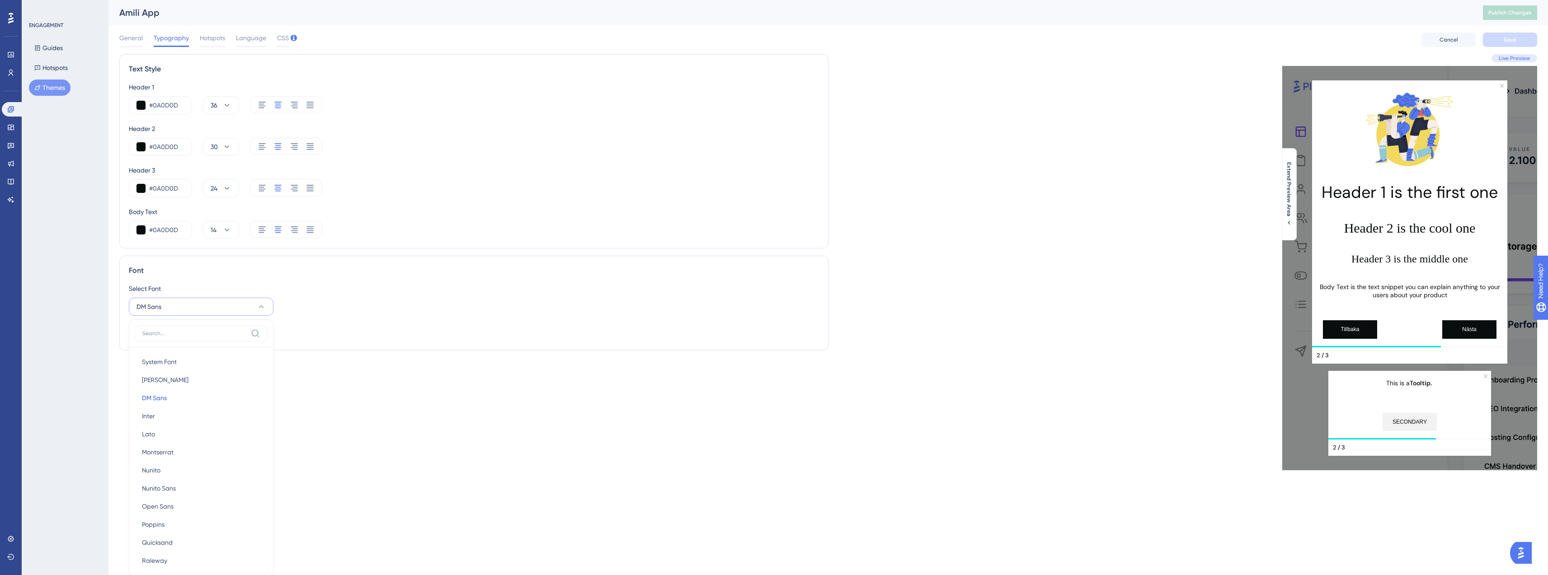
click at [350, 287] on div "Select Font" at bounding box center [474, 288] width 690 height 11
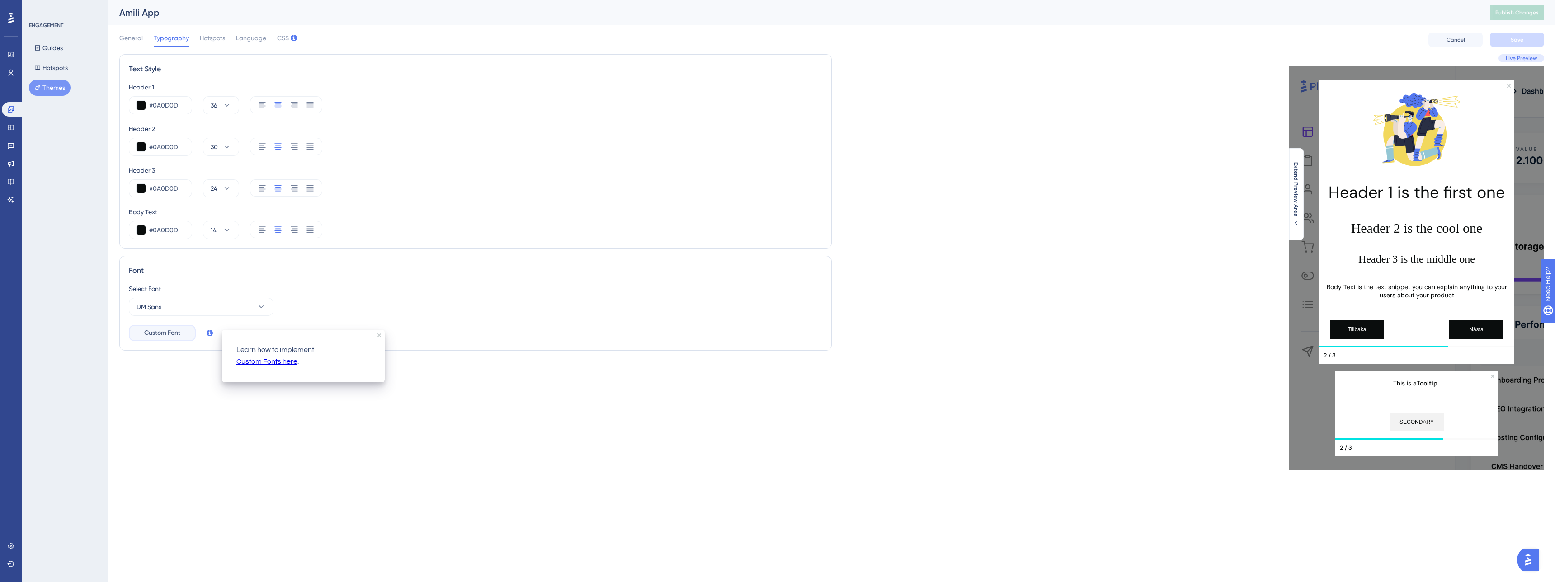
click at [177, 335] on span "Custom Font" at bounding box center [162, 333] width 36 height 11
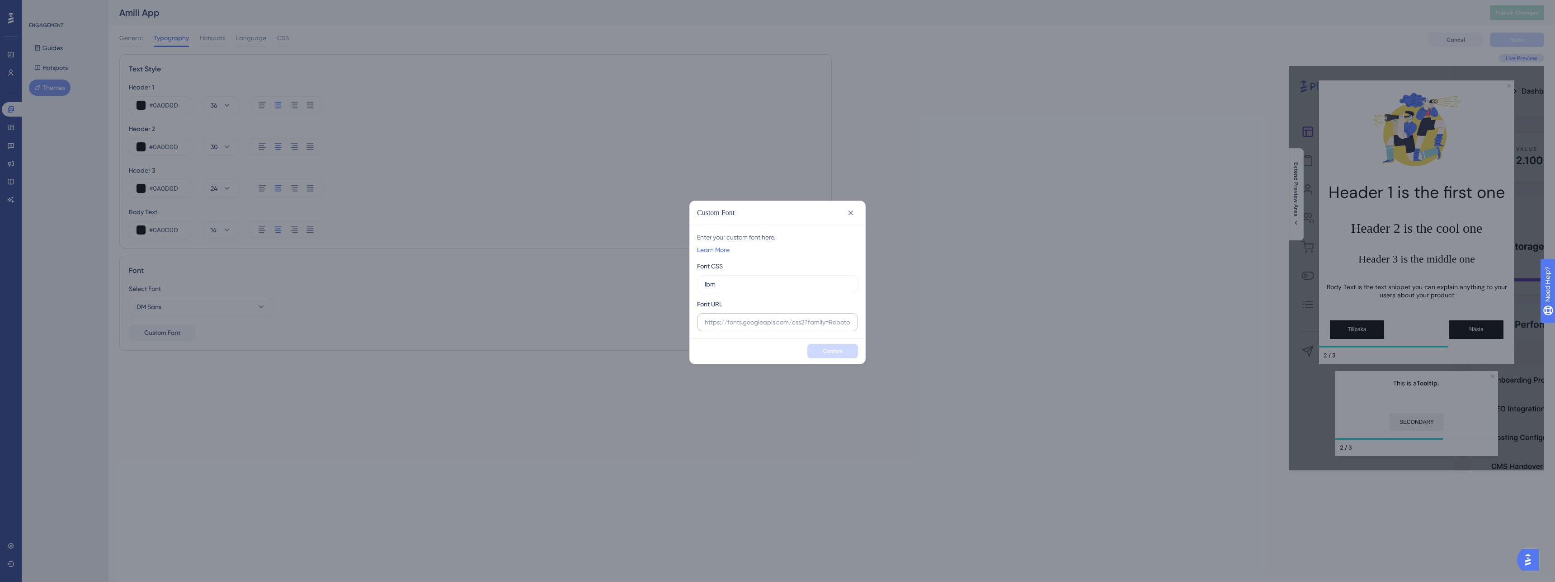
type input "Ibm"
click at [786, 325] on input "text" at bounding box center [778, 322] width 146 height 10
paste input "[URL][DOMAIN_NAME]"
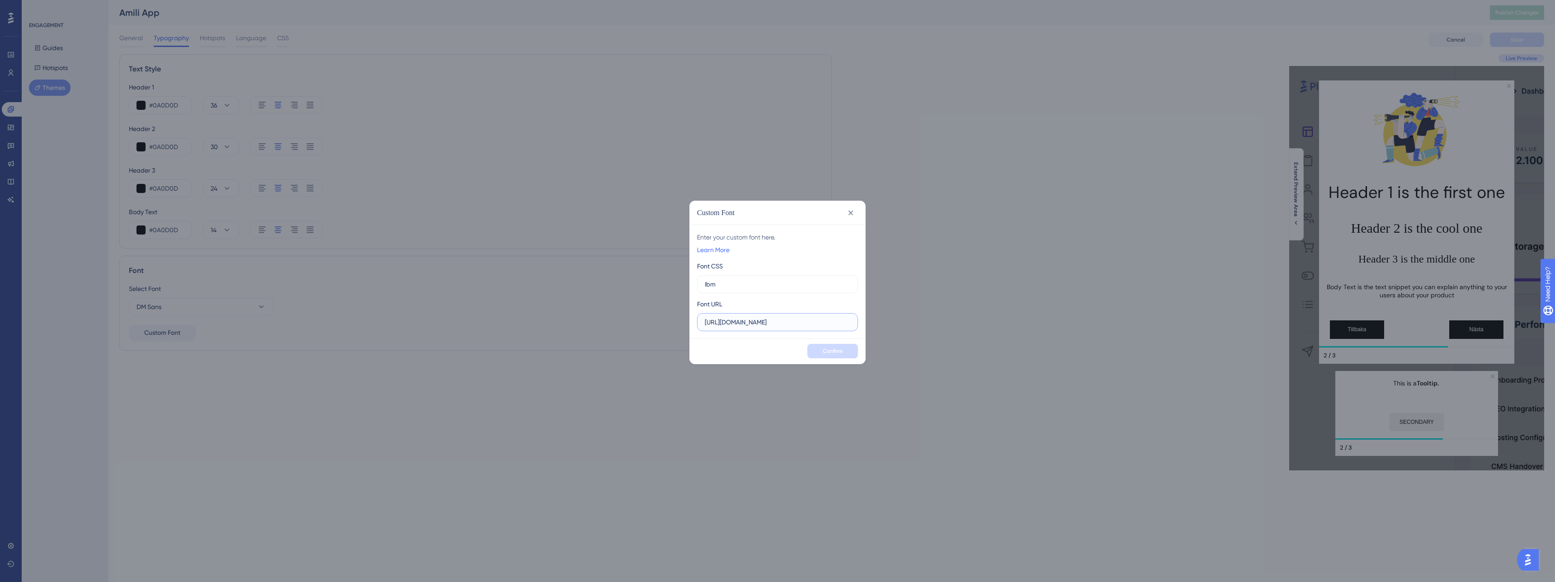
scroll to position [0, 339]
type input "[URL][DOMAIN_NAME]"
click at [768, 279] on input "Ibm" at bounding box center [778, 284] width 146 height 10
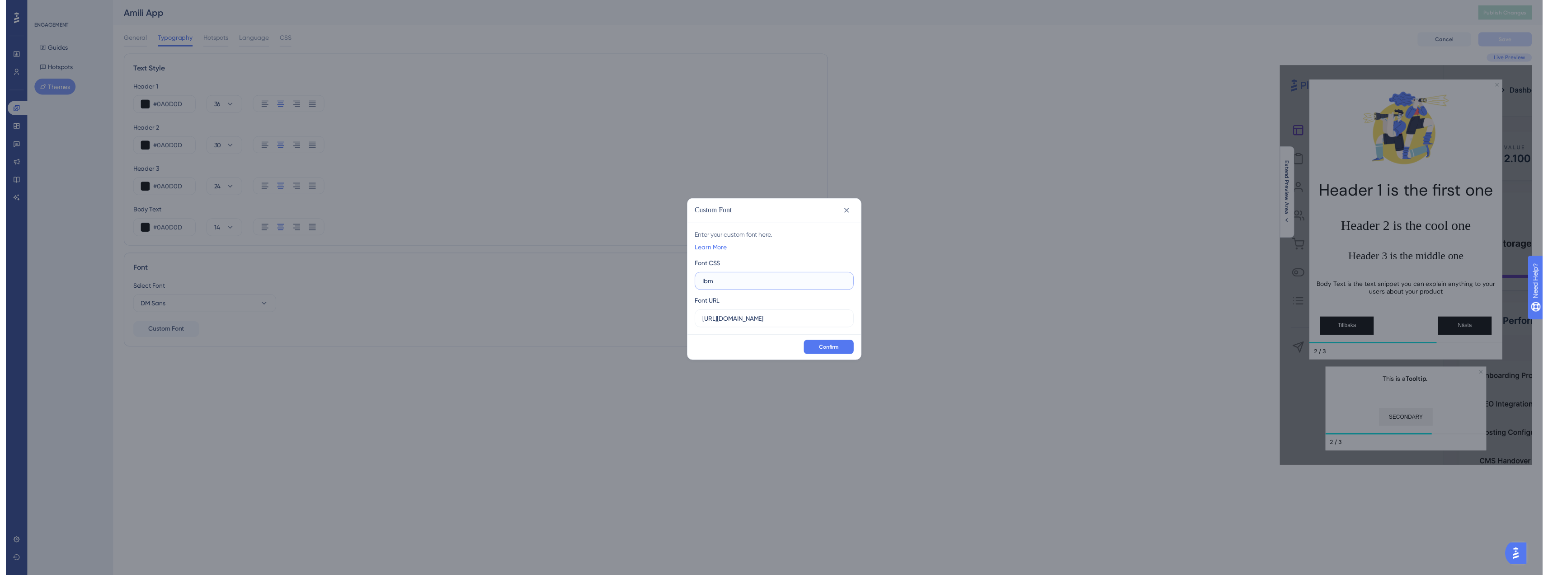
scroll to position [0, 0]
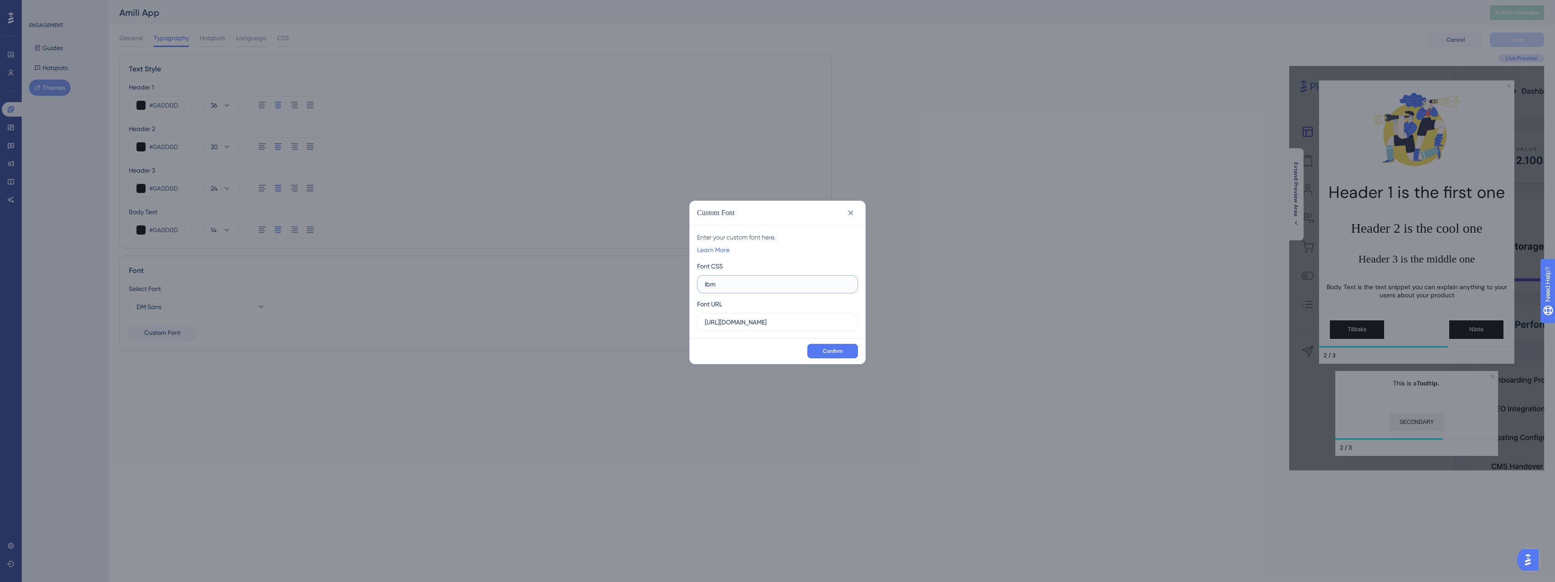
click at [768, 282] on input "Ibm" at bounding box center [778, 284] width 146 height 10
drag, startPoint x: 716, startPoint y: 288, endPoint x: 636, endPoint y: 291, distance: 80.0
click at [636, 291] on div "Custom Font Enter your custom font here. Learn More Font CSS Ibm Plex Serif Fon…" at bounding box center [777, 291] width 1555 height 582
click at [709, 282] on input "Ibm Plex Serif" at bounding box center [778, 284] width 146 height 10
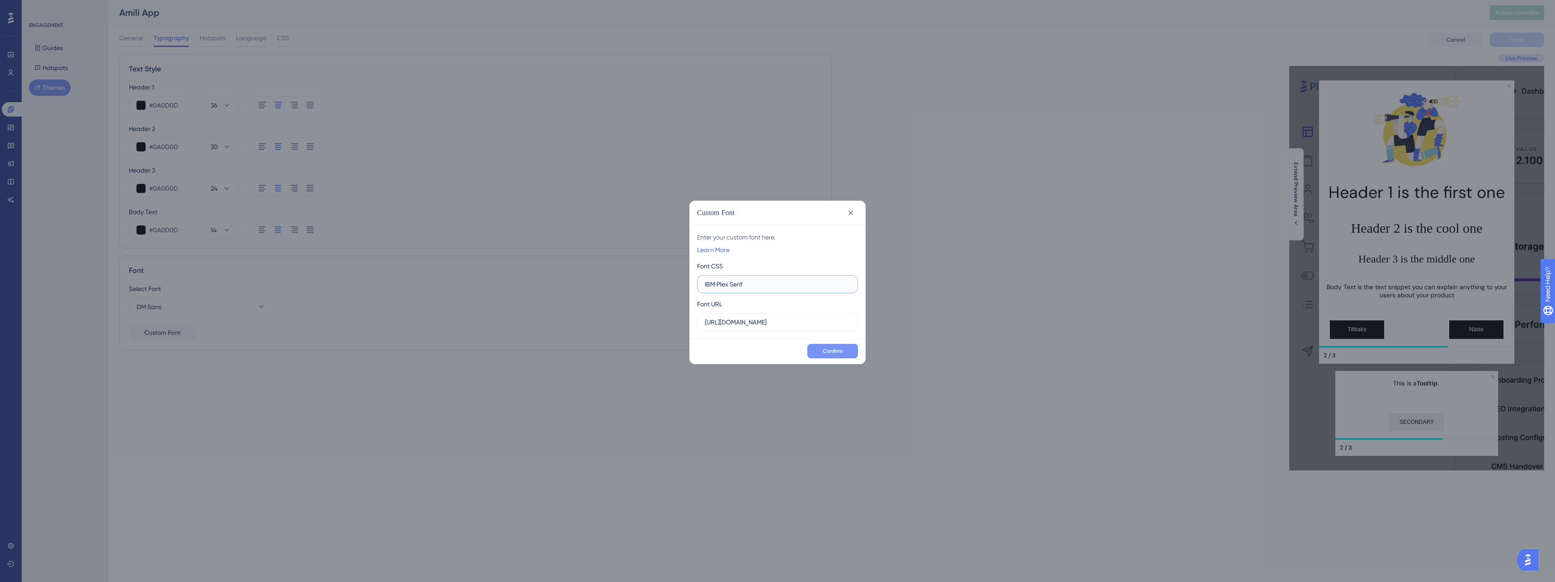
type input "IBM Plex Serif"
click at [817, 349] on button "Confirm" at bounding box center [832, 351] width 51 height 14
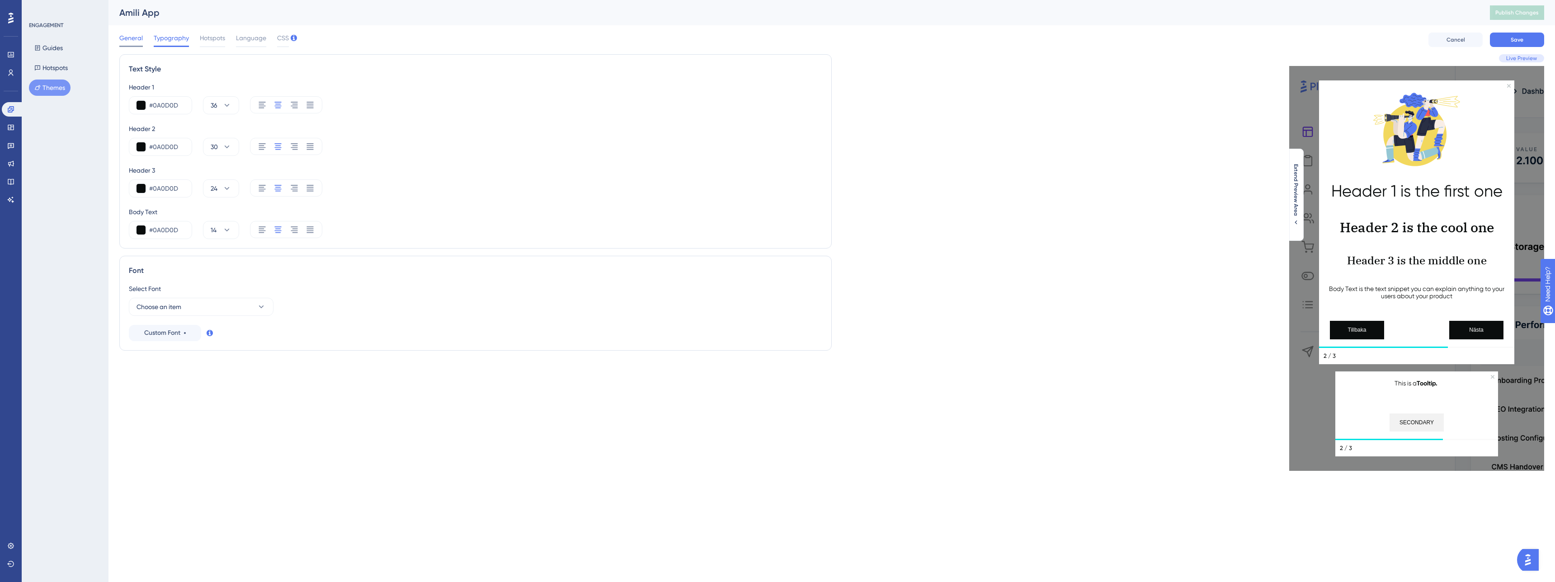
click at [136, 44] on div "General" at bounding box center [131, 40] width 24 height 14
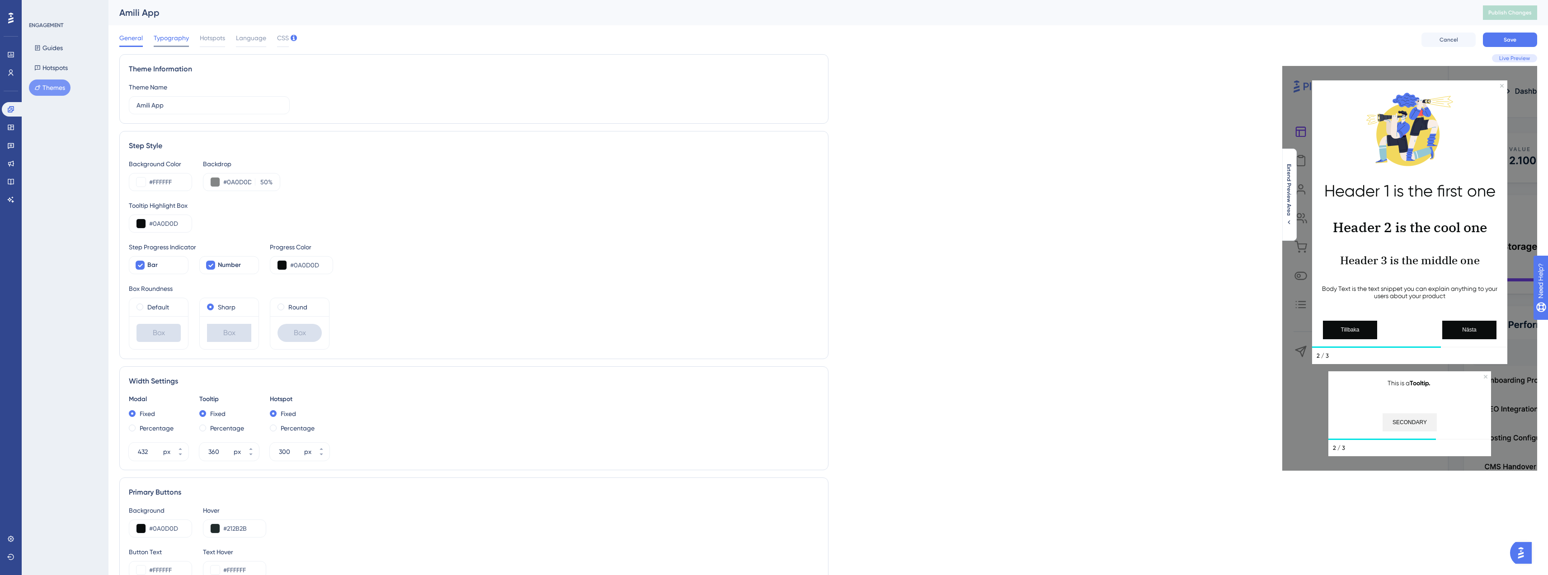
click at [169, 38] on span "Typography" at bounding box center [171, 38] width 35 height 11
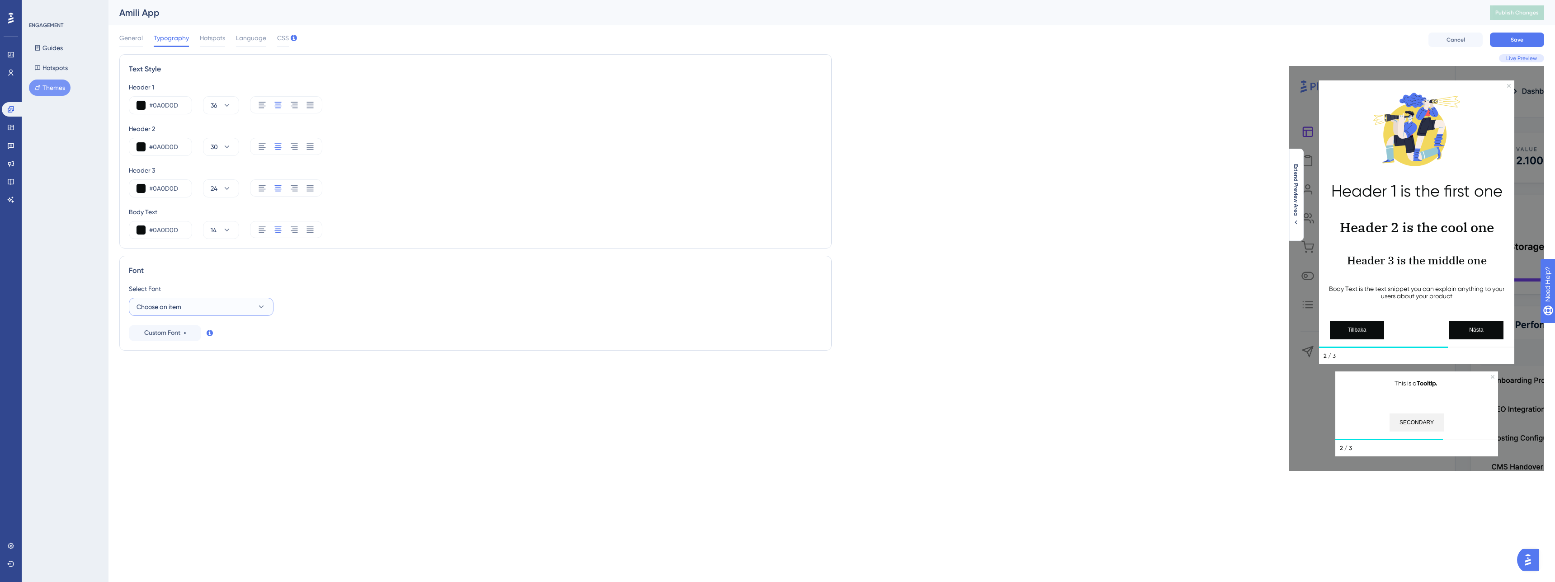
click at [255, 300] on button "Choose an item" at bounding box center [201, 307] width 145 height 18
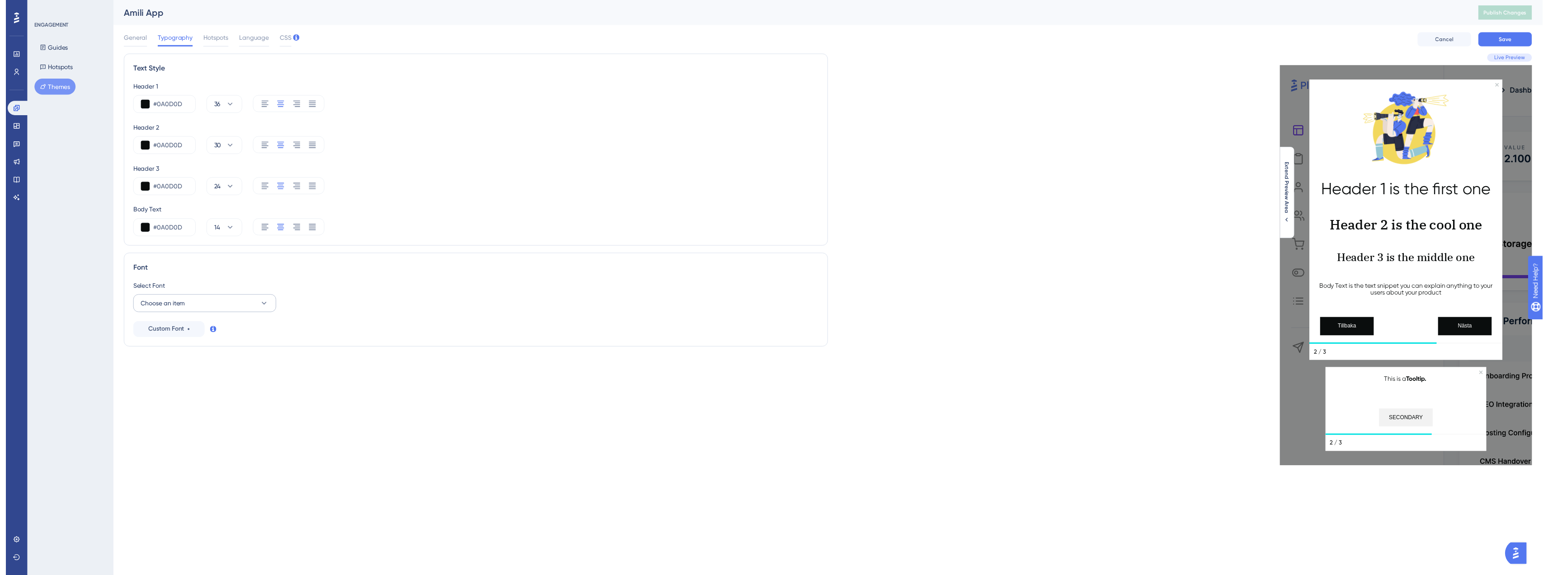
scroll to position [62, 0]
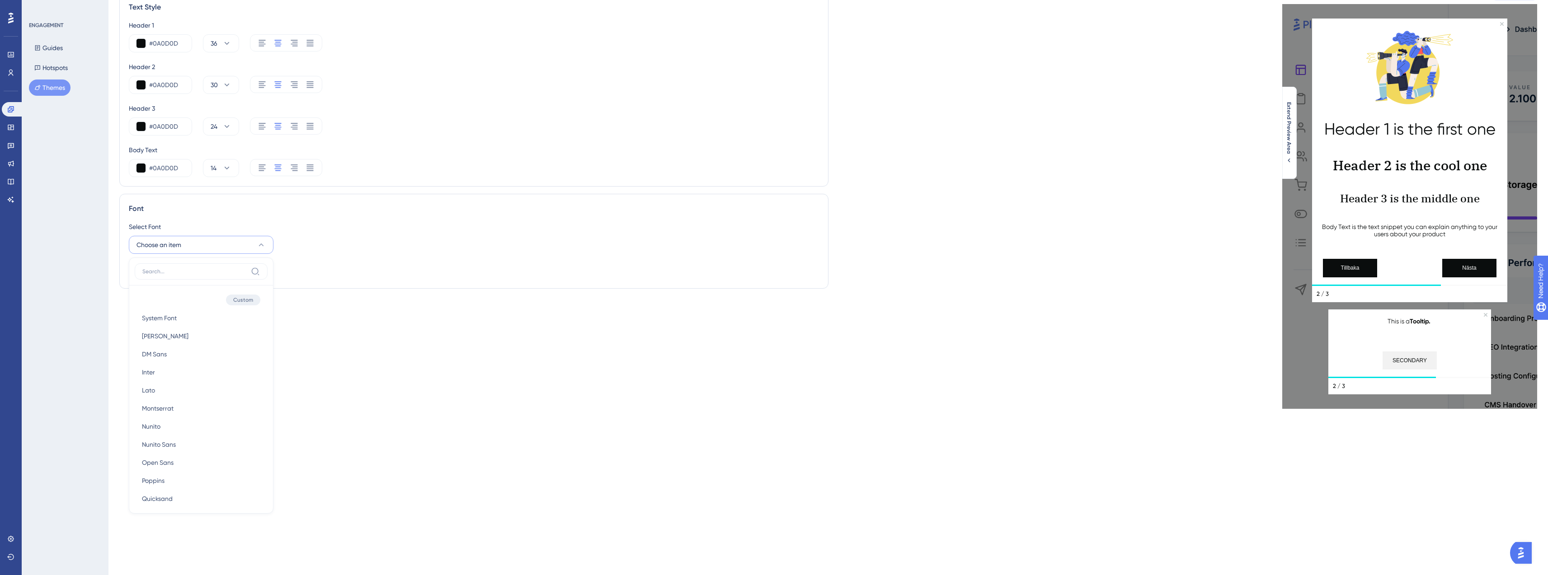
click at [311, 266] on div "Select Font Choose an item Custom System Font System Font Barlow Barlow DM Sans…" at bounding box center [474, 250] width 690 height 58
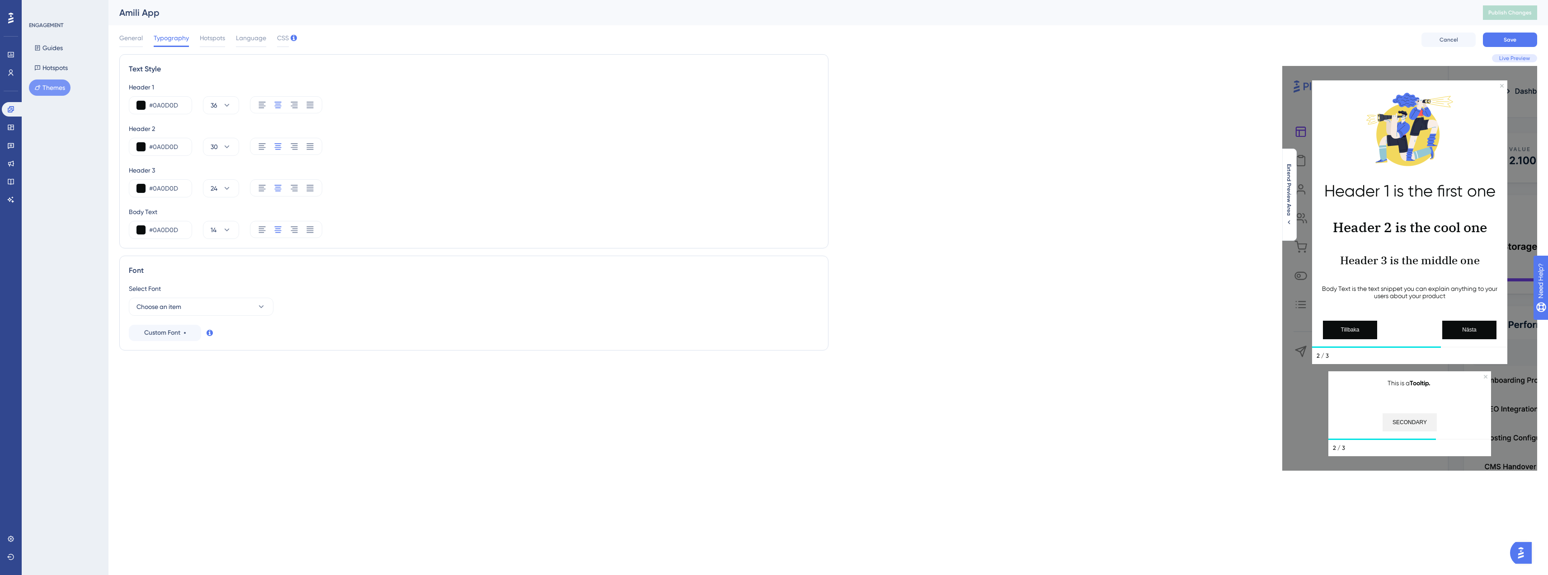
scroll to position [0, 0]
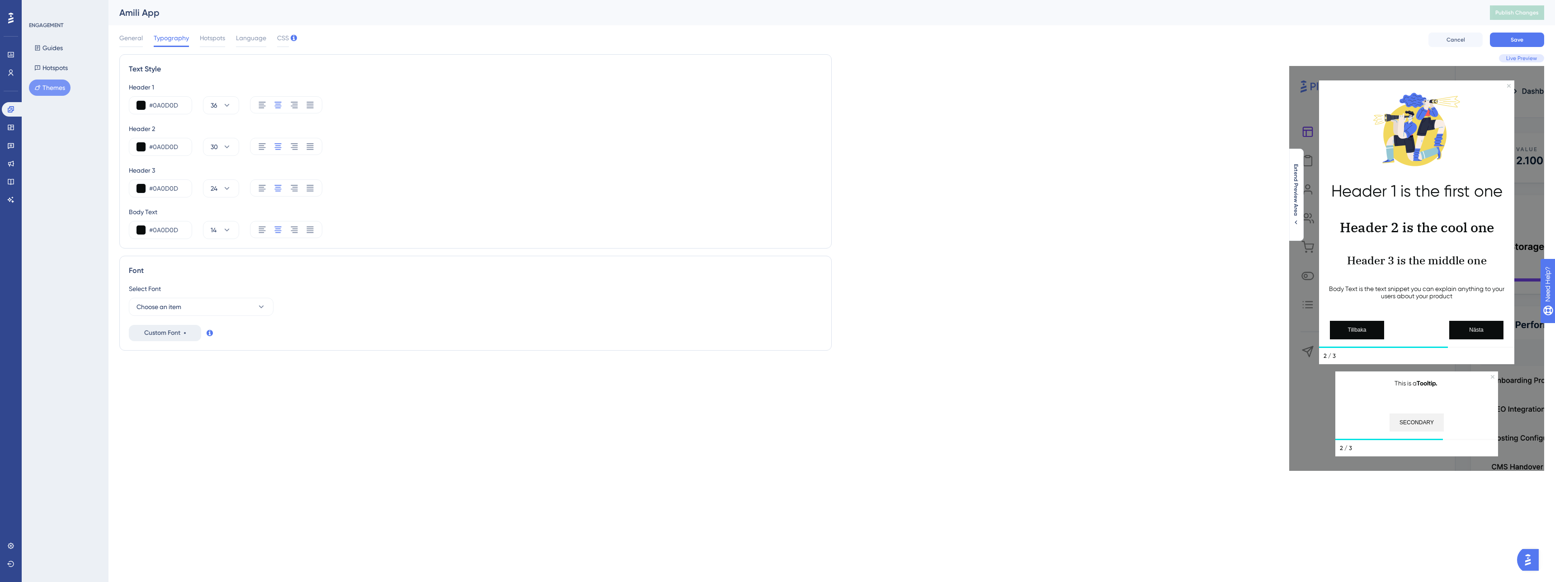
click at [166, 335] on span "Custom Font" at bounding box center [162, 333] width 36 height 11
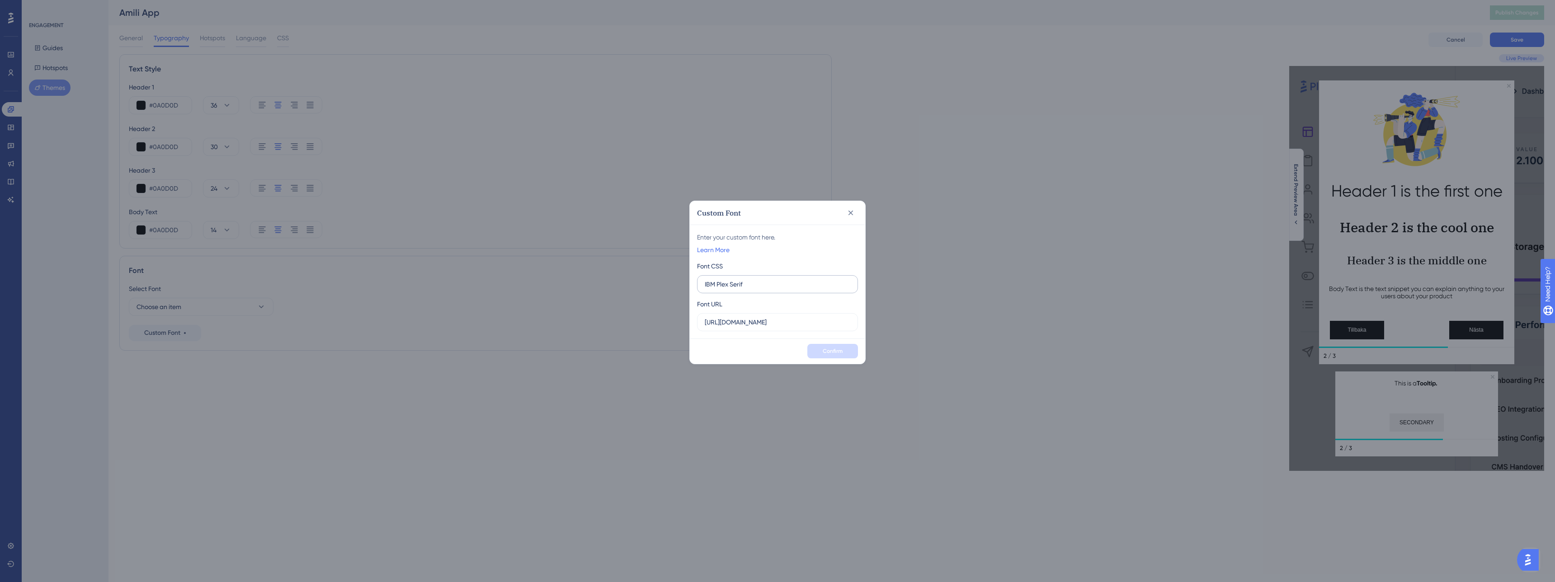
click at [769, 289] on label "IBM Plex Serif" at bounding box center [777, 284] width 161 height 18
click at [769, 289] on input "IBM Plex Serif" at bounding box center [778, 284] width 146 height 10
click at [922, 249] on div "Custom Font Enter your custom font here. Learn More Font CSS IBM Plex Serif Fon…" at bounding box center [777, 291] width 1555 height 582
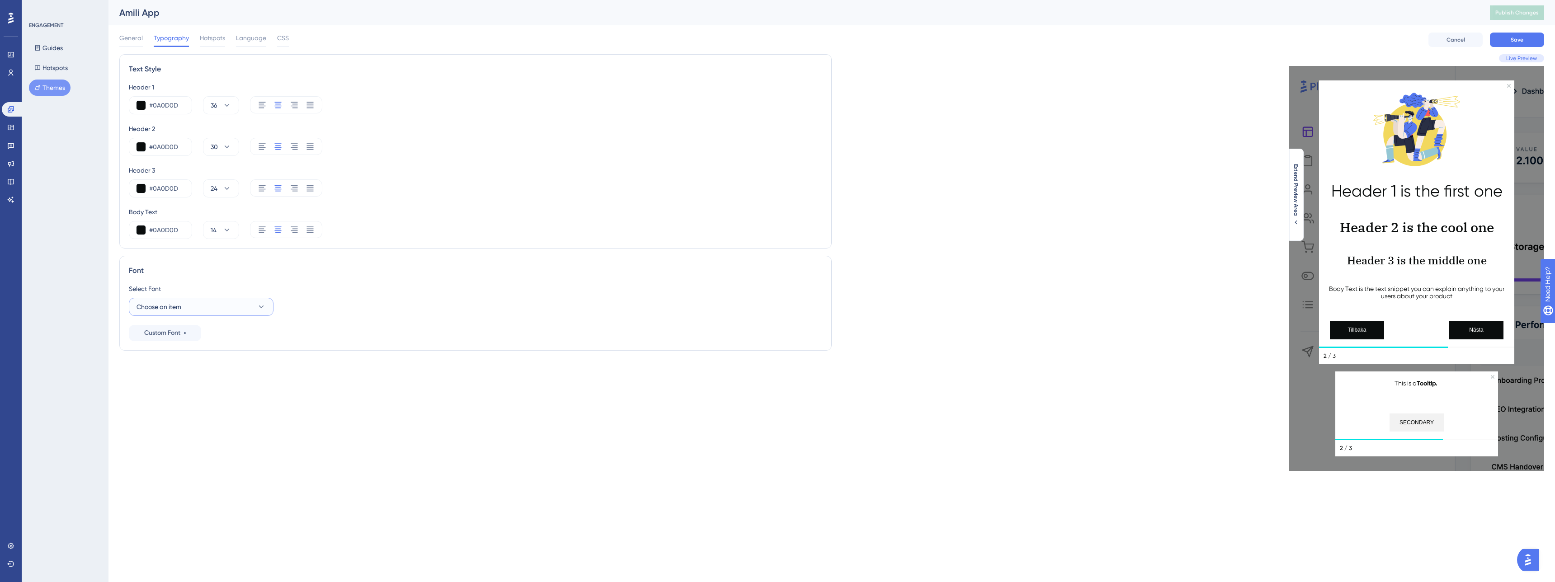
click at [158, 306] on span "Choose an item" at bounding box center [158, 306] width 45 height 11
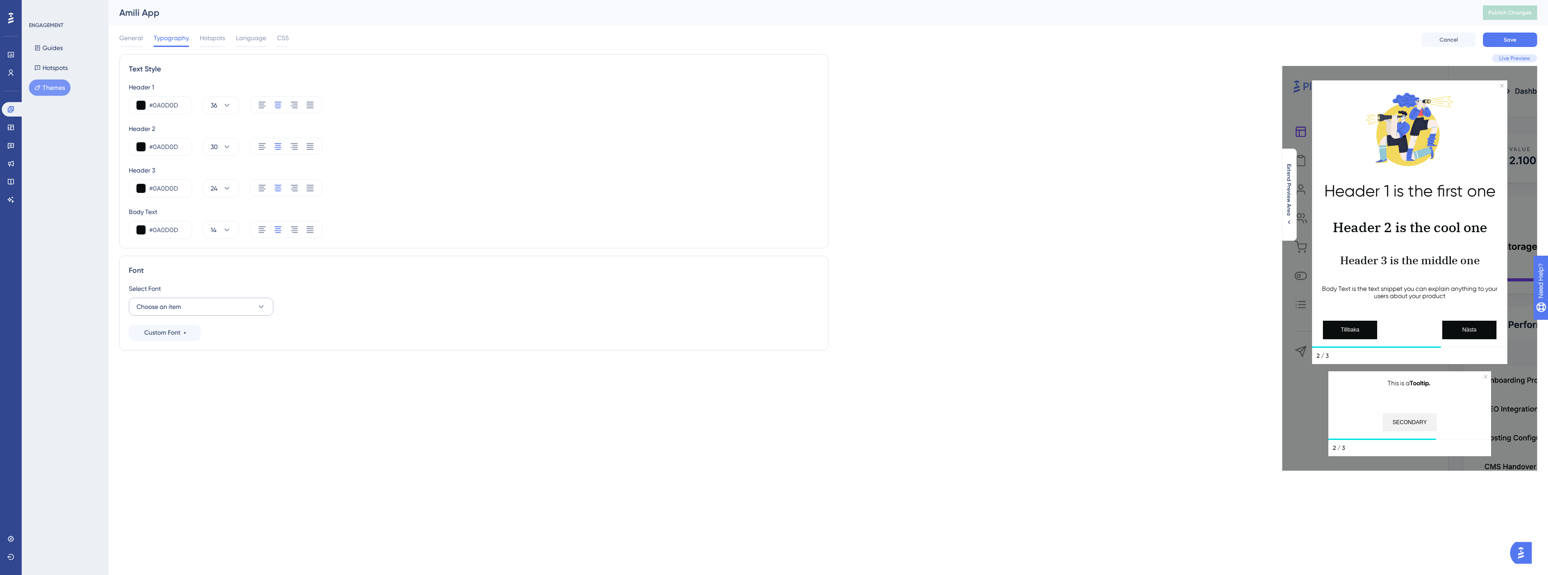
scroll to position [62, 0]
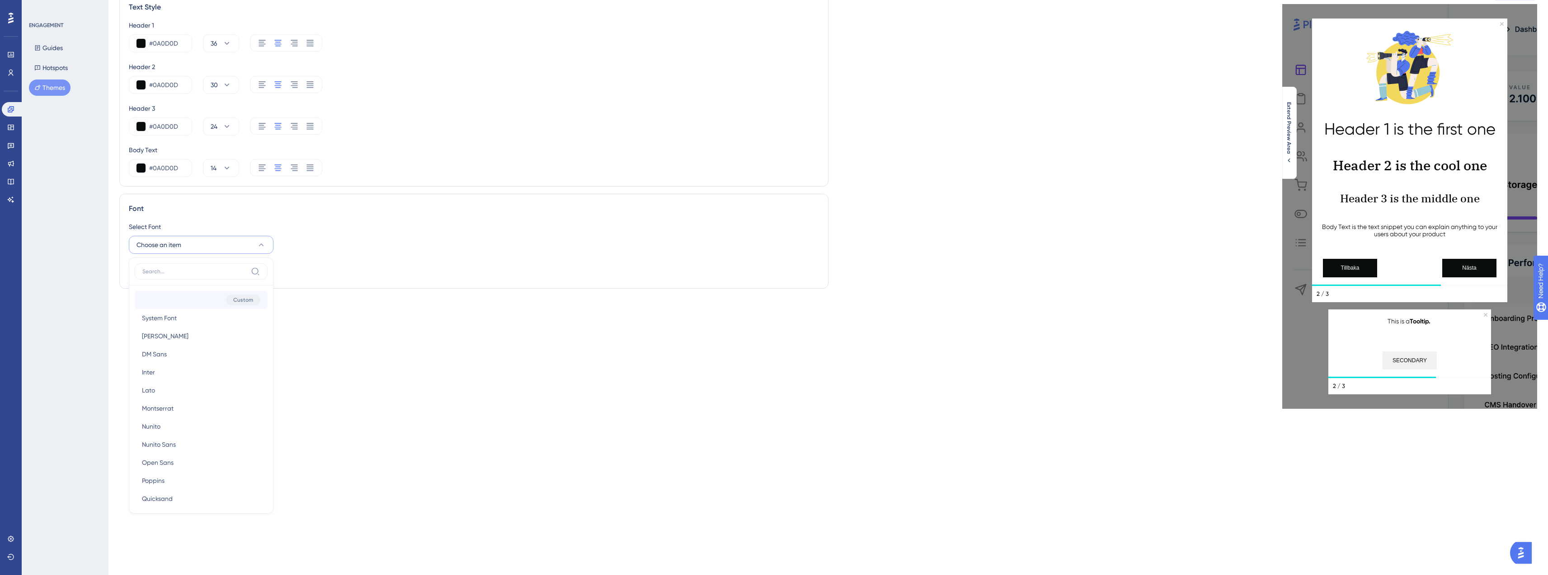
click at [172, 302] on button "Custom" at bounding box center [201, 300] width 133 height 18
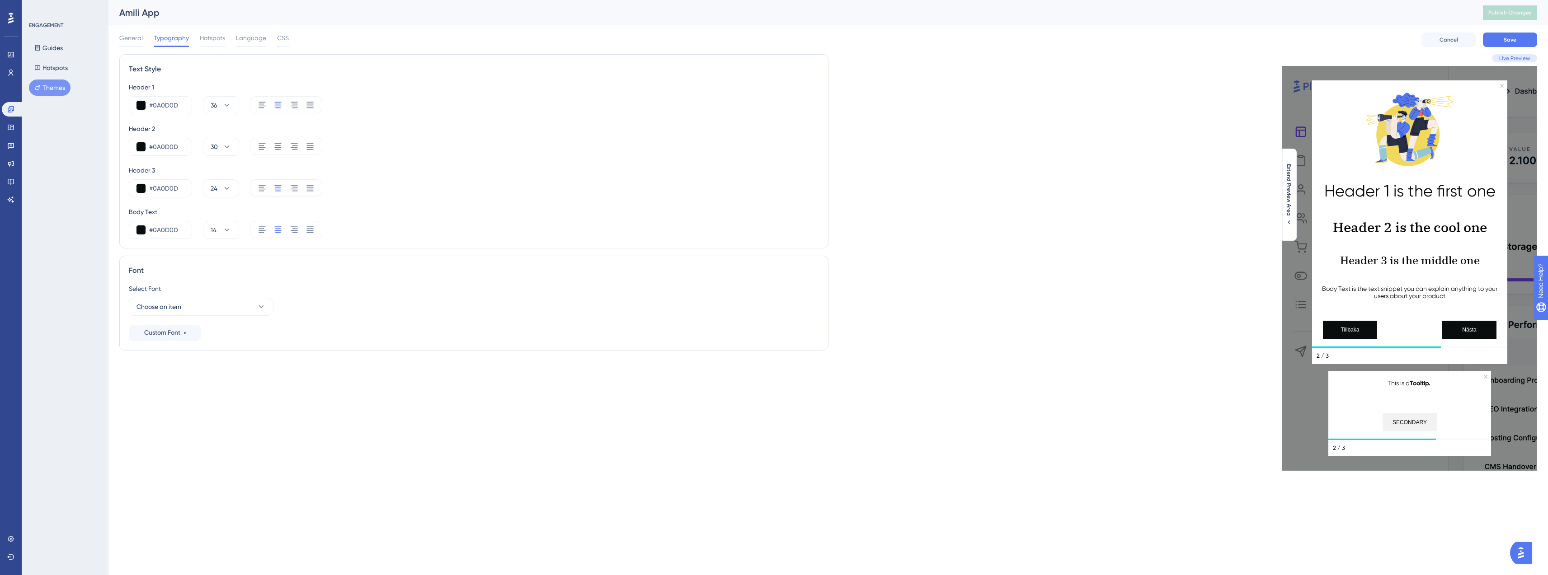
scroll to position [0, 0]
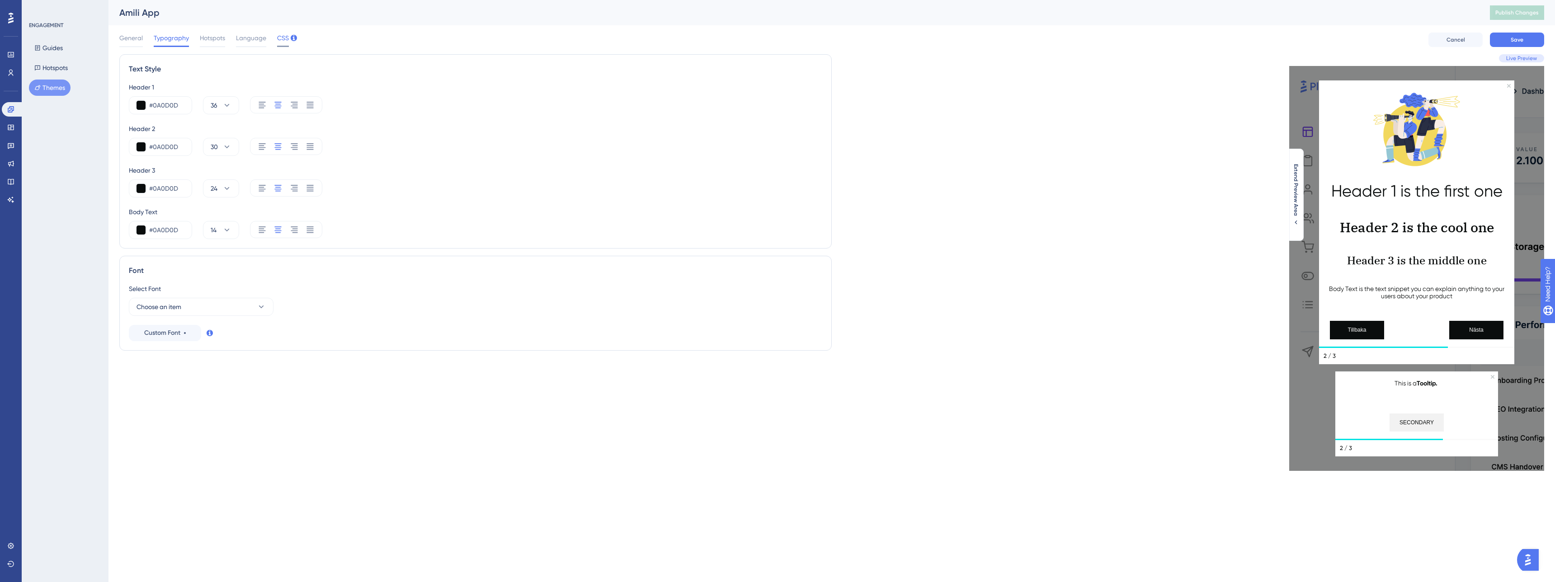
click at [283, 39] on span "CSS" at bounding box center [283, 38] width 12 height 11
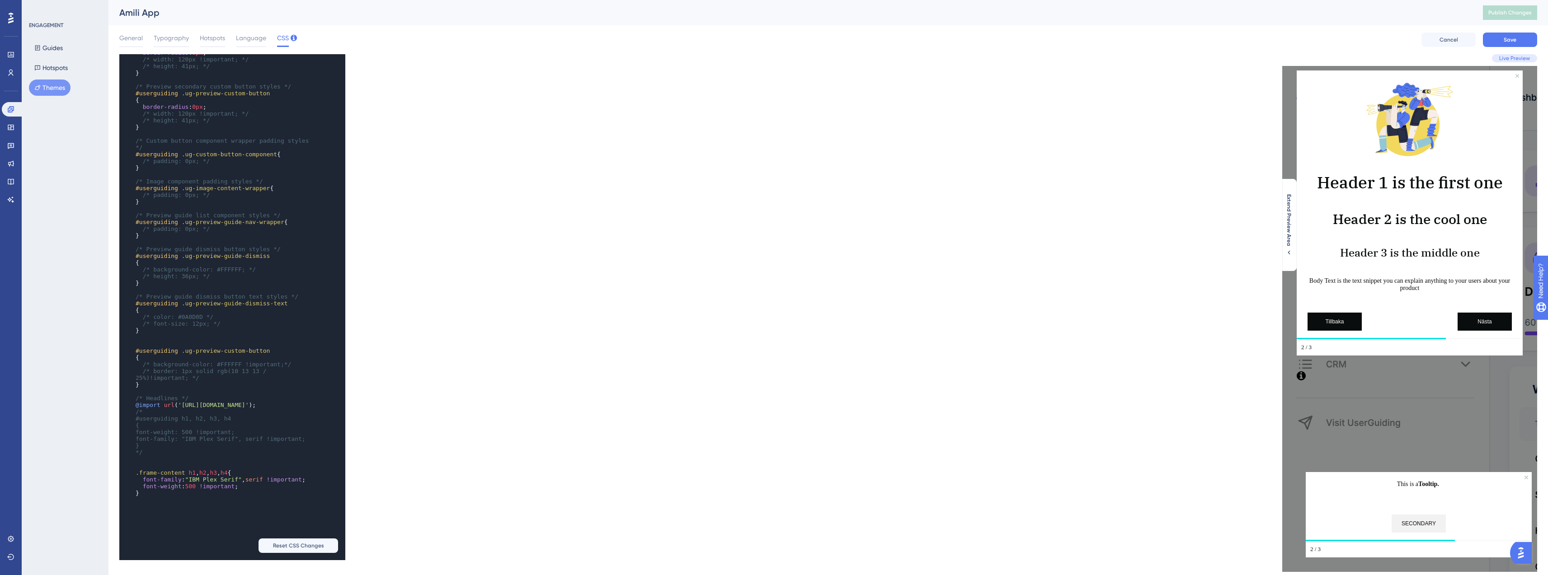
scroll to position [1121, 0]
click at [175, 42] on span "Typography" at bounding box center [171, 38] width 35 height 11
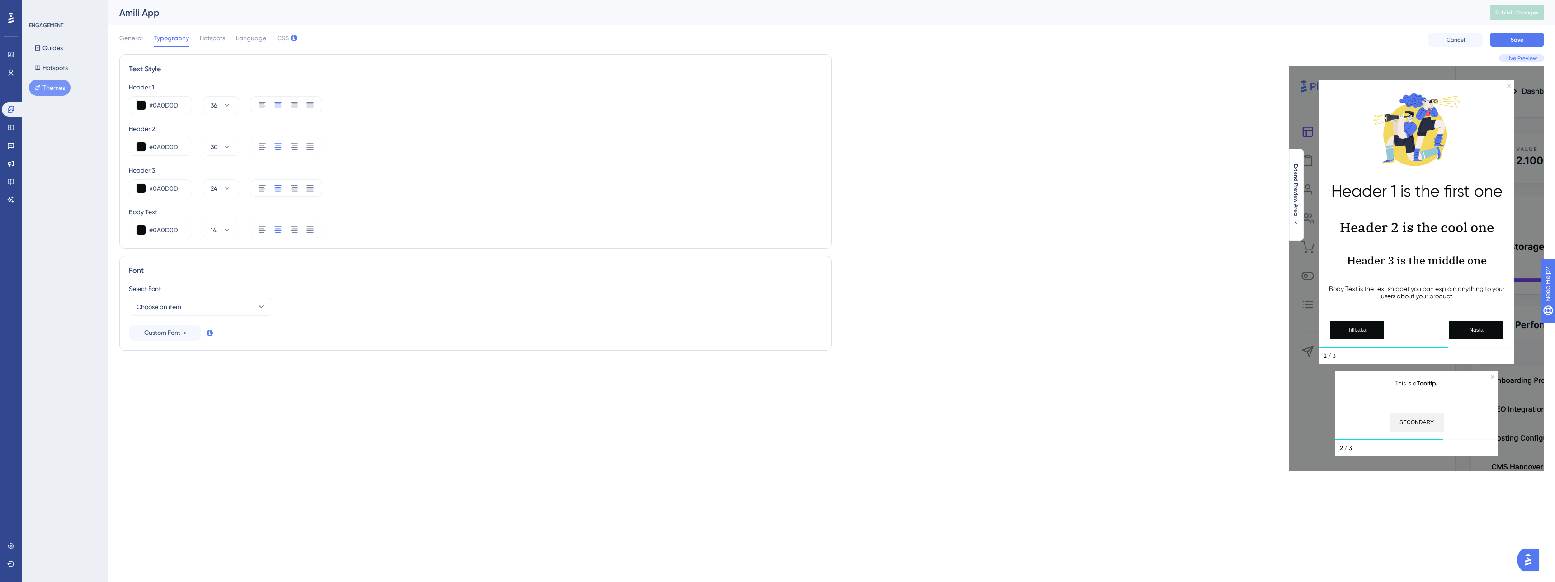
click at [208, 297] on div "Select Font Choose an item" at bounding box center [475, 299] width 693 height 33
click at [208, 302] on button "Choose an item" at bounding box center [201, 307] width 145 height 18
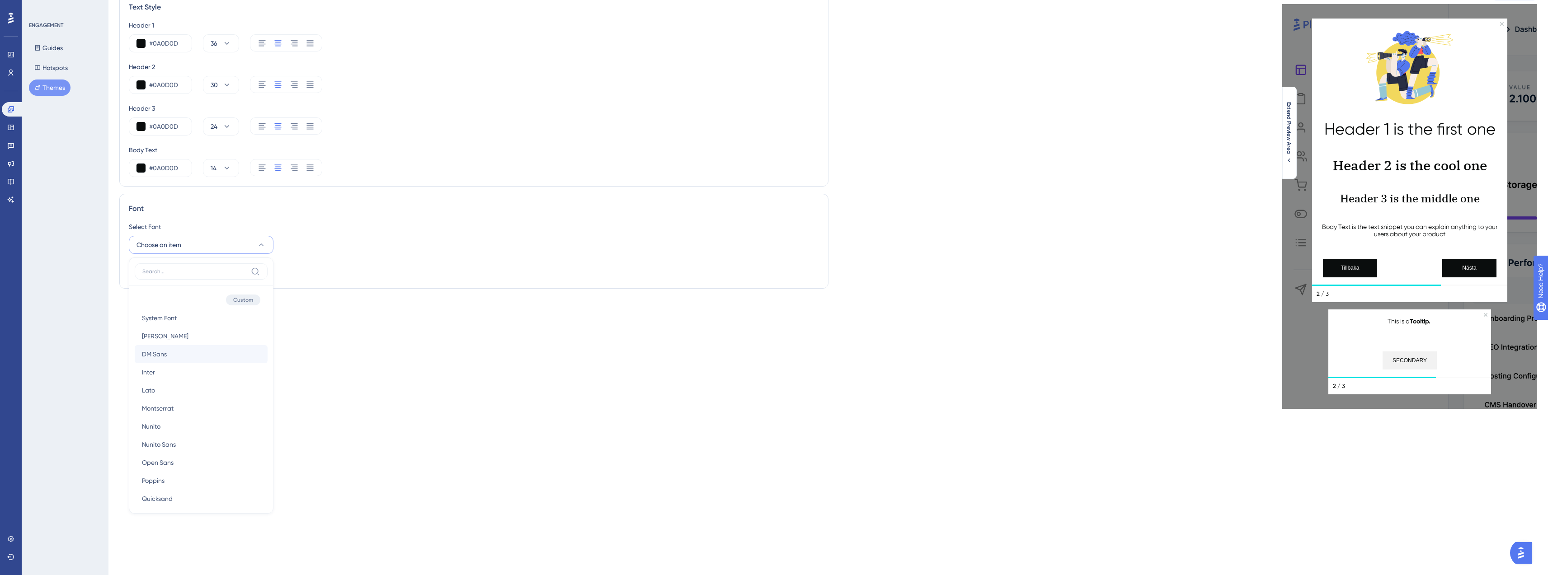
scroll to position [2, 0]
click at [159, 295] on button "Custom" at bounding box center [201, 298] width 133 height 18
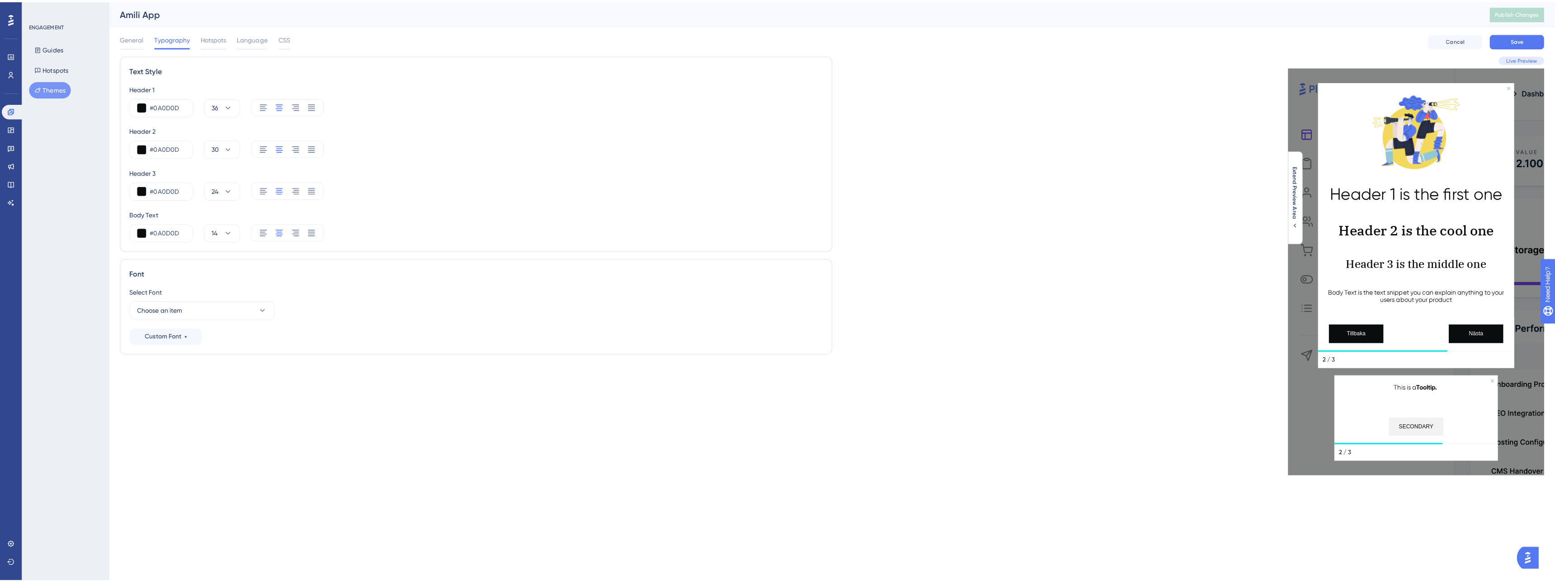
scroll to position [0, 0]
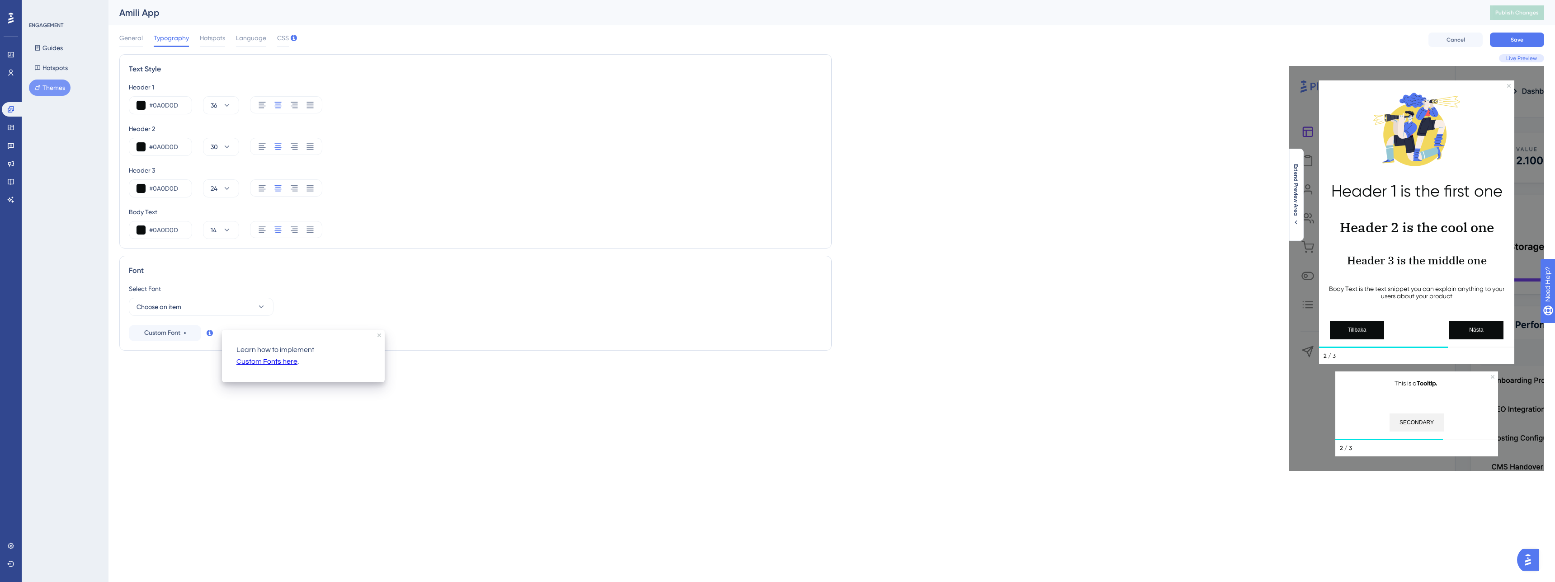
click at [207, 334] on icon at bounding box center [210, 333] width 6 height 6
click at [167, 337] on span "Custom Font" at bounding box center [162, 333] width 36 height 11
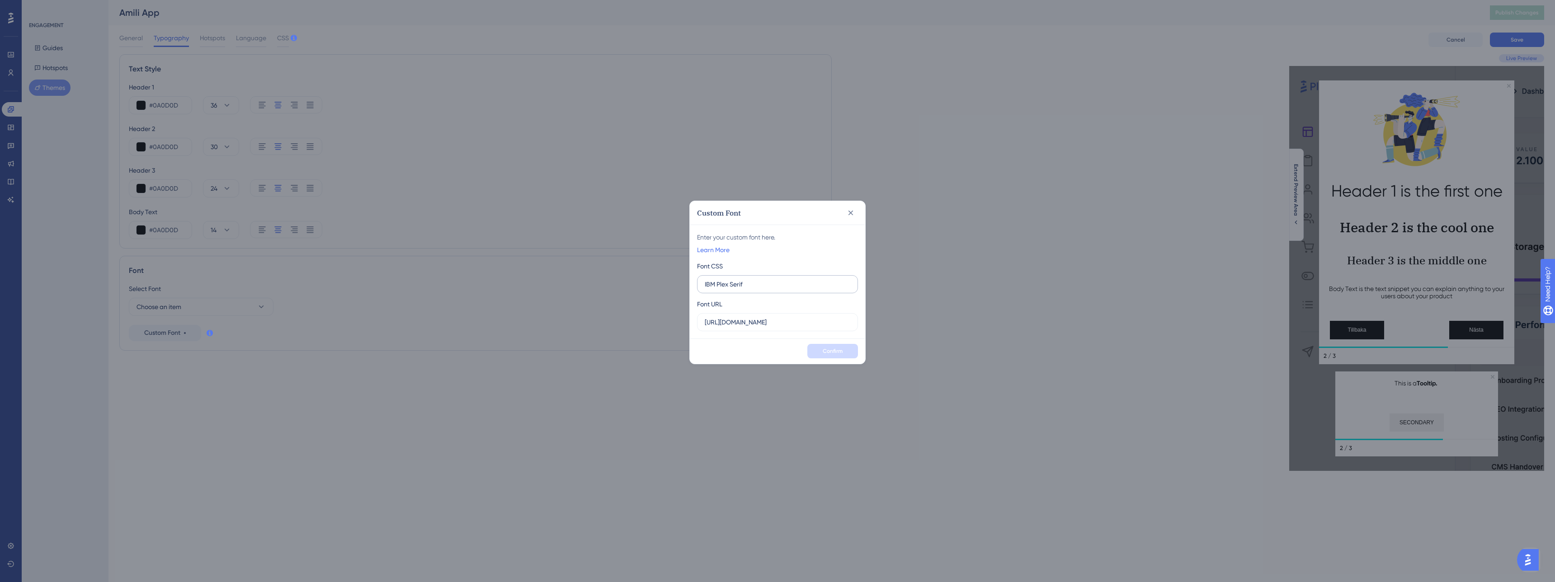
click at [789, 290] on label "IBM Plex Serif" at bounding box center [777, 284] width 161 height 18
click at [789, 289] on input "IBM Plex Serif" at bounding box center [778, 284] width 146 height 10
click at [796, 259] on div "Enter your custom font here. Learn More Font CSS IBM Plex Serif Font URL https:…" at bounding box center [777, 282] width 175 height 114
click at [767, 278] on label "IBM Plex Serif" at bounding box center [777, 284] width 161 height 18
click at [767, 279] on input "IBM Plex Serif" at bounding box center [778, 284] width 146 height 10
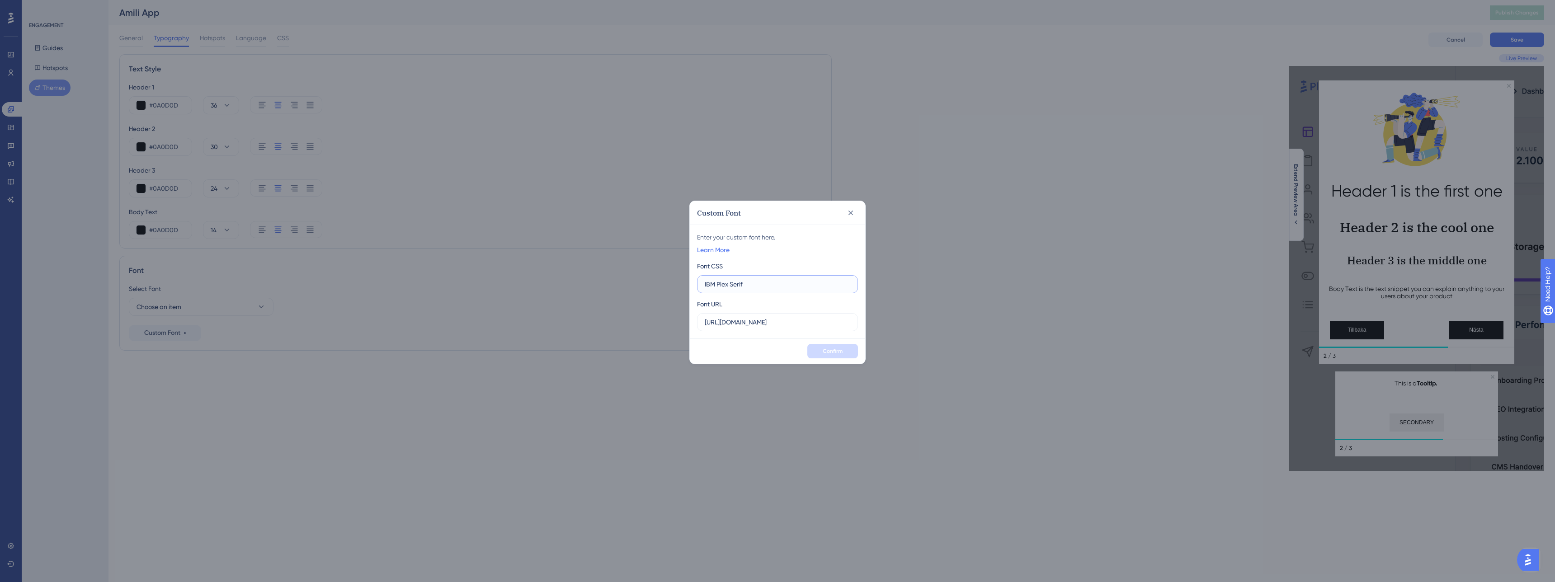
click at [760, 282] on input "IBM Plex Serif" at bounding box center [778, 284] width 146 height 10
paste input "IBM Plex Serif", serif;"
type input "font-family:IBM Plex Serif", serif;"
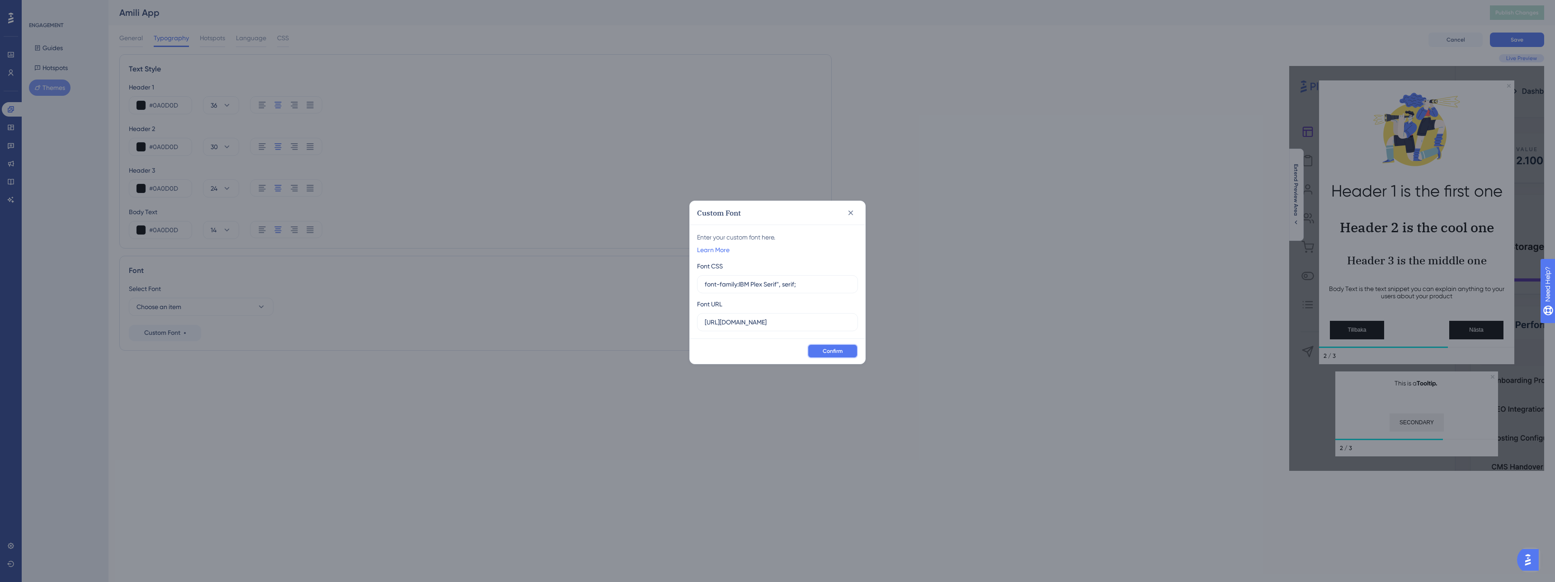
click at [837, 350] on span "Confirm" at bounding box center [833, 351] width 20 height 7
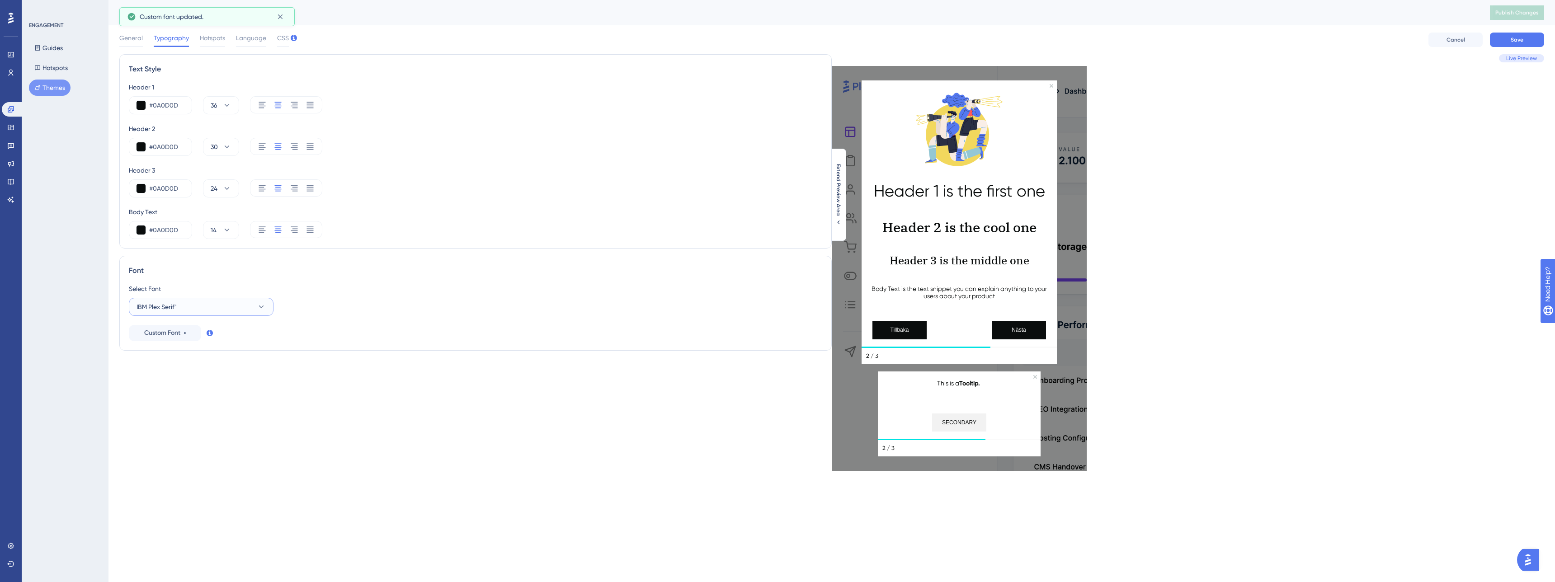
click at [231, 301] on button "IBM Plex Serif"" at bounding box center [201, 307] width 145 height 18
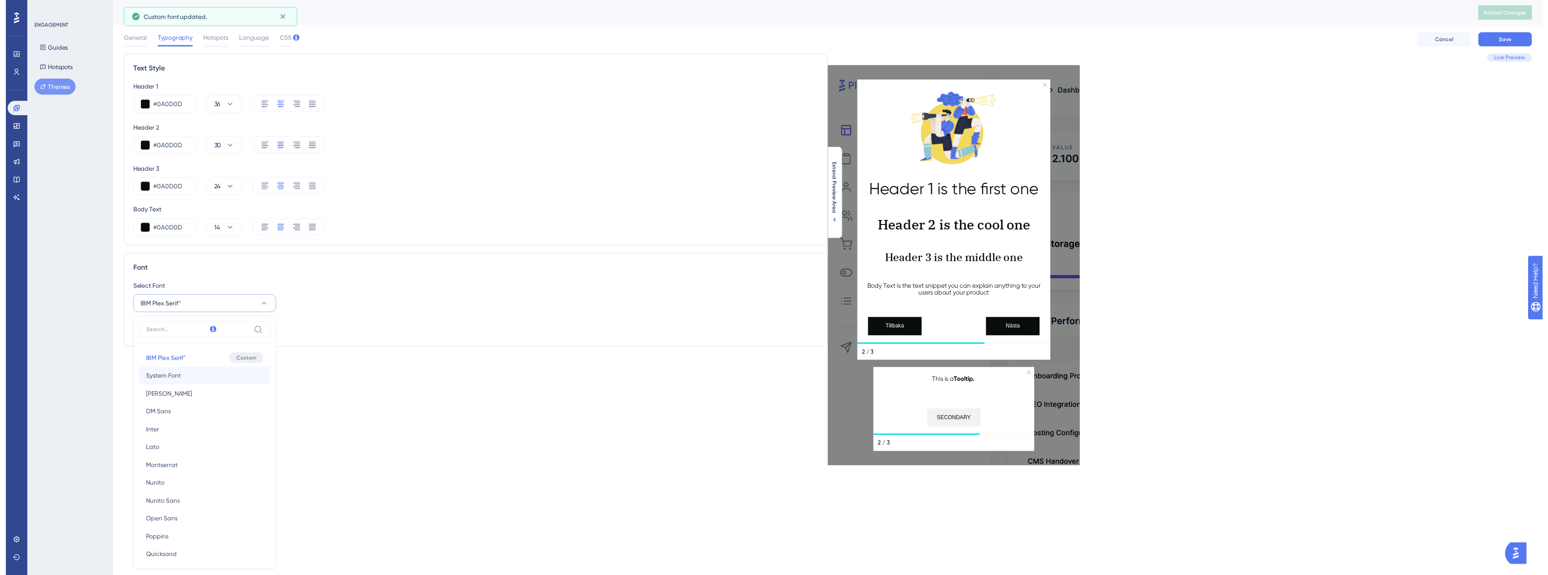
scroll to position [62, 0]
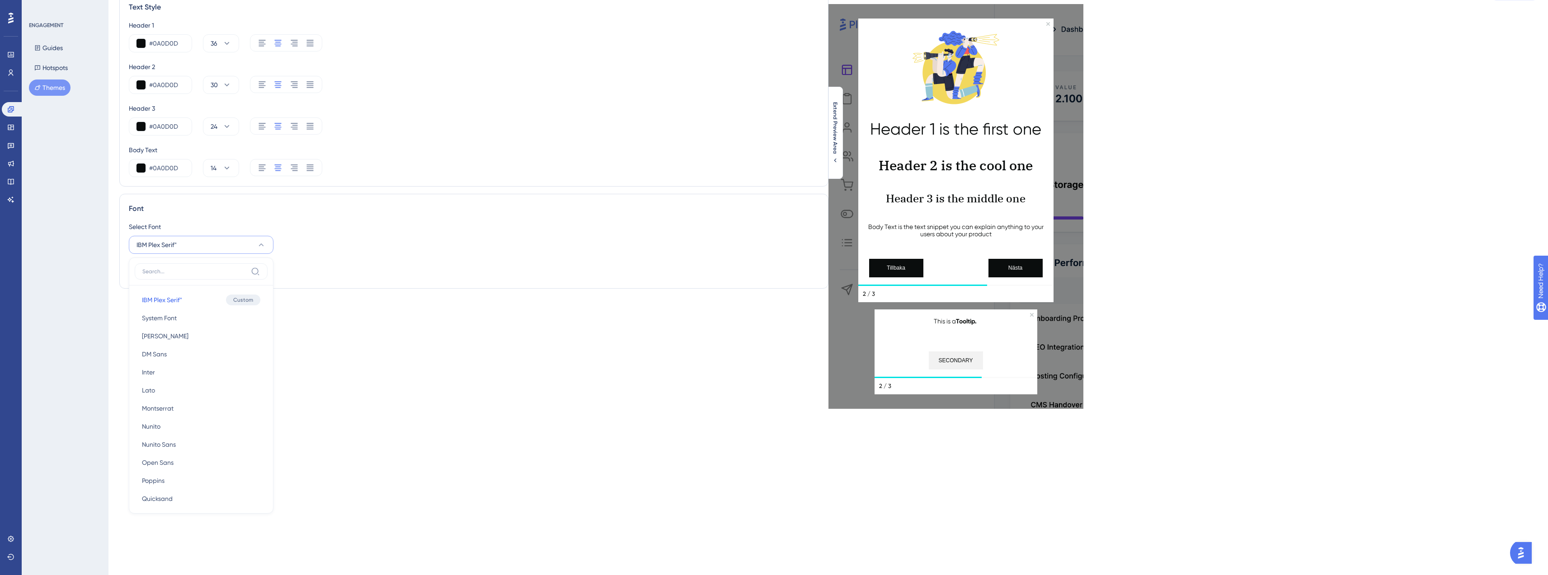
click at [349, 333] on div "Text Style Header 1 #0A0D0D 36 Header 2 #0A0D0D 30 Header 3 #0A0D0D 24 Body Tex…" at bounding box center [473, 200] width 709 height 417
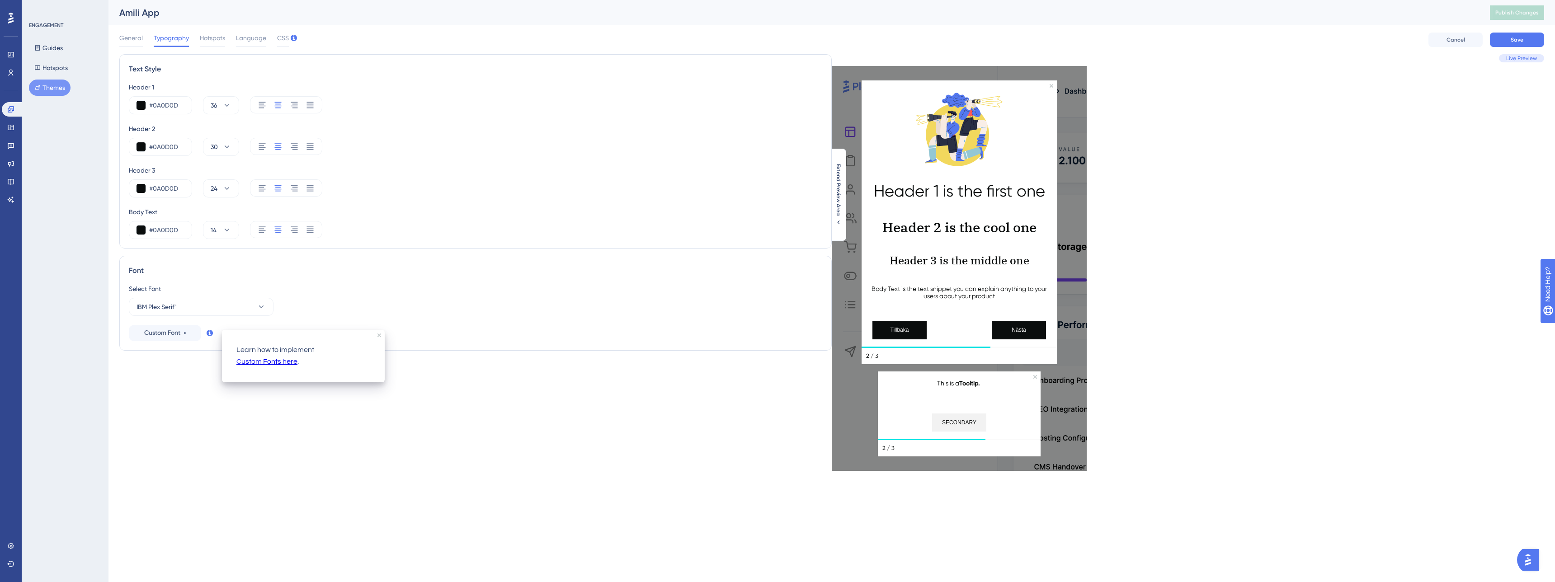
click at [183, 403] on div "Text Style Header 1 #0A0D0D 36 Header 2 #0A0D0D 30 Header 3 #0A0D0D 24 Body Tex…" at bounding box center [475, 262] width 712 height 417
click at [524, 153] on div "#0A0D0D 30" at bounding box center [475, 147] width 693 height 18
click at [1203, 226] on div "Live Preview Header 1 is the first one Header 2 is the cool one Header 3 is the…" at bounding box center [1188, 262] width 712 height 417
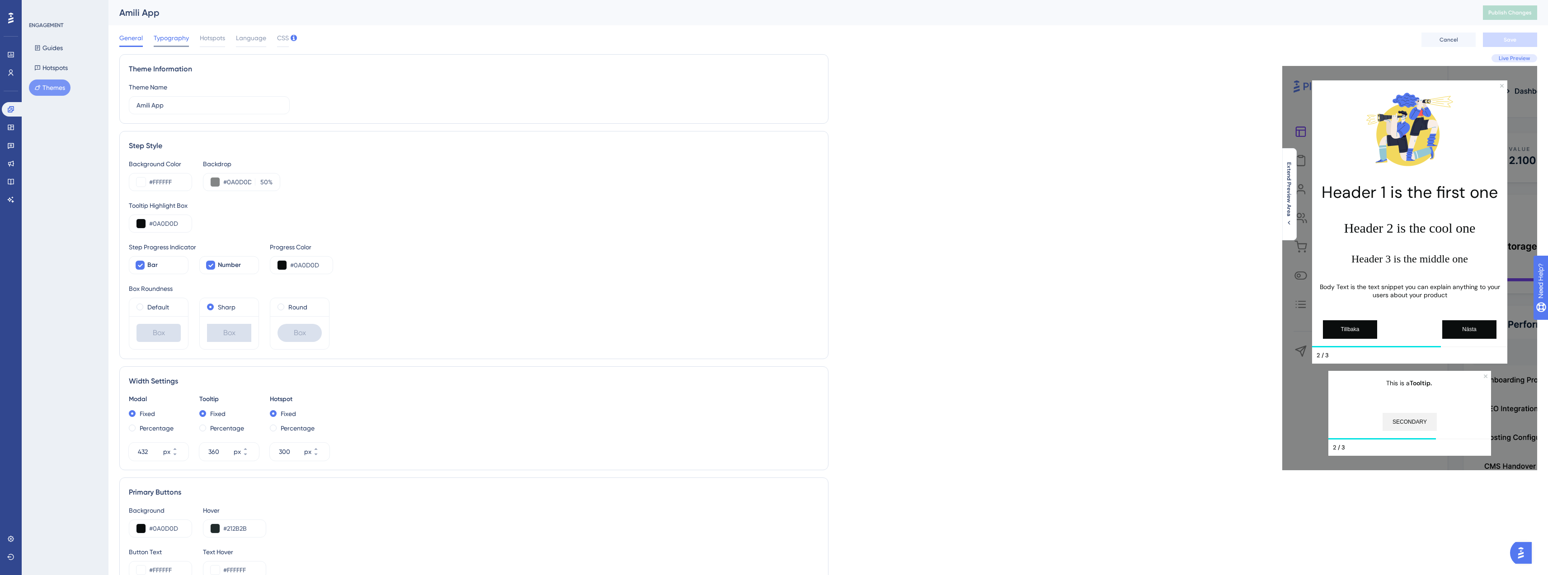
click at [174, 42] on span "Typography" at bounding box center [171, 38] width 35 height 11
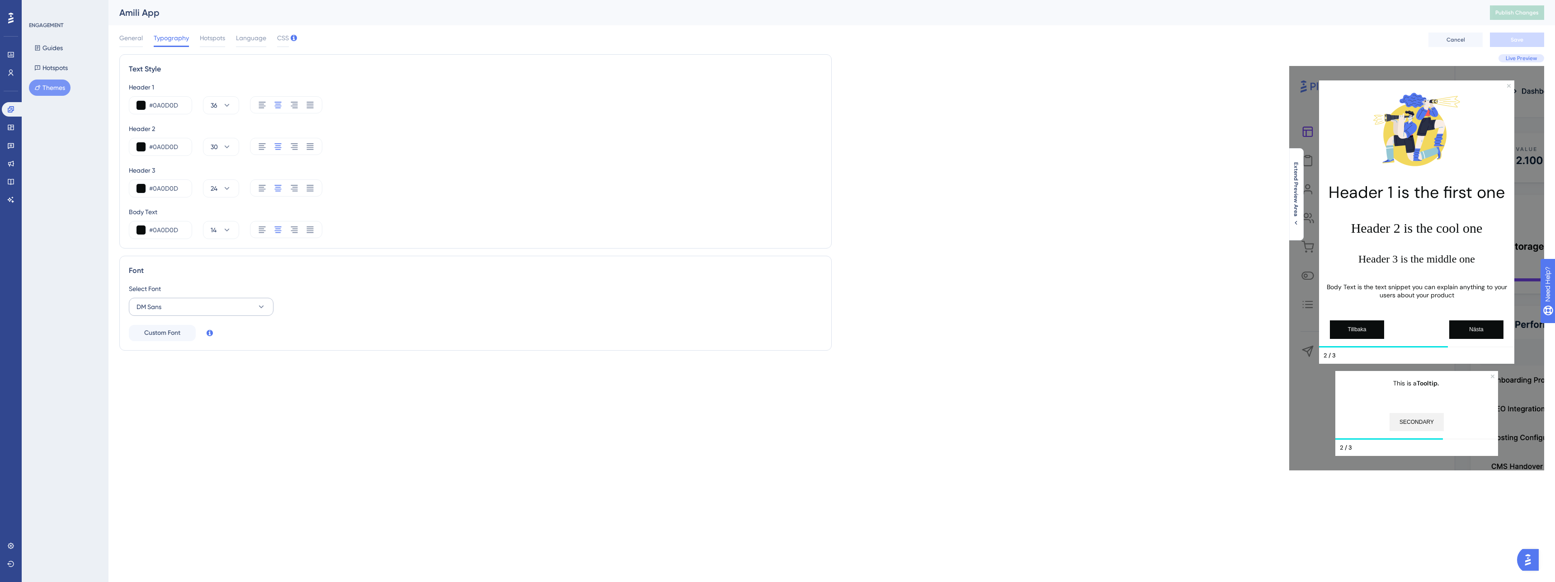
click at [191, 296] on div "Select Font DM Sans" at bounding box center [475, 299] width 693 height 33
click at [187, 306] on button "DM Sans" at bounding box center [201, 307] width 145 height 18
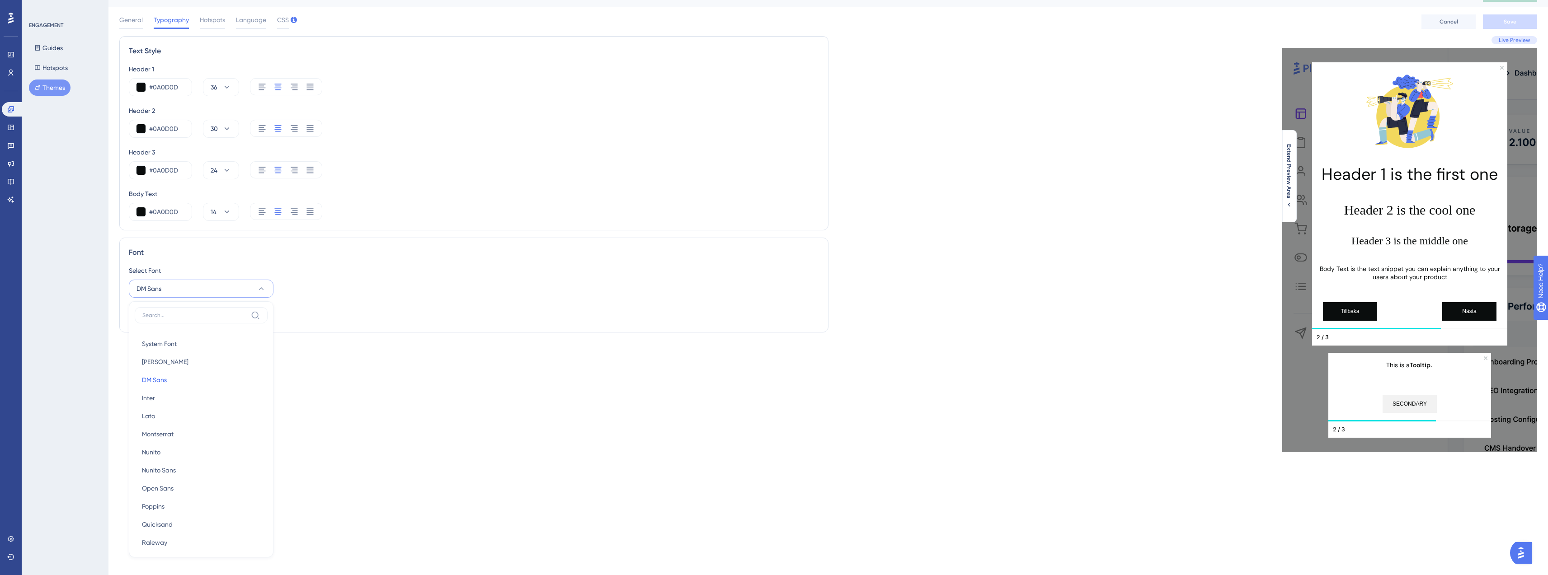
click at [330, 296] on div "Select Font DM Sans System Font System Font [PERSON_NAME] [PERSON_NAME] Sans DM…" at bounding box center [474, 281] width 690 height 33
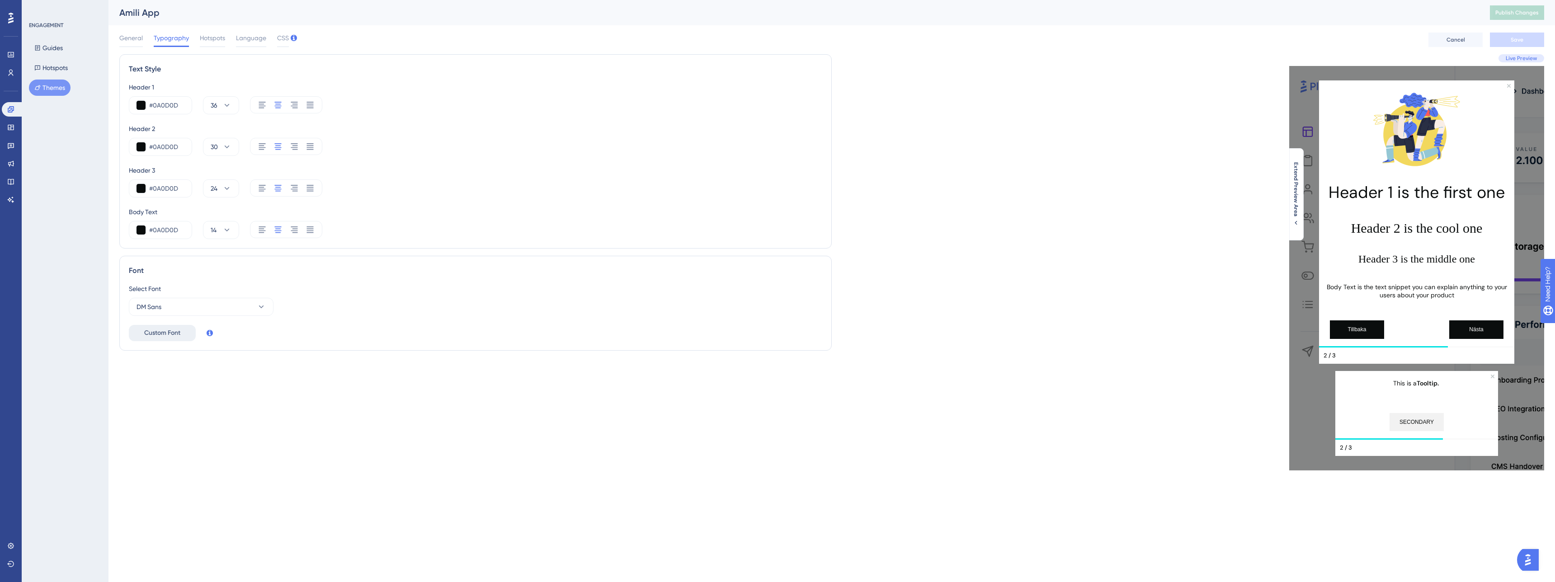
click at [170, 336] on span "Custom Font" at bounding box center [162, 333] width 36 height 11
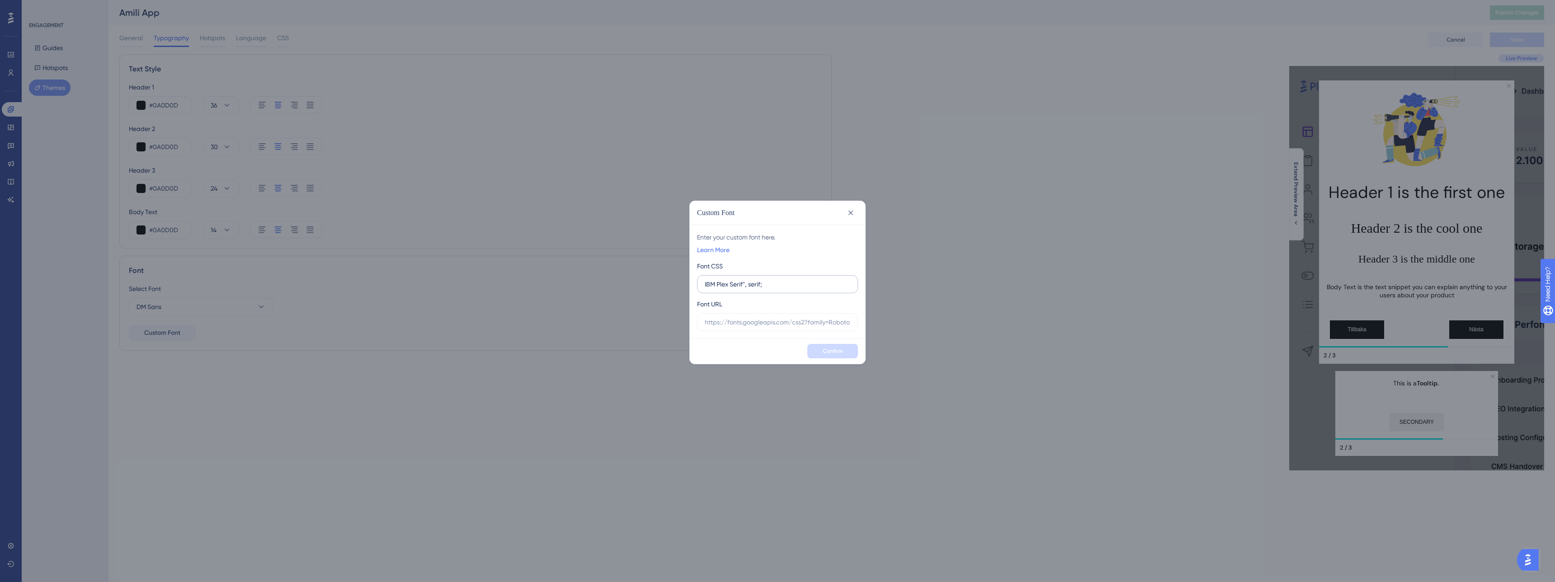
click at [705, 284] on input "IBM Plex Serif", serif;" at bounding box center [778, 284] width 146 height 10
click at [789, 284] on input "IBM Plex Serif", serif;" at bounding box center [778, 284] width 146 height 10
click at [705, 284] on input "IBM Plex Serif", serif;" at bounding box center [778, 284] width 146 height 10
click at [751, 281] on input "IBM Plex Serif", serif;" at bounding box center [778, 284] width 146 height 10
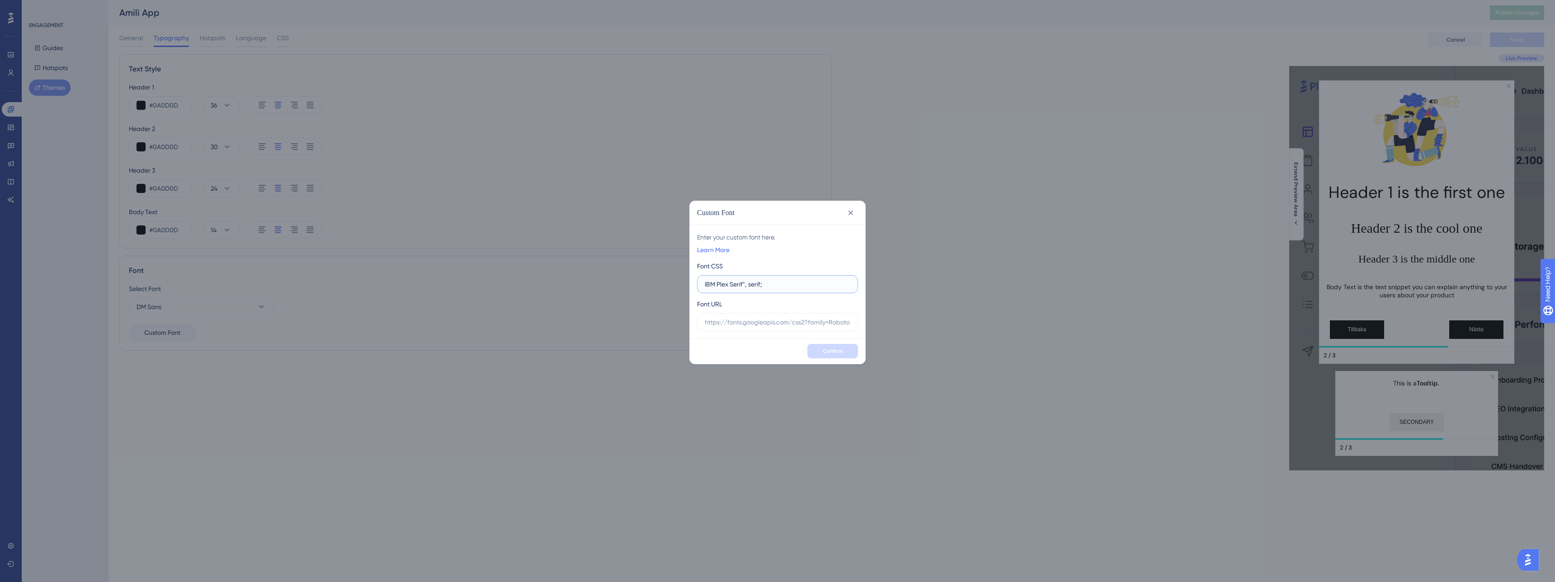
click at [751, 281] on input "IBM Plex Serif", serif;" at bounding box center [778, 284] width 146 height 10
paste input "font-family: ""
type input "font-family: "IBM Plex Serif", serif;"
click at [786, 321] on input "text" at bounding box center [778, 322] width 146 height 10
paste input "[URL][DOMAIN_NAME]"
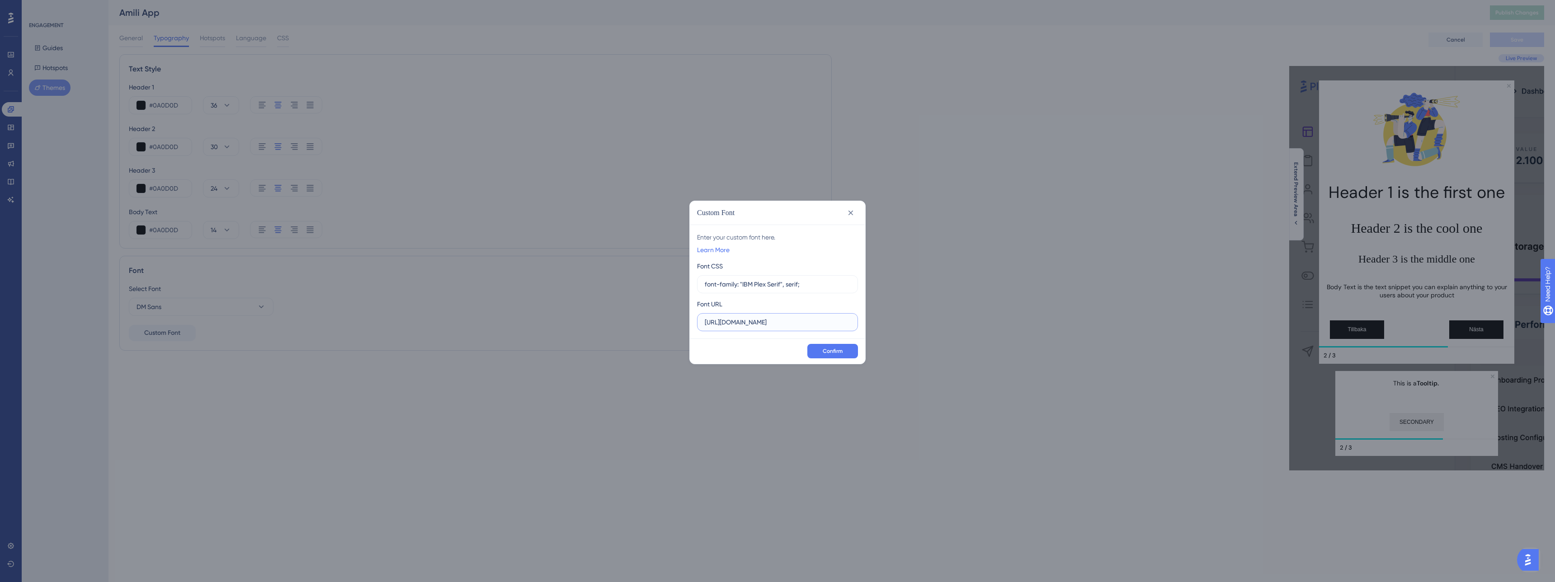
scroll to position [0, 339]
type input "[URL][DOMAIN_NAME]"
click at [831, 355] on button "Confirm" at bounding box center [832, 351] width 51 height 14
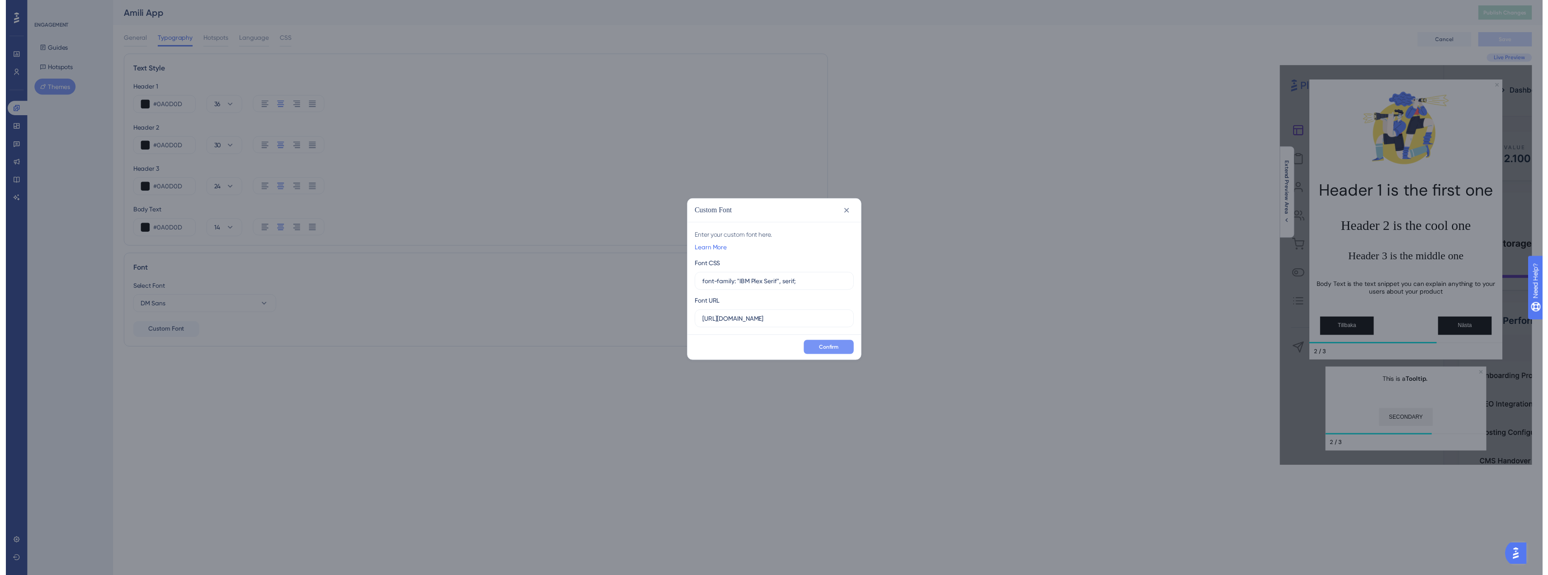
scroll to position [0, 0]
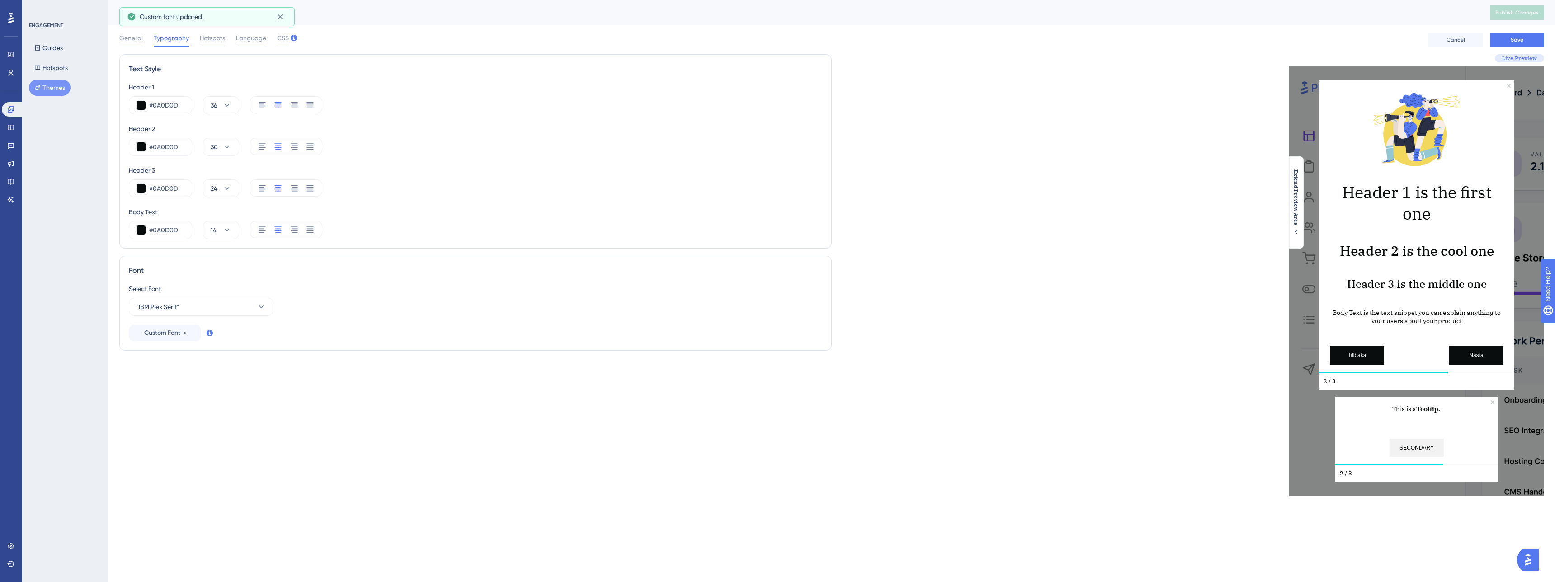
click at [400, 405] on div "Text Style Header 1 #0A0D0D 36 Header 2 #0A0D0D 30 Header 3 #0A0D0D 24 Body Tex…" at bounding box center [475, 275] width 712 height 442
click at [1512, 35] on button "Save" at bounding box center [1517, 40] width 54 height 14
click at [182, 333] on div "Custom Font" at bounding box center [165, 333] width 42 height 11
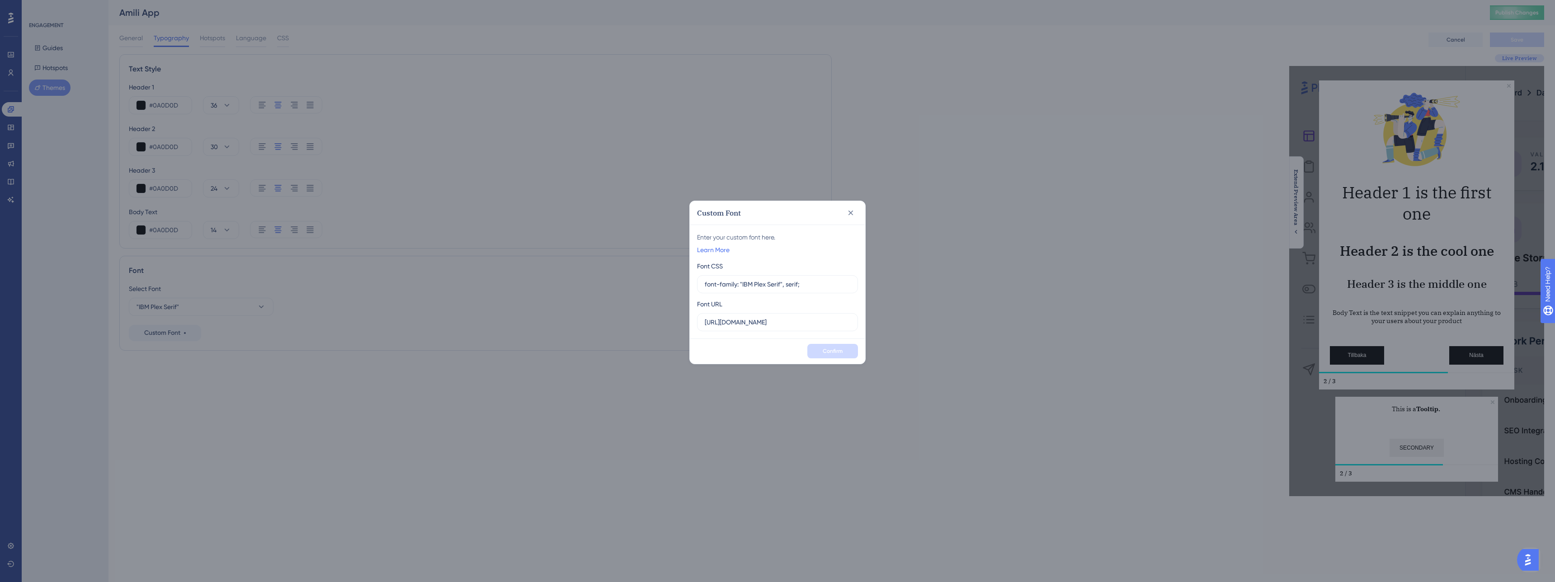
click at [502, 415] on div "Custom Font Enter your custom font here. Learn More Font CSS font-family: "IBM …" at bounding box center [777, 291] width 1555 height 582
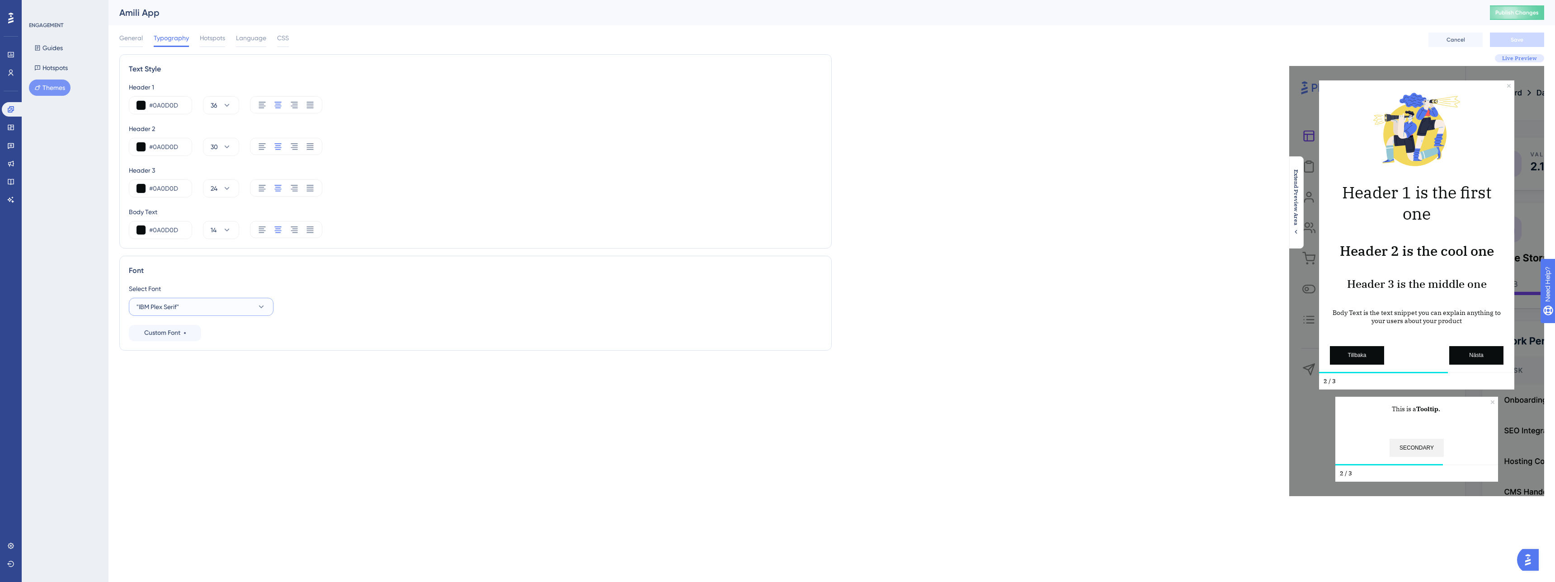
click at [206, 315] on button ""IBM Plex Serif"" at bounding box center [201, 307] width 145 height 18
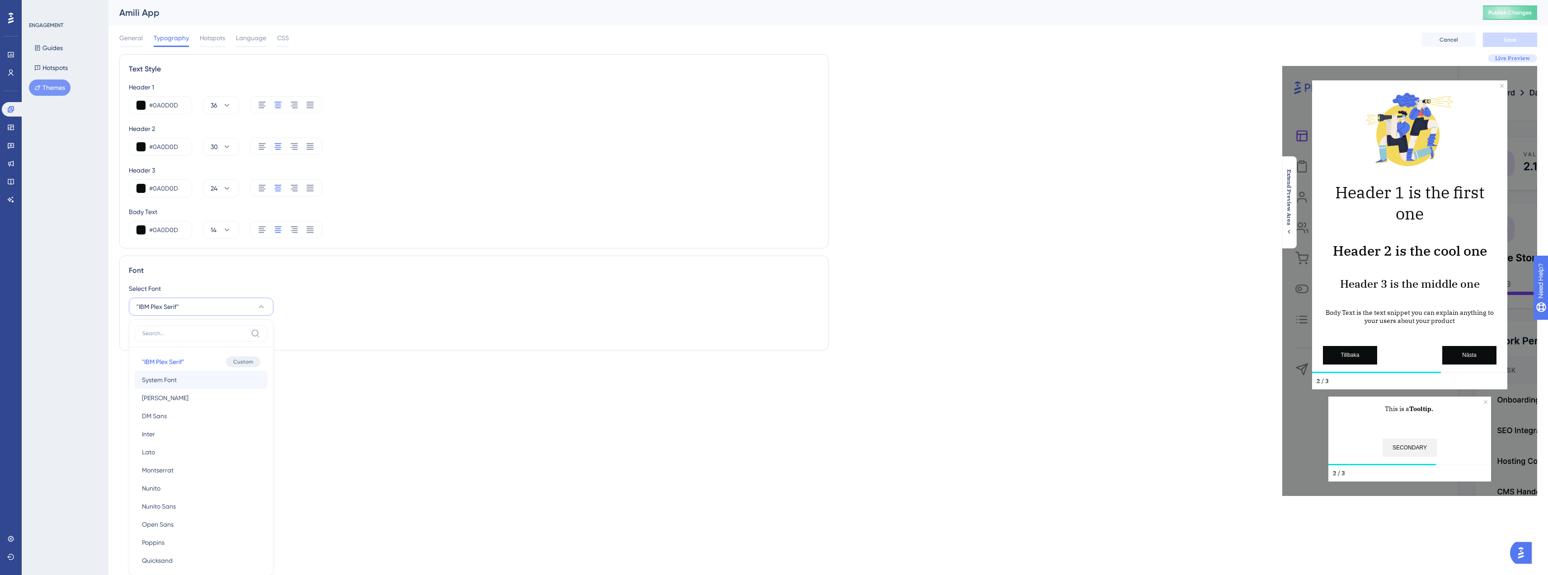
scroll to position [62, 0]
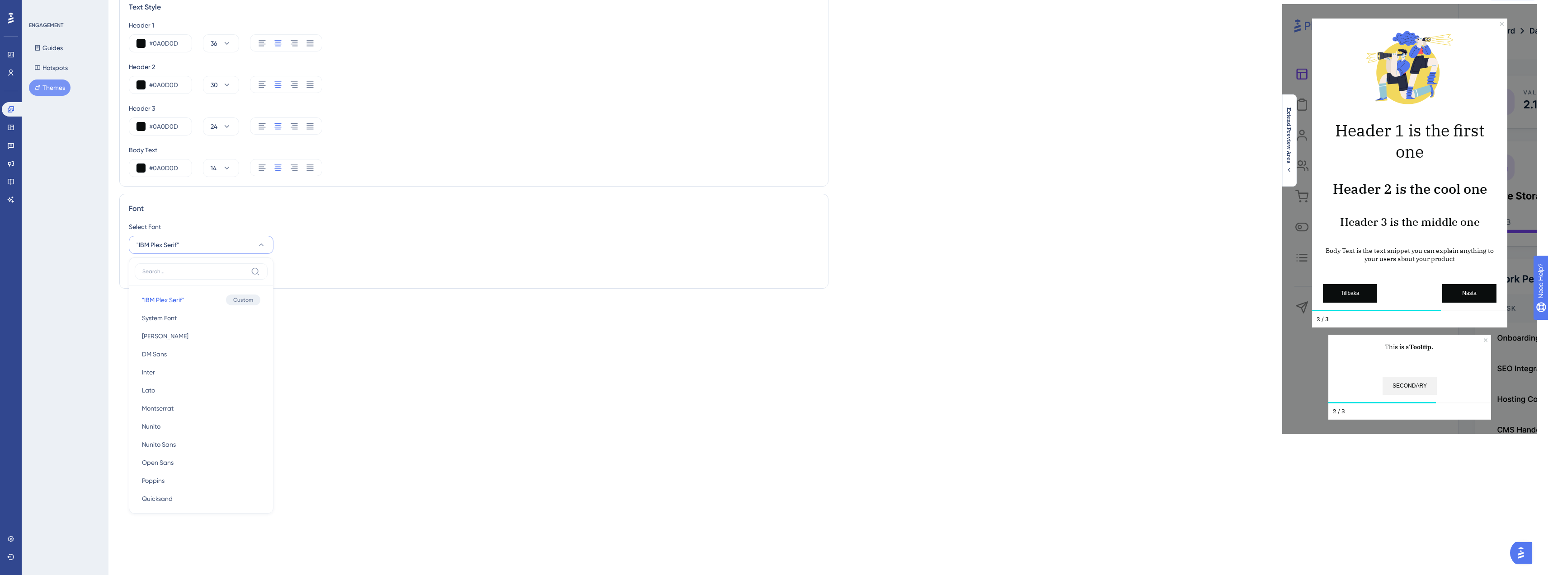
click at [365, 362] on div "Text Style Header 1 #0A0D0D 36 Header 2 #0A0D0D 30 Header 3 #0A0D0D 24 Body Tex…" at bounding box center [473, 213] width 709 height 442
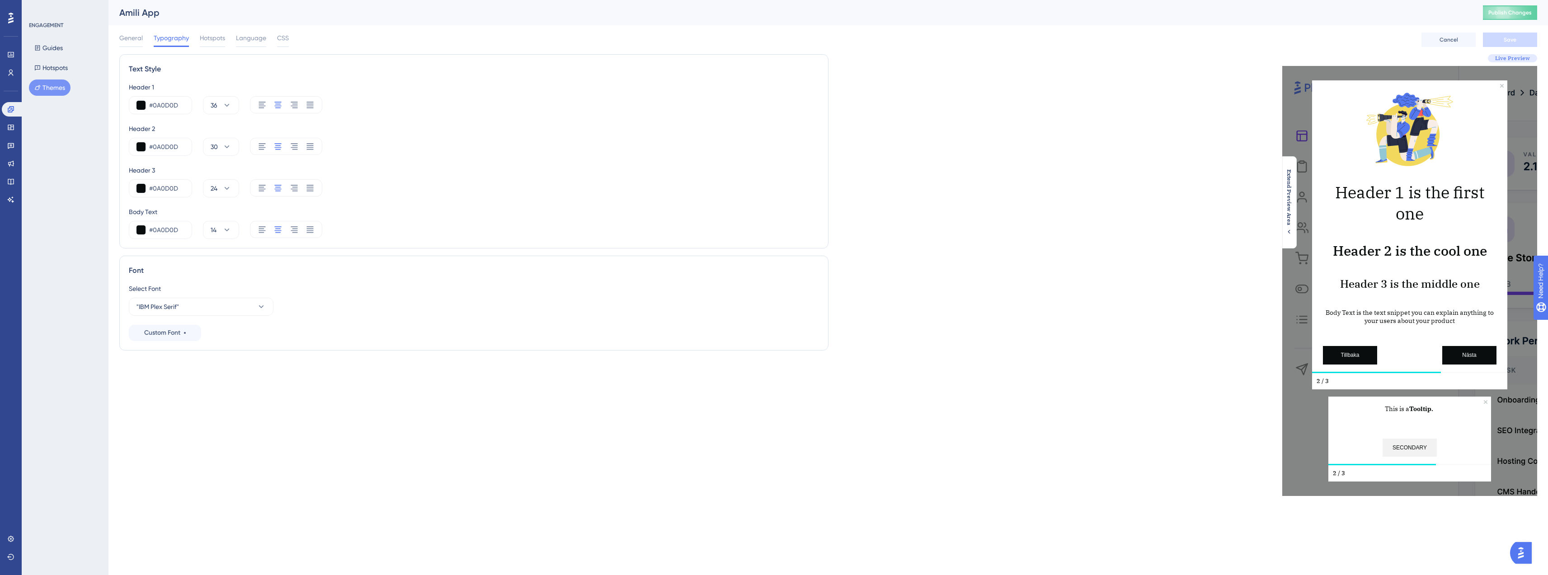
scroll to position [0, 0]
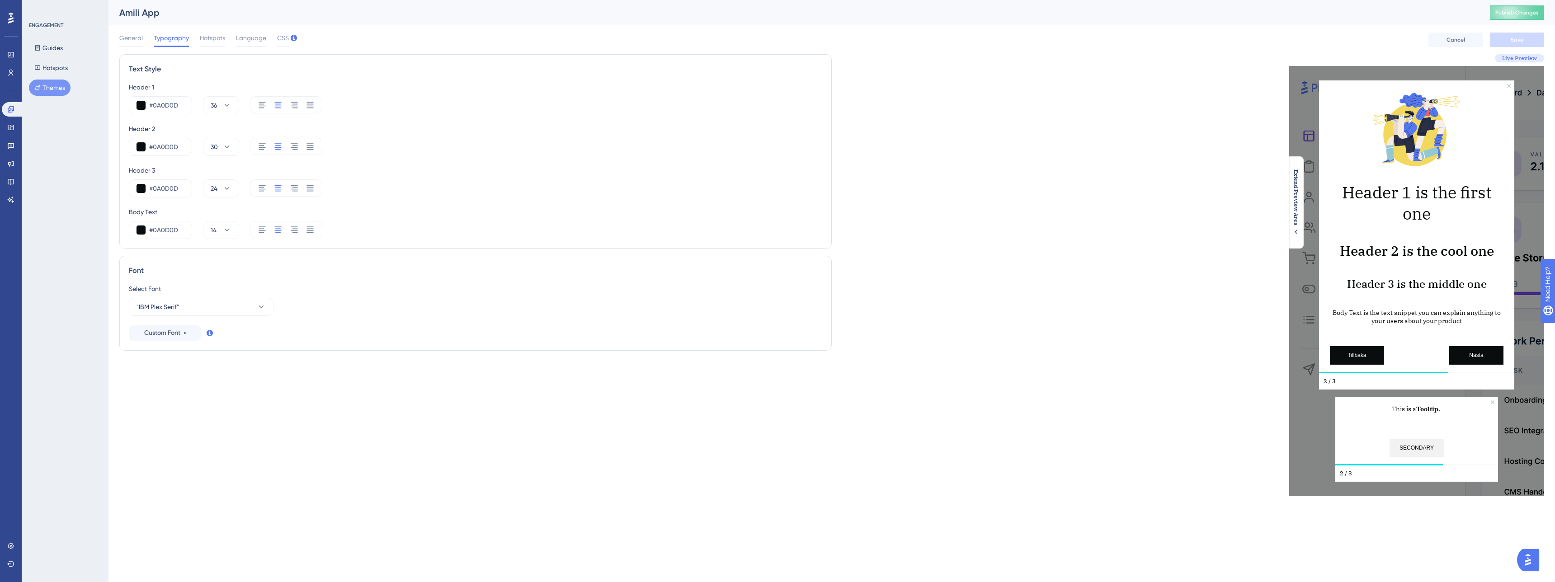
click at [274, 40] on div "General Typography Hotspots Language CSS" at bounding box center [203, 40] width 169 height 14
click at [292, 37] on icon at bounding box center [294, 38] width 6 height 6
click at [286, 38] on span "CSS" at bounding box center [283, 38] width 12 height 11
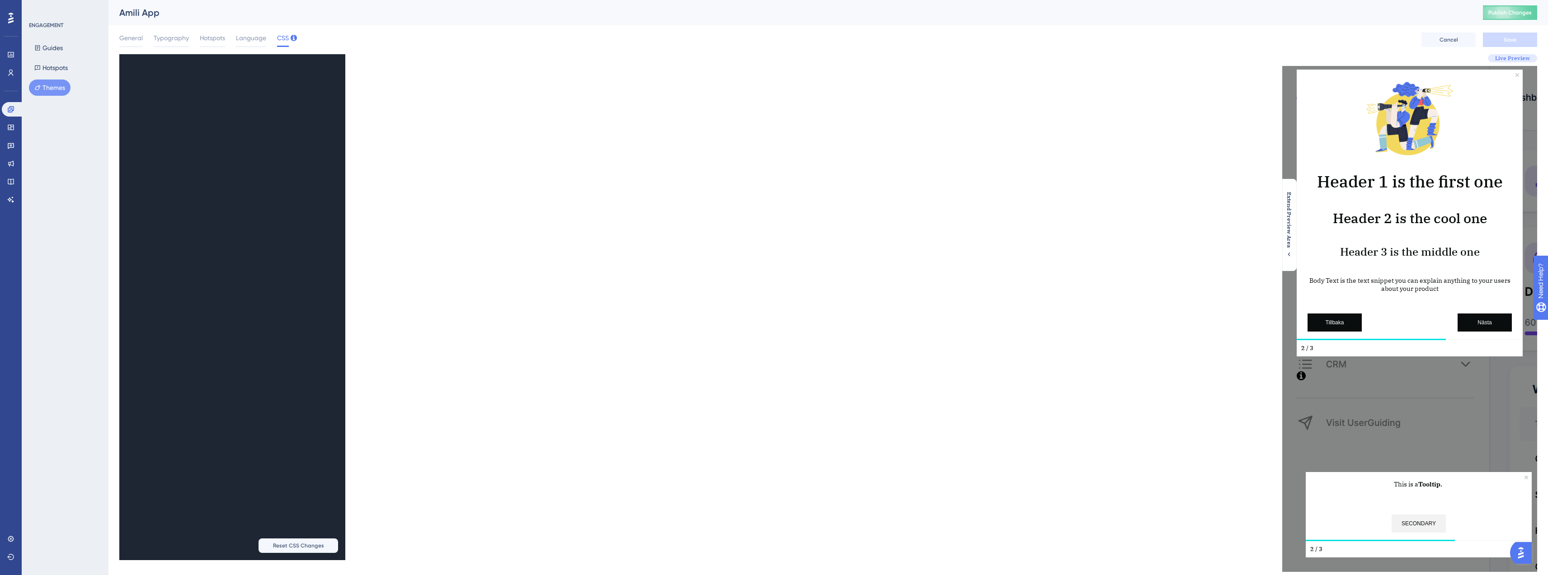
scroll to position [1122, 0]
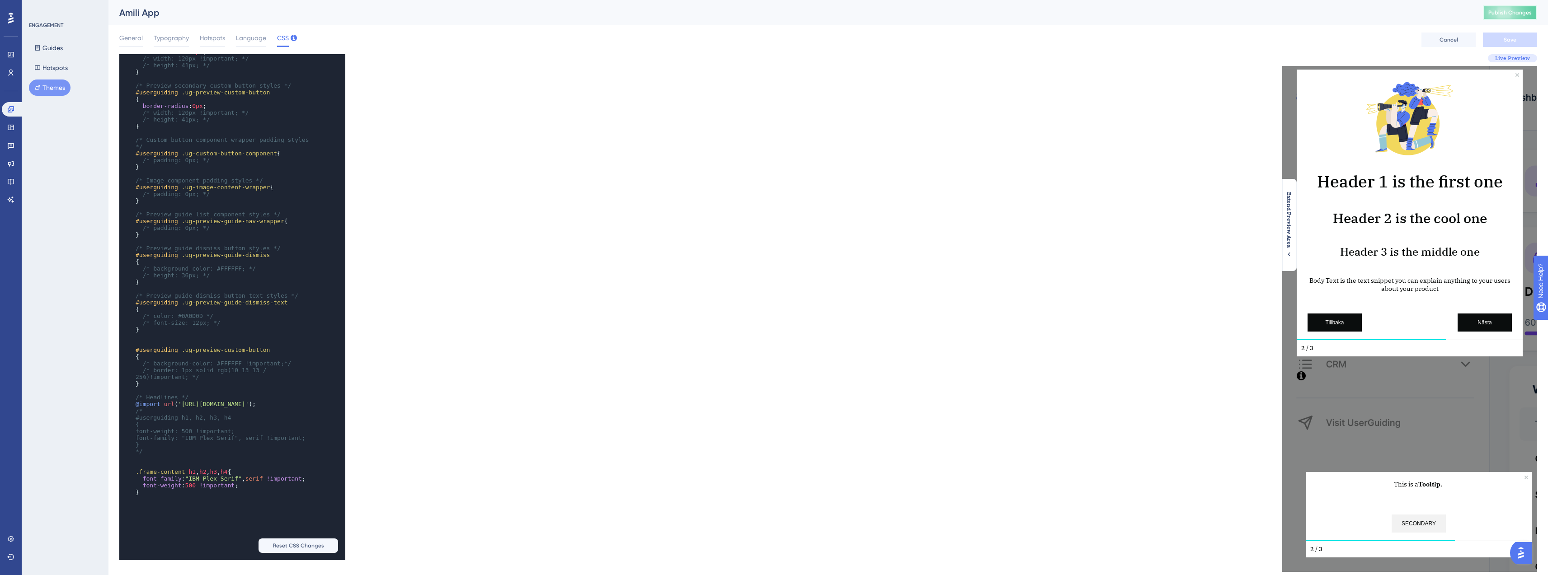
drag, startPoint x: 1507, startPoint y: 9, endPoint x: 1365, endPoint y: 21, distance: 142.9
click at [1507, 9] on span "Publish Changes" at bounding box center [1509, 12] width 43 height 7
click at [134, 402] on pre "@import url ( '[URL][DOMAIN_NAME]' );" at bounding box center [223, 404] width 179 height 7
click at [264, 405] on pre "/*@import url('[URL][DOMAIN_NAME]);" at bounding box center [223, 401] width 179 height 7
click at [169, 472] on pre "​" at bounding box center [223, 469] width 179 height 7
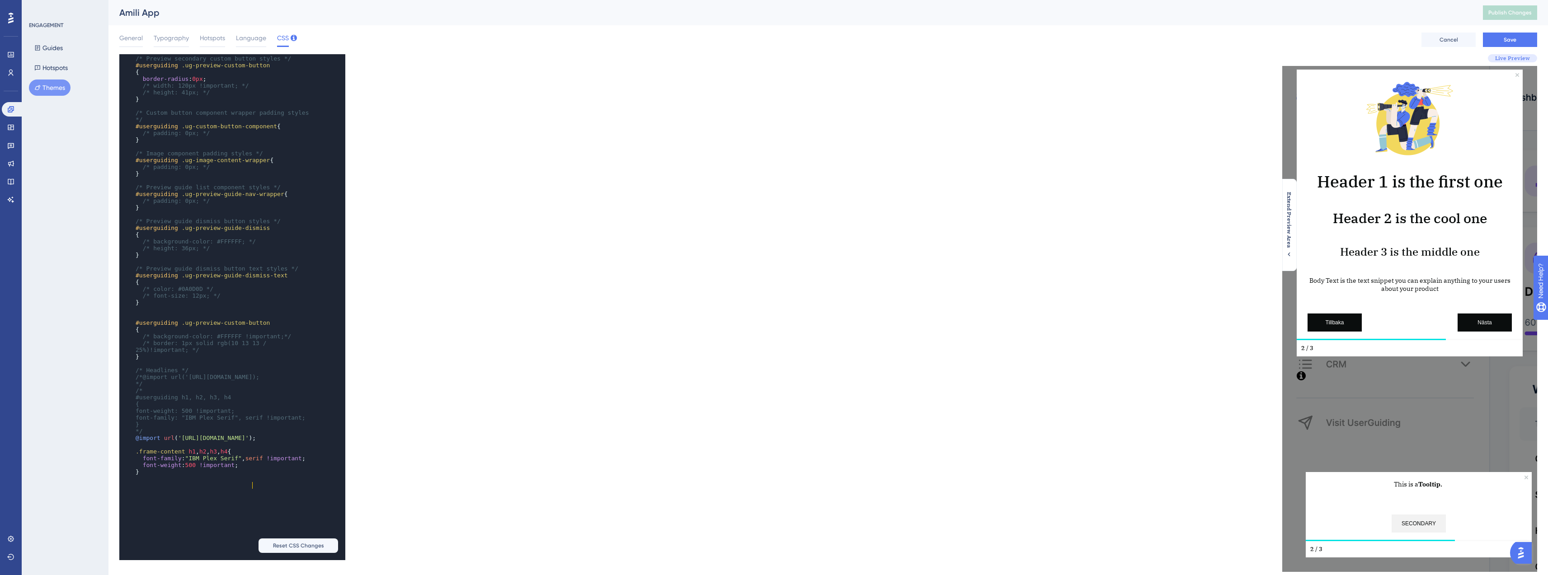
scroll to position [5, 0]
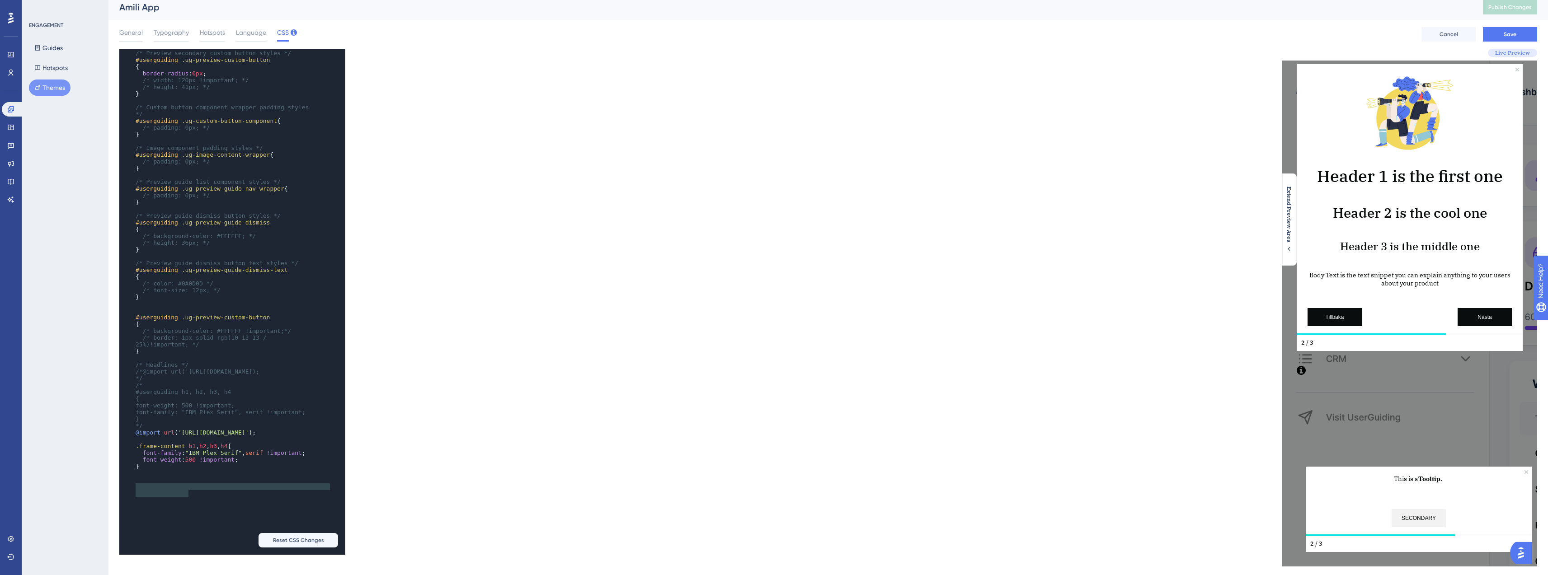
type textarea "h1, h2, h3, h4"
drag, startPoint x: 190, startPoint y: 487, endPoint x: 239, endPoint y: 489, distance: 48.8
click at [231, 450] on span ".frame-content h1 , h2 , h3 , h4 {" at bounding box center [183, 446] width 95 height 7
type textarea "font-family: "IBM Plex Serif", serif !important;"
drag, startPoint x: 167, startPoint y: 503, endPoint x: 131, endPoint y: 495, distance: 37.0
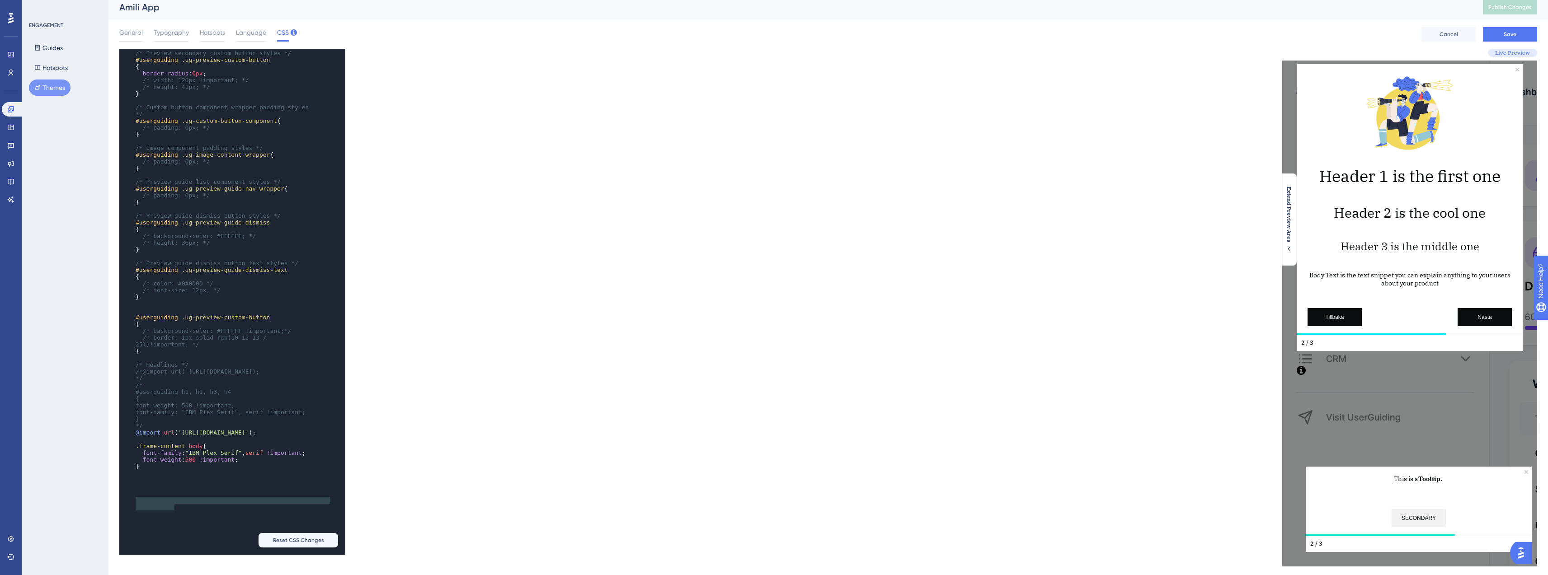
click at [131, 485] on div "x width : 8px ; height : 8px ; } ​ /* Preview quit/x button svg path styles */ …" at bounding box center [219, 192] width 201 height 585
paste textarea "Code editor"
type textarea "font-weight: 500 !important;"
drag, startPoint x: 246, startPoint y: 513, endPoint x: 107, endPoint y: 511, distance: 138.8
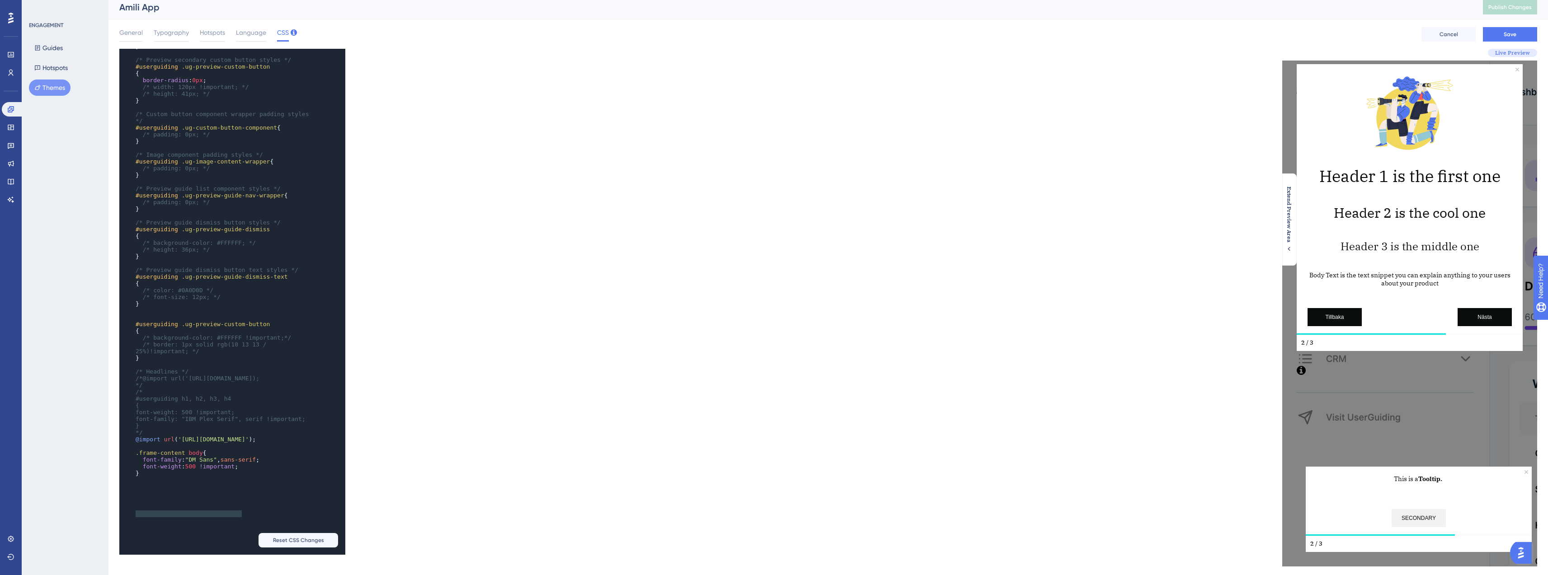
click at [108, 511] on div "Performance Users Engagement Widgets Feedback Product Updates Knowledge Base AI…" at bounding box center [828, 288] width 1440 height 587
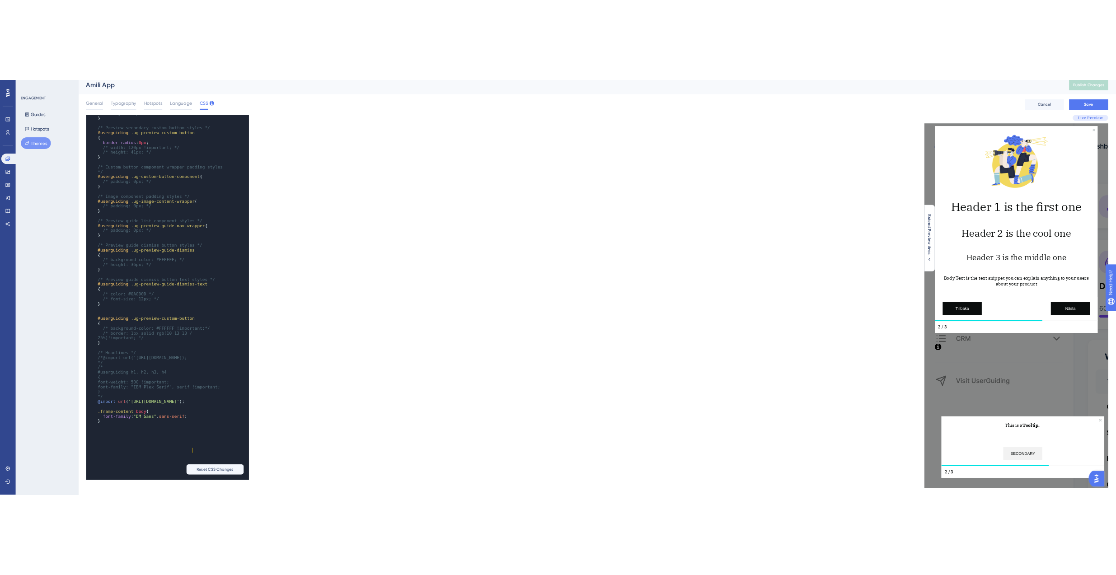
scroll to position [1135, 0]
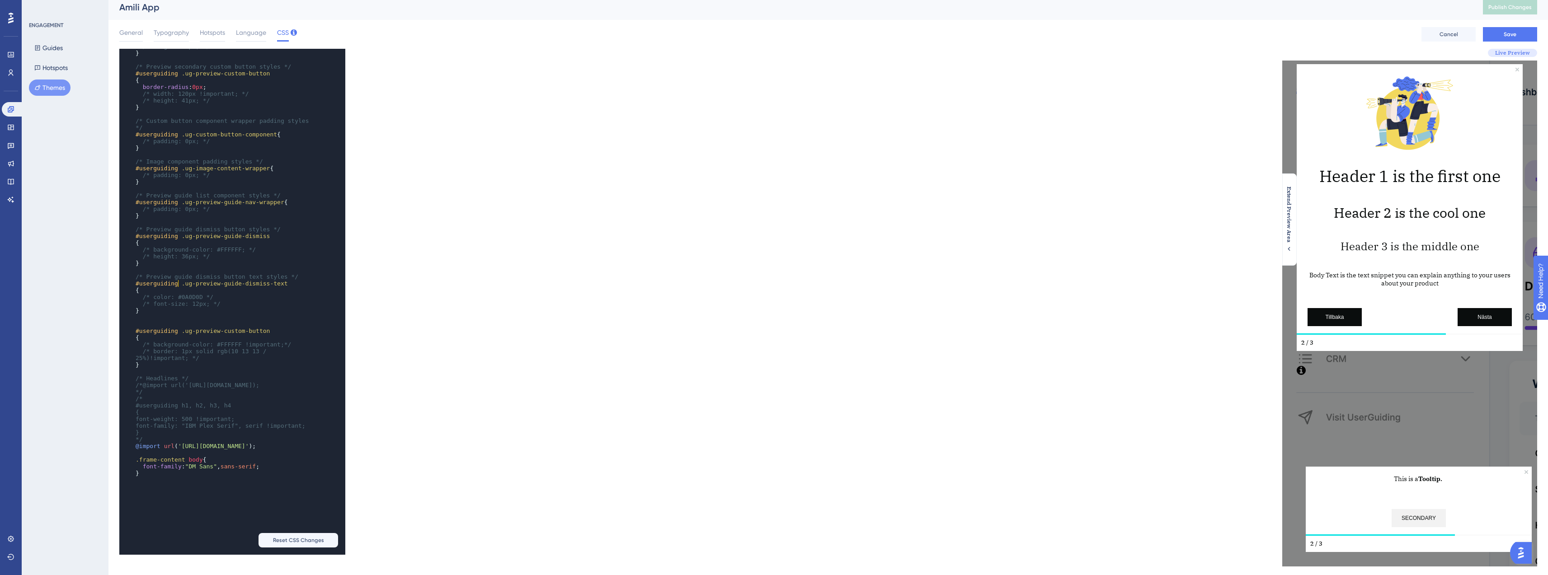
type textarea "#userguiding"
drag, startPoint x: 178, startPoint y: 281, endPoint x: 122, endPoint y: 282, distance: 55.6
click at [122, 282] on div "x width : 8px ; height : 8px ; } ​ /* Preview quit/x button svg path styles */ …" at bounding box center [219, 202] width 201 height 578
type textarea ".frame-content"
drag, startPoint x: 185, startPoint y: 504, endPoint x: 136, endPoint y: 505, distance: 49.3
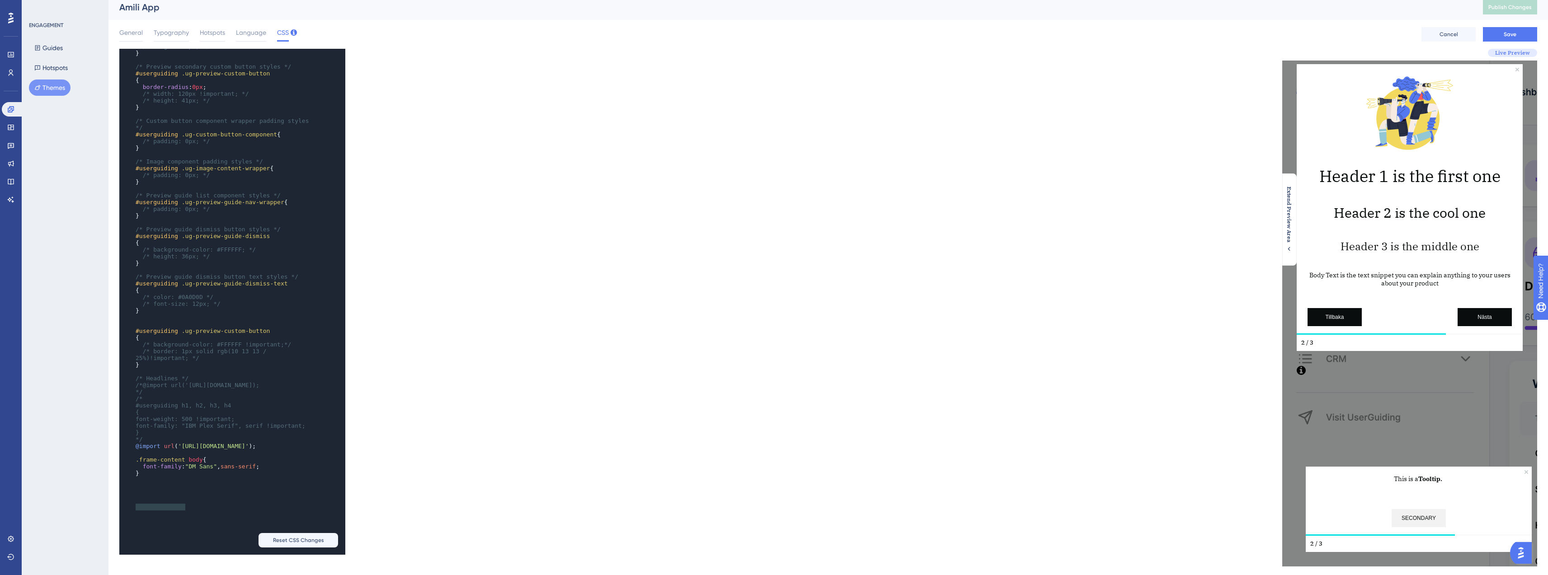
click at [136, 463] on span ".frame-content body {" at bounding box center [171, 459] width 71 height 7
paste textarea "Code editor"
click at [1530, 29] on button "Save" at bounding box center [1510, 34] width 54 height 14
click at [1518, 7] on span "Publish Changes" at bounding box center [1509, 7] width 43 height 7
type textarea "#userguiding body"
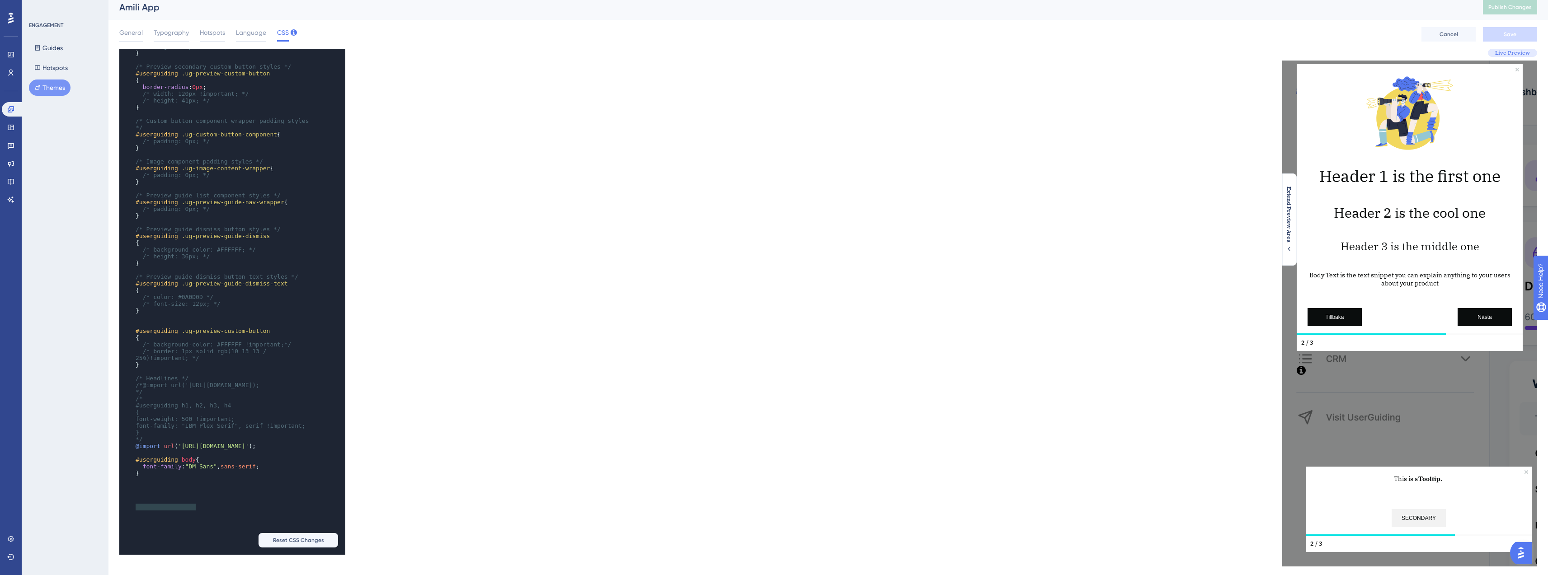
drag, startPoint x: 195, startPoint y: 502, endPoint x: 132, endPoint y: 505, distance: 63.4
click at [132, 491] on div "x width : 8px ; height : 8px ; } ​ /* Preview quit/x button svg path styles */ …" at bounding box center [219, 202] width 201 height 578
paste textarea "Code editor"
click at [172, 477] on pre "}" at bounding box center [223, 473] width 179 height 7
click at [167, 402] on pre "/*" at bounding box center [223, 398] width 179 height 7
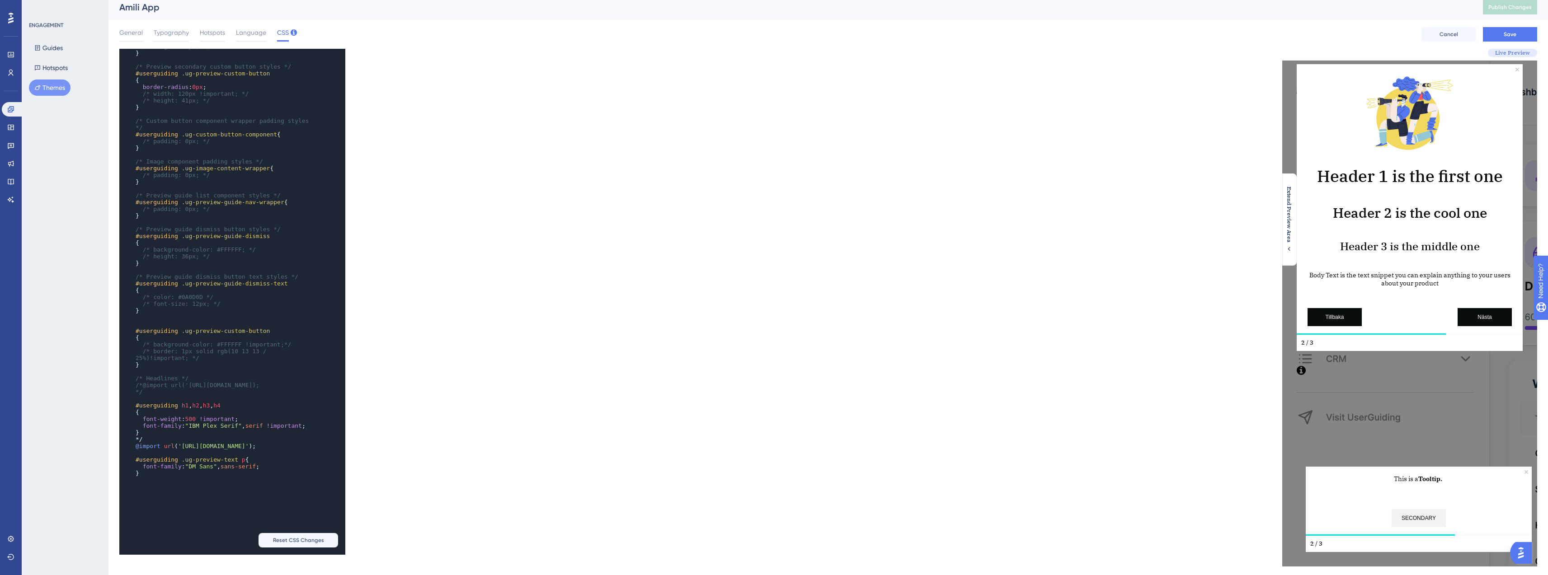
click at [154, 443] on pre "*/" at bounding box center [223, 439] width 179 height 7
click at [143, 429] on span "font-family" at bounding box center [162, 426] width 39 height 7
click at [189, 436] on pre "/*font-family: "IBM Plex Serif", serif !important;" at bounding box center [223, 430] width 179 height 14
click at [1497, 39] on button "Save" at bounding box center [1510, 34] width 54 height 14
click at [1518, 7] on span "Publish Changes" at bounding box center [1509, 7] width 43 height 7
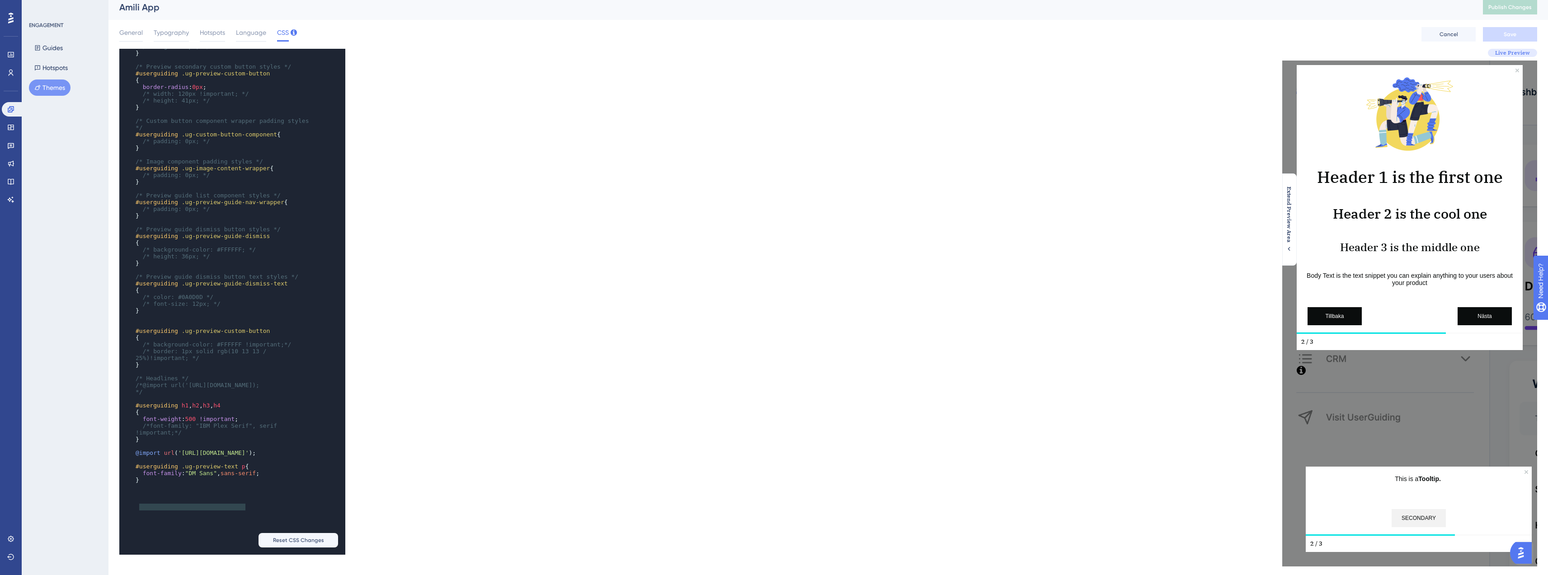
type textarea "#userguiding .ug-preview-text p"
drag, startPoint x: 246, startPoint y: 502, endPoint x: 126, endPoint y: 505, distance: 120.3
click at [126, 498] on div "x width : 8px ; height : 8px ; } ​ /* Preview quit/x button svg path styles */ …" at bounding box center [219, 205] width 201 height 585
paste textarea "Code editor"
click at [137, 470] on span "ug-text-content-wrapper" at bounding box center [176, 466] width 81 height 7
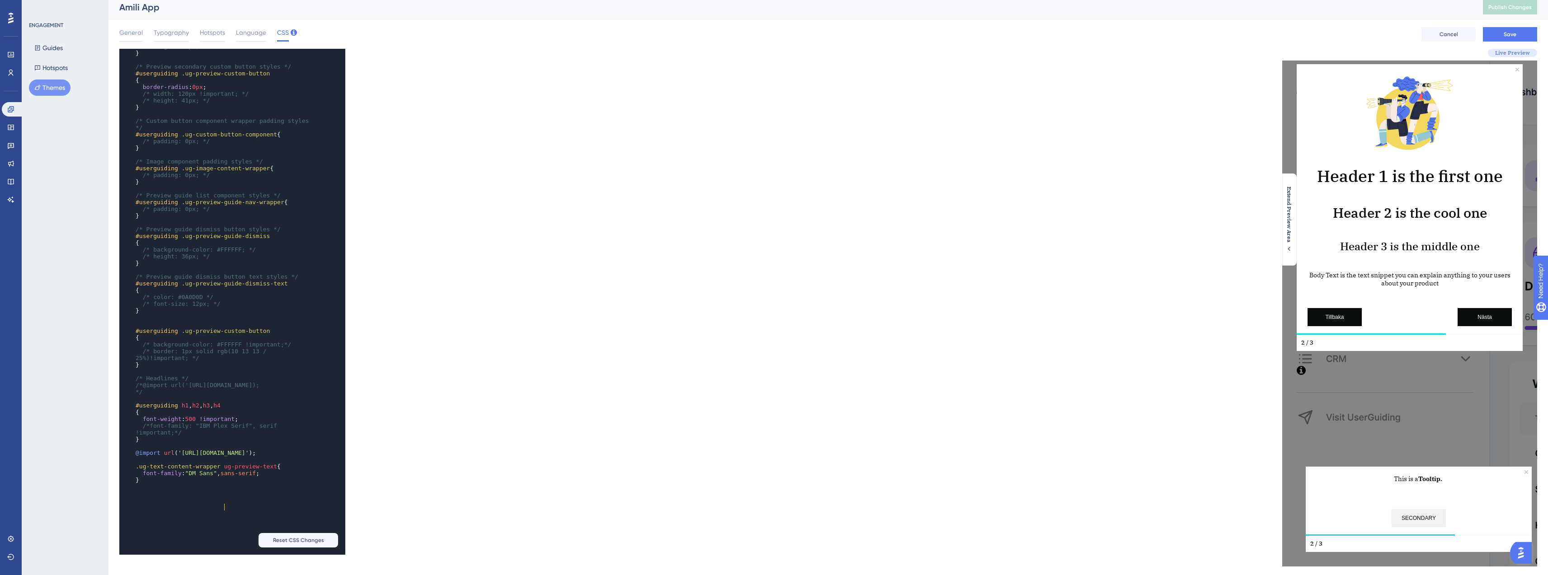
click at [226, 470] on span "ug-preview-text" at bounding box center [250, 466] width 53 height 7
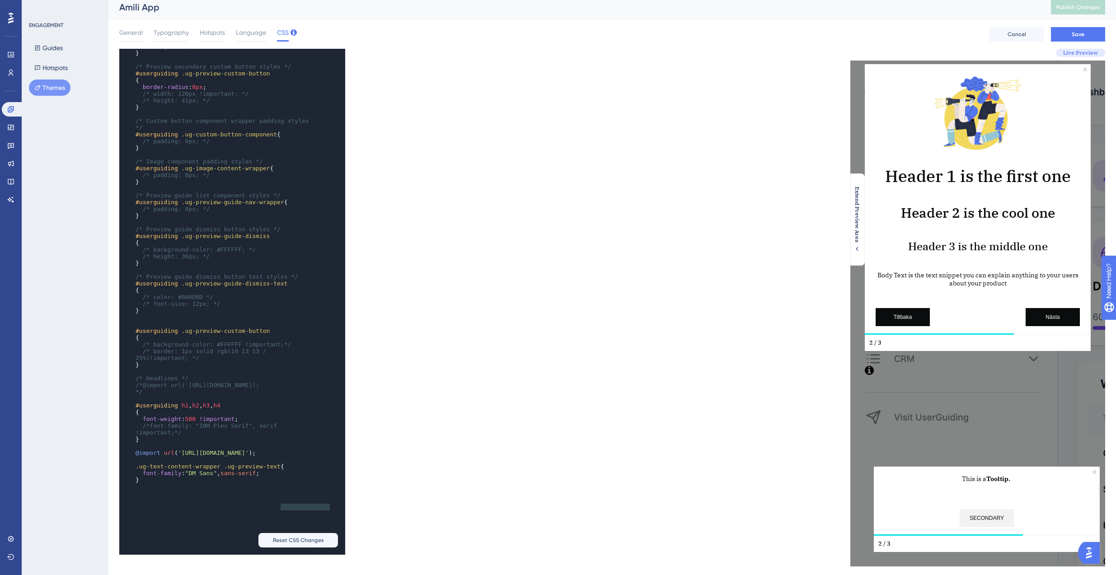
type textarea ".ug-text-content-wrapper .ug-preview-text"
drag, startPoint x: 282, startPoint y: 504, endPoint x: 129, endPoint y: 507, distance: 152.3
click at [129, 498] on div "x width : 8px ; height : 8px ; } ​ /* Preview quit/x button svg path styles */ …" at bounding box center [219, 205] width 201 height 585
paste textarea "Code editor"
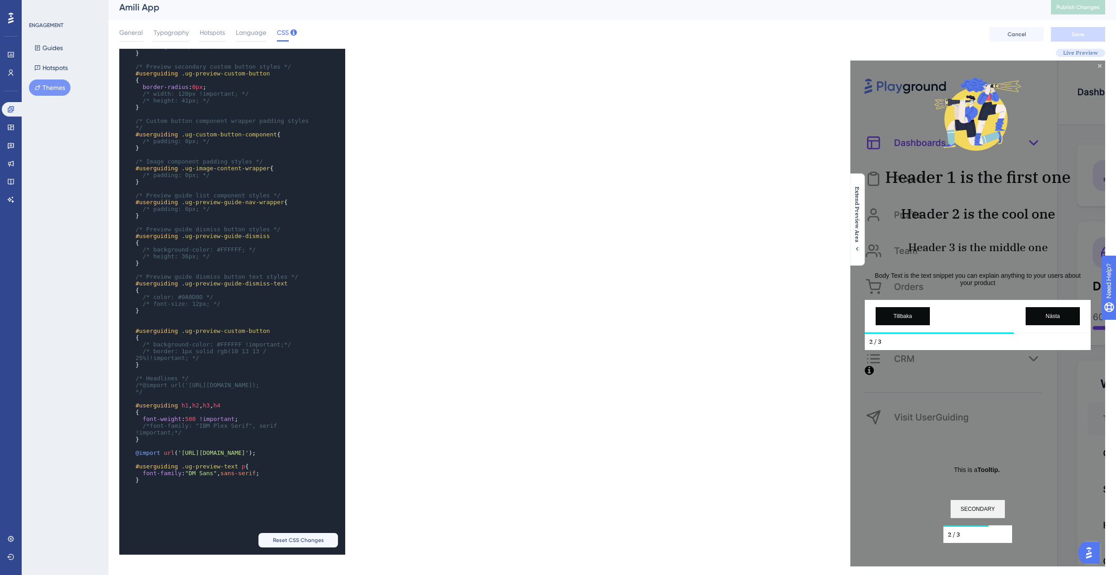
click at [396, 338] on div "xxxxxxxxxx width : 8px ; height : 8px ; } ​ /* Preview quit/x button svg path s…" at bounding box center [365, 302] width 493 height 506
click at [264, 456] on pre "@import url ( '[URL][DOMAIN_NAME]' );" at bounding box center [223, 453] width 179 height 7
click at [254, 33] on span "Language" at bounding box center [251, 32] width 30 height 11
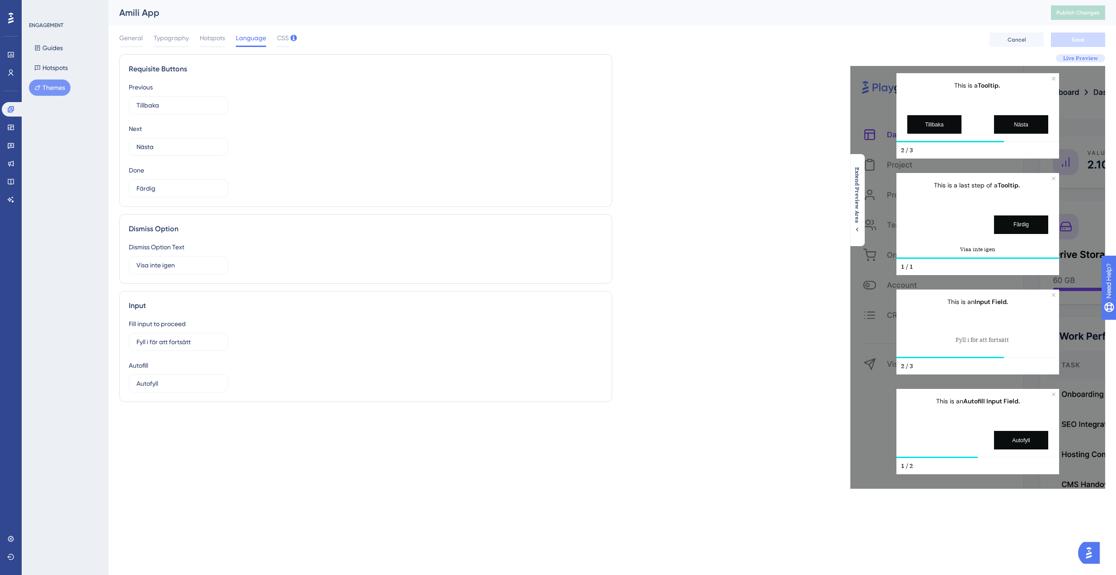
scroll to position [0, 0]
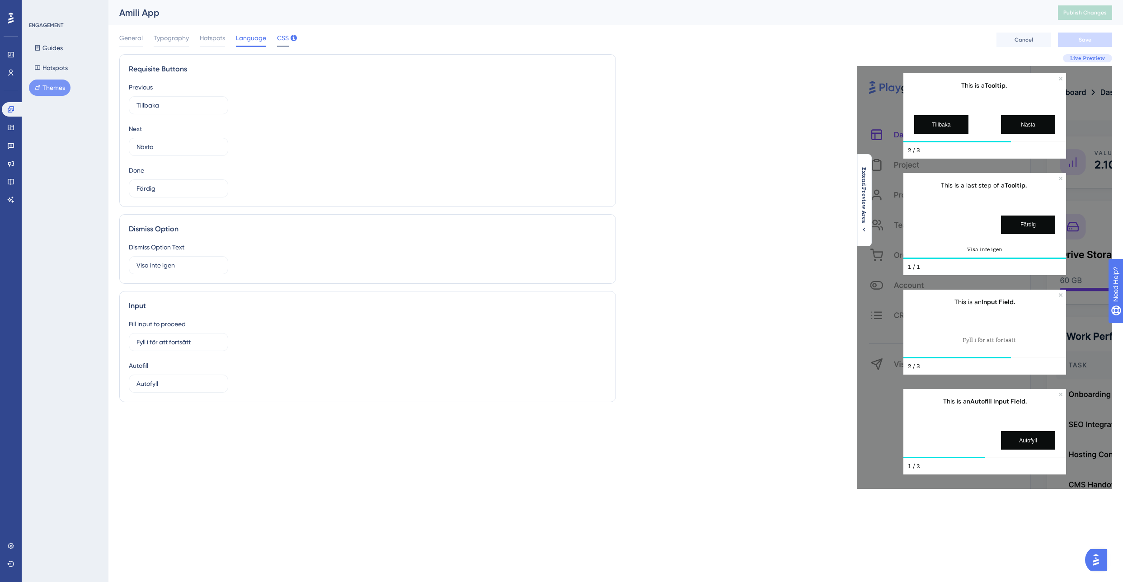
click at [286, 42] on span "CSS" at bounding box center [283, 38] width 12 height 11
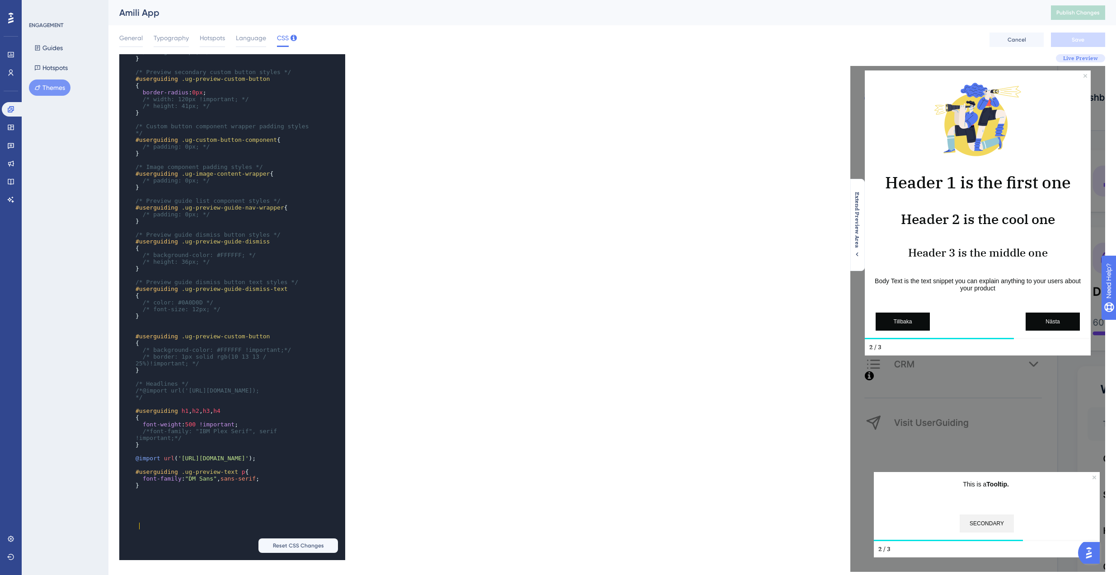
scroll to position [26, 0]
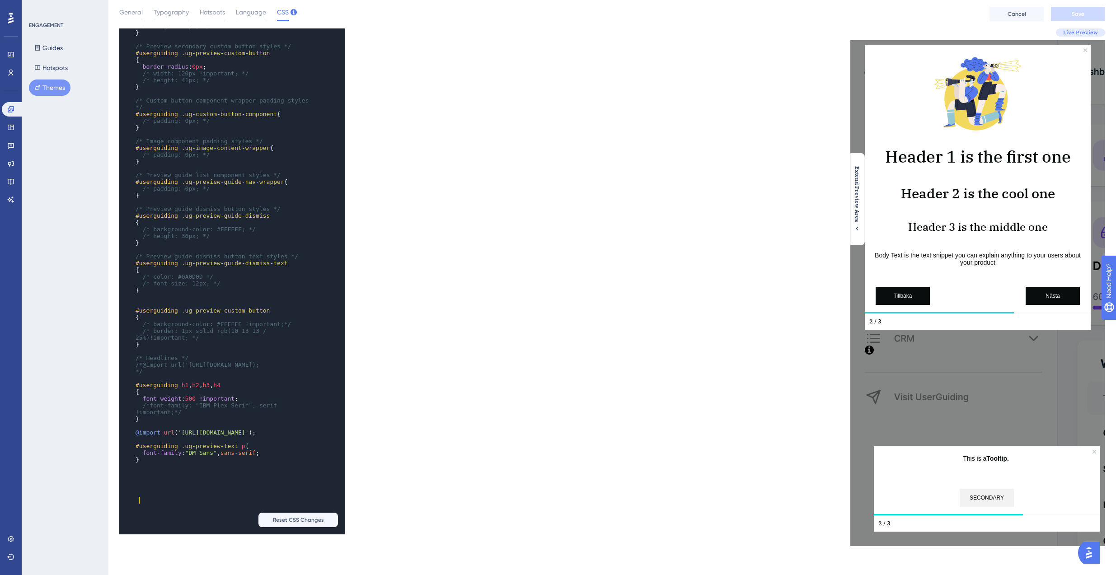
click at [266, 450] on pre "#userguiding .ug-preview-text p {" at bounding box center [223, 446] width 179 height 7
type textarea "#userguiding .ug-preview-text"
drag, startPoint x: 238, startPoint y: 483, endPoint x: 136, endPoint y: 484, distance: 102.6
click at [136, 450] on span "#userguiding .ug-preview-text p {" at bounding box center [192, 446] width 113 height 7
paste textarea "Code editor"
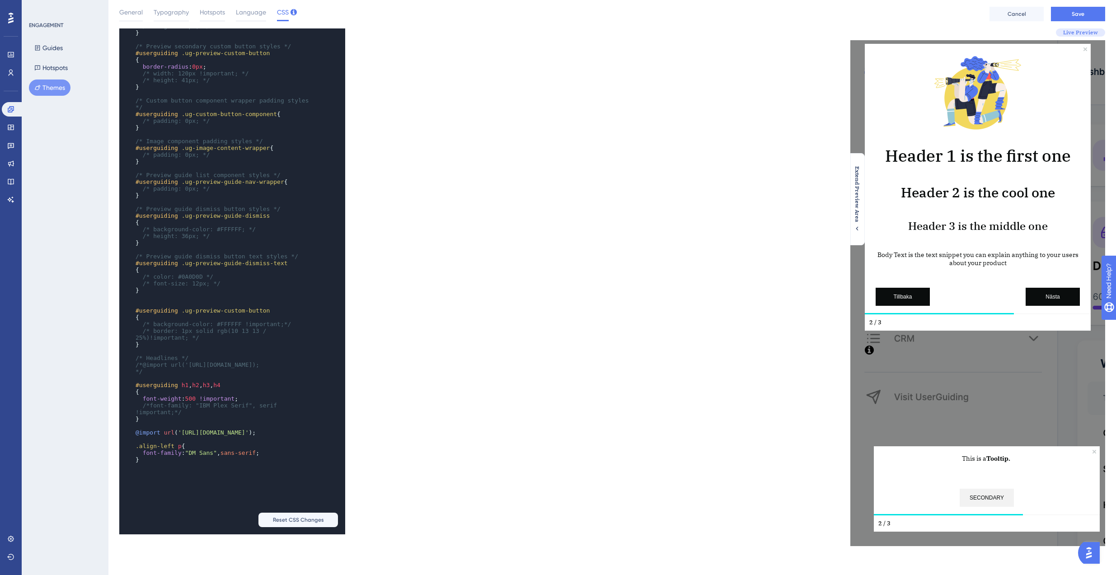
click at [379, 452] on div "x { width : 8px ; height : 8px ; justify-content : flex-end ; align-items : fle…" at bounding box center [365, 281] width 493 height 506
click at [1062, 11] on button "Save" at bounding box center [1078, 14] width 54 height 14
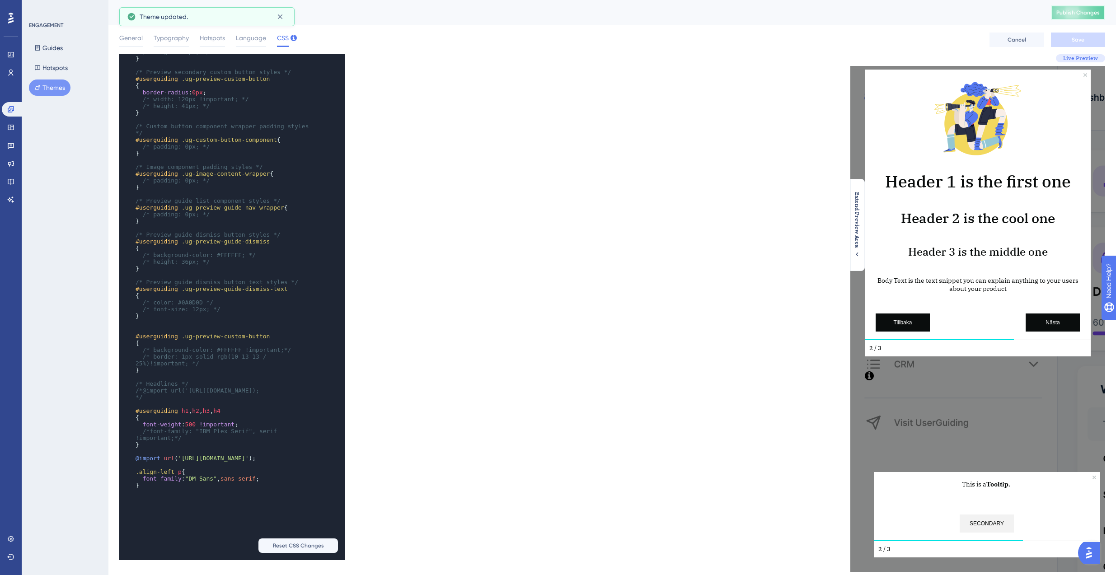
click at [1085, 6] on button "Publish Changes" at bounding box center [1078, 12] width 54 height 14
type textarea ".align-left p"
drag, startPoint x: 183, startPoint y: 507, endPoint x: 134, endPoint y: 509, distance: 48.4
click at [134, 475] on pre ".align-left p {" at bounding box center [223, 472] width 179 height 7
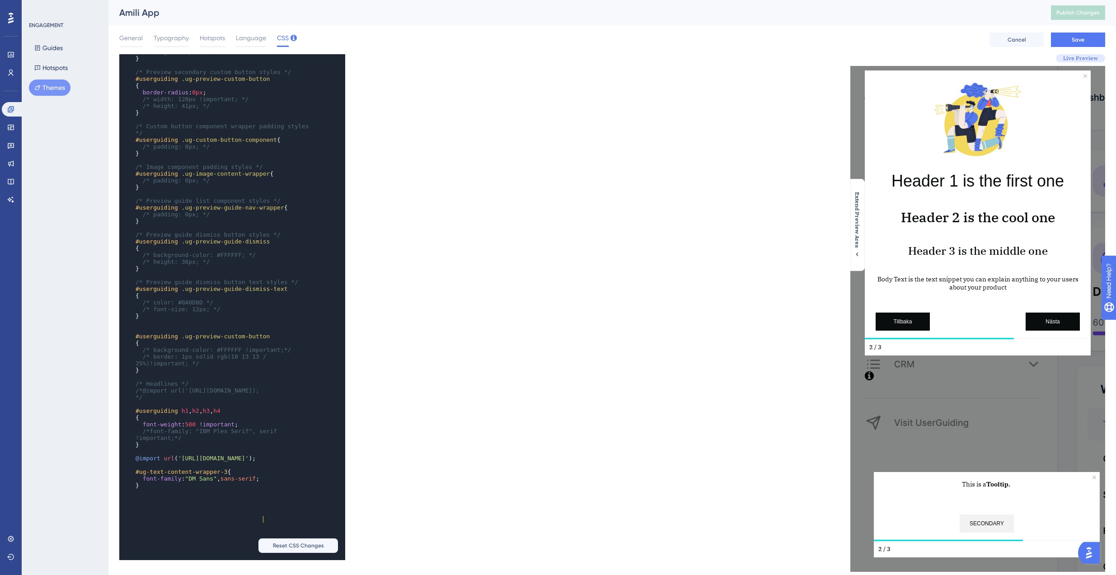
click at [259, 482] on span "font-family : "DM Sans" , sans-serif ;" at bounding box center [198, 478] width 124 height 7
click at [365, 488] on div "x { width : 8px ; height : 8px ; justify-content : flex-end ; align-items : fle…" at bounding box center [365, 307] width 493 height 506
click at [232, 469] on pre "​" at bounding box center [223, 465] width 179 height 7
click at [231, 475] on span "#ug-text-content-wrapper-3 {" at bounding box center [183, 472] width 95 height 7
click at [237, 442] on pre "/*font-family: "IBM Plex Serif", serif !important;*/" at bounding box center [223, 435] width 179 height 14
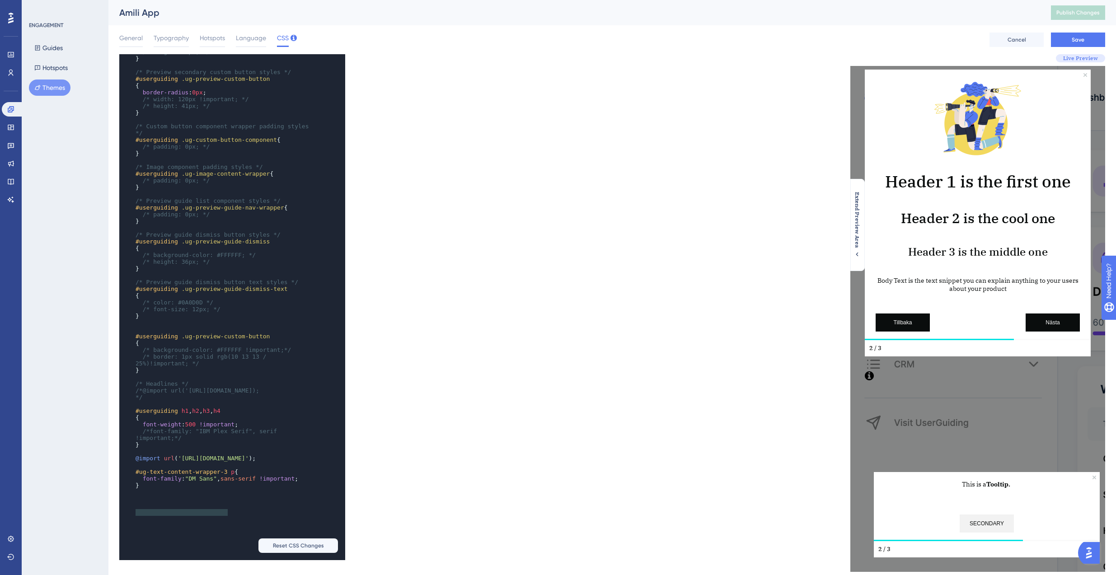
drag, startPoint x: 227, startPoint y: 507, endPoint x: 135, endPoint y: 511, distance: 91.8
click at [136, 475] on span "#ug-text-content-wrapper-3" at bounding box center [182, 472] width 92 height 7
type textarea "#ug-text-content-wrapper-3"
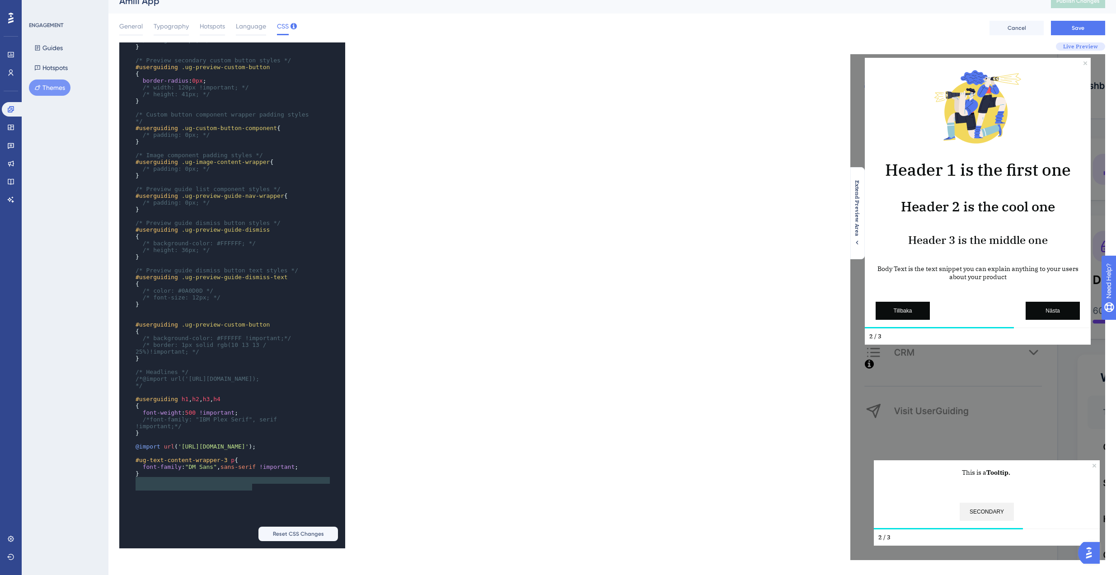
type textarea "@import url('[URL][DOMAIN_NAME]);"
drag, startPoint x: 264, startPoint y: 485, endPoint x: 127, endPoint y: 471, distance: 137.8
click at [127, 471] on div "x { width : 8px ; height : 8px ; justify-content : flex-end ; align-items : fle…" at bounding box center [219, 161] width 201 height 659
paste textarea "Code editor"
click at [240, 443] on pre "​" at bounding box center [223, 440] width 179 height 7
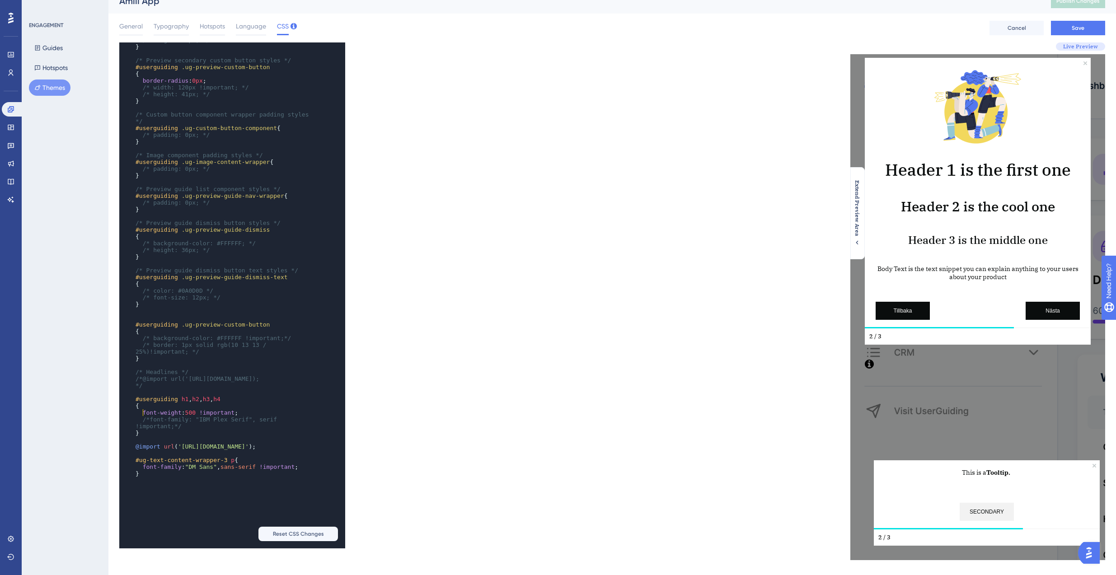
click at [146, 389] on pre "*/" at bounding box center [223, 385] width 179 height 7
click at [141, 378] on span "/*@import url('[URL][DOMAIN_NAME]);" at bounding box center [198, 379] width 124 height 7
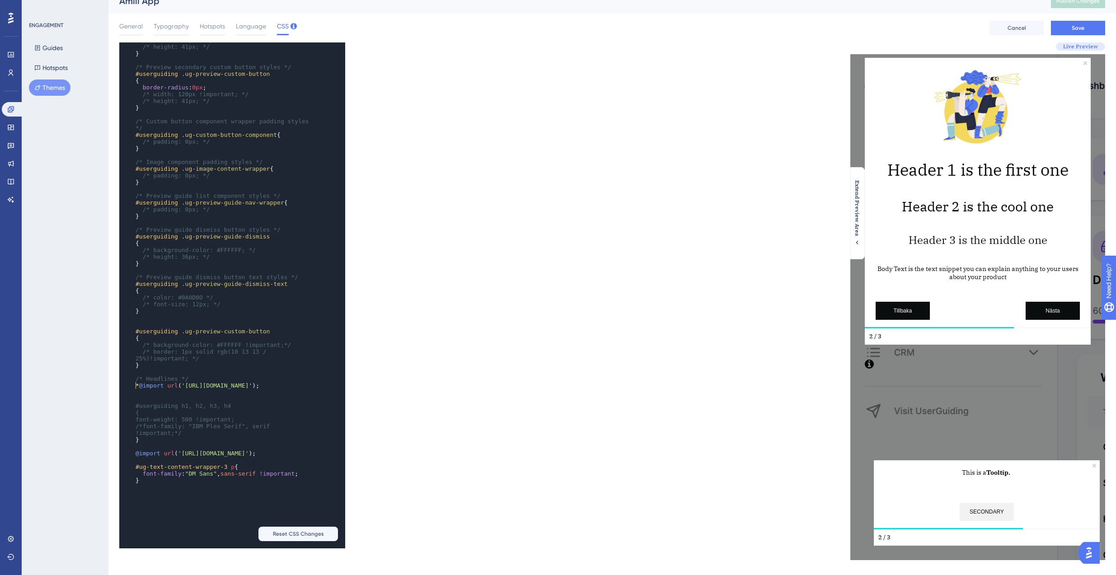
scroll to position [1129, 0]
click at [144, 385] on span "/*@import url('[URL][DOMAIN_NAME]);" at bounding box center [198, 382] width 124 height 7
click at [151, 437] on span "/*font-family: "IBM Plex Serif", serif !important;*/" at bounding box center [208, 430] width 145 height 14
click at [203, 437] on pre "font-family : "IBM Plex Serif" , serif !important ;*/" at bounding box center [223, 430] width 179 height 14
click at [137, 443] on pre "​" at bounding box center [223, 440] width 179 height 7
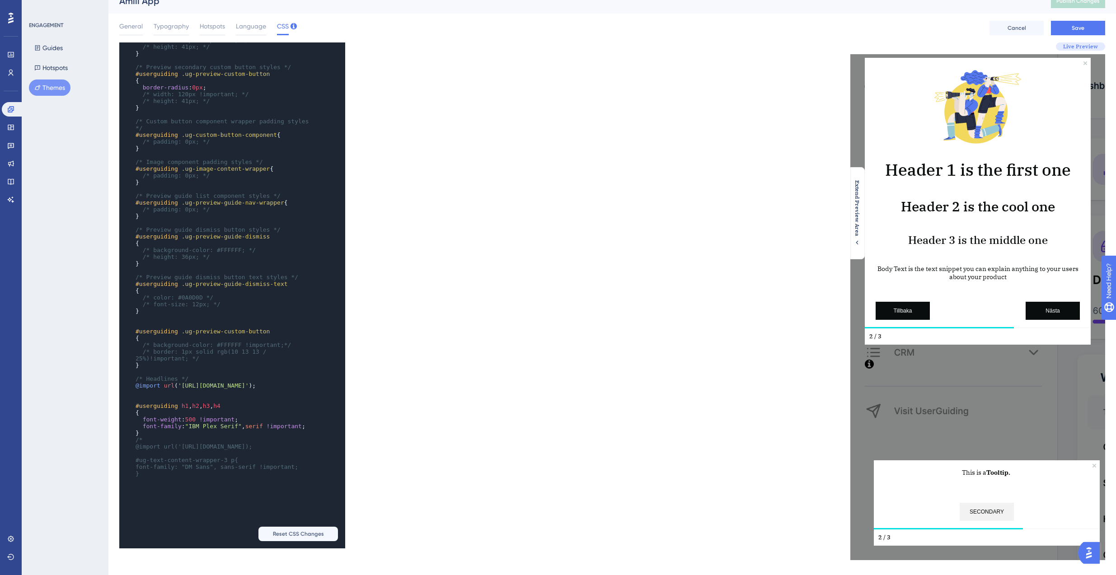
click at [159, 492] on div "x { width : 8px ; height : 8px ; justify-content : flex-end ; align-items : fle…" at bounding box center [219, 165] width 201 height 653
click at [180, 26] on span "Typography" at bounding box center [171, 26] width 35 height 11
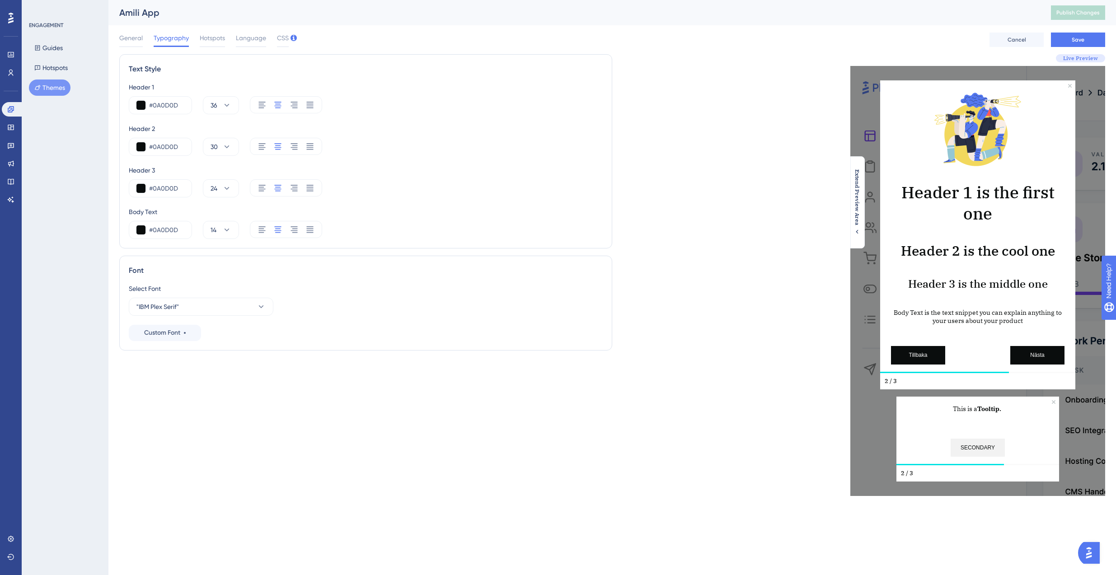
scroll to position [0, 0]
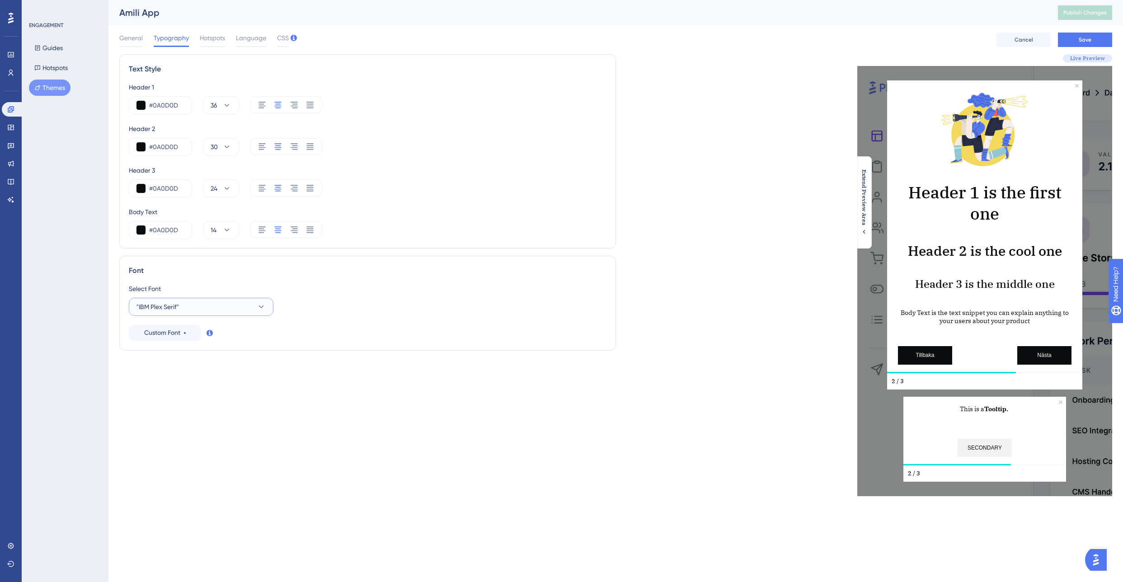
click at [225, 300] on button ""IBM Plex Serif"" at bounding box center [201, 307] width 145 height 18
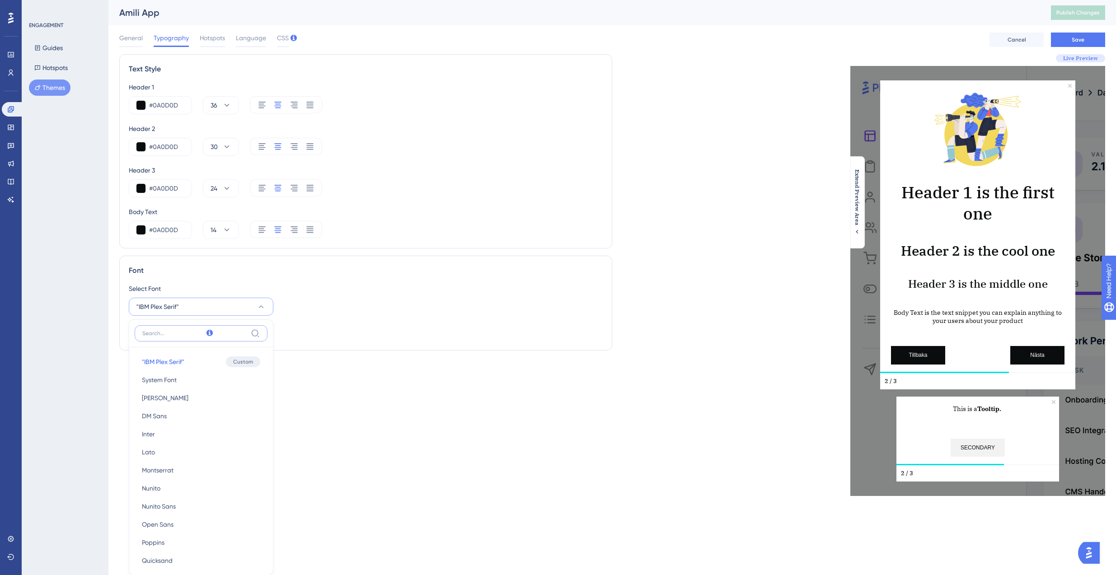
scroll to position [62, 0]
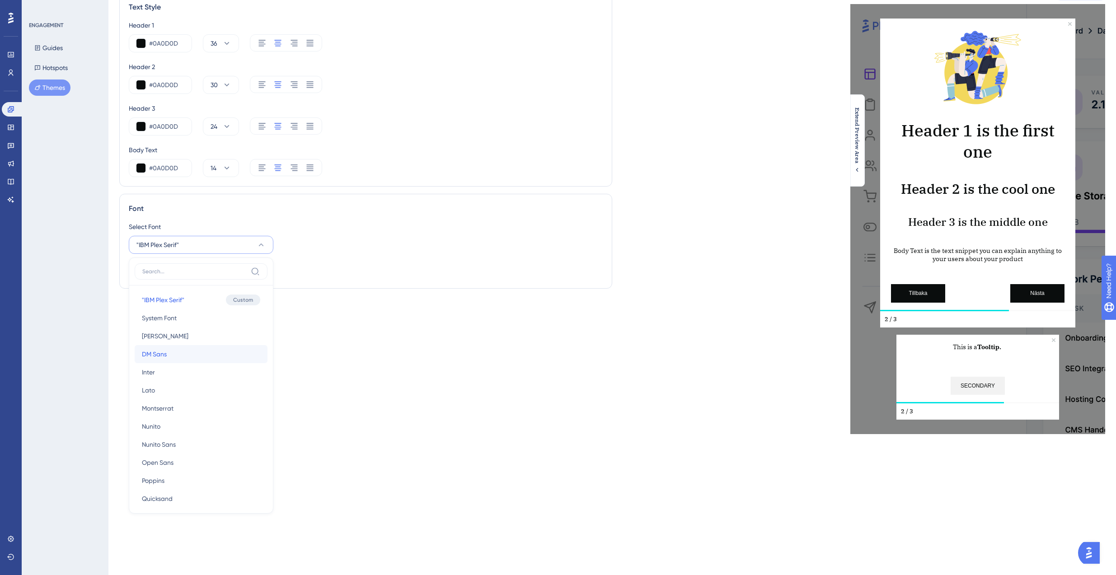
click at [179, 355] on button "DM Sans DM Sans" at bounding box center [201, 354] width 133 height 18
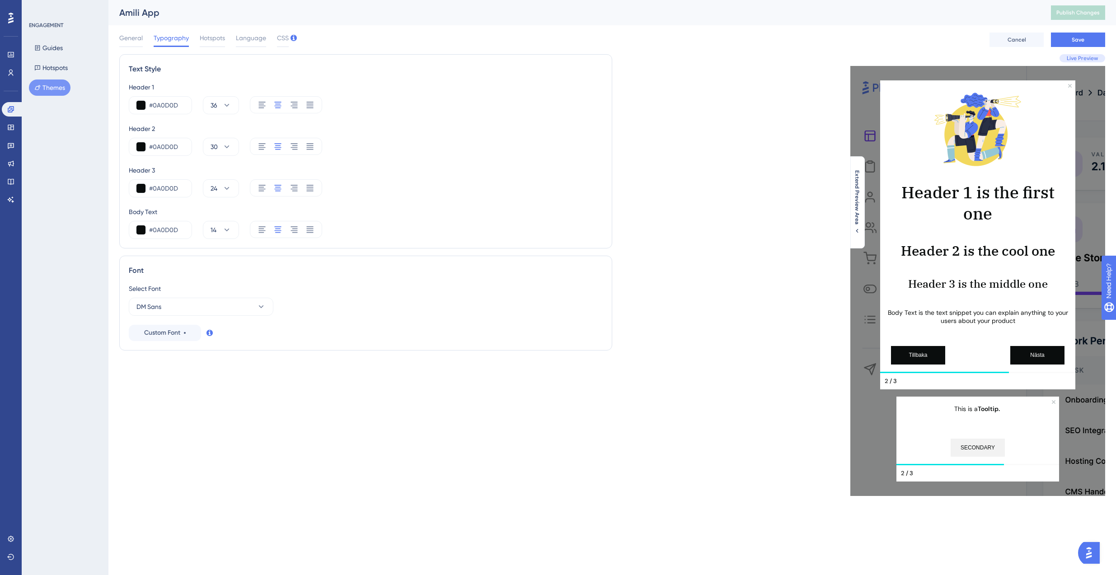
scroll to position [0, 0]
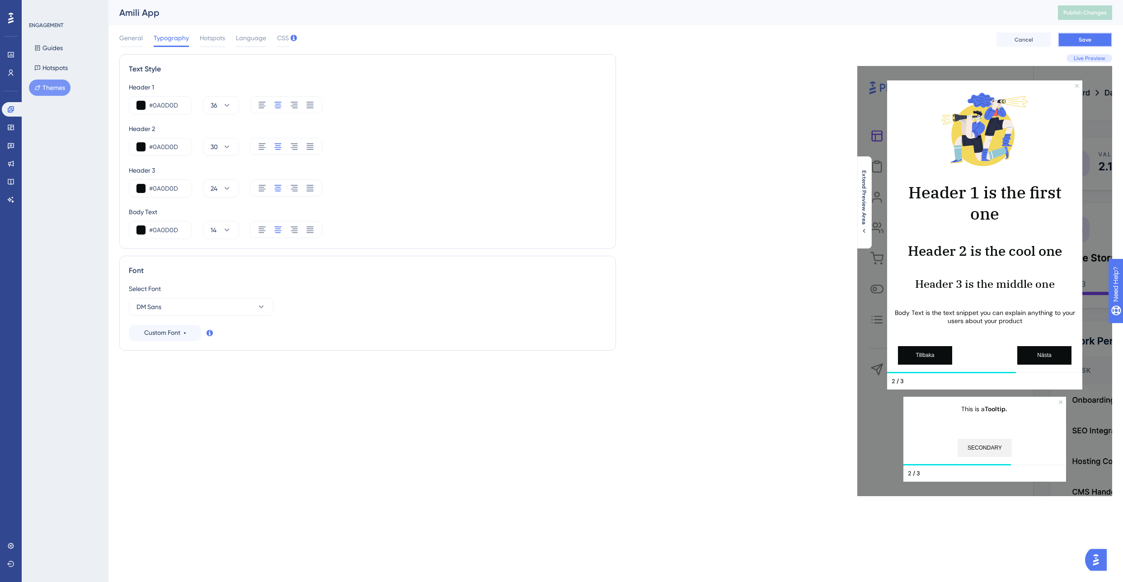
click at [1082, 46] on button "Save" at bounding box center [1085, 40] width 54 height 14
click at [1105, 18] on button "Publish Changes" at bounding box center [1085, 12] width 54 height 14
click at [282, 44] on div "CSS" at bounding box center [283, 40] width 12 height 14
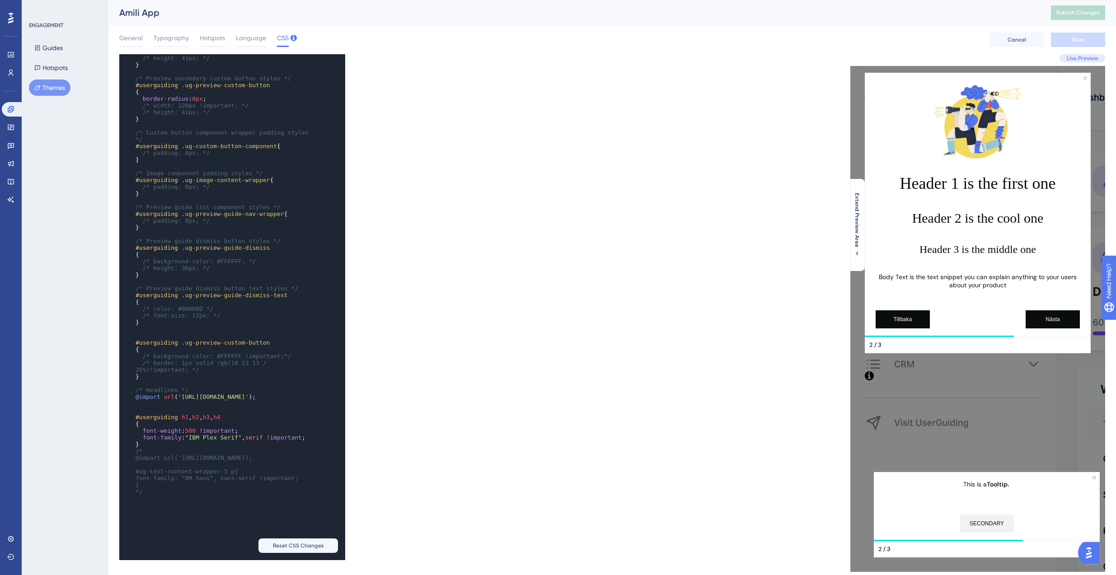
scroll to position [1135, 0]
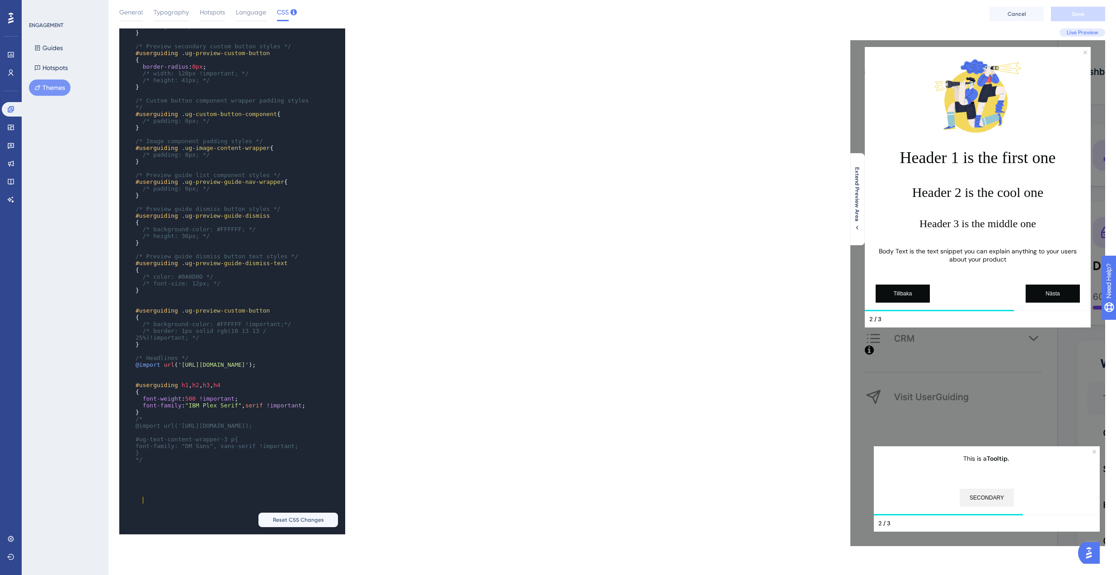
click at [178, 478] on div "xxxxxxxxxx /* uncomment the following line to customize the quit/x icon color *…" at bounding box center [219, 208] width 201 height 537
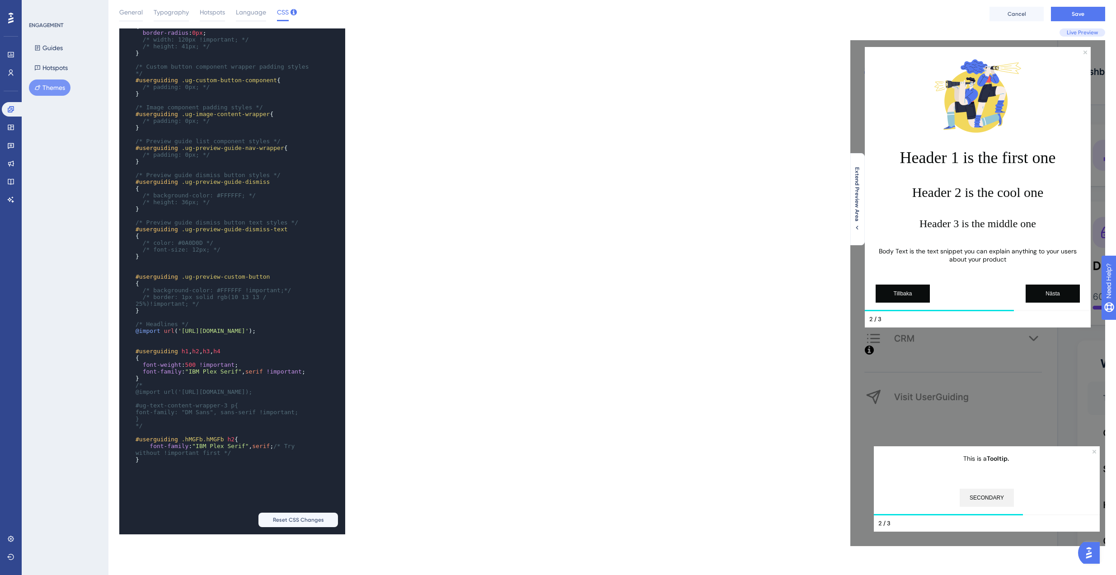
click at [364, 472] on div "xxxxxxxxxx /* uncomment the following line to customize the quit/x icon color *…" at bounding box center [365, 281] width 493 height 506
click at [278, 456] on span "font-family : "IBM Plex Serif" , serif ; /* Try without !important first */" at bounding box center [217, 450] width 163 height 14
click at [525, 428] on div "xxxxxxxxxx /* uncomment the following line to customize the quit/x icon color *…" at bounding box center [365, 281] width 493 height 506
click at [1075, 11] on span "Save" at bounding box center [1078, 13] width 13 height 7
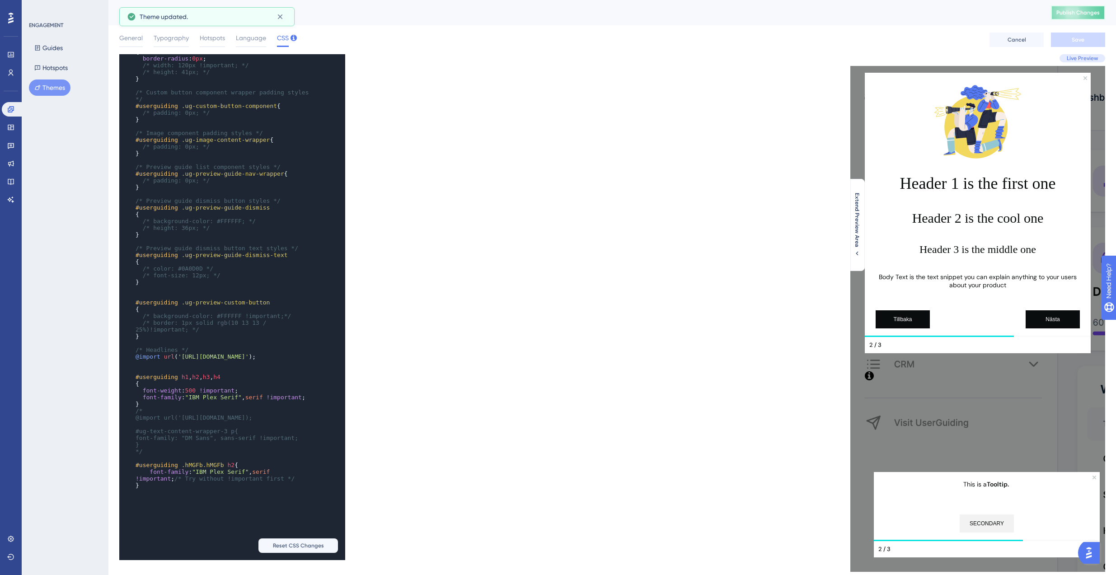
click at [1081, 19] on button "Publish Changes" at bounding box center [1078, 12] width 54 height 14
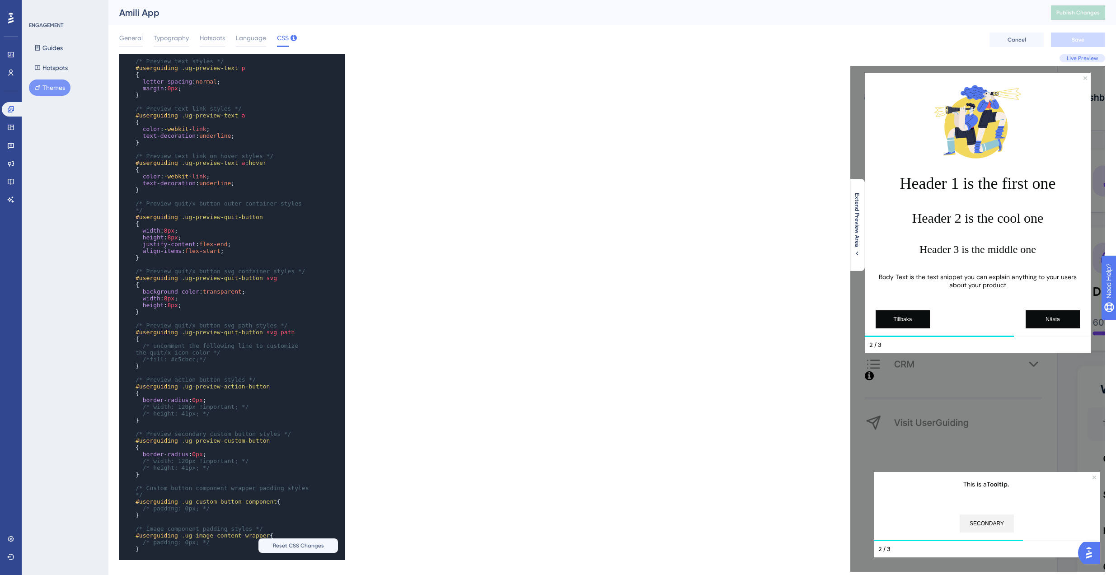
scroll to position [634, 0]
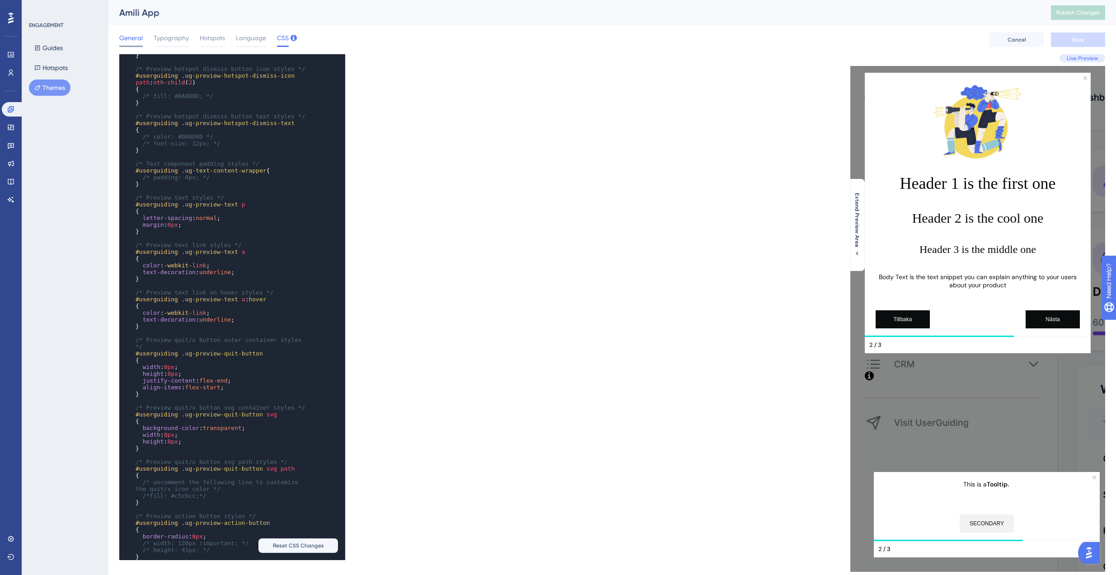
click at [127, 39] on span "General" at bounding box center [131, 38] width 24 height 11
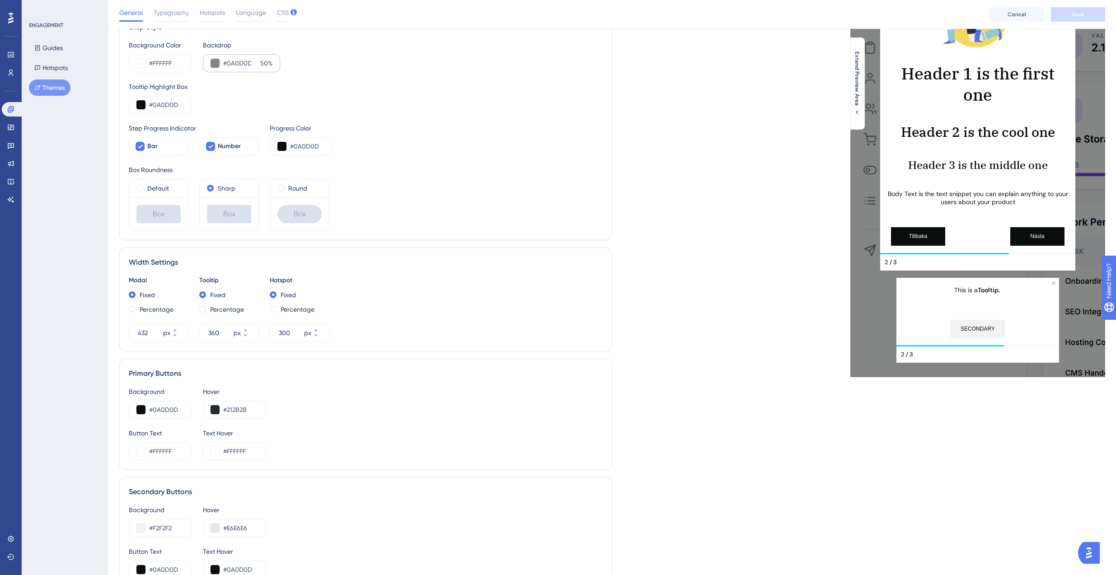
scroll to position [0, 0]
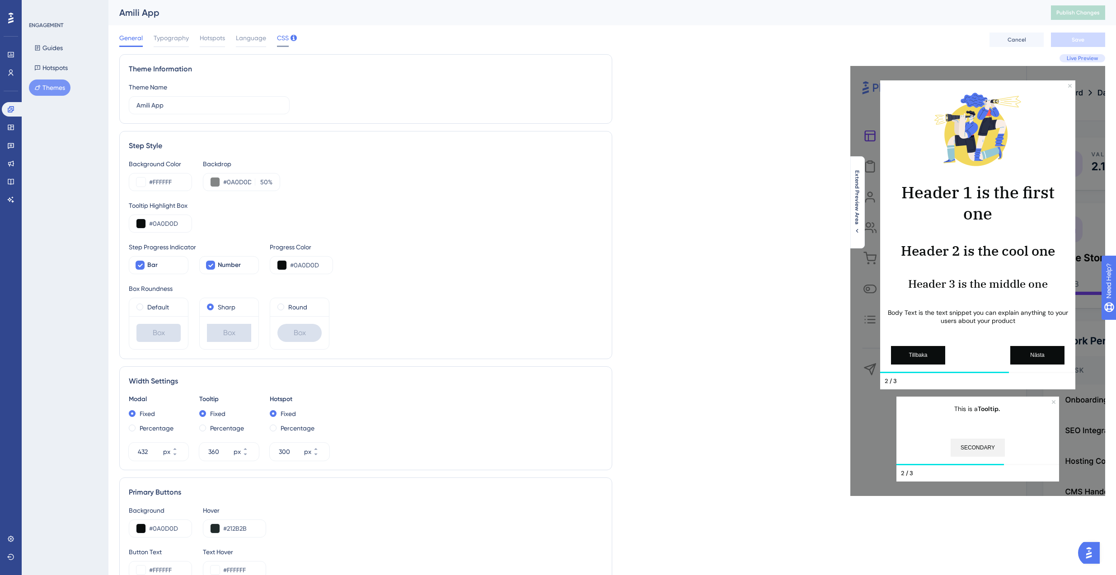
click at [280, 39] on span "CSS" at bounding box center [283, 38] width 12 height 11
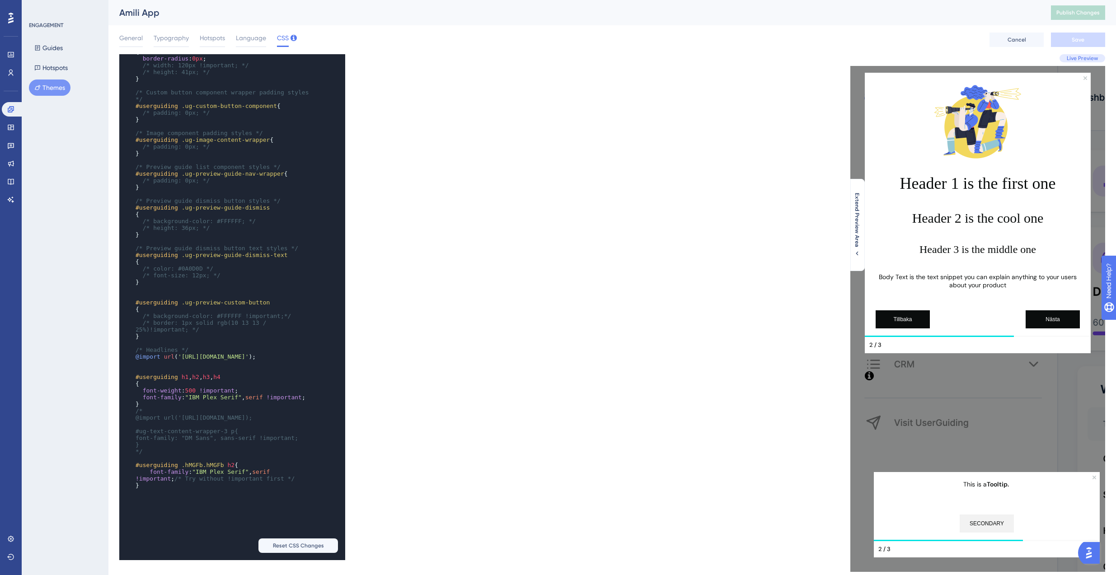
scroll to position [26, 0]
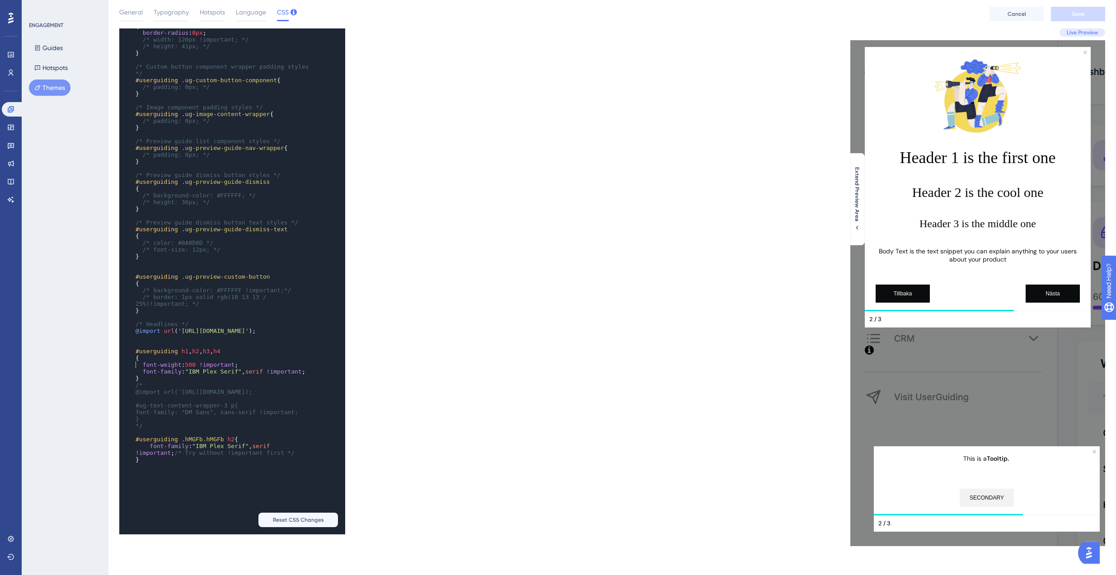
click at [200, 348] on pre "​" at bounding box center [223, 344] width 179 height 7
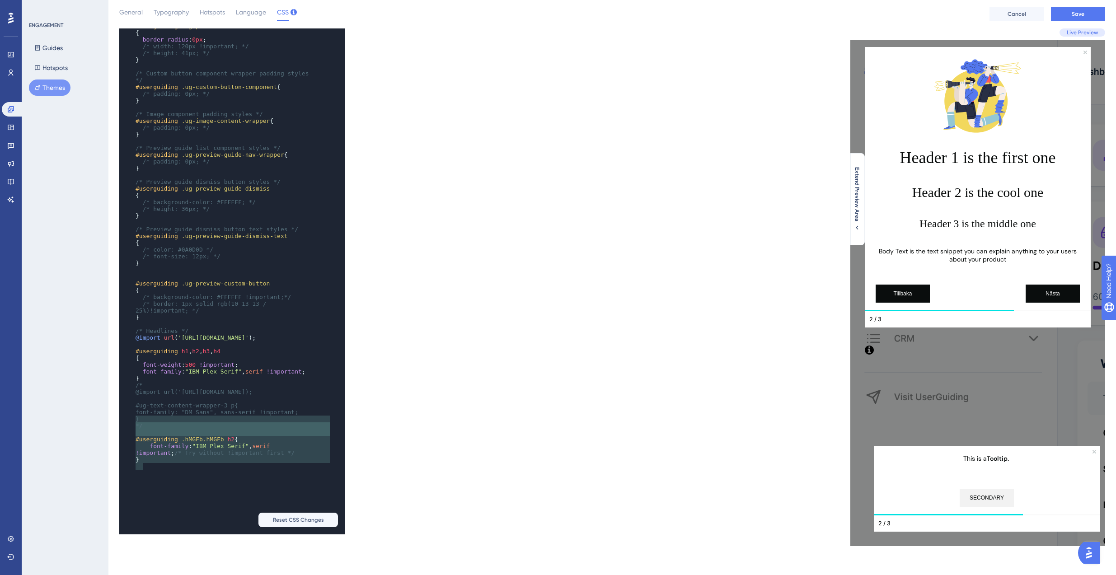
type textarea "/* @import url('[URL][DOMAIN_NAME]); #ug-text-content-wrapper-3 p{ font-family:…"
drag, startPoint x: 146, startPoint y: 463, endPoint x: 131, endPoint y: 409, distance: 55.9
click at [131, 409] on div "x #userguiding .ug-preview-action-button { border-radius : 0px ; /* width: 120p…" at bounding box center [219, 216] width 201 height 524
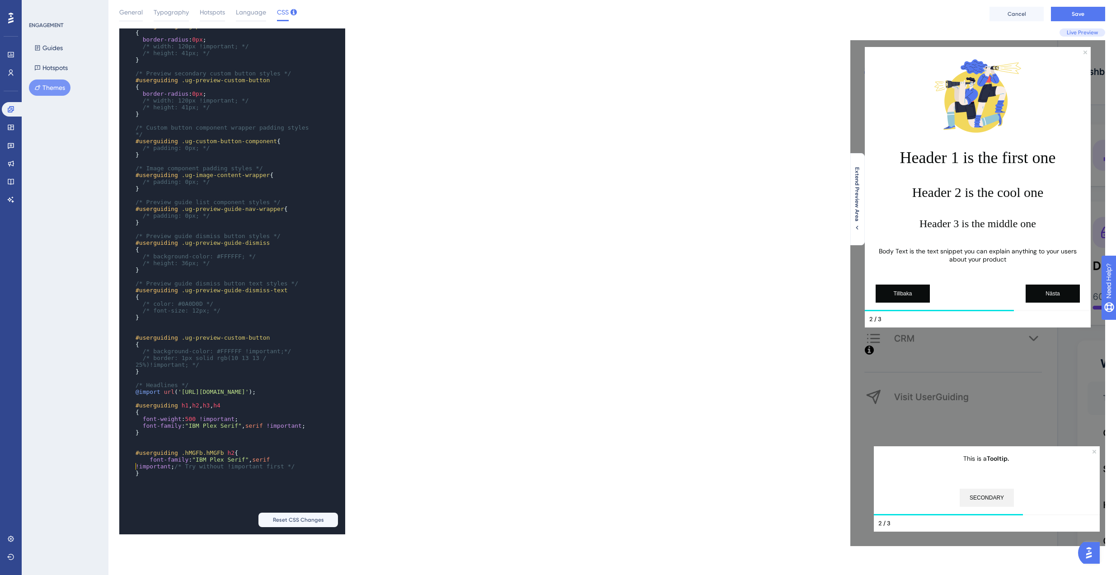
scroll to position [1108, 0]
click at [139, 515] on div "x /* Preview action button styles */ #userguiding .ug-preview-action-button { b…" at bounding box center [231, 282] width 224 height 509
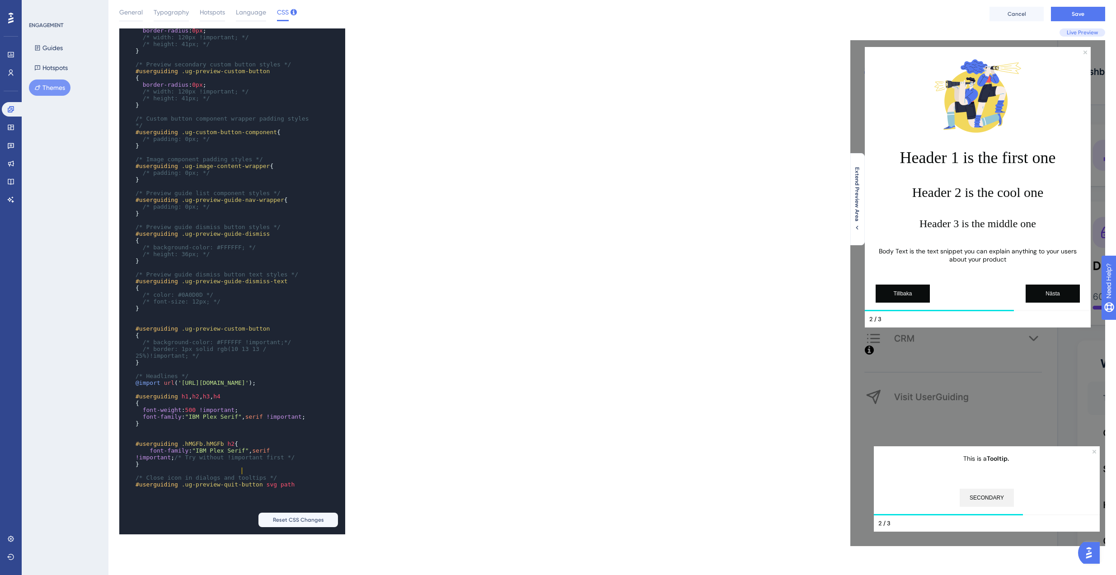
type textarea "{"
click at [239, 447] on pre "#userguiding .hMGFb.hMGFb h2 {" at bounding box center [223, 444] width 179 height 7
click at [159, 509] on div "x ​ /* Preview quit/x button svg path styles */ #userguiding .ug-preview-quit-b…" at bounding box center [219, 220] width 201 height 578
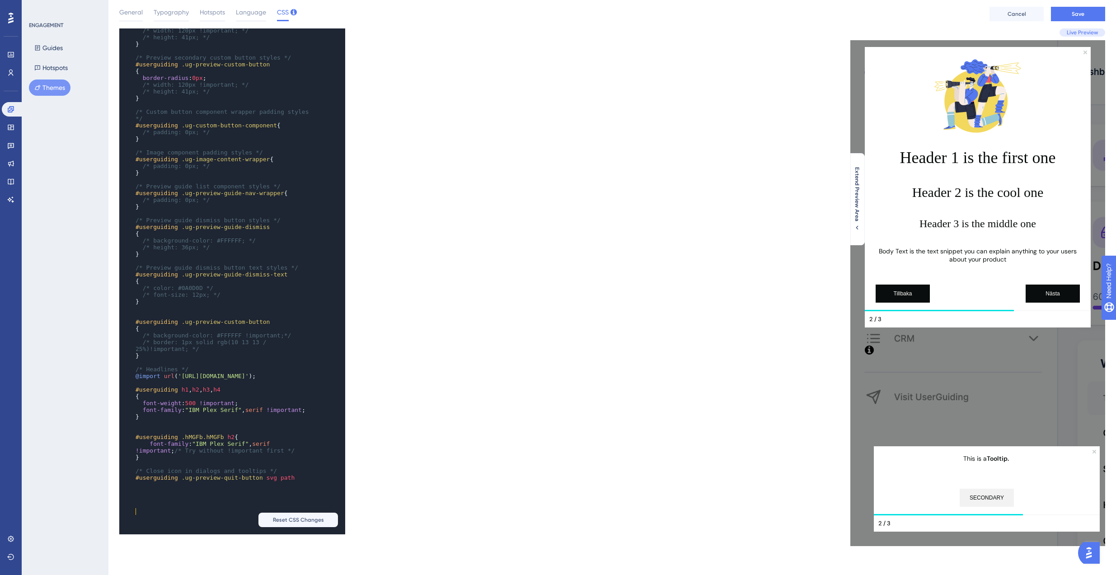
paste textarea "}"
type textarea "}"
drag, startPoint x: 141, startPoint y: 486, endPoint x: 132, endPoint y: 485, distance: 9.1
click at [132, 485] on div "x ​ /* Preview quit/x button svg path styles */ #userguiding .ug-preview-quit-b…" at bounding box center [219, 214] width 201 height 578
click at [142, 503] on div "x ​ /* Preview quit/x button svg path styles */ #userguiding .ug-preview-quit-b…" at bounding box center [219, 214] width 201 height 578
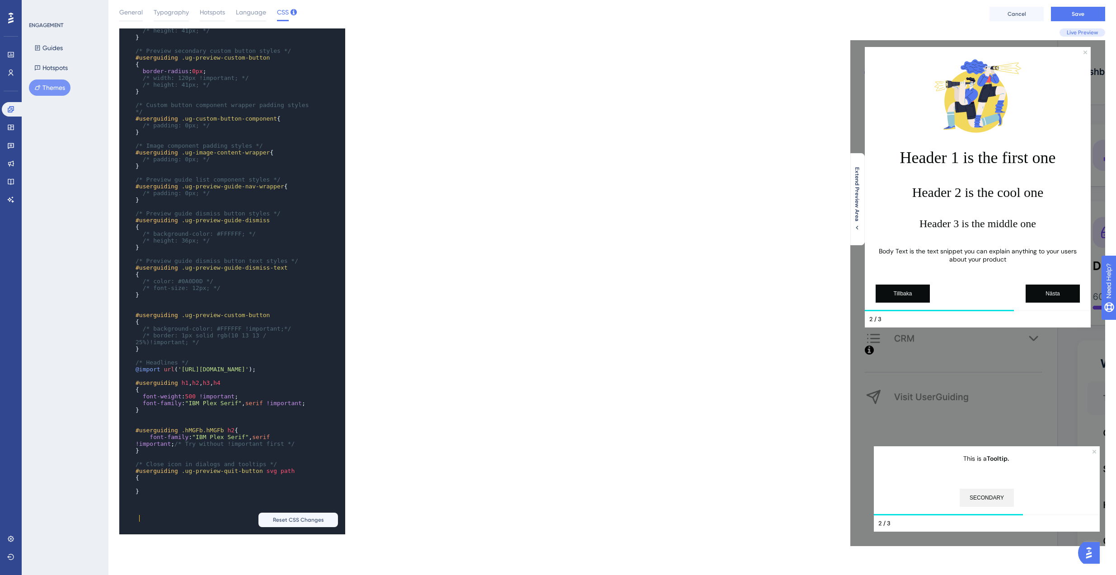
scroll to position [1128, 0]
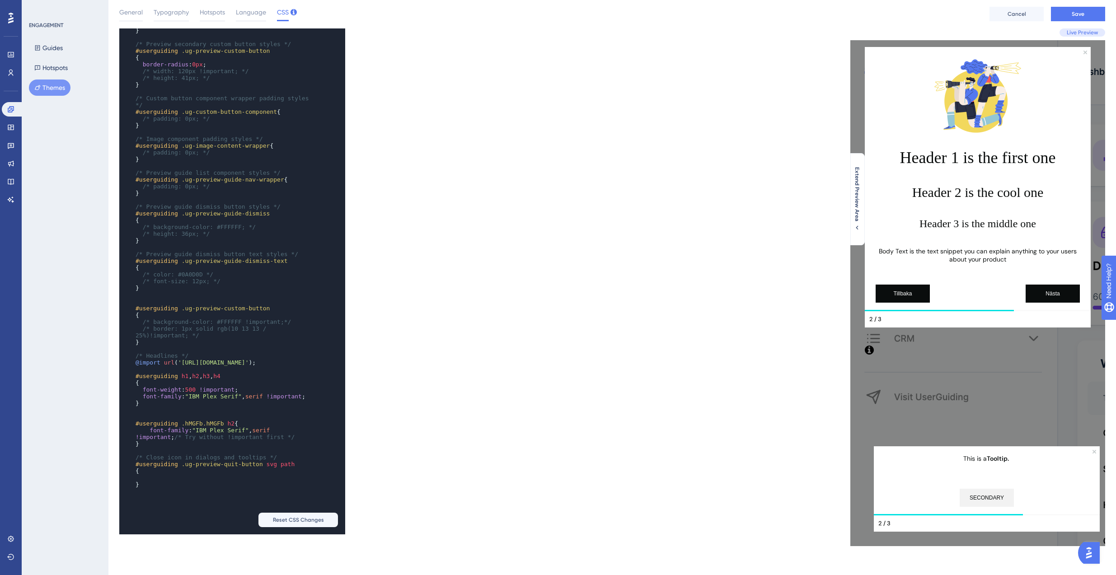
click at [176, 475] on pre "{" at bounding box center [223, 471] width 179 height 7
click at [167, 481] on pre at bounding box center [223, 478] width 179 height 7
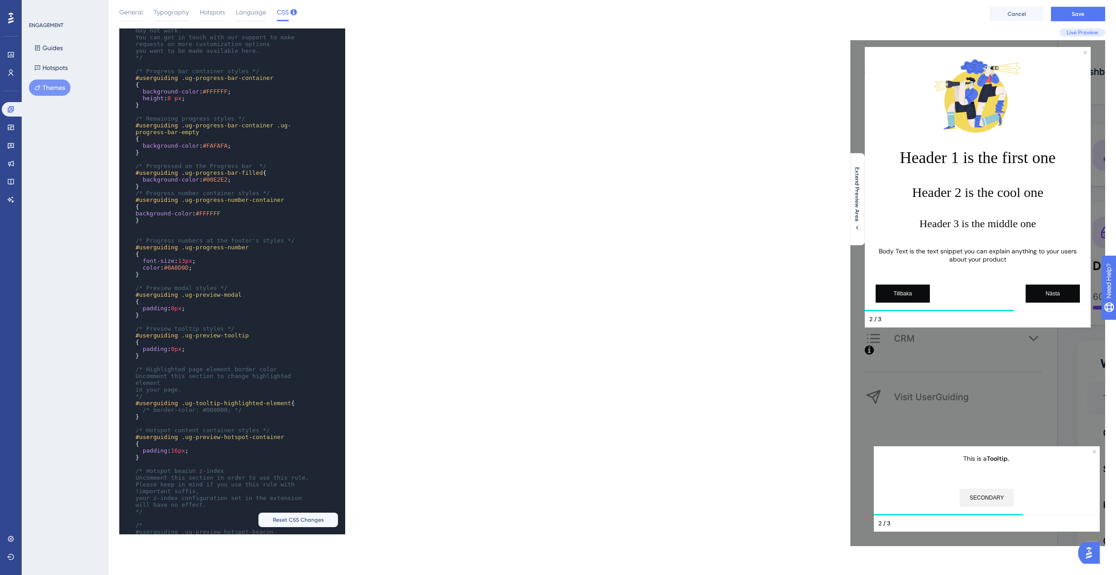
scroll to position [0, 0]
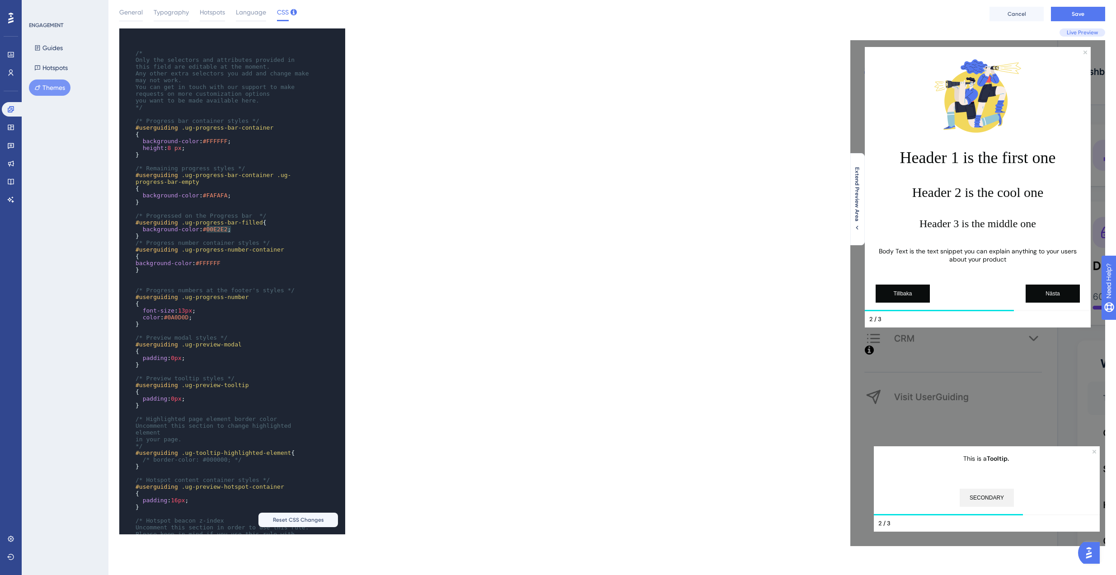
drag, startPoint x: 207, startPoint y: 230, endPoint x: 231, endPoint y: 228, distance: 23.5
click at [231, 228] on span "background-color : #00E2E2 ;" at bounding box center [183, 229] width 95 height 7
type textarea "#00E2E2"
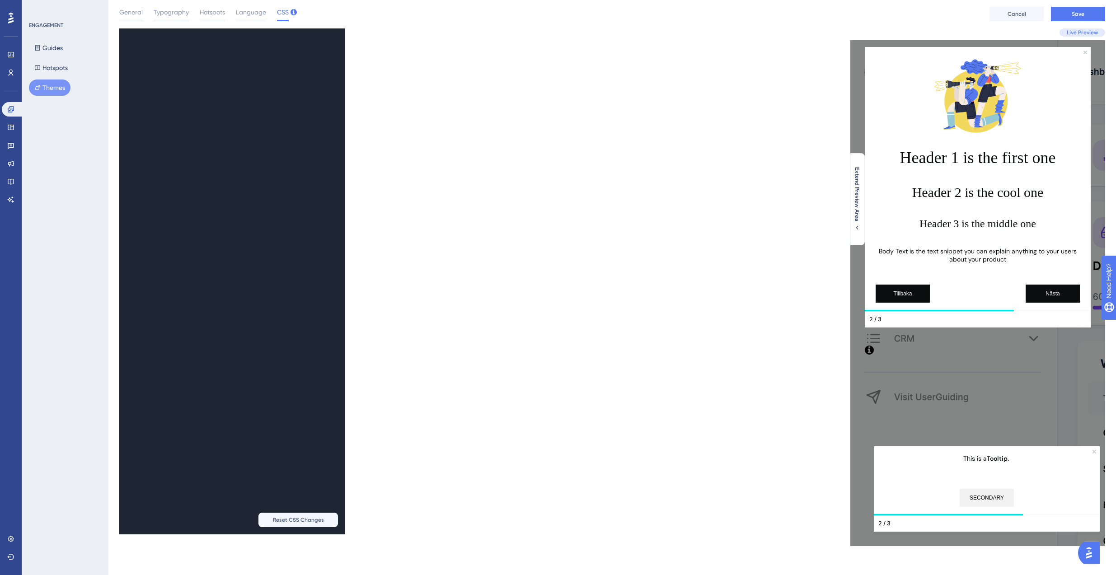
scroll to position [1162, 0]
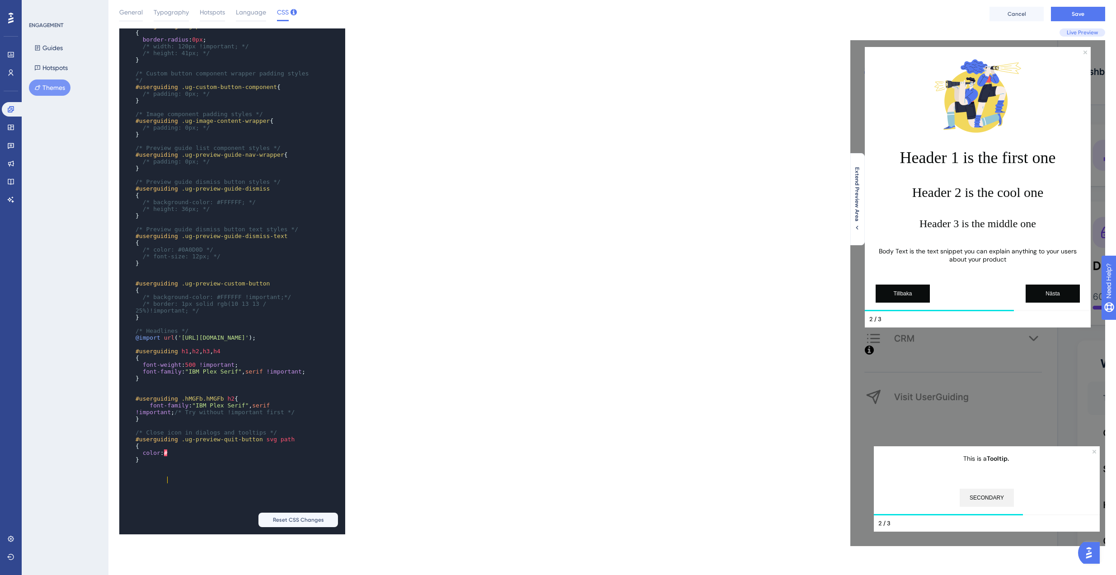
click at [168, 456] on span "#" at bounding box center [166, 453] width 4 height 7
click at [172, 456] on pre "color : #" at bounding box center [223, 453] width 179 height 7
paste textarea "Code editor"
click at [1094, 9] on button "Save" at bounding box center [1078, 14] width 54 height 14
click at [213, 456] on span "color : rgb ( 10 , 13 , 13 );" at bounding box center [175, 453] width 78 height 7
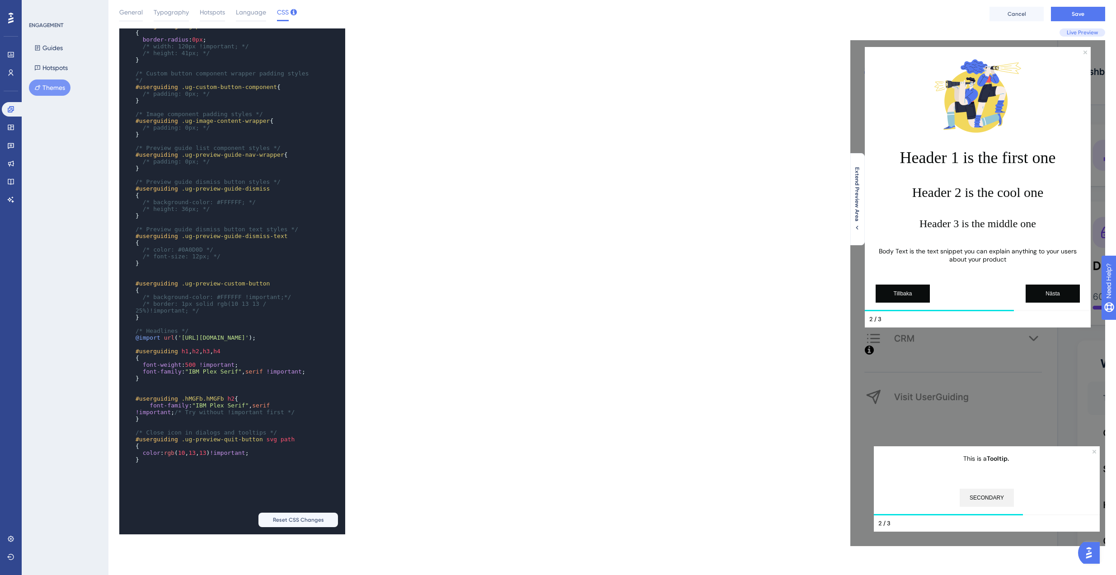
click at [509, 441] on div "x background-color : #00E2E2 ; } ​ /* Preview quit/x button svg path styles */ …" at bounding box center [365, 281] width 493 height 506
click at [299, 443] on pre "#userguiding .ug-preview-quit-button svg path" at bounding box center [223, 439] width 179 height 7
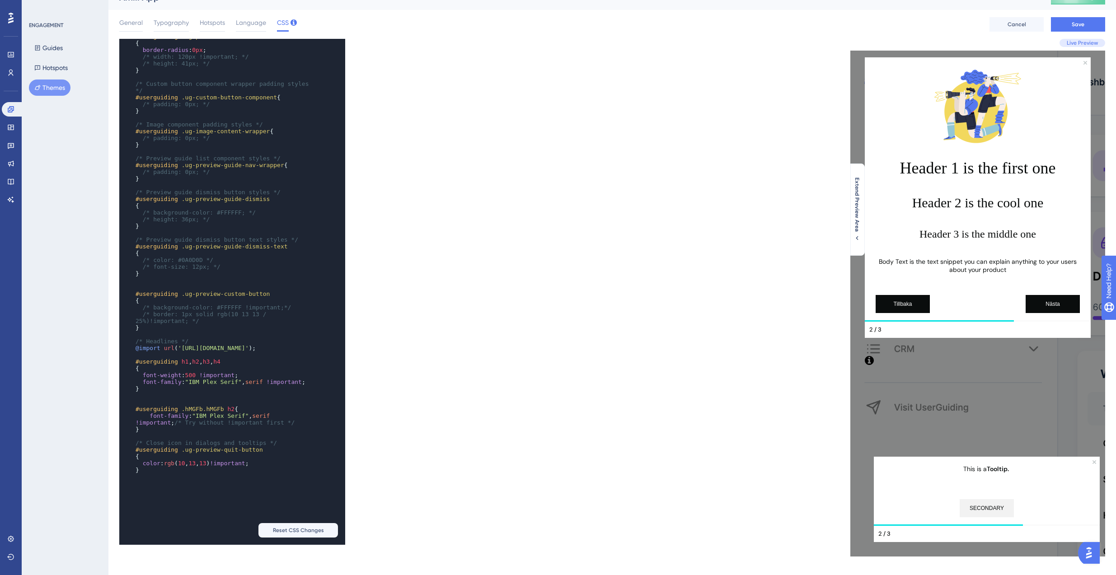
click at [816, 161] on div "Live Preview Extend Preview Area" at bounding box center [858, 298] width 493 height 518
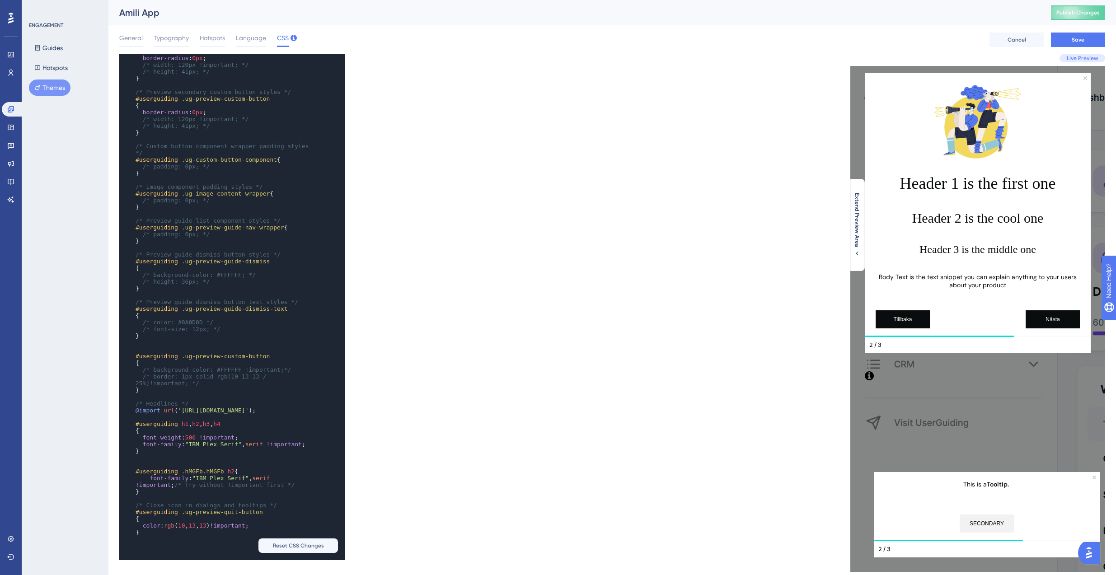
scroll to position [946, 0]
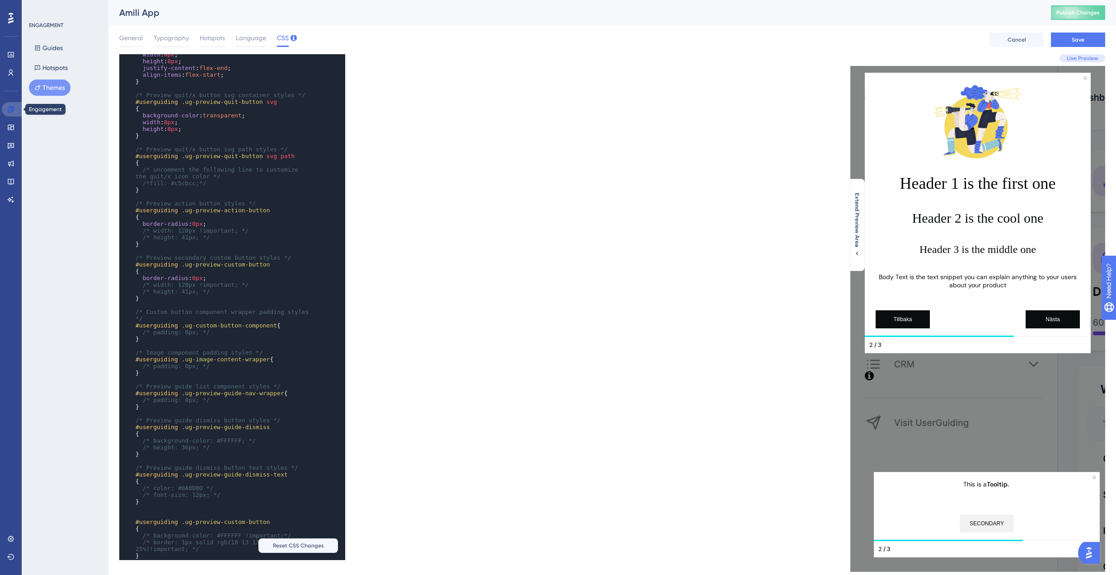
click at [9, 103] on link at bounding box center [13, 109] width 22 height 14
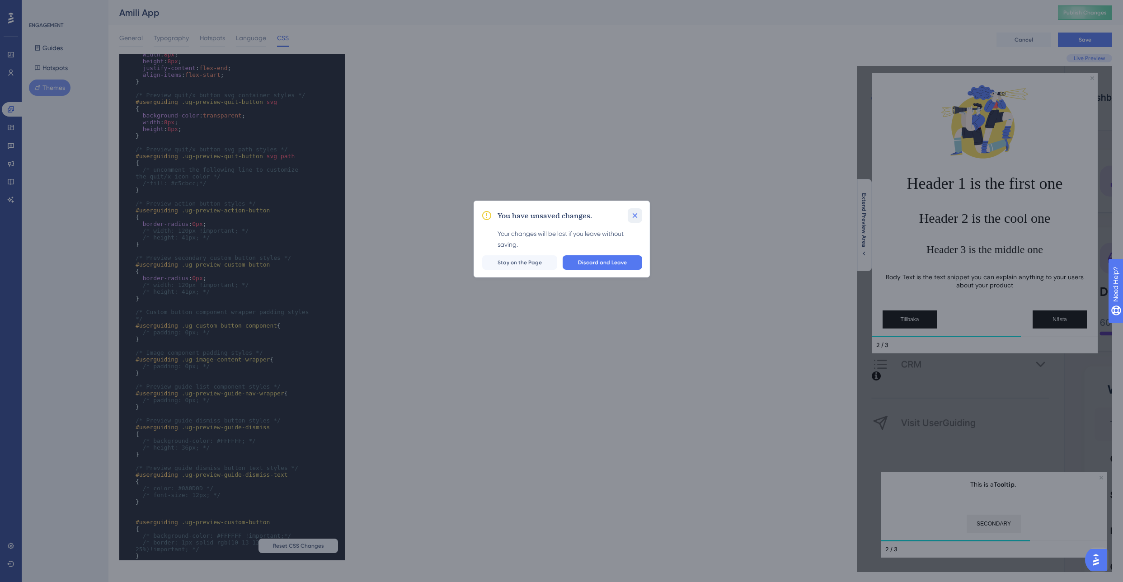
click at [639, 215] on icon at bounding box center [635, 215] width 9 height 9
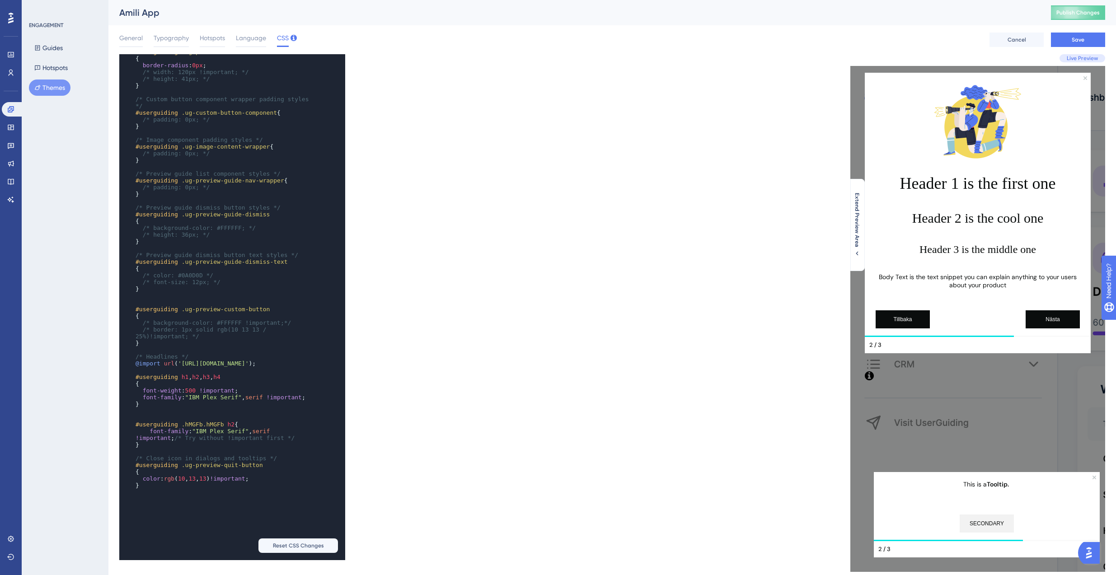
scroll to position [26, 0]
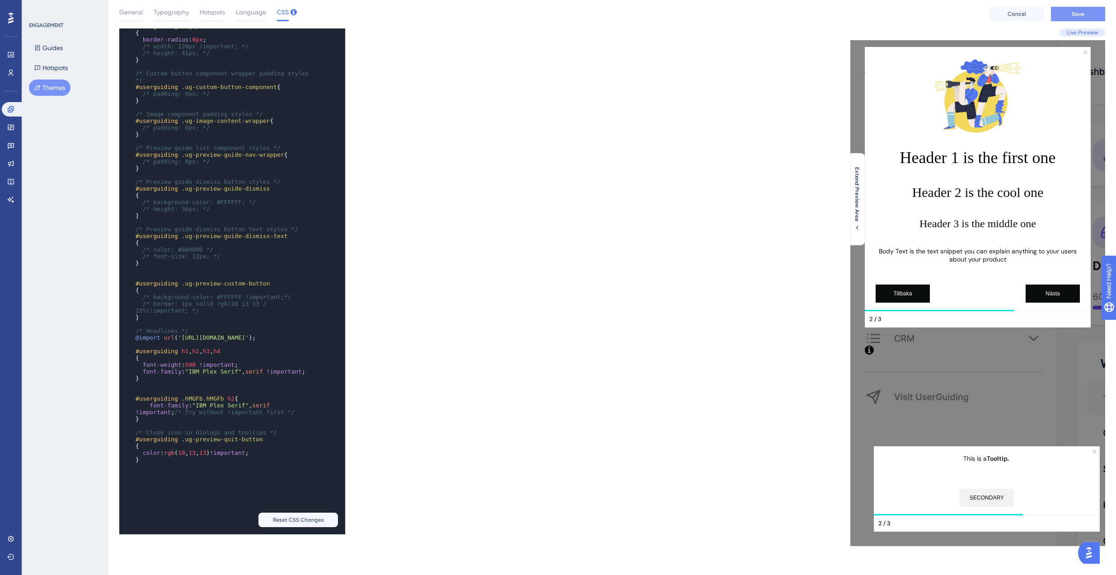
click at [1062, 16] on button "Save" at bounding box center [1078, 14] width 54 height 14
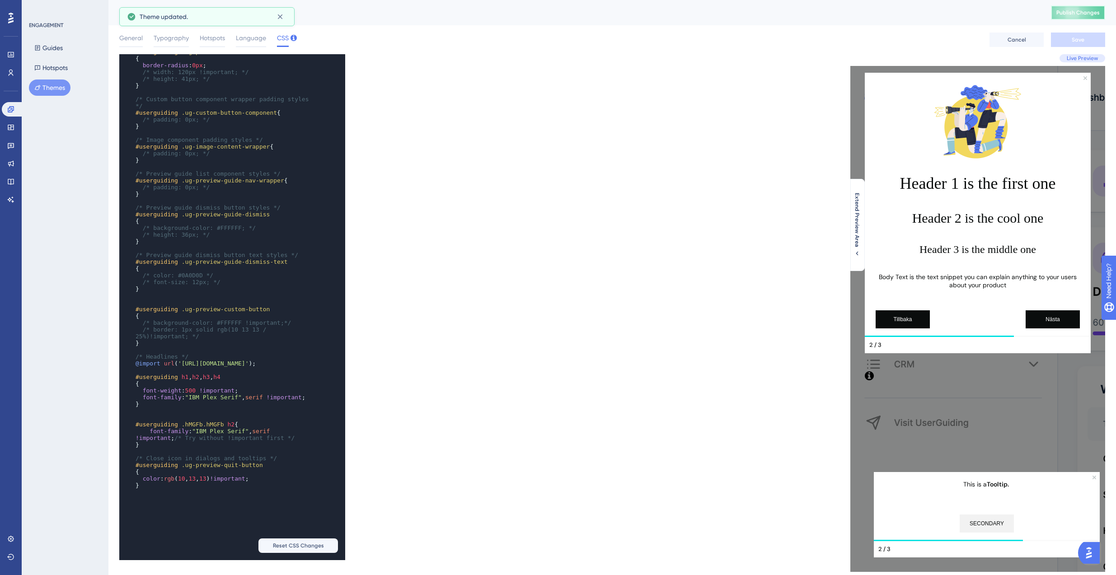
click at [1096, 16] on button "Publish Changes" at bounding box center [1078, 12] width 54 height 14
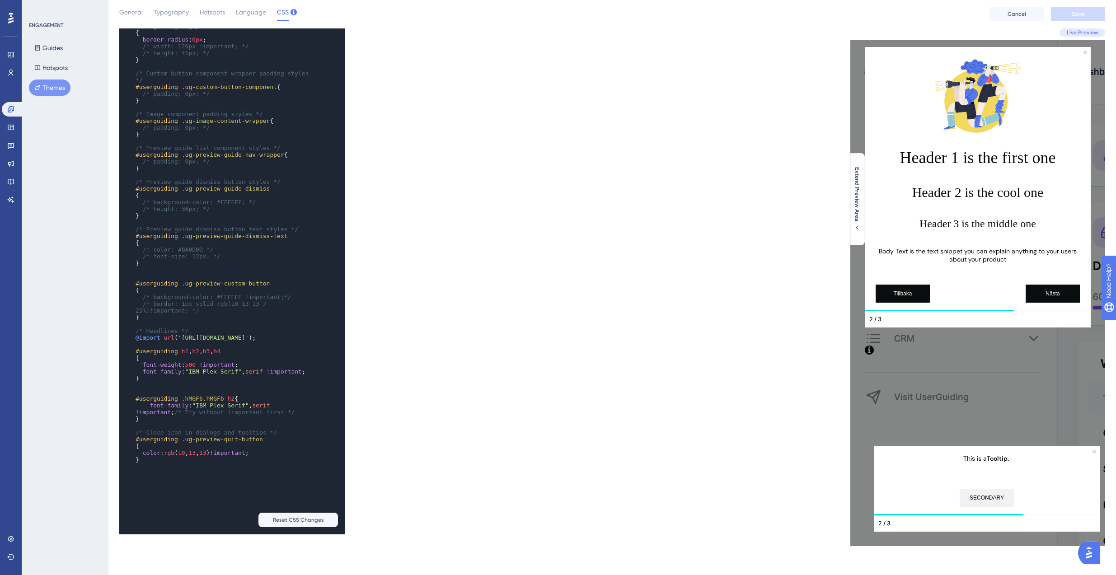
scroll to position [1162, 0]
click at [56, 64] on button "Hotspots" at bounding box center [51, 68] width 44 height 16
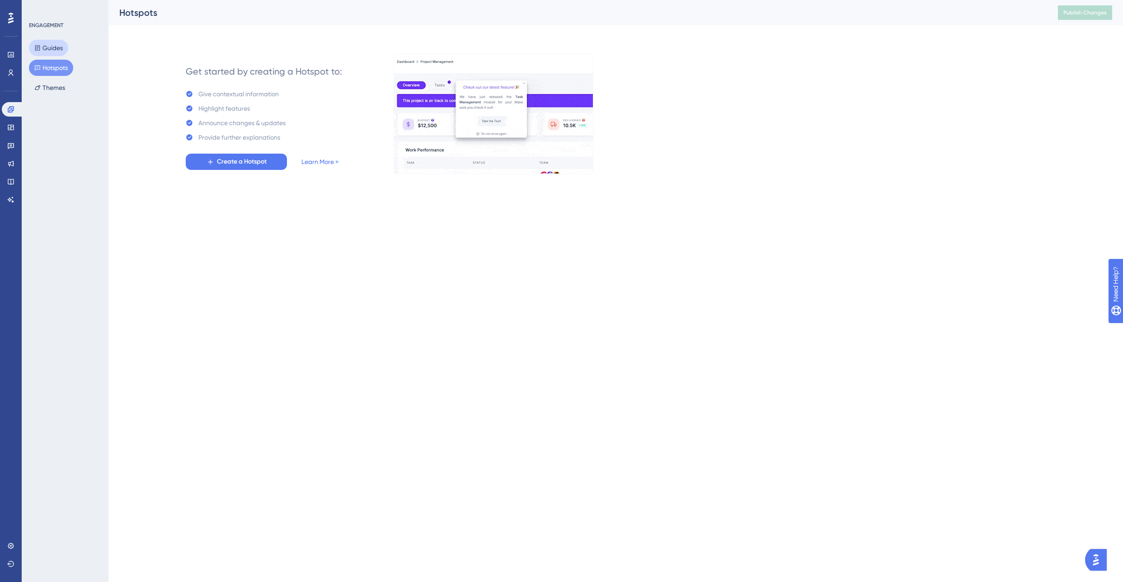
click at [61, 49] on button "Guides" at bounding box center [48, 48] width 39 height 16
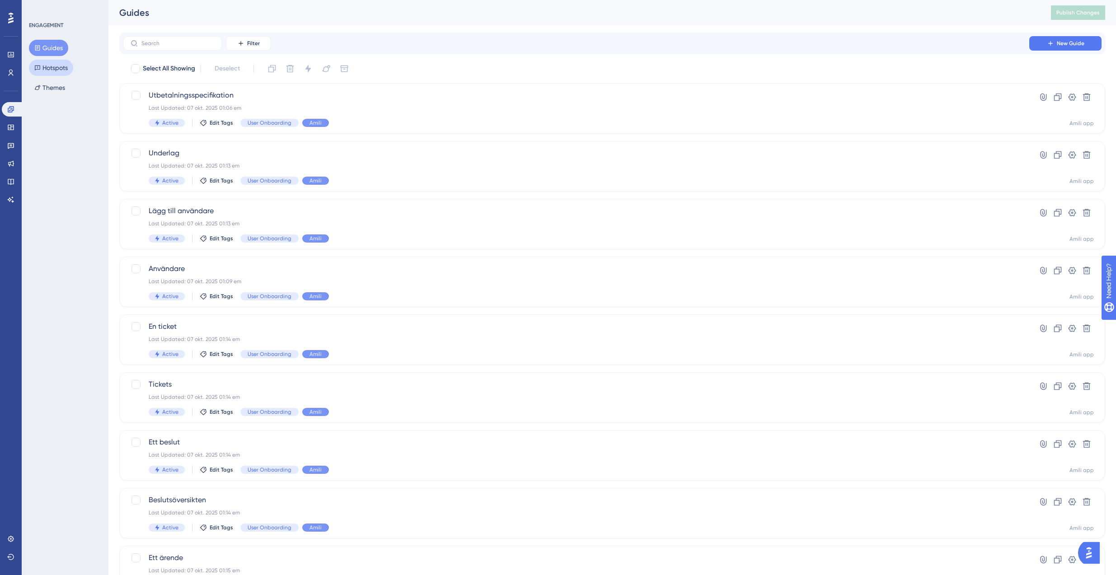
click at [56, 66] on button "Hotspots" at bounding box center [51, 68] width 44 height 16
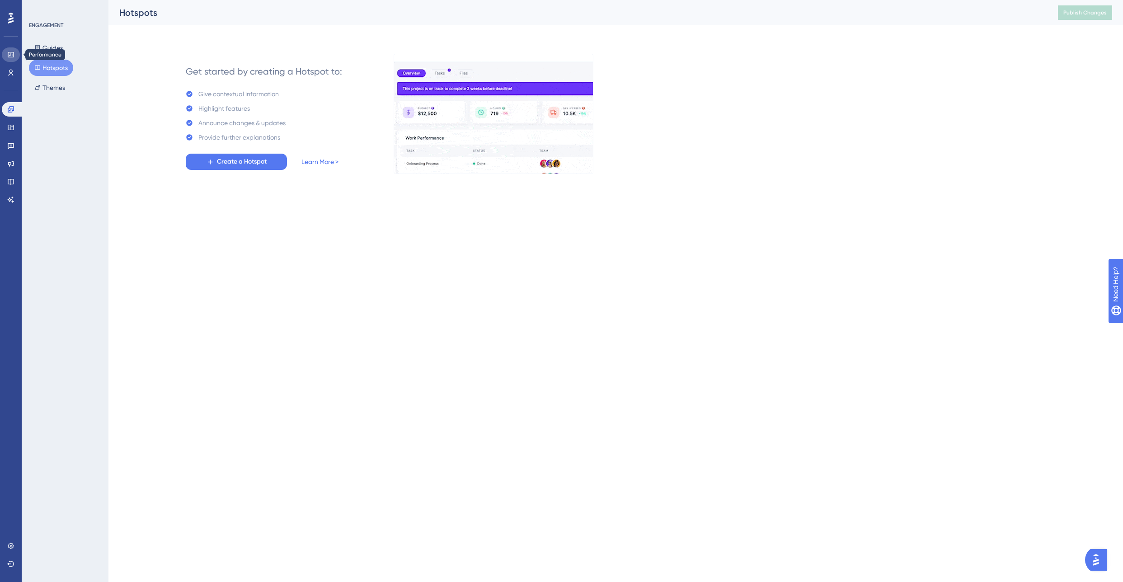
click at [16, 55] on link at bounding box center [11, 54] width 18 height 14
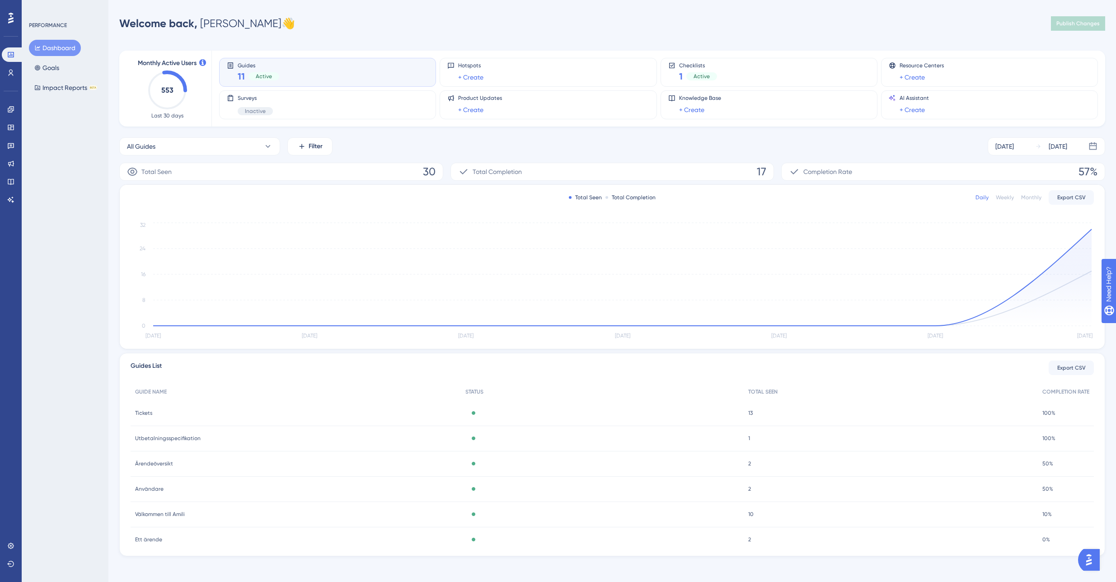
click at [274, 68] on span "Guides" at bounding box center [259, 65] width 42 height 6
click at [1064, 245] on icon "[DATE] [DATE] [DATE] [DATE] [DATE] [DATE] [DATE] 0 8 16 24 32" at bounding box center [613, 281] width 964 height 121
click at [323, 63] on div "Guides 11 Active" at bounding box center [328, 72] width 202 height 21
click at [317, 70] on div "Guides 11 Active" at bounding box center [328, 72] width 202 height 21
click at [196, 148] on button "All Guides" at bounding box center [199, 146] width 161 height 18
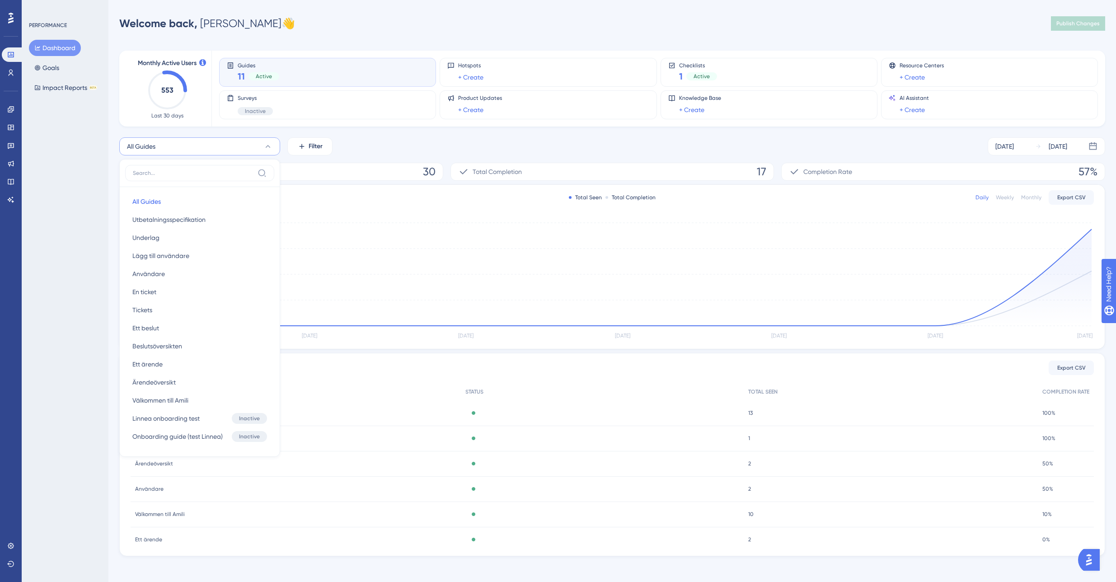
scroll to position [3, 0]
click at [183, 223] on button "Utbetalningsspecifikation Utbetalningsspecifikation" at bounding box center [199, 216] width 149 height 18
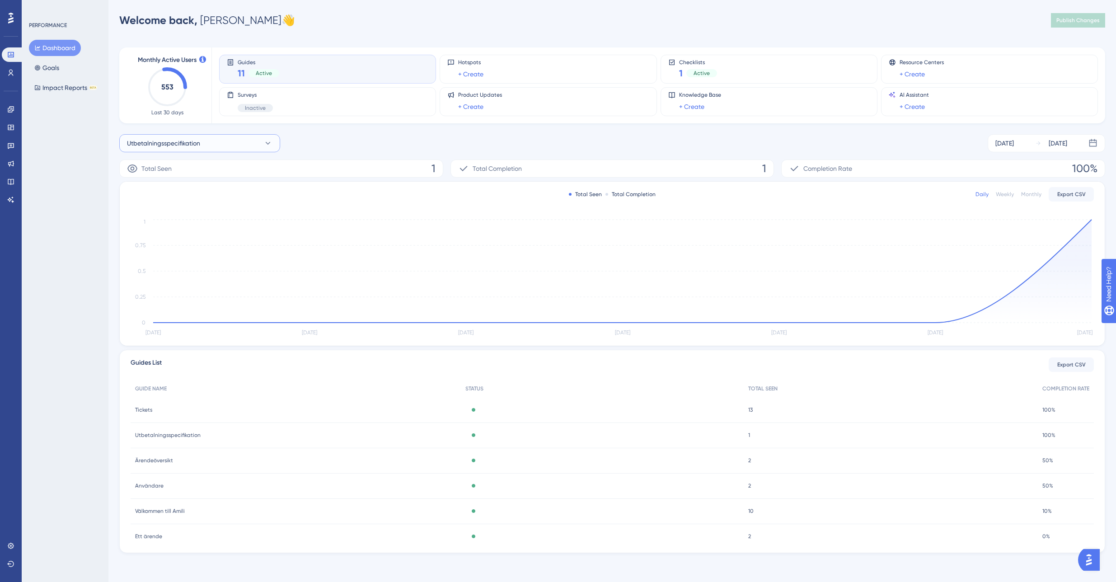
click at [215, 142] on button "Utbetalningsspecifikation" at bounding box center [199, 143] width 161 height 18
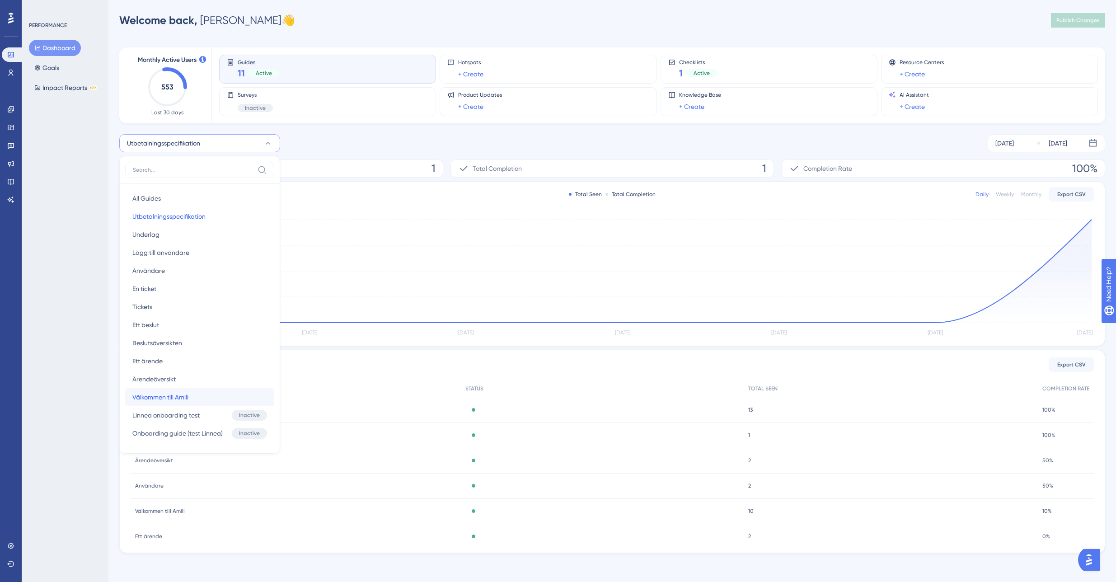
click at [170, 400] on span "Välkommen till Amili" at bounding box center [160, 397] width 56 height 11
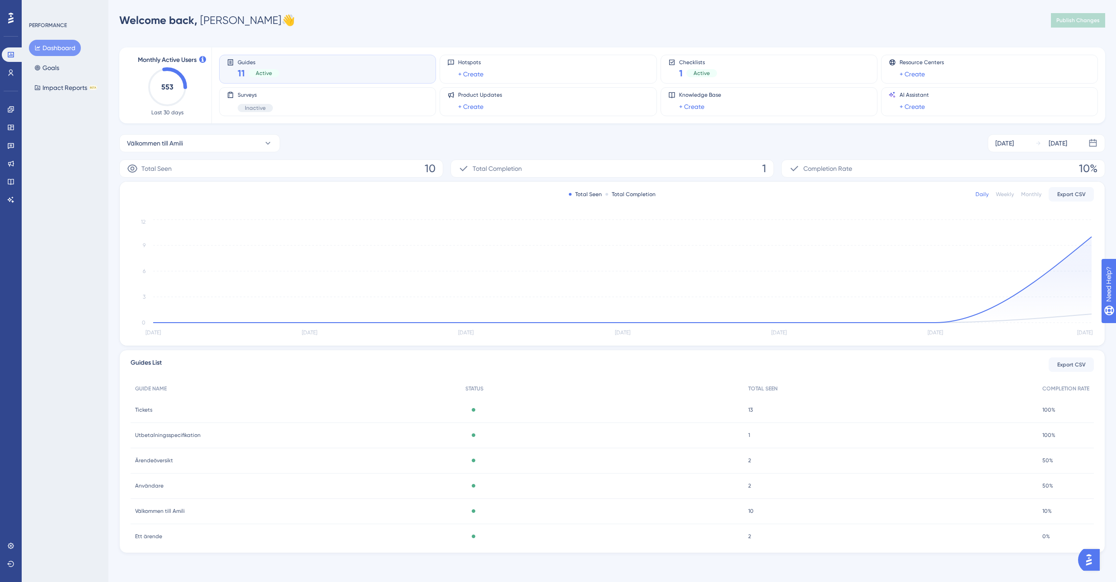
click at [148, 410] on span "Tickets" at bounding box center [143, 409] width 17 height 7
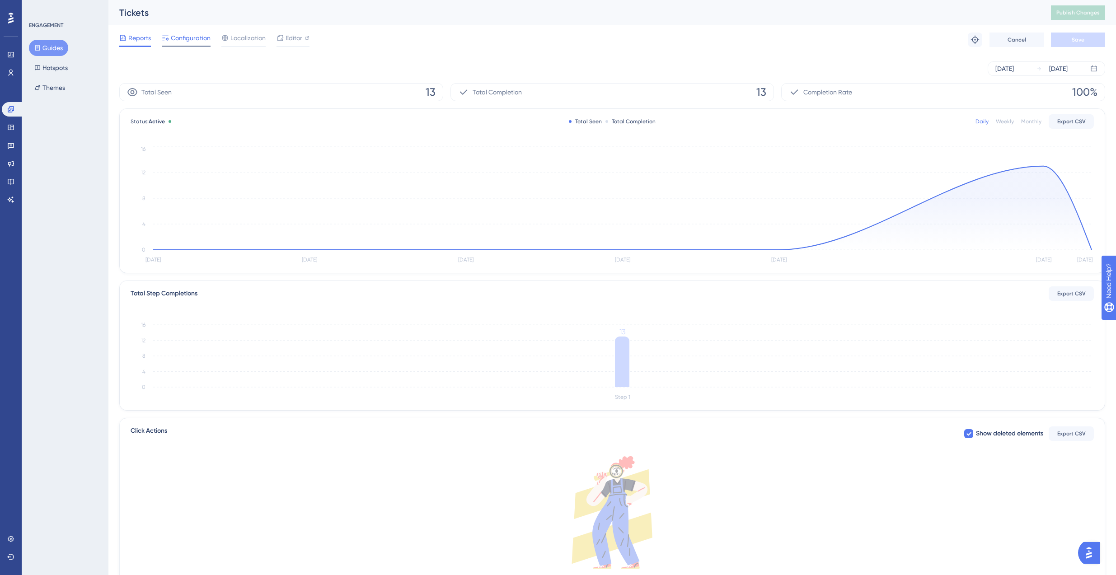
click at [197, 40] on span "Configuration" at bounding box center [191, 38] width 40 height 11
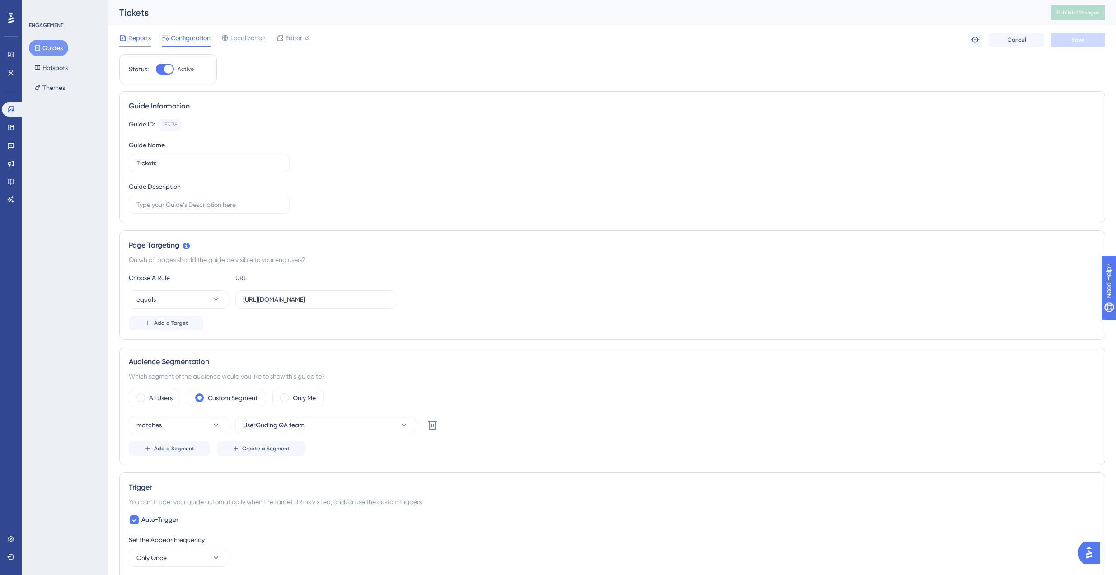
click at [138, 40] on span "Reports" at bounding box center [139, 38] width 23 height 11
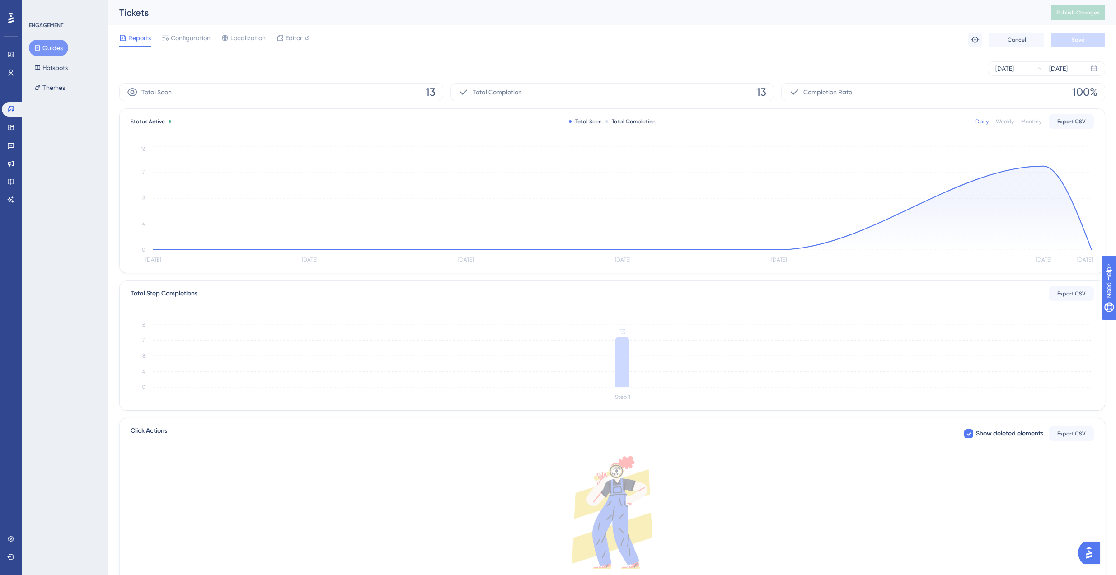
click at [672, 90] on div "Total Completion 13" at bounding box center [613, 92] width 324 height 18
click at [965, 206] on icon at bounding box center [622, 208] width 939 height 84
click at [1005, 210] on icon at bounding box center [622, 208] width 939 height 84
click at [1045, 168] on circle at bounding box center [1043, 166] width 7 height 7
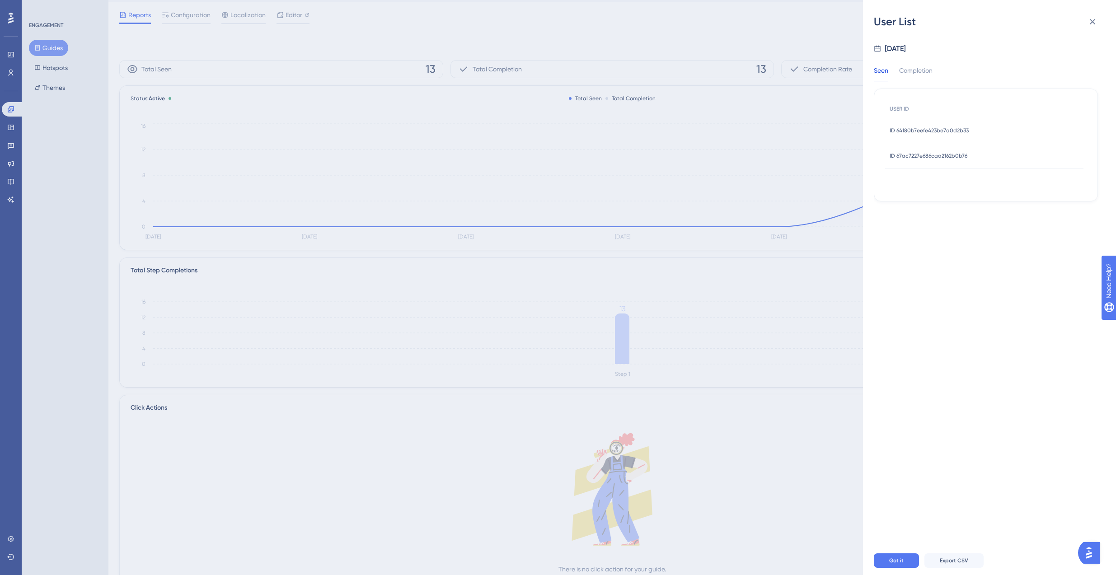
scroll to position [28, 0]
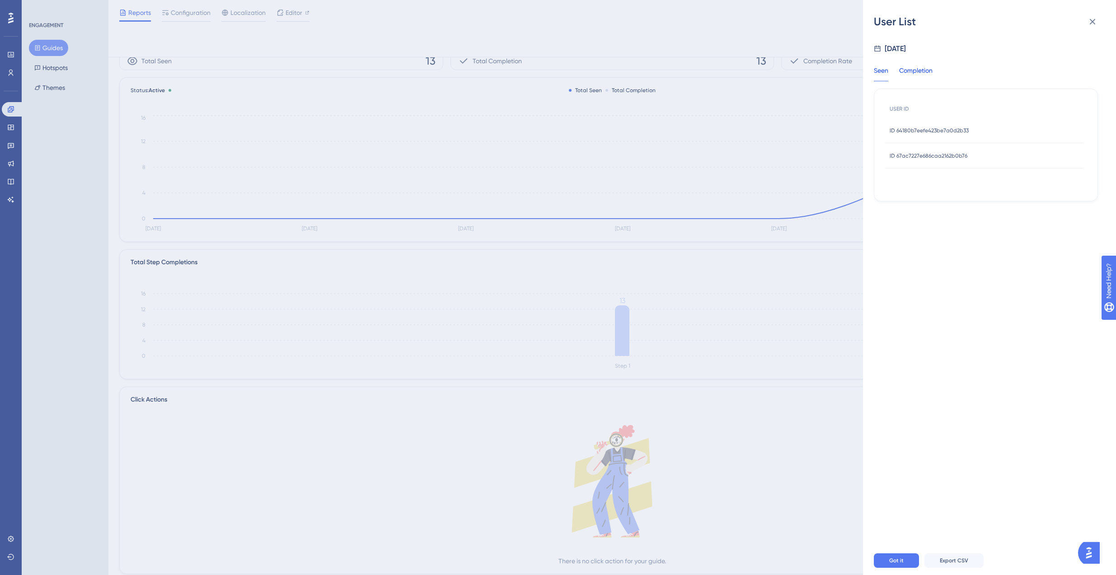
click at [927, 70] on div "Completion" at bounding box center [915, 73] width 33 height 16
click at [914, 129] on span "ID 64180b7eefe423be7a0d2b33" at bounding box center [929, 130] width 79 height 7
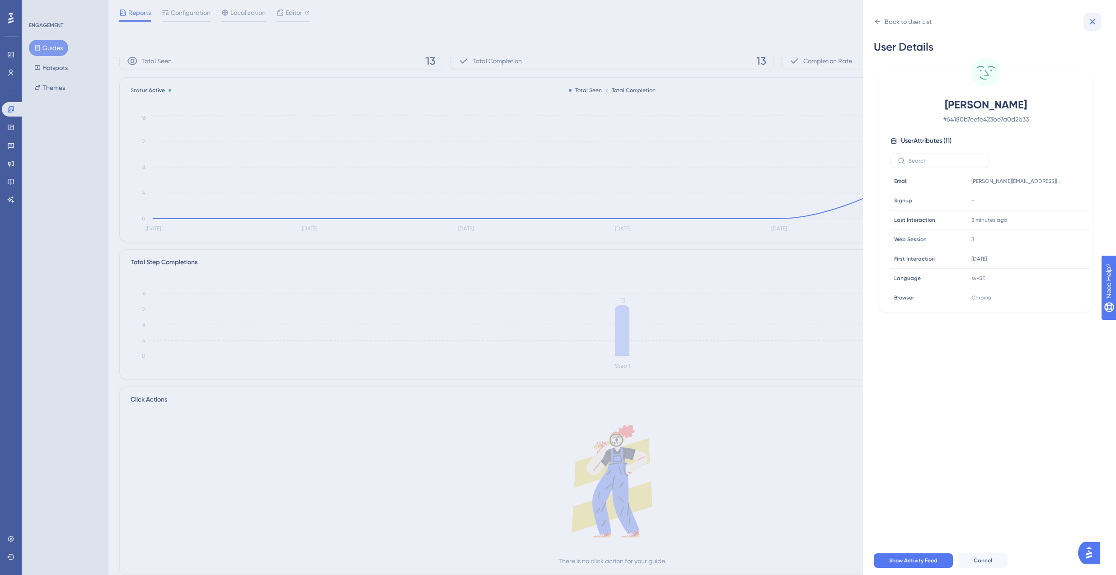
click at [1099, 22] on button at bounding box center [1093, 22] width 18 height 18
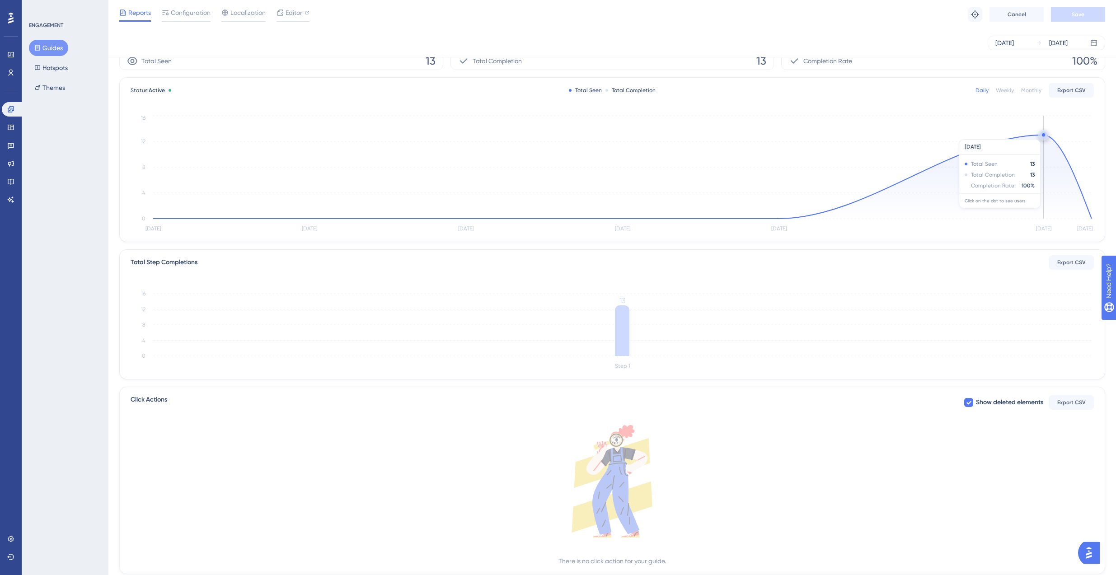
click at [1038, 135] on icon at bounding box center [622, 177] width 939 height 84
click at [1043, 135] on circle at bounding box center [1043, 134] width 3 height 3
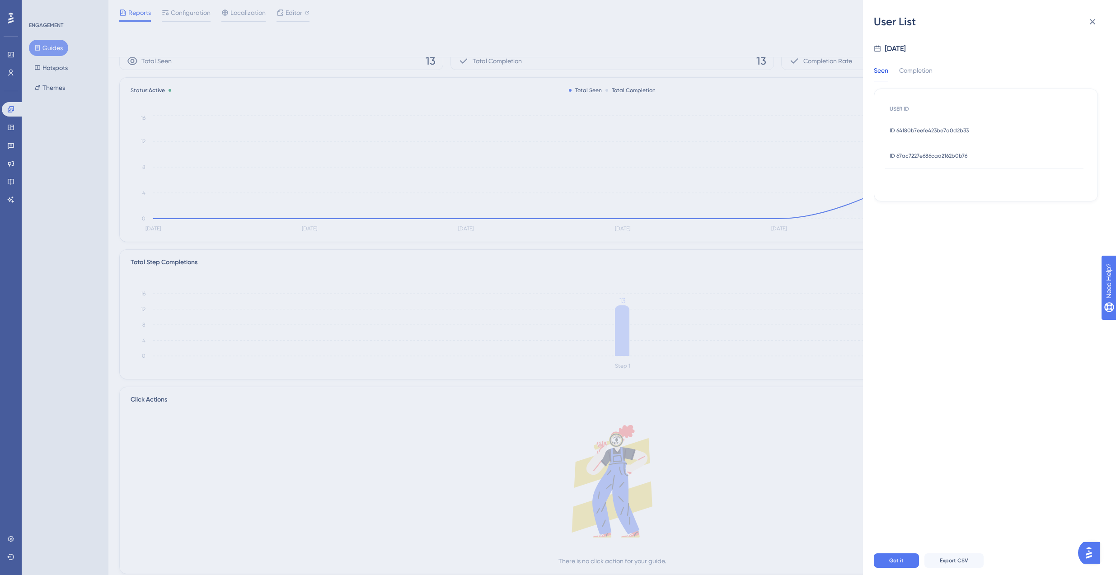
click at [899, 155] on span "ID 67ac7227e686caa2162b0b76" at bounding box center [929, 155] width 78 height 7
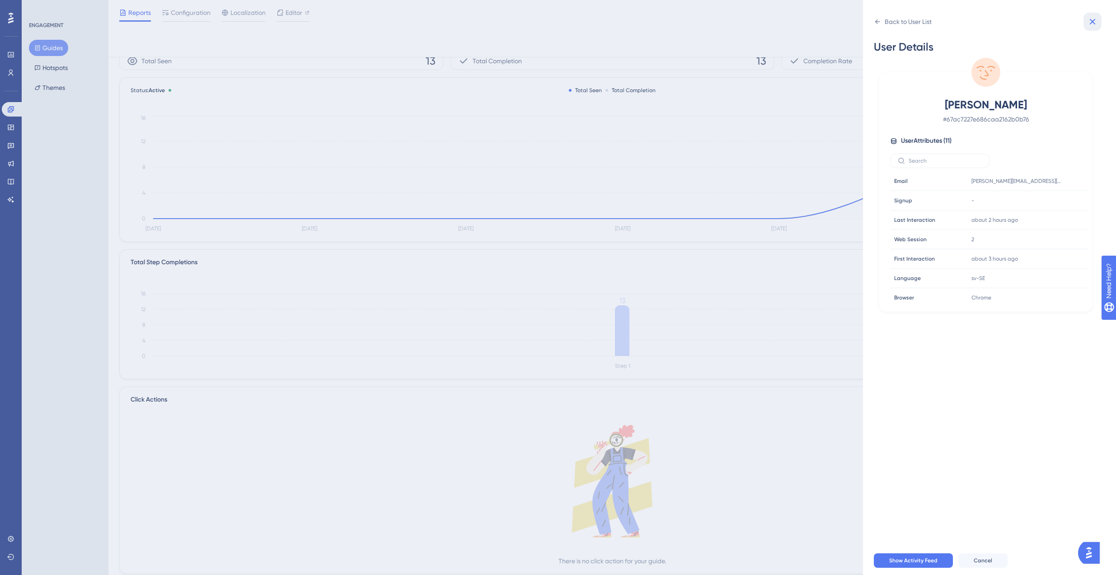
click at [1095, 21] on icon at bounding box center [1092, 21] width 11 height 11
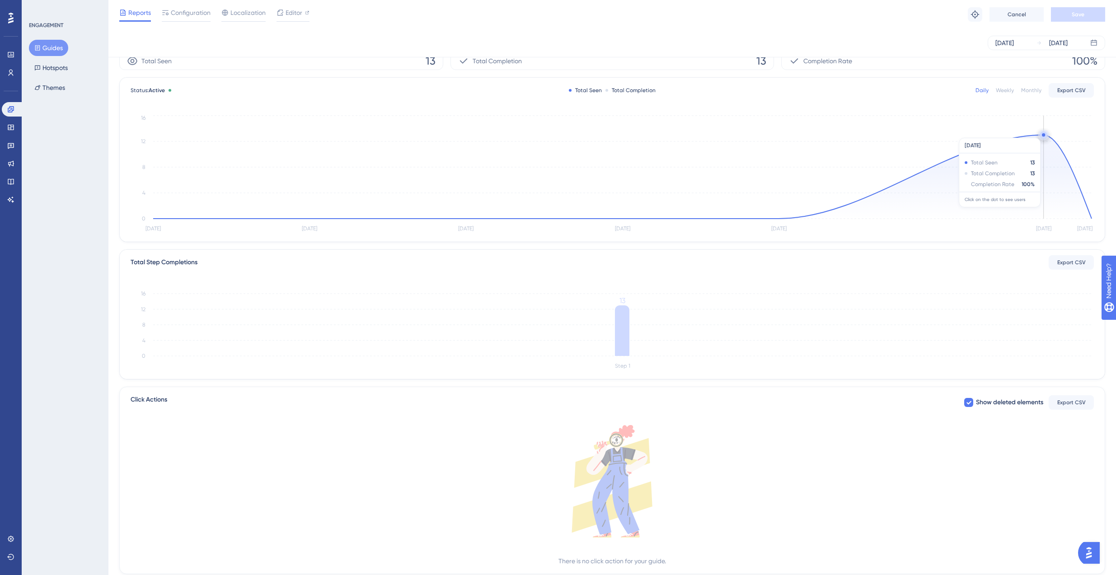
click at [1044, 133] on circle at bounding box center [1043, 134] width 3 height 3
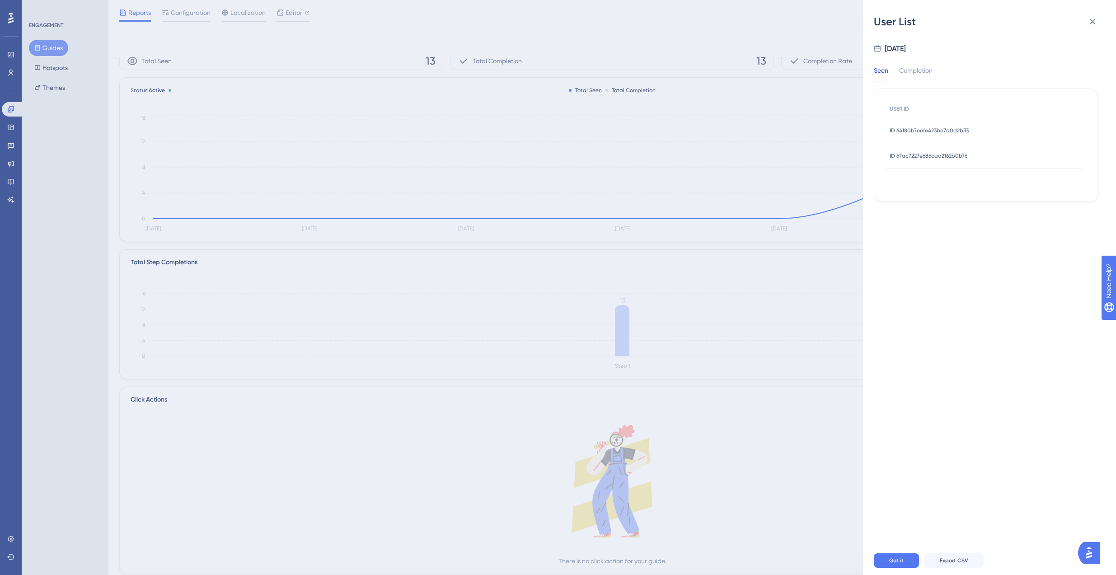
click at [950, 131] on span "ID 64180b7eefe423be7a0d2b33" at bounding box center [929, 130] width 79 height 7
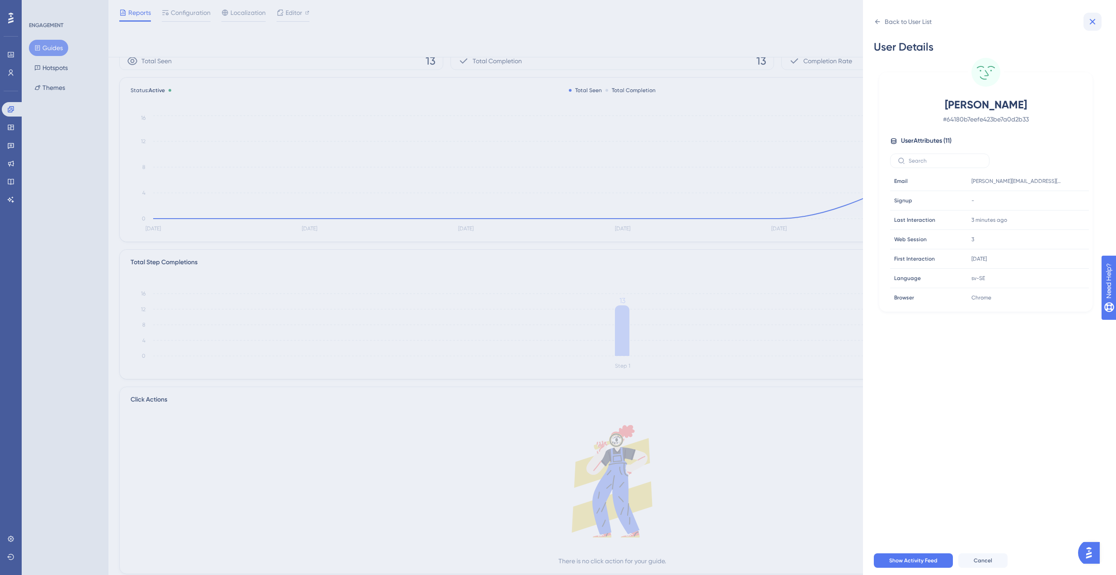
click at [1094, 23] on icon at bounding box center [1093, 22] width 6 height 6
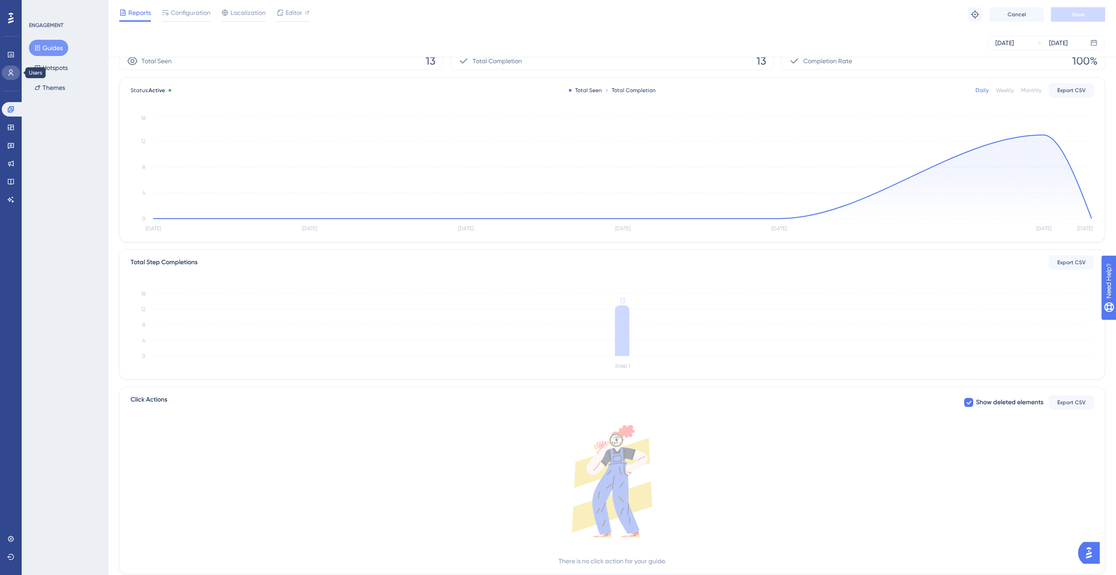
click at [14, 72] on icon at bounding box center [10, 72] width 7 height 7
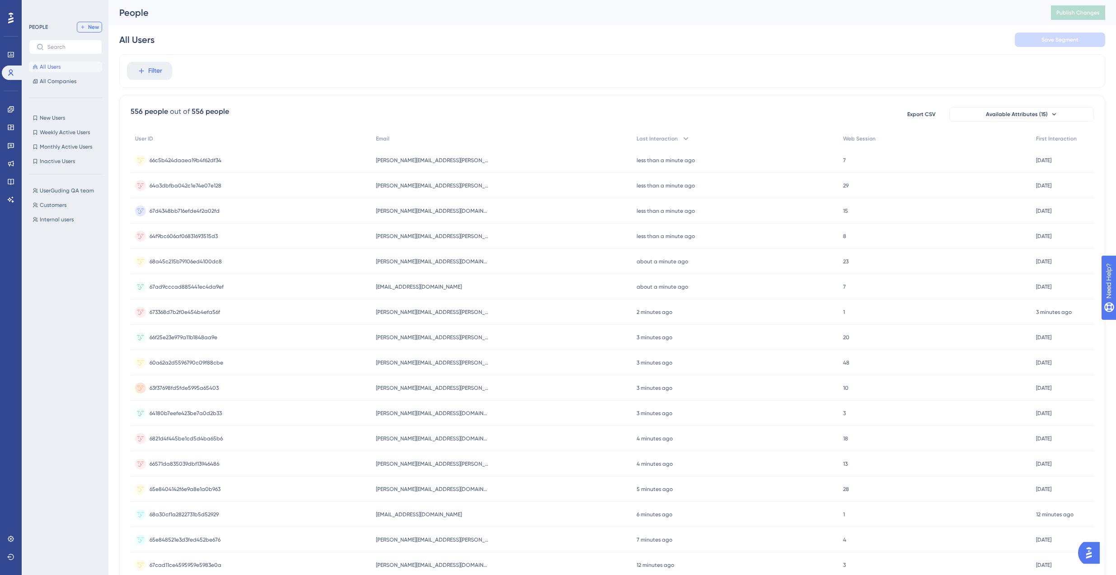
click at [90, 28] on span "New" at bounding box center [93, 27] width 11 height 7
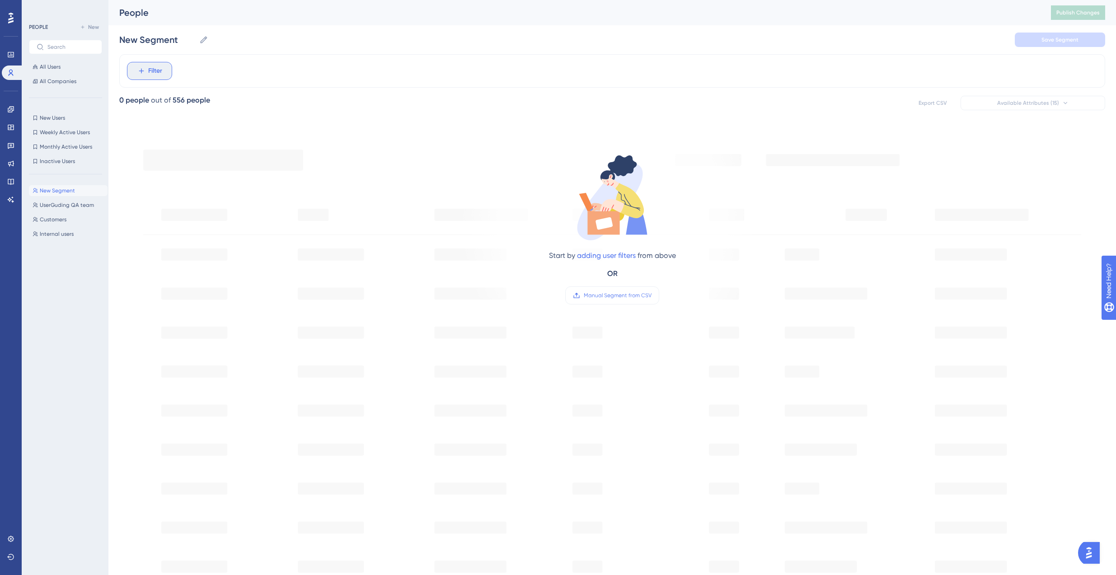
click at [149, 69] on span "Filter" at bounding box center [155, 71] width 14 height 11
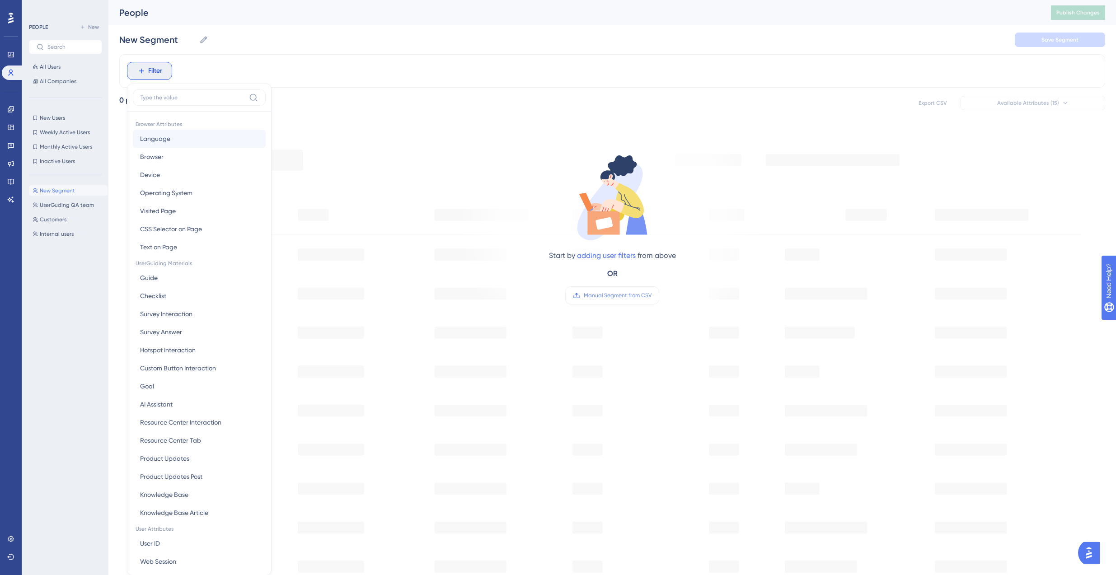
scroll to position [42, 0]
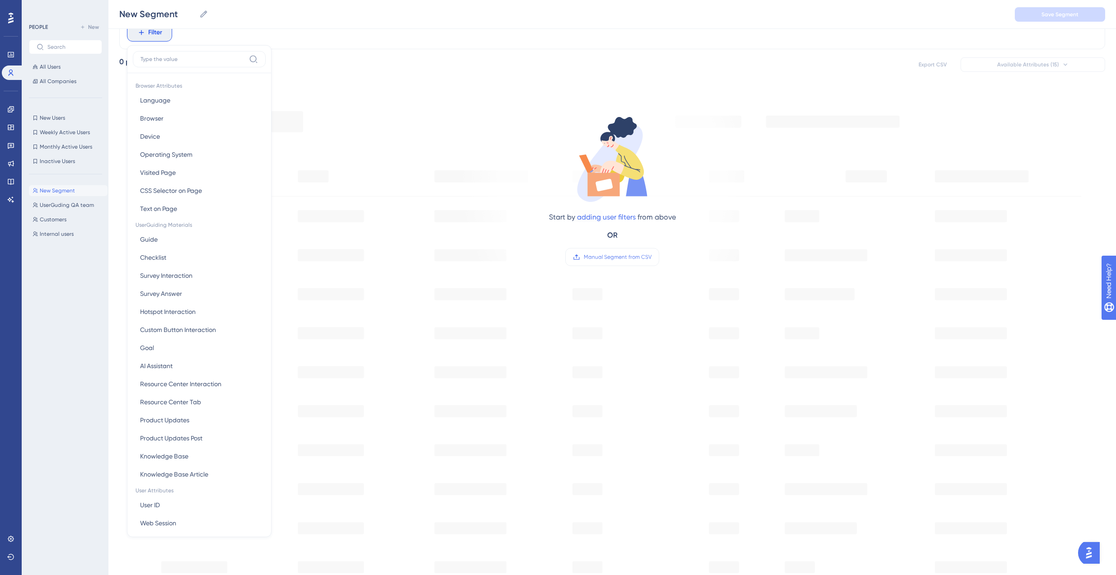
type input "s"
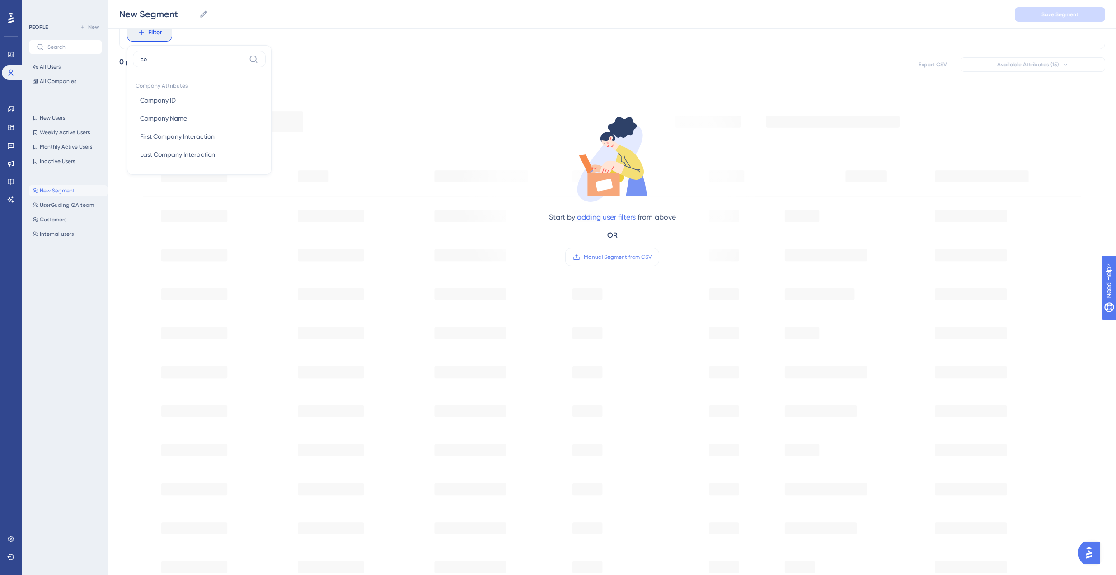
type input "c"
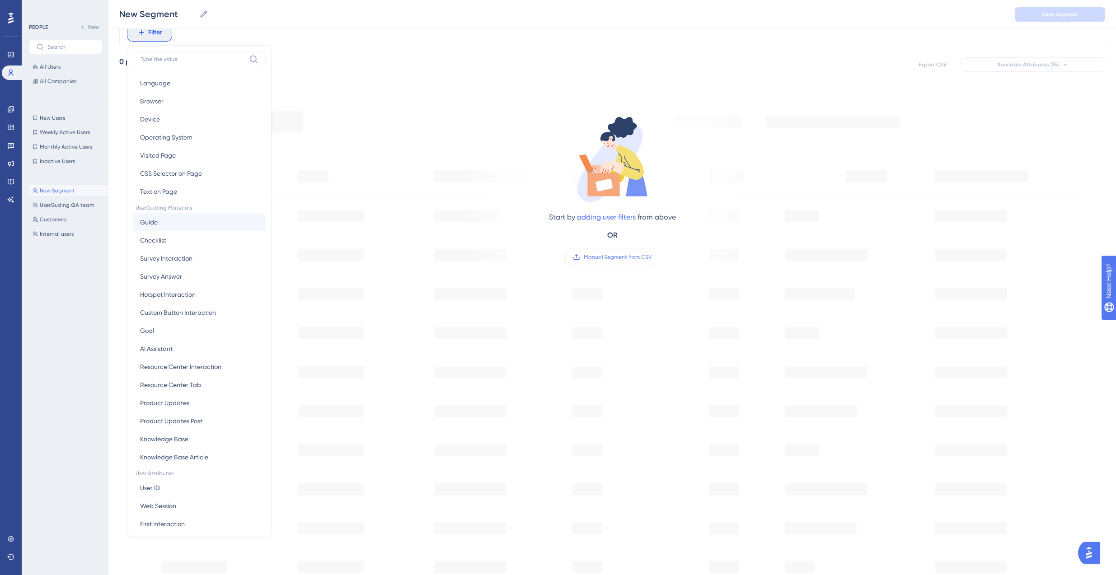
scroll to position [15, 0]
click at [176, 242] on button "Checklist Checklist" at bounding box center [199, 242] width 133 height 18
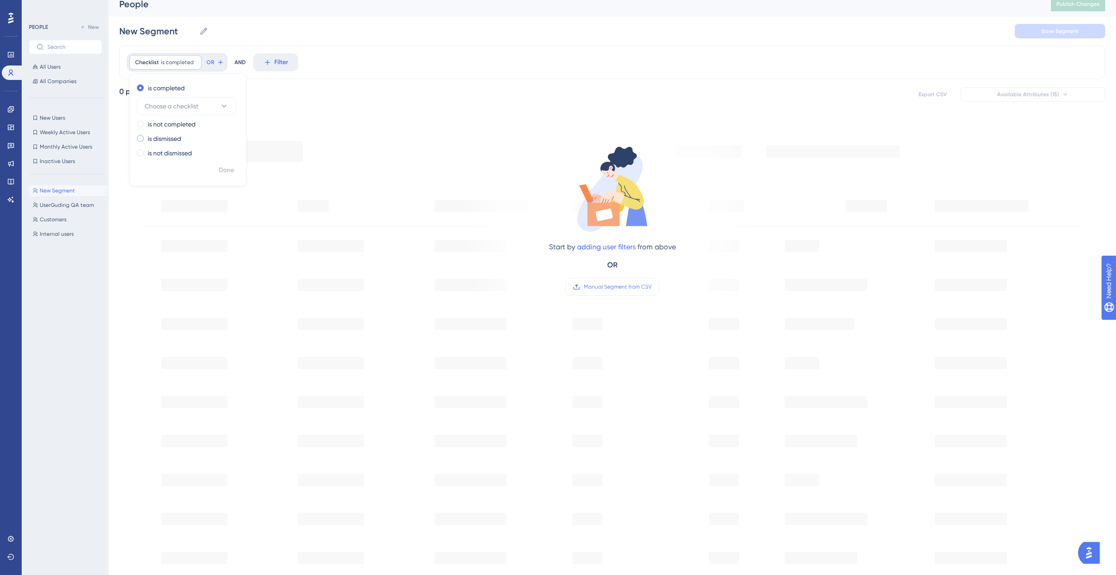
scroll to position [8, 0]
click at [214, 105] on button "Choose a checklist" at bounding box center [186, 107] width 99 height 18
click at [179, 64] on span "is completed" at bounding box center [177, 63] width 33 height 7
click at [156, 65] on span "Filter" at bounding box center [155, 63] width 14 height 11
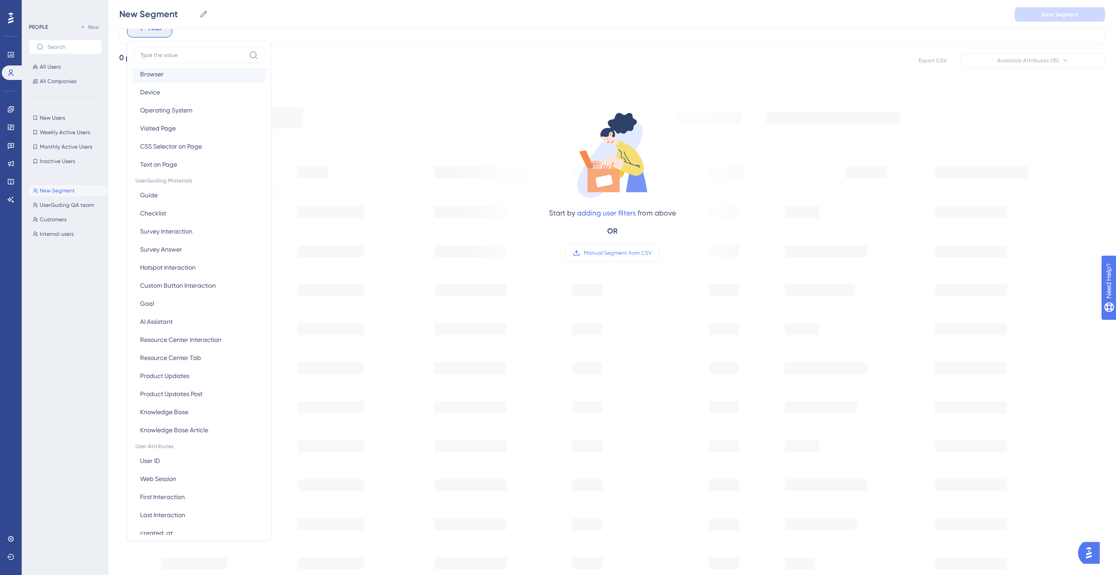
scroll to position [46, 0]
click at [160, 188] on button "Guide Guide" at bounding box center [199, 189] width 133 height 18
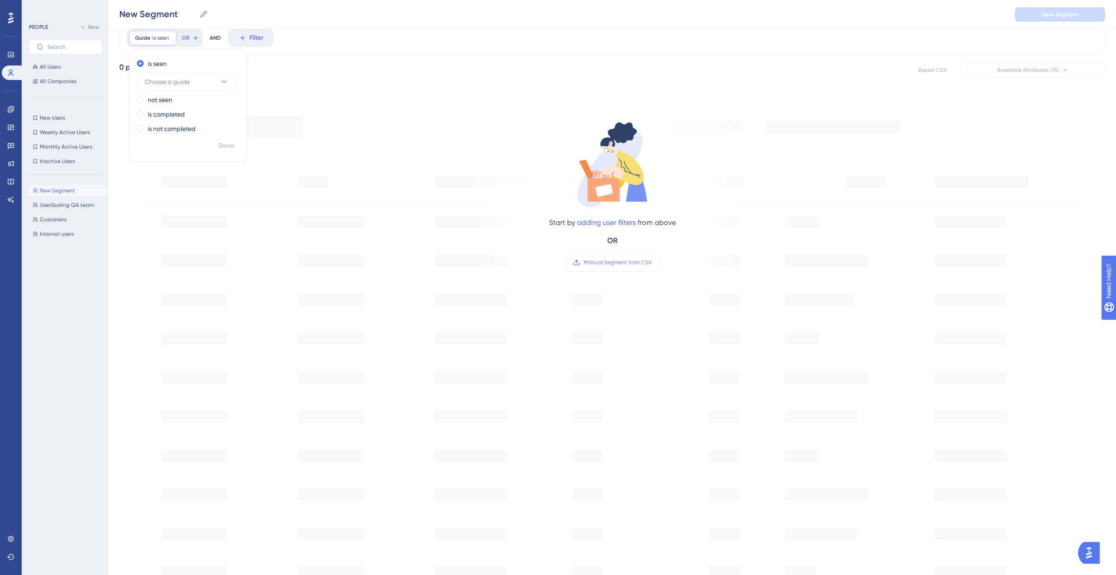
scroll to position [34, 0]
click at [170, 118] on label "is completed" at bounding box center [166, 117] width 37 height 11
click at [210, 114] on button "Choose a guide" at bounding box center [186, 113] width 99 height 18
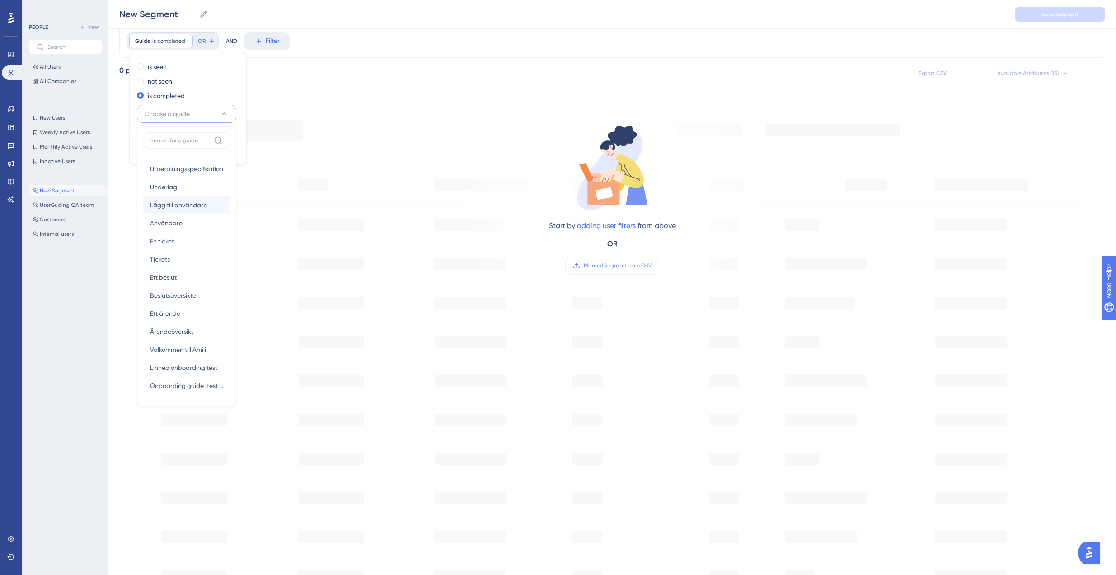
scroll to position [37, 0]
click at [178, 347] on span "Välkommen till Amili" at bounding box center [178, 346] width 56 height 11
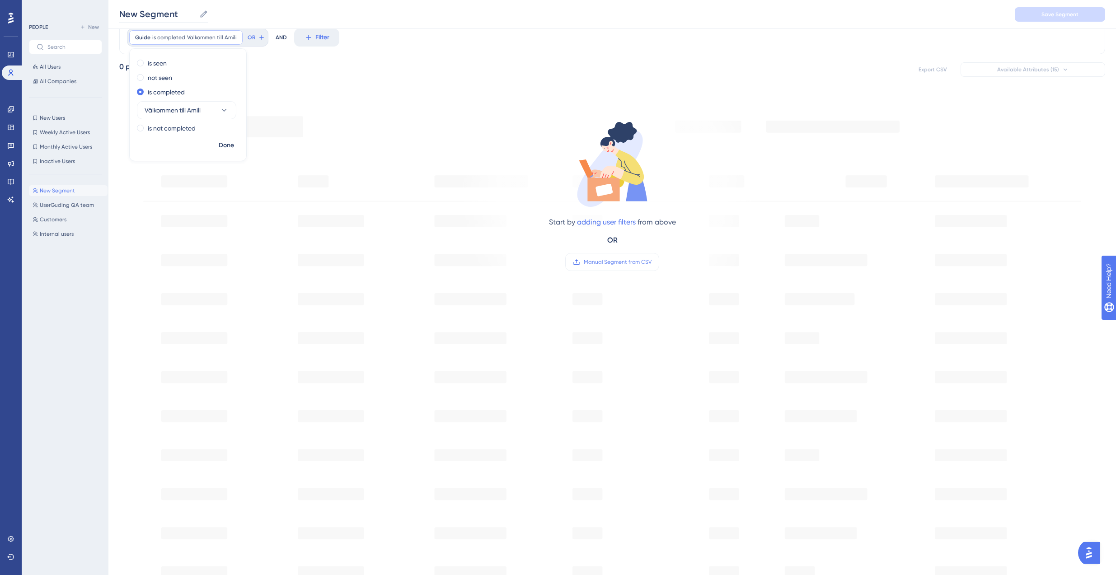
click at [152, 7] on label "New Segment New Segment" at bounding box center [163, 14] width 89 height 16
click at [152, 8] on input "New Segment" at bounding box center [157, 14] width 76 height 13
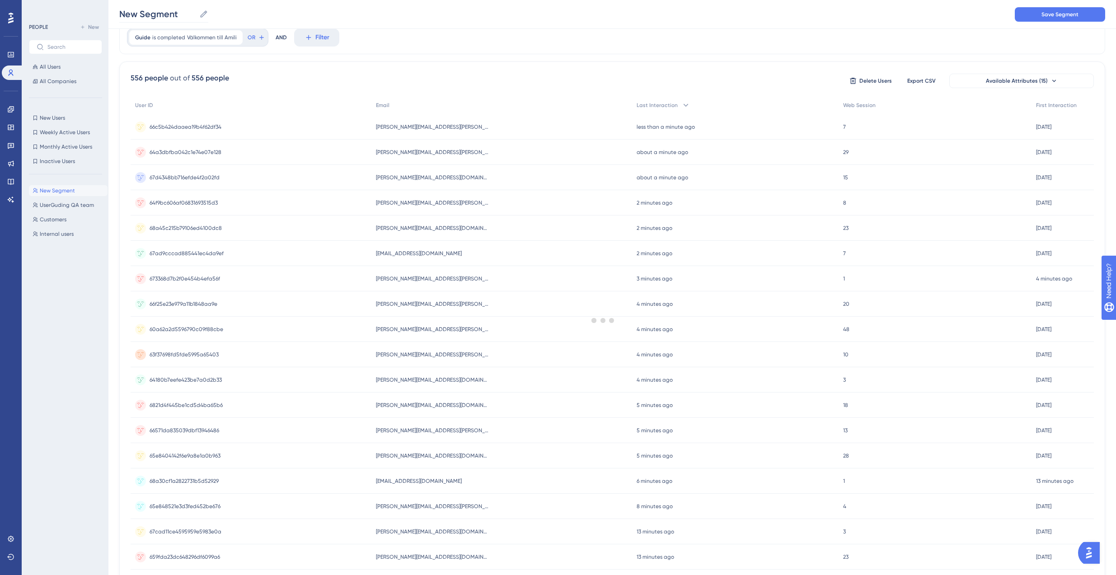
click at [152, 7] on label "New Segment New Segment" at bounding box center [163, 14] width 89 height 16
click at [152, 8] on input "New Segment" at bounding box center [157, 14] width 76 height 13
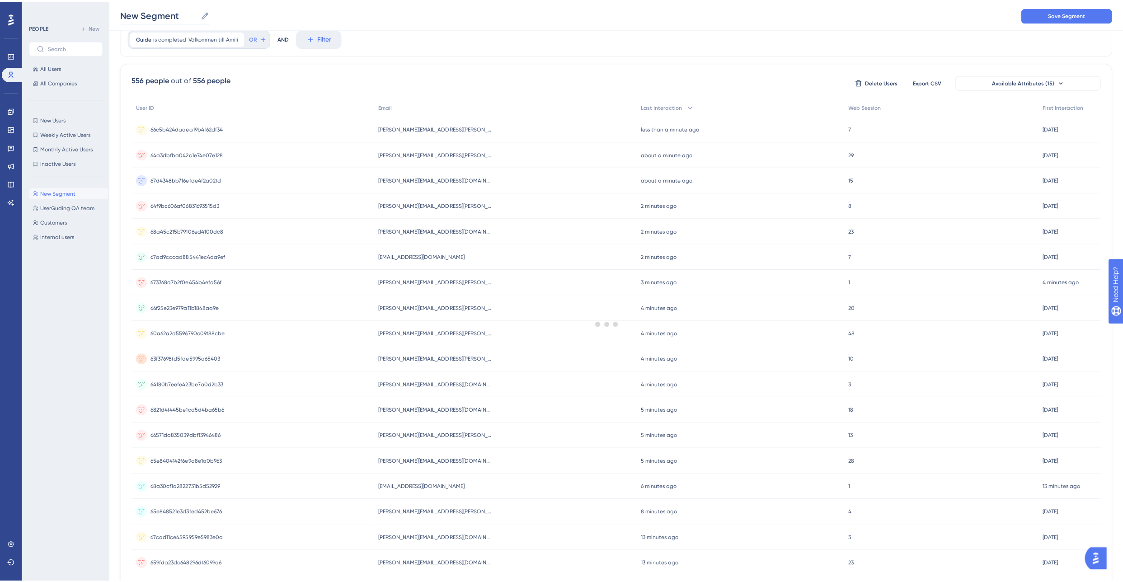
scroll to position [0, 0]
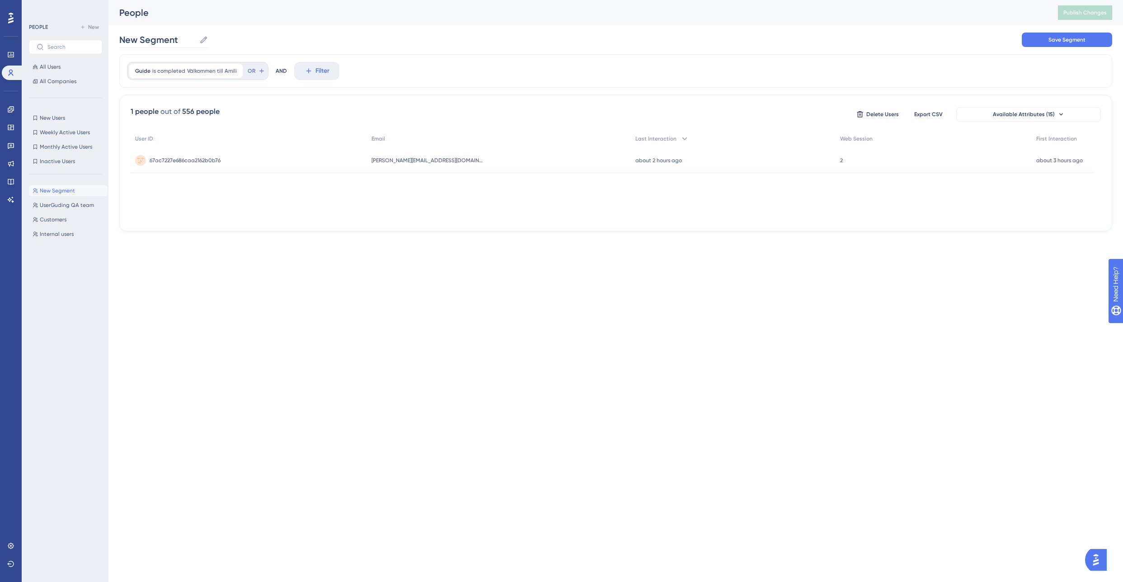
click at [152, 7] on div "People Publish Changes New Segment New Segment Save Segment" at bounding box center [615, 27] width 993 height 54
click at [144, 35] on input "New Segment" at bounding box center [157, 39] width 76 height 13
